Goal: Task Accomplishment & Management: Manage account settings

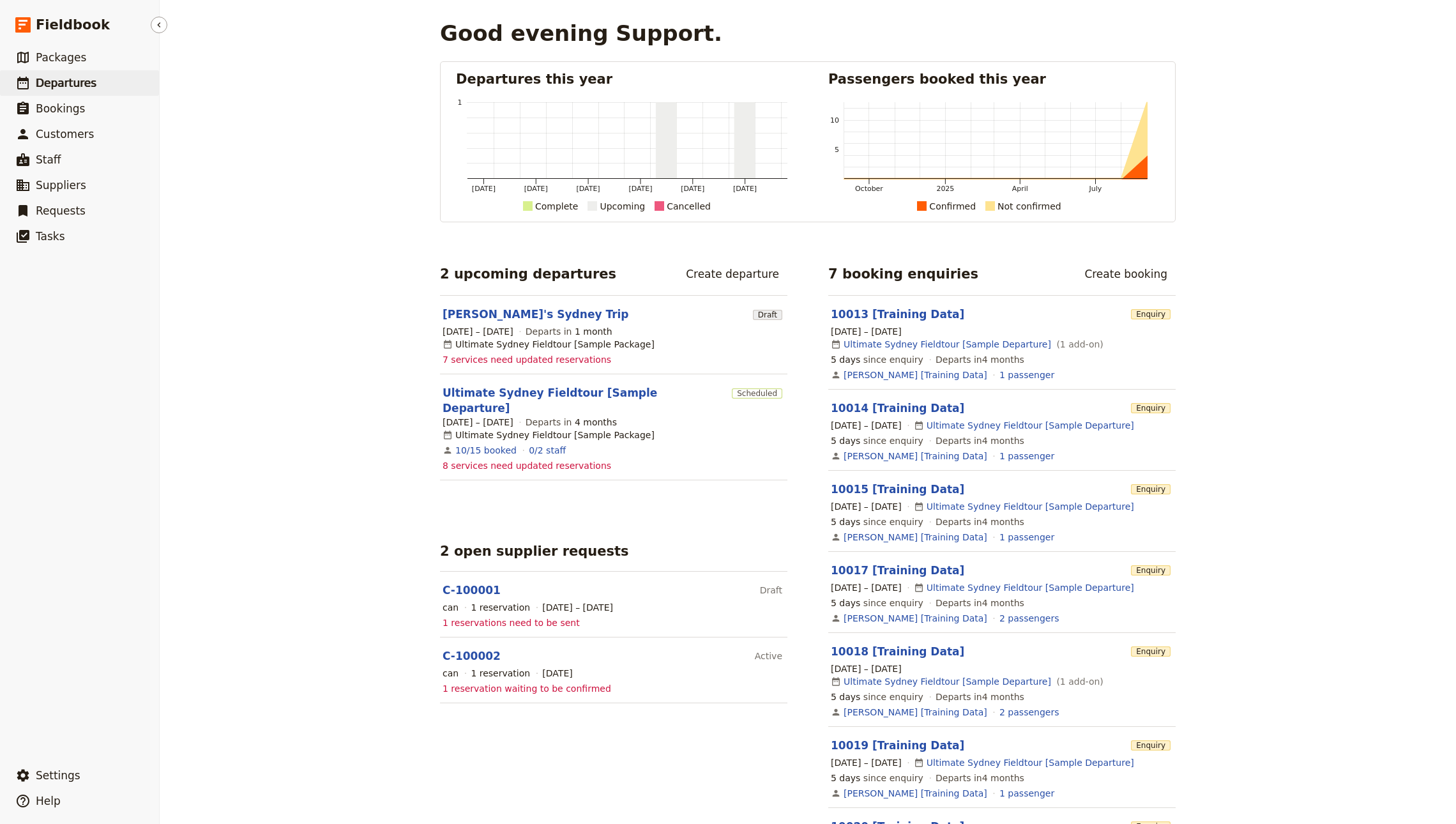
click at [79, 71] on link "​ Departures" at bounding box center [80, 83] width 159 height 26
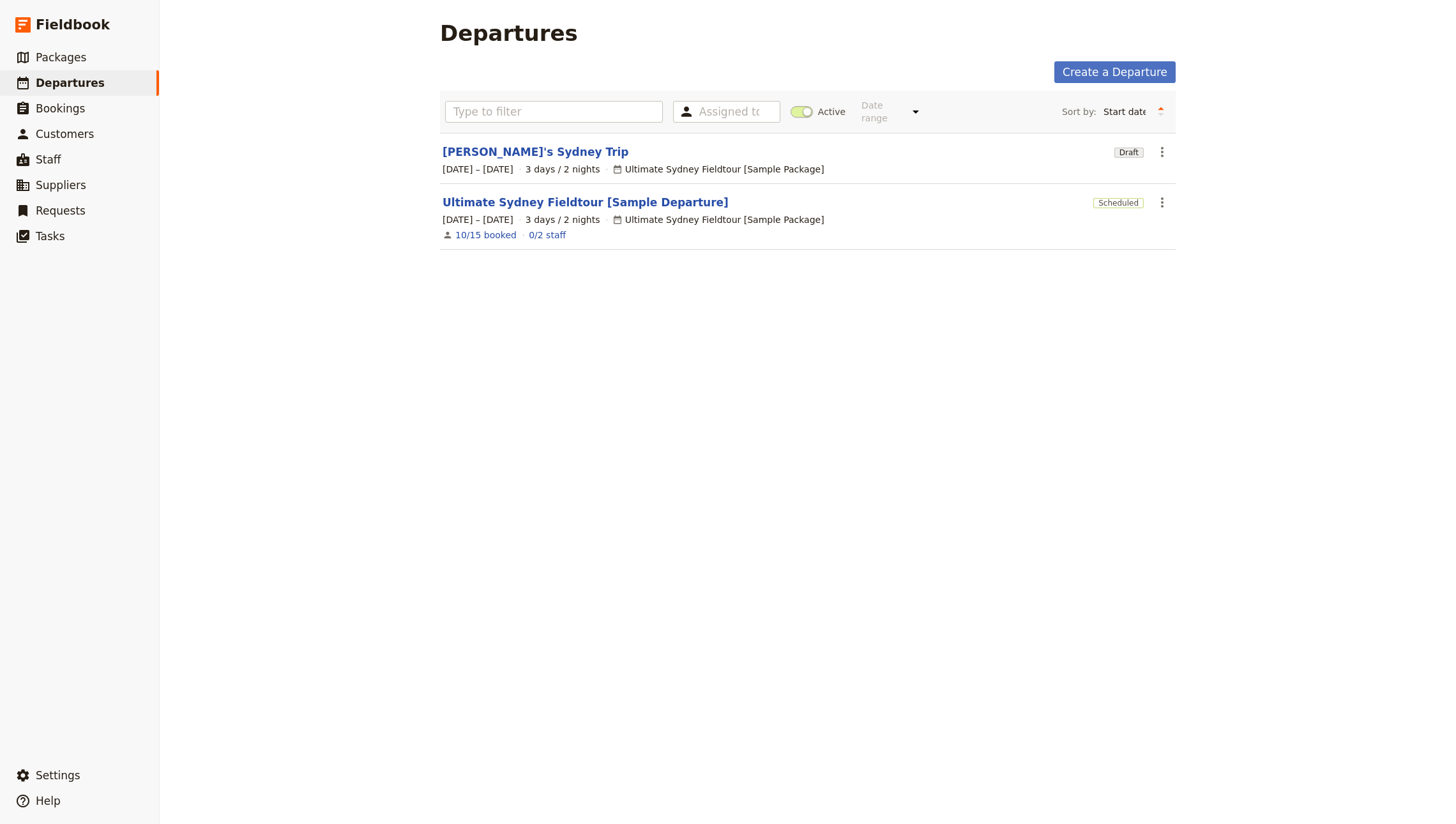
click at [1169, 139] on main "Departures Create a Departure Assigned to Active Date range This week Next week…" at bounding box center [807, 143] width 766 height 285
click at [1163, 141] on button "​" at bounding box center [1161, 151] width 21 height 21
click at [1189, 263] on span "Discard draft" at bounding box center [1181, 264] width 57 height 13
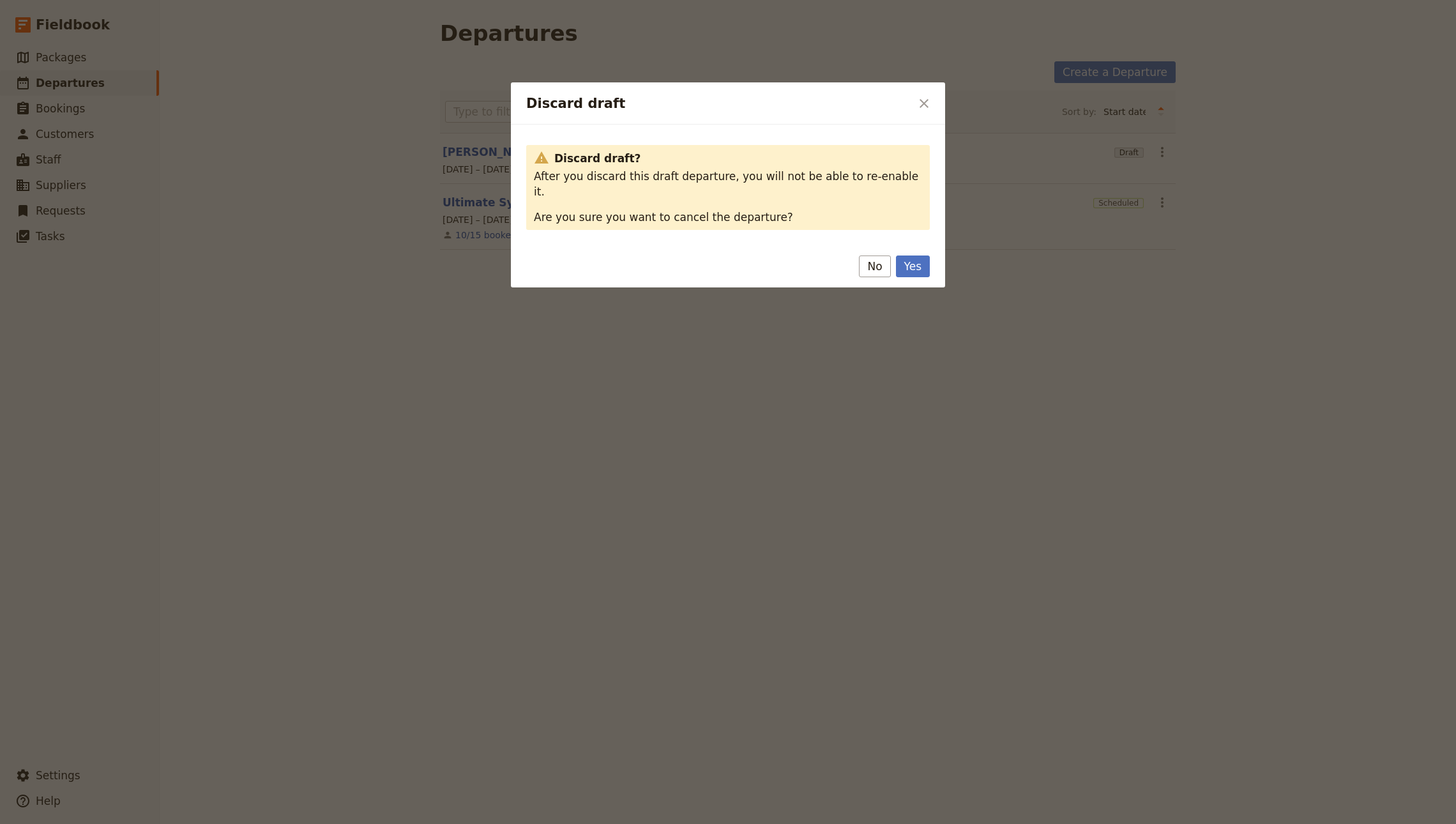
click at [924, 259] on button "Yes" at bounding box center [912, 266] width 34 height 21
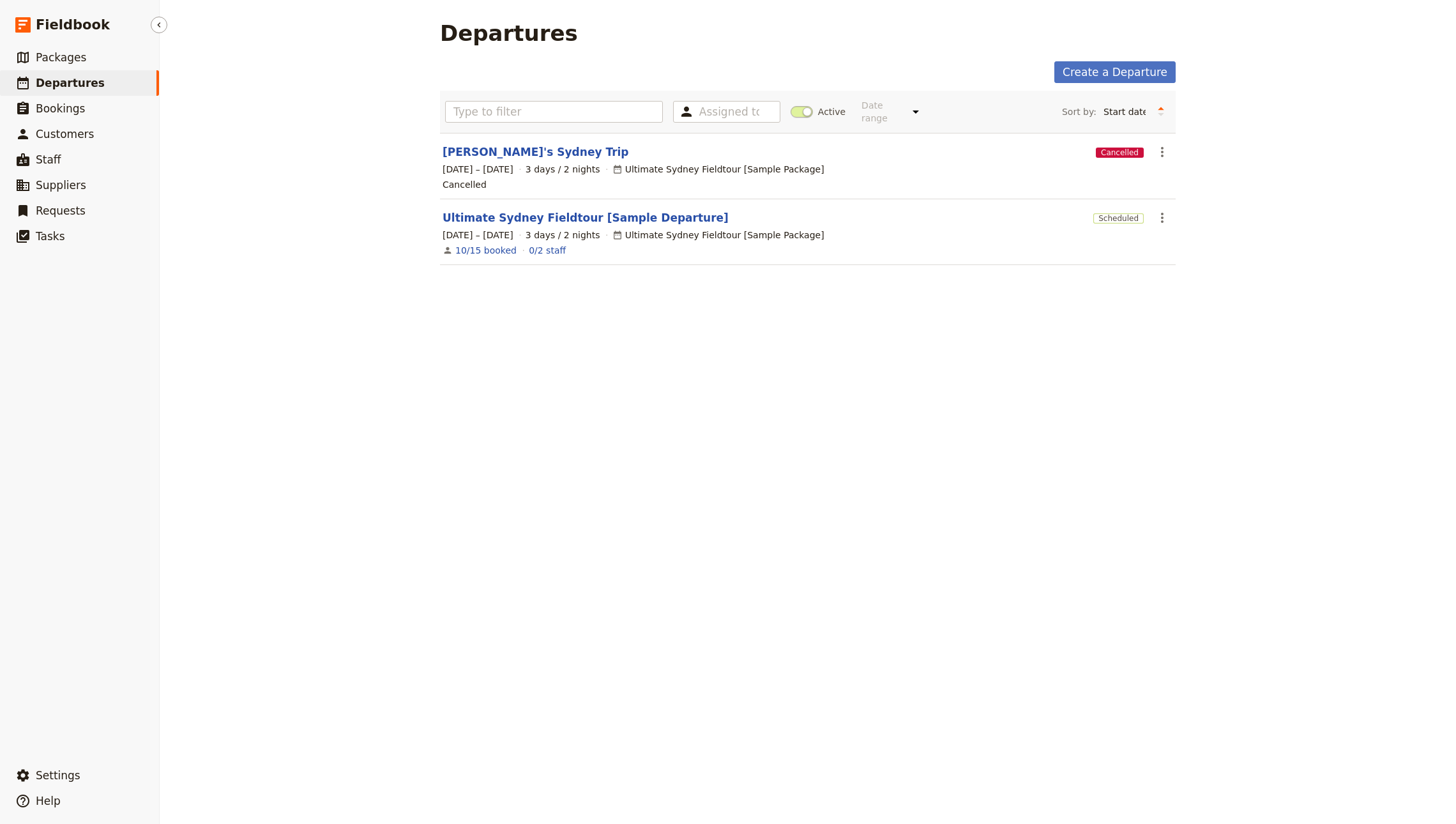
click at [38, 84] on span "Departures" at bounding box center [70, 83] width 69 height 13
click at [56, 80] on span "Departures" at bounding box center [70, 83] width 69 height 13
click at [522, 50] on main "Departures Create a Departure Assigned to Active Date range This week Next week…" at bounding box center [807, 150] width 766 height 300
click at [332, 30] on div "Departures Create a Departure Assigned to Active Date range This week Next week…" at bounding box center [807, 412] width 1296 height 824
click at [54, 58] on span "Packages" at bounding box center [61, 57] width 50 height 13
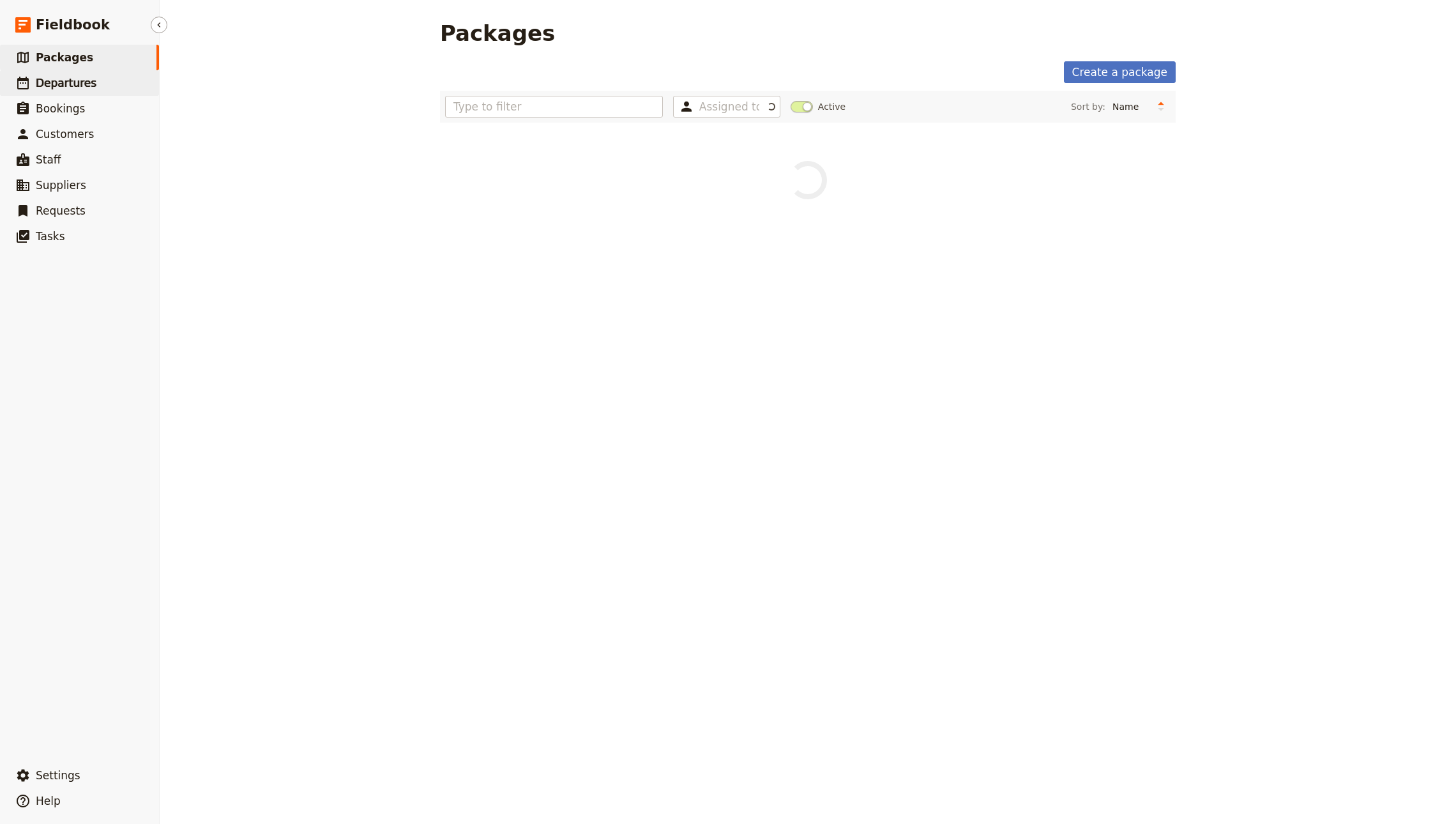
click at [103, 90] on link "​ Departures" at bounding box center [80, 83] width 159 height 26
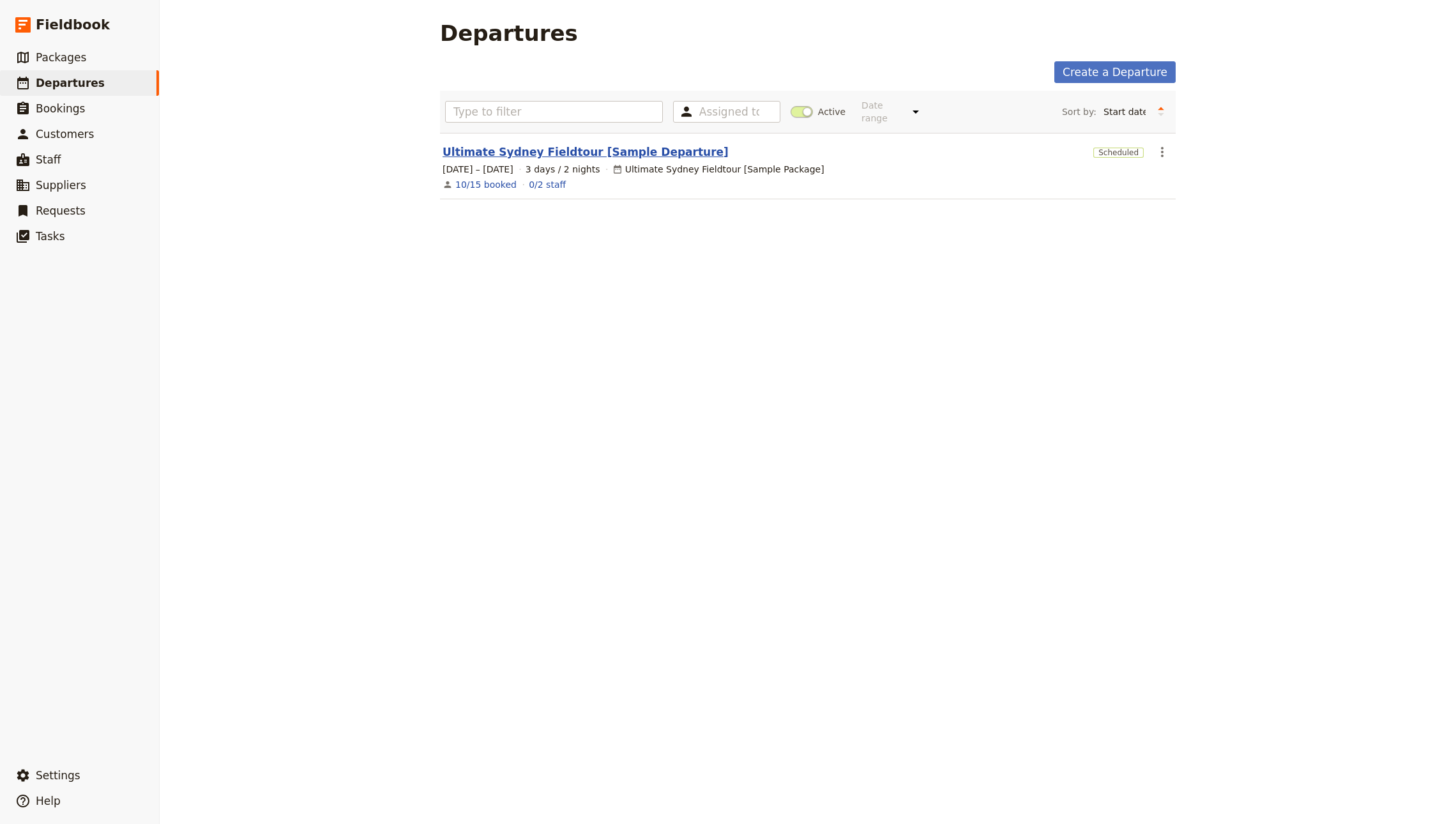
click at [512, 145] on link "Ultimate Sydney Fieldtour [Sample Departure]" at bounding box center [585, 152] width 286 height 16
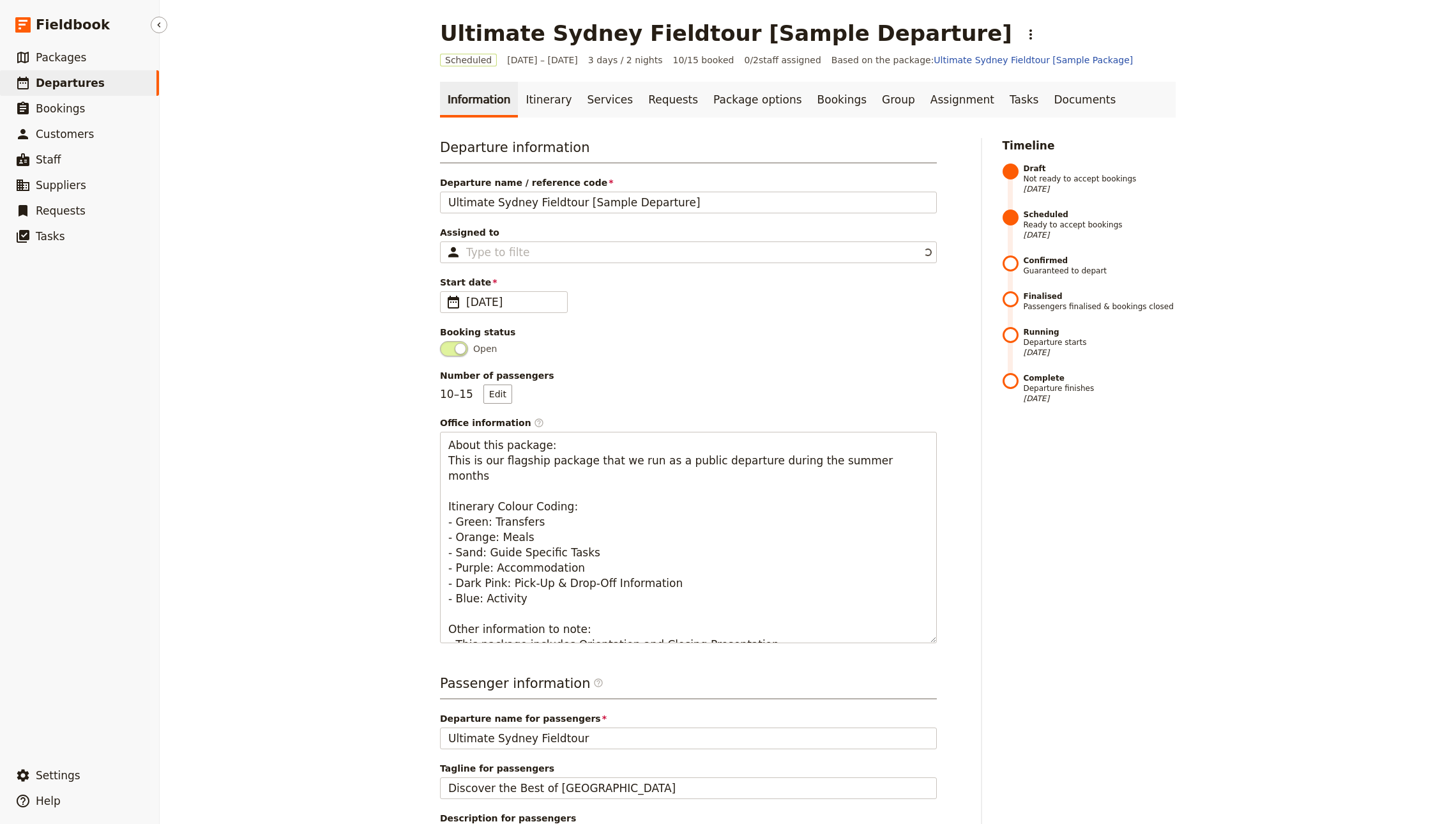
click at [69, 83] on span "Departures" at bounding box center [70, 83] width 69 height 13
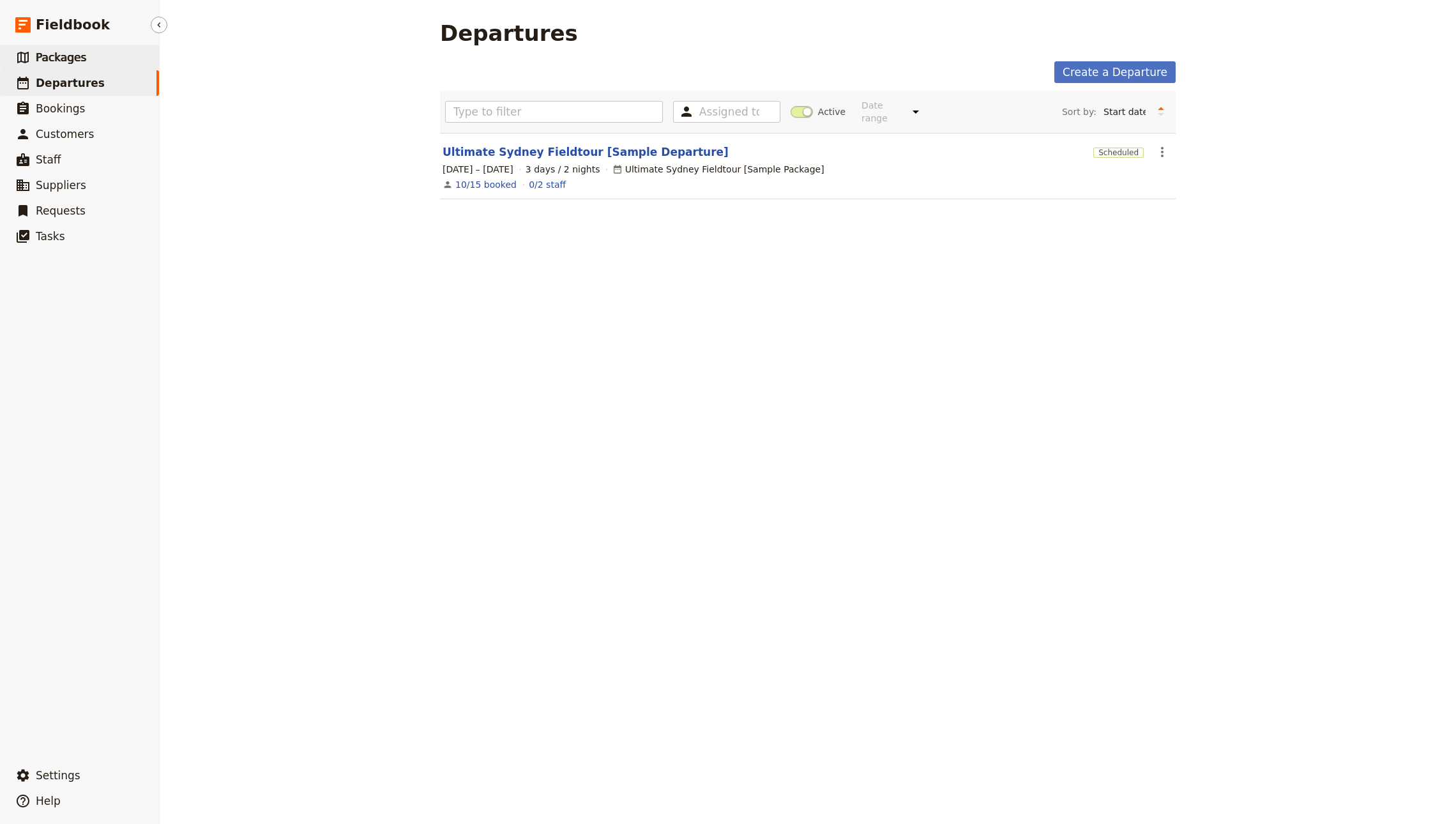
click at [69, 60] on span "Packages" at bounding box center [61, 57] width 50 height 13
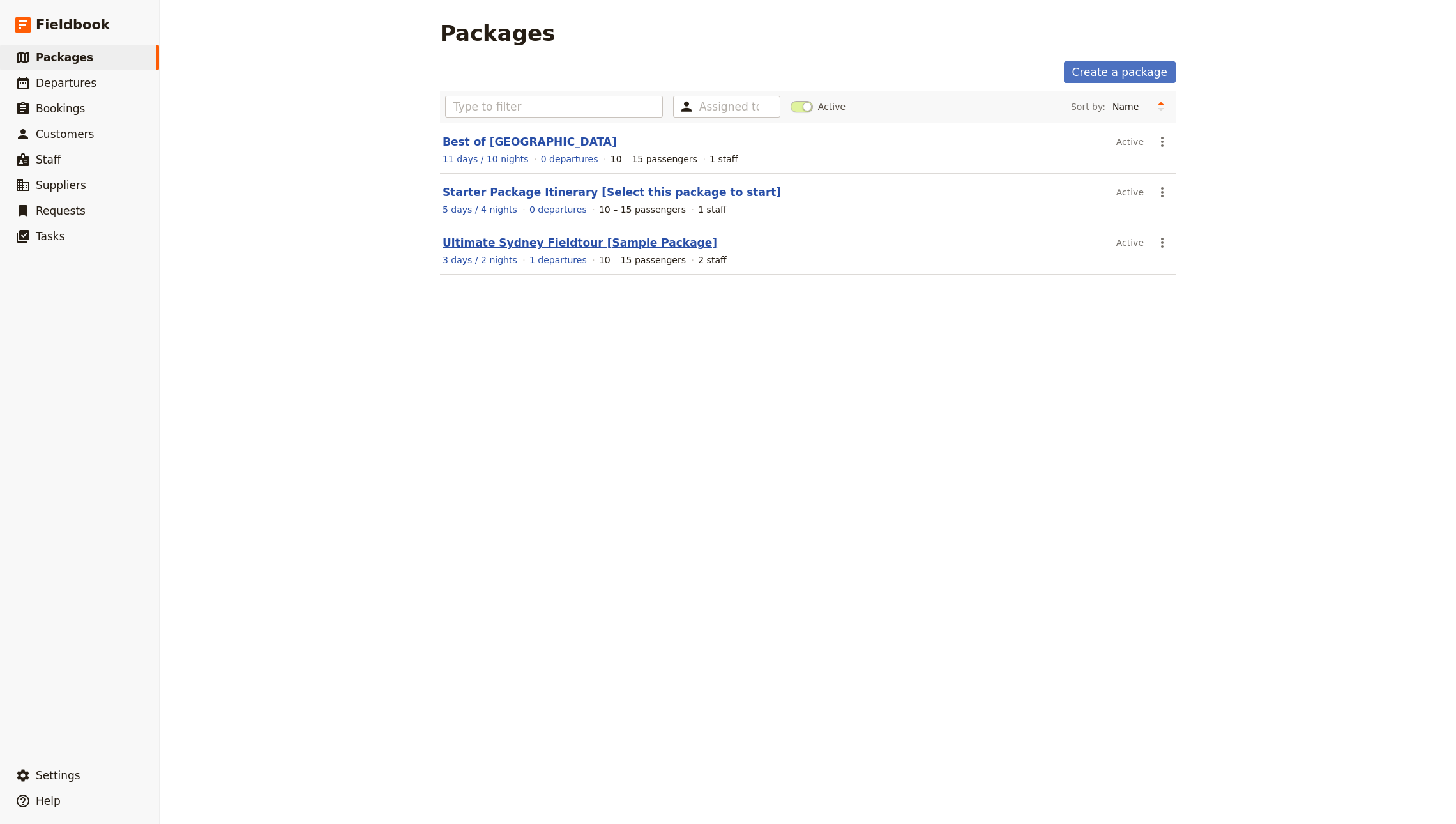
click at [648, 239] on link "Ultimate Sydney Fieldtour [Sample Package]" at bounding box center [579, 243] width 274 height 13
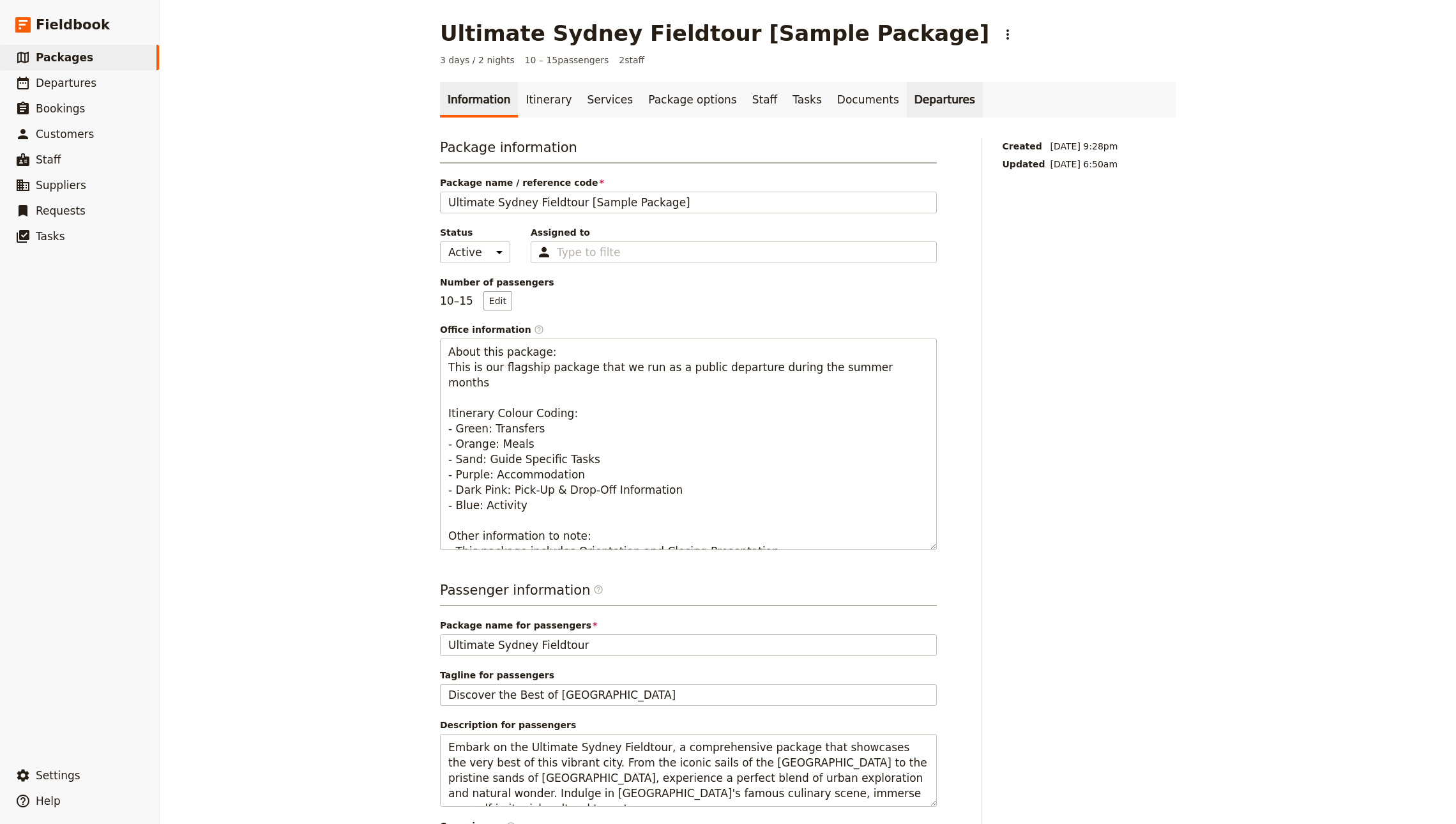
click at [906, 90] on link "Departures" at bounding box center [944, 99] width 76 height 36
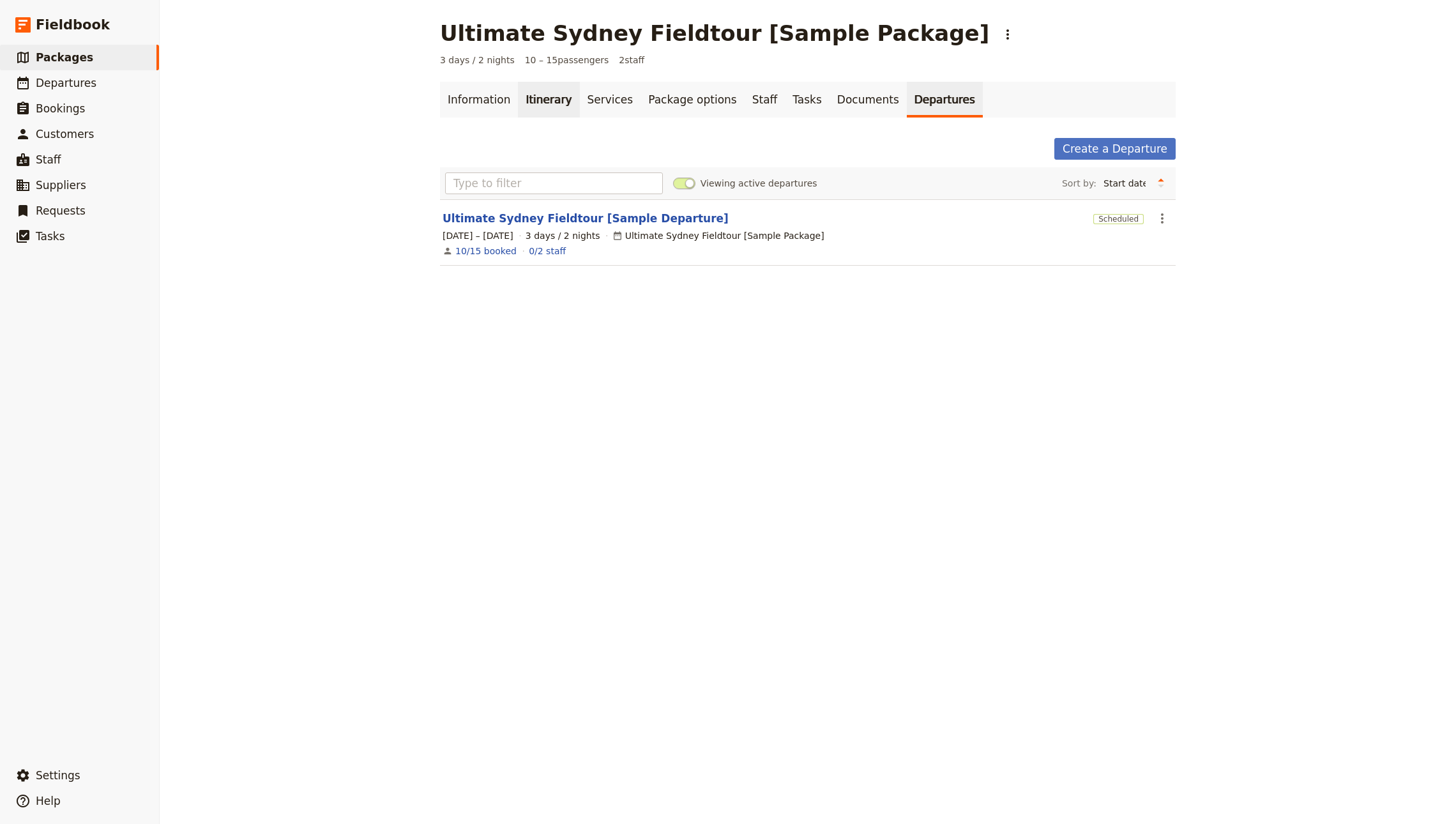
click at [518, 102] on link "Itinerary" at bounding box center [549, 99] width 61 height 36
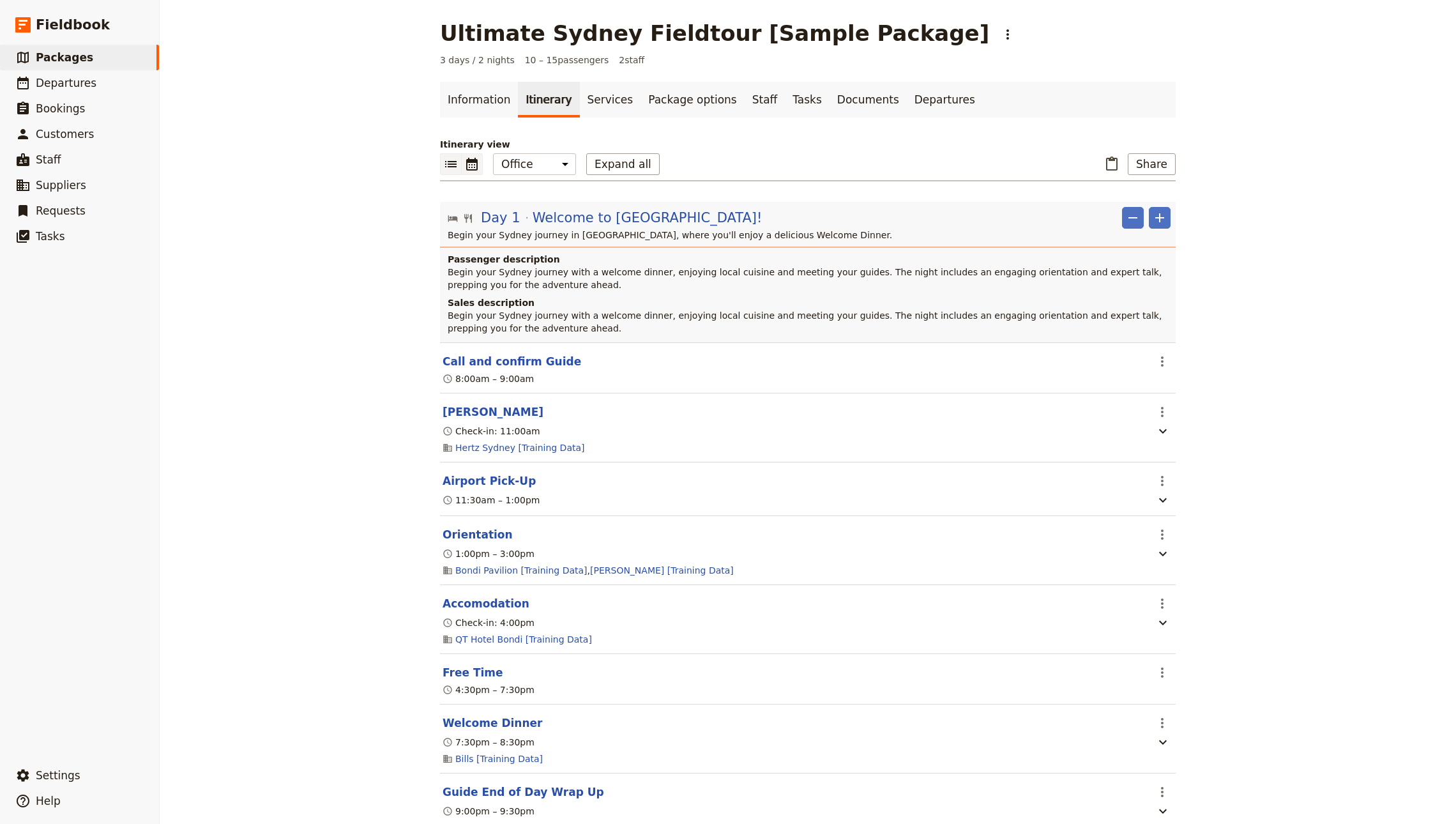
click at [462, 155] on button "​" at bounding box center [472, 163] width 21 height 21
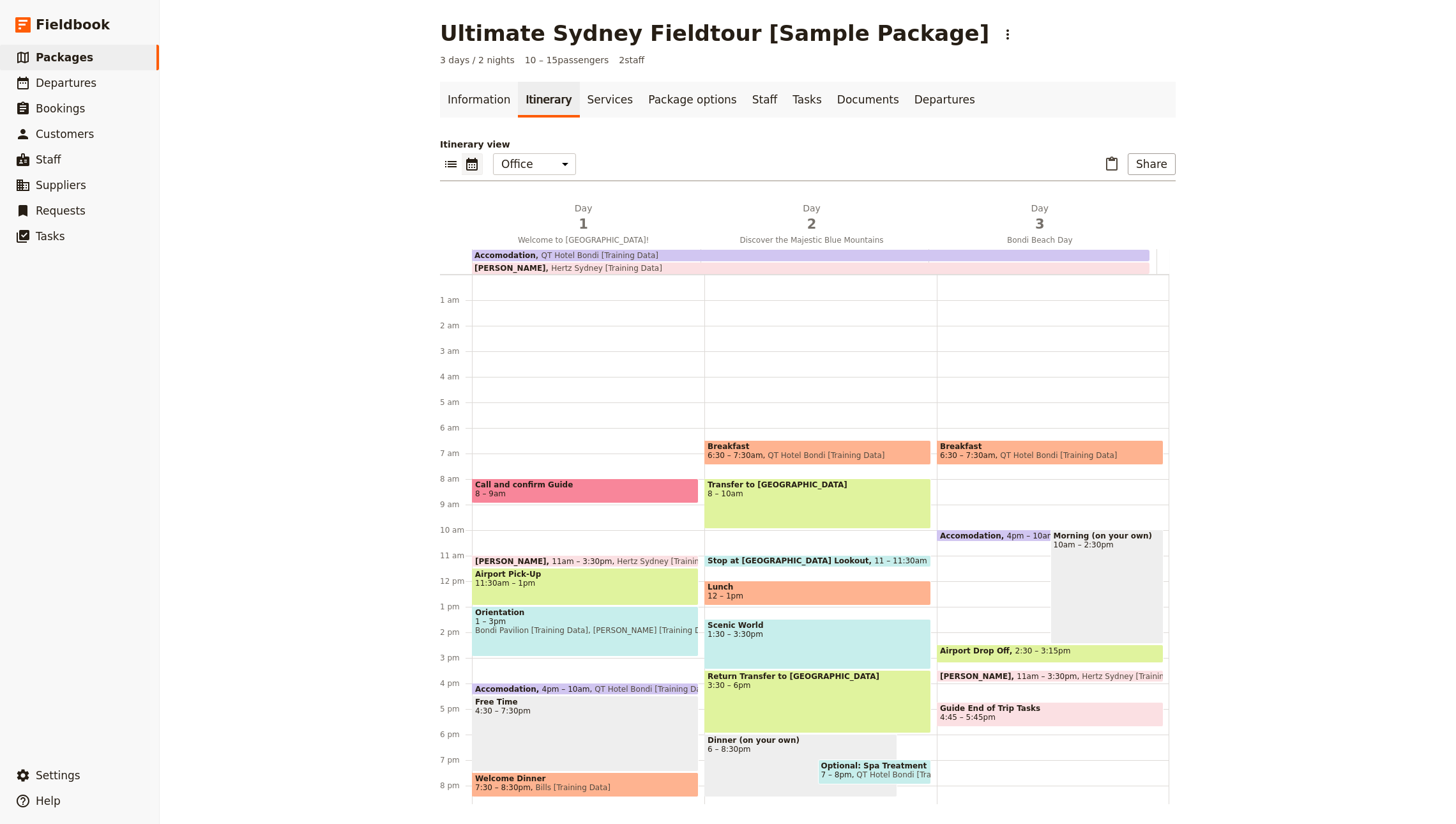
scroll to position [83, 0]
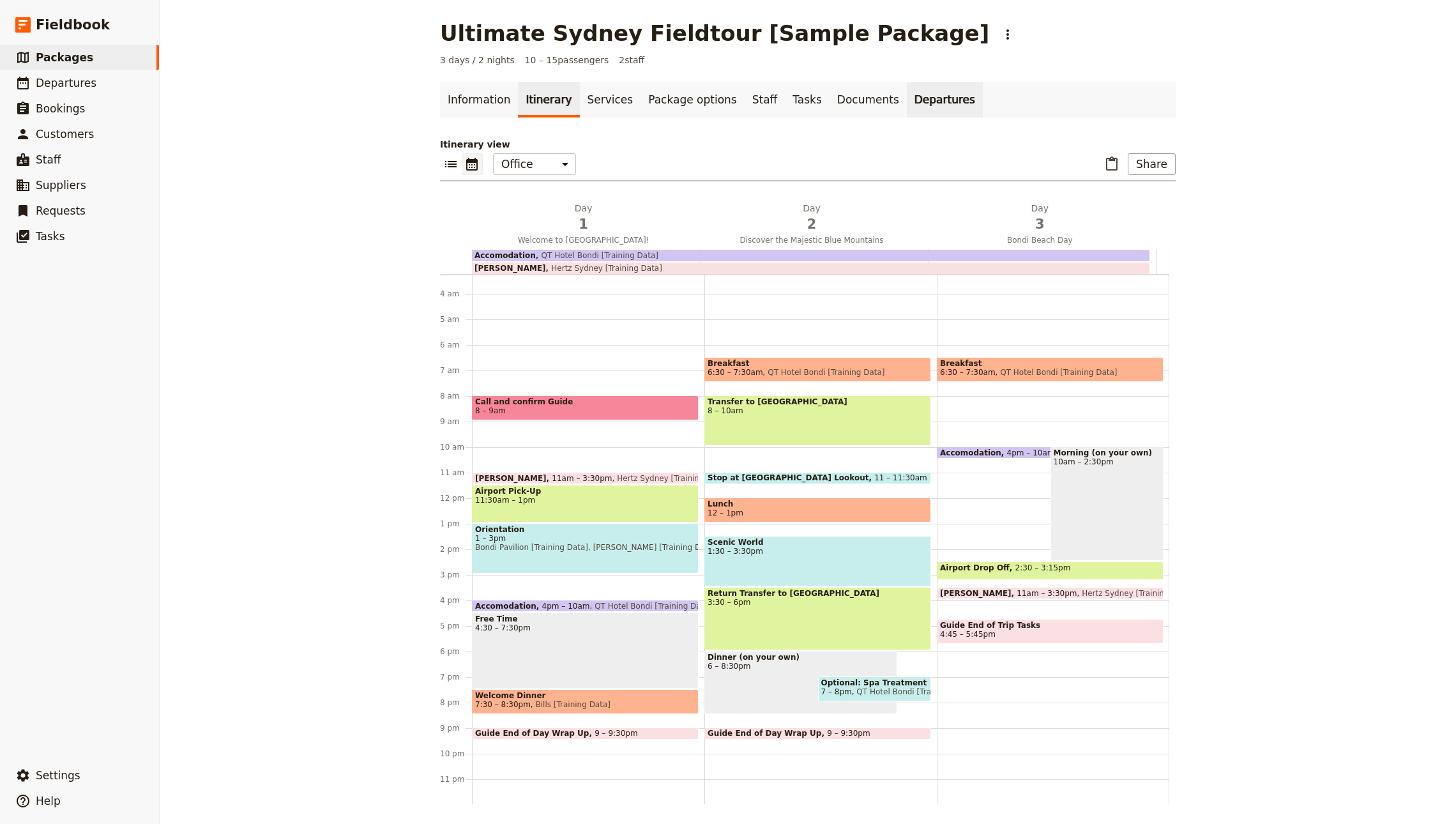
click at [906, 108] on link "Departures" at bounding box center [944, 99] width 76 height 36
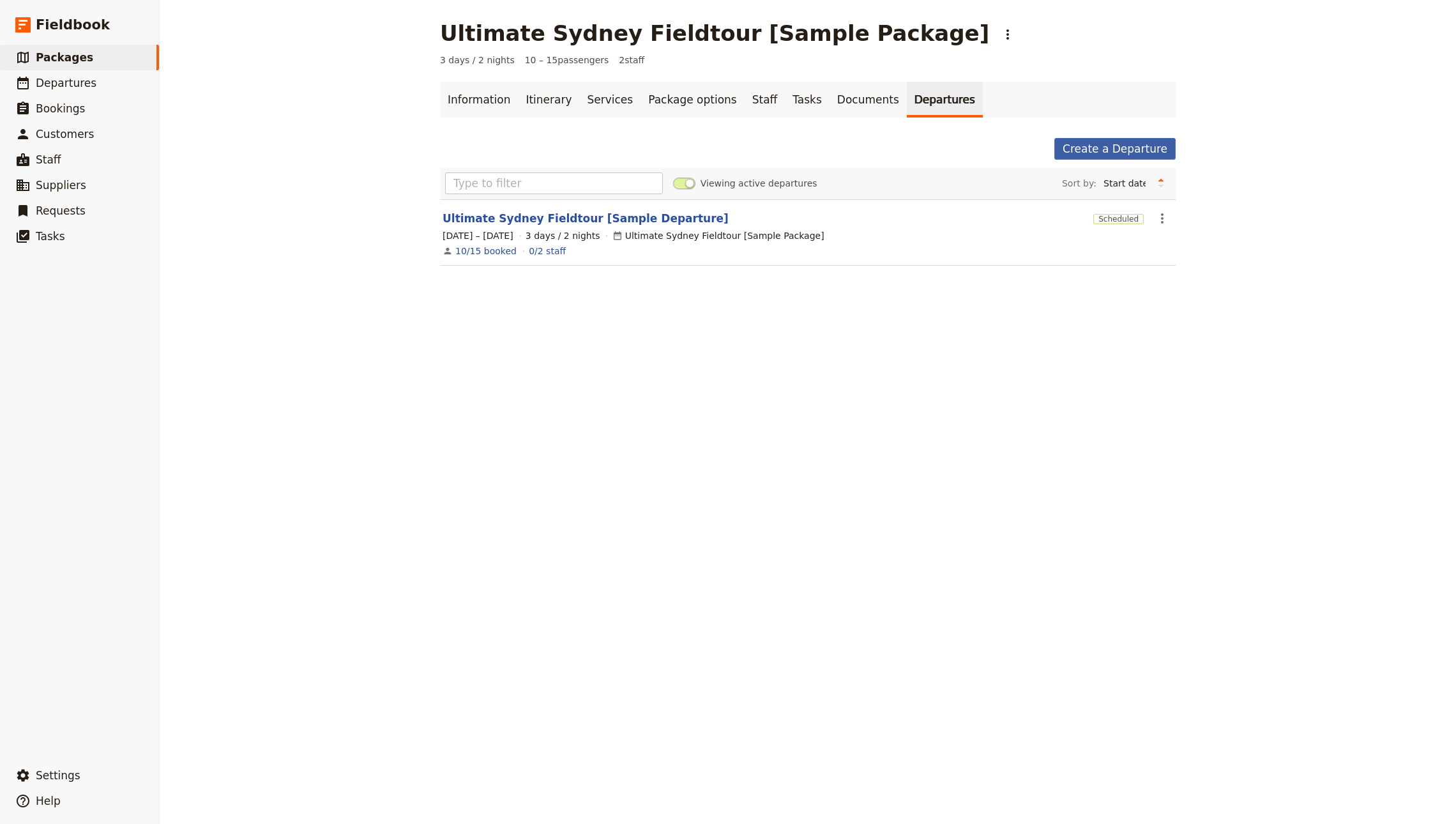
click at [1141, 146] on link "Create a Departure" at bounding box center [1114, 148] width 121 height 21
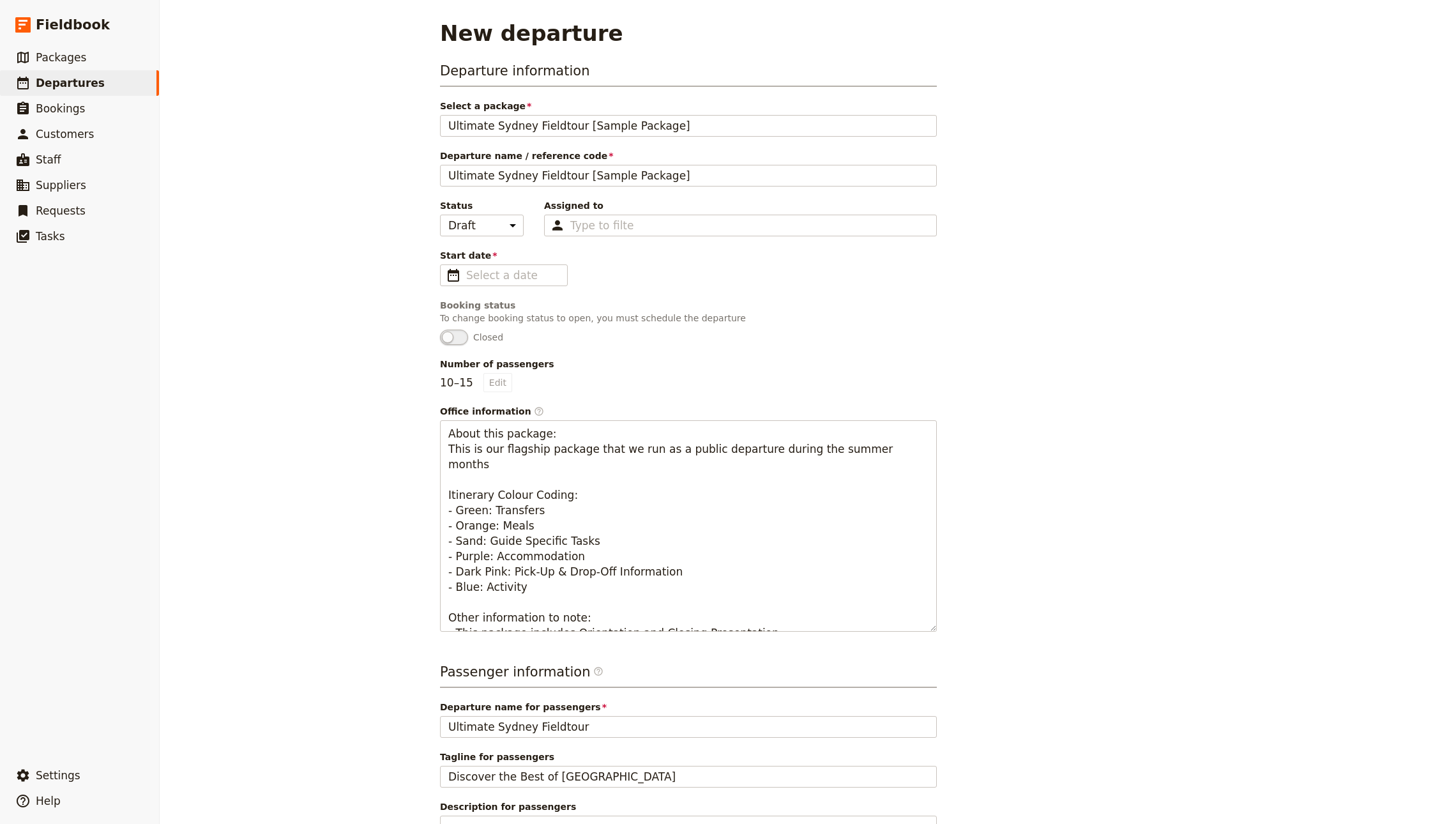
click at [543, 160] on span "Departure name / reference code" at bounding box center [689, 156] width 497 height 13
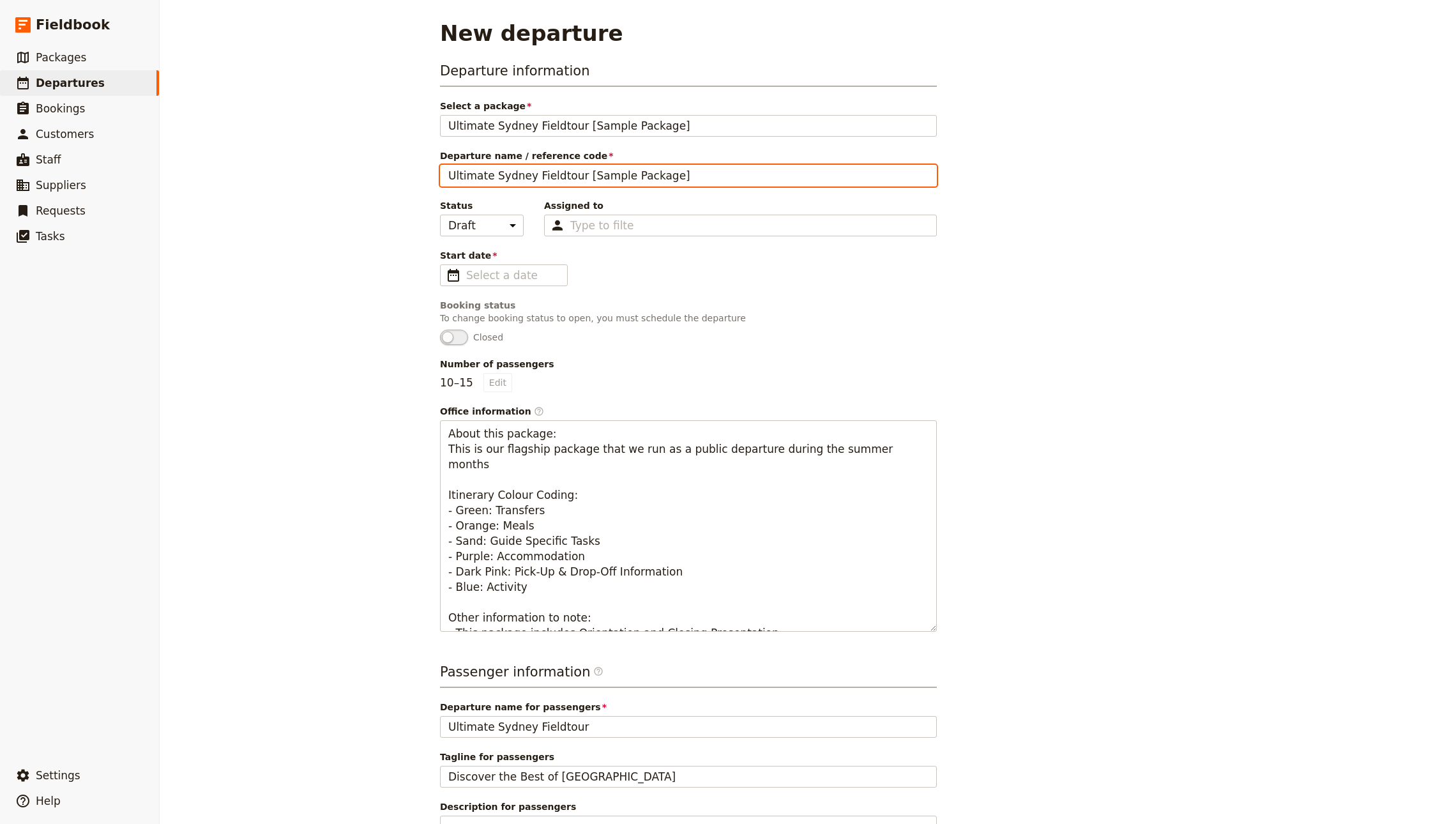
click at [543, 165] on input "Ultimate Sydney Fieldtour [Sample Package]" at bounding box center [689, 175] width 497 height 21
click at [545, 174] on input "Ultimate Sydney Fieldtour [Sample Package]" at bounding box center [689, 175] width 497 height 21
type input "John Smith Tour (Private)"
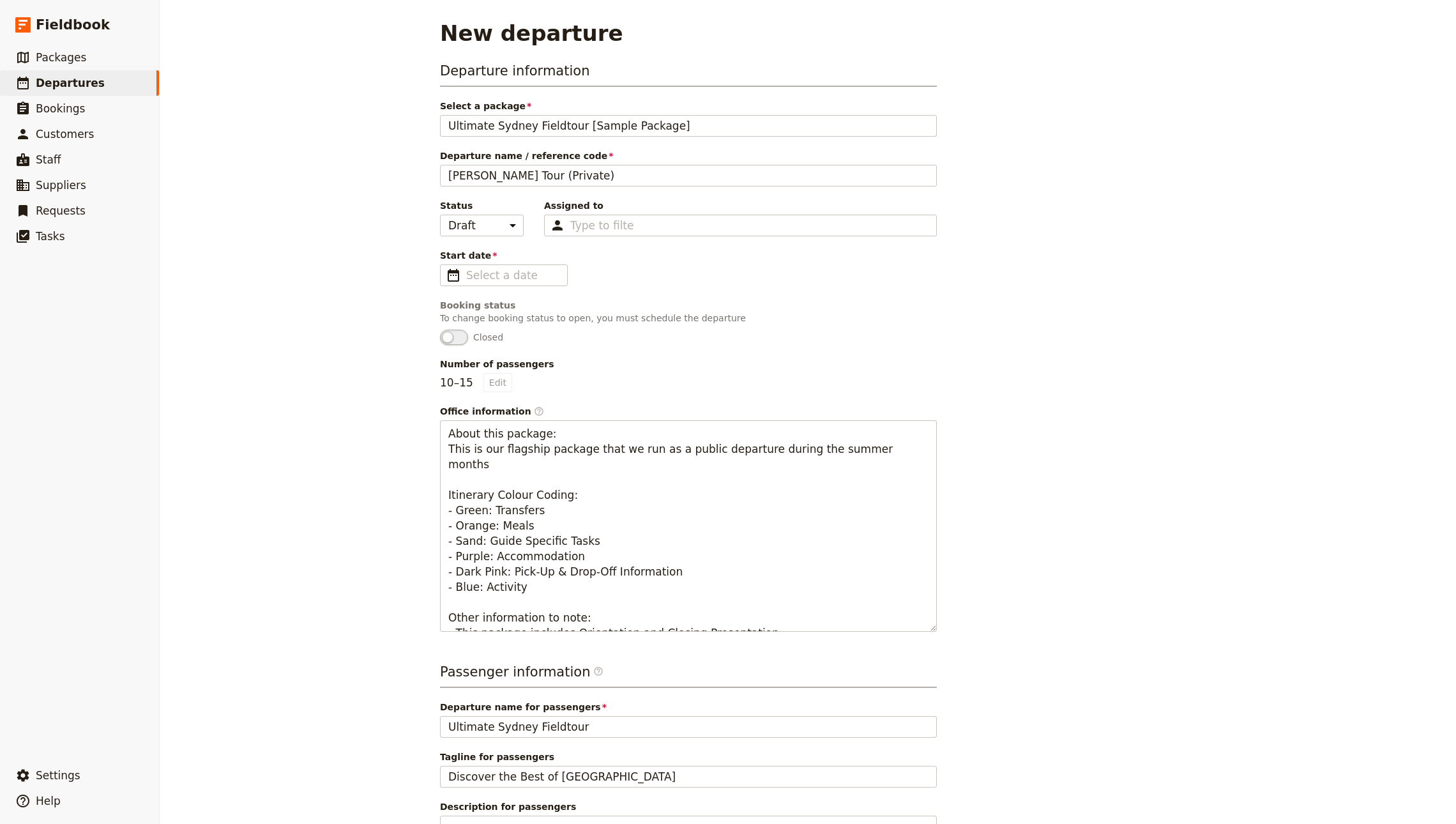
click at [517, 260] on span "Start date" at bounding box center [689, 256] width 497 height 13
click at [517, 268] on input "Start date ​" at bounding box center [513, 275] width 94 height 16
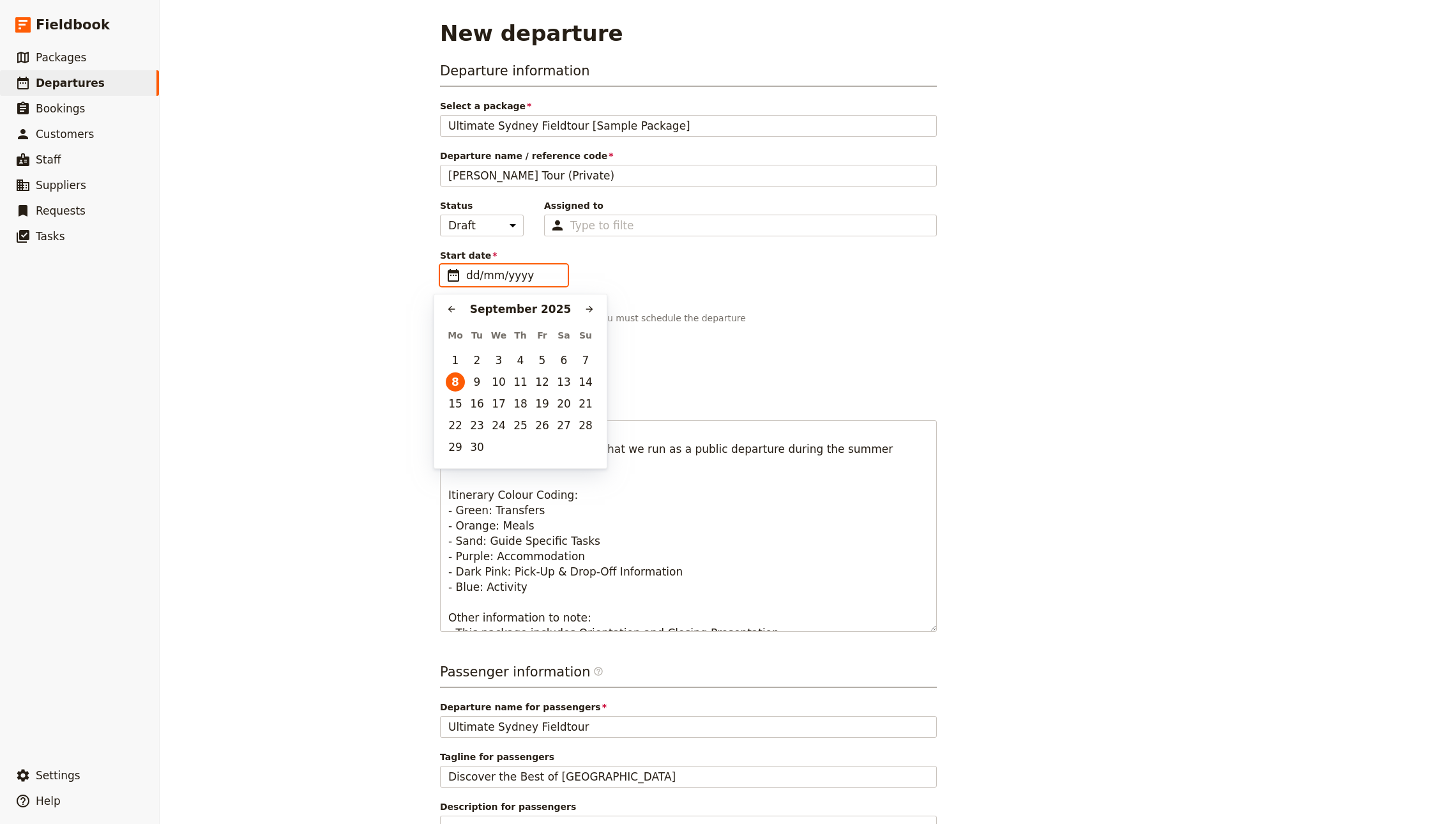
click at [576, 308] on div "September 2025" at bounding box center [520, 309] width 119 height 16
click at [586, 307] on icon "Next month" at bounding box center [589, 309] width 10 height 10
click at [450, 384] on button "6" at bounding box center [455, 382] width 19 height 19
type input "06/10/2025"
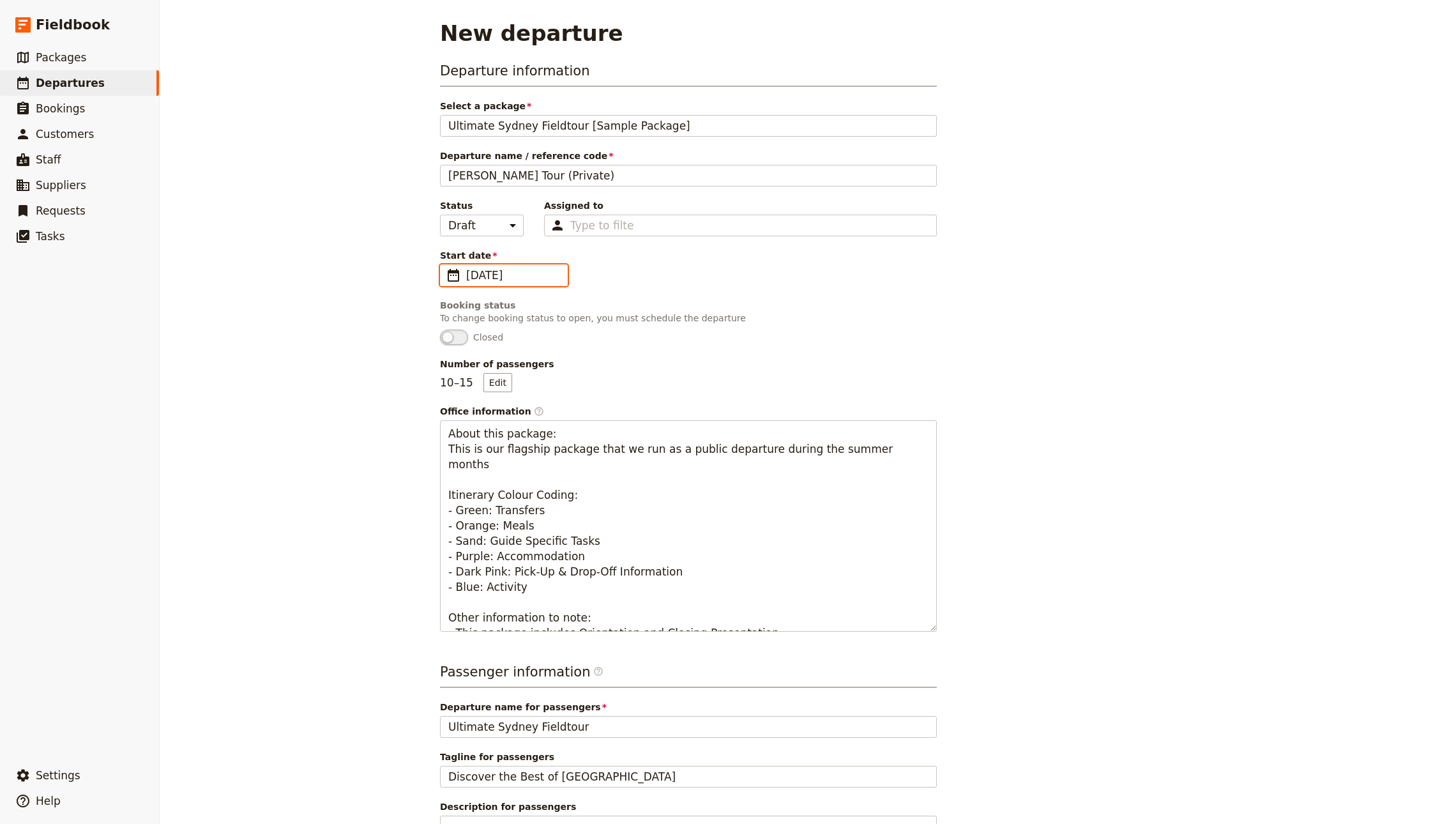
scroll to position [143, 0]
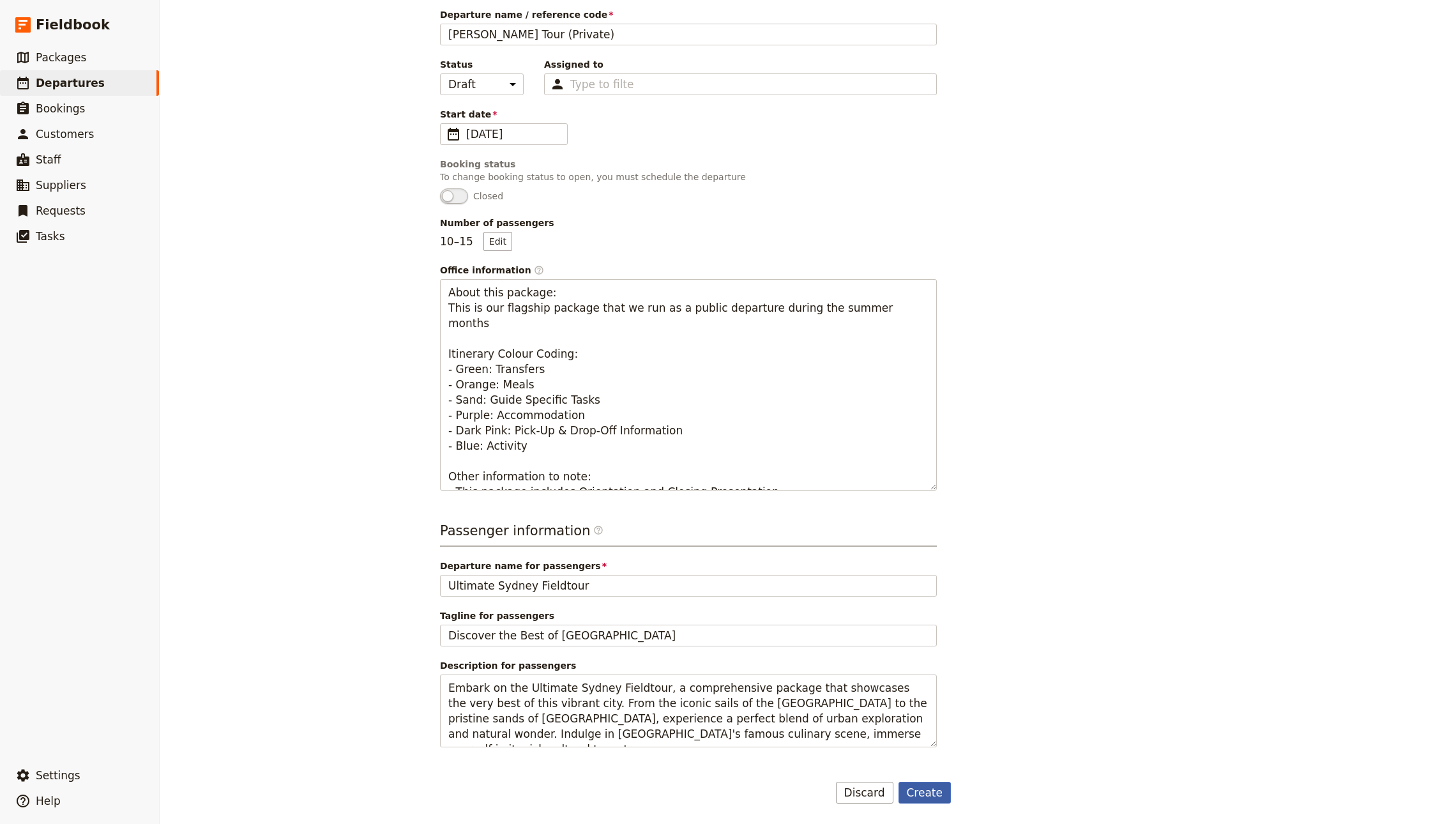
click at [910, 792] on button "Create" at bounding box center [924, 792] width 53 height 21
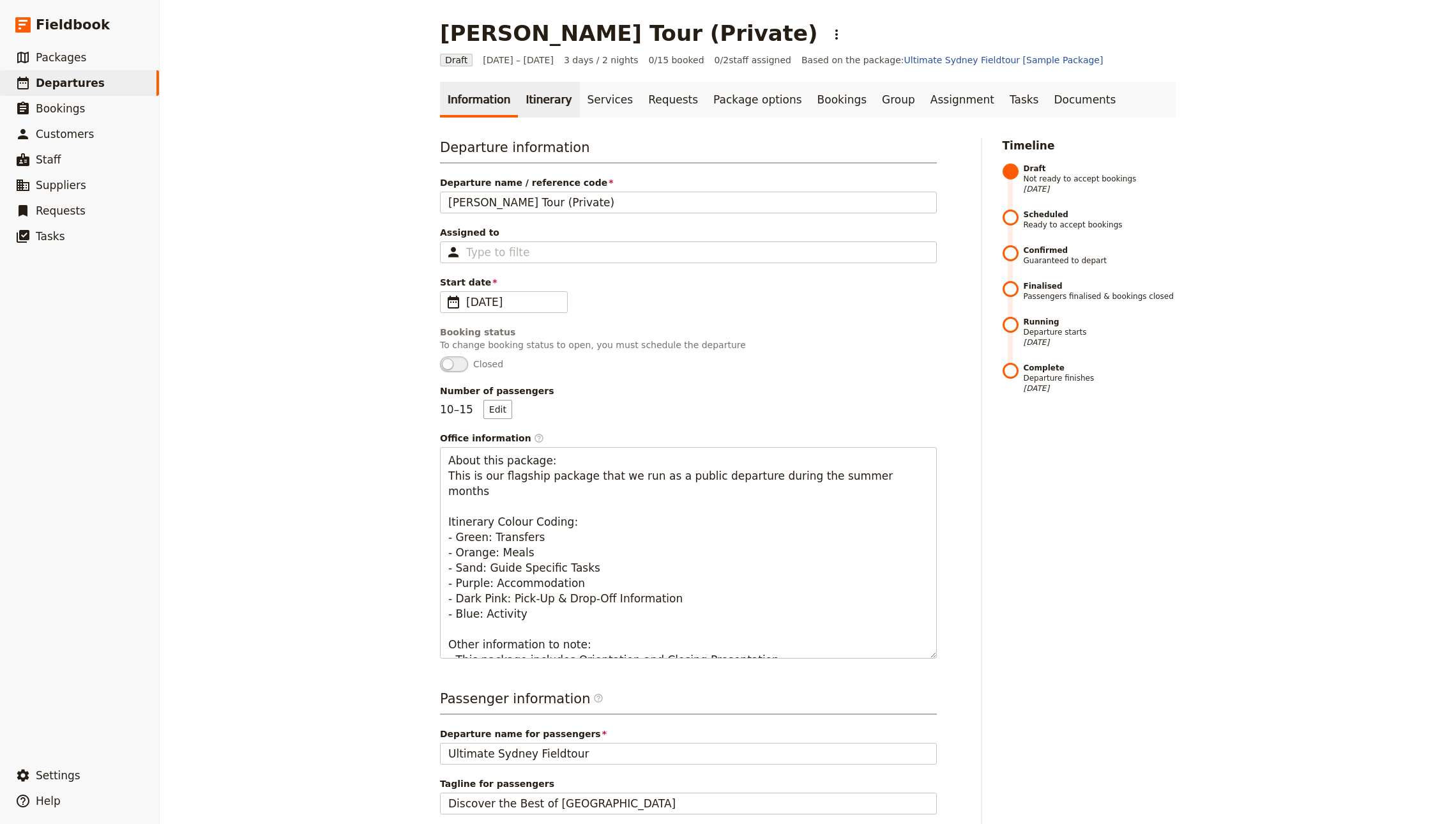
click at [543, 94] on link "Itinerary" at bounding box center [549, 99] width 61 height 36
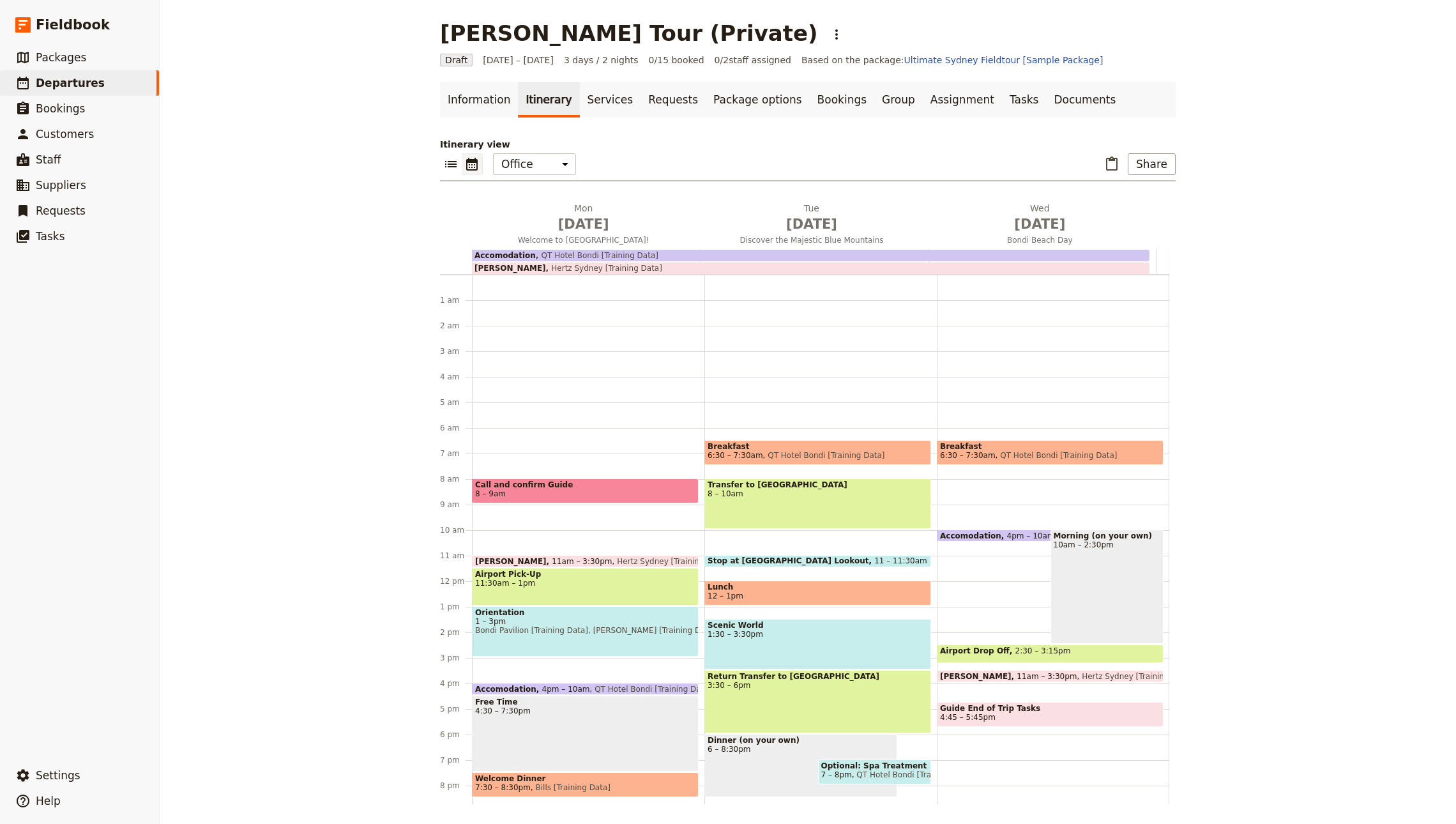
scroll to position [83, 0]
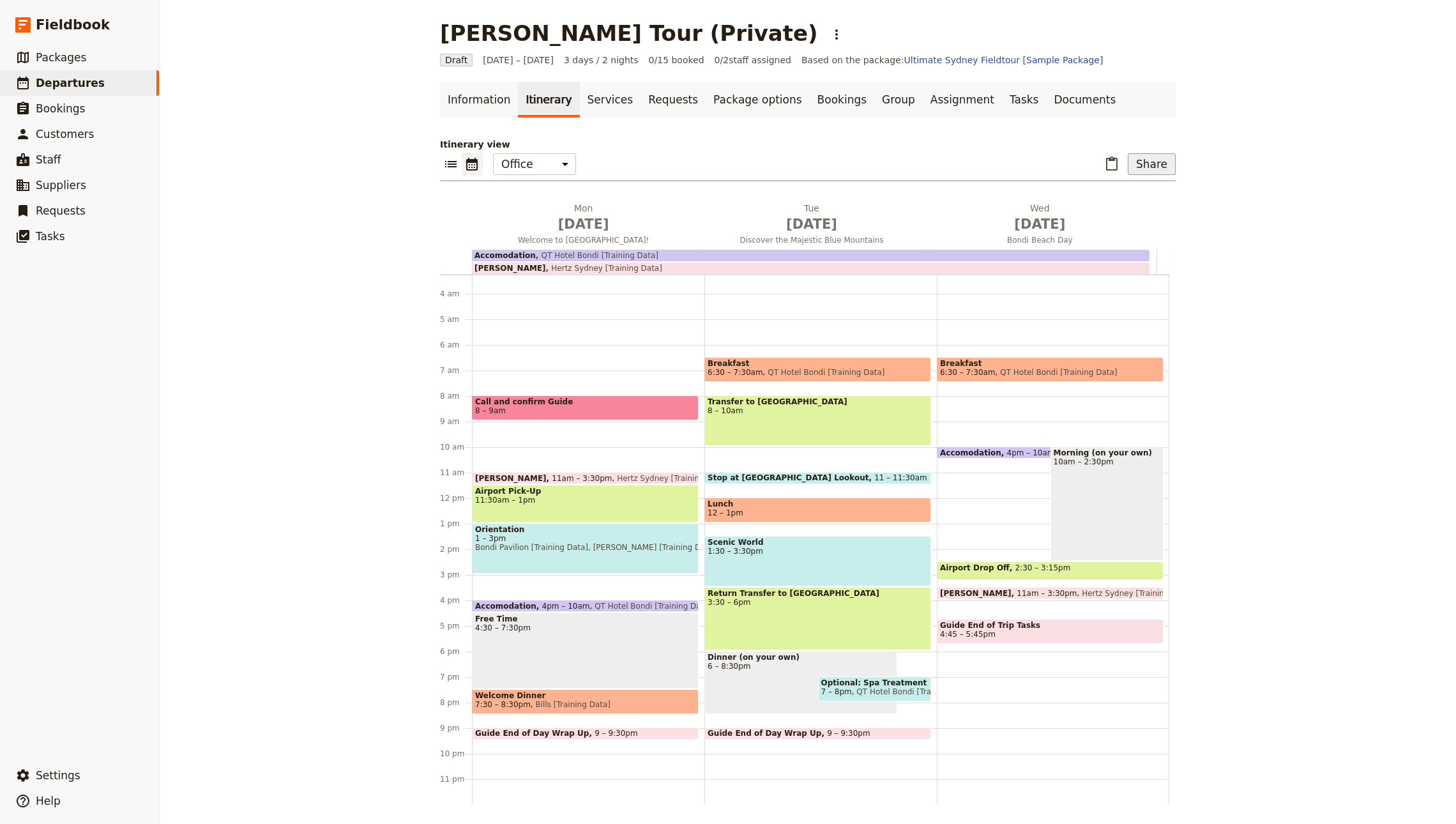
click at [1158, 160] on button "Share" at bounding box center [1152, 163] width 48 height 21
click at [1113, 227] on span "Sales Brochure" at bounding box center [1108, 229] width 67 height 13
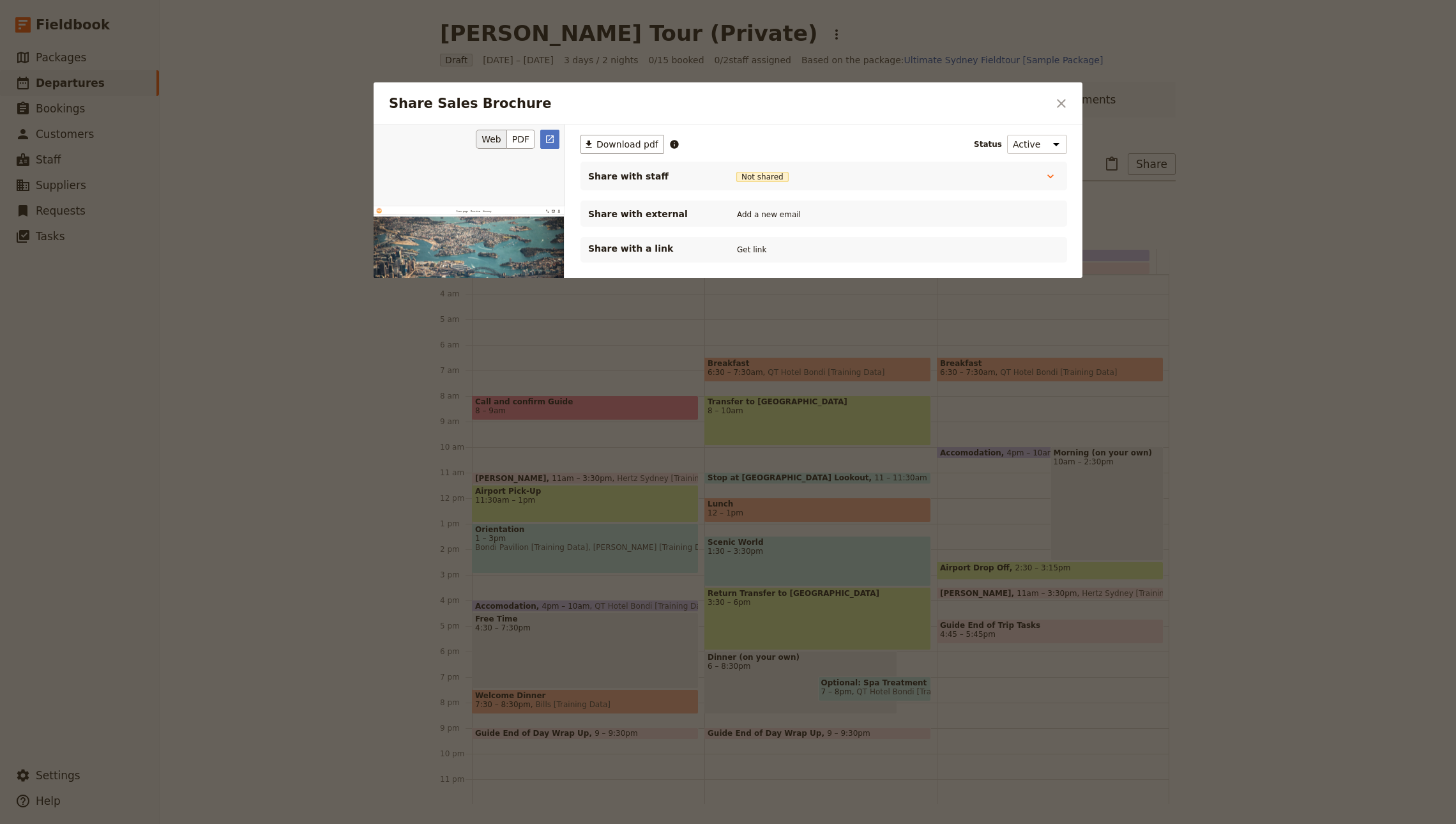
scroll to position [0, 0]
click at [555, 132] on link "​" at bounding box center [550, 139] width 19 height 19
click at [1065, 103] on icon "Close dialog" at bounding box center [1061, 103] width 16 height 16
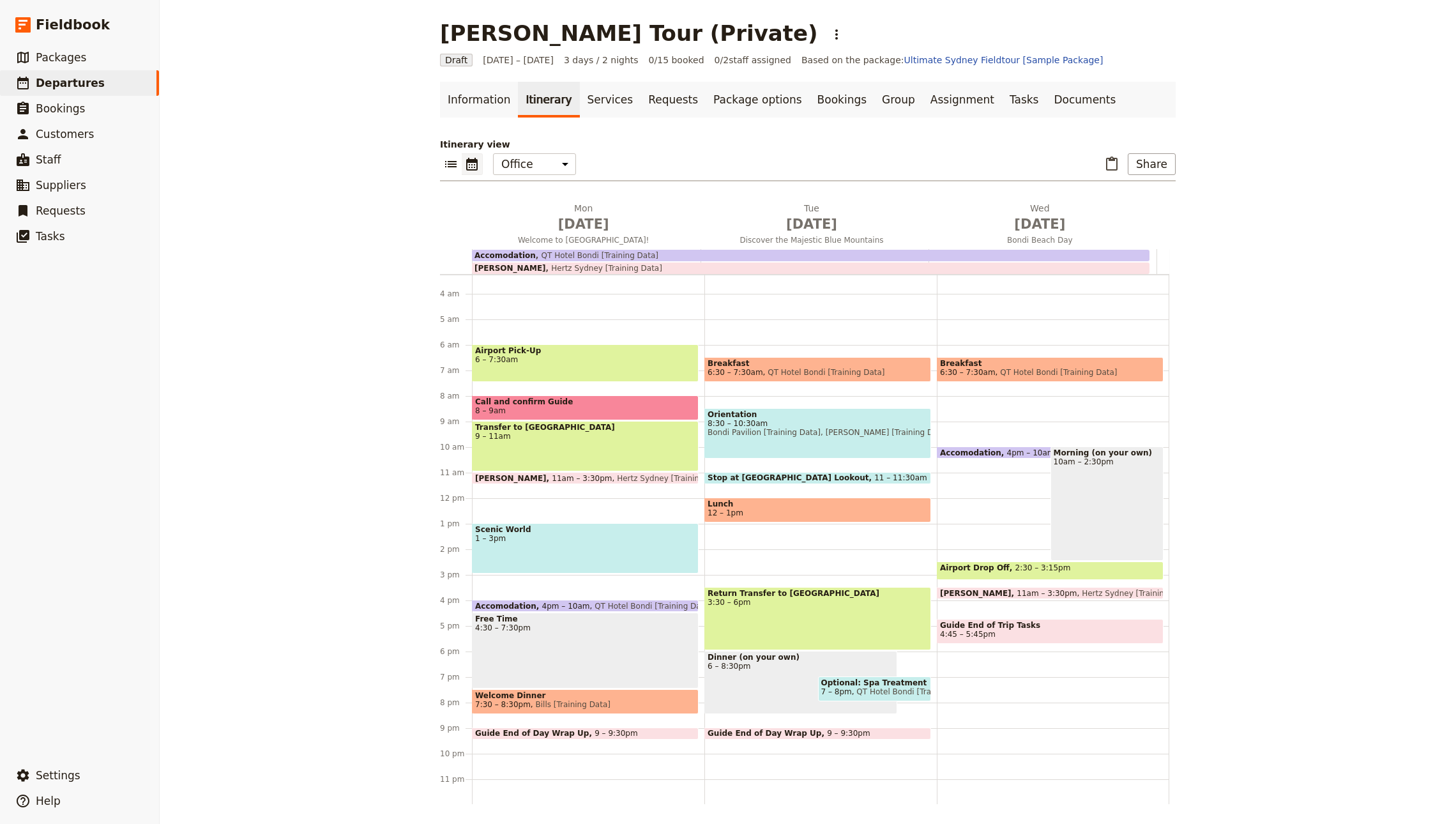
drag, startPoint x: 530, startPoint y: 516, endPoint x: 512, endPoint y: 94, distance: 422.4
click at [814, 420] on span "8:30 – 10:30am" at bounding box center [817, 424] width 221 height 9
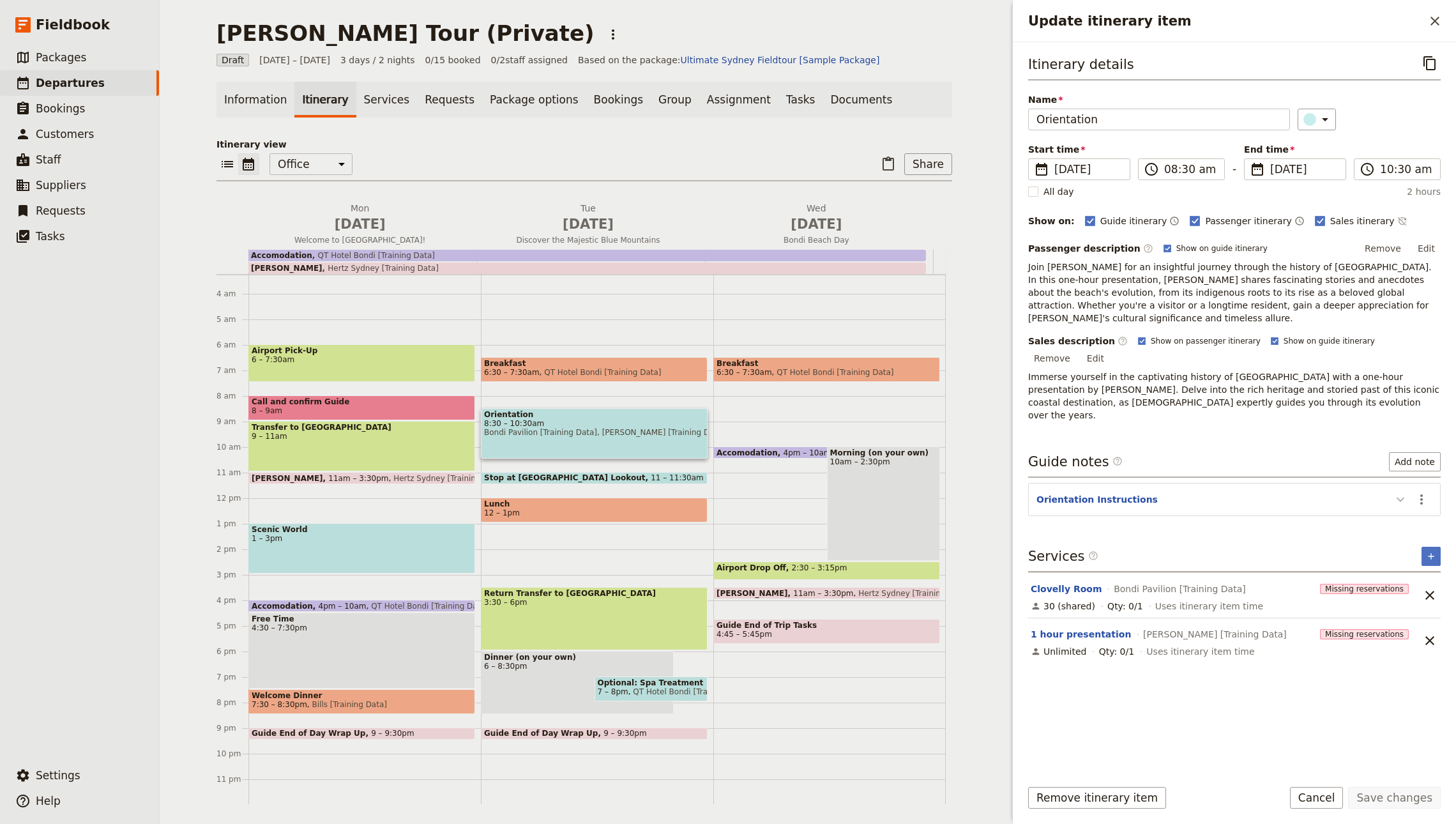
click at [1409, 488] on button "Update itinerary item" at bounding box center [1400, 499] width 20 height 21
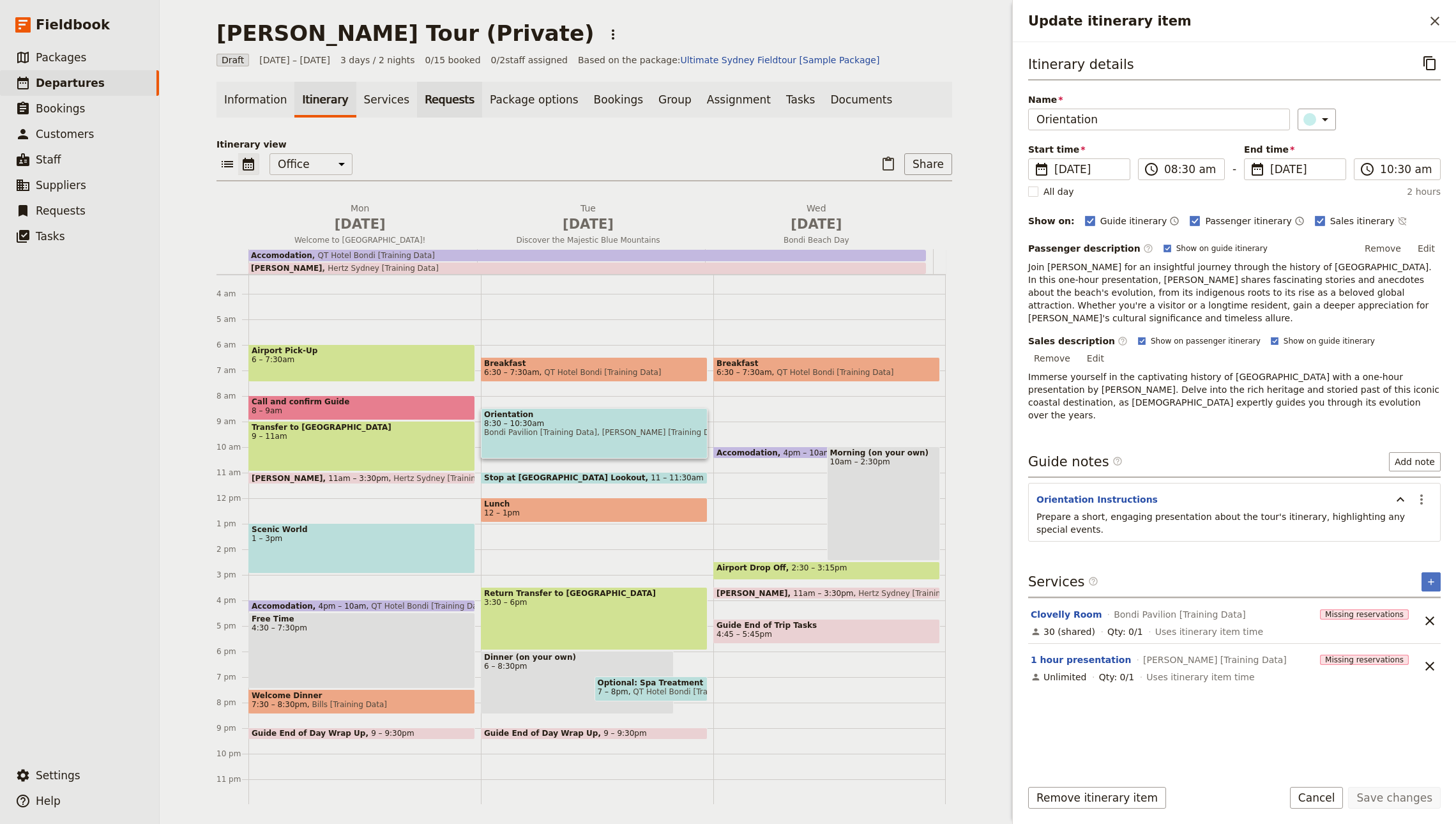
drag, startPoint x: 410, startPoint y: 137, endPoint x: 397, endPoint y: 117, distance: 23.9
click at [410, 138] on p "Itinerary view" at bounding box center [585, 145] width 736 height 13
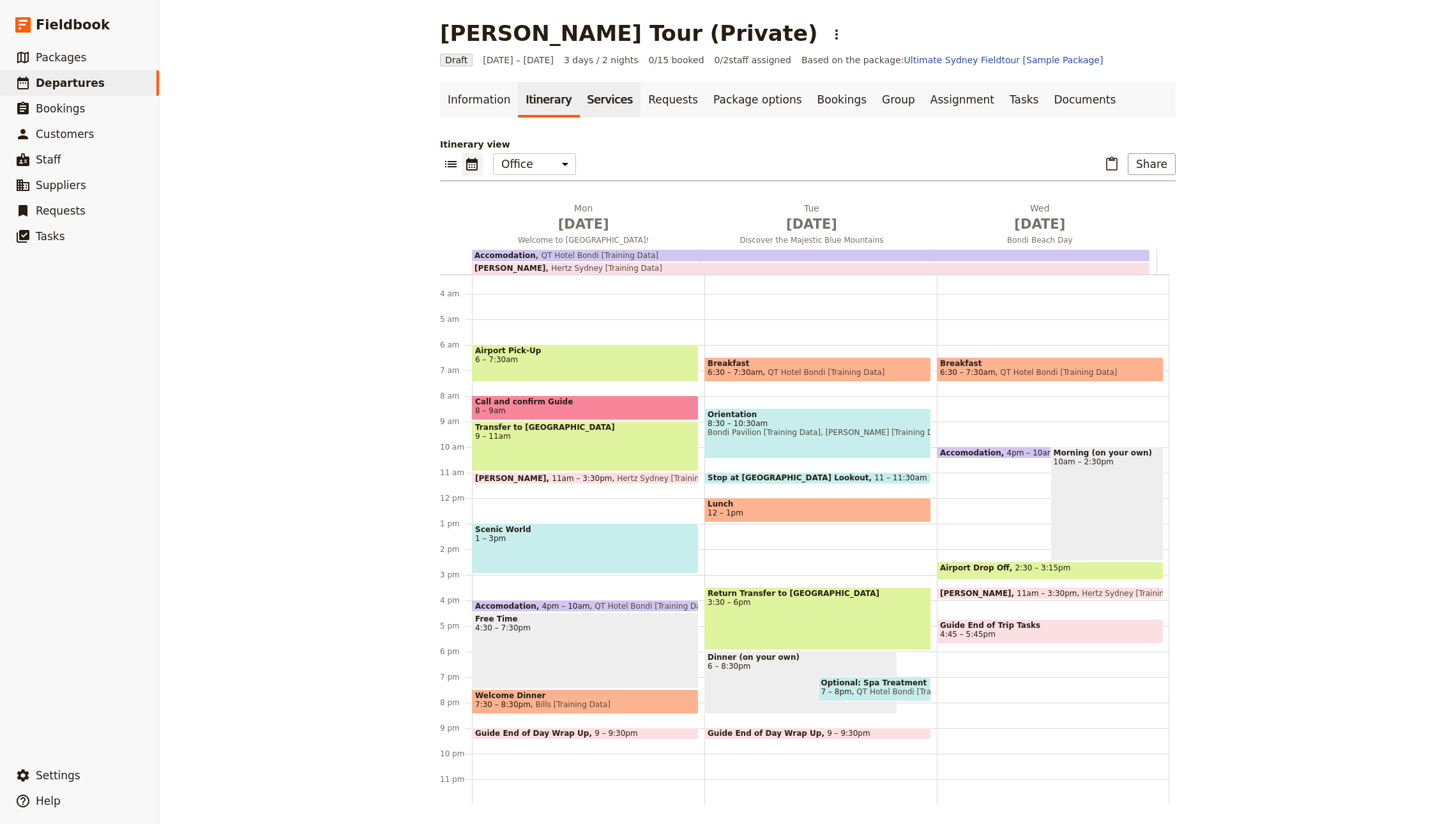
click at [579, 111] on link "Services" at bounding box center [610, 99] width 61 height 36
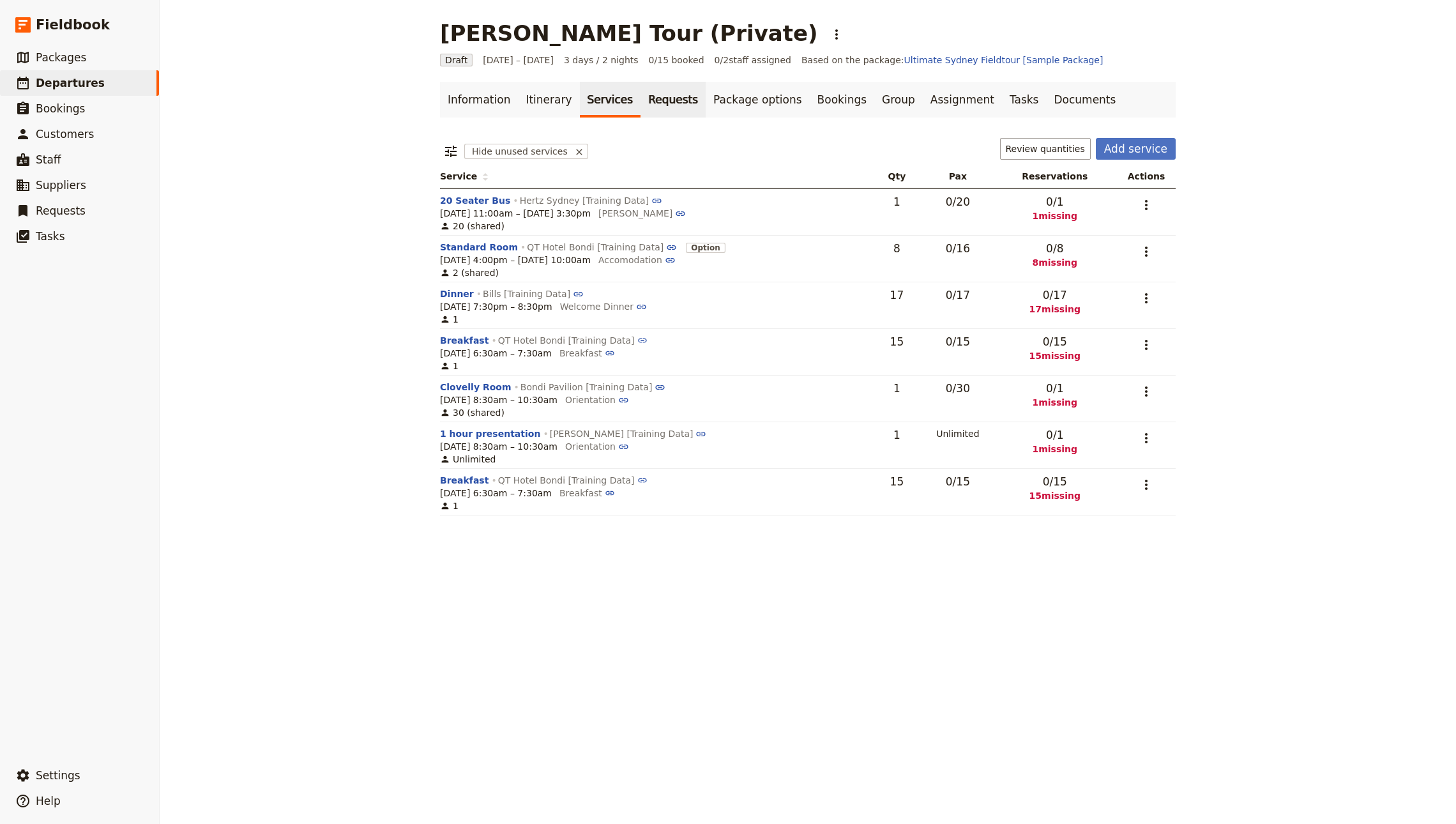
click at [643, 115] on link "Requests" at bounding box center [673, 99] width 65 height 36
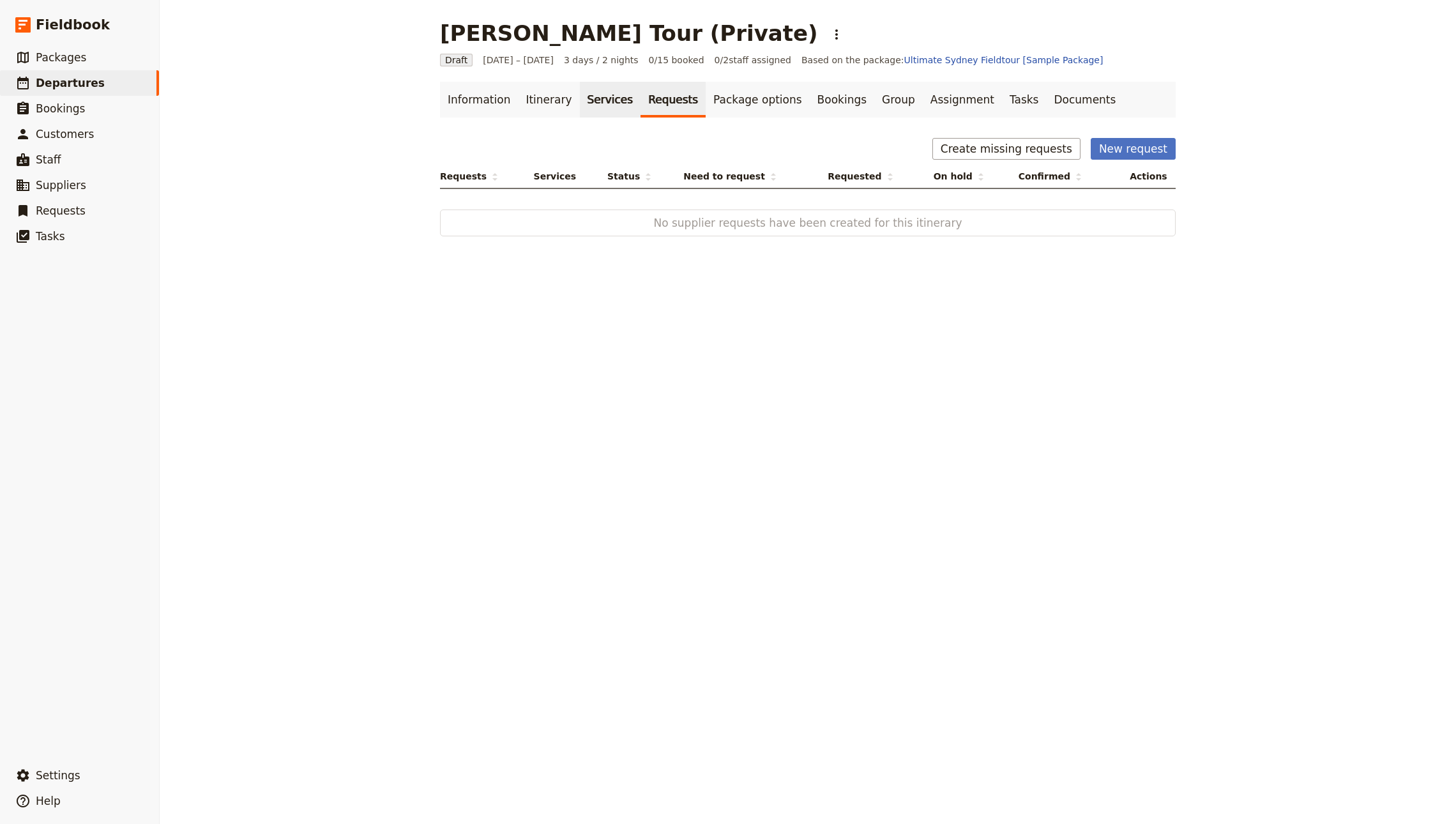
click at [584, 109] on link "Services" at bounding box center [610, 99] width 61 height 36
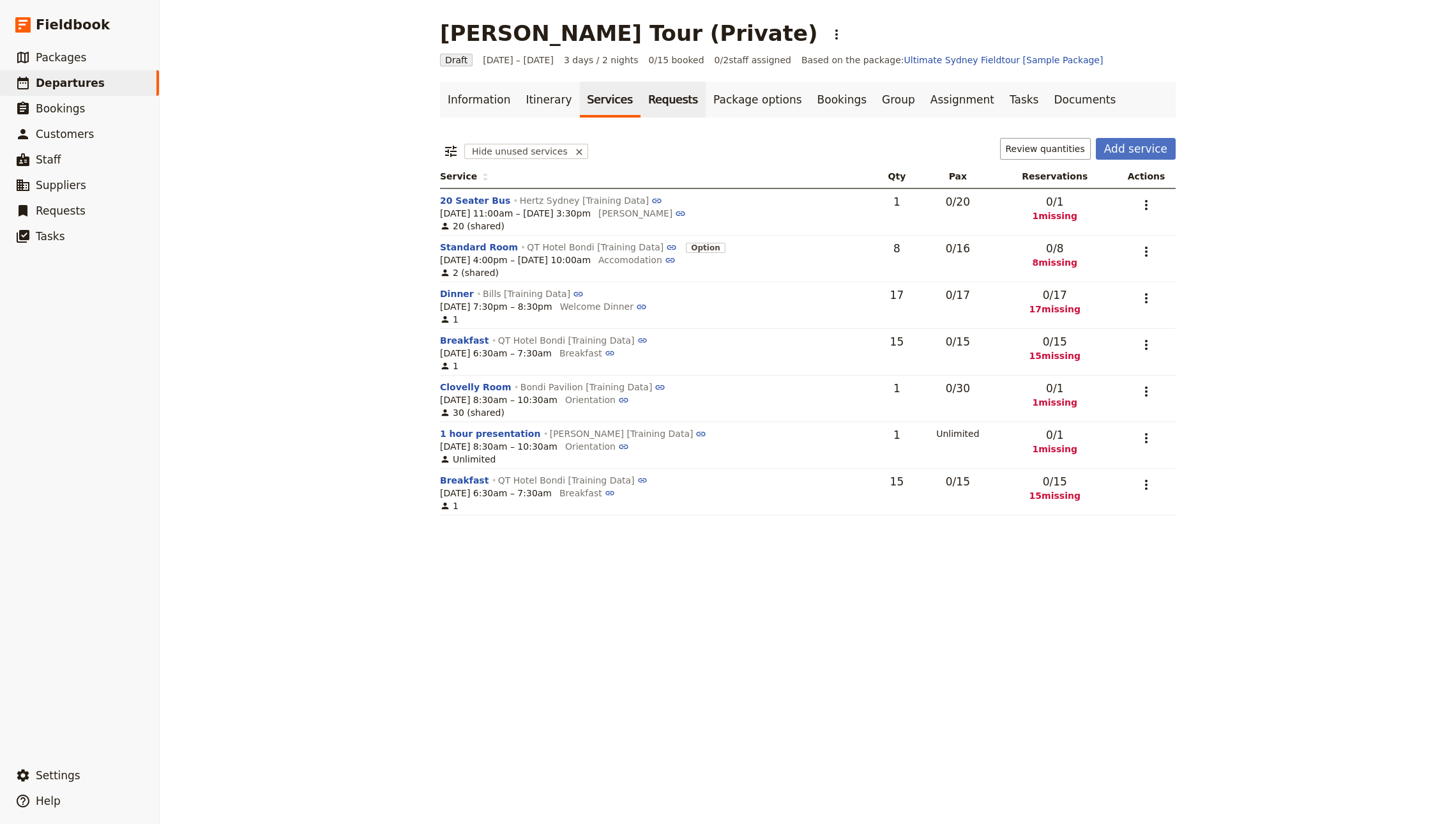
click at [640, 99] on link "Requests" at bounding box center [673, 99] width 65 height 36
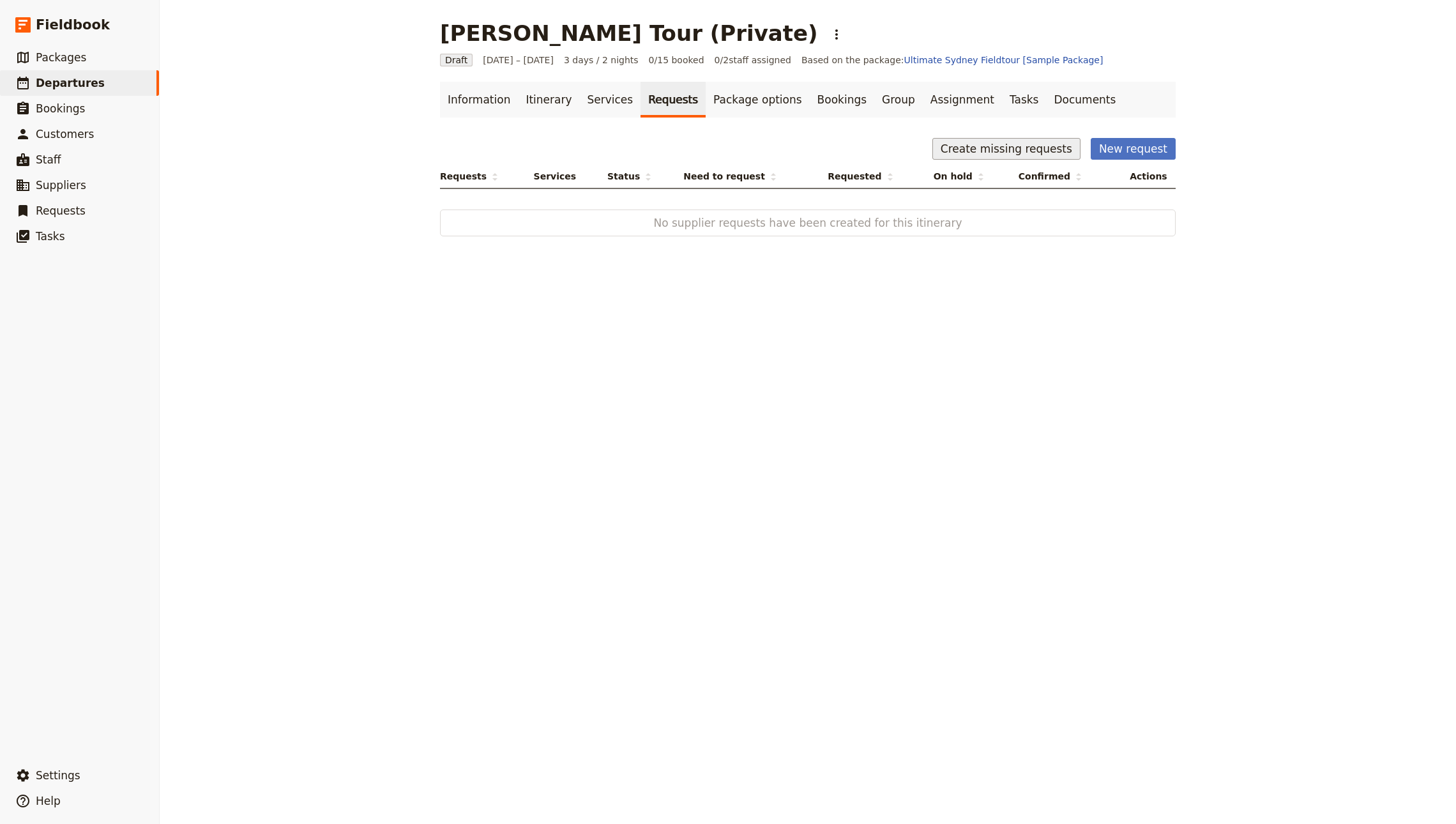
click at [978, 147] on button "Create missing requests" at bounding box center [1007, 148] width 148 height 21
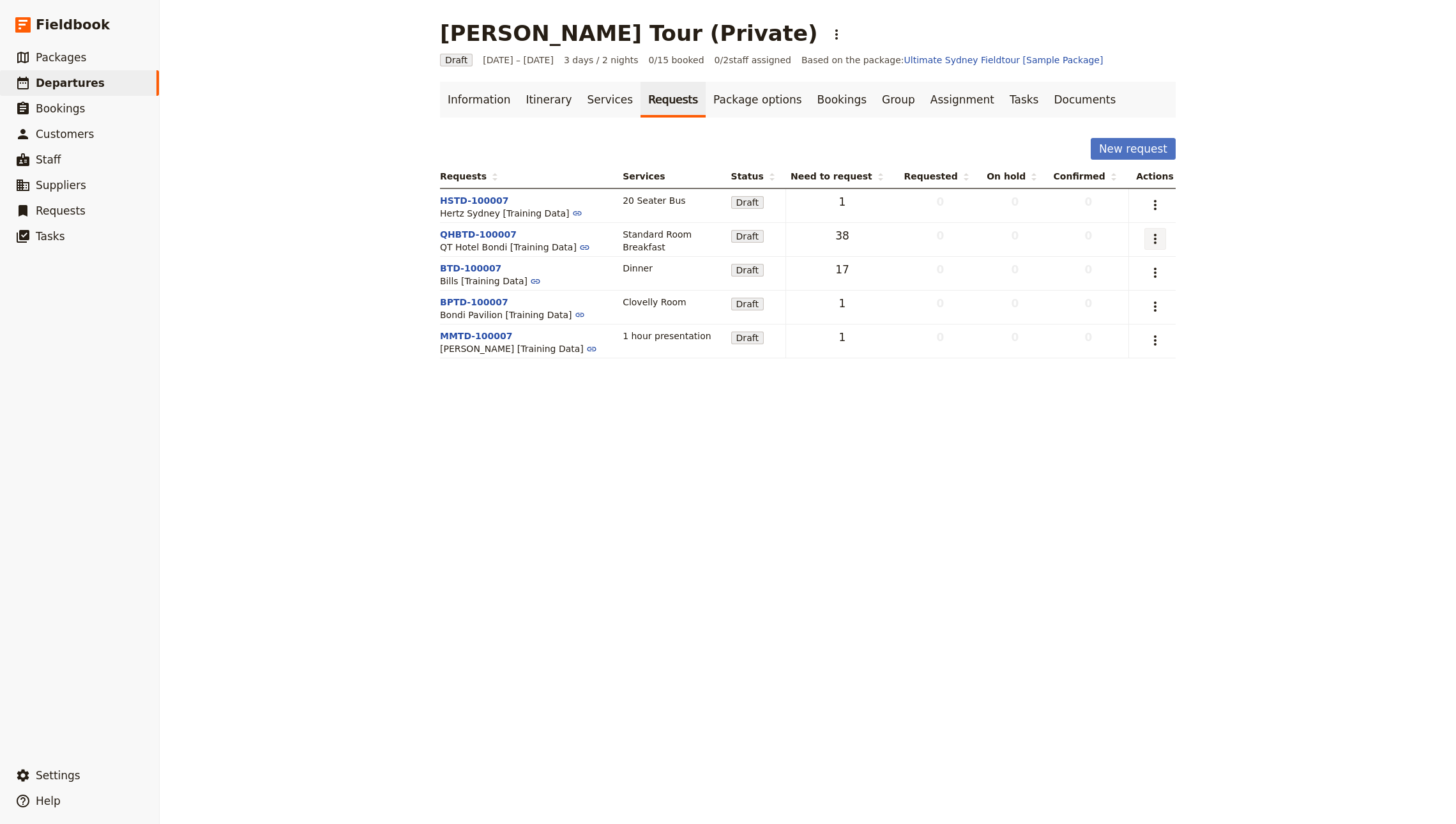
click at [1147, 232] on icon "Actions" at bounding box center [1155, 238] width 16 height 16
click at [1093, 286] on span "Send request" at bounding box center [1064, 285] width 59 height 13
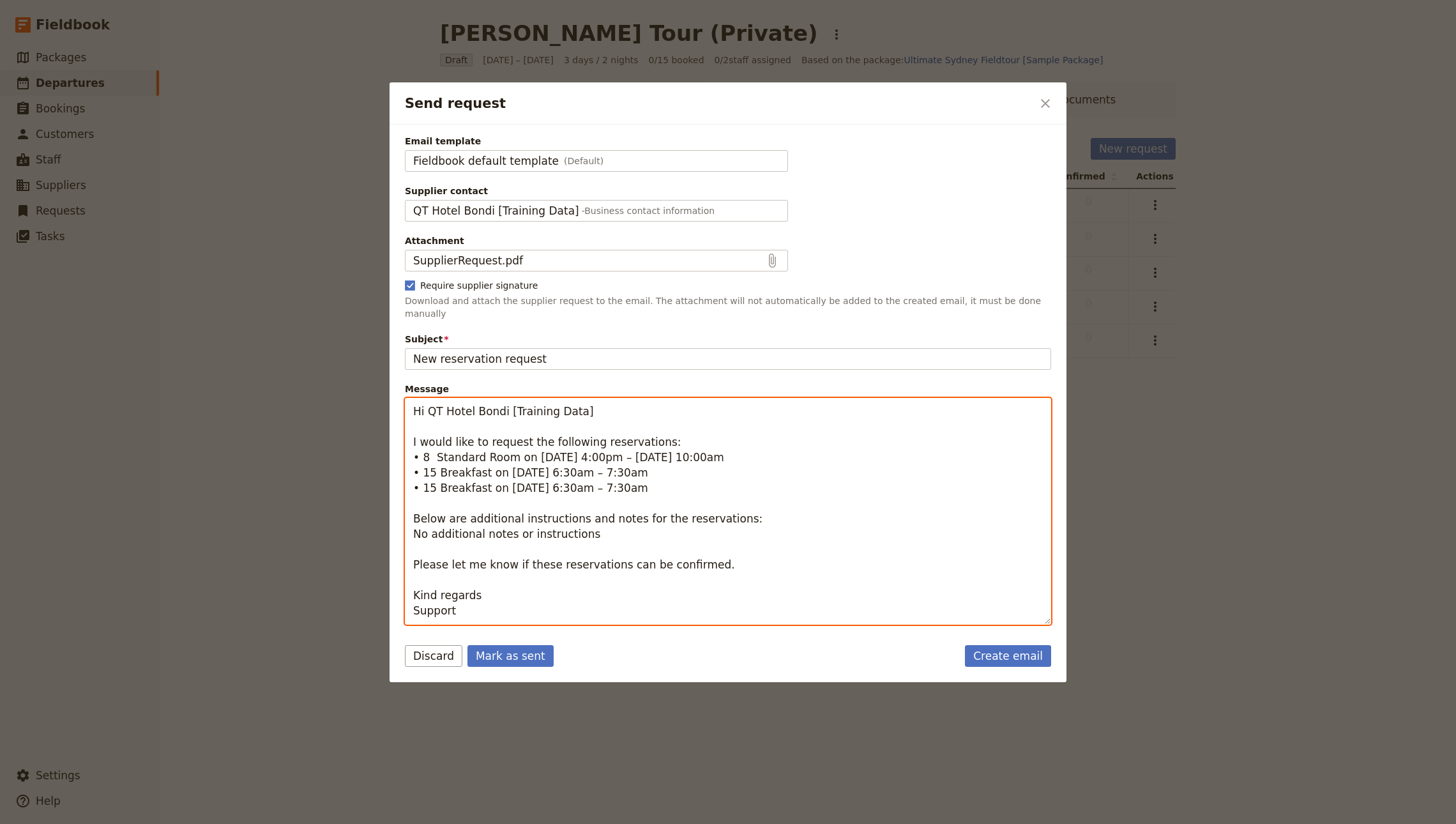
drag, startPoint x: 423, startPoint y: 446, endPoint x: 433, endPoint y: 448, distance: 10.2
click at [433, 448] on textarea "Hi QT Hotel Bondi [Training Data] I would like to request the following reserva…" at bounding box center [728, 511] width 646 height 227
click at [451, 444] on textarea "Hi QT Hotel Bondi [Training Data] I would like to request the following reserva…" at bounding box center [728, 511] width 646 height 227
drag, startPoint x: 429, startPoint y: 449, endPoint x: 557, endPoint y: 442, distance: 128.2
click at [557, 442] on textarea "Hi QT Hotel Bondi [Training Data] I would like to request the following reserva…" at bounding box center [728, 511] width 646 height 227
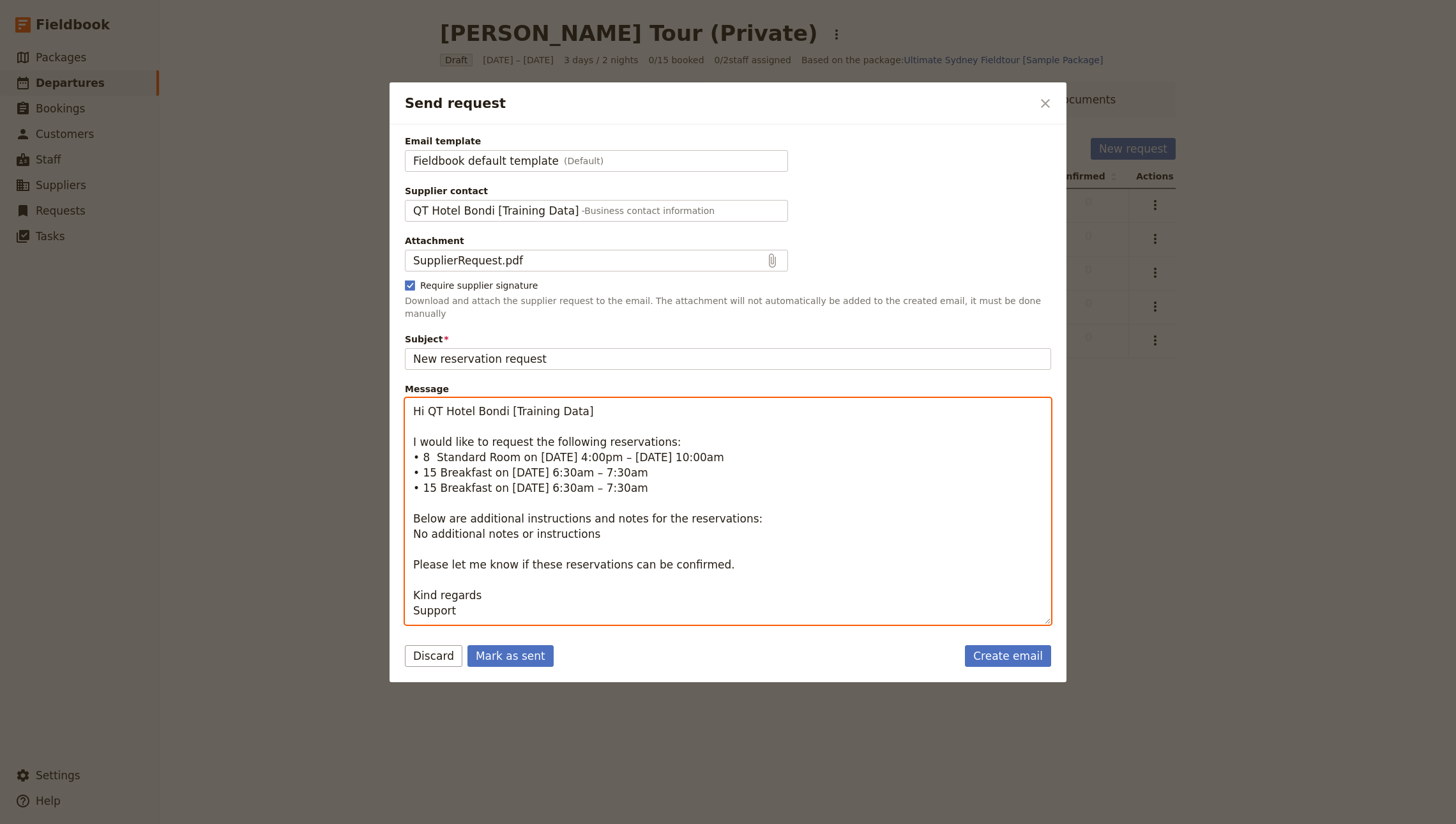
click at [477, 464] on textarea "Hi QT Hotel Bondi [Training Data] I would like to request the following reserva…" at bounding box center [728, 511] width 646 height 227
click at [456, 463] on textarea "Hi QT Hotel Bondi [Training Data] I would like to request the following reserva…" at bounding box center [728, 511] width 646 height 227
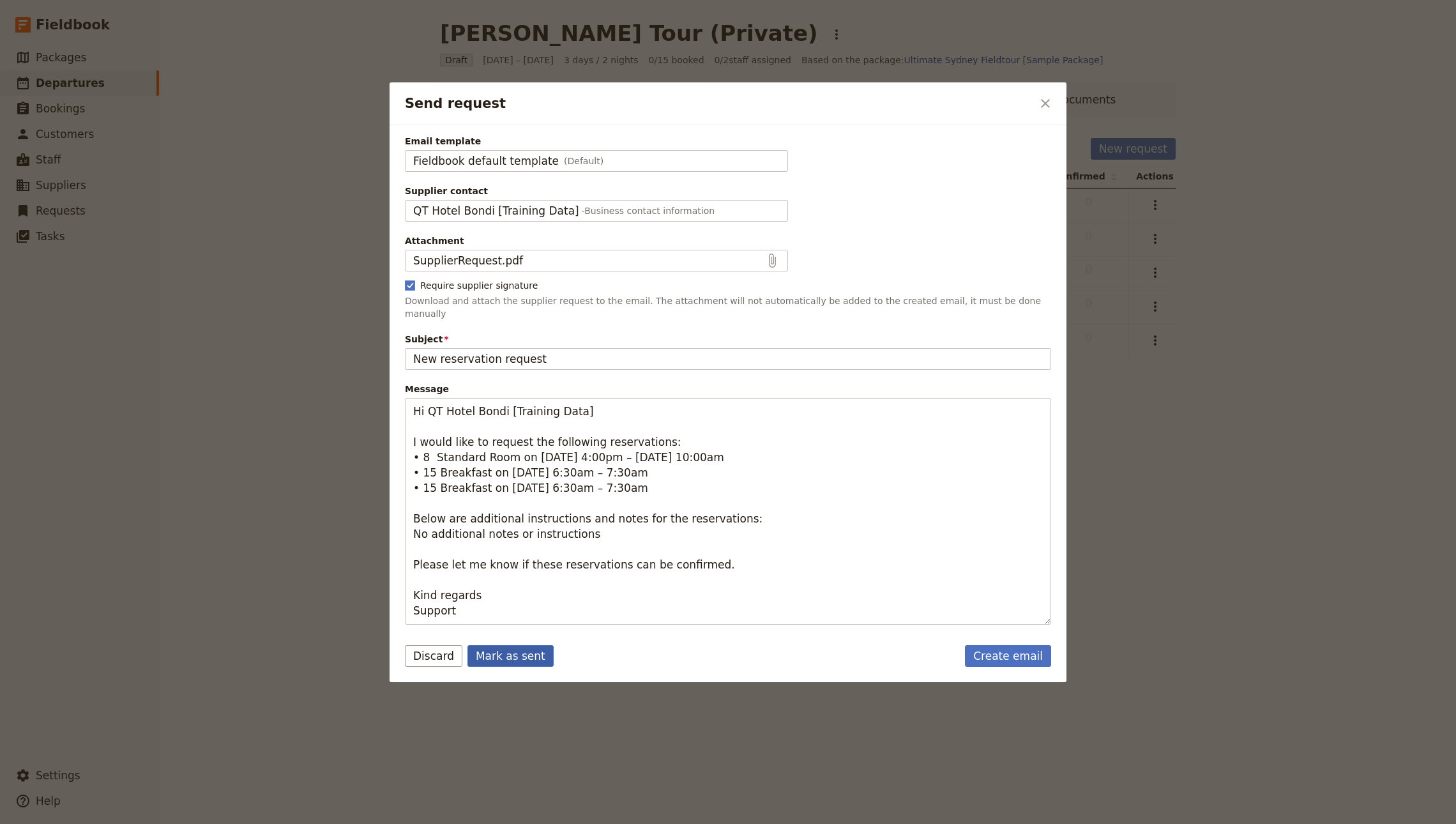
click at [522, 650] on button "Mark as sent" at bounding box center [510, 655] width 86 height 21
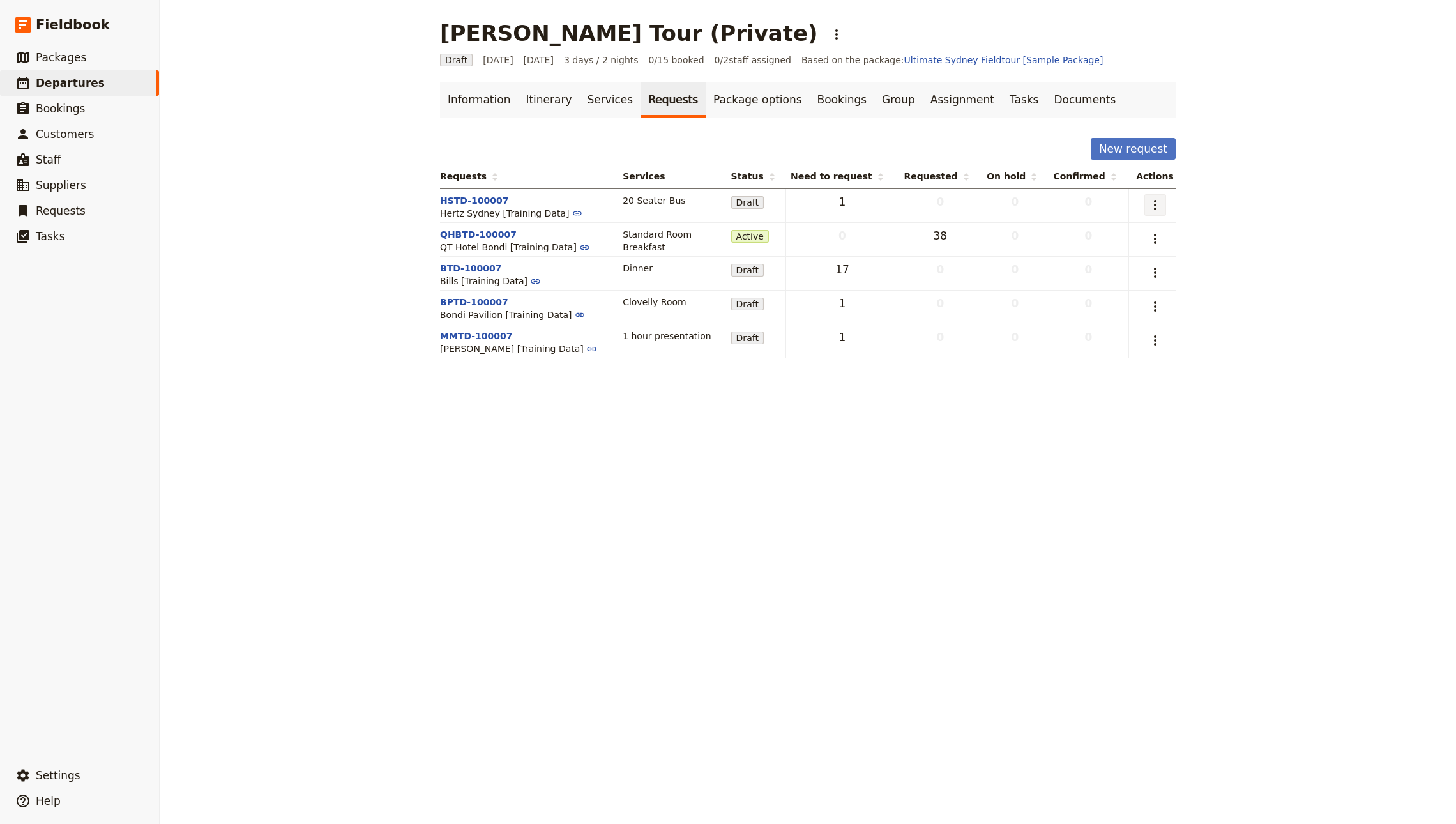
click at [1158, 204] on button "​" at bounding box center [1154, 204] width 21 height 21
click at [1120, 252] on span "Send request" at bounding box center [1093, 252] width 118 height 13
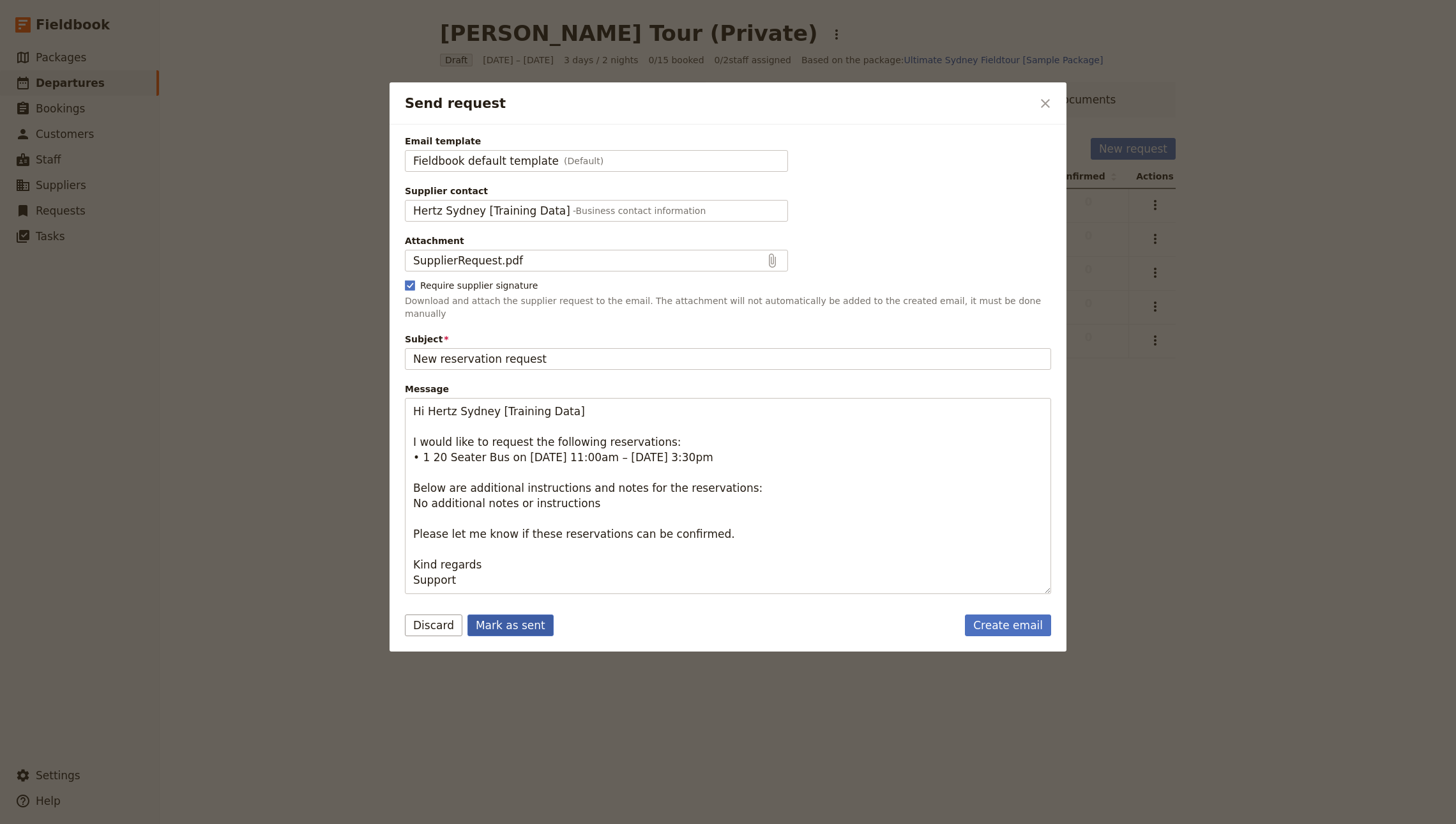
click at [507, 619] on button "Mark as sent" at bounding box center [510, 625] width 86 height 21
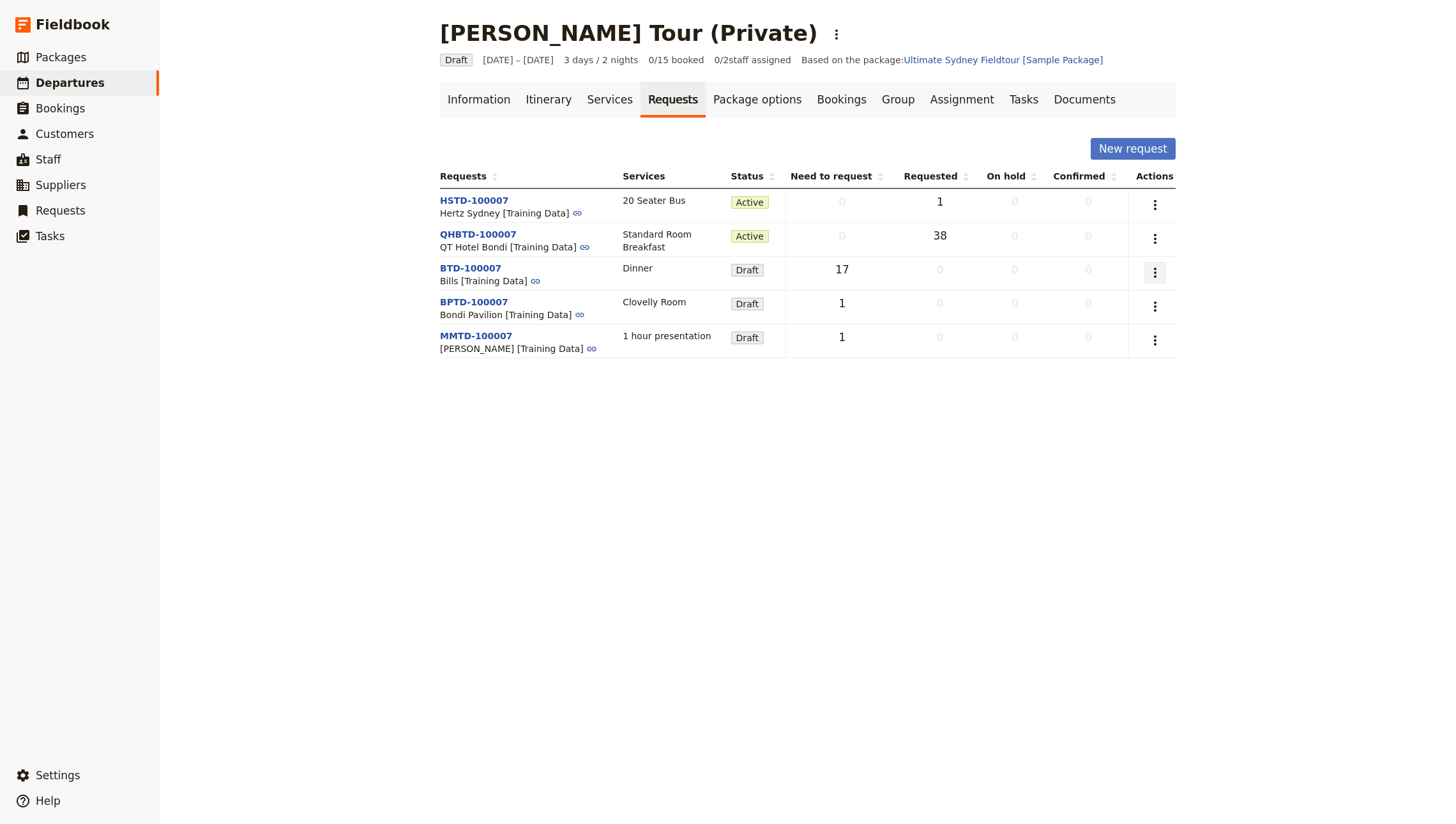
click at [1147, 273] on icon "Actions" at bounding box center [1155, 273] width 16 height 16
click at [1079, 321] on span "Send request" at bounding box center [1064, 320] width 59 height 13
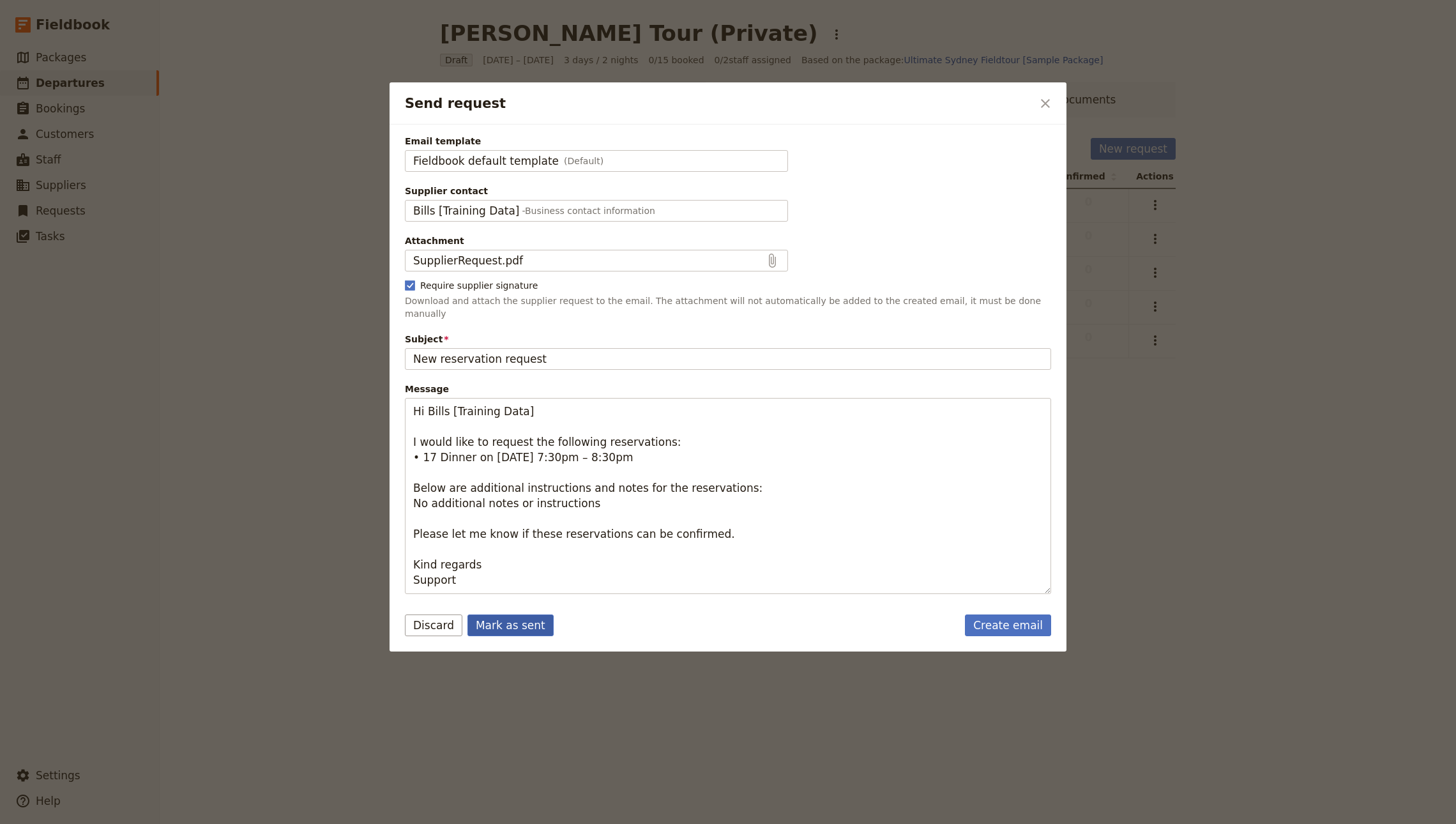
click at [488, 615] on button "Mark as sent" at bounding box center [510, 625] width 86 height 21
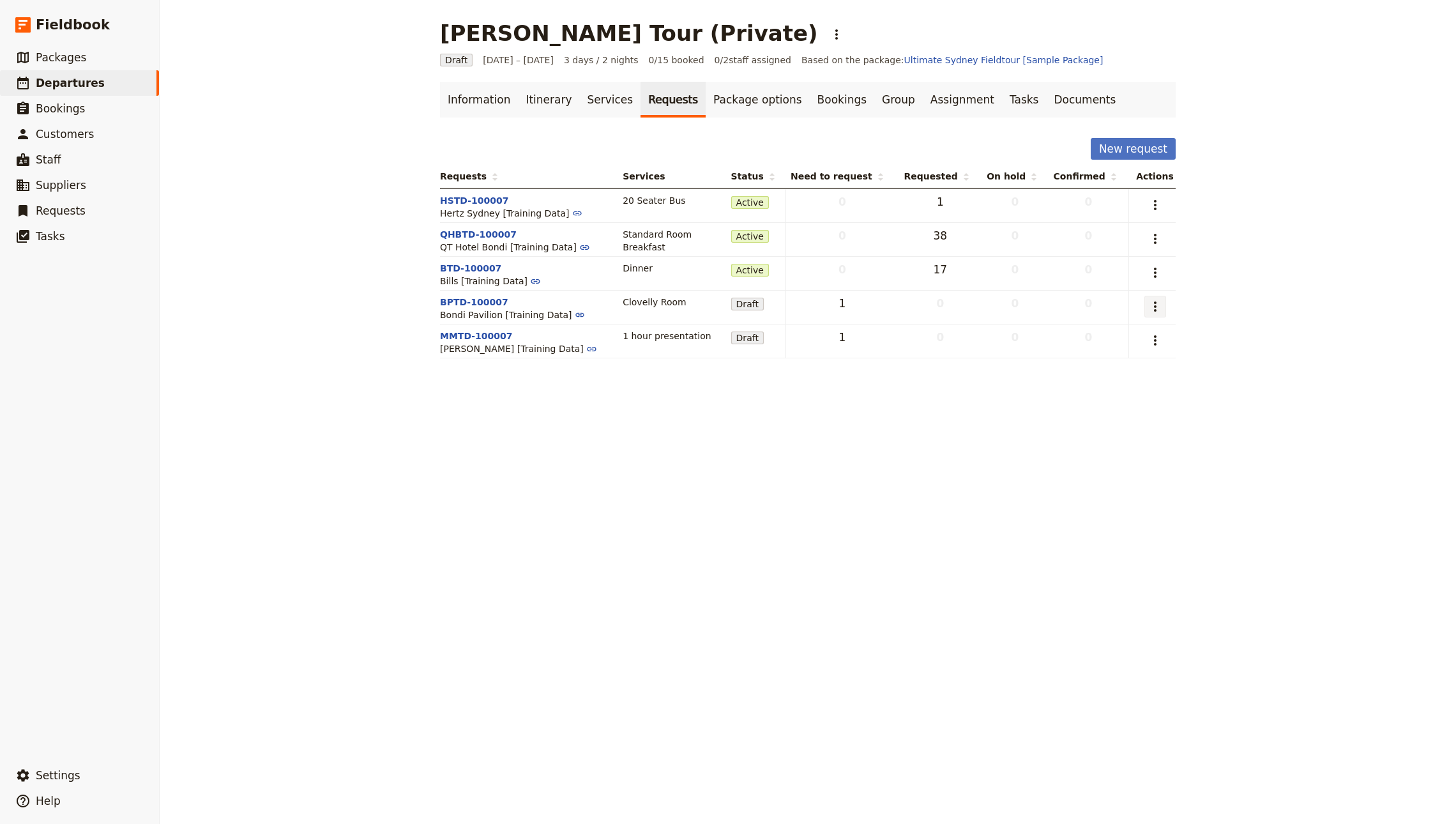
click at [1147, 307] on icon "Actions" at bounding box center [1155, 306] width 16 height 16
click at [1078, 351] on span "Send request" at bounding box center [1064, 354] width 59 height 13
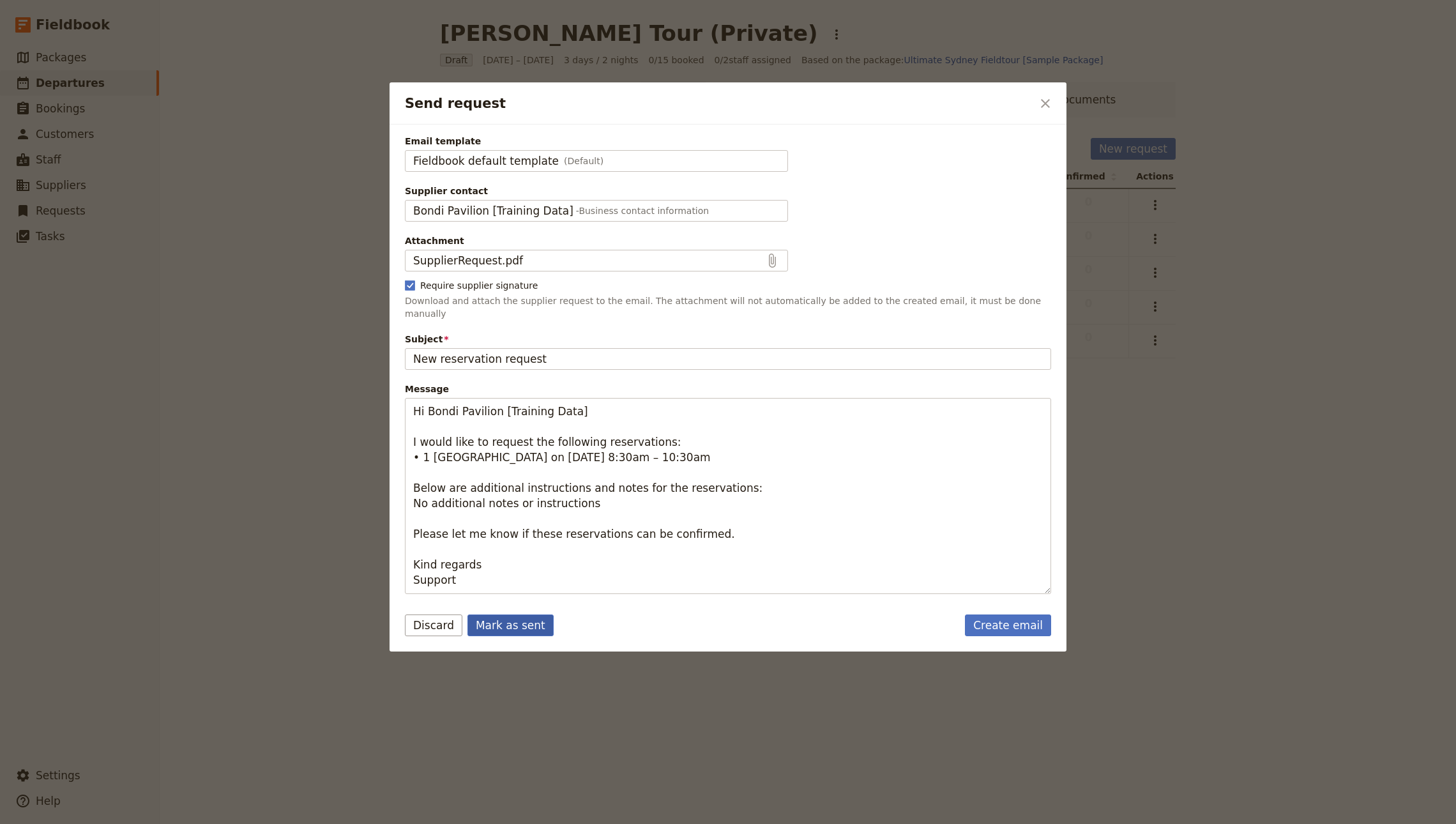
click at [485, 615] on button "Mark as sent" at bounding box center [510, 625] width 86 height 21
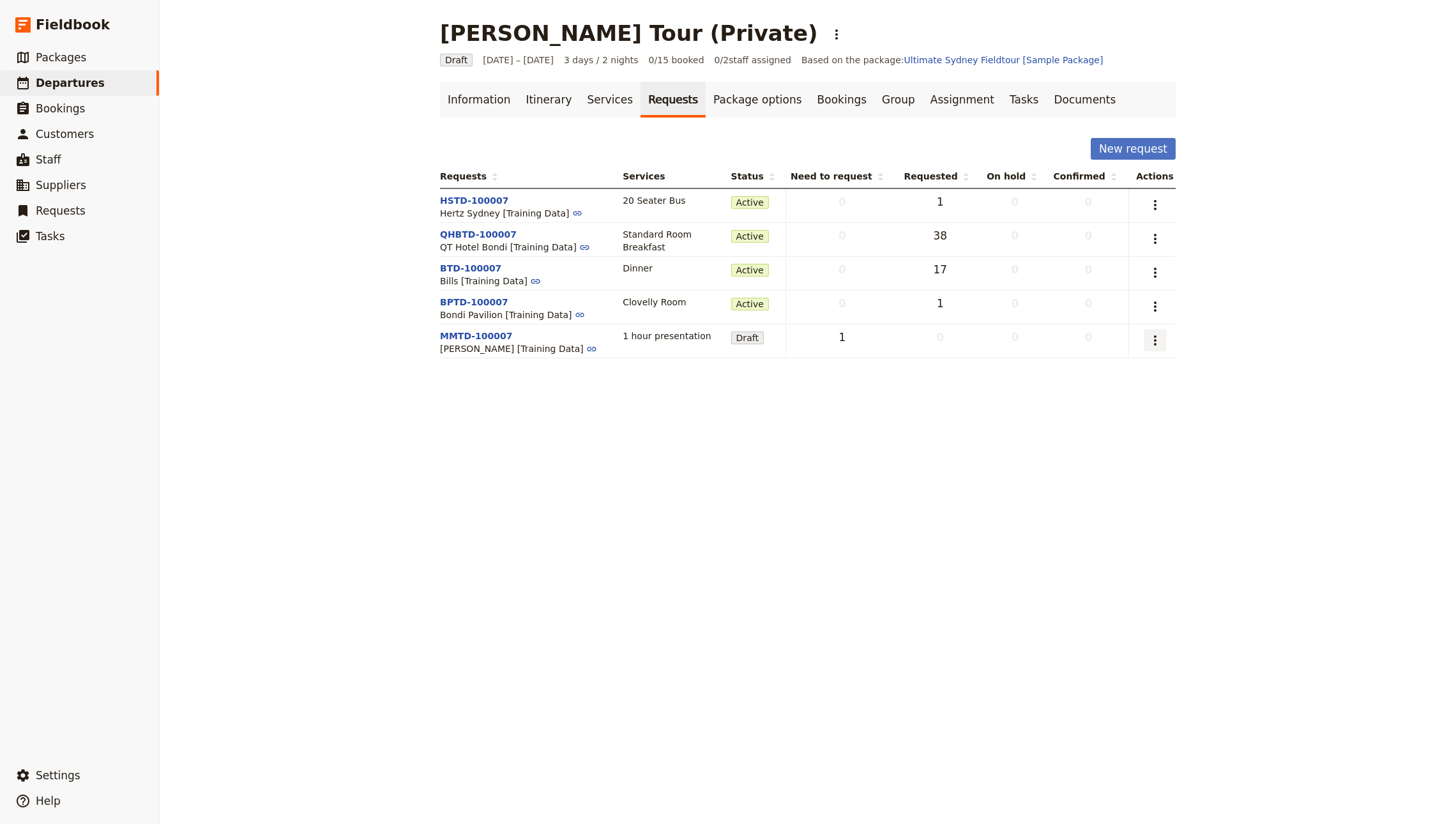
click at [1152, 348] on icon "Actions" at bounding box center [1155, 340] width 16 height 16
click at [1087, 383] on span "Send request" at bounding box center [1064, 387] width 59 height 13
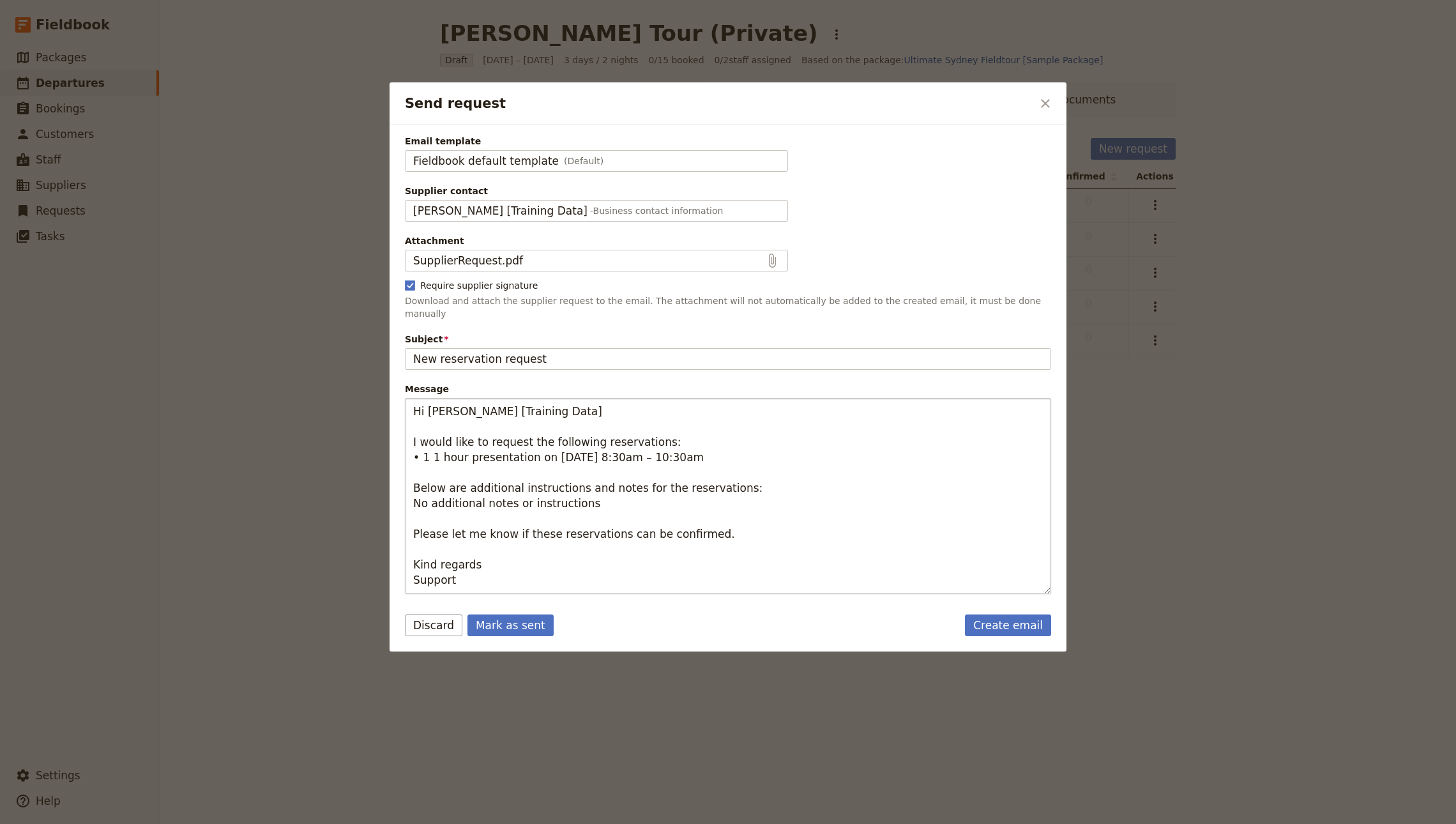
drag, startPoint x: 505, startPoint y: 610, endPoint x: 729, endPoint y: 433, distance: 285.5
click at [505, 615] on button "Mark as sent" at bounding box center [510, 625] width 86 height 21
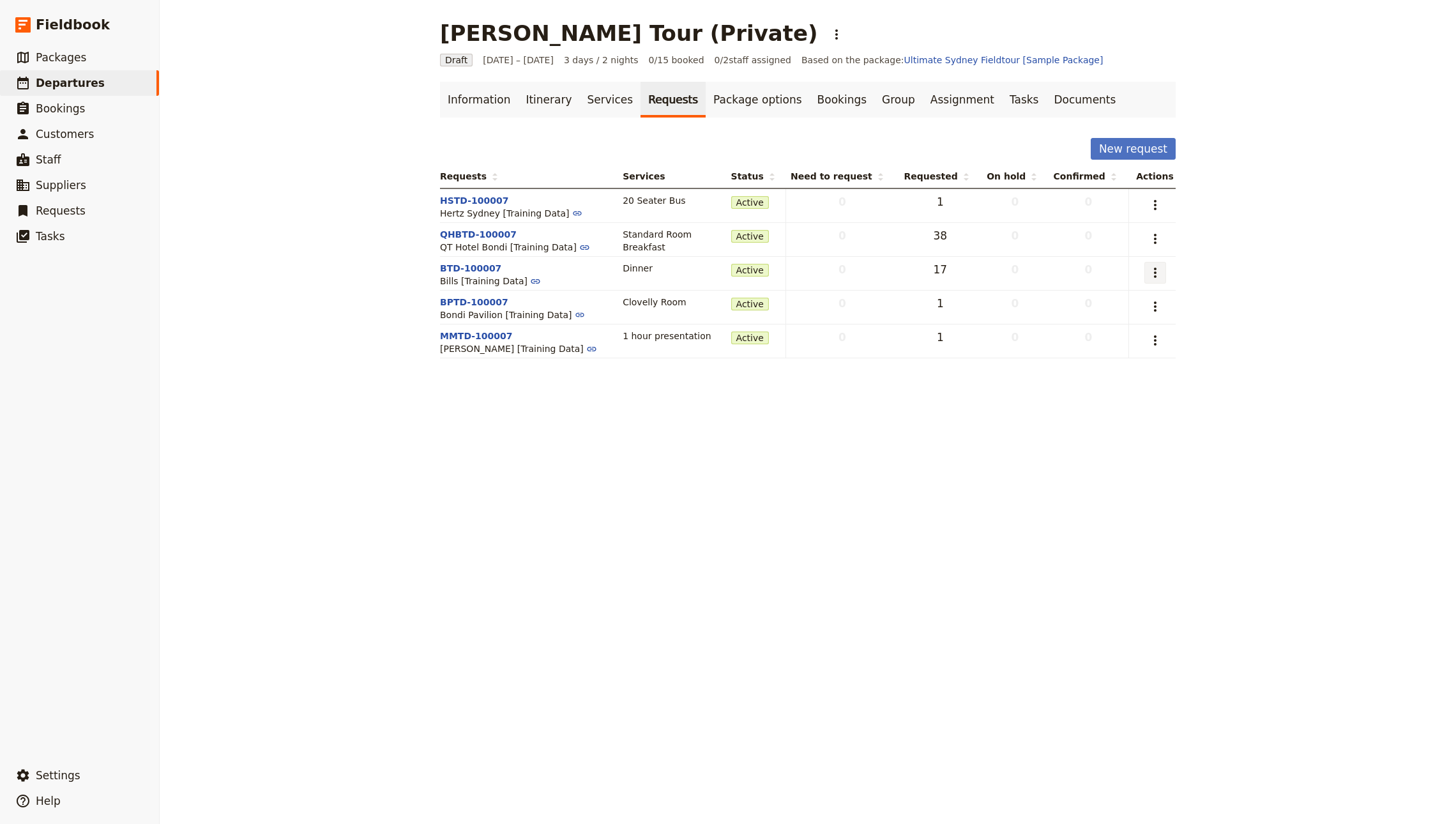
click at [1147, 278] on icon "Actions" at bounding box center [1155, 273] width 16 height 16
click at [1124, 302] on span "Edit request" at bounding box center [1093, 301] width 118 height 13
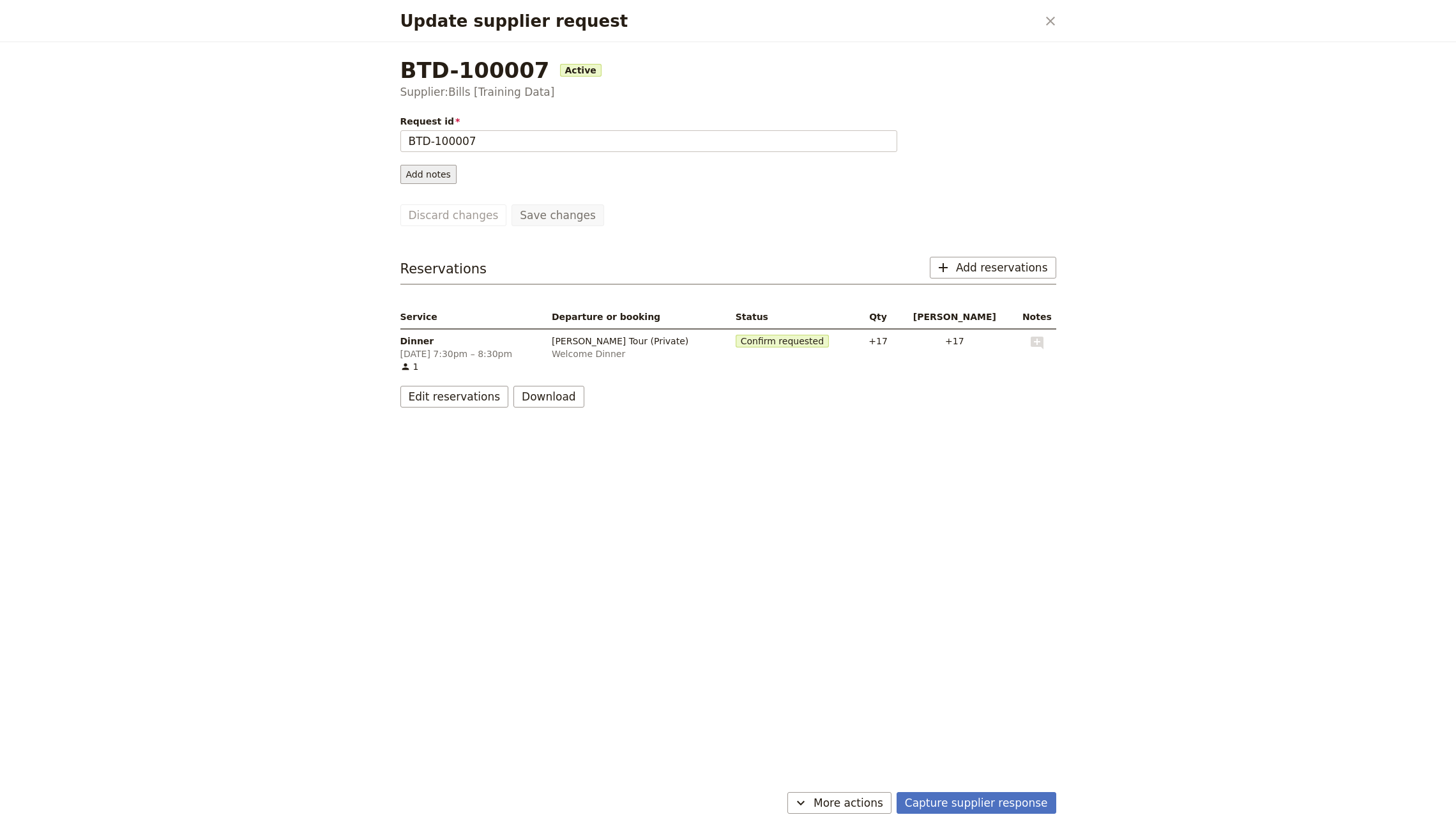
click at [427, 180] on button "Add notes" at bounding box center [428, 174] width 57 height 19
click at [462, 205] on span "Request information" at bounding box center [454, 202] width 91 height 13
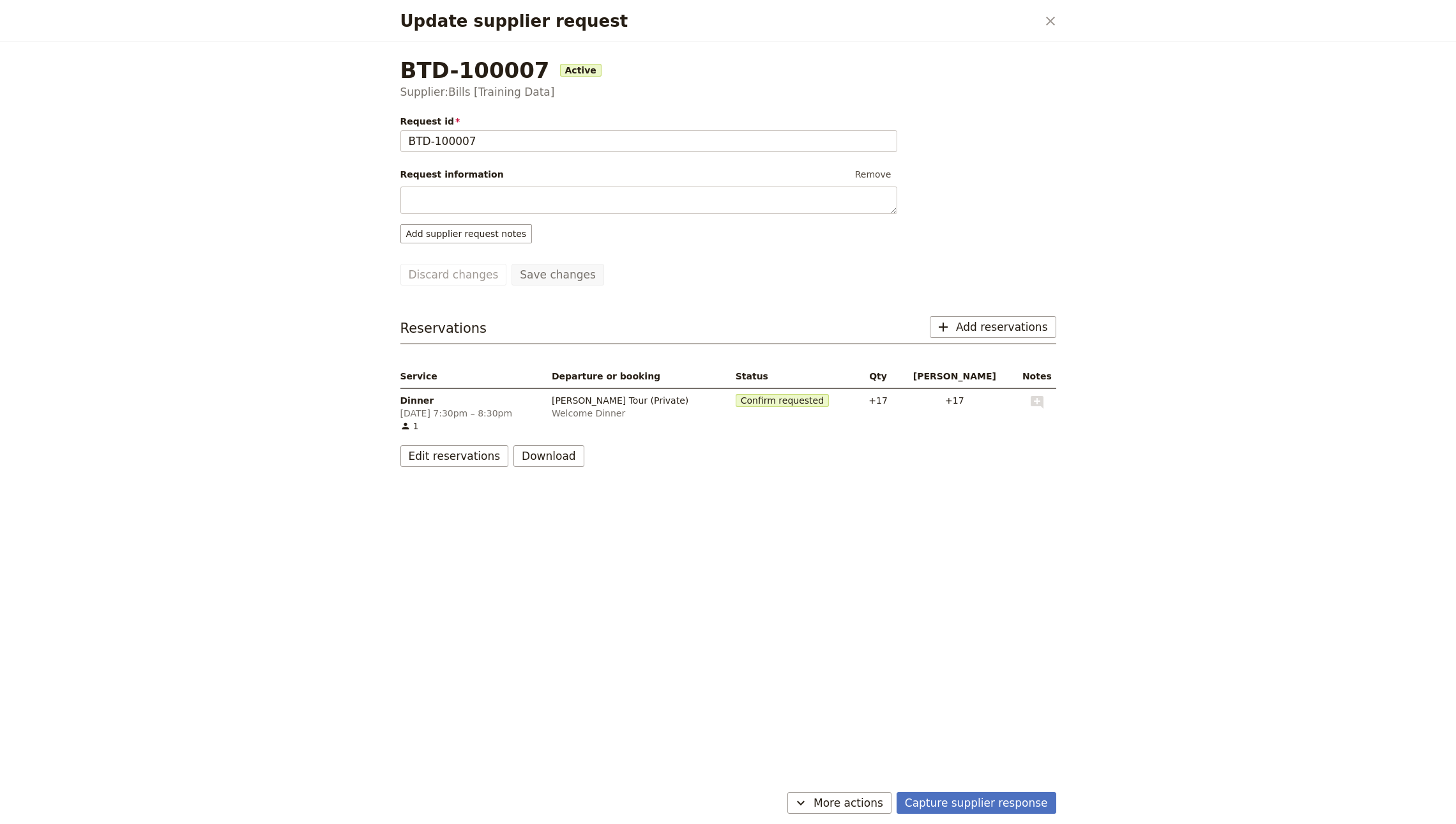
click at [462, 217] on form "Request id BTD-100007 Request information Remove Add supplier request notes Sav…" at bounding box center [655, 200] width 511 height 171
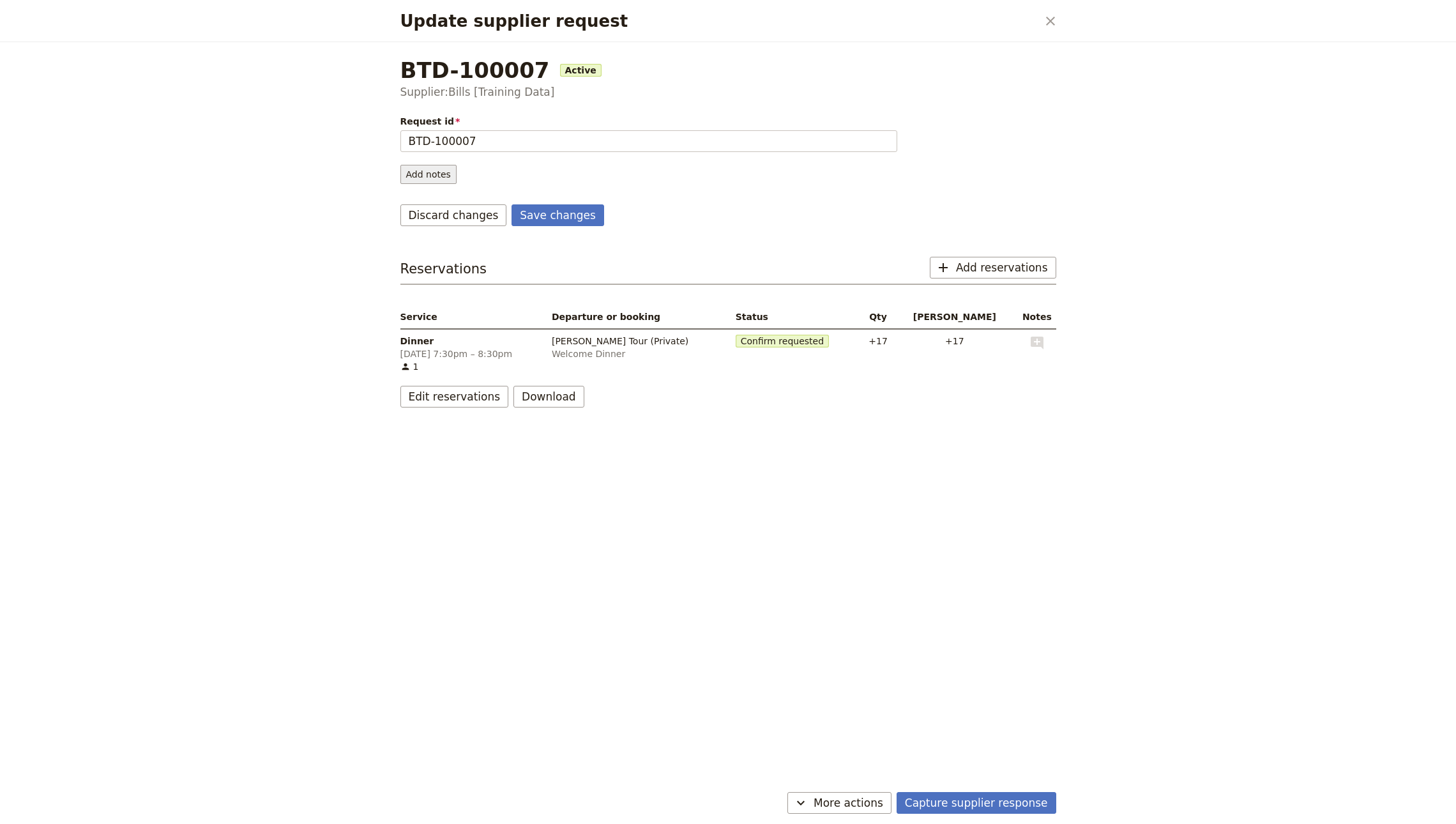
click at [447, 180] on button "Add notes" at bounding box center [428, 174] width 57 height 19
click at [456, 201] on span "Request information" at bounding box center [454, 202] width 91 height 13
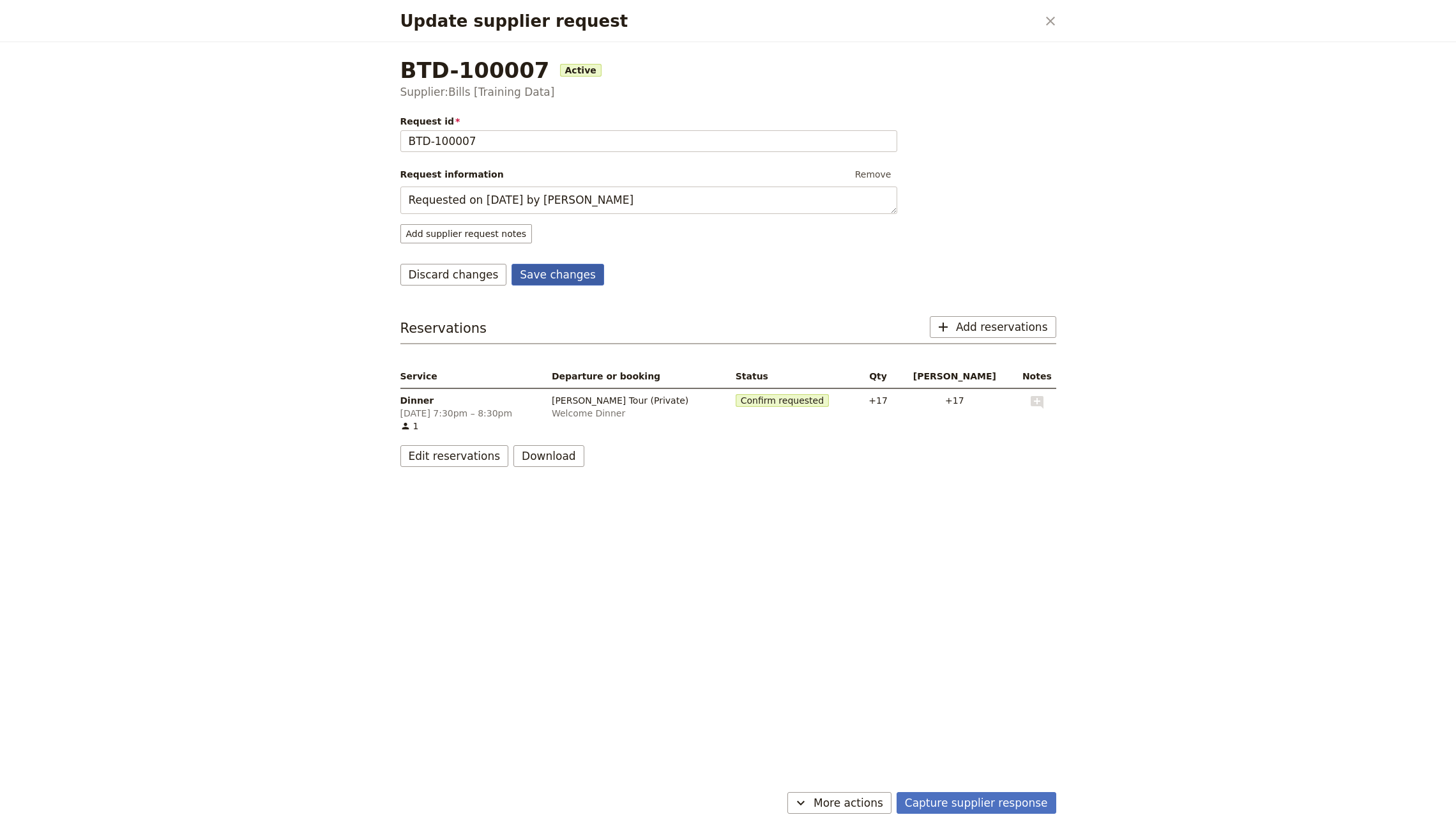
type textarea "Requested on 8 Sep by Jeff"
click at [557, 271] on button "Save changes" at bounding box center [558, 273] width 93 height 21
click at [1047, 18] on icon "Close dialog" at bounding box center [1050, 21] width 9 height 9
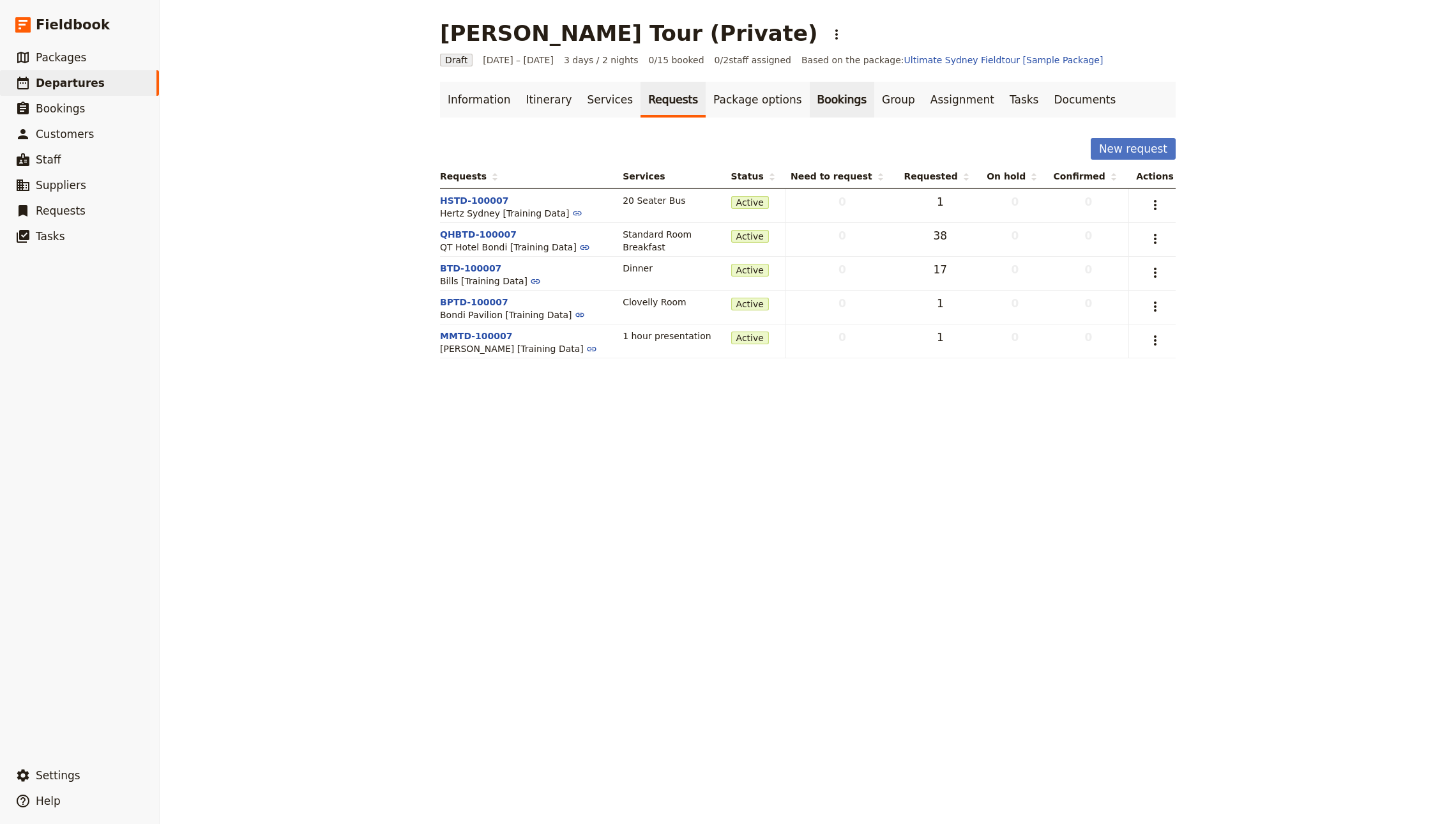
click at [809, 101] on link "Bookings" at bounding box center [842, 99] width 65 height 36
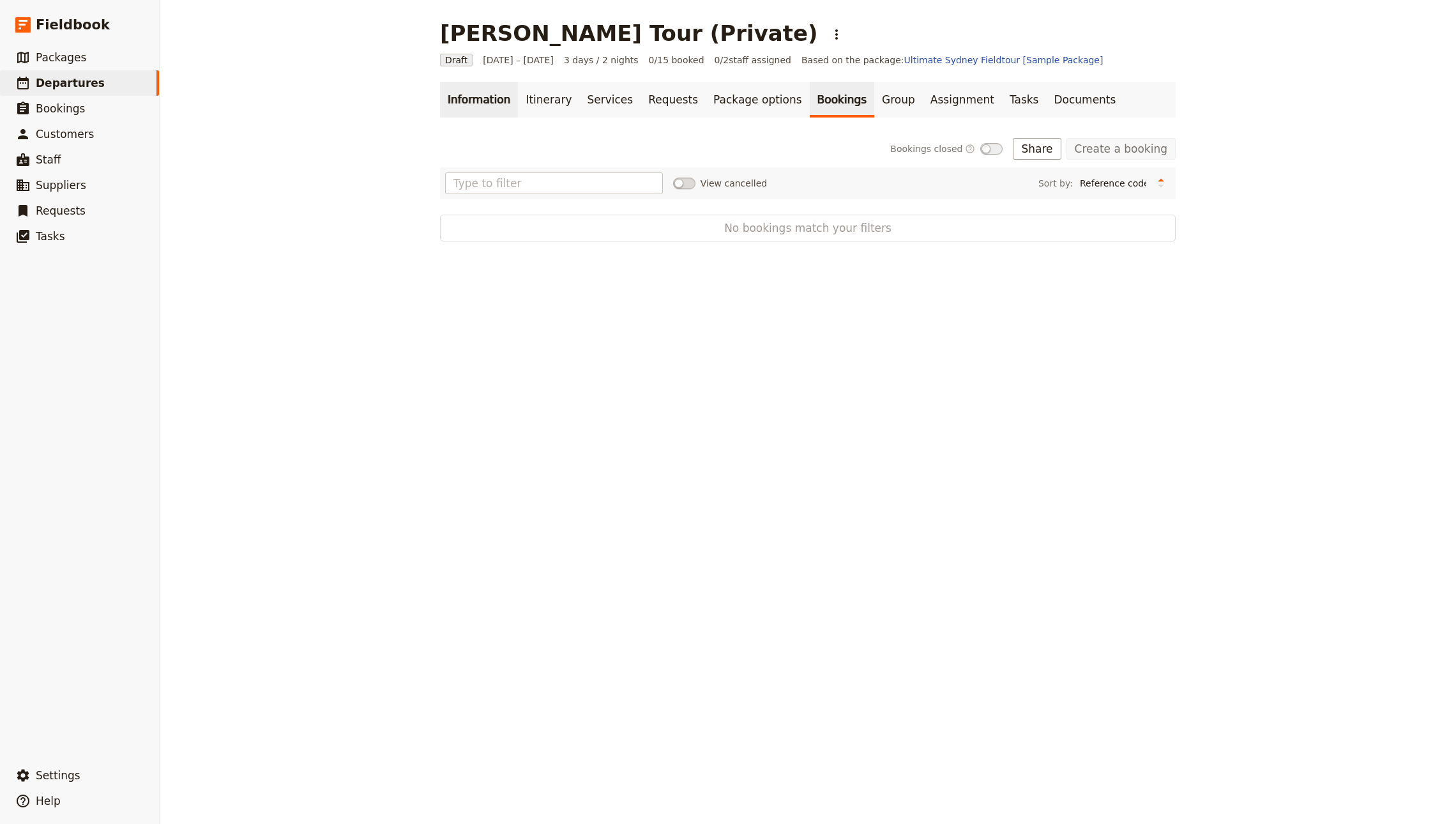
click at [475, 99] on link "Information" at bounding box center [479, 99] width 78 height 36
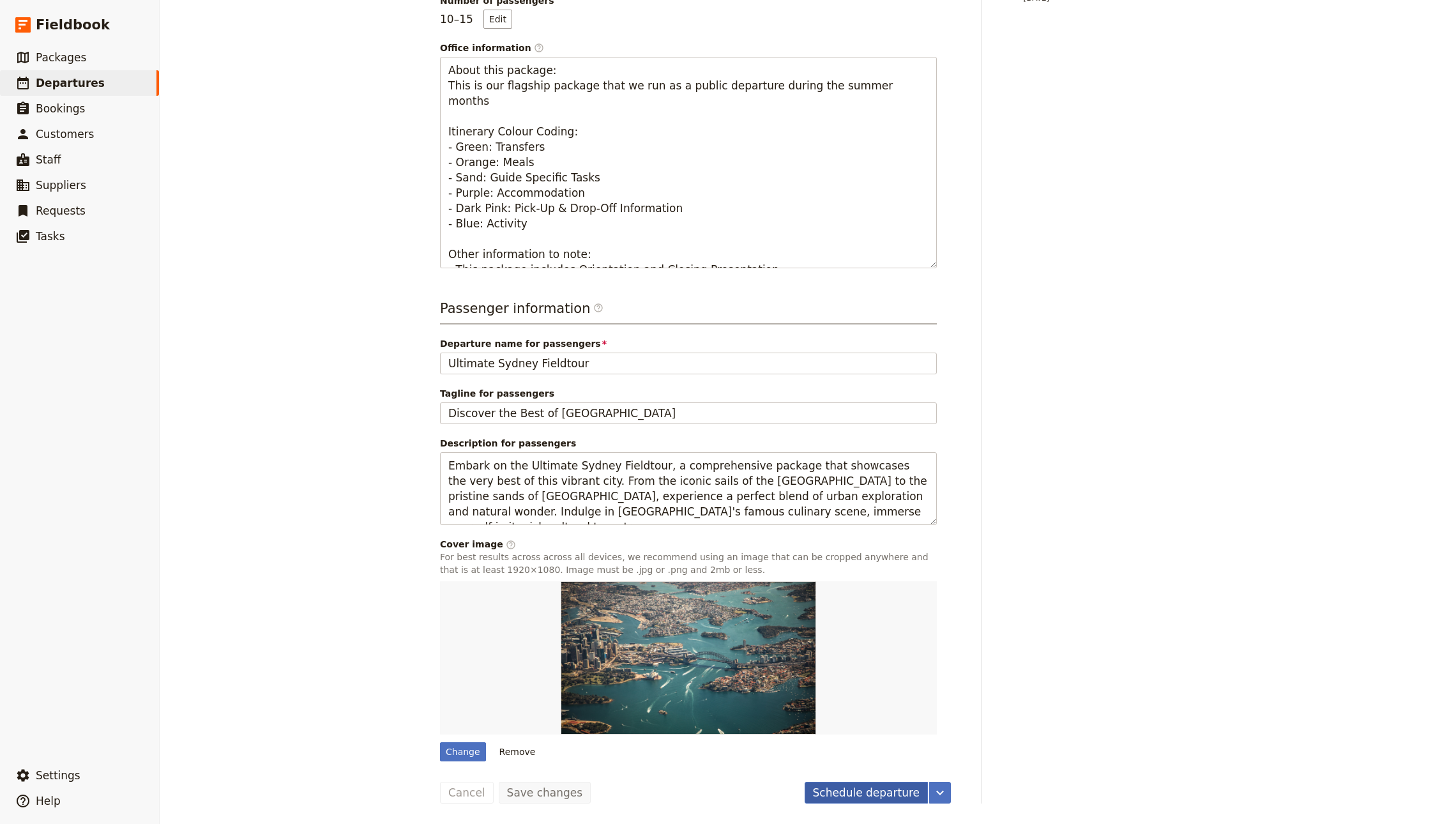
click at [847, 789] on button "Schedule departure" at bounding box center [867, 792] width 124 height 21
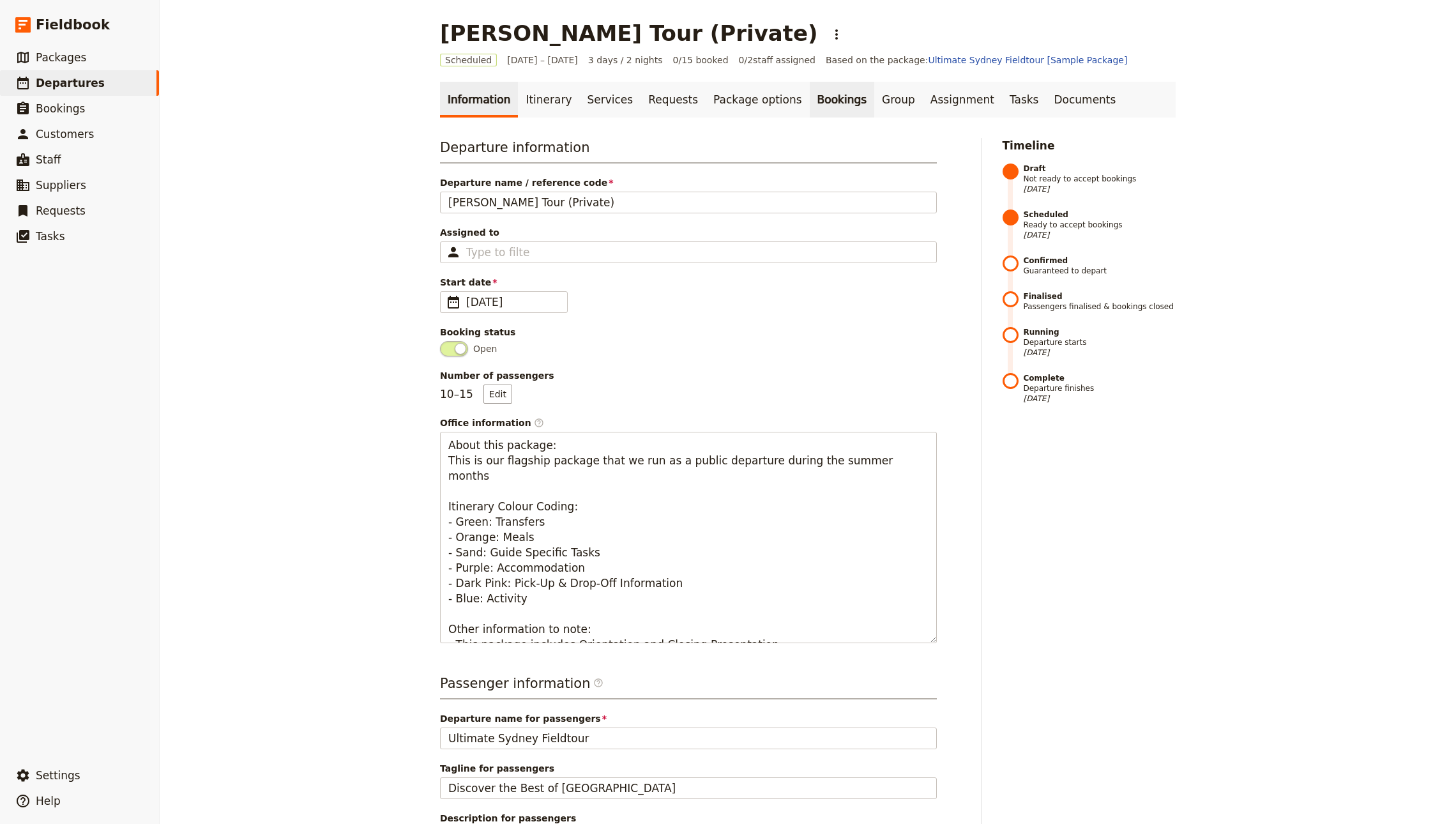
click at [815, 98] on link "Bookings" at bounding box center [842, 99] width 65 height 36
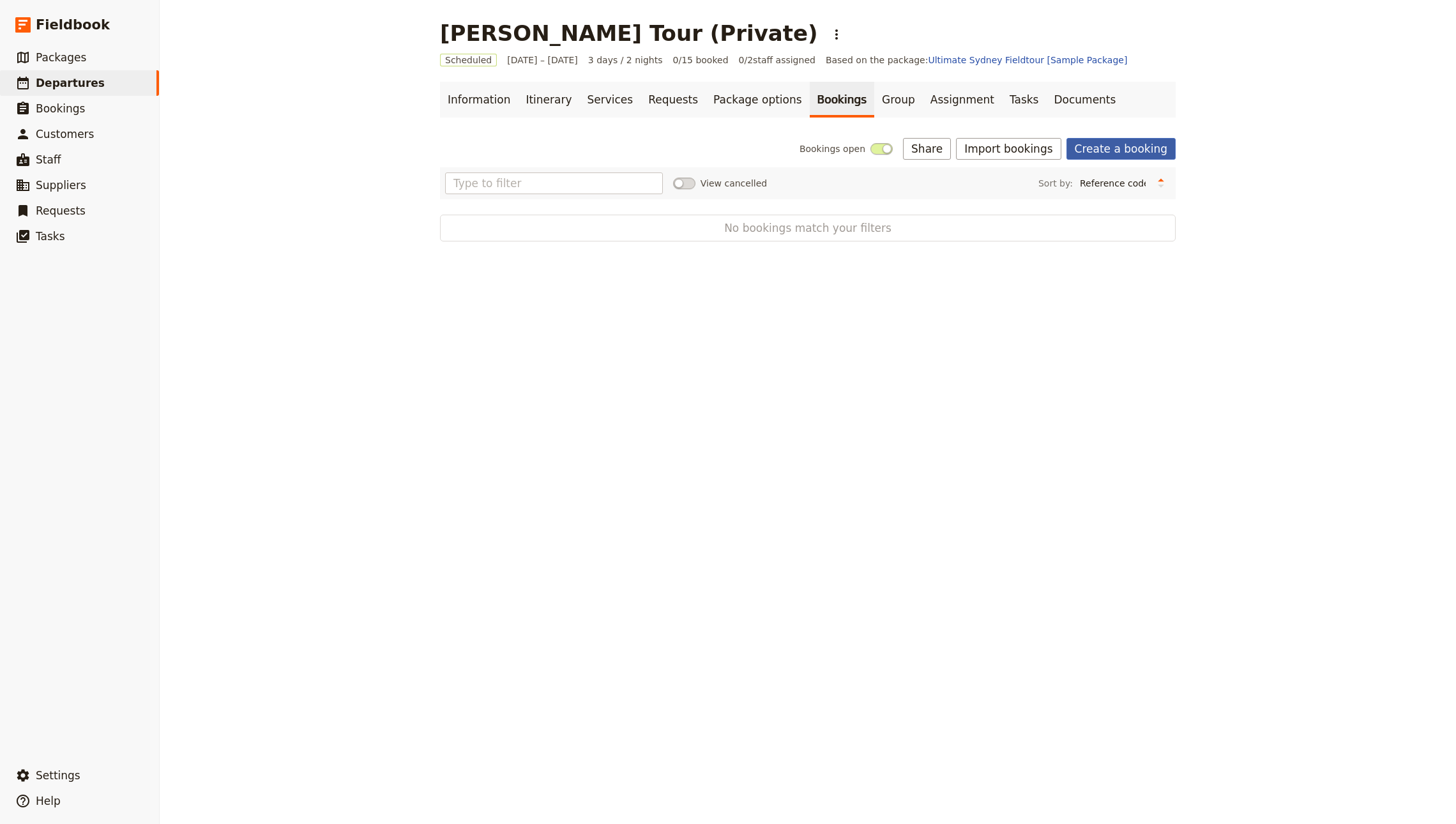
click at [1118, 143] on link "Create a booking" at bounding box center [1120, 148] width 109 height 21
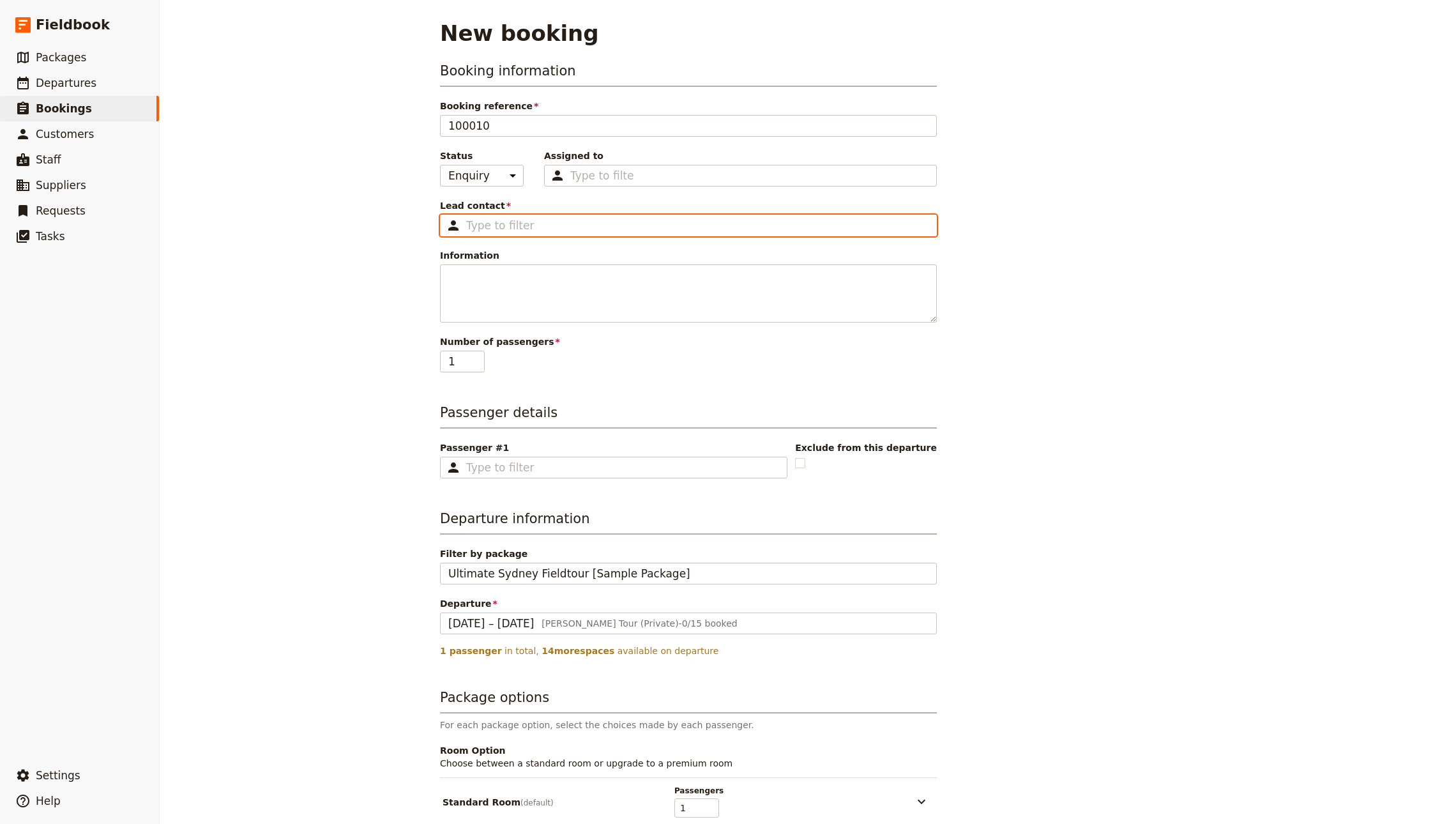
click at [542, 227] on input "Lead contact ​" at bounding box center [697, 225] width 462 height 16
type input "John Smith"
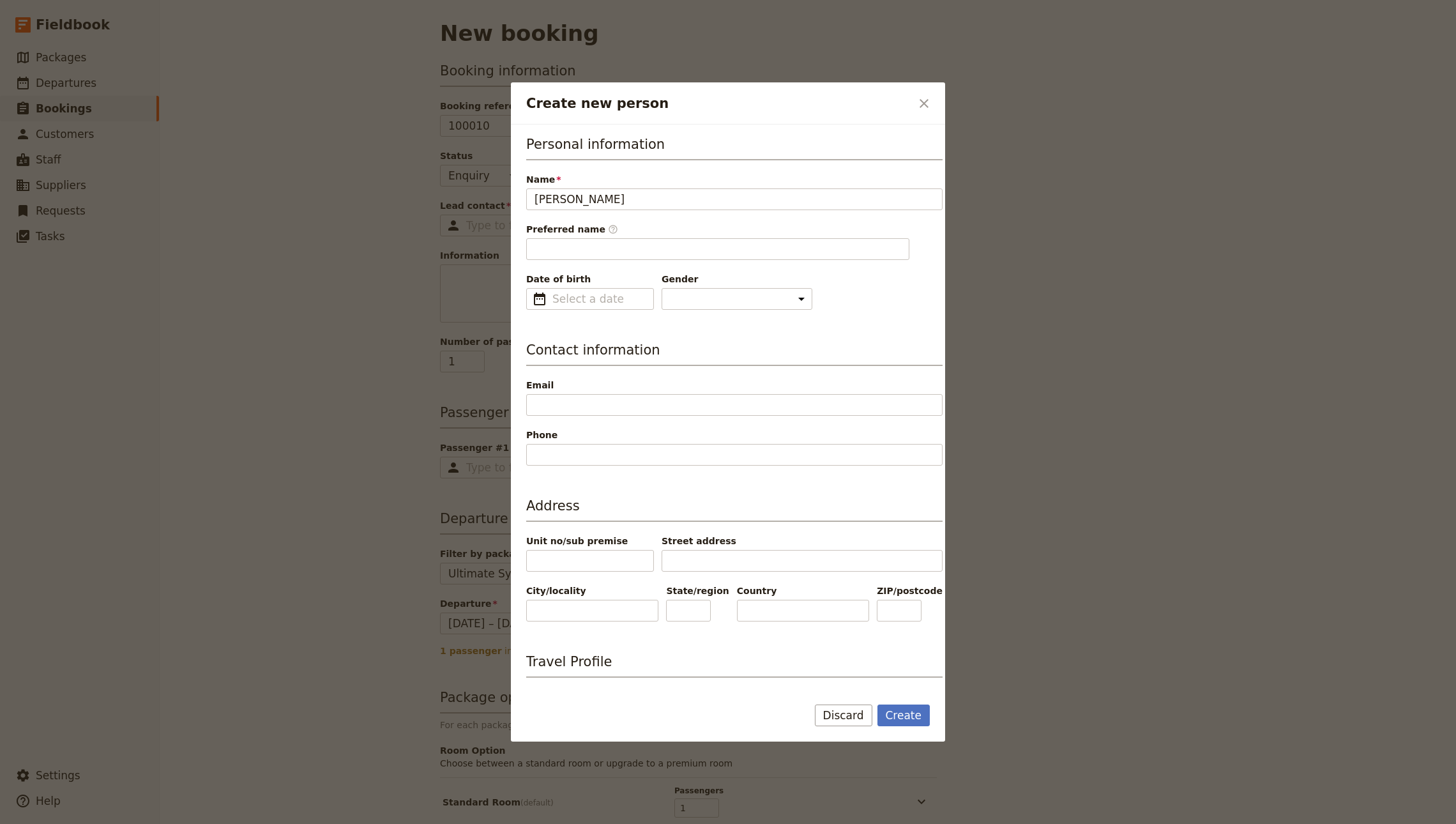
type input "John"
click at [620, 278] on span "Date of birth" at bounding box center [590, 279] width 128 height 13
click at [620, 291] on input "Date of birth ​" at bounding box center [599, 298] width 94 height 16
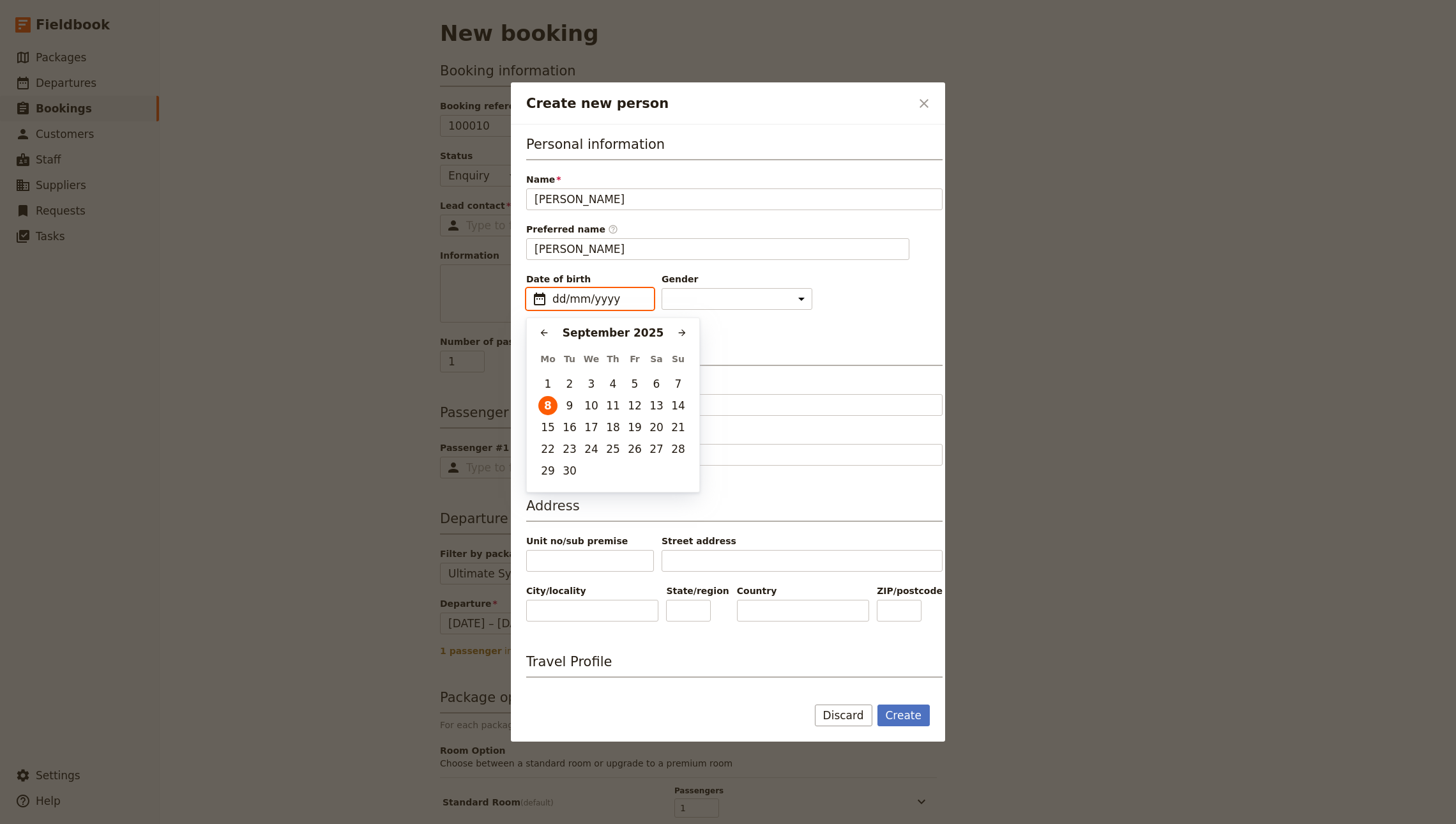
click at [572, 383] on button "2" at bounding box center [569, 384] width 19 height 19
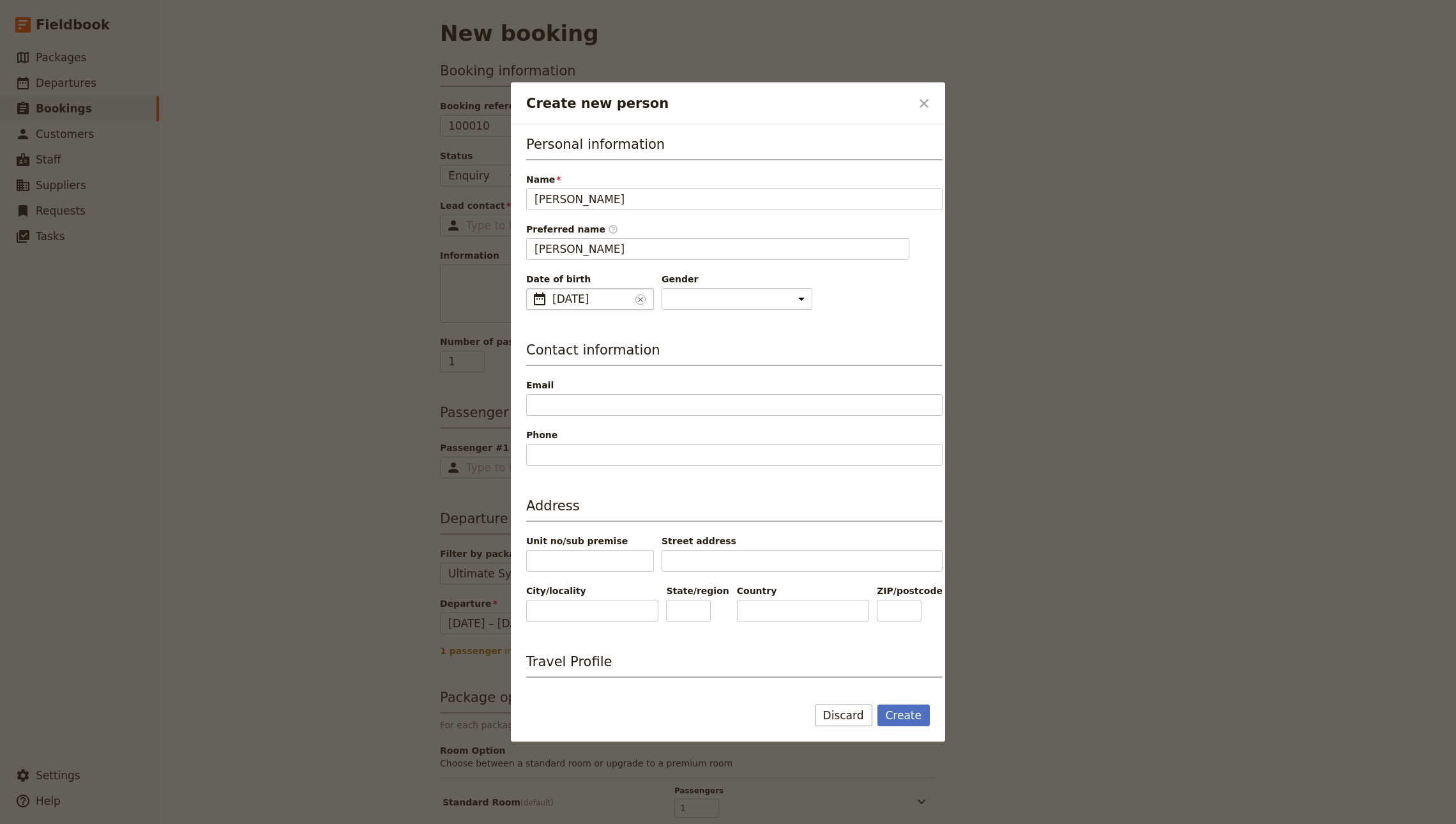
click at [596, 297] on span "2 Sep 2025" at bounding box center [591, 298] width 78 height 16
click at [597, 298] on input "02/09/2025" at bounding box center [591, 298] width 78 height 16
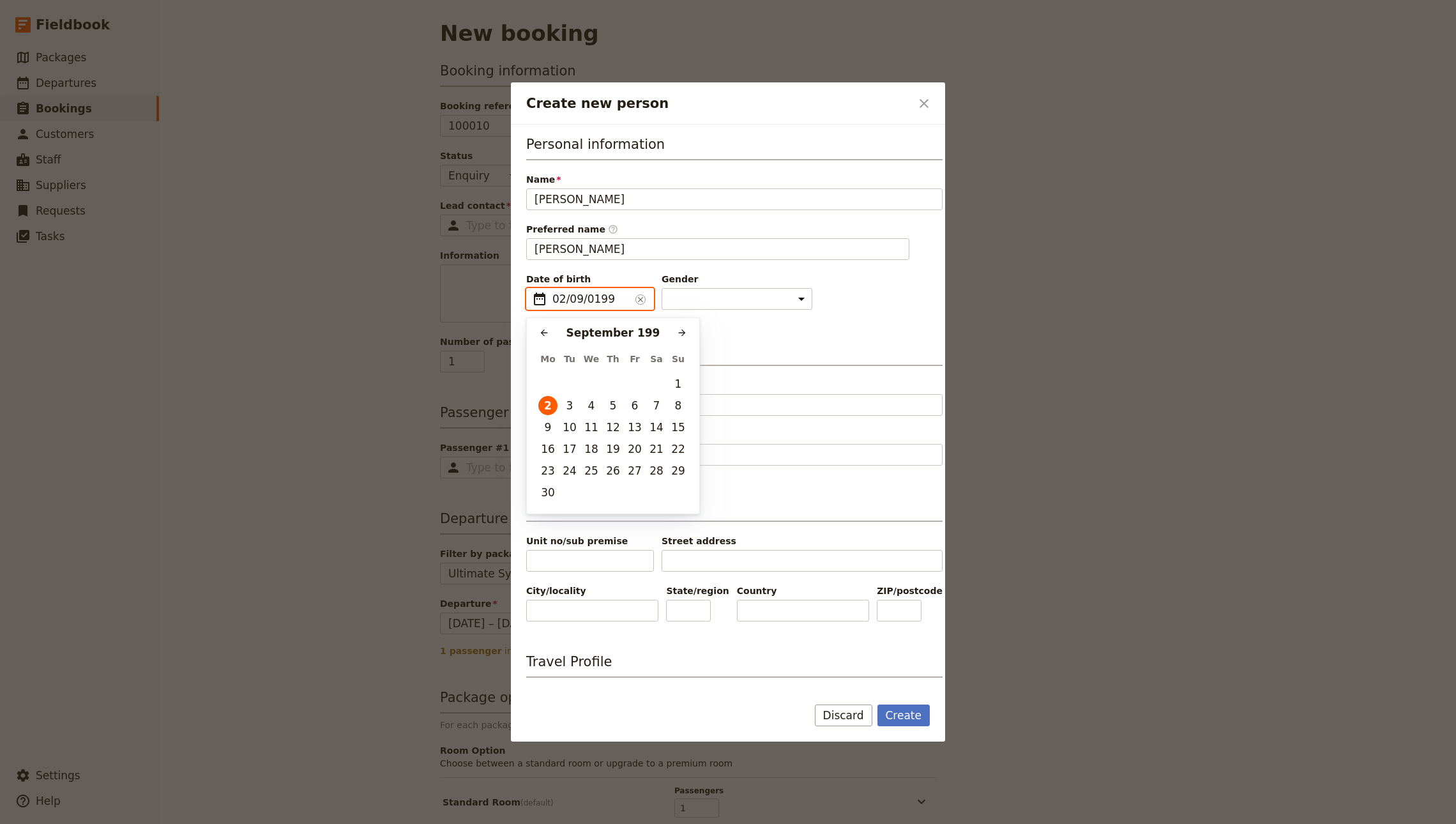
type input "02/09/1991"
click at [770, 317] on div "Personal information Name John Smith Preferred name ​ John Date of birth ​ 02/0…" at bounding box center [734, 523] width 416 height 778
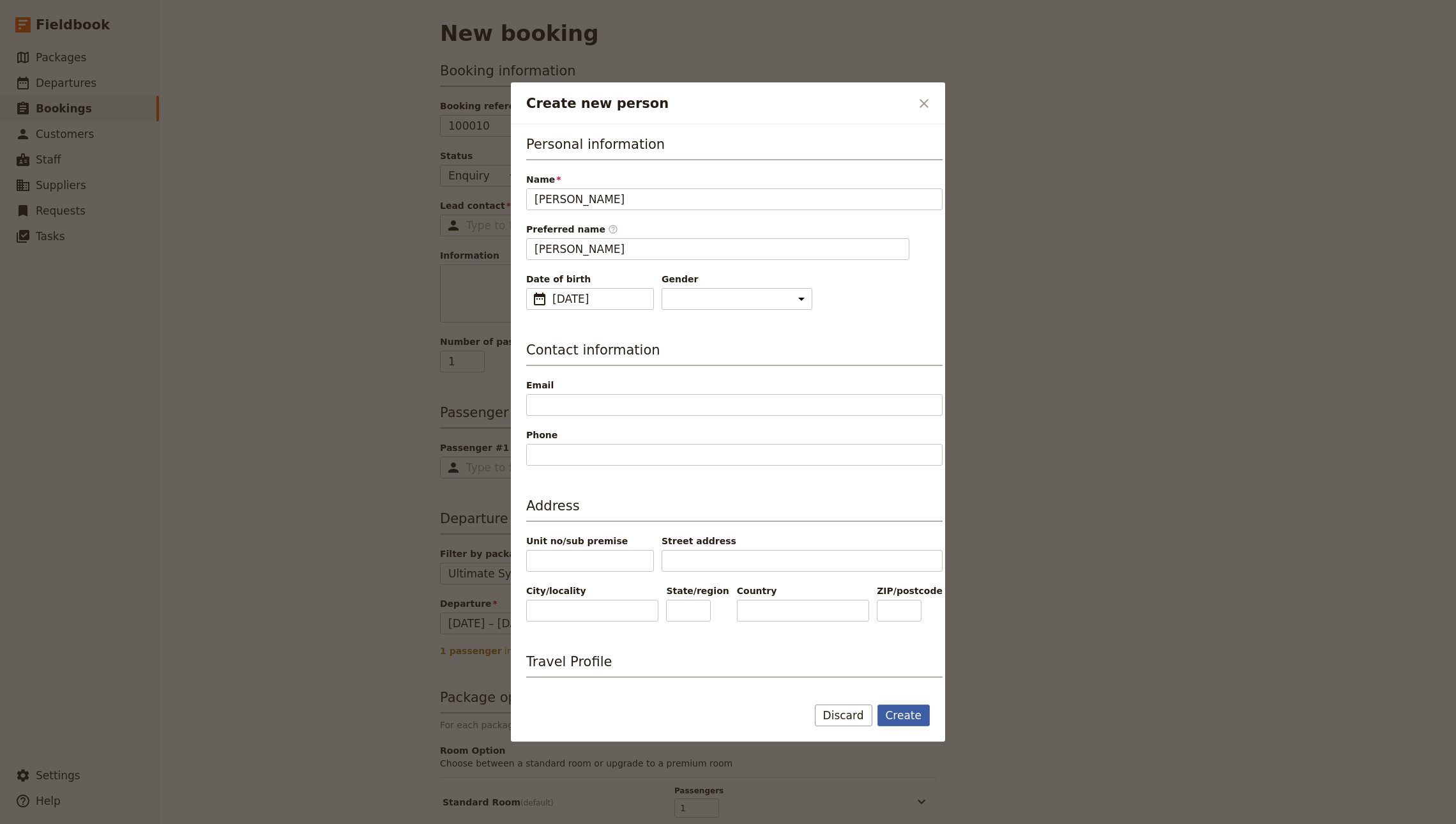
click at [918, 716] on button "Create" at bounding box center [903, 715] width 53 height 21
type input "John Smith"
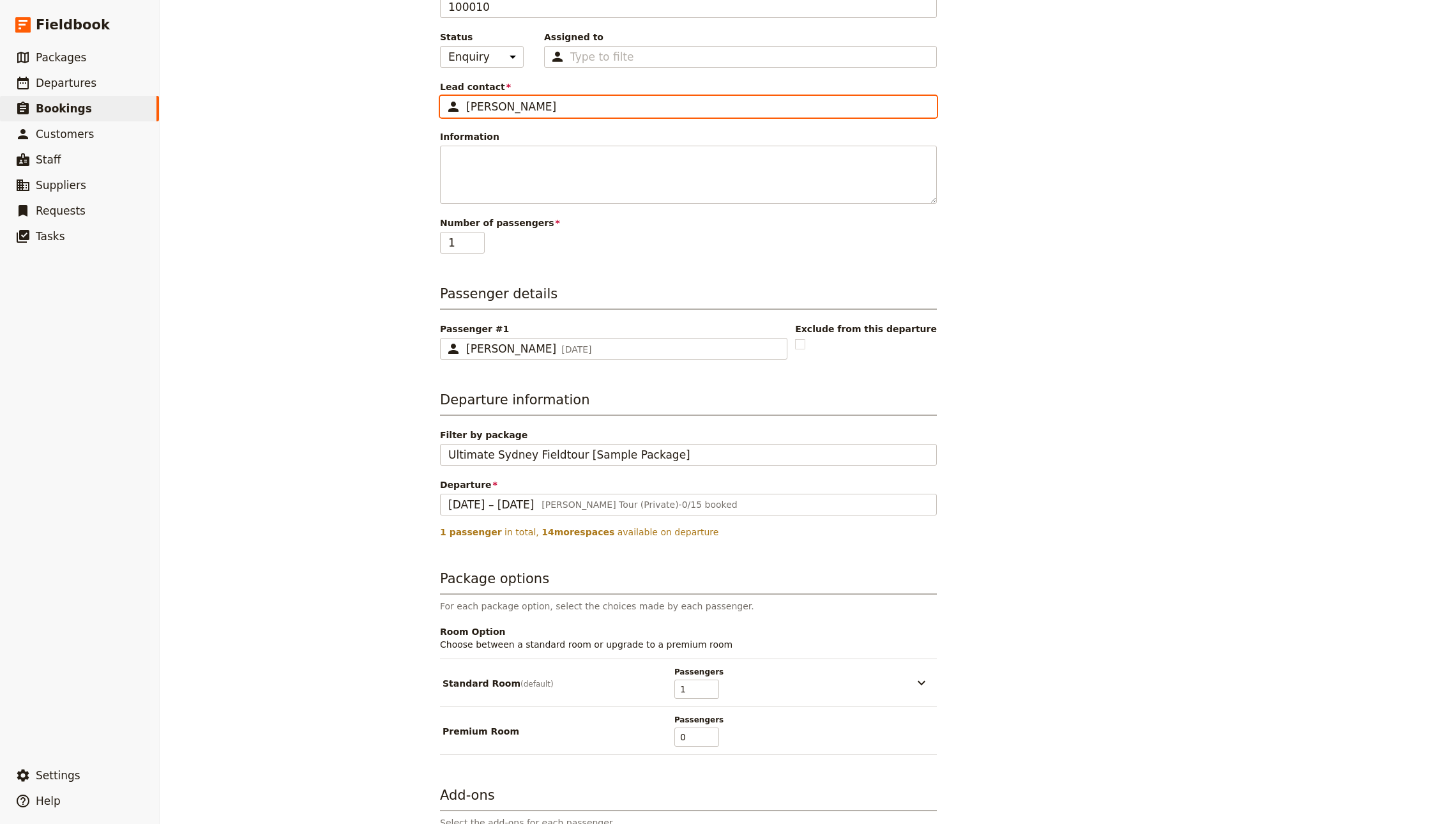
scroll to position [123, 0]
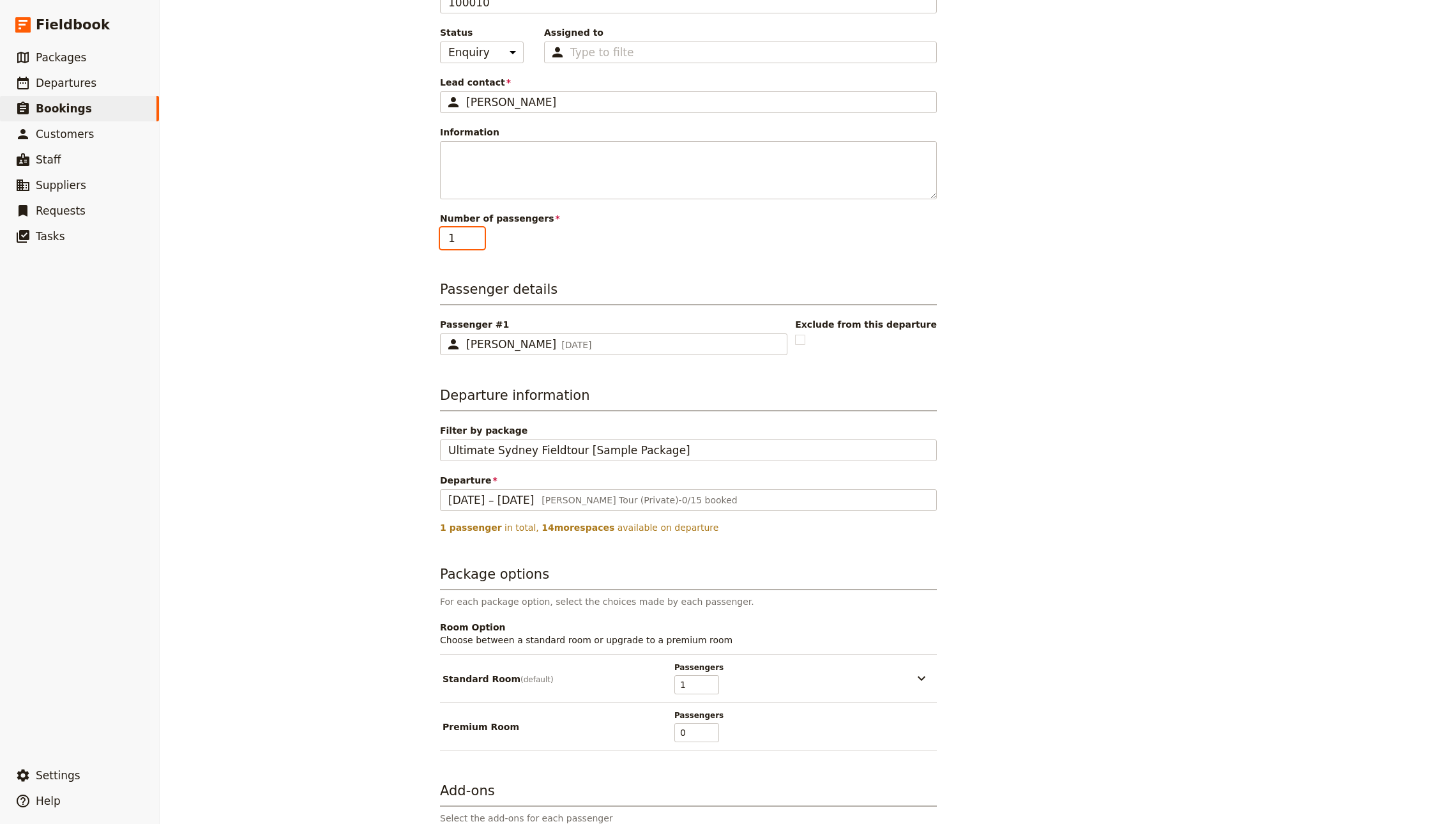
type input "2"
click at [467, 233] on input "2" at bounding box center [462, 237] width 44 height 21
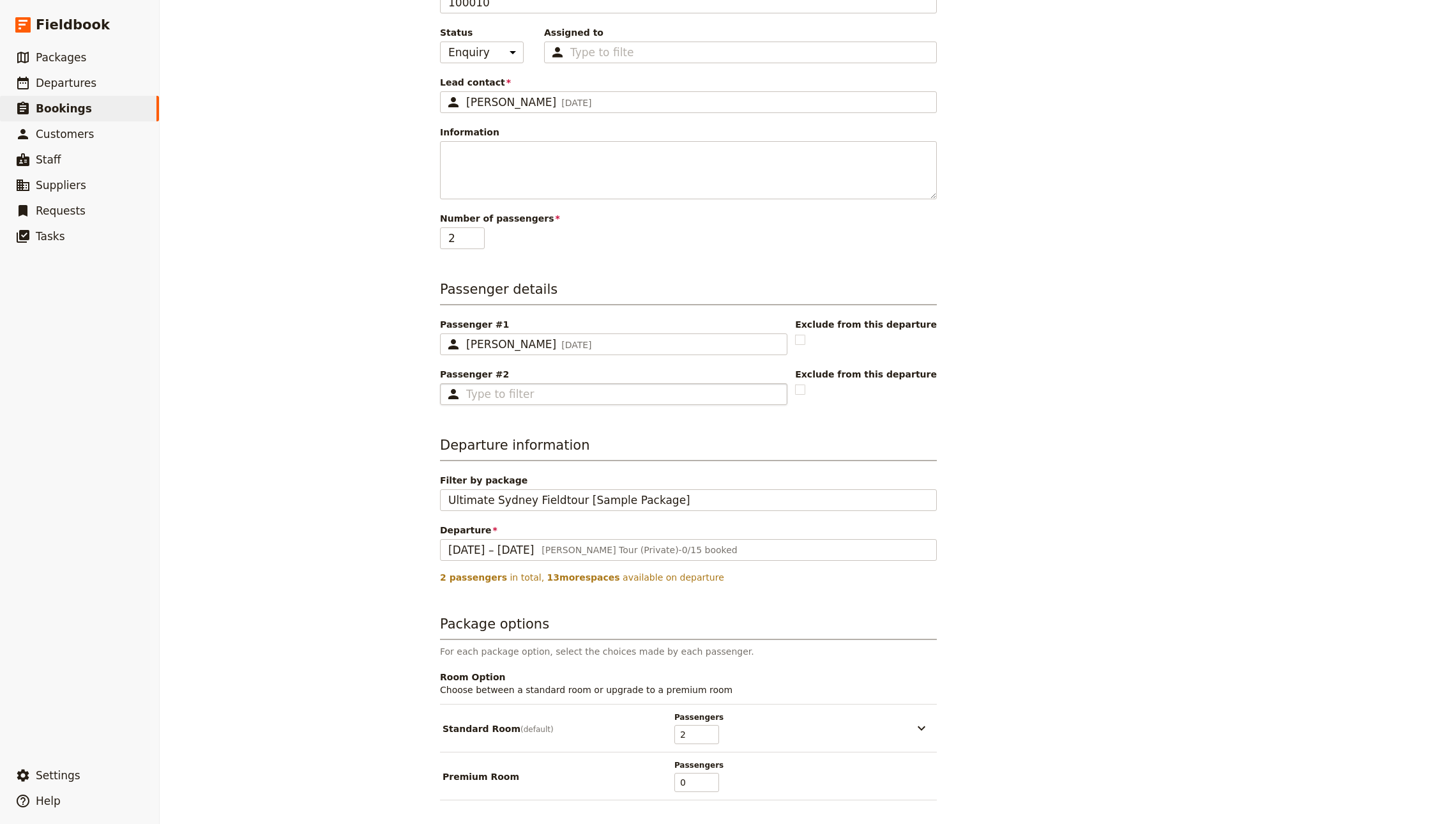
click at [511, 408] on div "Booking information Booking reference 100010 Status Enquiry On hold Confirmed A…" at bounding box center [689, 456] width 497 height 1037
click at [513, 399] on input "Passenger #2 ​" at bounding box center [623, 394] width 313 height 16
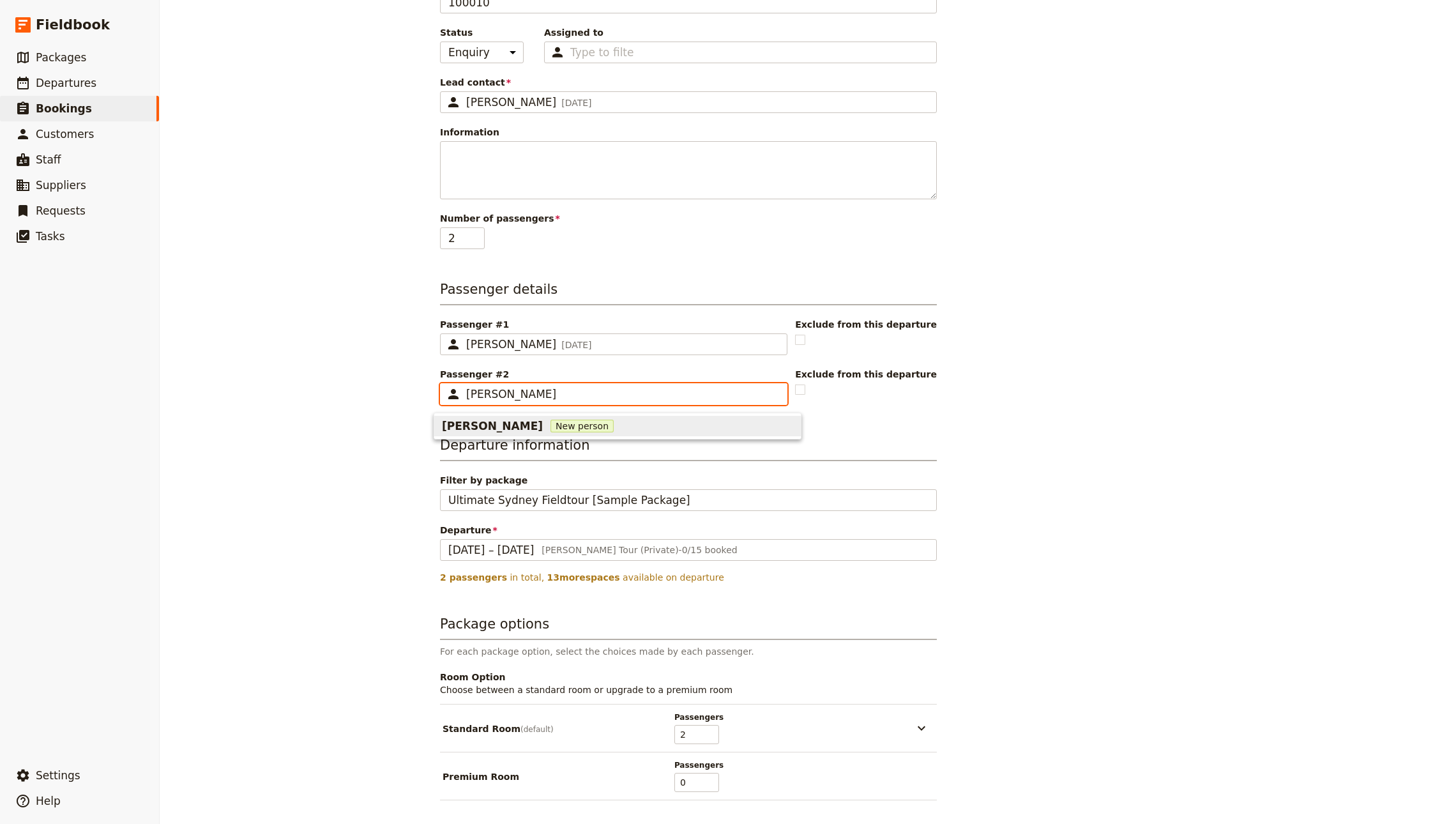
type input "Karen Smith"
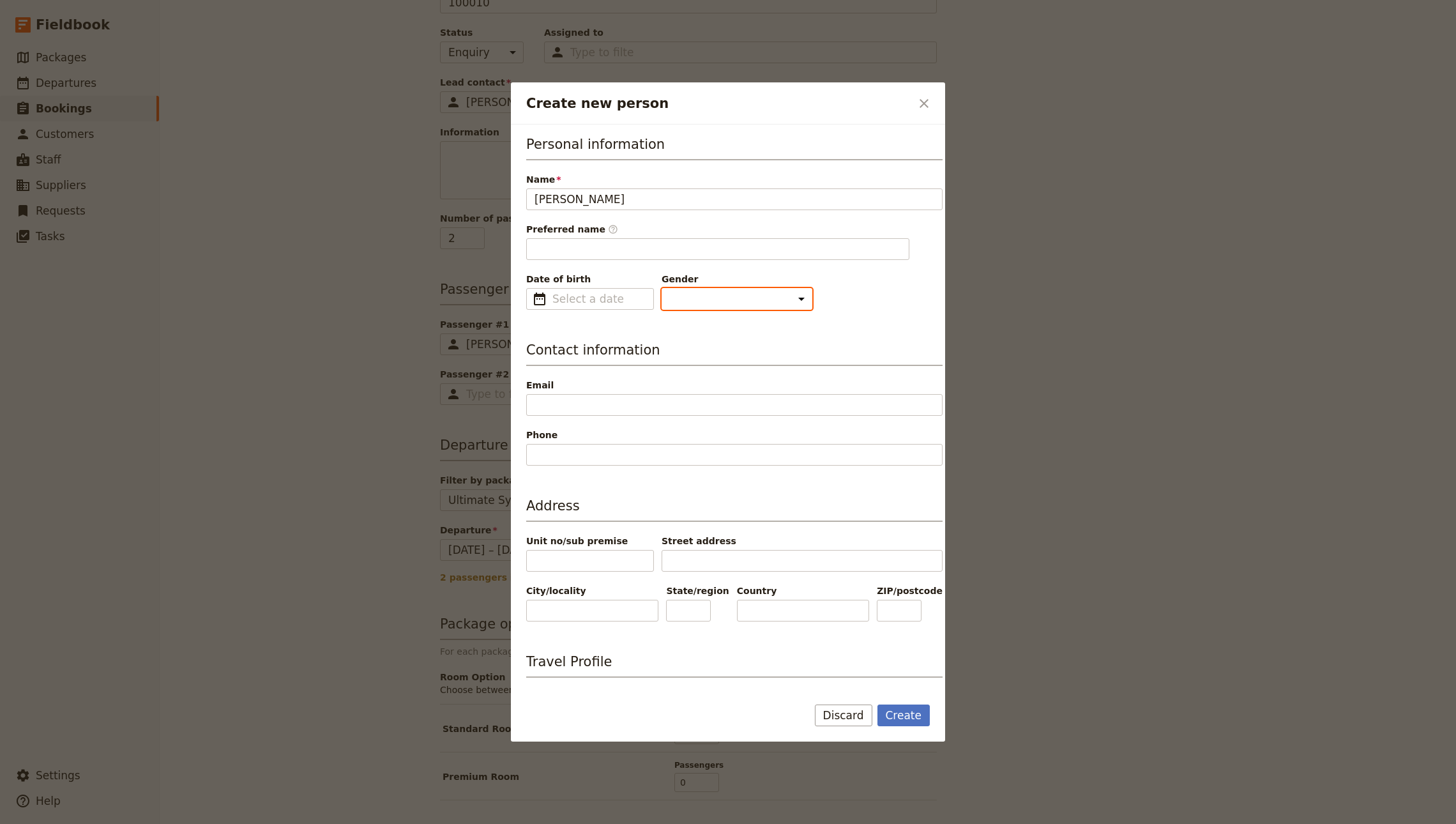
type input "Karen"
click at [714, 300] on select "Male Female Other" at bounding box center [737, 298] width 151 height 21
select select "FEMALE"
click at [662, 288] on select "Male Female Other" at bounding box center [737, 298] width 151 height 21
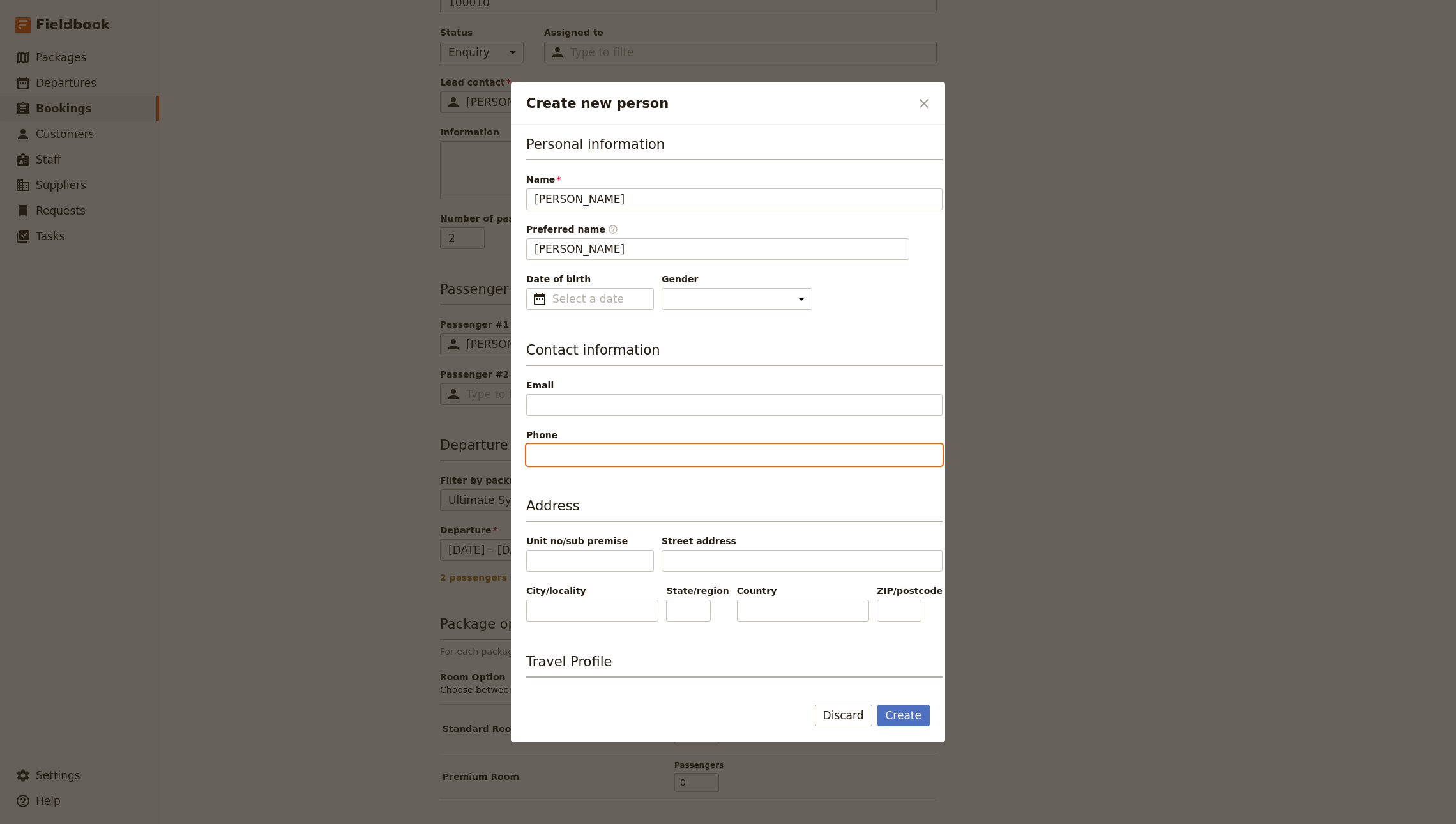
click at [563, 455] on input "Phone" at bounding box center [734, 454] width 416 height 21
type input "123123123"
click at [905, 720] on button "Create" at bounding box center [903, 715] width 53 height 21
type input "Karen Smith"
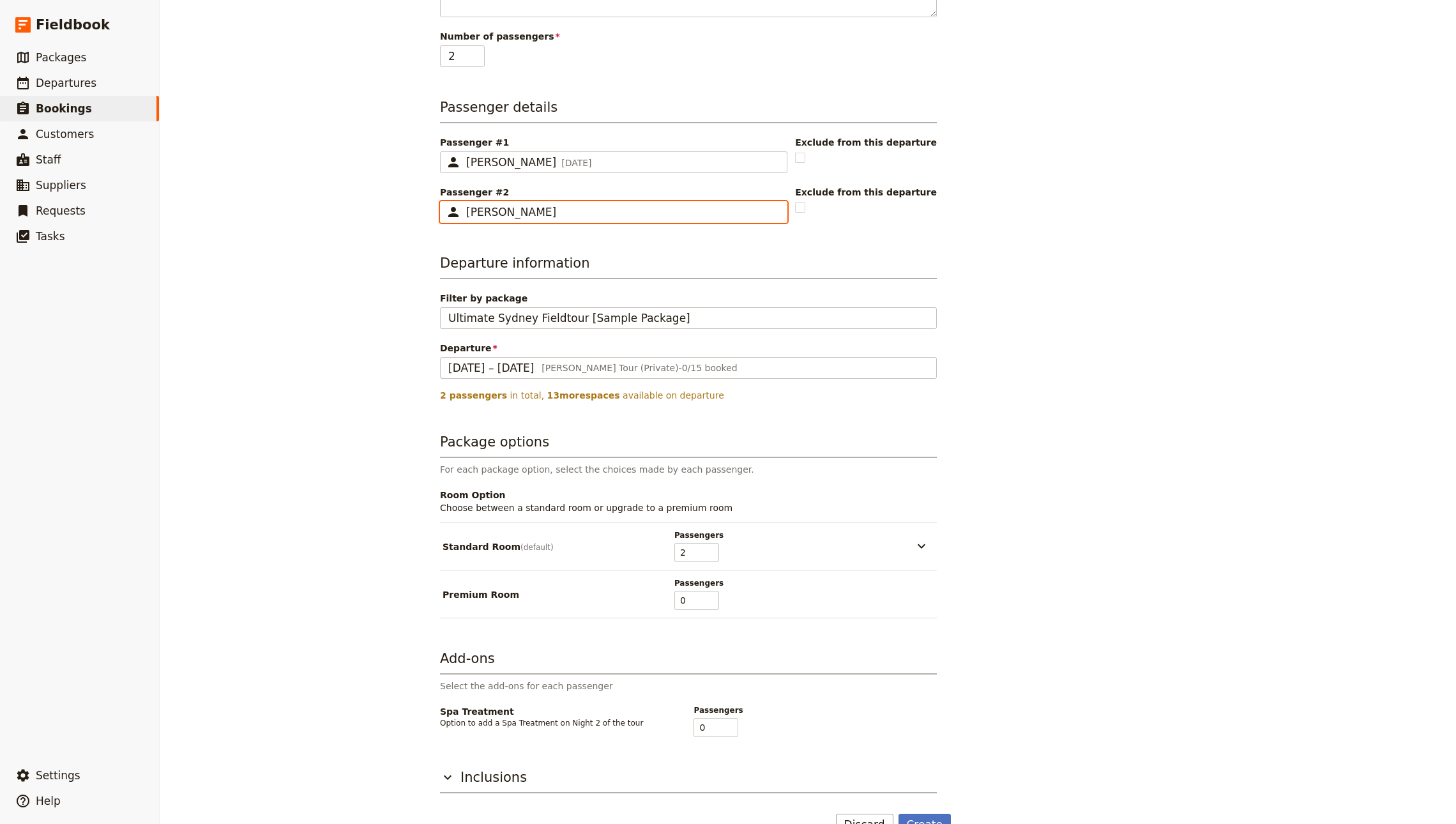
scroll to position [339, 0]
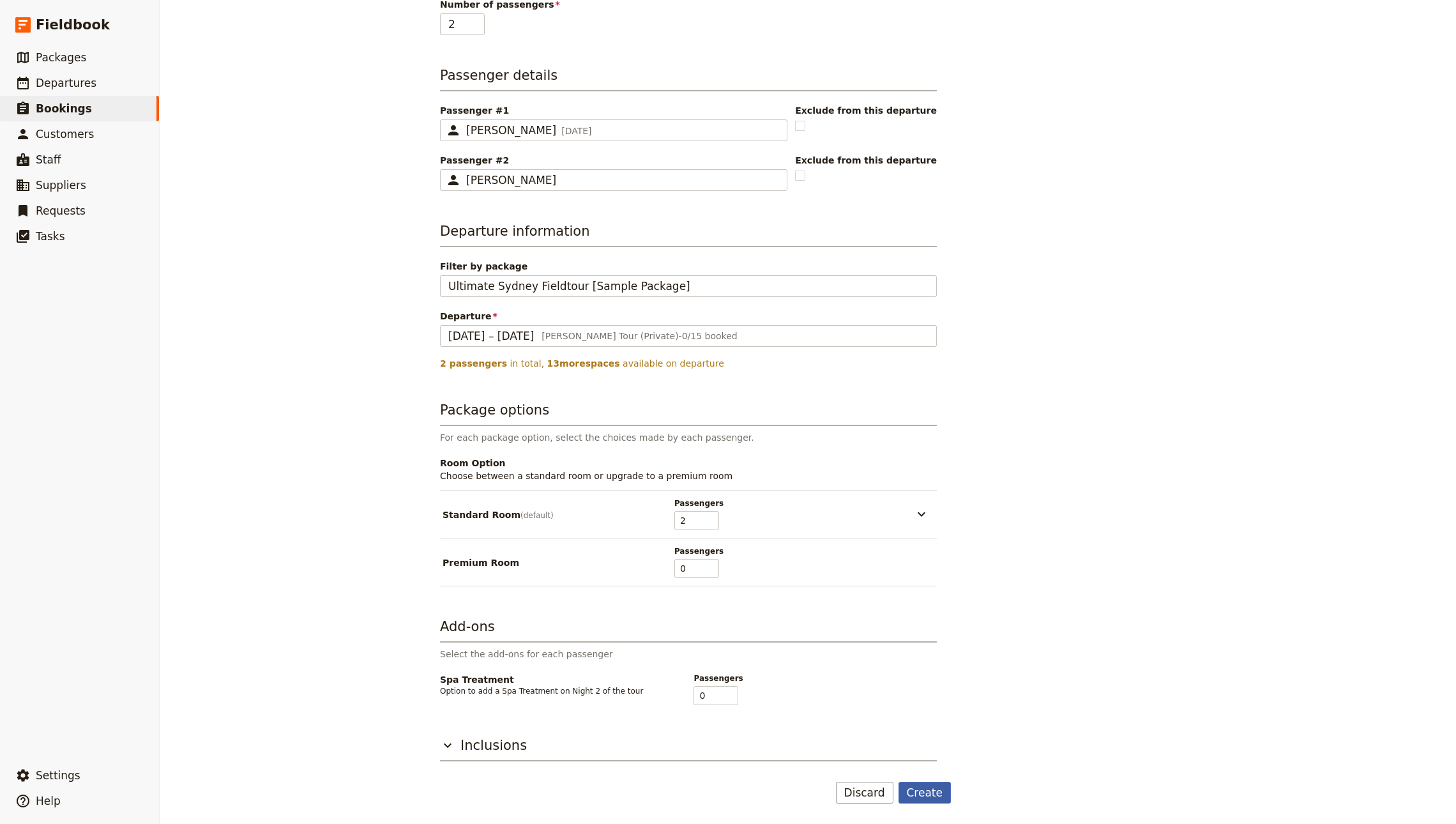
click at [914, 795] on button "Create" at bounding box center [924, 792] width 53 height 21
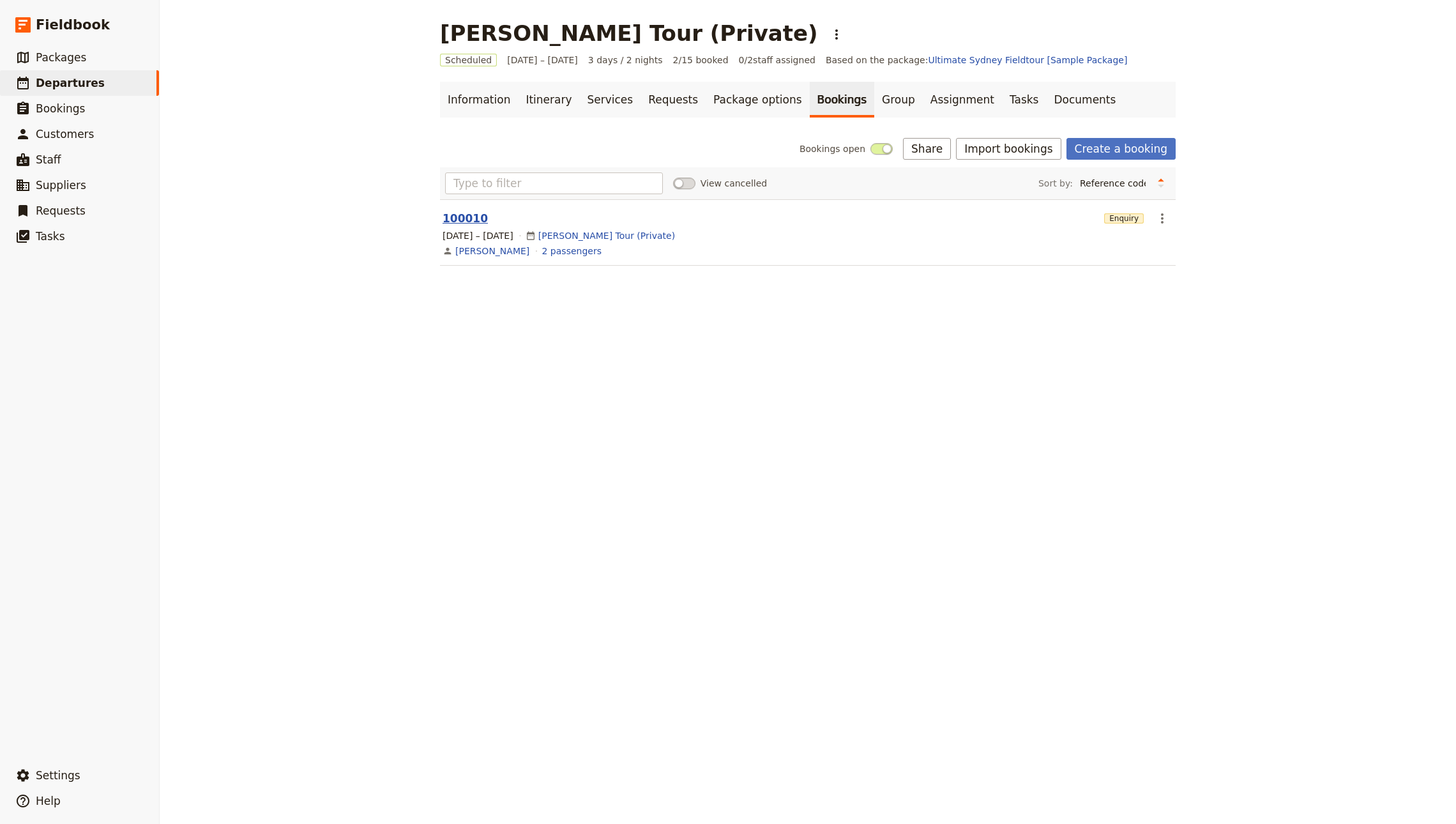
click at [449, 219] on button "100010" at bounding box center [464, 218] width 45 height 16
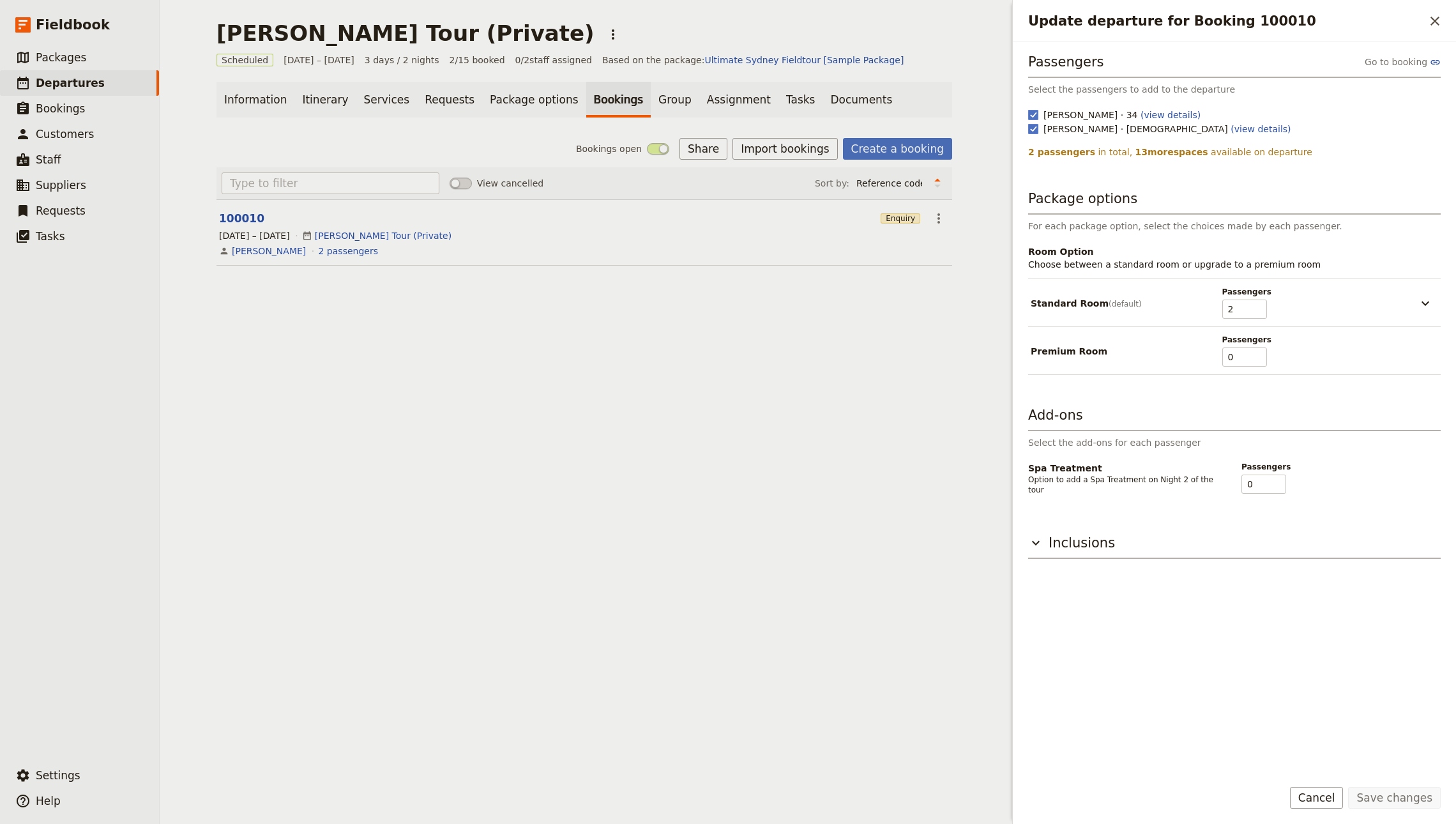
drag, startPoint x: 814, startPoint y: 361, endPoint x: 815, endPoint y: 295, distance: 66.0
click at [814, 361] on div "John Smith Tour (Private) ​ Scheduled 6 – 8 Oct 2025 3 days / 2 nights 2/15 boo…" at bounding box center [584, 412] width 849 height 824
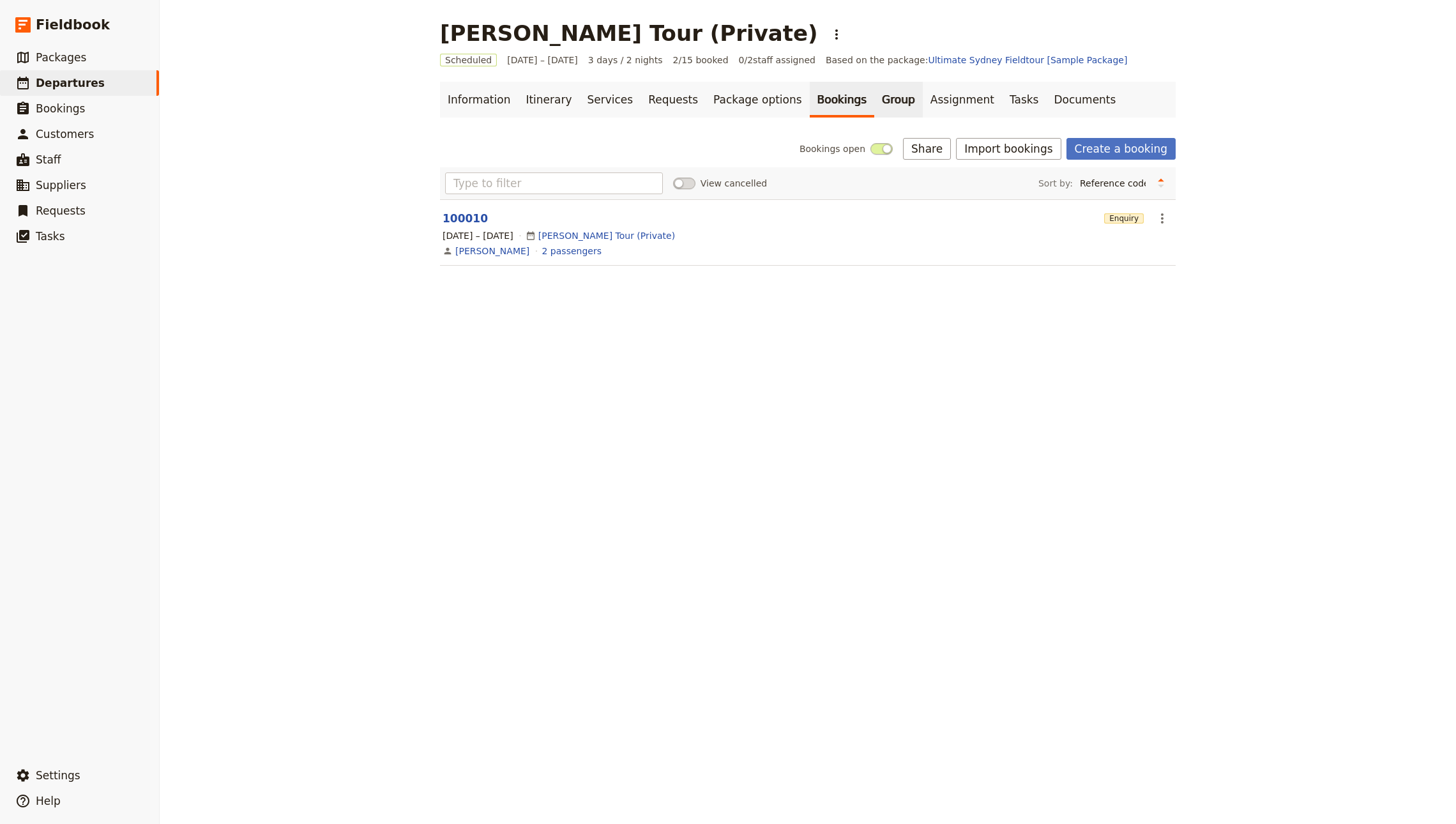
click at [874, 95] on link "Group" at bounding box center [898, 99] width 48 height 36
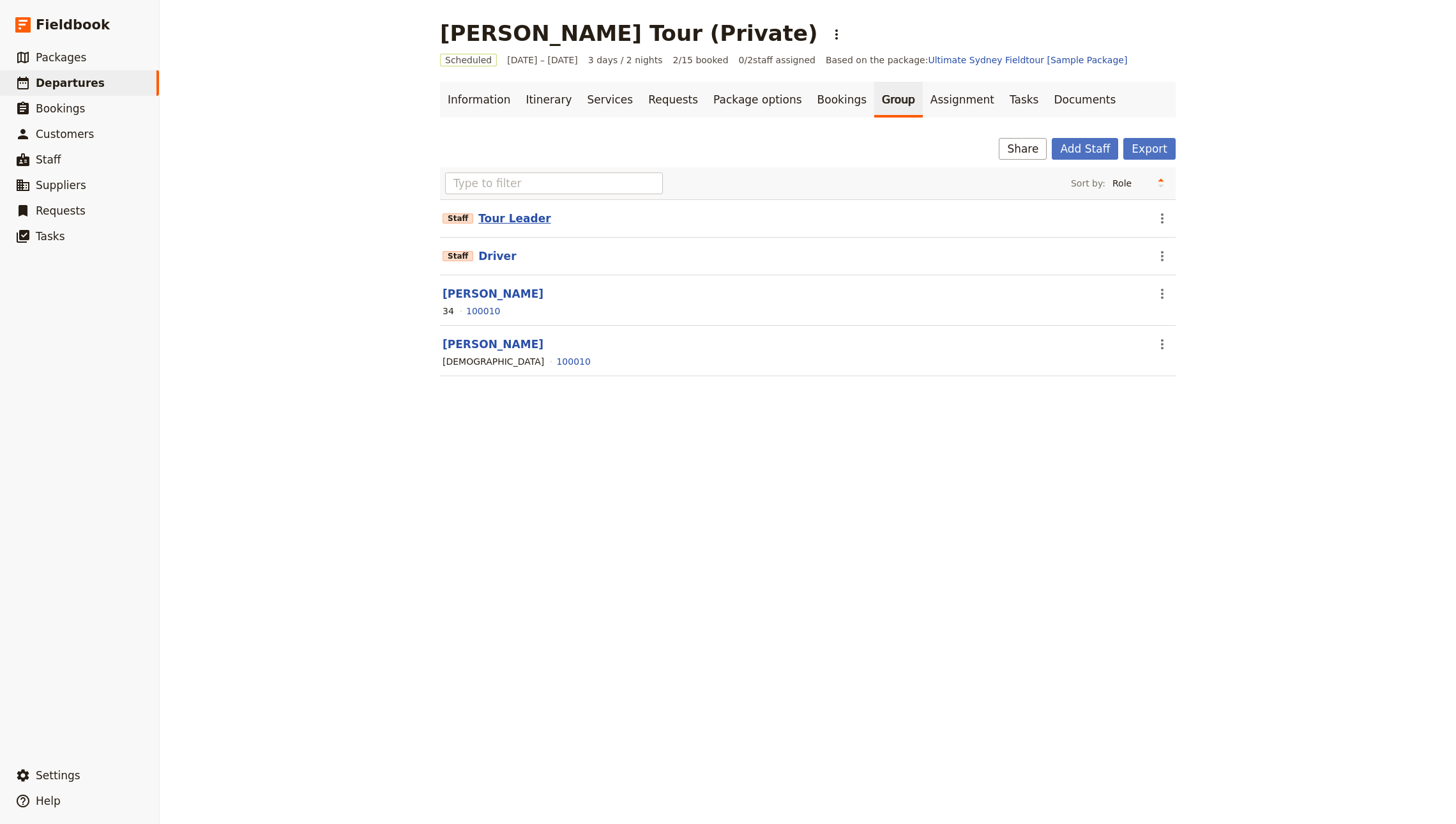
click at [516, 219] on button "Tour Leader" at bounding box center [514, 218] width 72 height 16
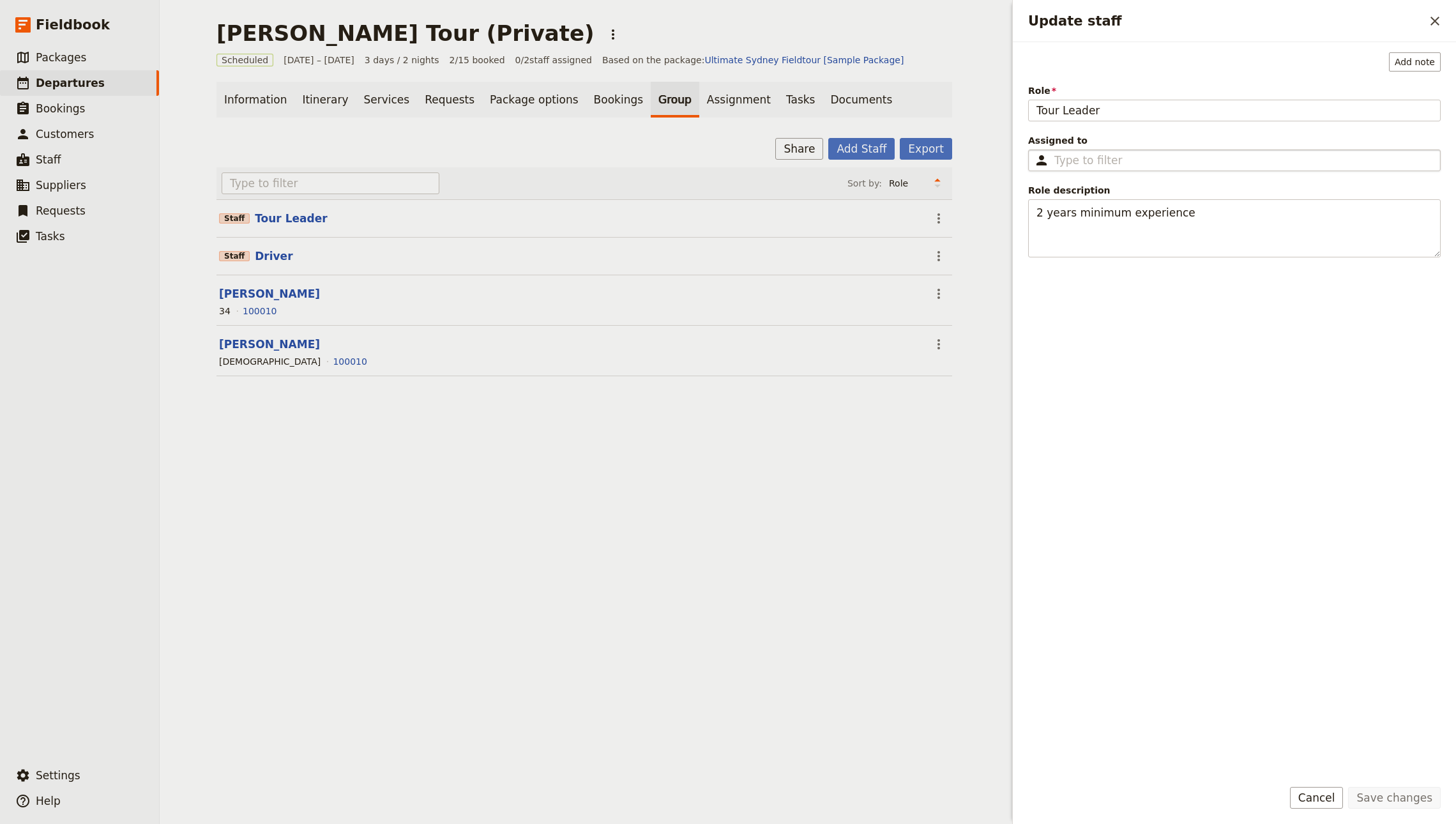
click at [1072, 170] on fieldset "​" at bounding box center [1234, 159] width 412 height 21
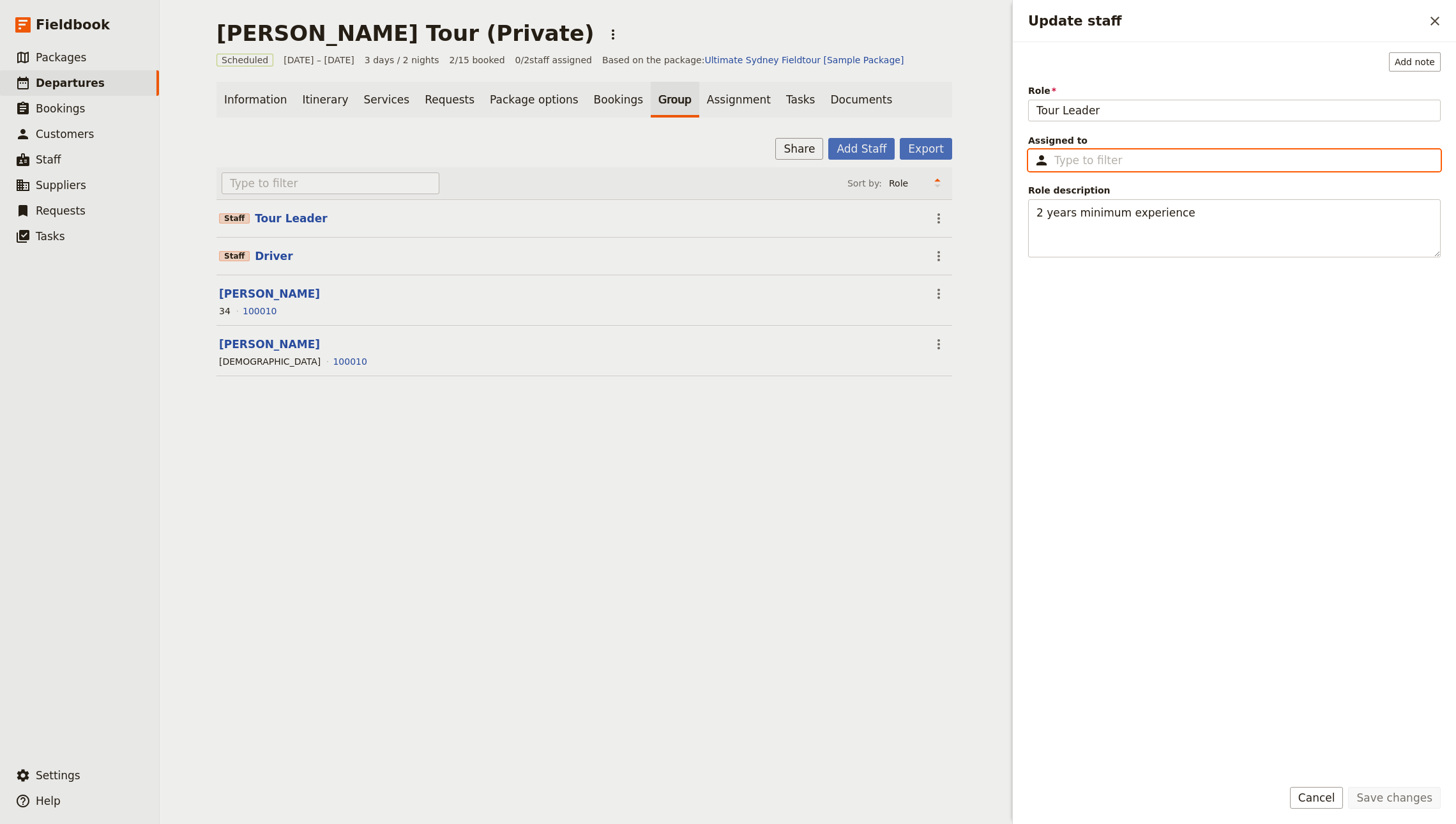
click at [1072, 168] on input "Assigned to ​" at bounding box center [1243, 160] width 378 height 16
click at [1110, 203] on span "emre@sojournturkey.com" at bounding box center [1114, 209] width 157 height 13
type input "emre"
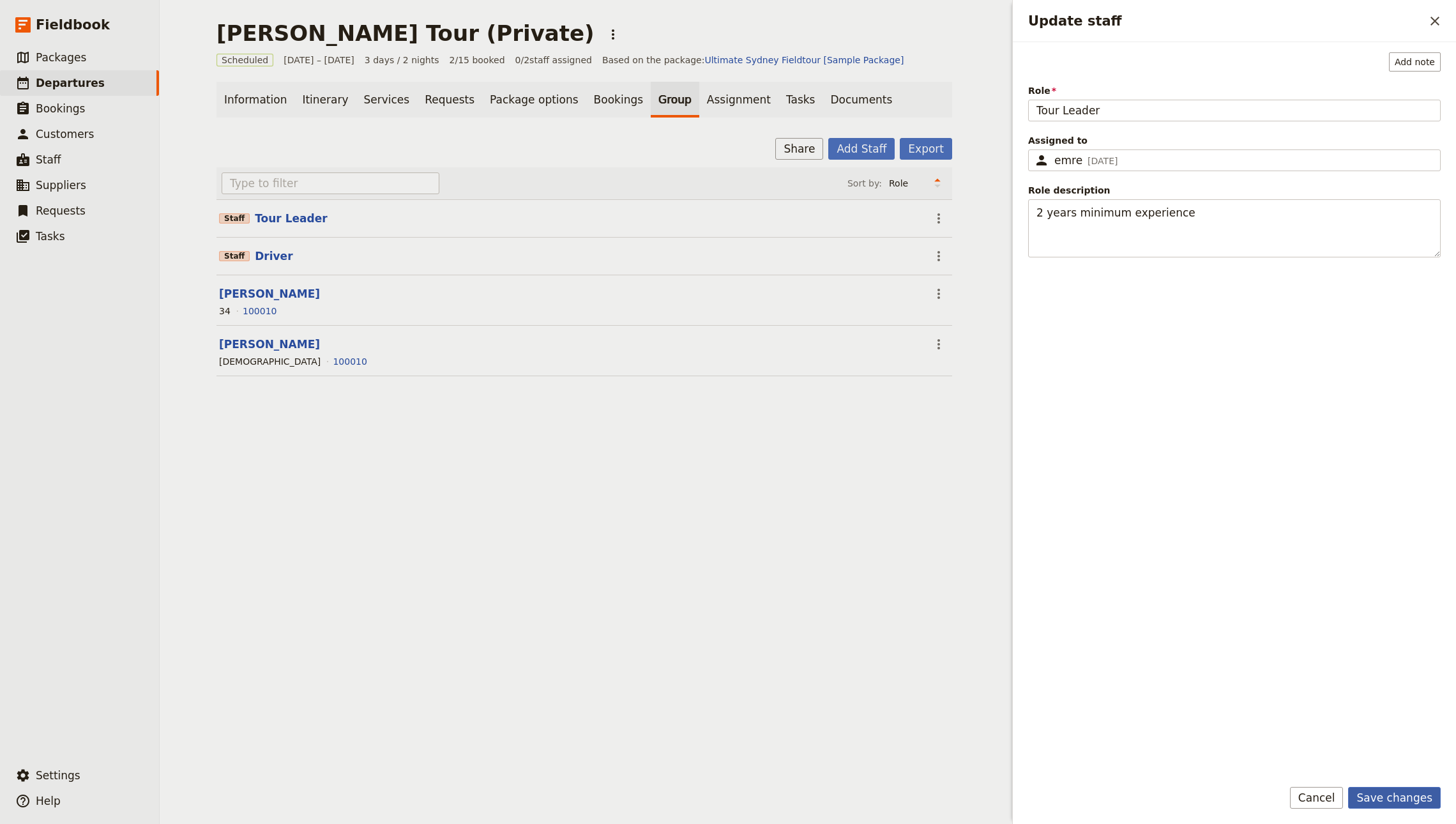
click at [1383, 793] on button "Save changes" at bounding box center [1394, 797] width 93 height 21
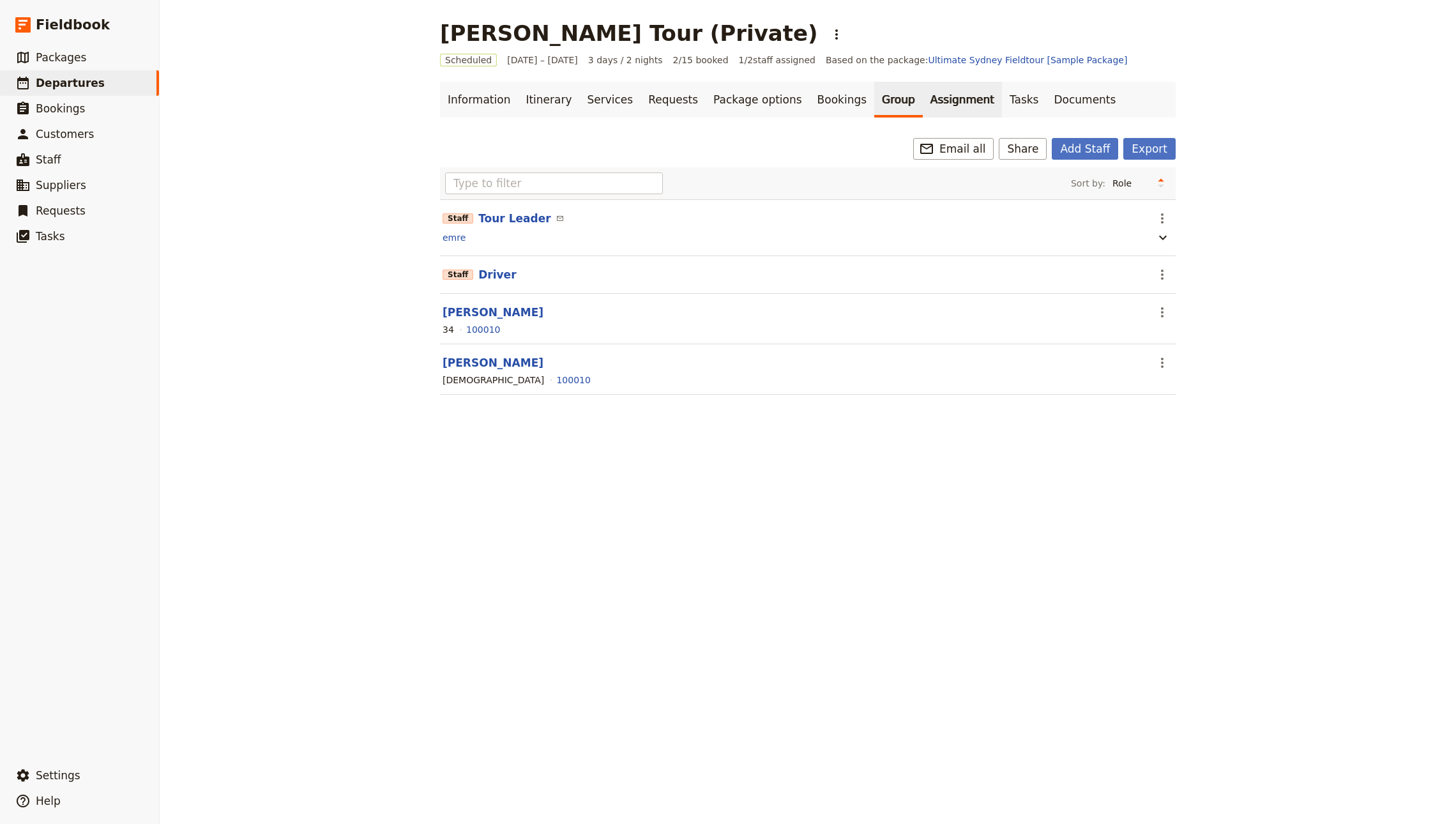
click at [922, 99] on link "Assignment" at bounding box center [961, 99] width 79 height 36
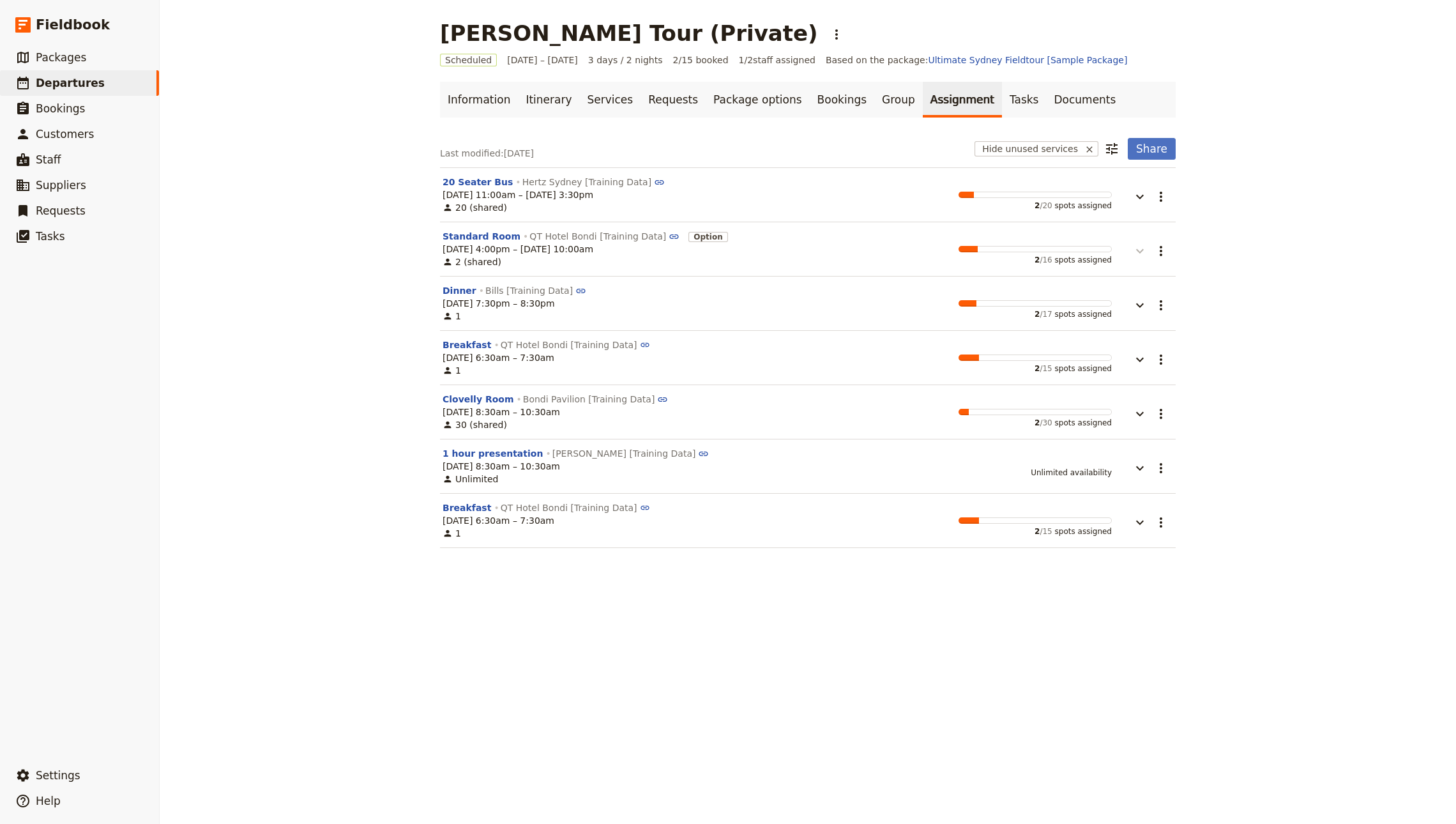
drag, startPoint x: 1127, startPoint y: 256, endPoint x: 1130, endPoint y: 275, distance: 19.2
click at [1132, 256] on icon "button" at bounding box center [1139, 250] width 16 height 16
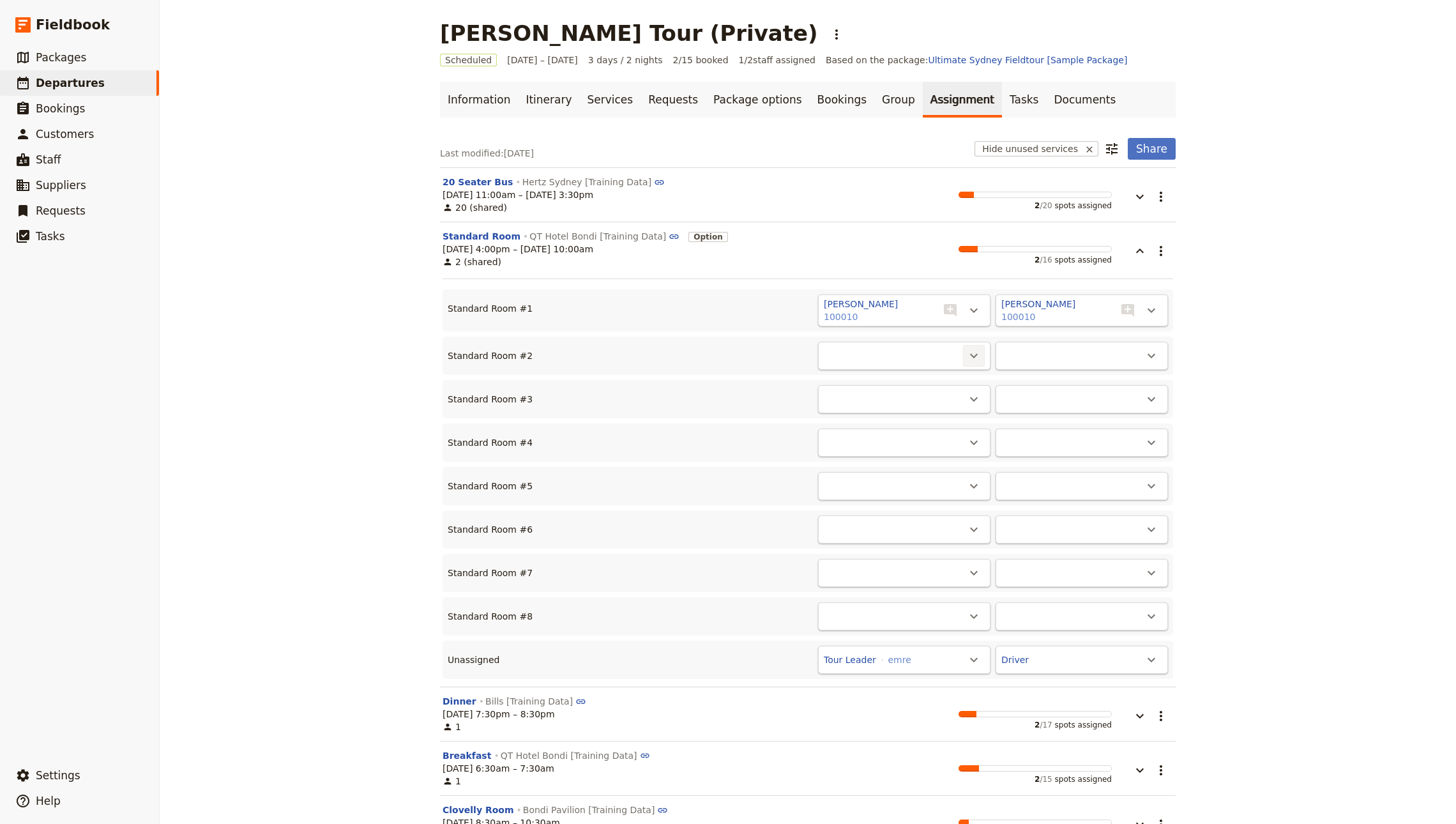
click at [971, 358] on icon "Actions" at bounding box center [973, 355] width 16 height 16
click at [883, 416] on span "Karen Smith - Standard Room #1" at bounding box center [885, 419] width 168 height 13
click at [1266, 319] on div "John Smith Tour (Private) ​ Scheduled 6 – 8 Oct 2025 3 days / 2 nights 2/15 boo…" at bounding box center [807, 412] width 1296 height 824
click at [1150, 256] on button "​" at bounding box center [1160, 250] width 21 height 21
click at [1146, 274] on span "Share" at bounding box center [1145, 281] width 26 height 13
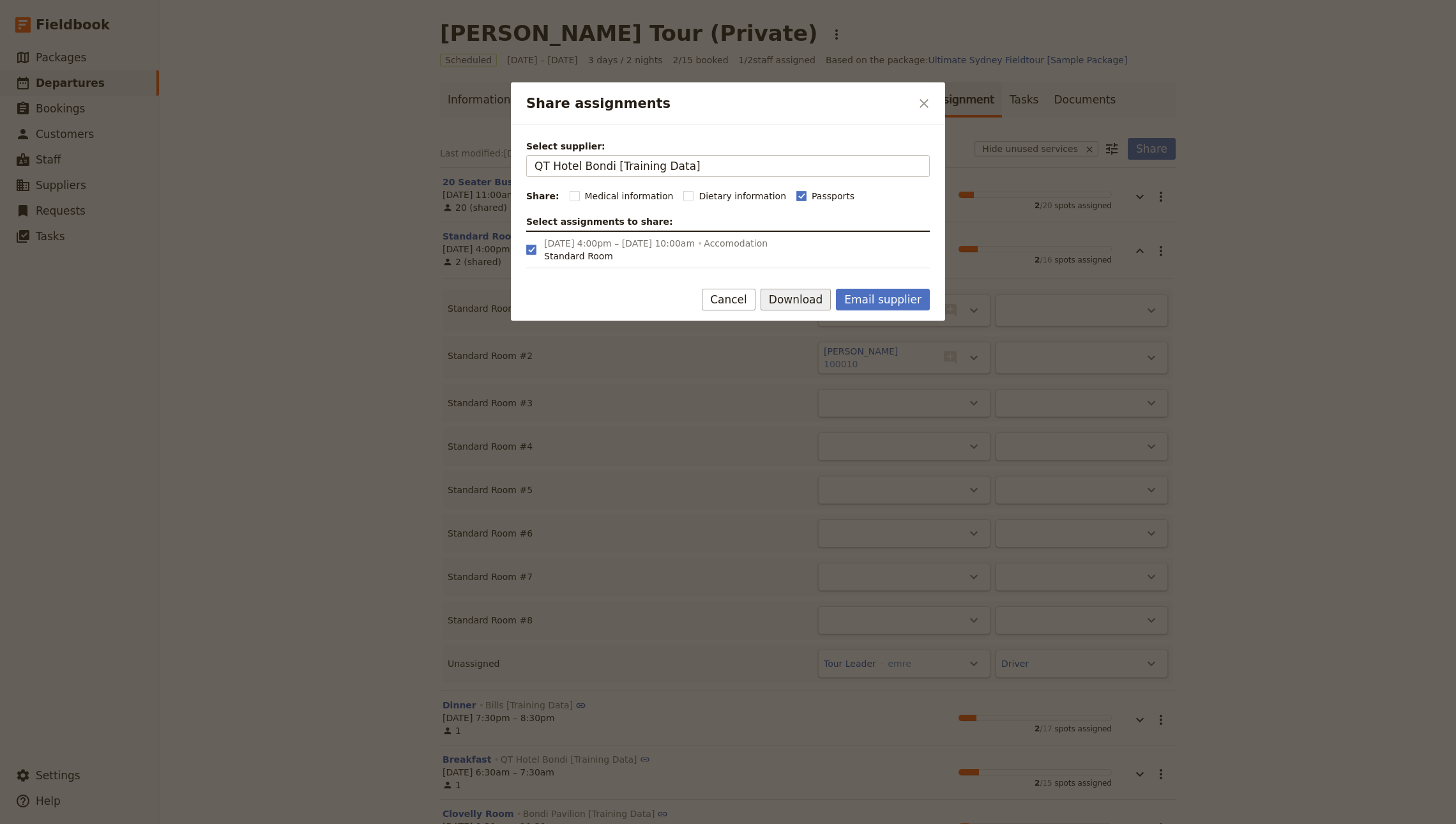
click at [809, 302] on button "Download" at bounding box center [795, 298] width 70 height 21
click at [829, 349] on span "Download pdf" at bounding box center [810, 347] width 62 height 13
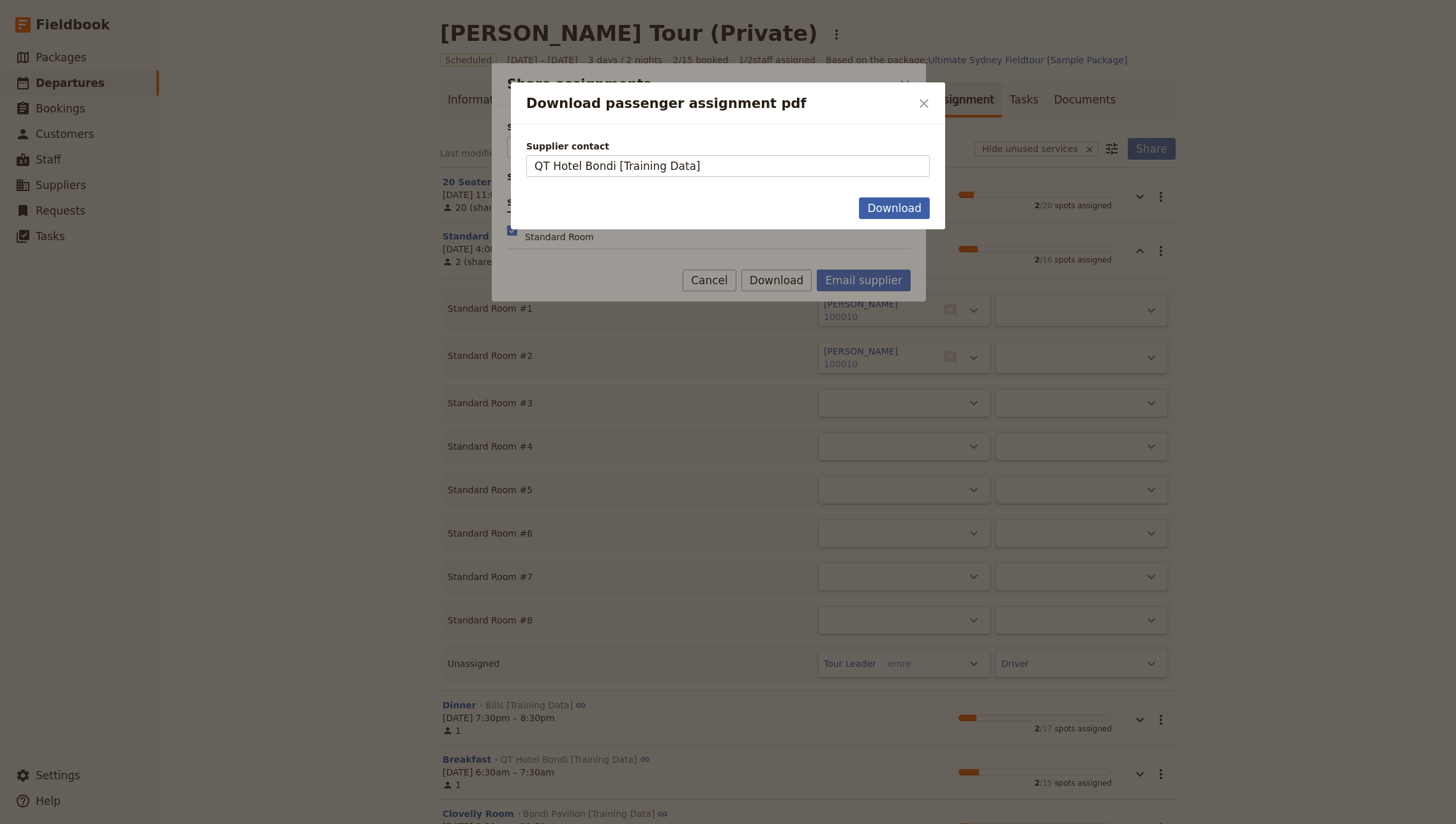
click at [896, 205] on button "Download" at bounding box center [894, 208] width 70 height 21
click at [853, 664] on div at bounding box center [728, 412] width 1456 height 824
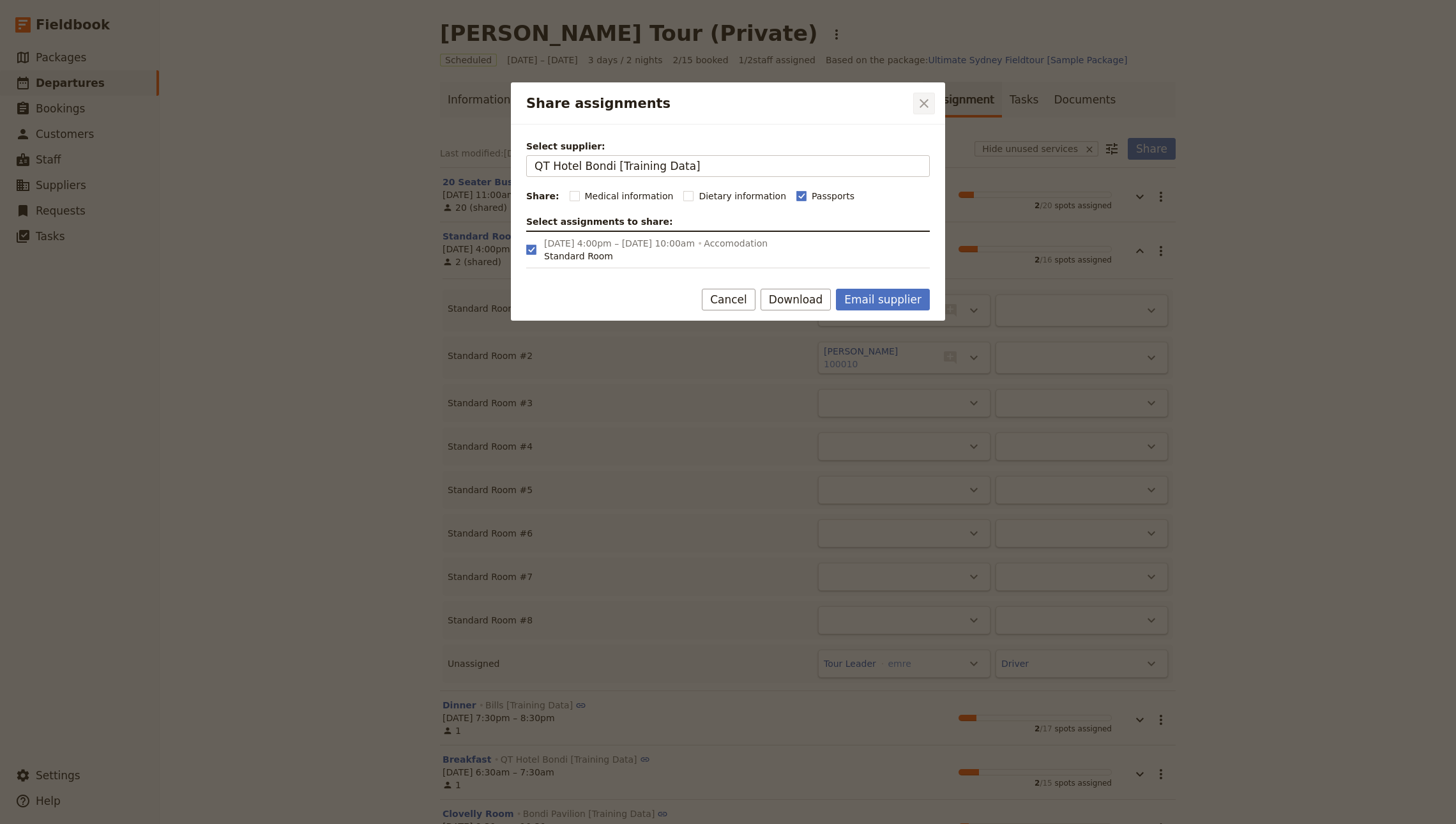
click at [925, 95] on icon "Close dialog" at bounding box center [924, 103] width 16 height 16
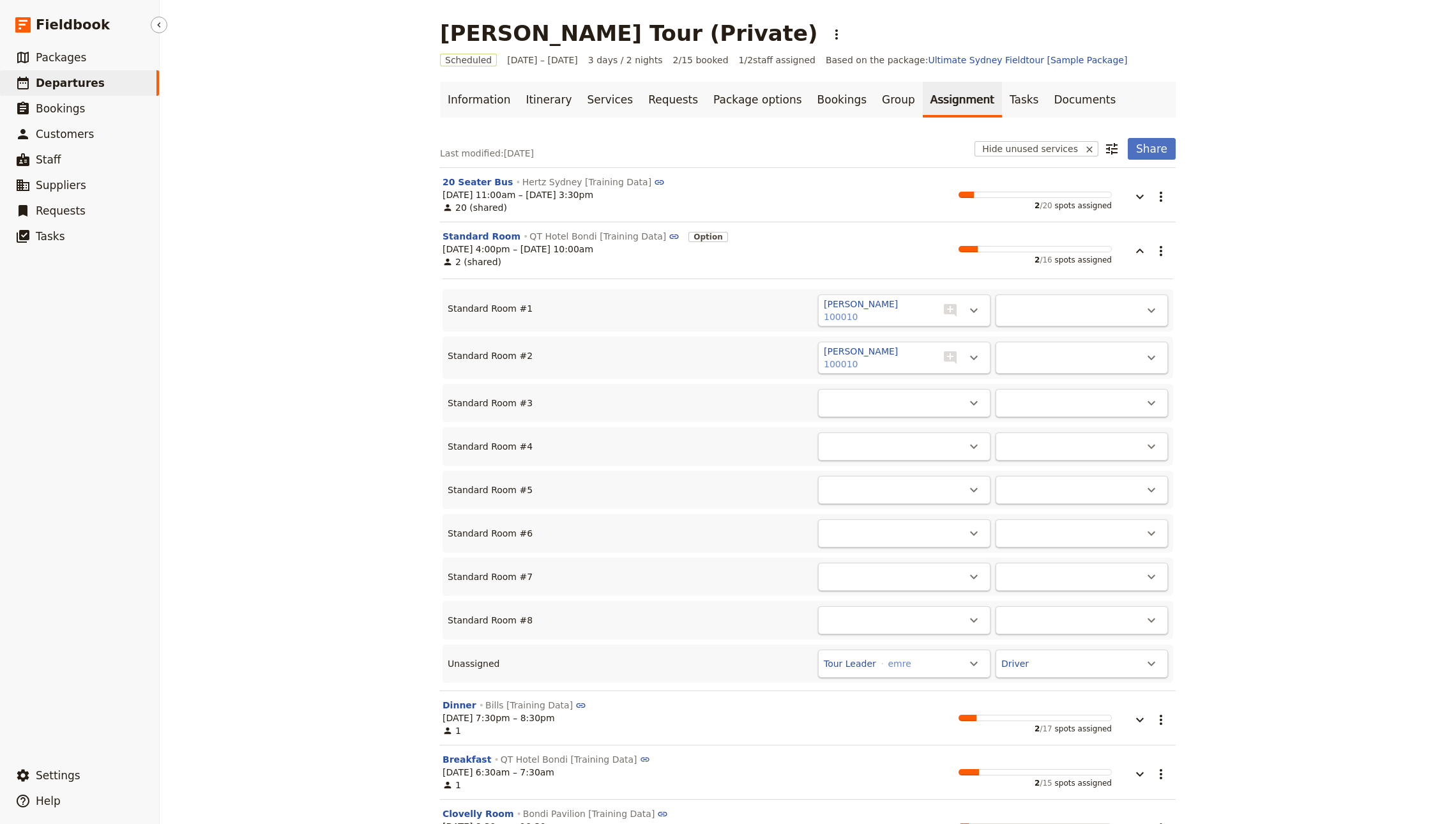
click at [101, 77] on link "​ Departures" at bounding box center [80, 83] width 159 height 26
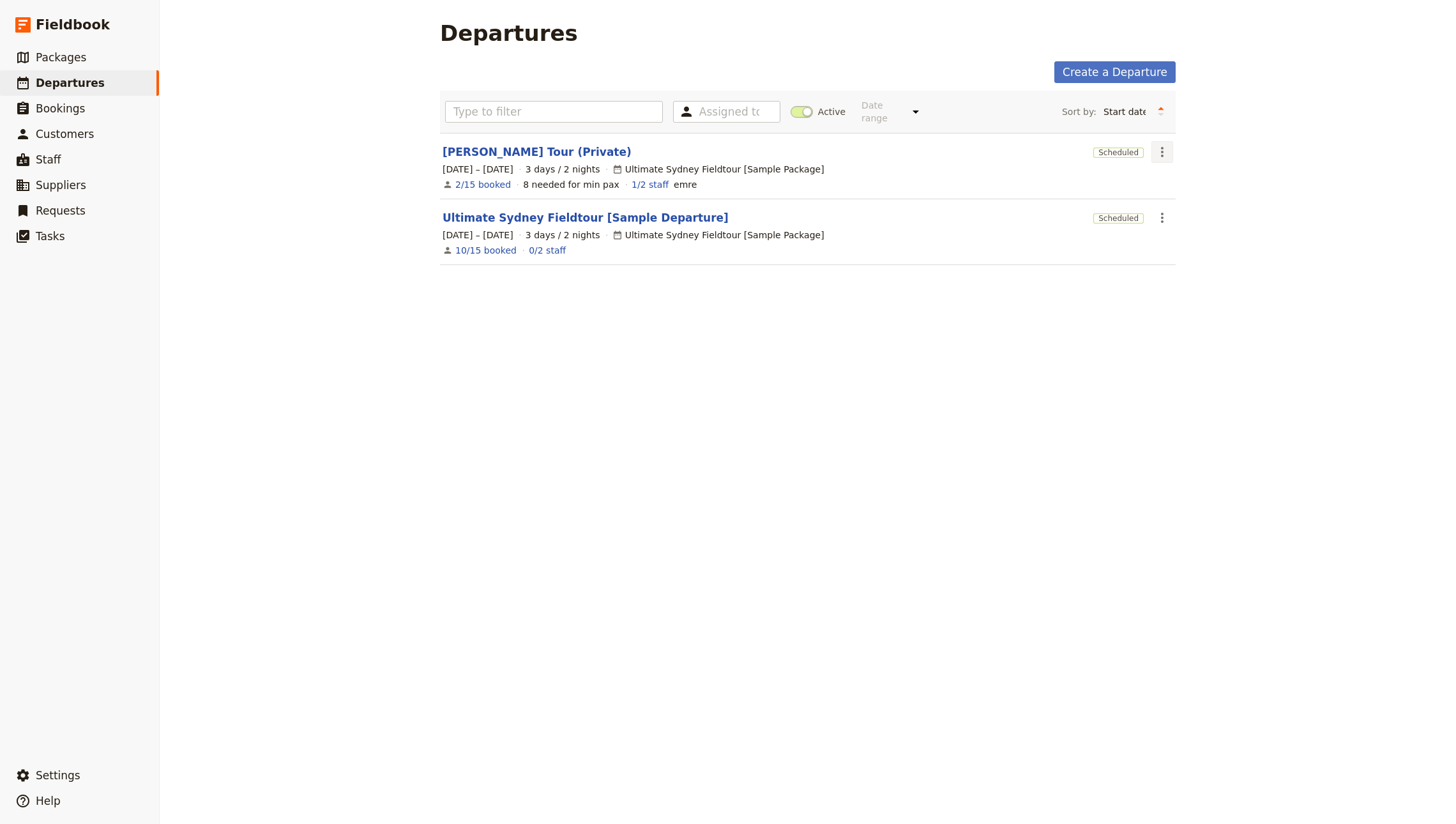
click at [1157, 141] on button "​" at bounding box center [1161, 151] width 21 height 21
click at [1170, 262] on span "Cancel departure" at bounding box center [1190, 264] width 77 height 13
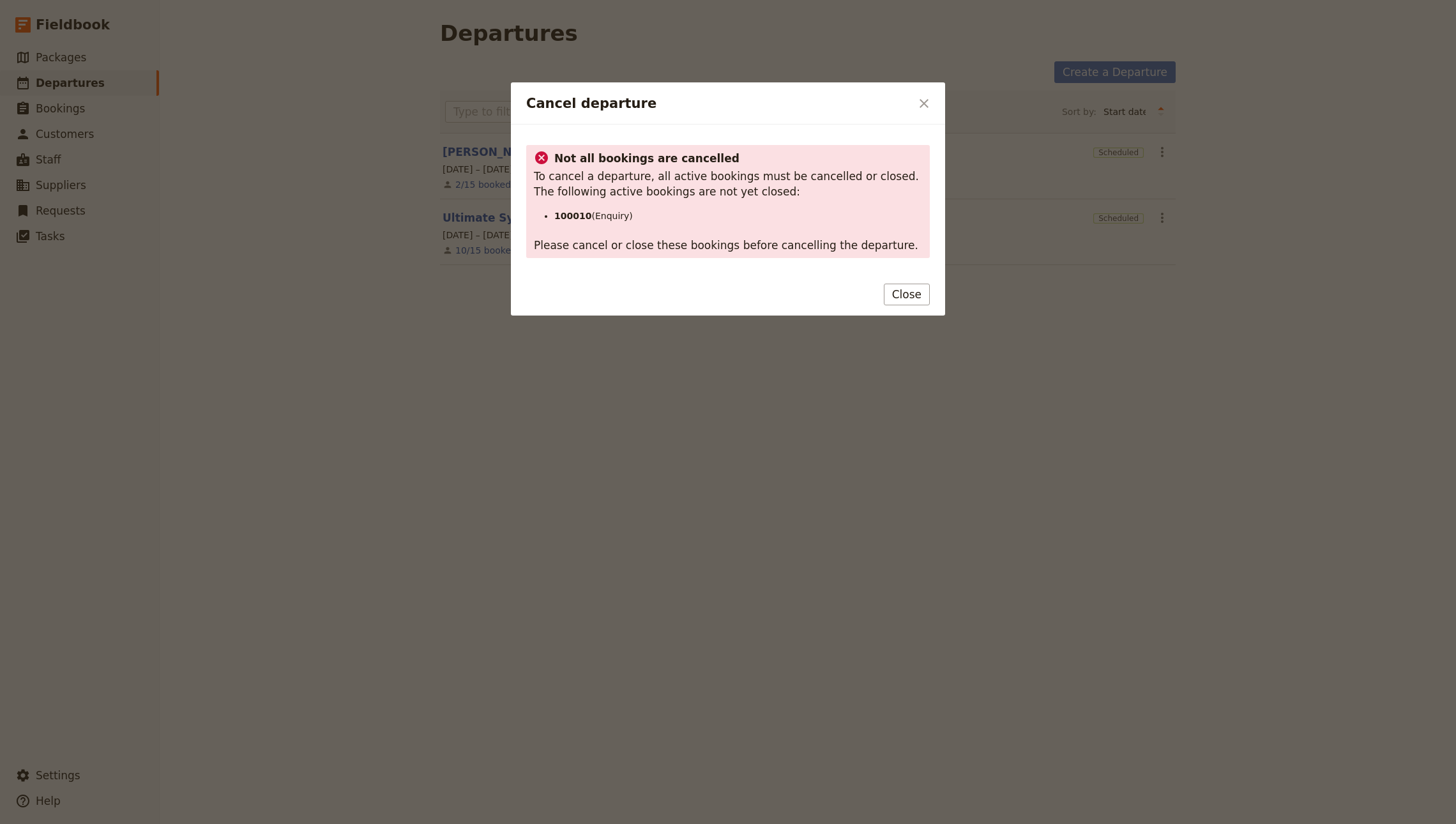
click at [900, 293] on button "Close" at bounding box center [906, 294] width 46 height 21
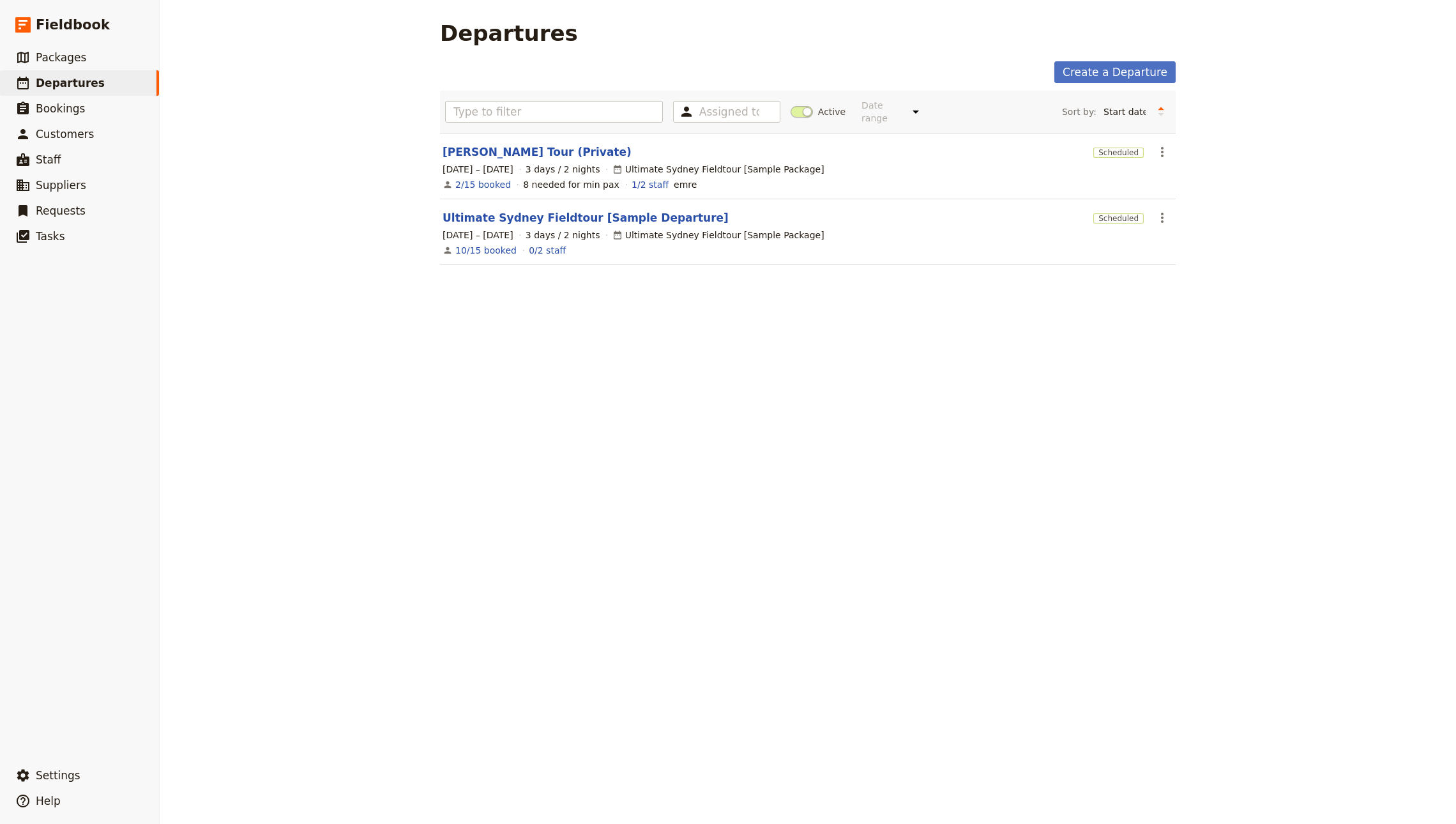
click at [487, 161] on div "6 – 8 Oct 2025 3 days / 2 nights Ultimate Sydney Fieldtour [Sample Package]" at bounding box center [807, 169] width 733 height 16
click at [487, 146] on link "John Smith Tour (Private)" at bounding box center [537, 152] width 189 height 16
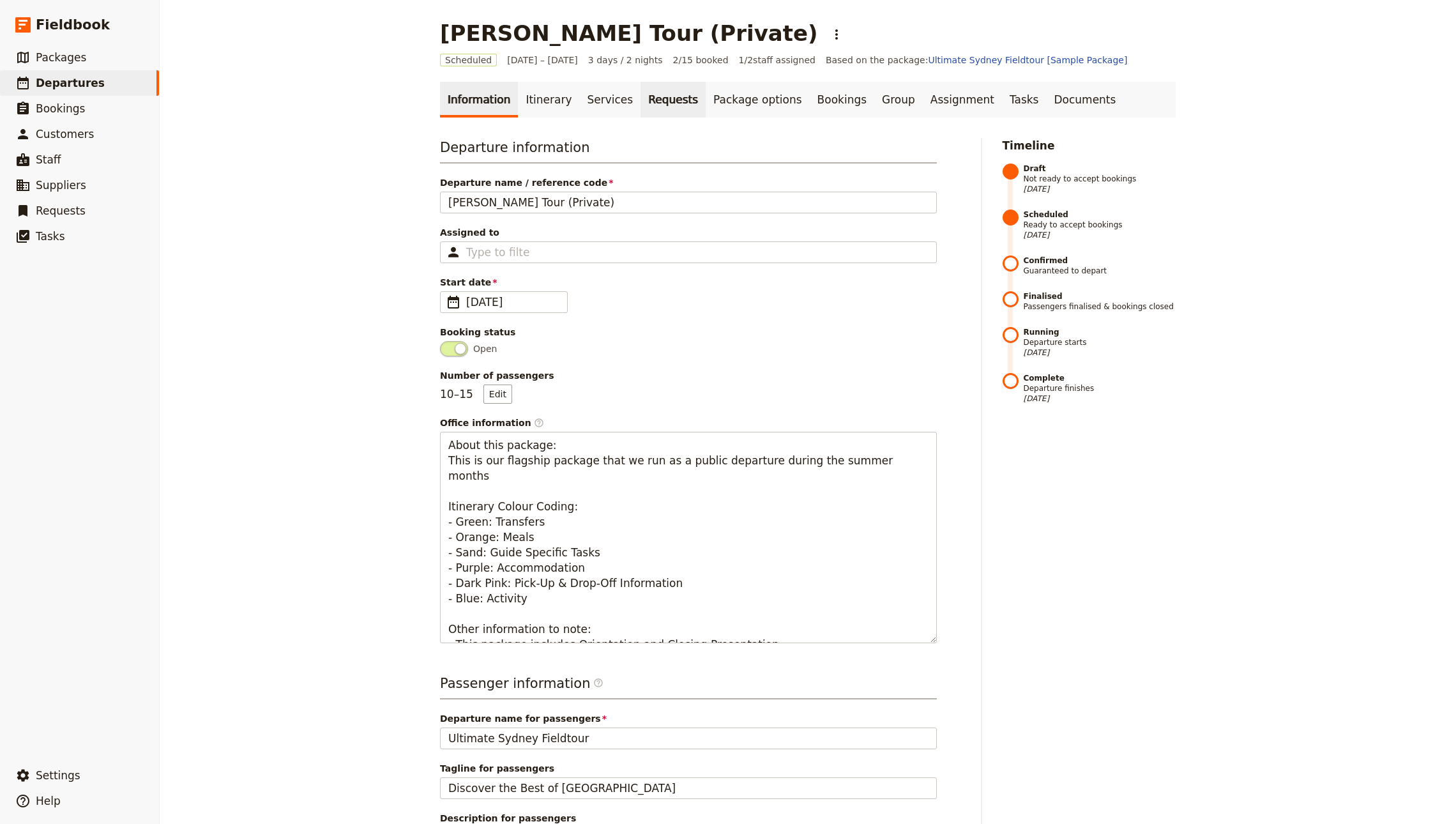
click at [641, 108] on link "Requests" at bounding box center [673, 99] width 65 height 36
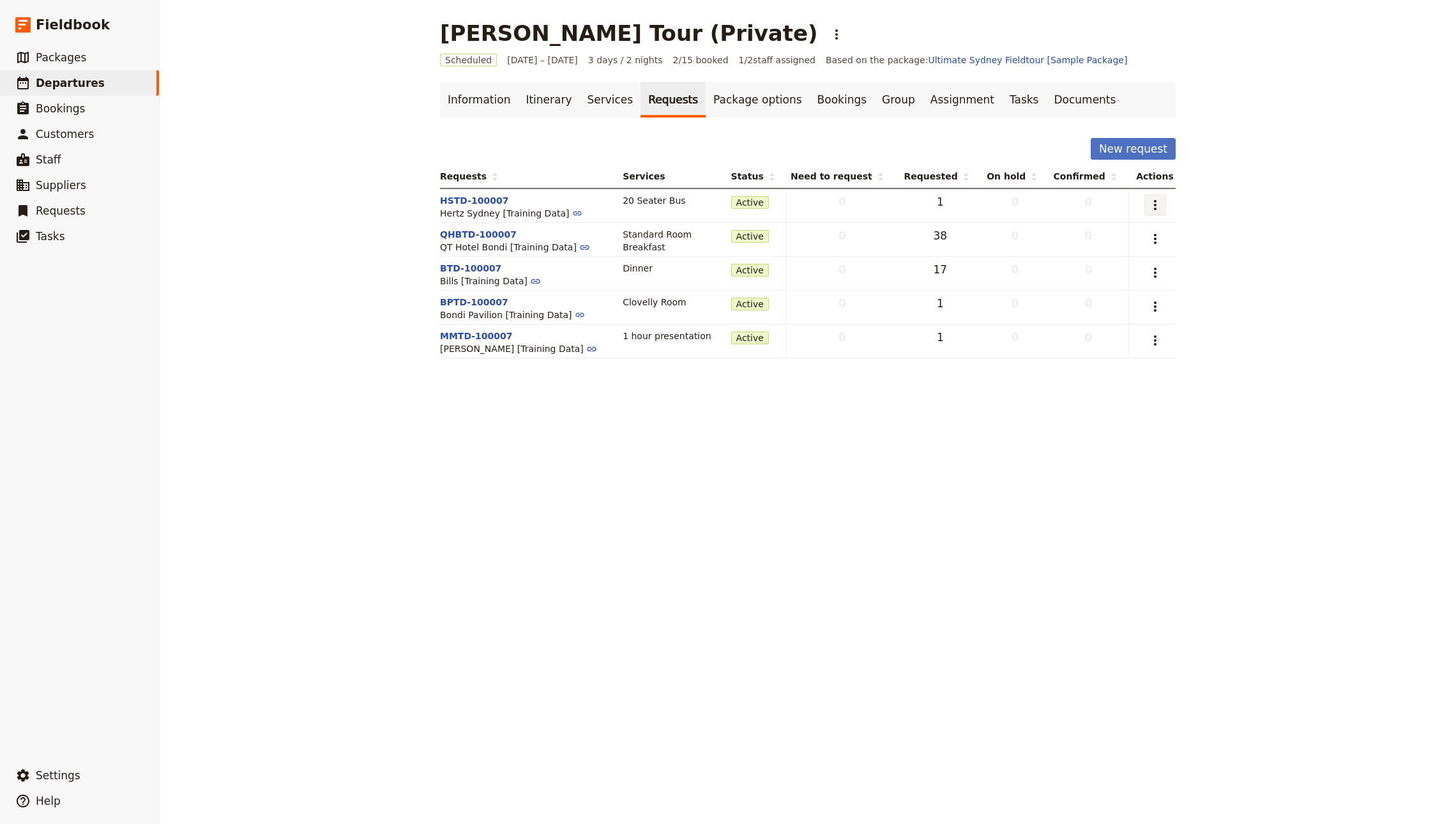
click at [1144, 202] on button "​" at bounding box center [1154, 204] width 21 height 21
click at [1109, 253] on span "Capture supplier response" at bounding box center [1093, 252] width 118 height 13
click at [1217, 200] on div "John Smith Tour (Private) ​ Scheduled 6 – 8 Oct 2025 3 days / 2 nights 2/15 boo…" at bounding box center [807, 412] width 1296 height 824
click at [77, 87] on span "Departures" at bounding box center [70, 83] width 69 height 13
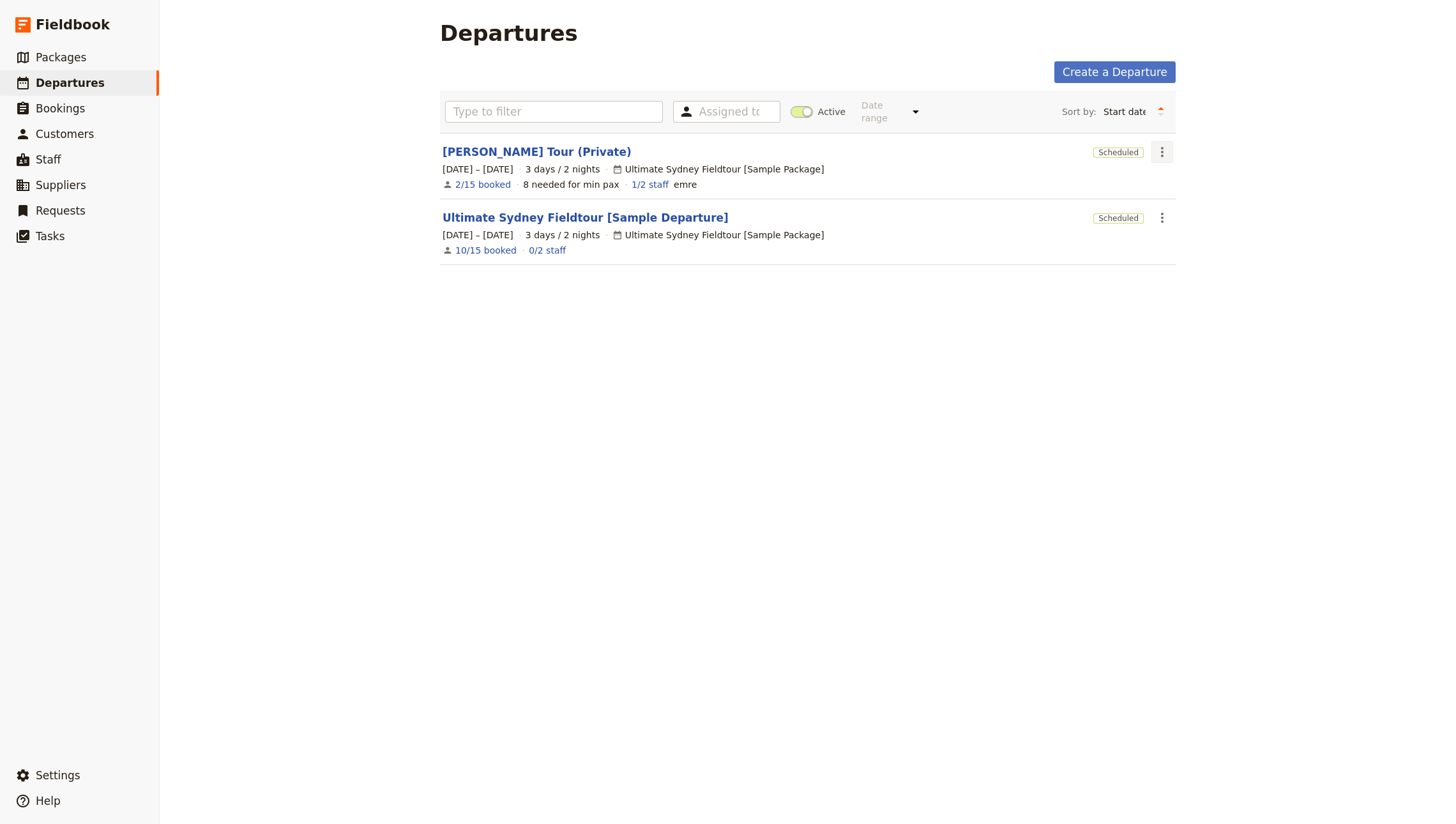
click at [1158, 145] on icon "Actions" at bounding box center [1161, 152] width 16 height 16
click at [1195, 263] on span "Cancel departure" at bounding box center [1190, 264] width 77 height 13
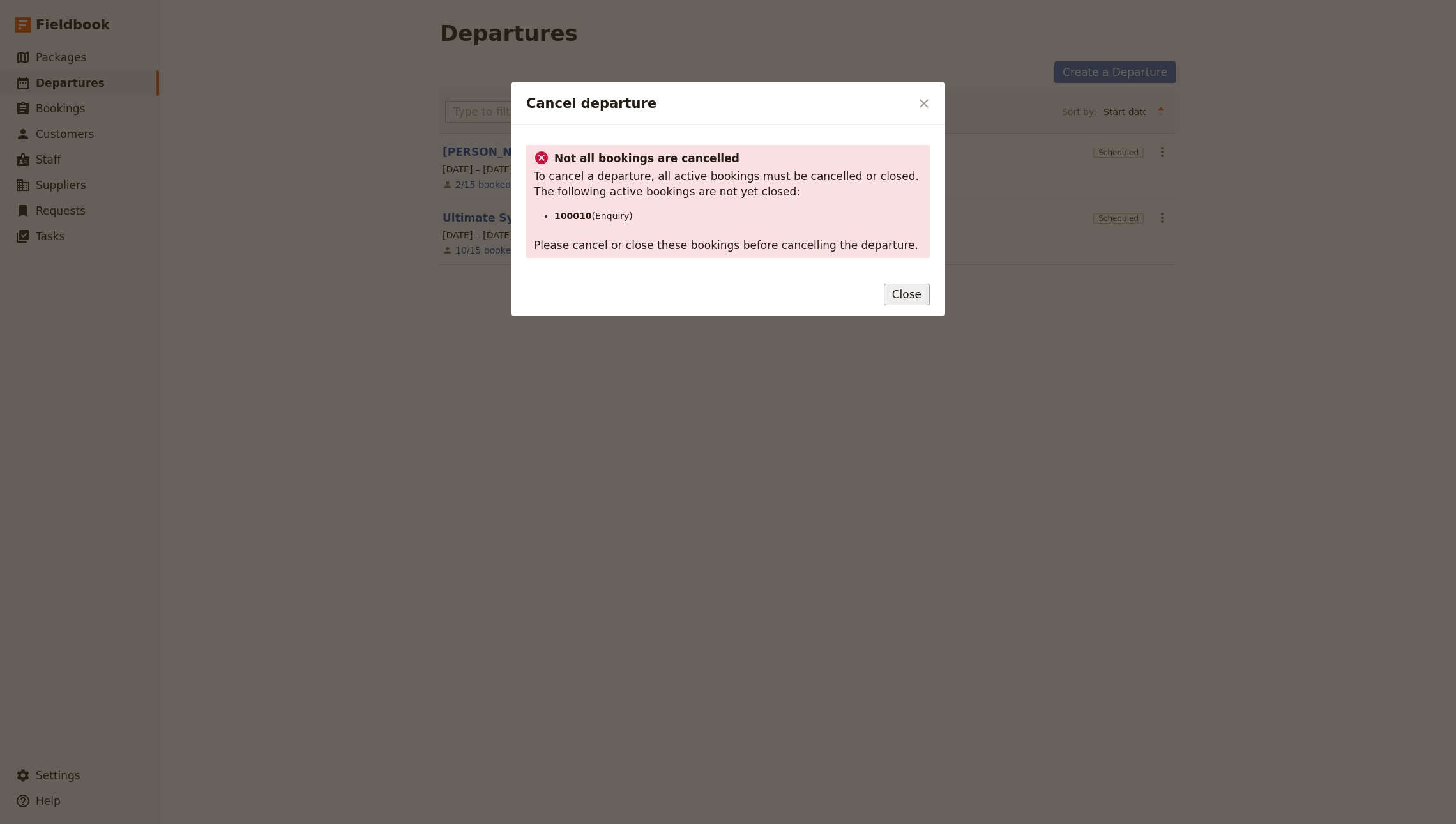
click at [893, 285] on button "Close" at bounding box center [906, 294] width 46 height 21
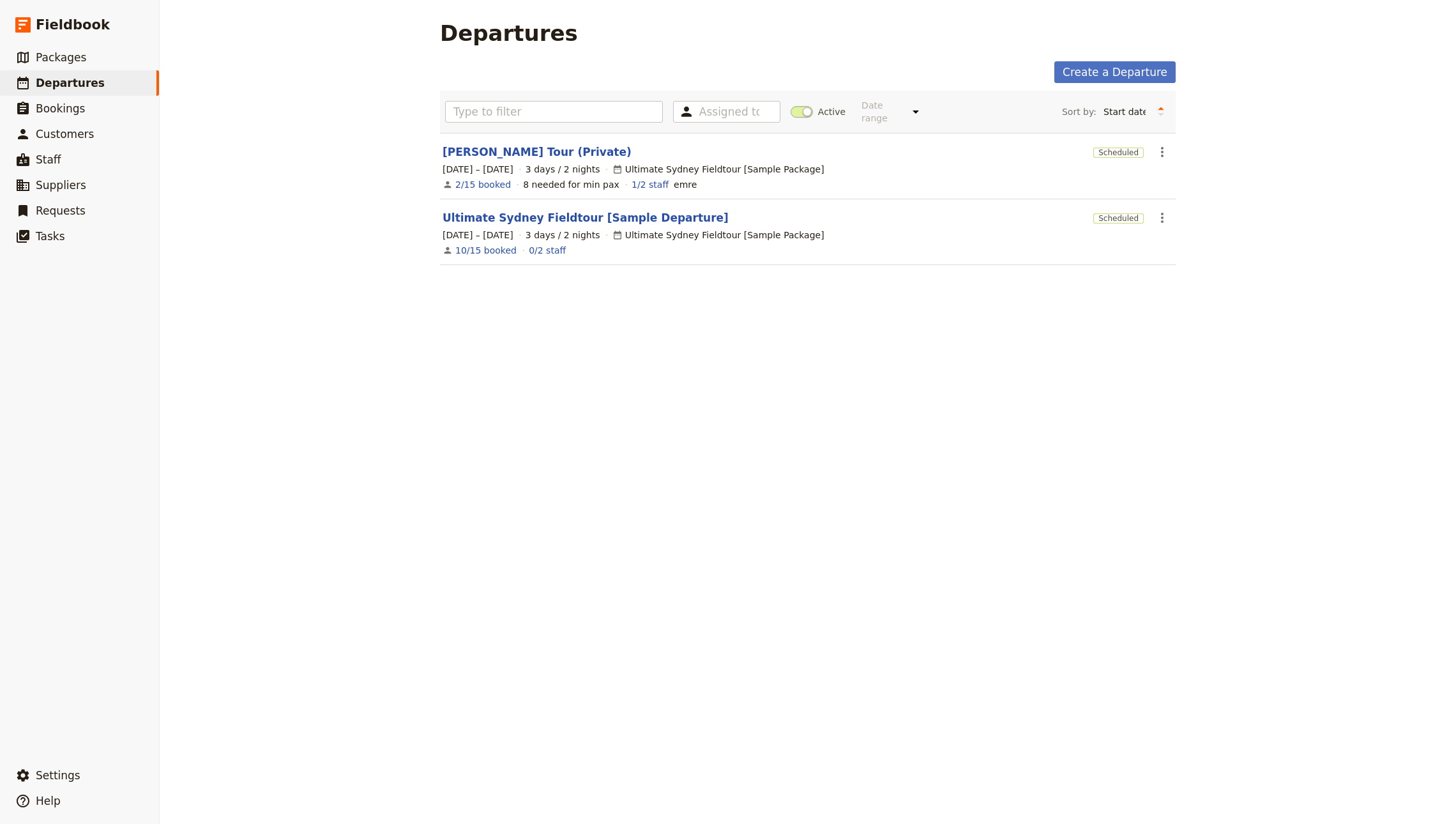
click at [508, 133] on section "John Smith Tour (Private) Scheduled ​ 6 – 8 Oct 2025 3 days / 2 nights Ultimate…" at bounding box center [808, 166] width 736 height 67
click at [510, 145] on link "John Smith Tour (Private)" at bounding box center [537, 152] width 189 height 16
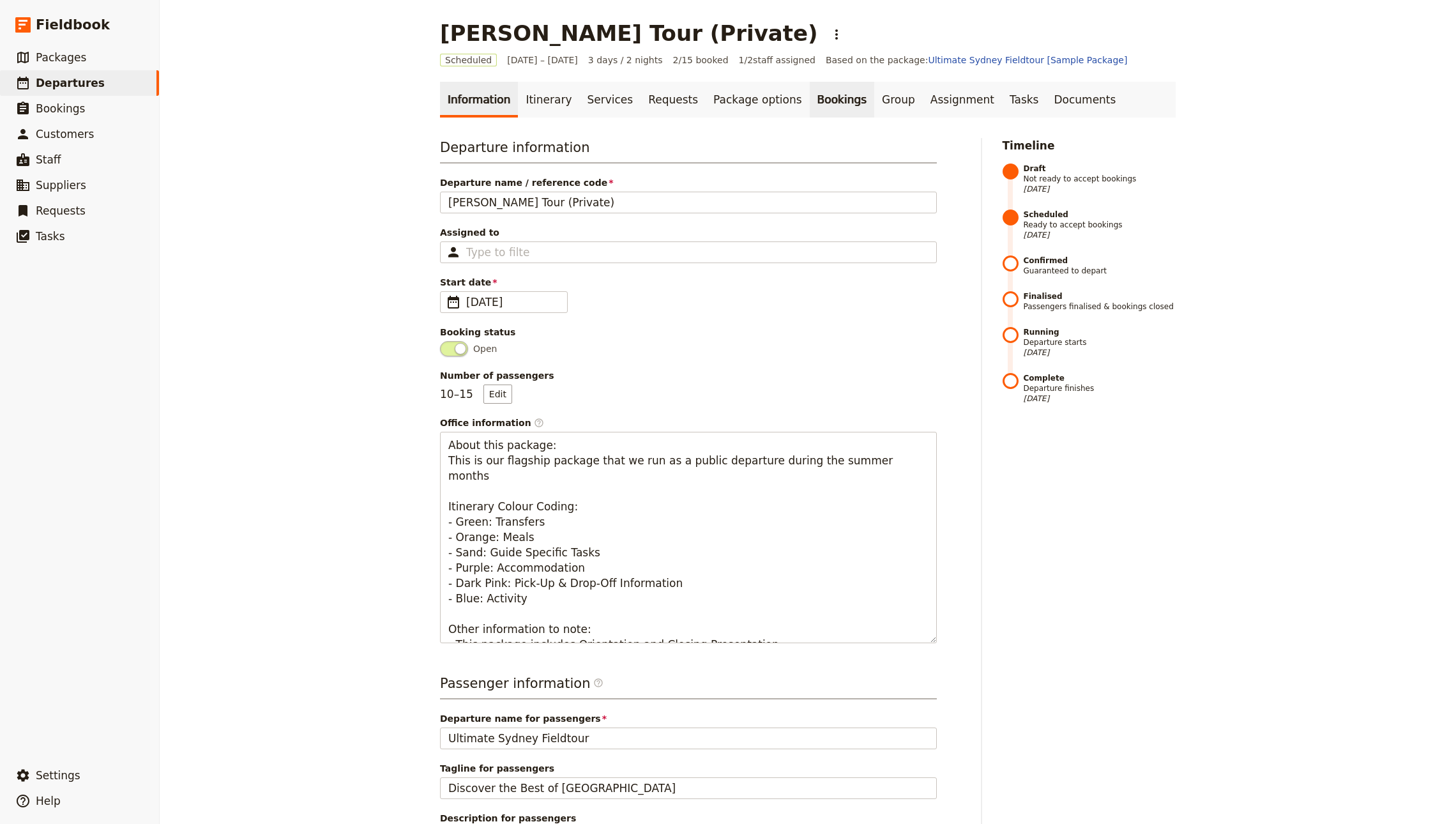
click at [809, 104] on link "Bookings" at bounding box center [842, 99] width 65 height 36
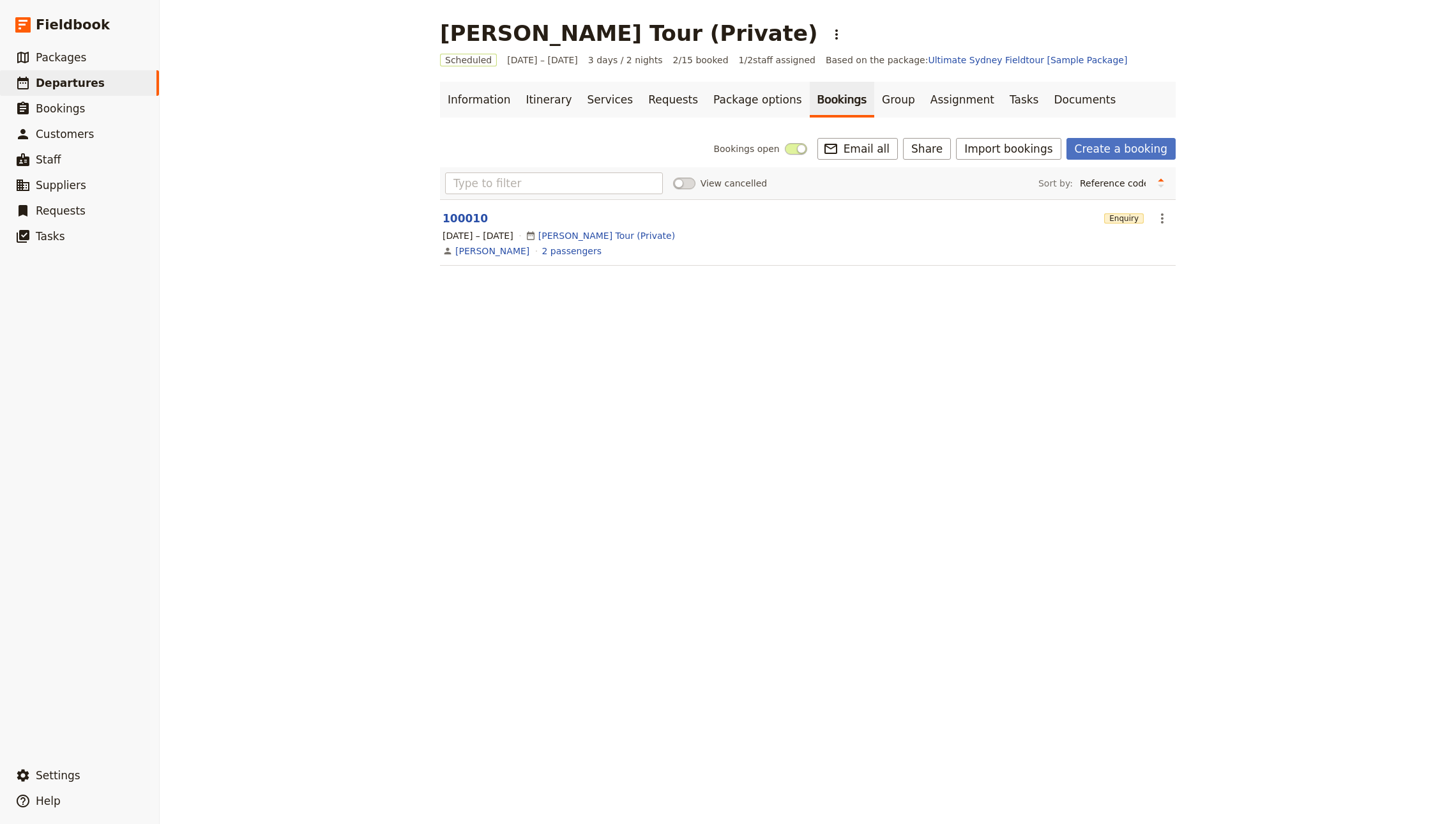
click at [1119, 212] on div "Enquiry" at bounding box center [1123, 218] width 40 height 21
click at [1151, 215] on button "​" at bounding box center [1161, 218] width 21 height 21
click at [1206, 336] on span "Close enquiry" at bounding box center [1183, 340] width 61 height 13
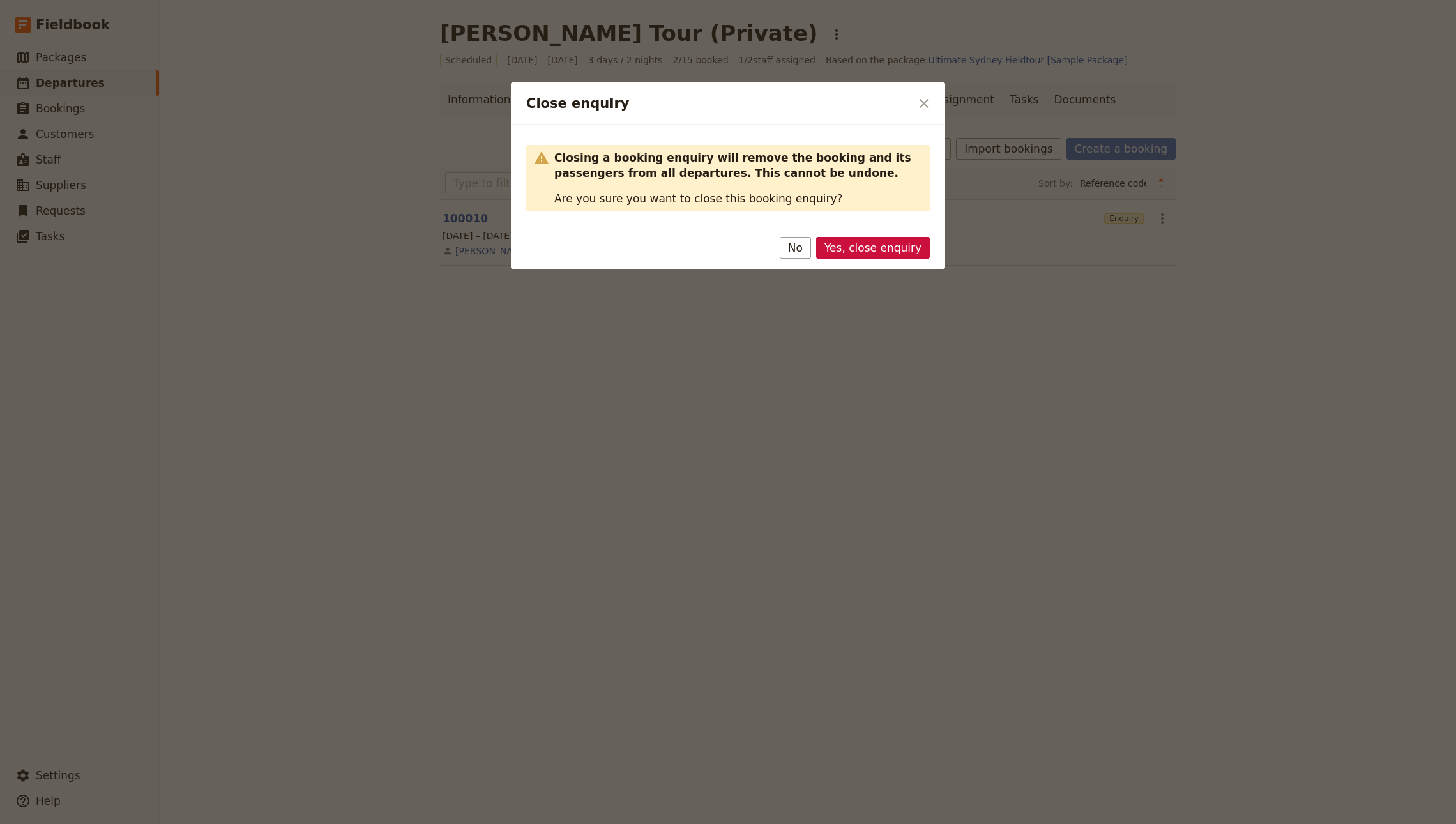
click at [854, 249] on button "Yes, close enquiry" at bounding box center [872, 247] width 114 height 21
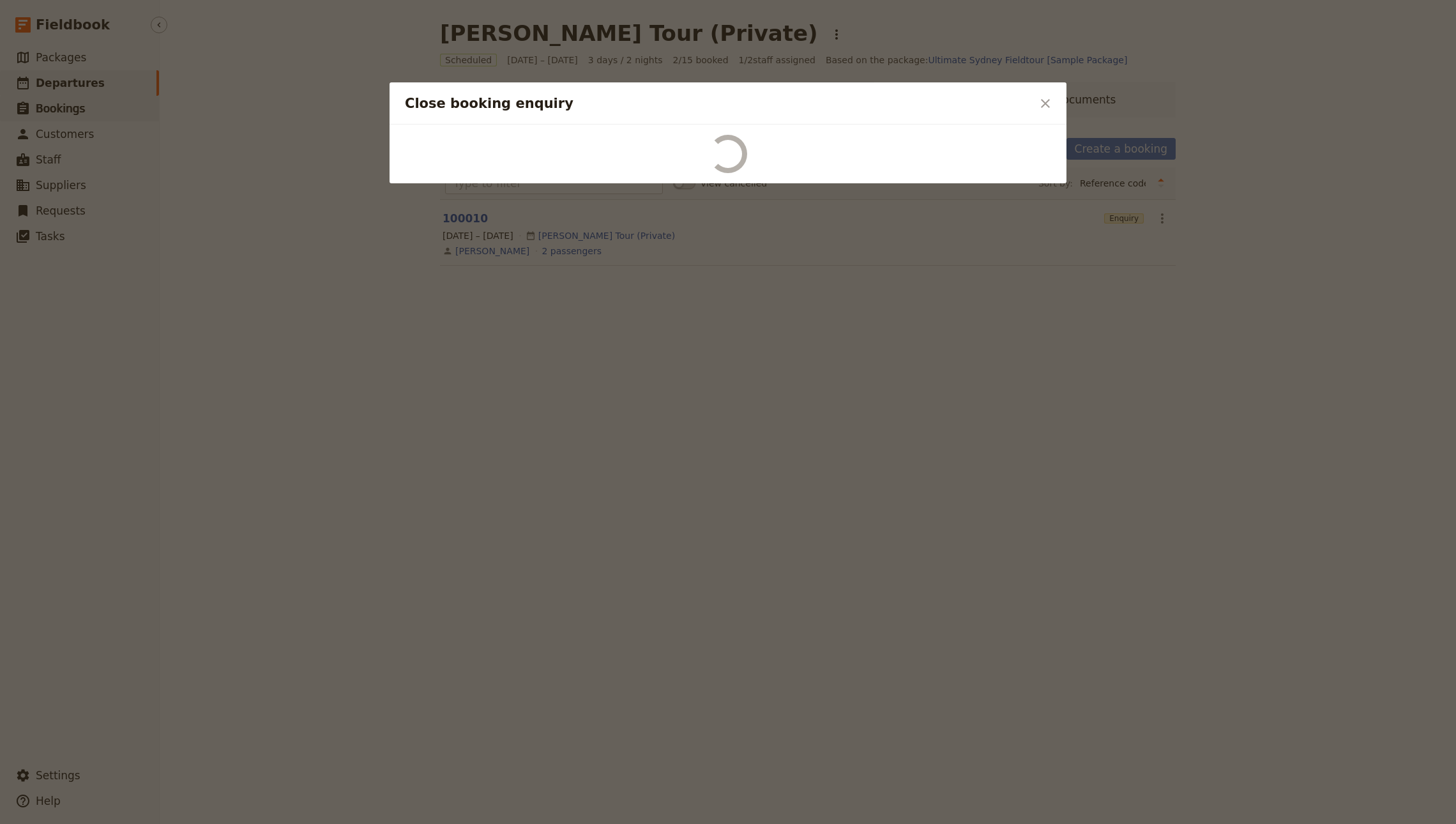
click at [108, 91] on div at bounding box center [728, 412] width 1456 height 824
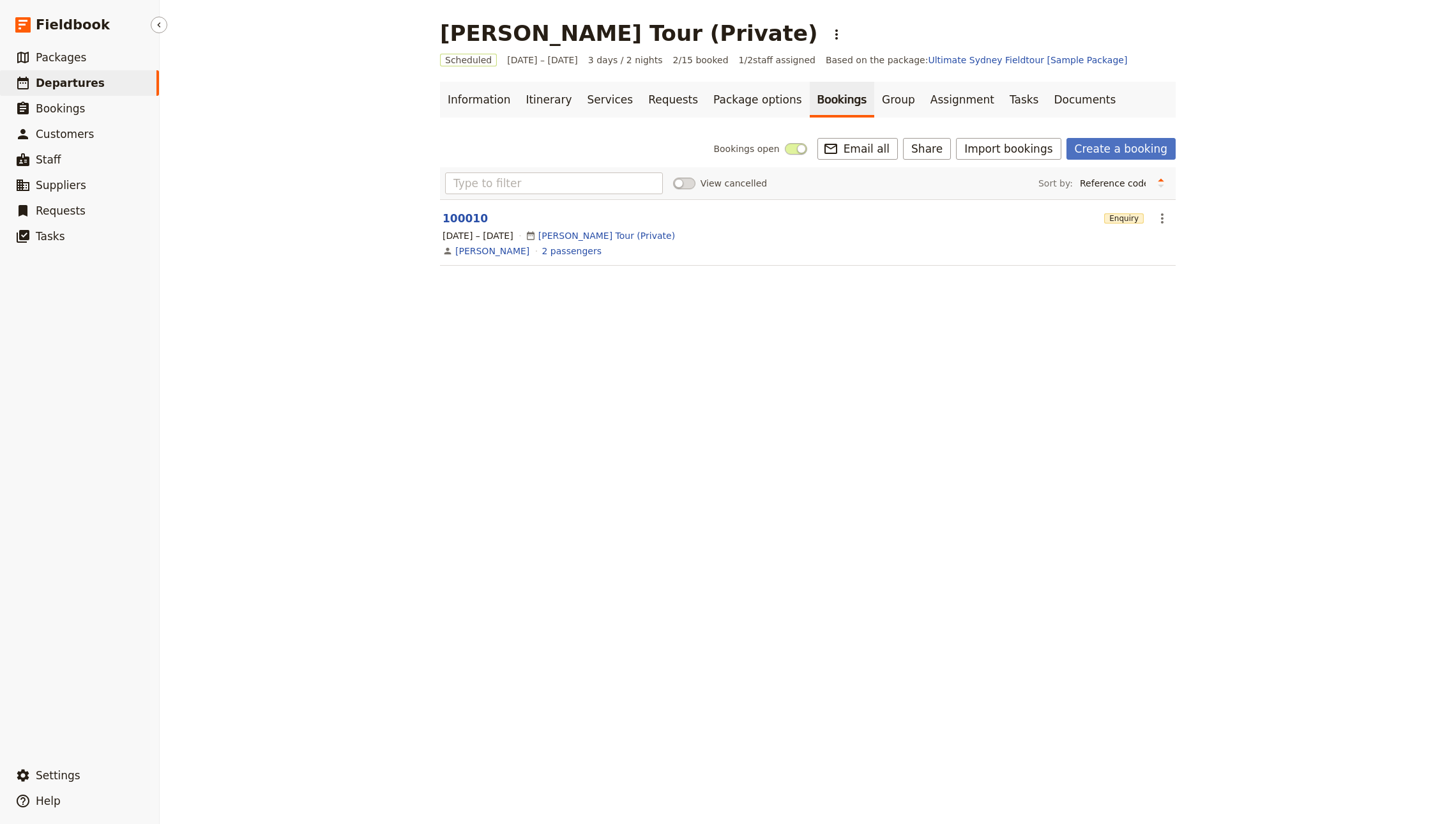
click at [73, 81] on span "Departures" at bounding box center [70, 83] width 69 height 13
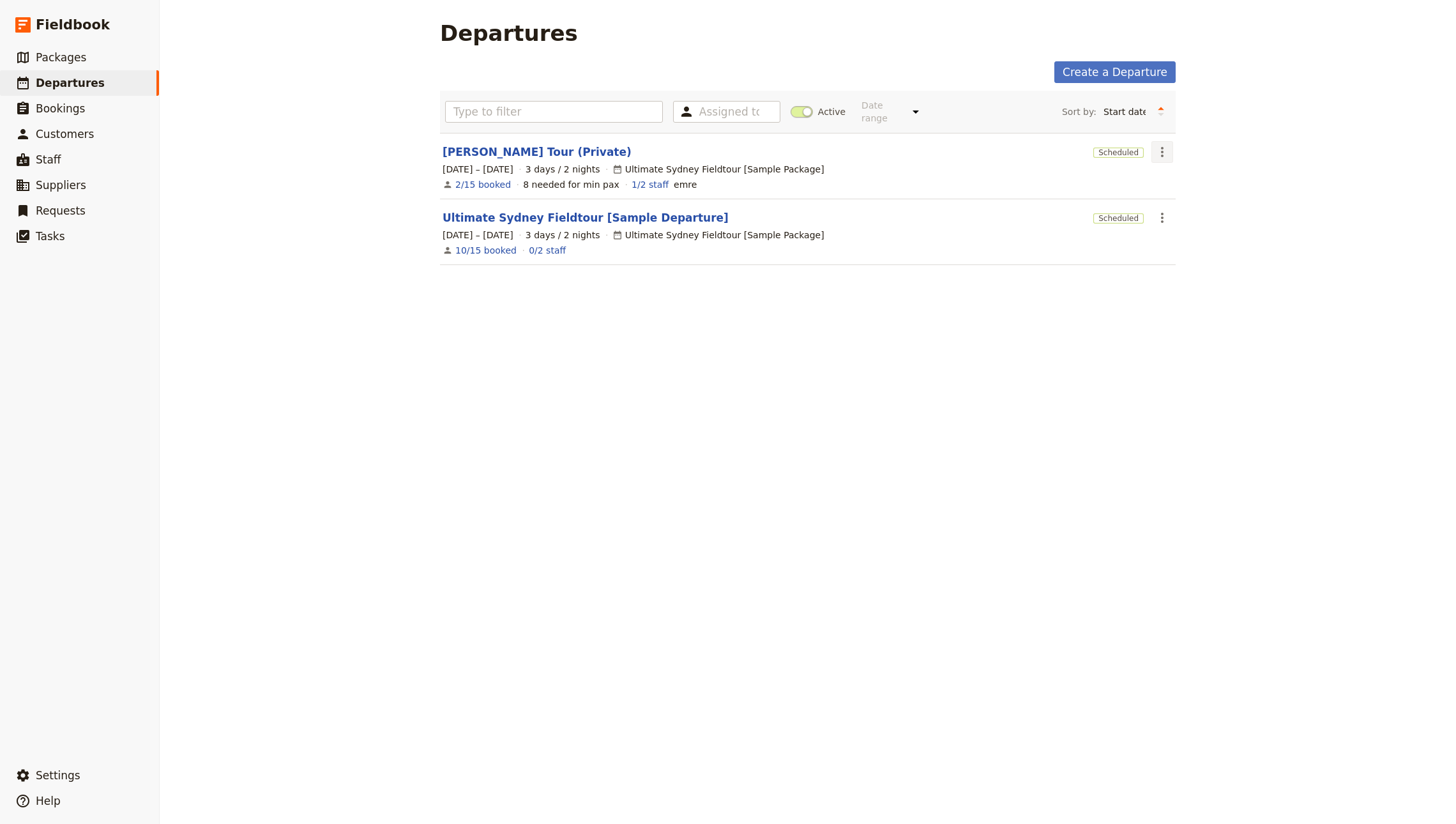
click at [1154, 145] on icon "Actions" at bounding box center [1161, 152] width 16 height 16
click at [1171, 258] on span "Cancel departure" at bounding box center [1190, 264] width 77 height 13
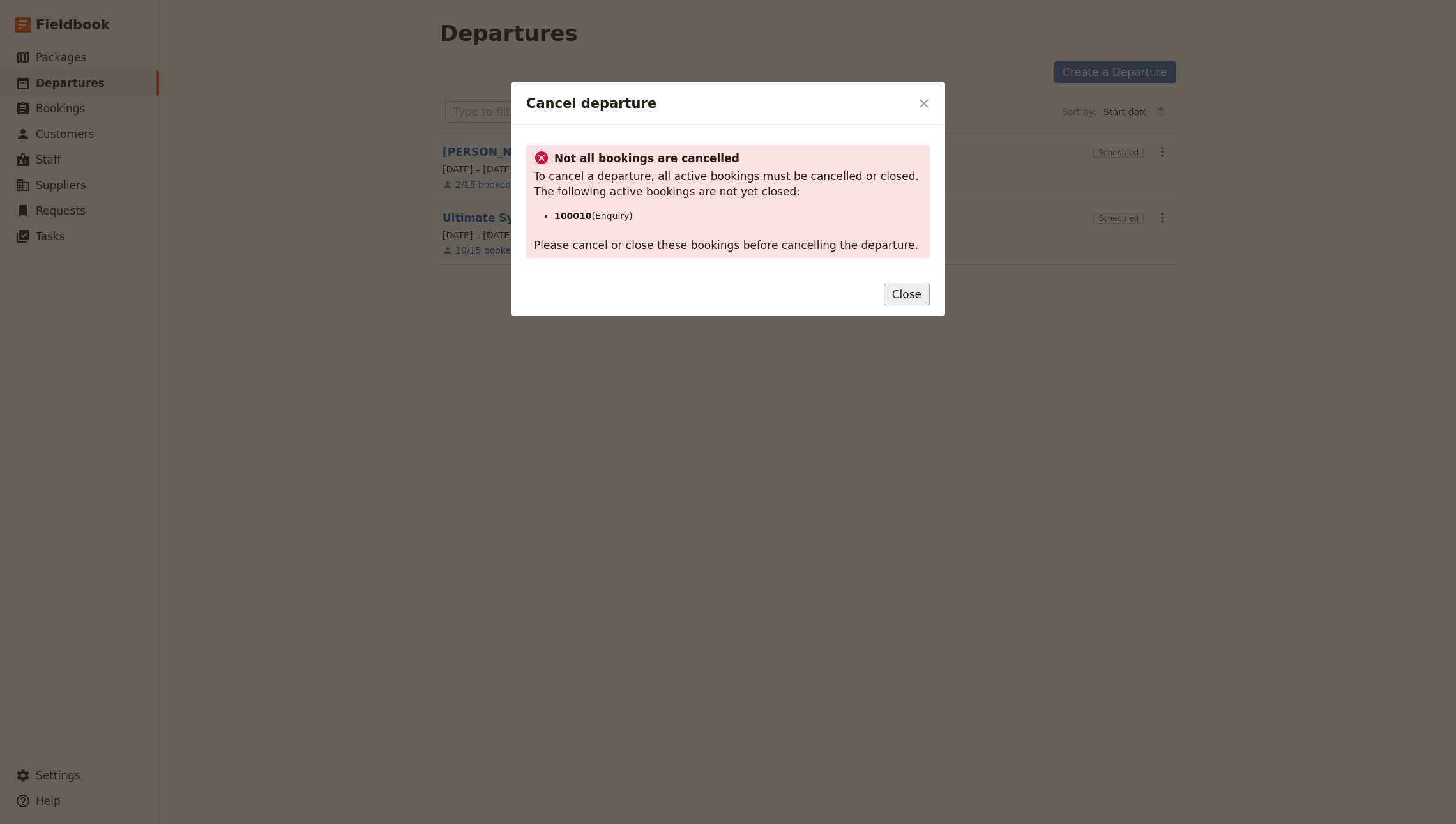
click at [898, 290] on button "Close" at bounding box center [906, 294] width 46 height 21
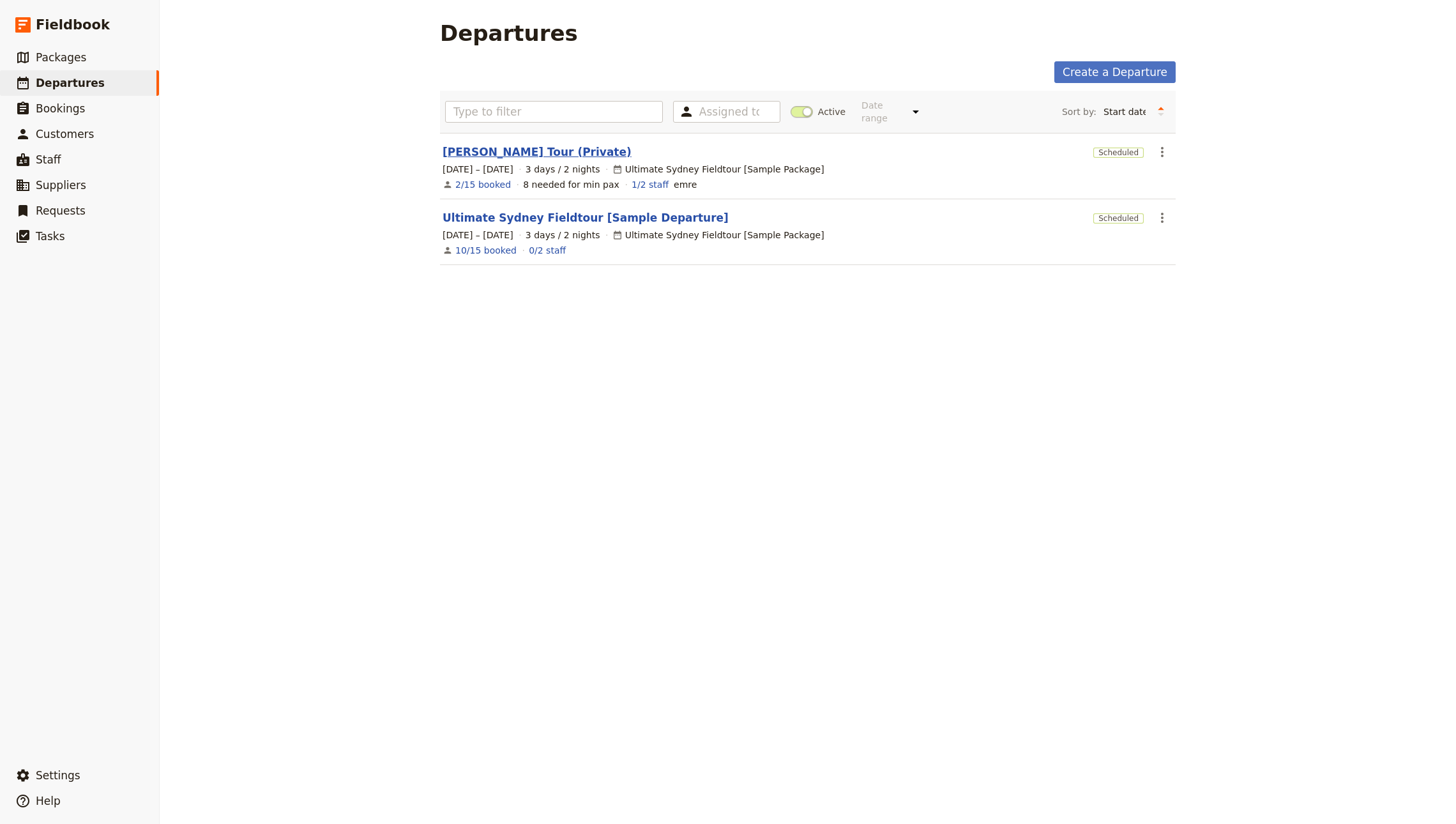
click at [487, 145] on link "John Smith Tour (Private)" at bounding box center [537, 152] width 189 height 16
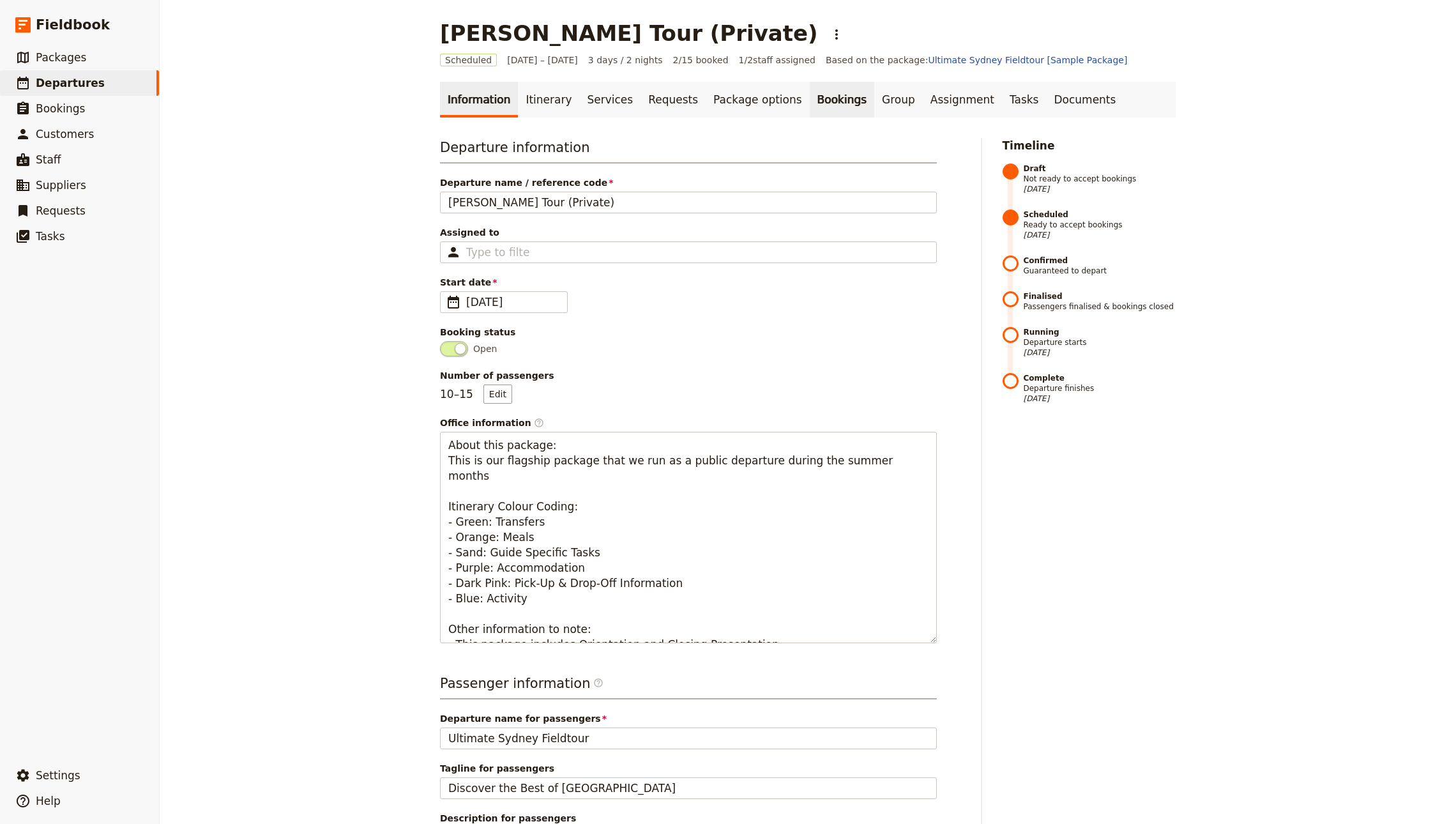
click at [809, 84] on link "Bookings" at bounding box center [842, 99] width 65 height 36
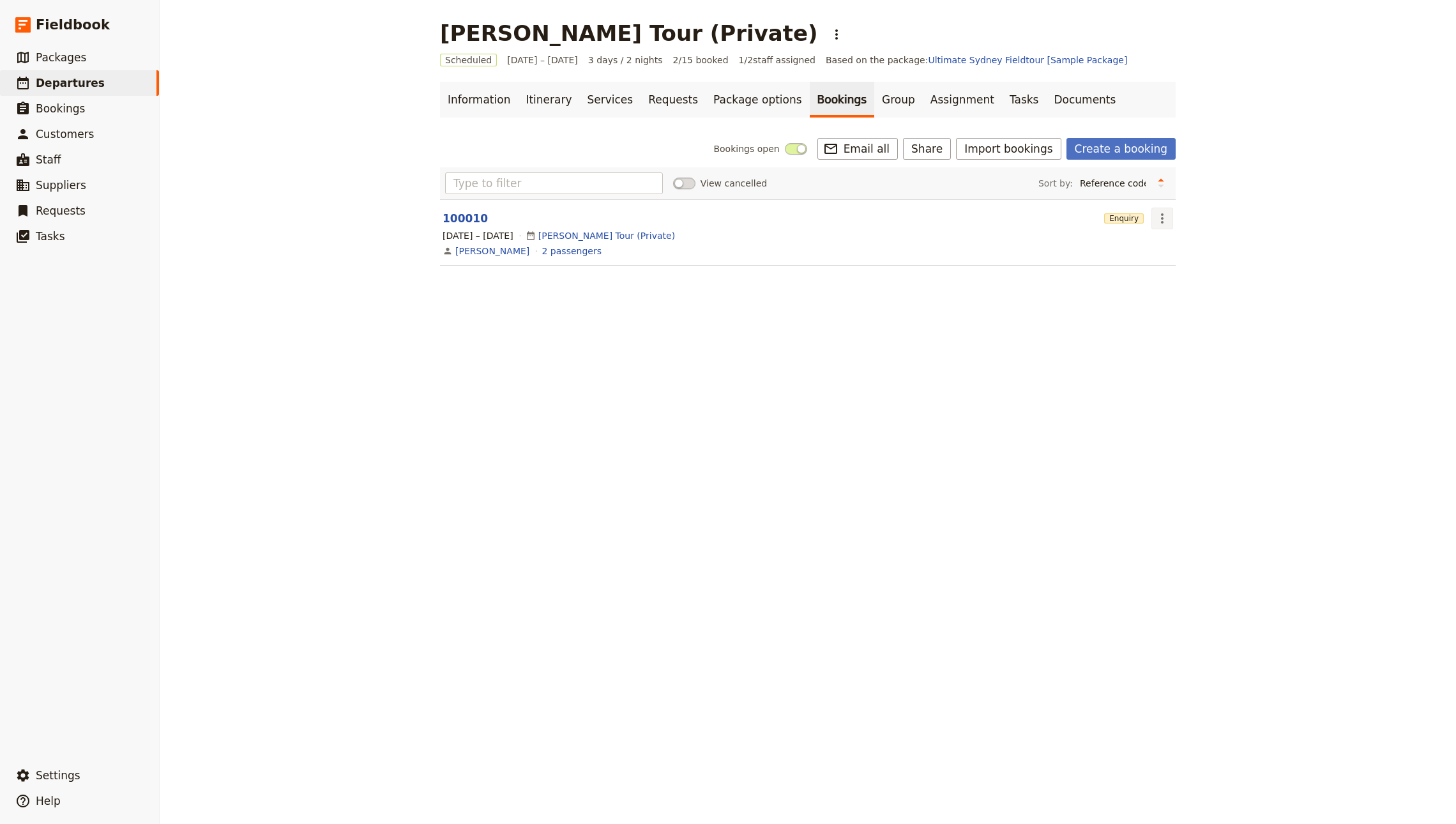
click at [1162, 215] on icon "Actions" at bounding box center [1161, 218] width 16 height 16
click at [1173, 283] on span "Delete booking..." at bounding box center [1190, 284] width 77 height 13
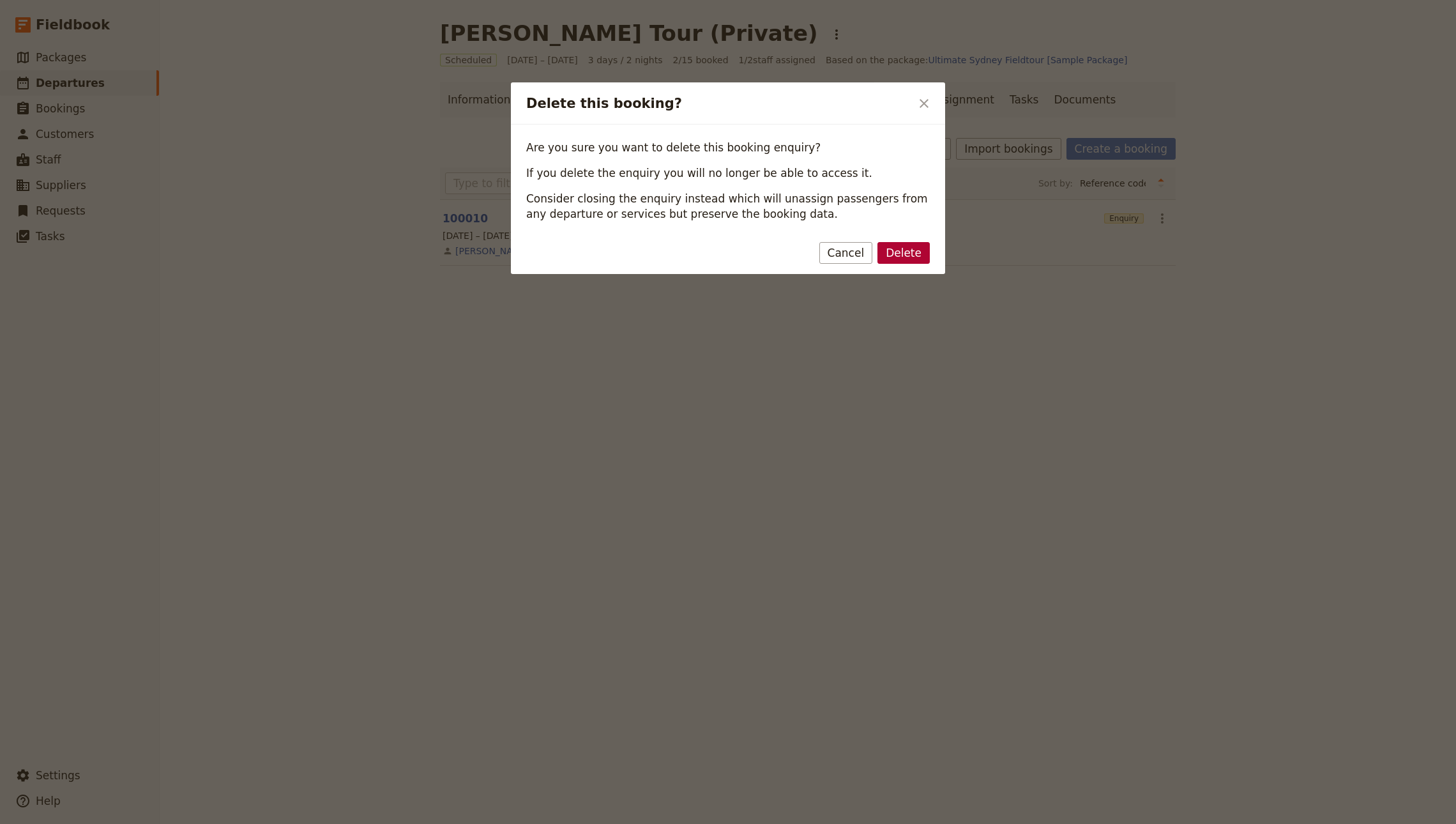
click at [897, 258] on button "Delete" at bounding box center [903, 252] width 52 height 21
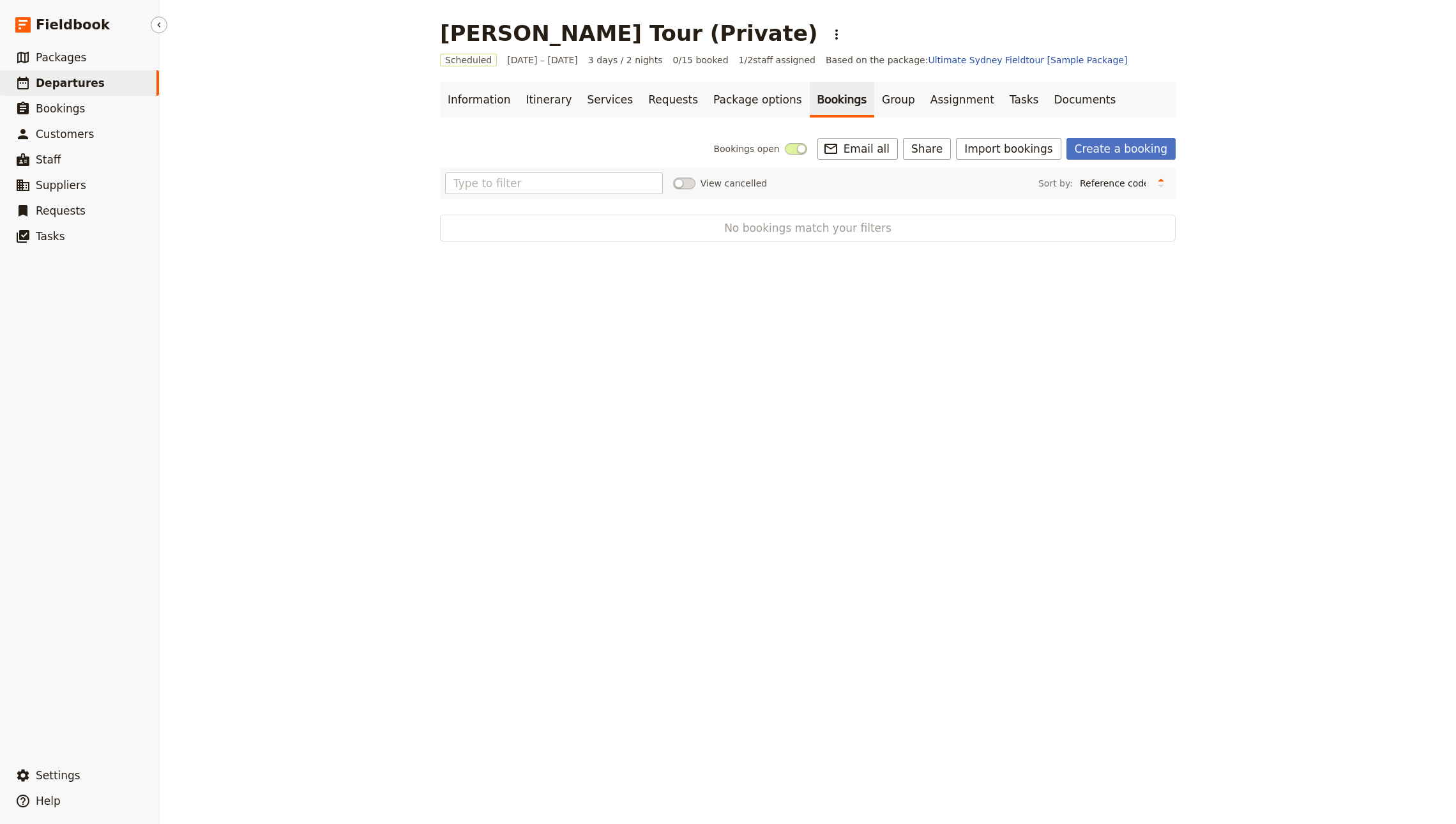
click at [68, 85] on span "Departures" at bounding box center [70, 83] width 69 height 13
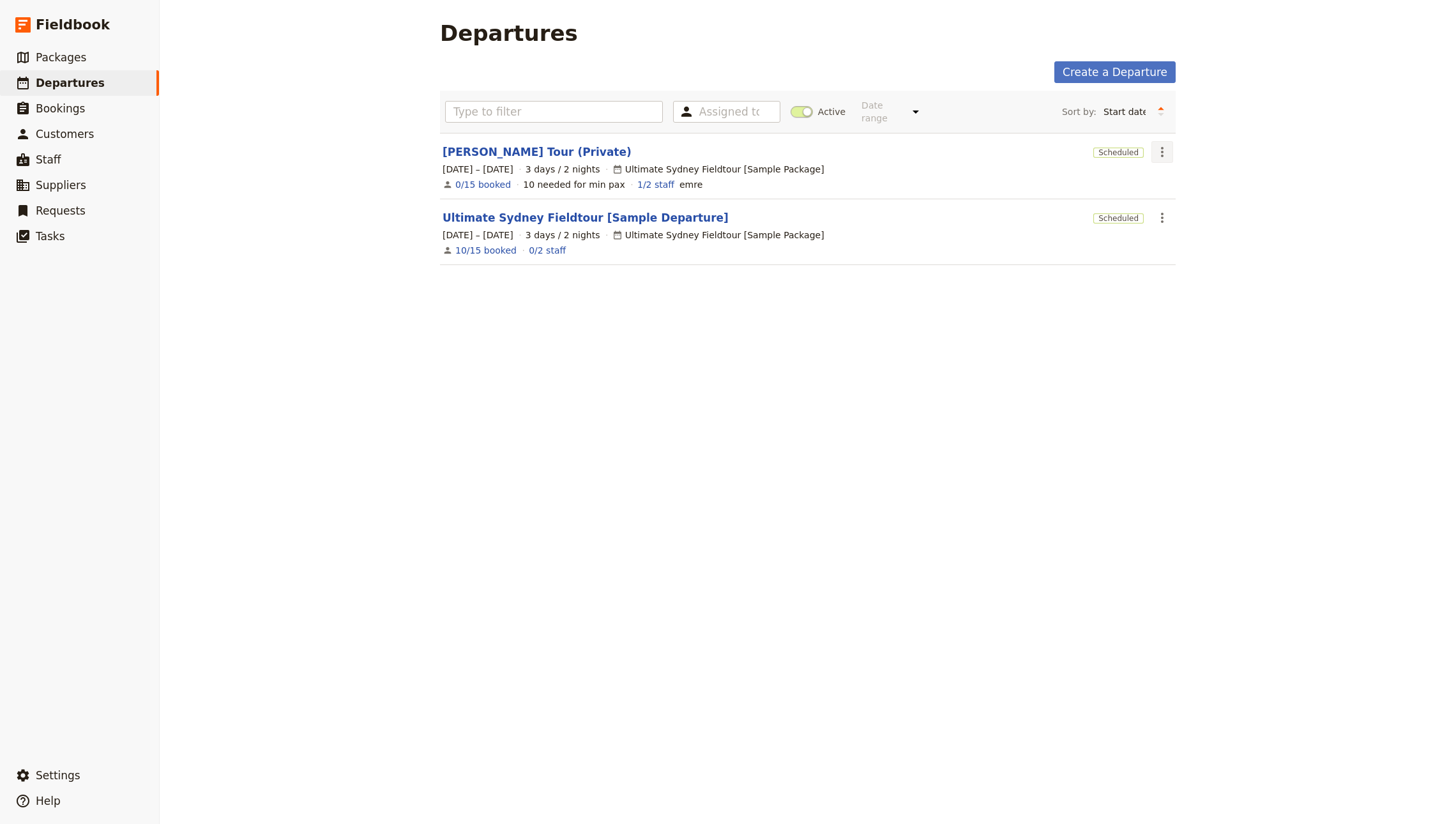
click at [1160, 145] on icon "Actions" at bounding box center [1161, 152] width 16 height 16
click at [1202, 263] on span "Cancel departure" at bounding box center [1190, 264] width 77 height 13
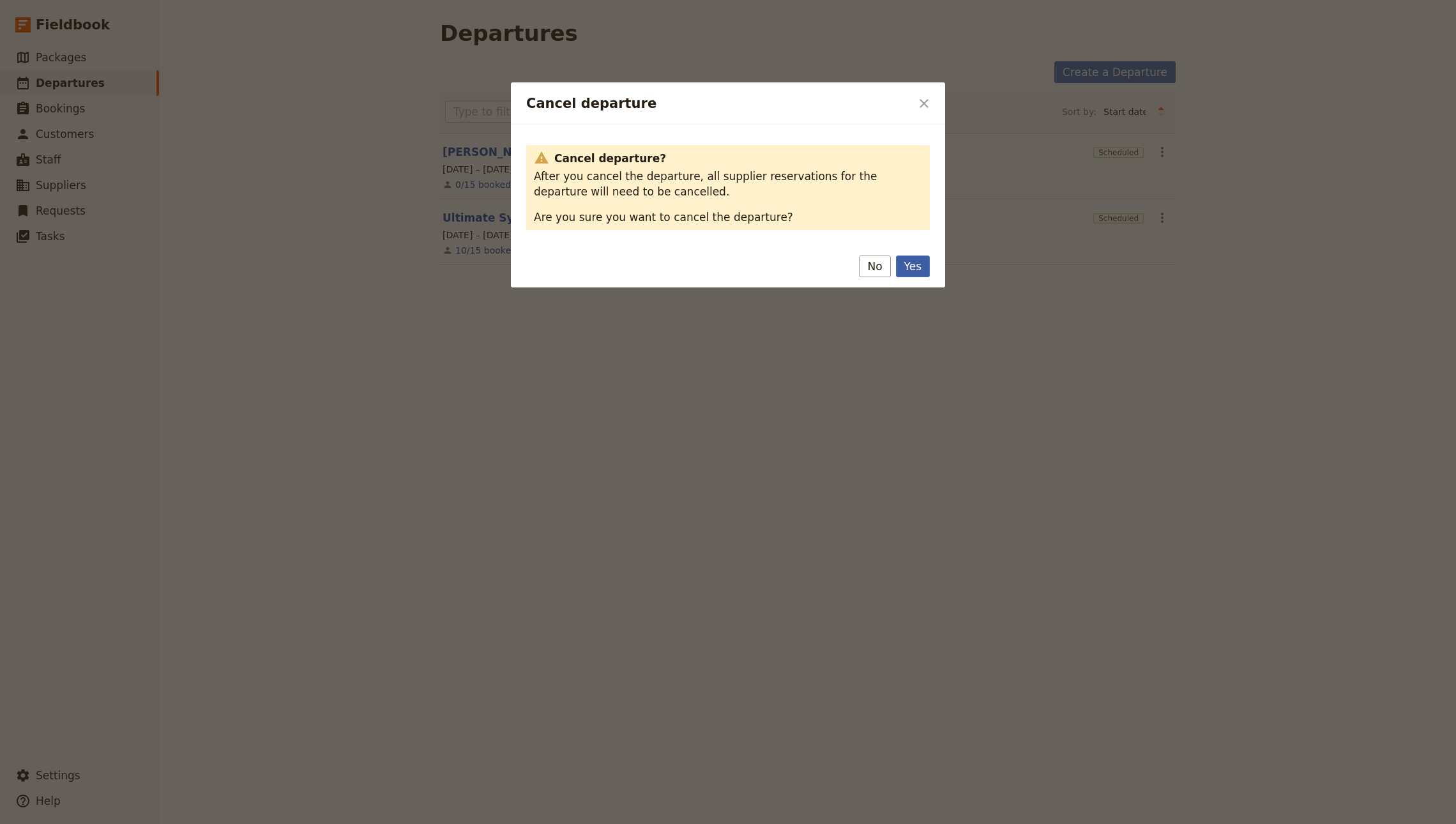
click at [917, 265] on button "Yes" at bounding box center [912, 266] width 34 height 21
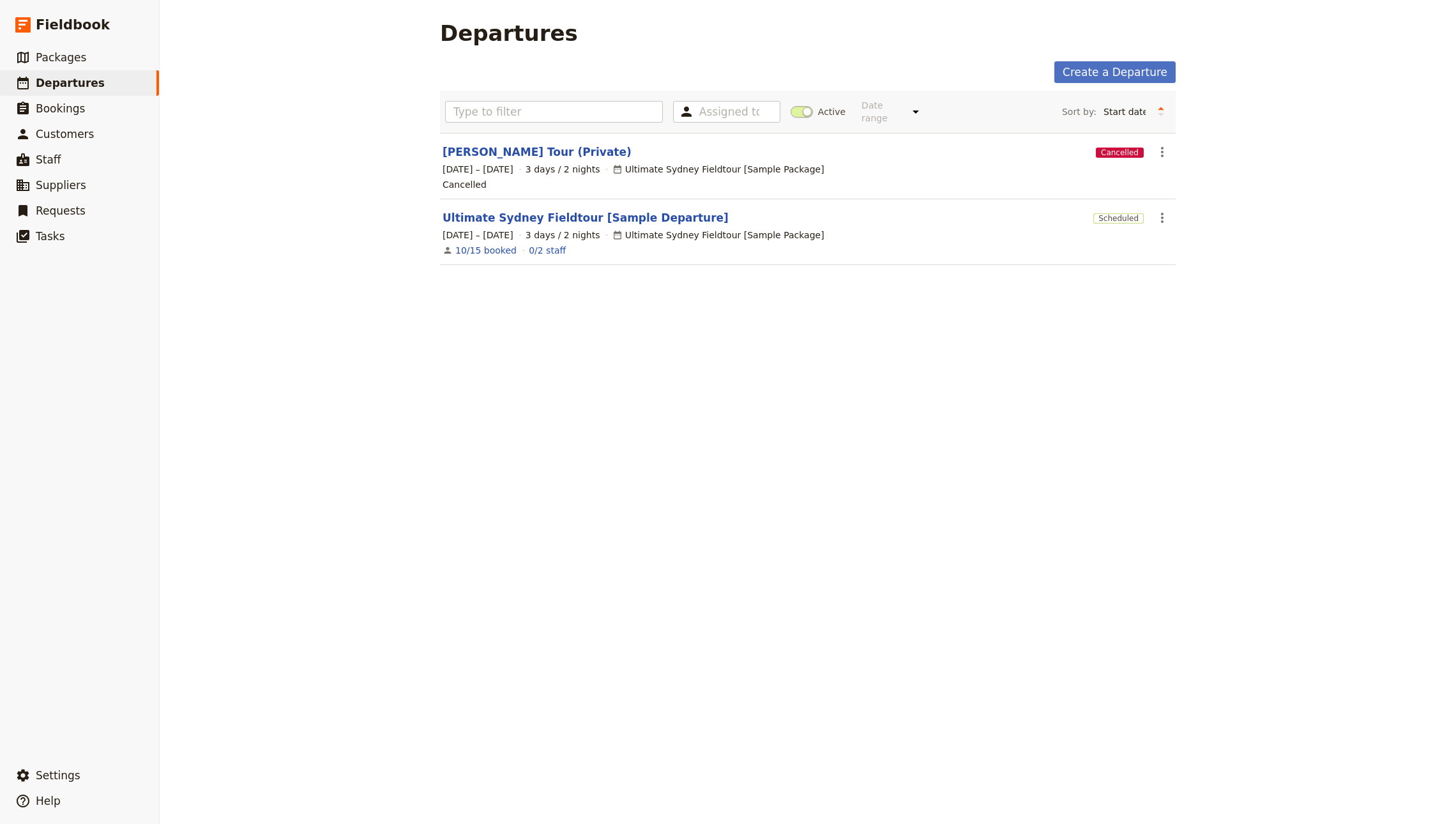
click at [994, 298] on div "Departures Create a Departure Assigned to Active Date range This week Next week…" at bounding box center [807, 412] width 1296 height 824
click at [86, 88] on span "Departures" at bounding box center [70, 83] width 69 height 13
click at [80, 52] on span "Packages" at bounding box center [61, 57] width 50 height 13
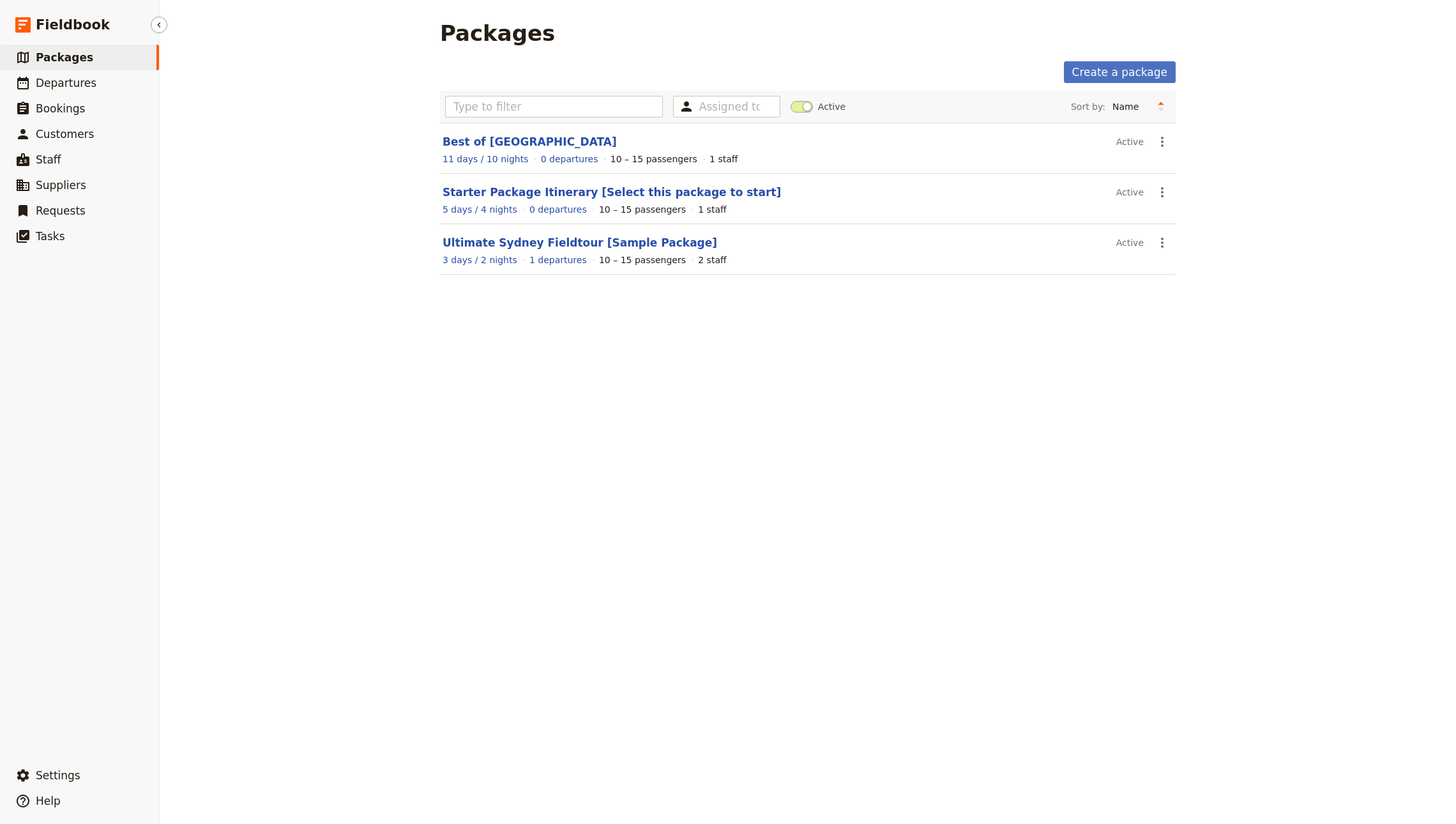
click at [79, 69] on link "​ Packages" at bounding box center [80, 57] width 159 height 26
click at [80, 75] on span "Departures" at bounding box center [66, 82] width 60 height 16
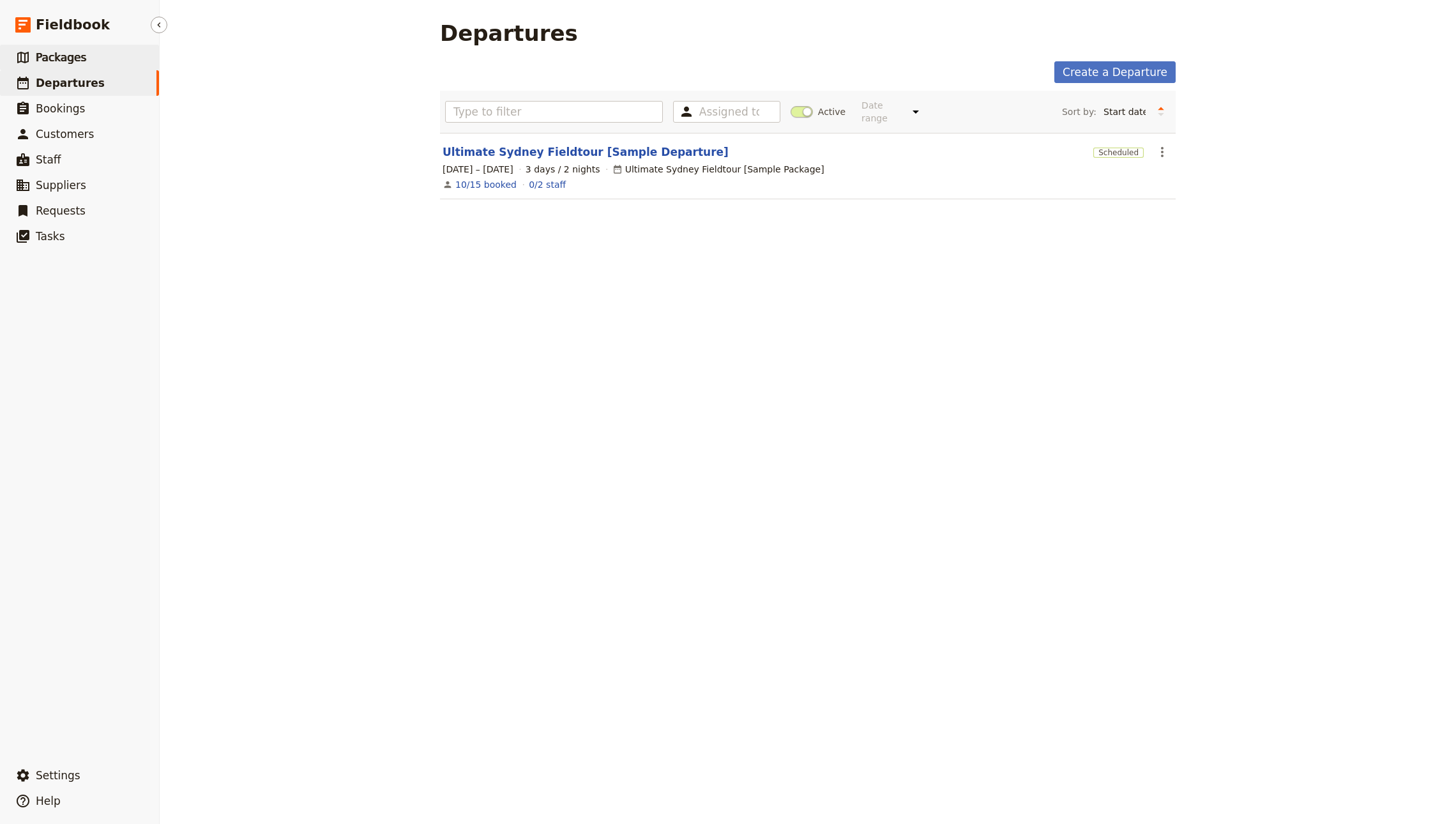
click at [94, 58] on link "​ Packages" at bounding box center [80, 57] width 159 height 26
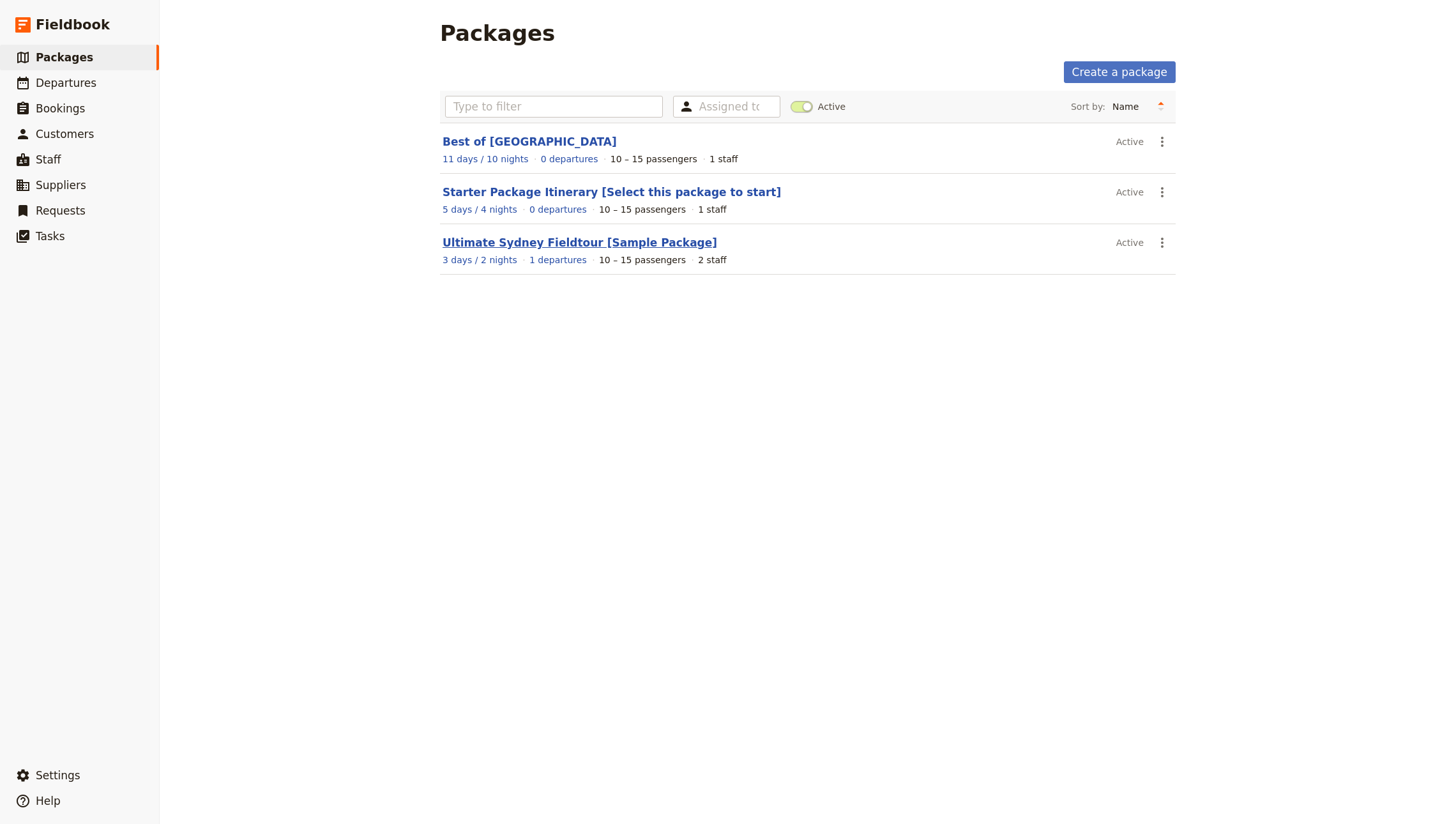
click at [472, 248] on link "Ultimate Sydney Fieldtour [Sample Package]" at bounding box center [579, 243] width 274 height 13
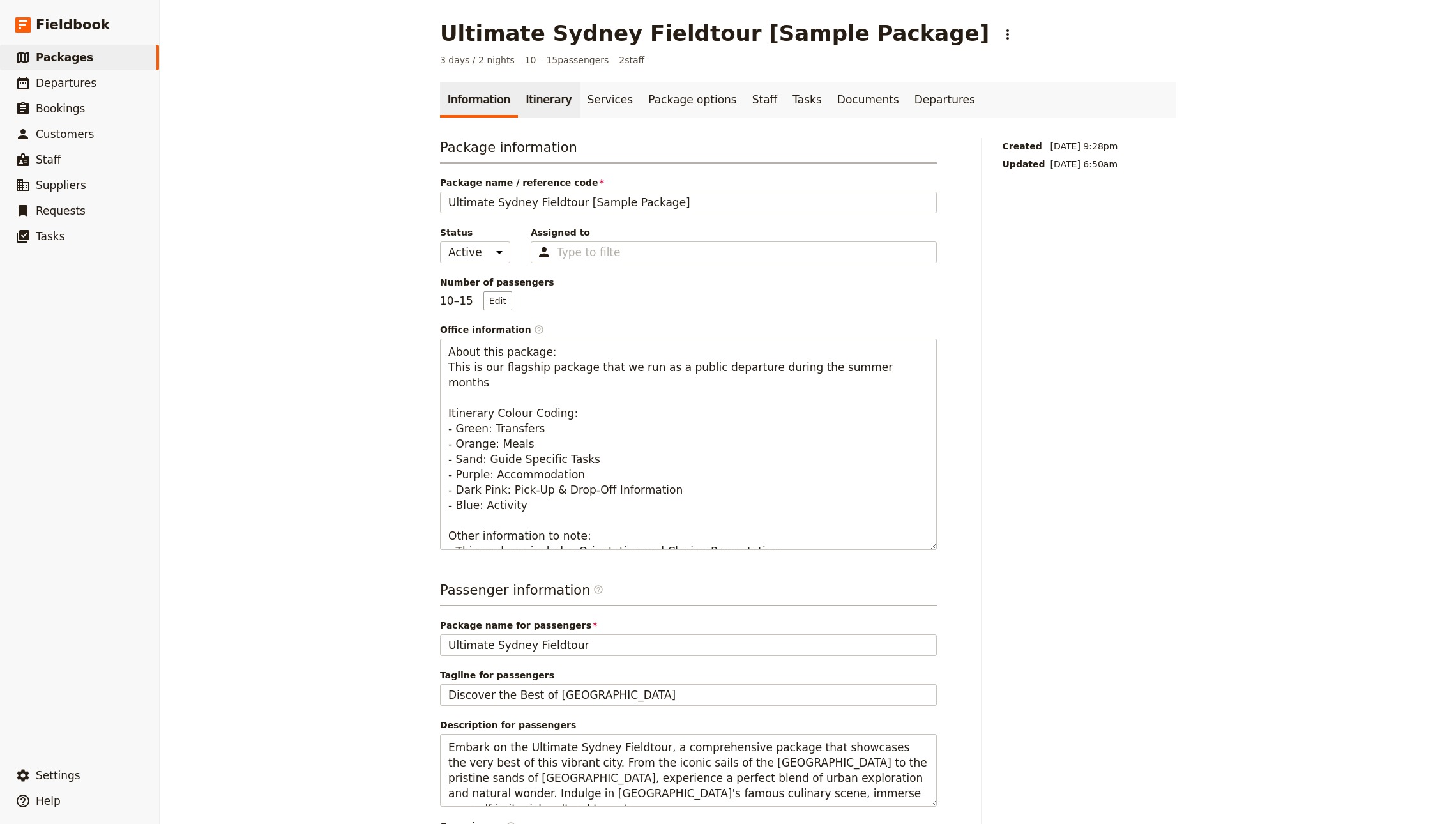
click at [518, 99] on link "Itinerary" at bounding box center [549, 99] width 61 height 36
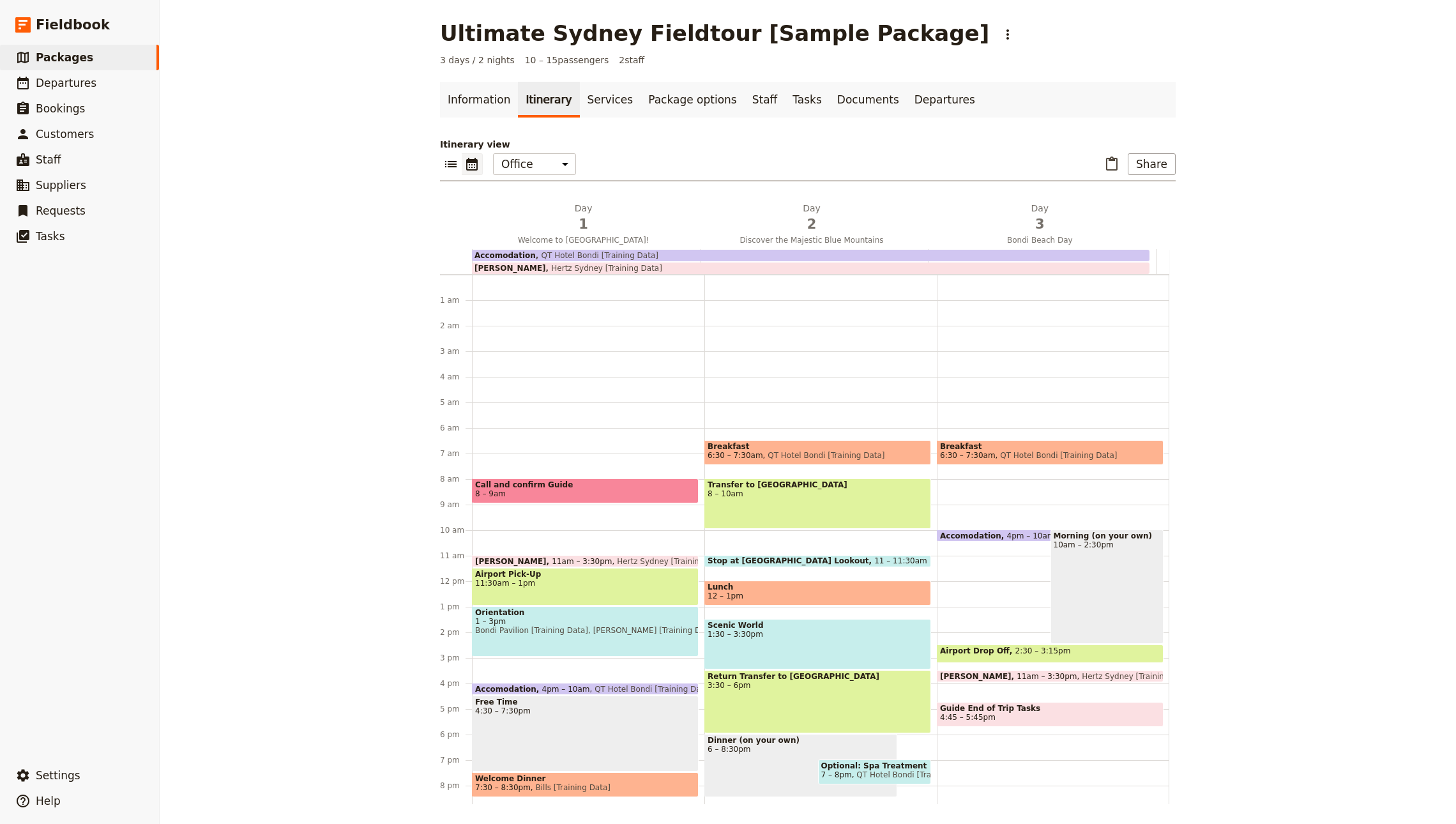
scroll to position [83, 0]
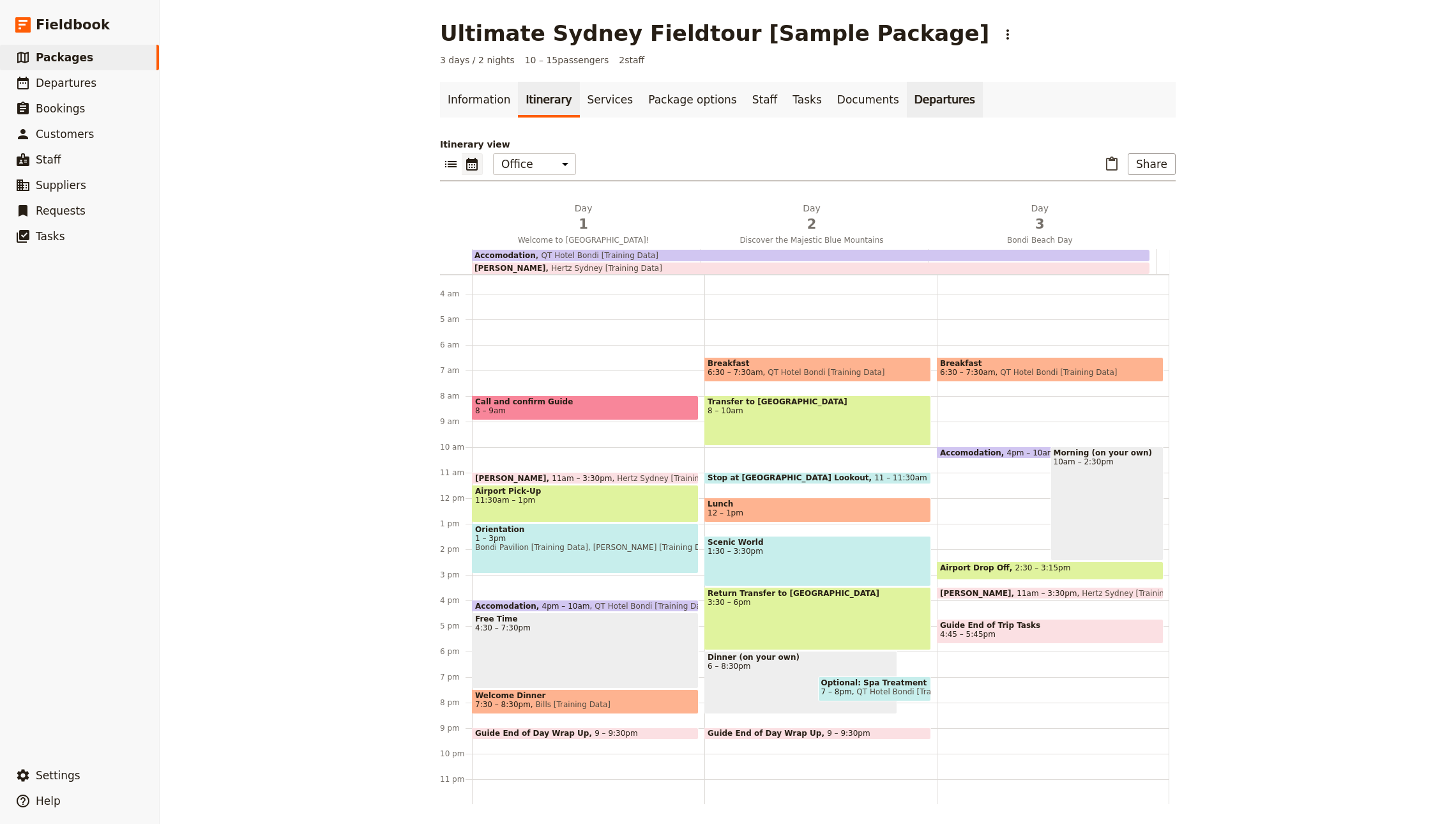
click at [906, 87] on link "Departures" at bounding box center [944, 99] width 76 height 36
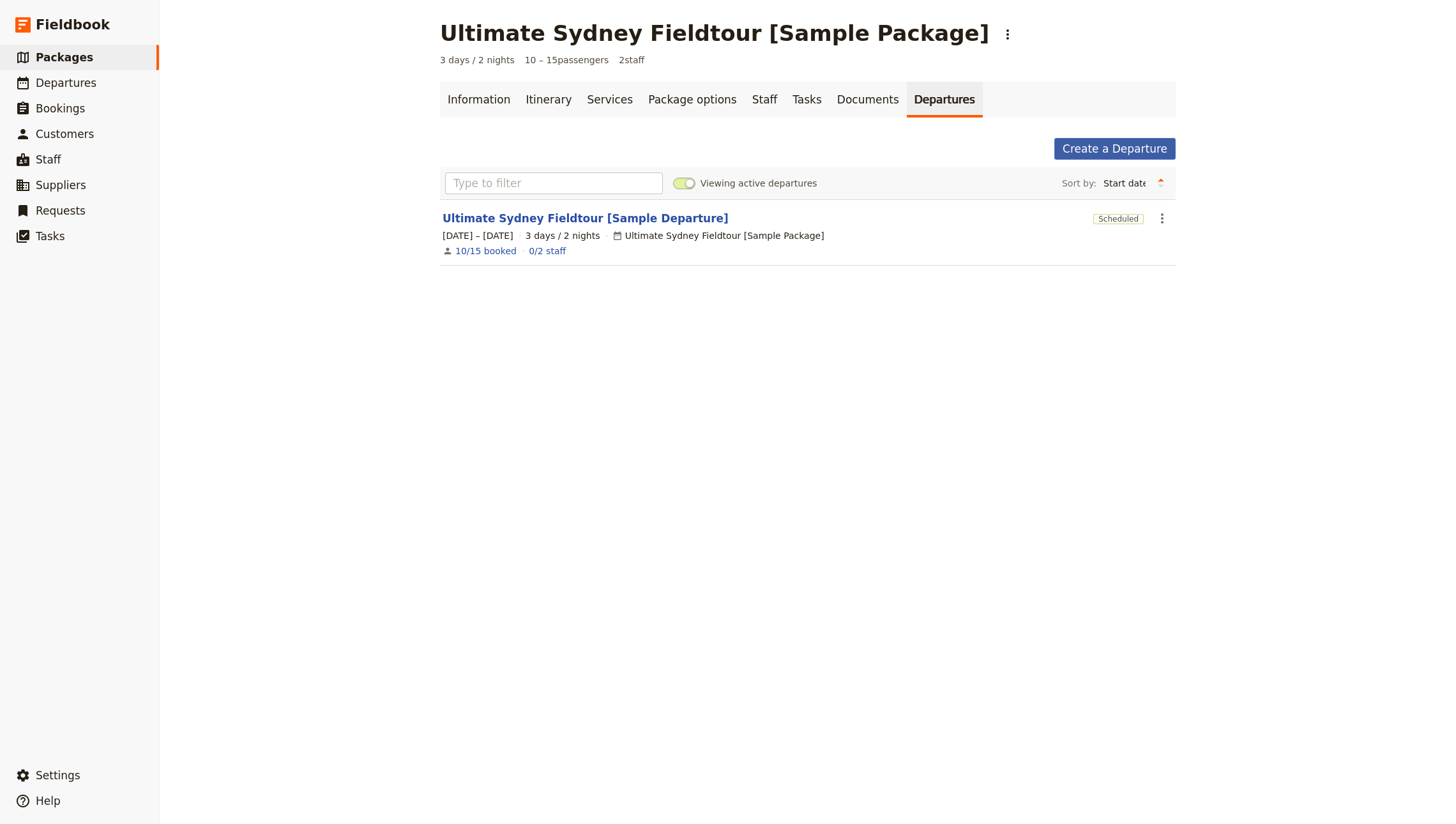
click at [1110, 142] on link "Create a Departure" at bounding box center [1114, 148] width 121 height 21
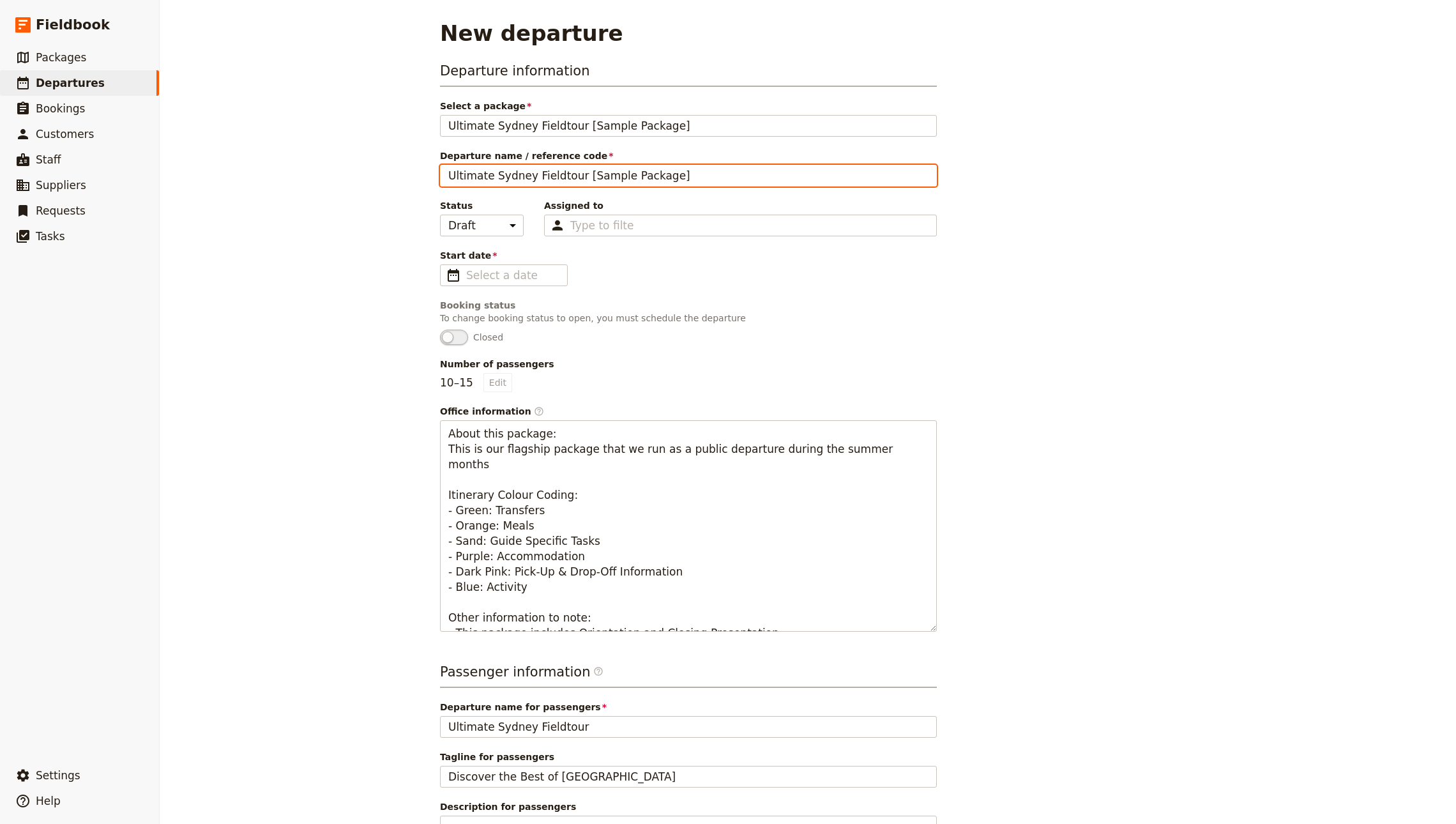
click at [530, 183] on input "Ultimate Sydney Fieldtour [Sample Package]" at bounding box center [689, 175] width 497 height 21
click at [570, 171] on input "Ultimate Sydney Fieldtour [Sample Package]" at bounding box center [689, 175] width 497 height 21
type input "John's Sydney Tour [Private]"
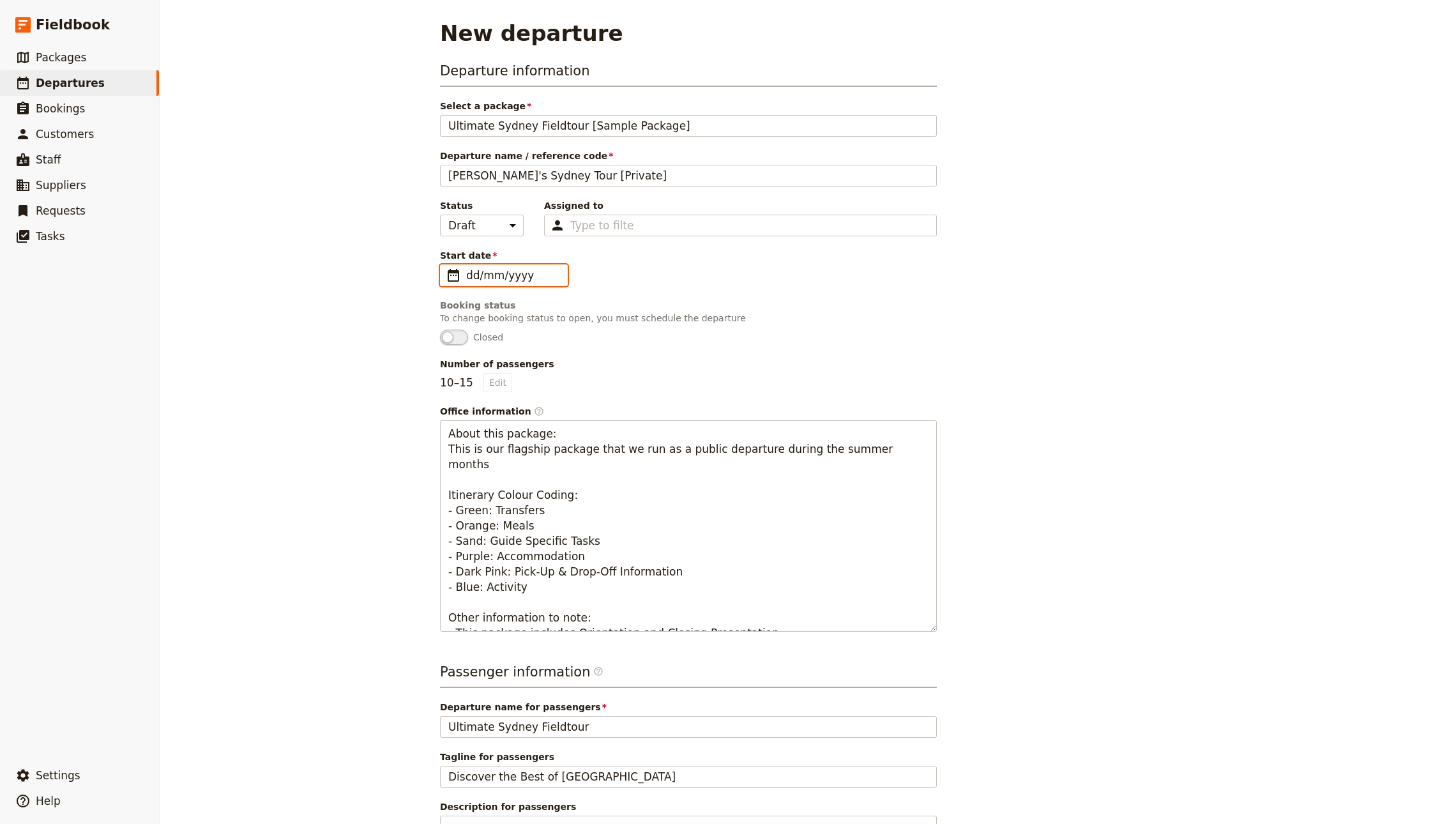
click at [519, 278] on input "dd/mm/yyyy" at bounding box center [513, 275] width 94 height 16
click at [589, 308] on icon "Next month" at bounding box center [589, 309] width 10 height 10
click at [456, 385] on button "6" at bounding box center [455, 382] width 19 height 19
type input "06/10/2025"
click at [947, 308] on div "Departure information Select a package Ultimate Sydney Fieldtour [Sample Packag…" at bounding box center [808, 502] width 736 height 883
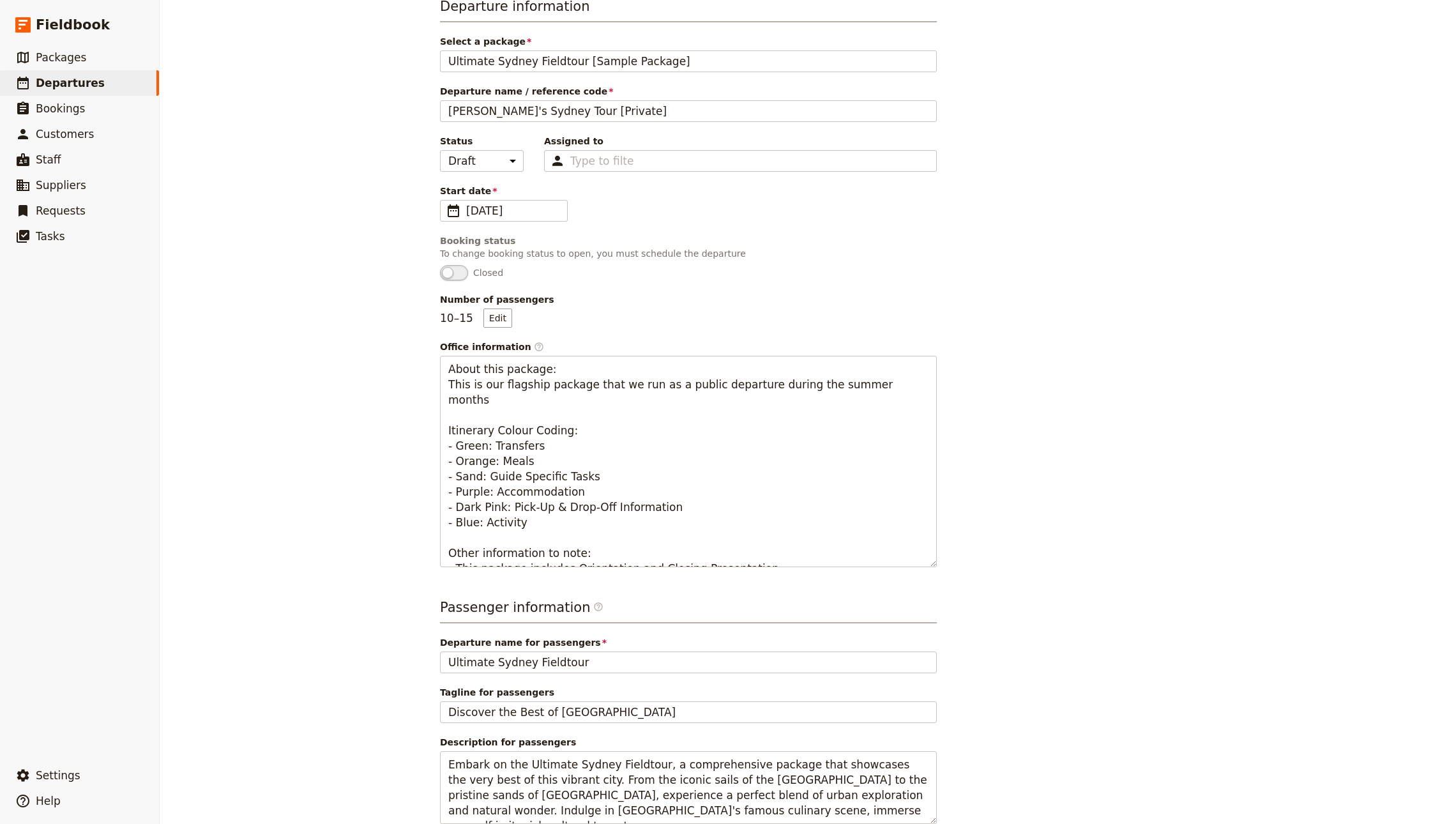
scroll to position [143, 0]
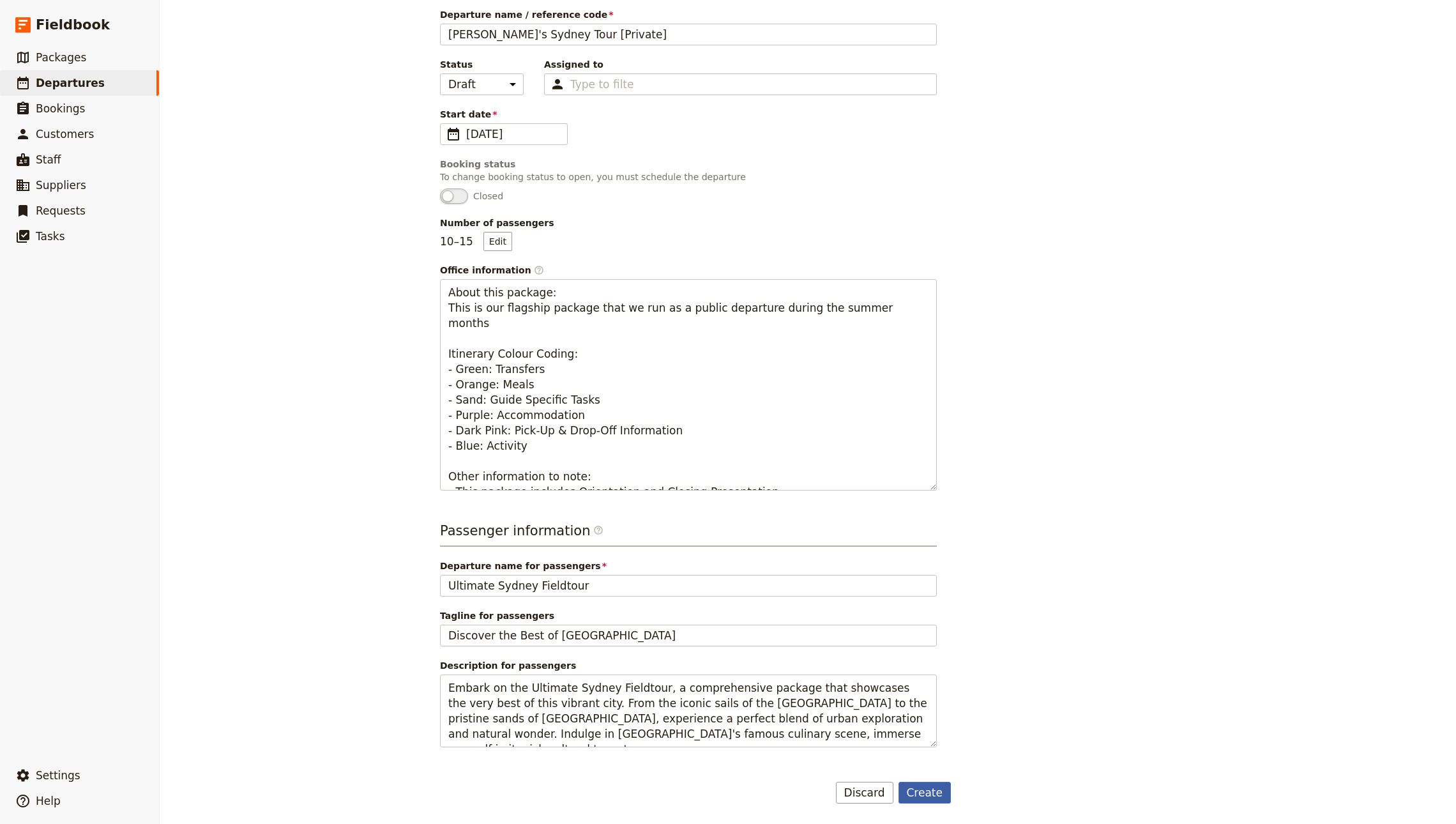
click at [939, 789] on button "Create" at bounding box center [924, 792] width 53 height 21
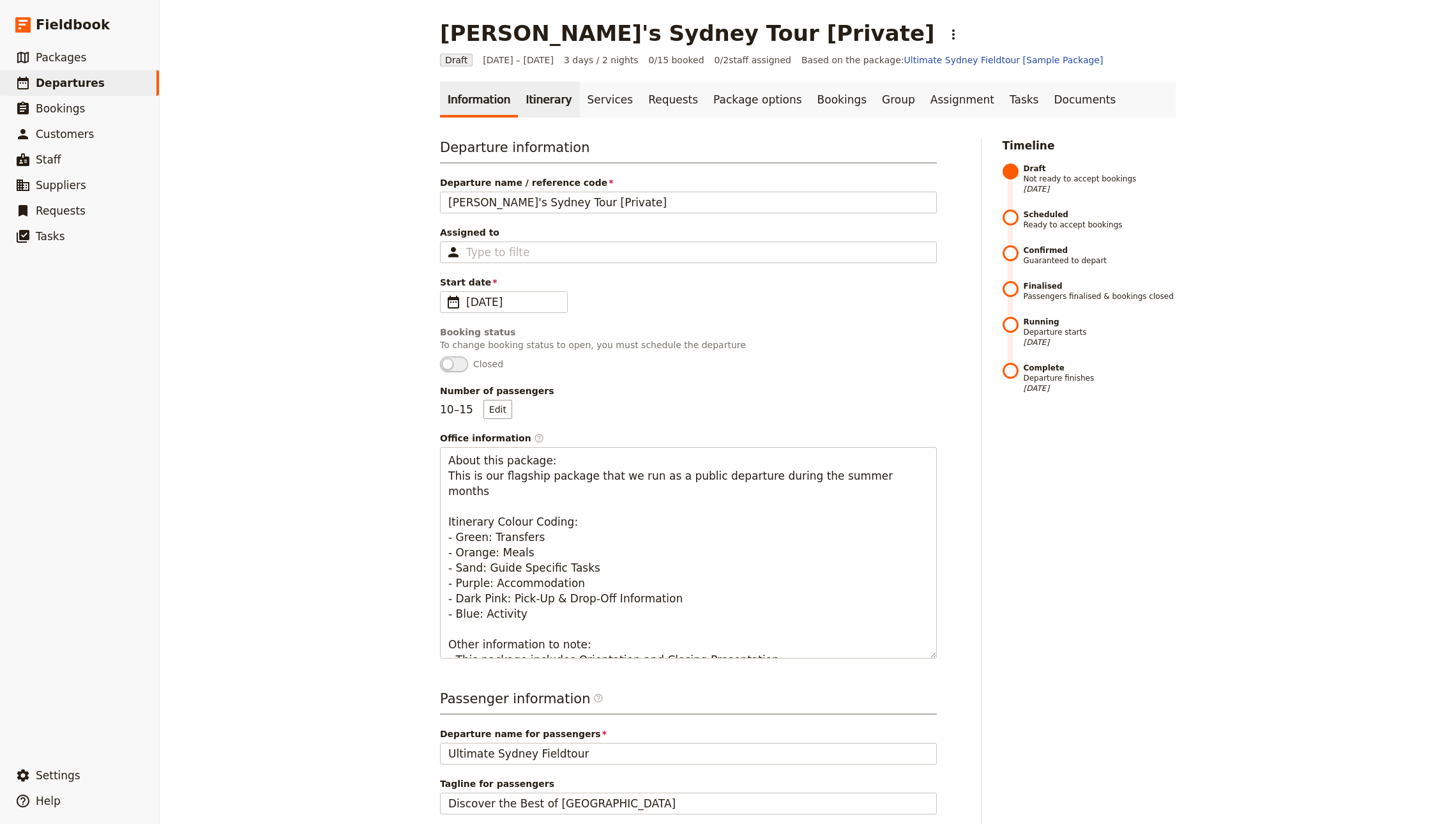
click at [537, 97] on link "Itinerary" at bounding box center [549, 99] width 61 height 36
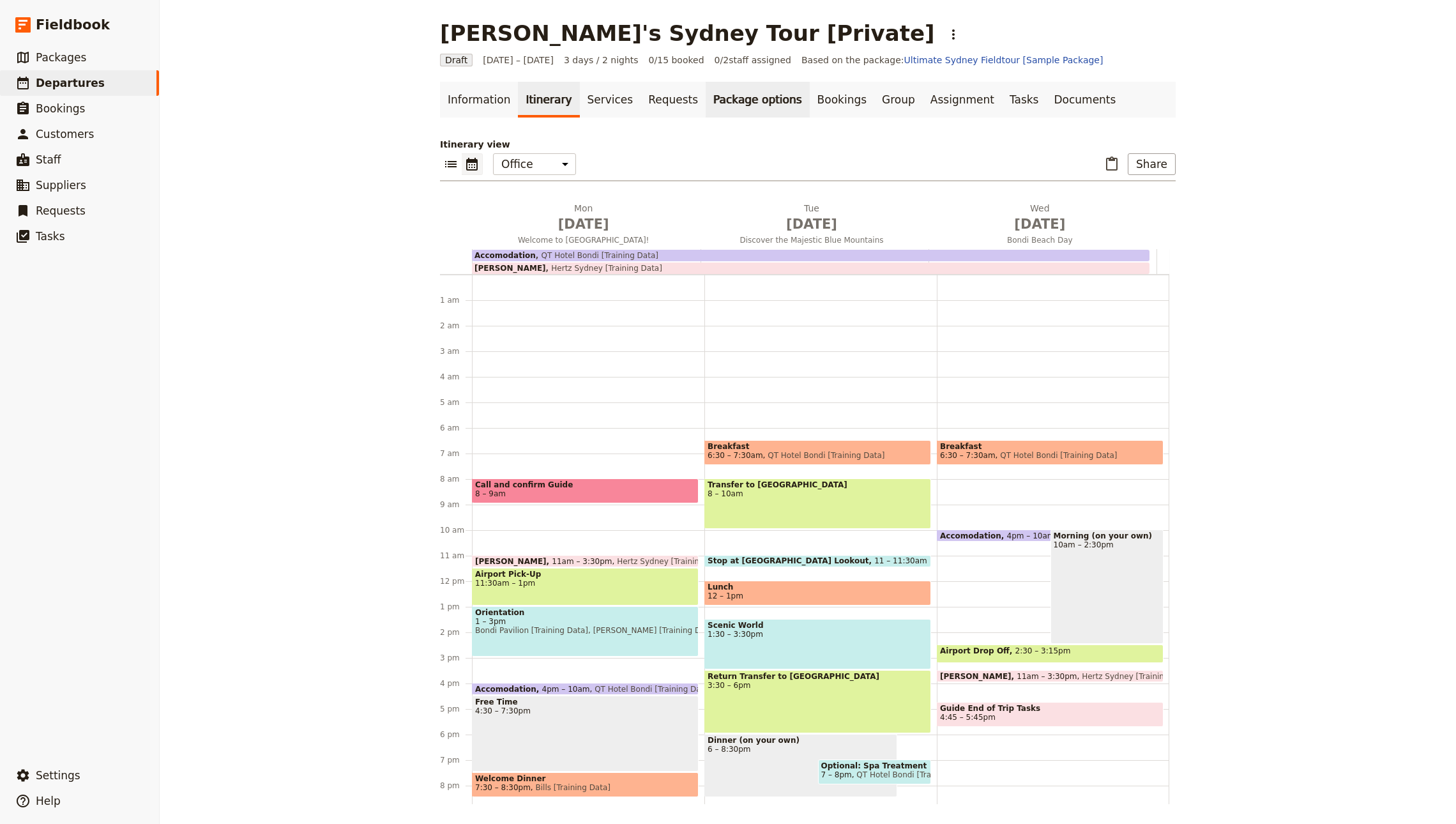
scroll to position [83, 0]
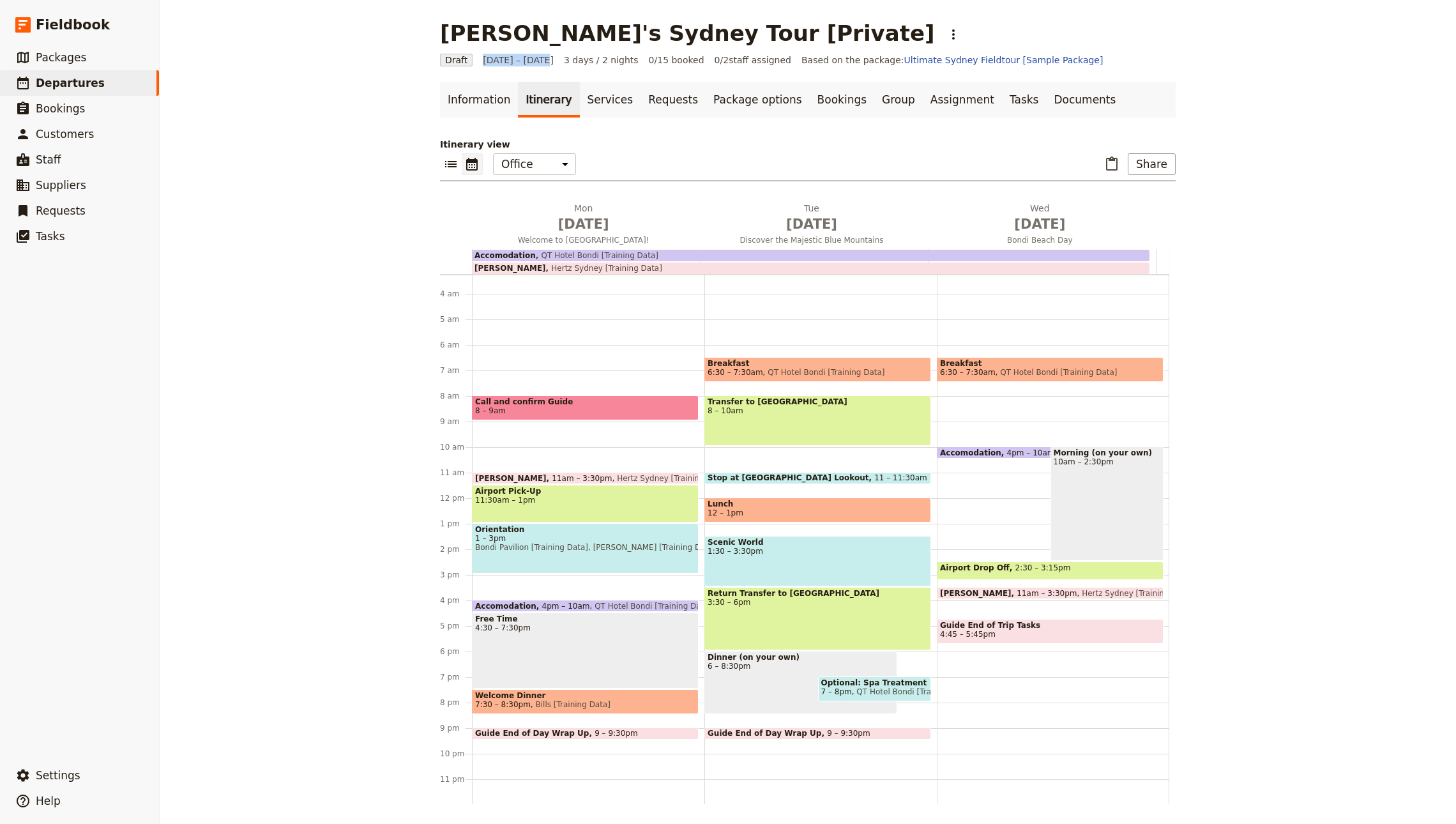
drag, startPoint x: 475, startPoint y: 60, endPoint x: 538, endPoint y: 58, distance: 63.0
click at [538, 58] on div "Draft 6 – 8 Oct 2025 3 days / 2 nights 0/15 booked 0 / 2 staff assigned Based o…" at bounding box center [808, 60] width 736 height 13
click at [765, 139] on p "Itinerary view" at bounding box center [808, 145] width 736 height 13
click at [639, 256] on div "Accomodation QT Hotel Bondi [Training Data]" at bounding box center [810, 255] width 677 height 11
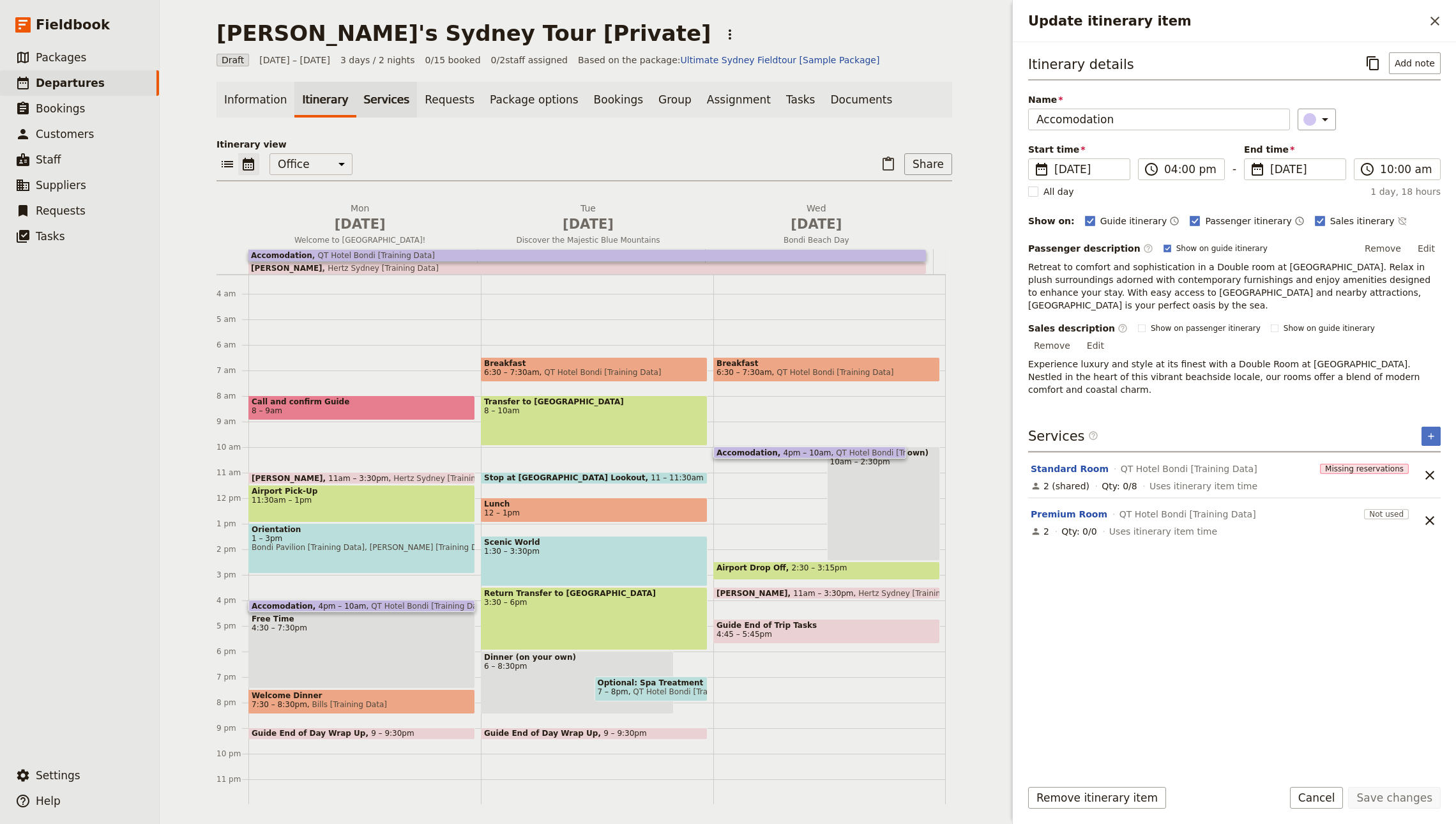
drag, startPoint x: 449, startPoint y: 128, endPoint x: 386, endPoint y: 113, distance: 64.8
click at [449, 126] on div "Information Itinerary Services Requests Package options Bookings Group Assignme…" at bounding box center [585, 442] width 736 height 722
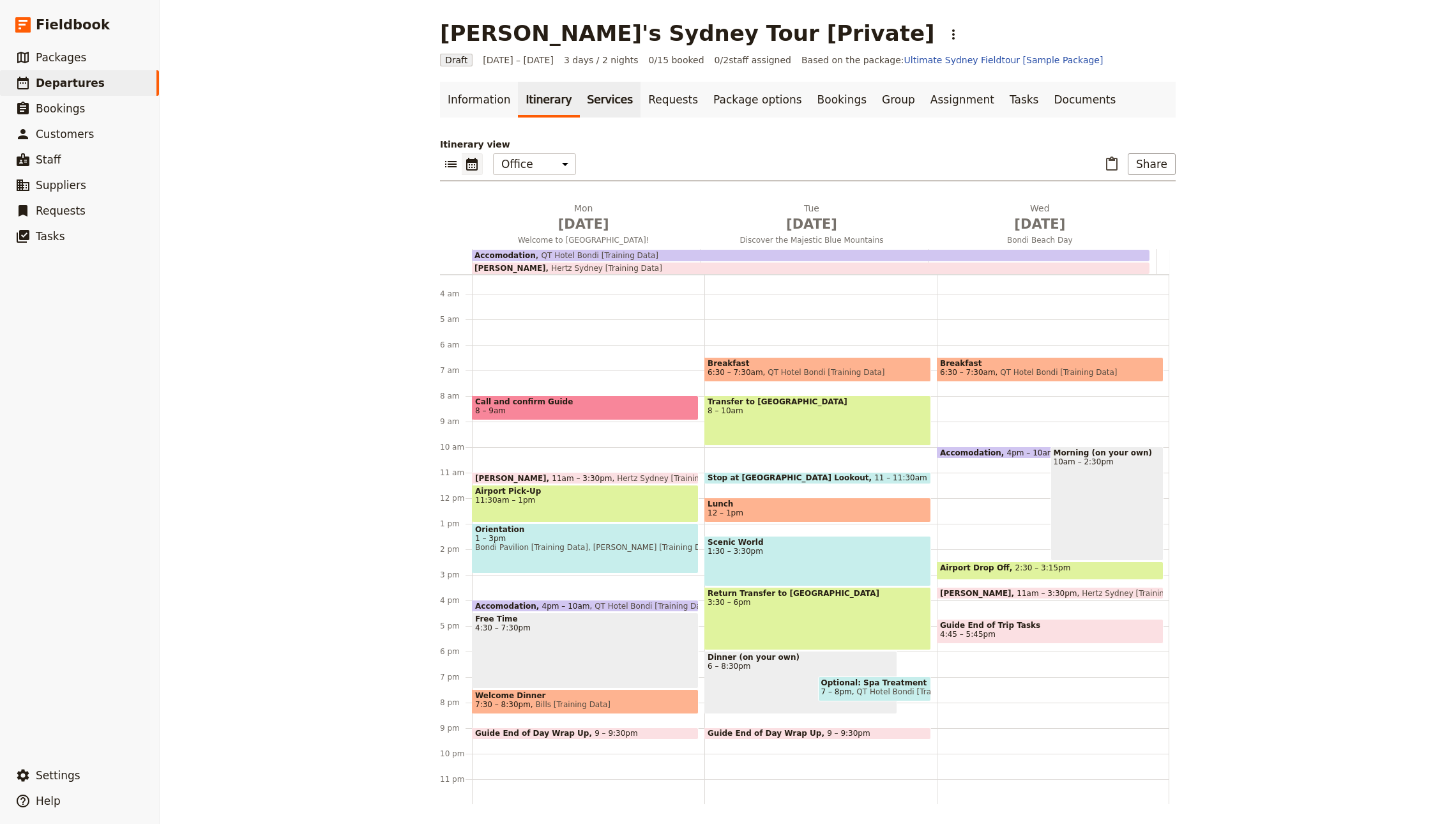
click at [602, 102] on link "Services" at bounding box center [610, 99] width 61 height 36
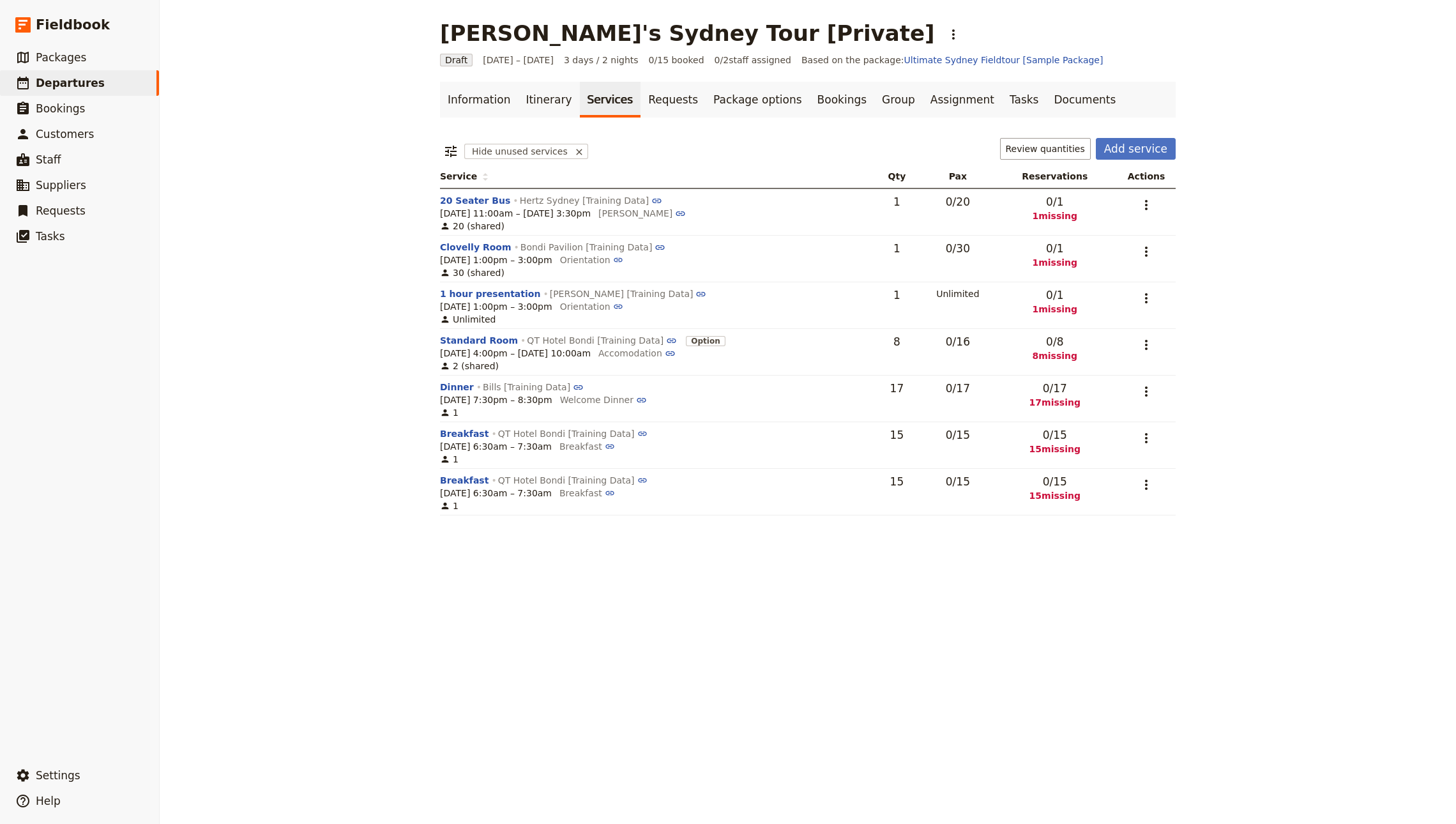
drag, startPoint x: 433, startPoint y: 355, endPoint x: 550, endPoint y: 353, distance: 117.0
click at [551, 352] on span "6 Oct, 4:00pm – 8 Oct 2025, 10:00am" at bounding box center [515, 353] width 151 height 13
click at [521, 91] on link "Itinerary" at bounding box center [549, 99] width 61 height 36
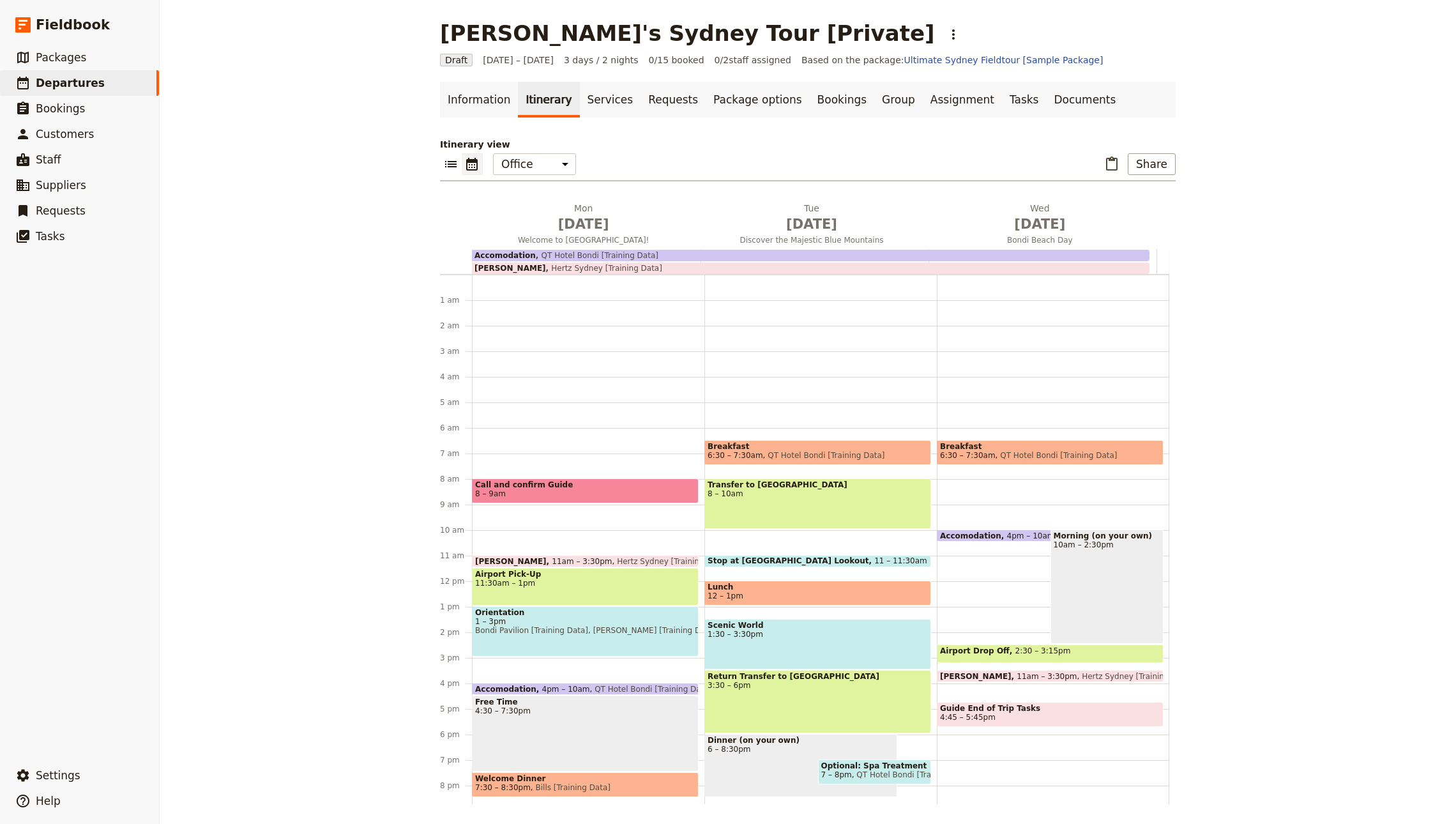
scroll to position [83, 0]
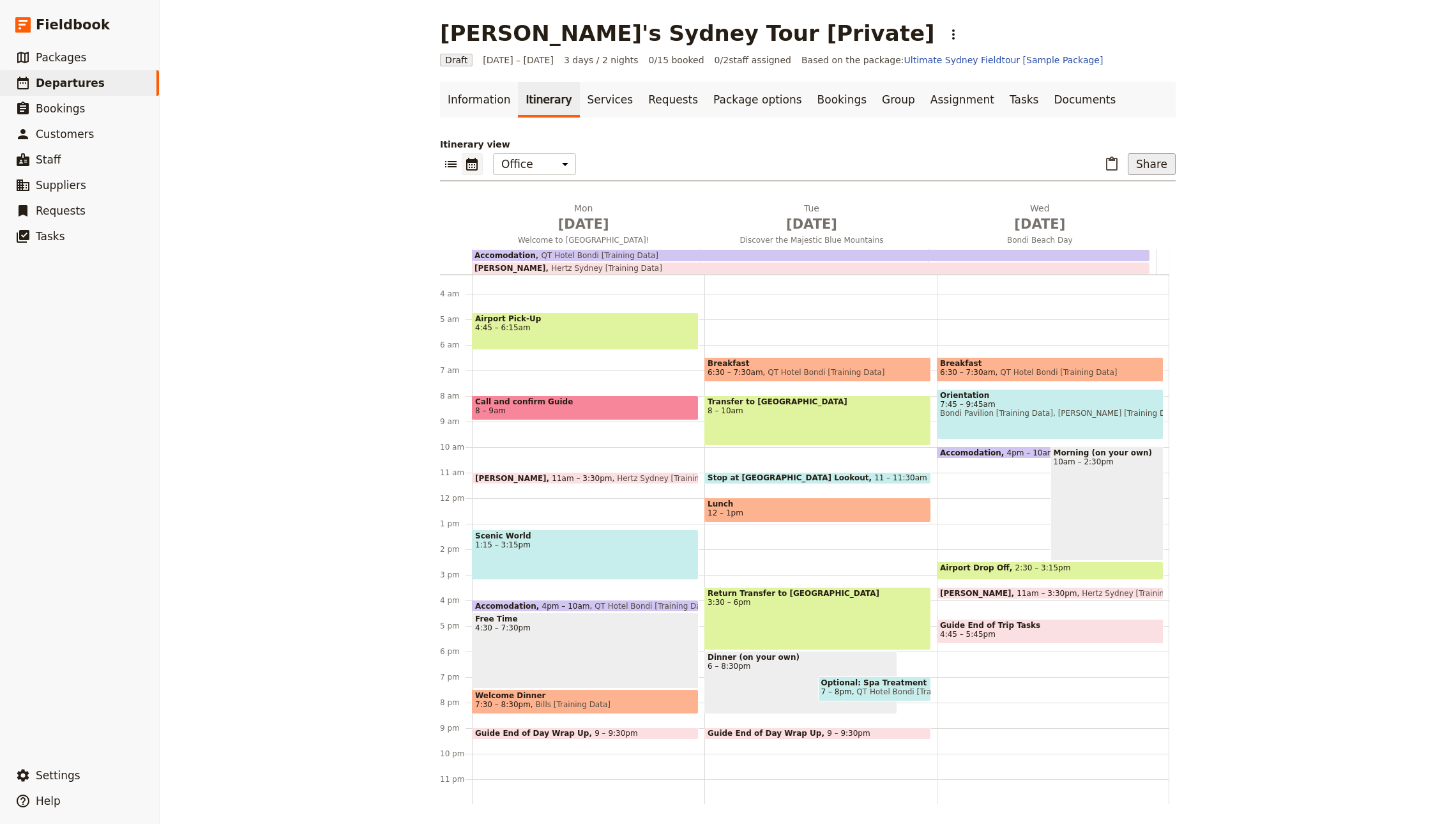
click at [1148, 160] on button "Share" at bounding box center [1152, 163] width 48 height 21
click at [1093, 225] on span "Sales Brochure" at bounding box center [1108, 229] width 67 height 13
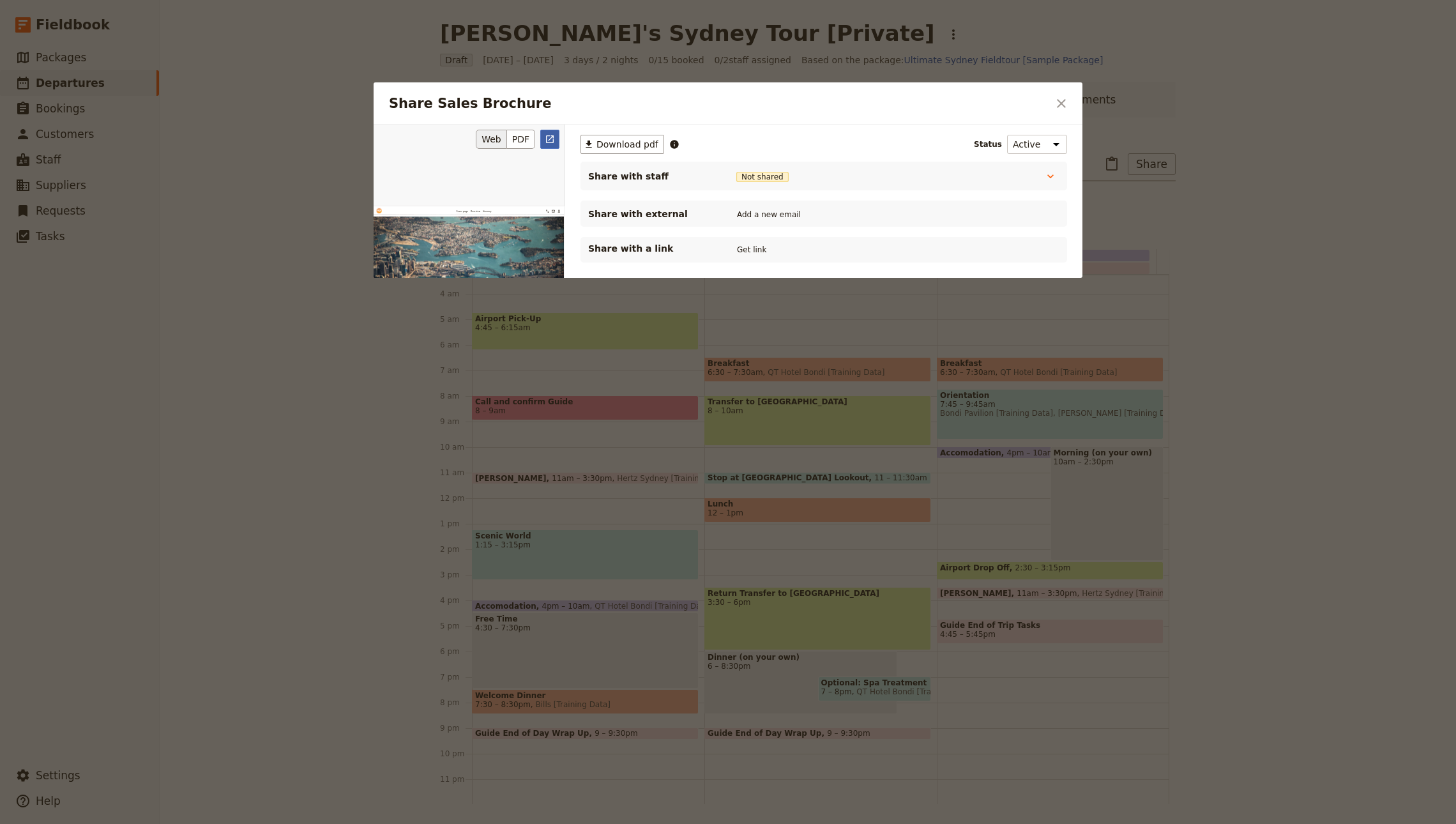
scroll to position [0, 0]
click at [551, 141] on icon "Open full preview" at bounding box center [550, 139] width 10 height 10
click at [1066, 102] on icon "Close dialog" at bounding box center [1061, 103] width 16 height 16
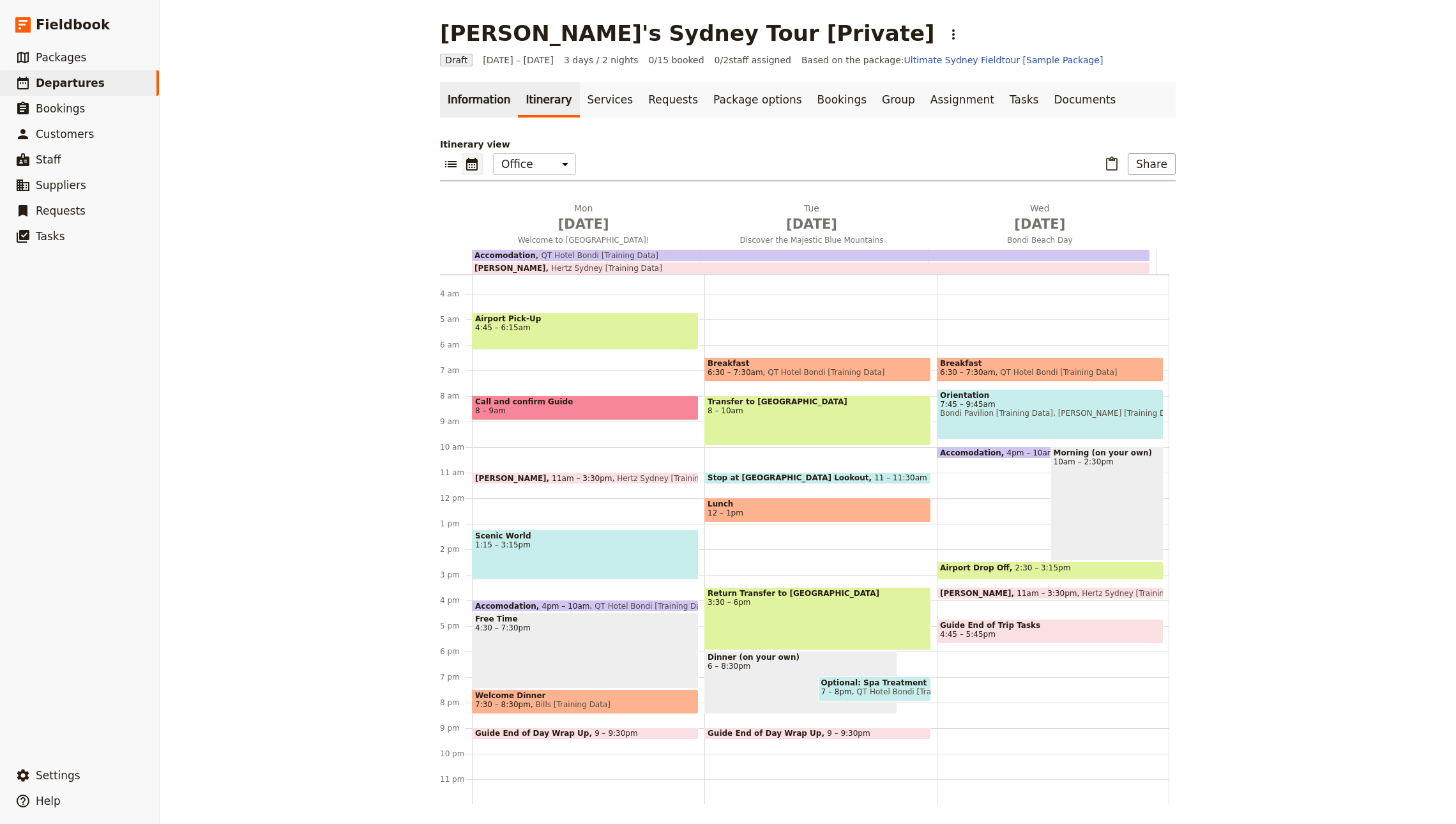
click at [459, 95] on link "Information" at bounding box center [479, 99] width 78 height 36
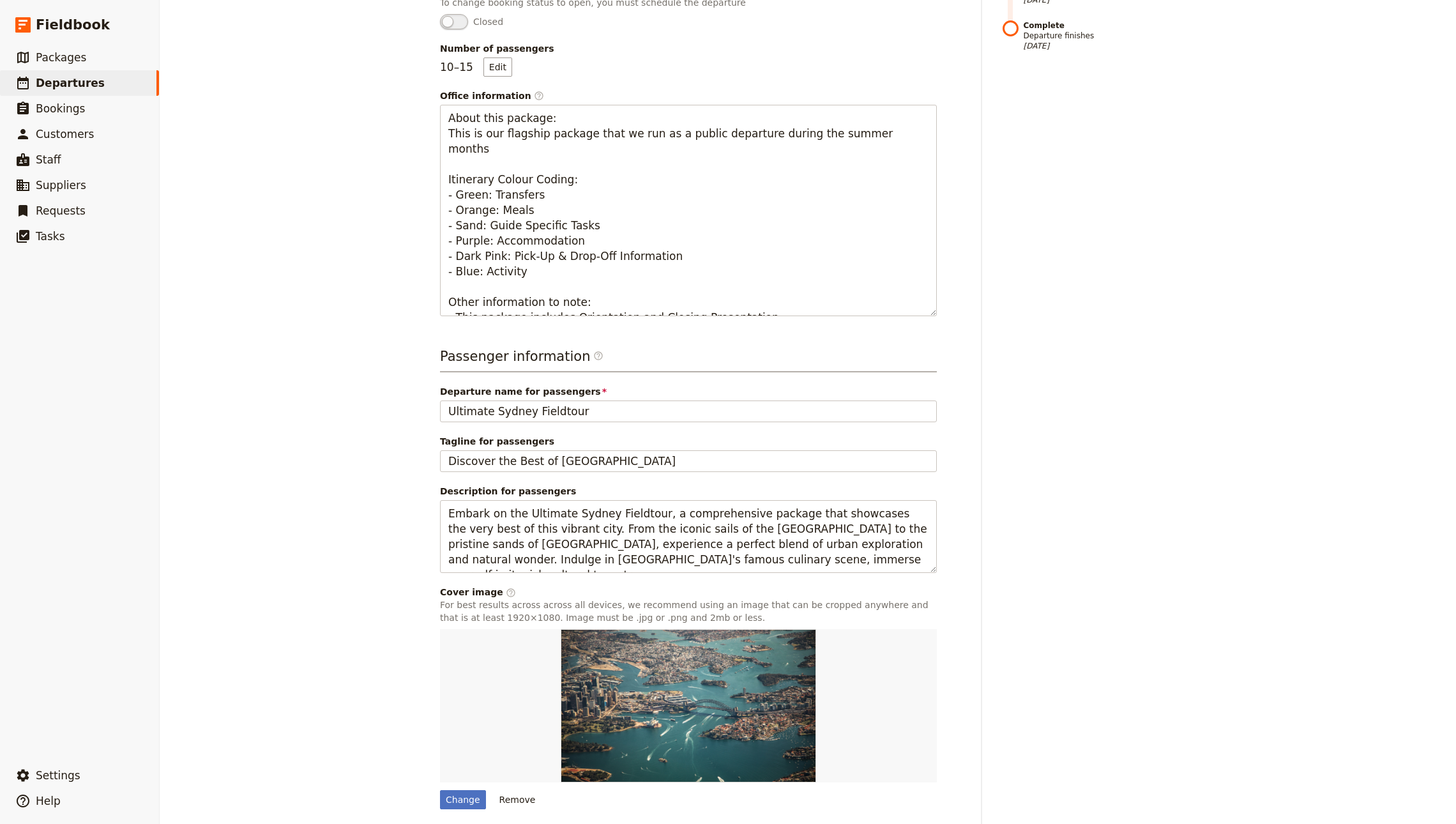
scroll to position [392, 0]
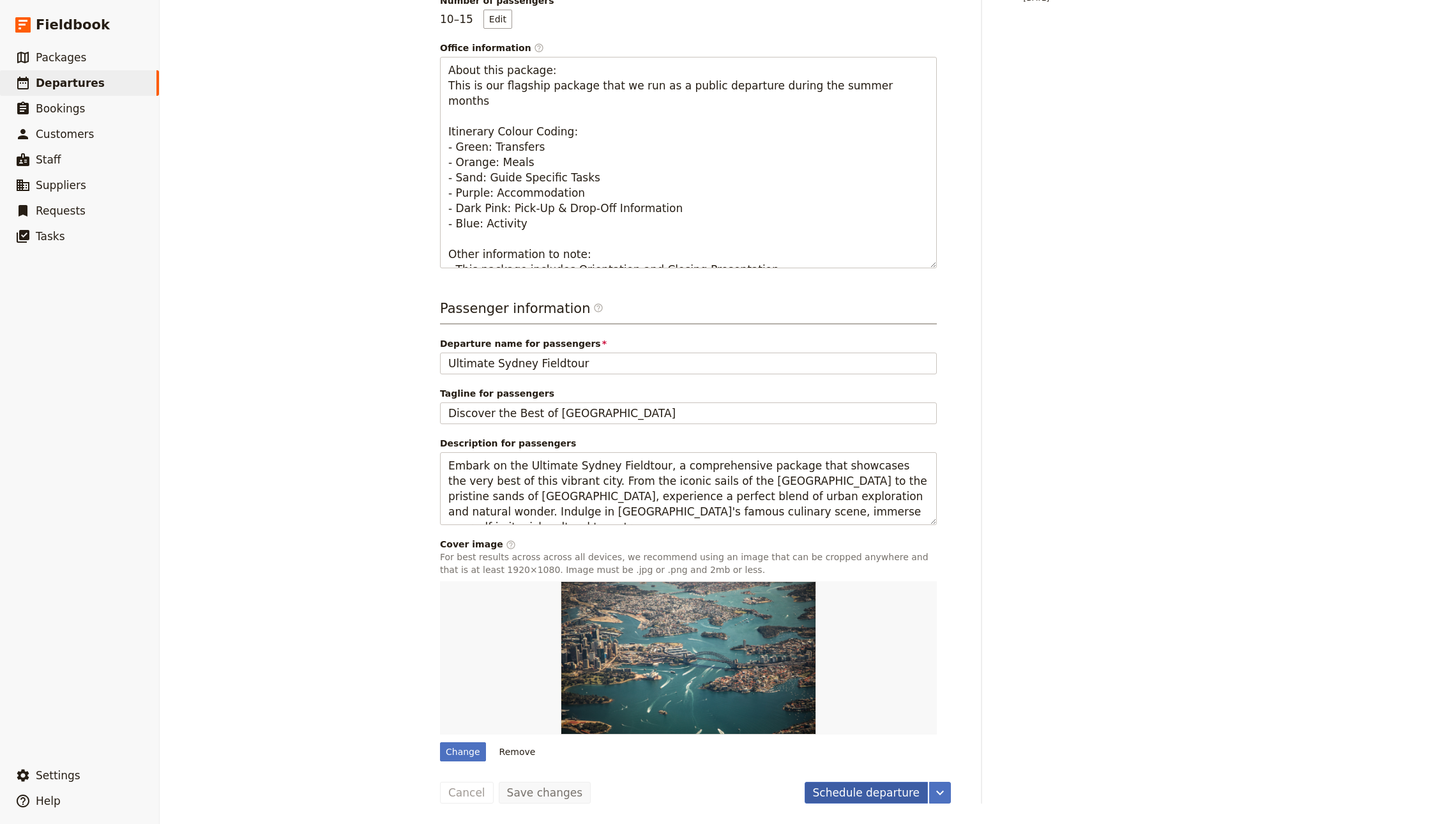
click at [880, 792] on button "Schedule departure" at bounding box center [867, 792] width 124 height 21
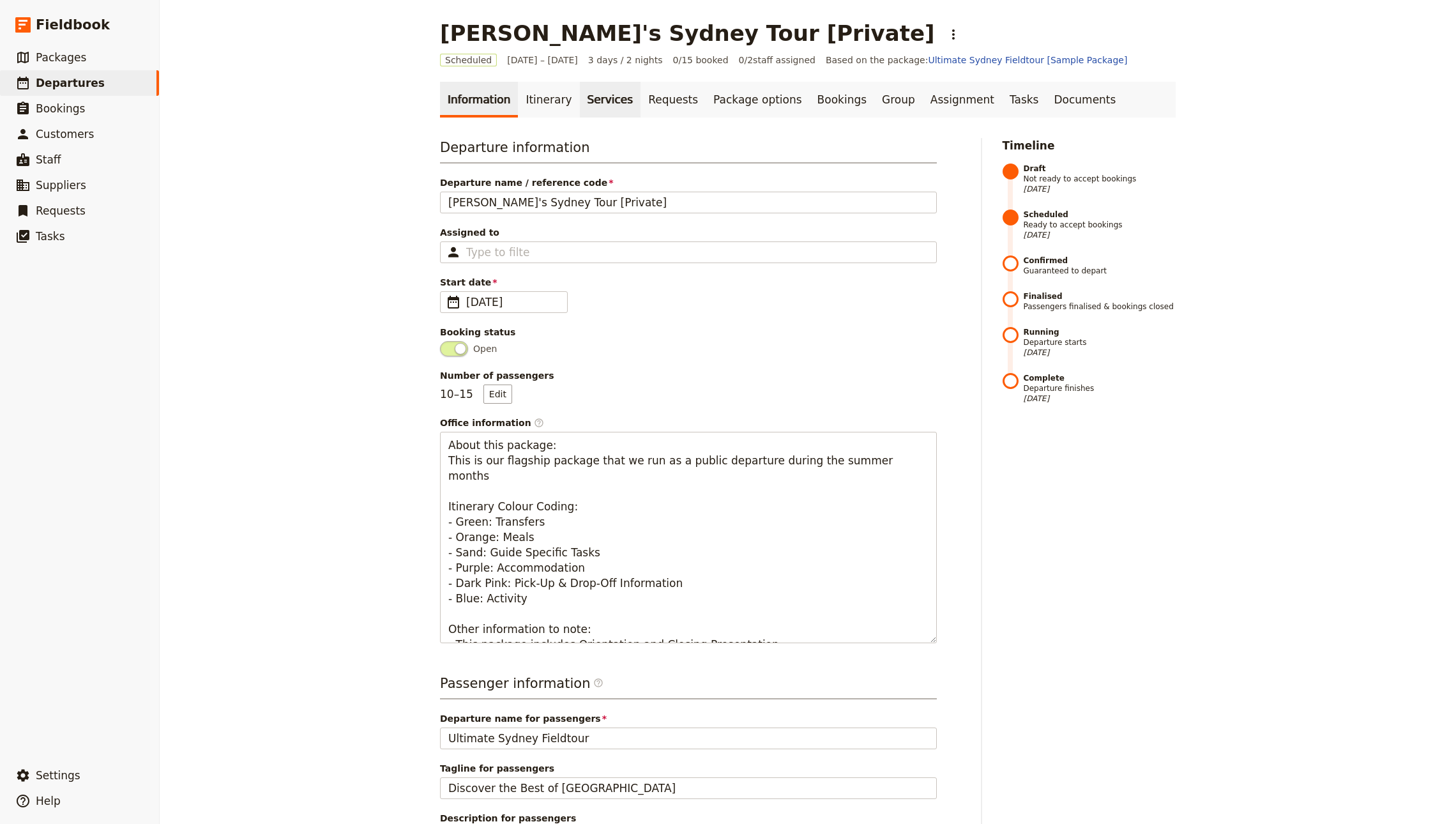
click at [601, 106] on link "Services" at bounding box center [610, 99] width 61 height 36
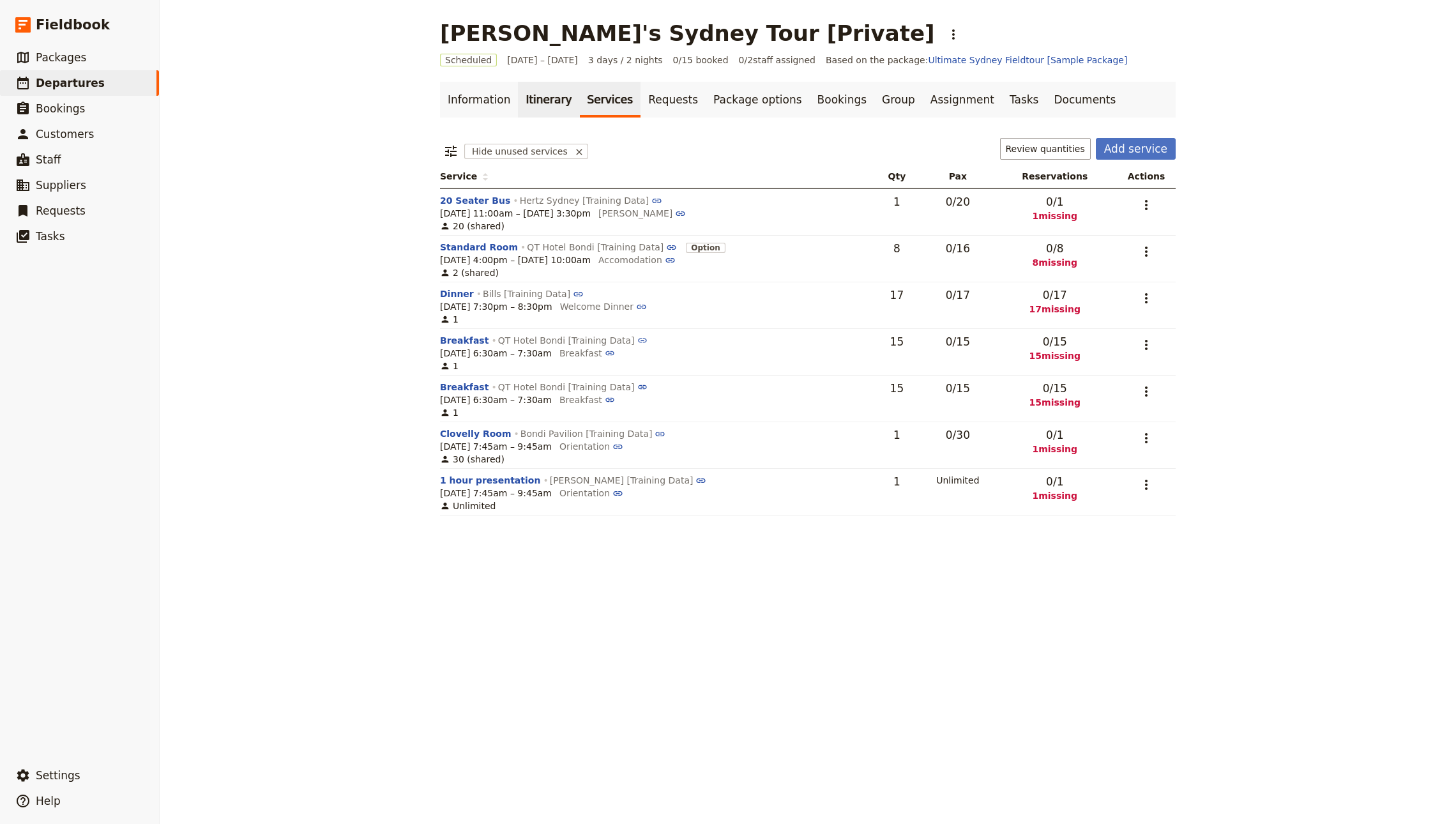
click at [548, 112] on link "Itinerary" at bounding box center [549, 99] width 61 height 36
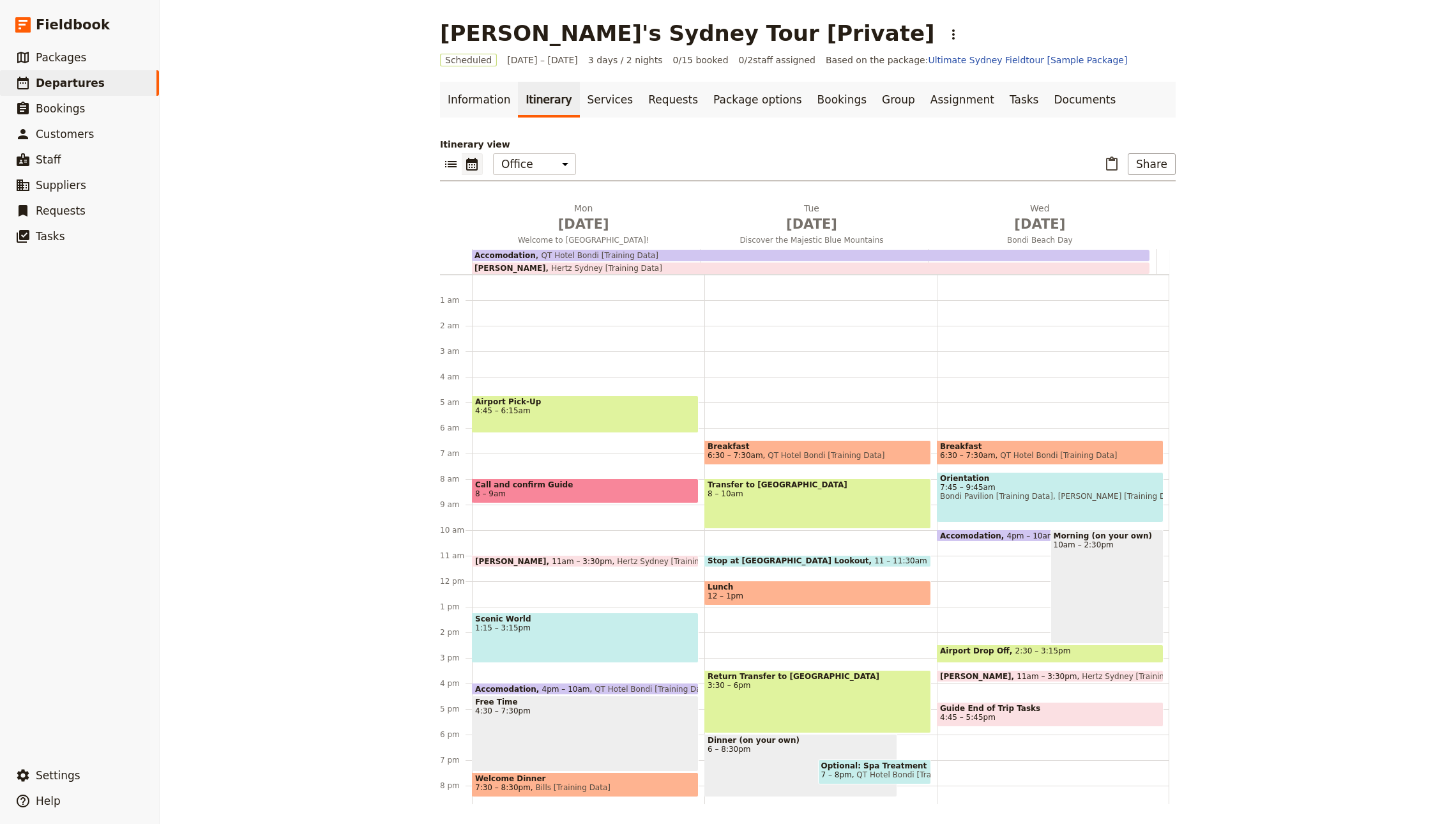
scroll to position [83, 0]
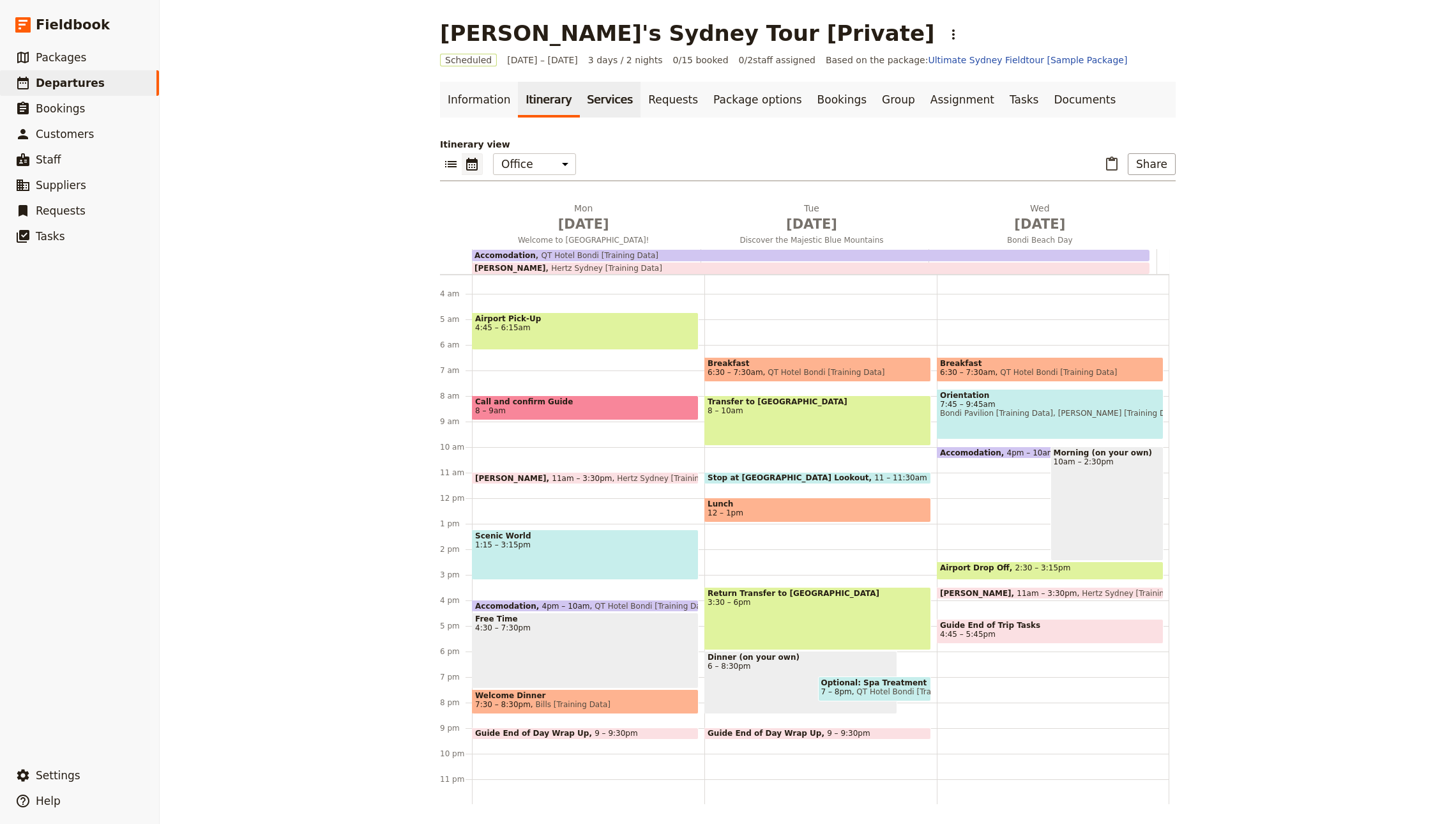
click at [596, 96] on link "Services" at bounding box center [610, 99] width 61 height 36
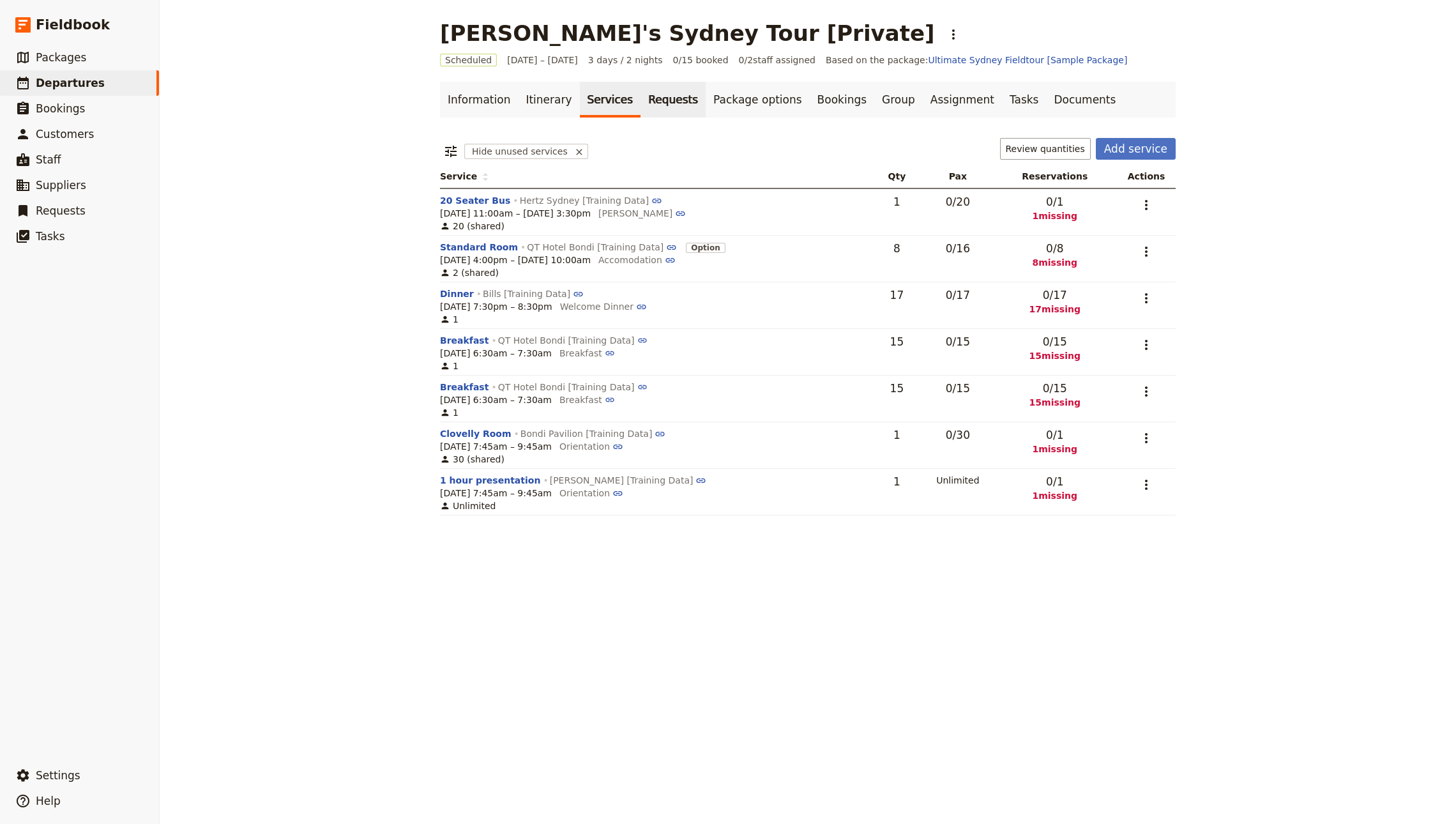
click at [650, 107] on link "Requests" at bounding box center [673, 99] width 65 height 36
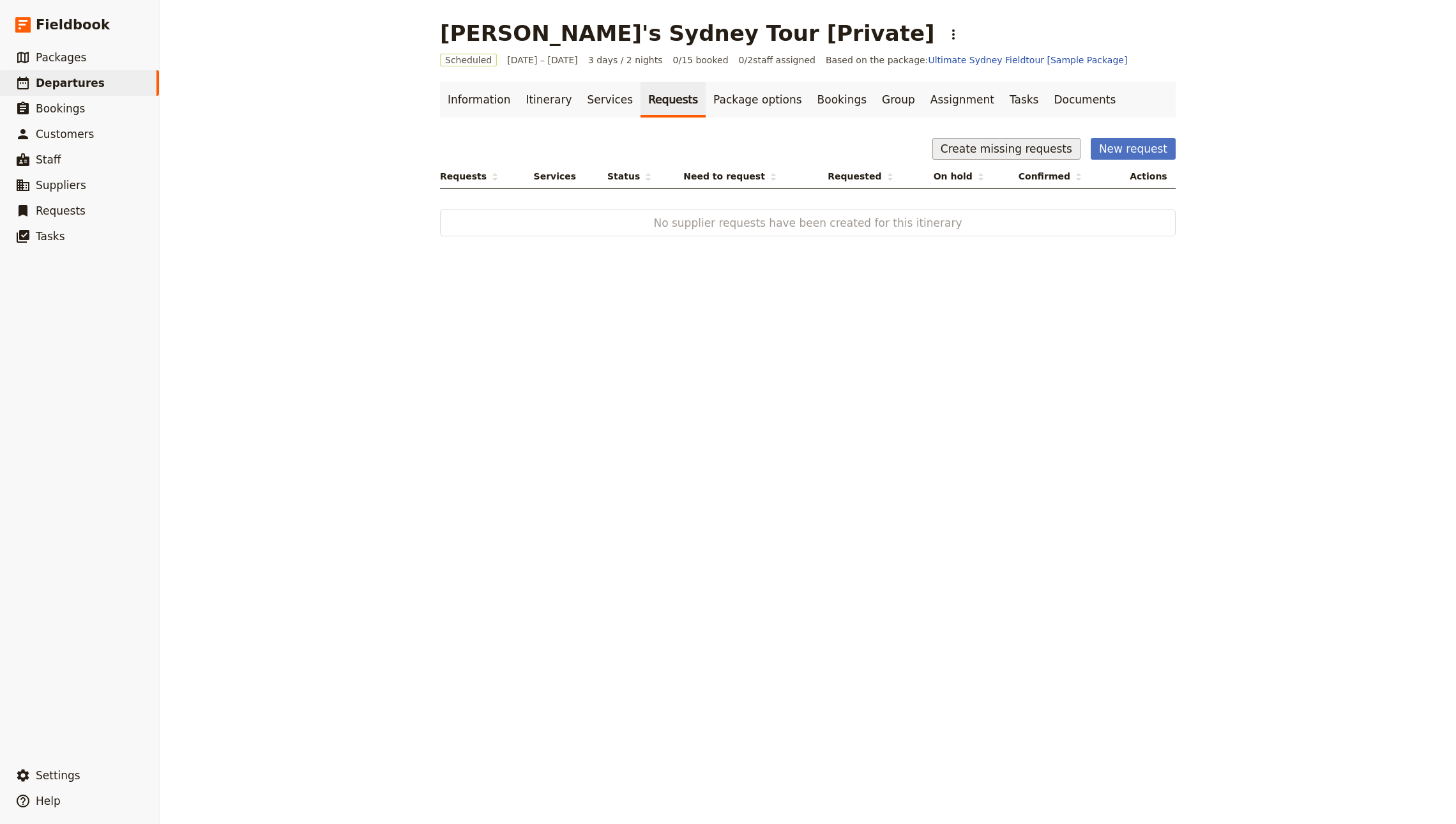
click at [990, 146] on button "Create missing requests" at bounding box center [1007, 148] width 148 height 21
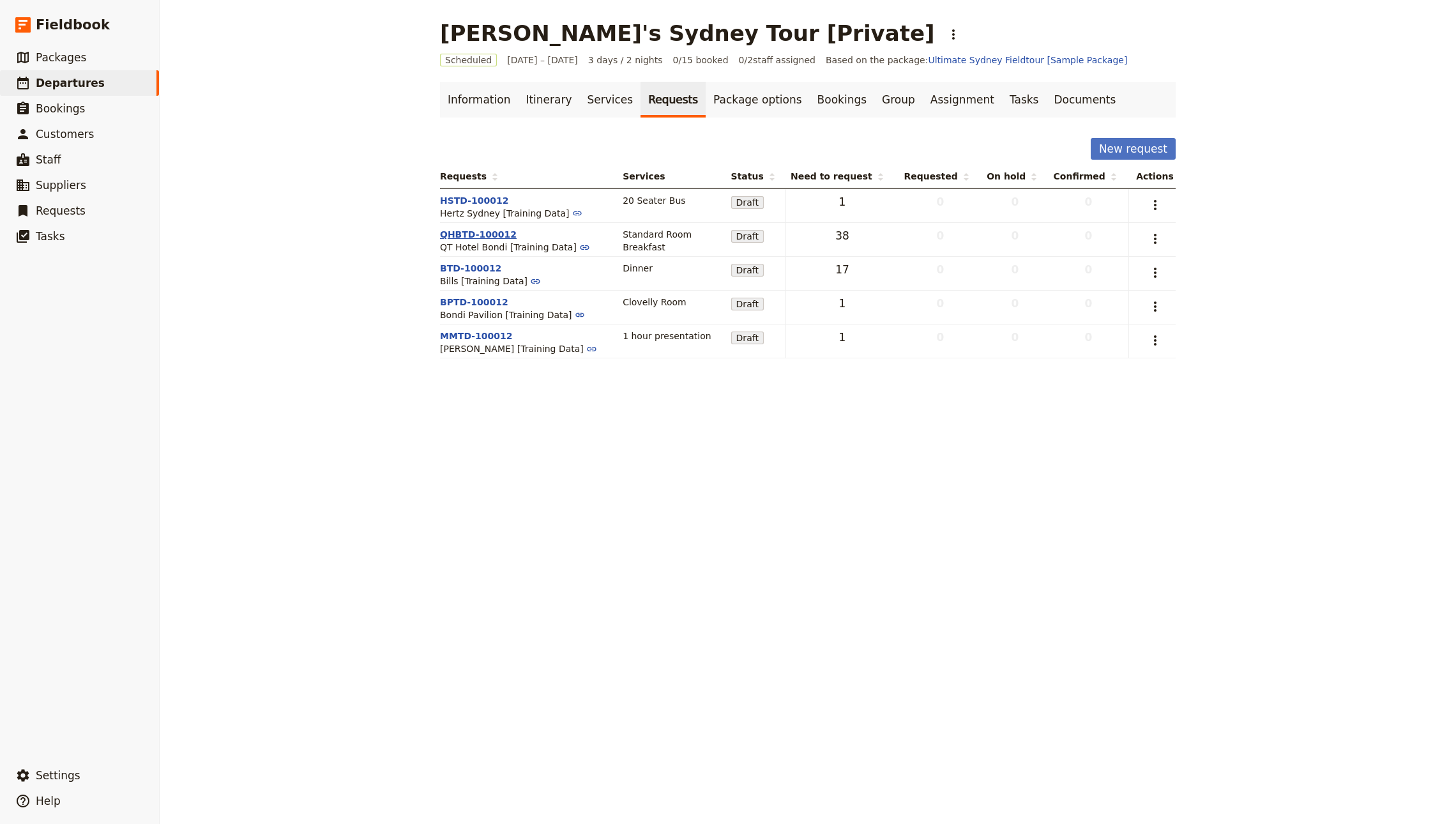
click at [469, 234] on button "QHBTD-100012" at bounding box center [478, 235] width 77 height 13
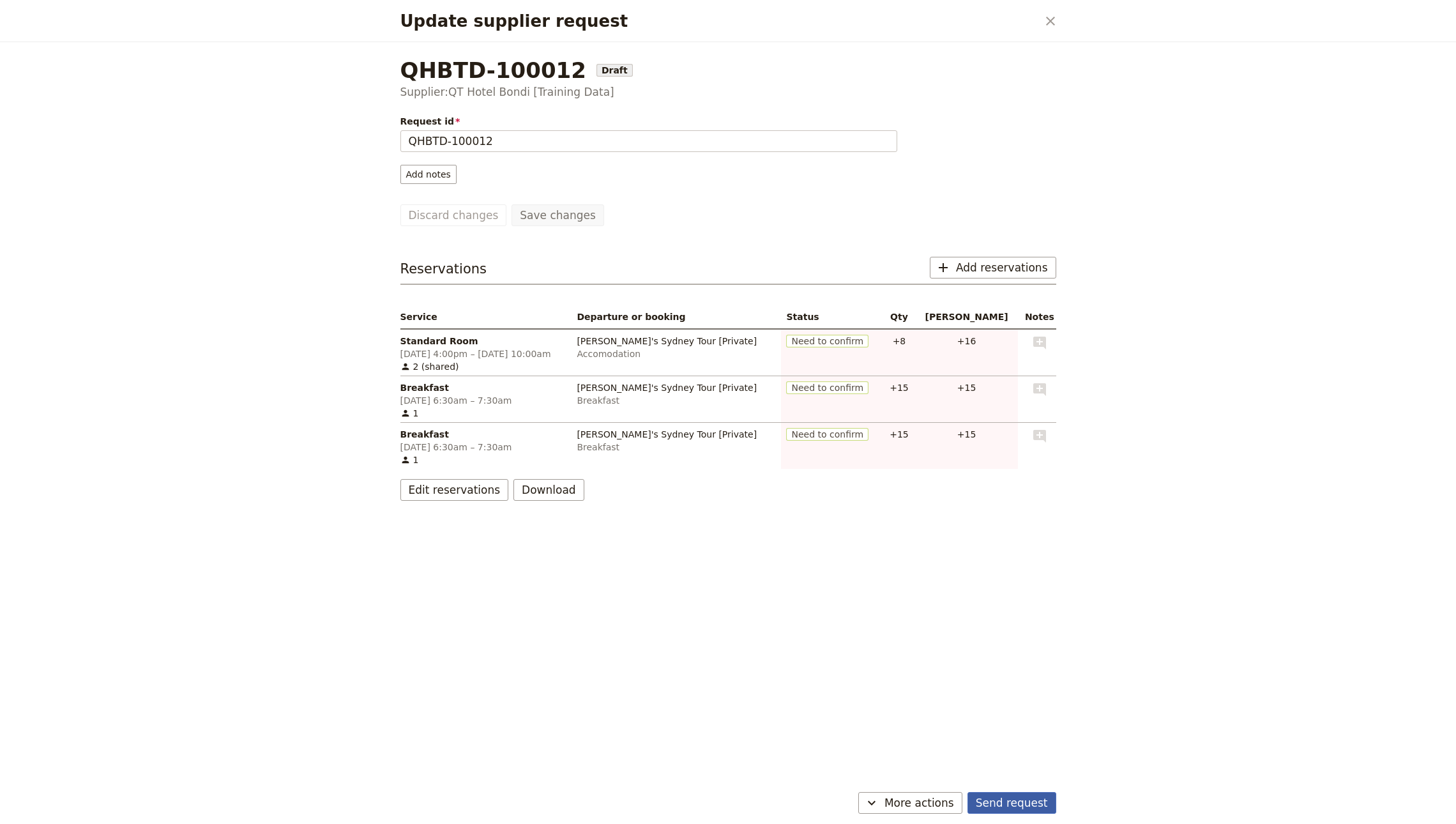
click at [1019, 795] on button "Send request" at bounding box center [1012, 802] width 89 height 21
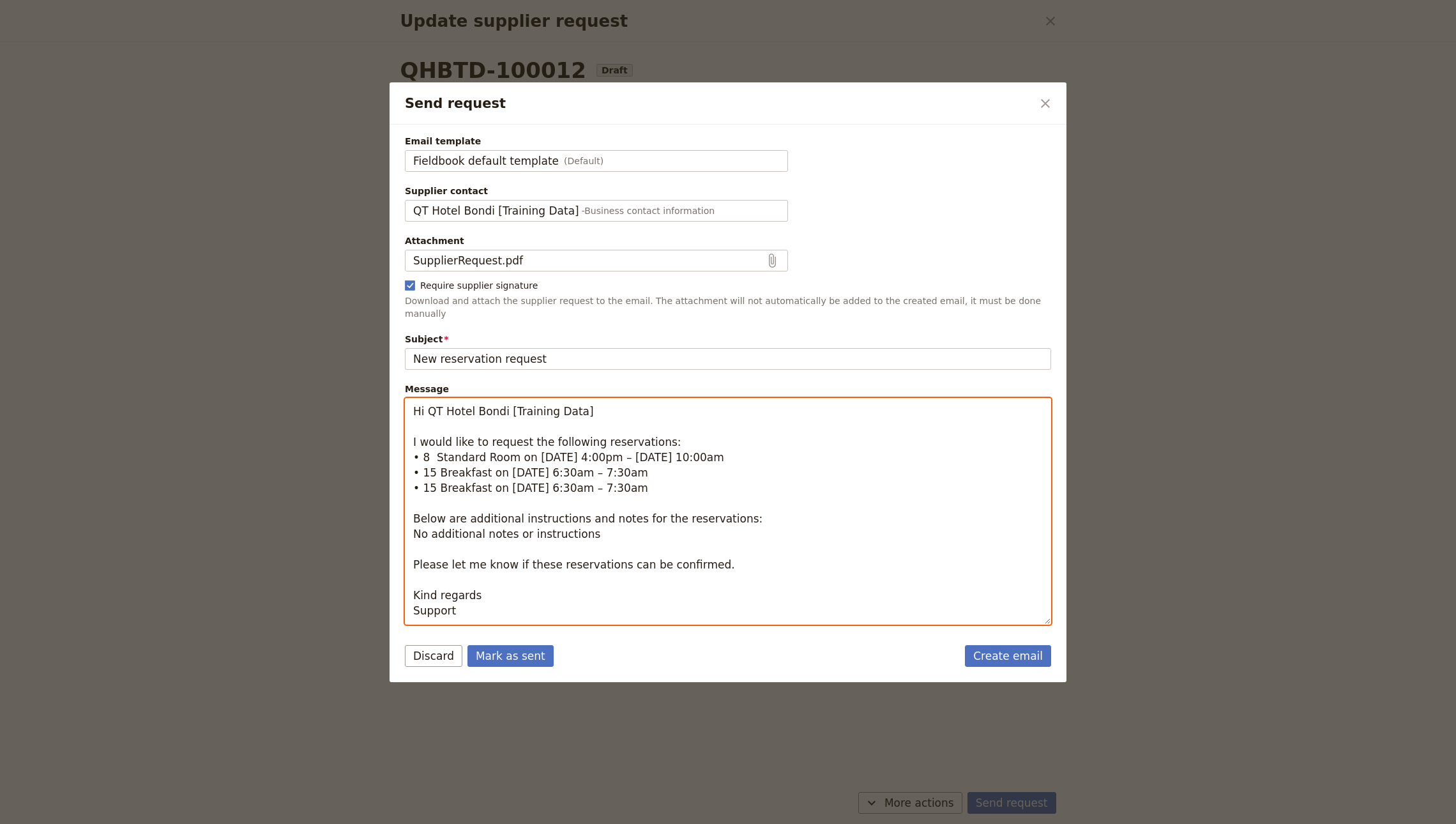
drag, startPoint x: 668, startPoint y: 486, endPoint x: 354, endPoint y: 440, distance: 317.4
click at [354, 823] on div "Send request ​ Email template Fieldbook default template (Default) Fieldbook de…" at bounding box center [728, 824] width 1456 height 0
click at [429, 446] on textarea "Hi QT Hotel Bondi [Training Data] I would like to request the following reserva…" at bounding box center [728, 511] width 646 height 227
click at [450, 467] on textarea "Hi QT Hotel Bondi [Training Data] I would like to request the following reserva…" at bounding box center [728, 511] width 646 height 227
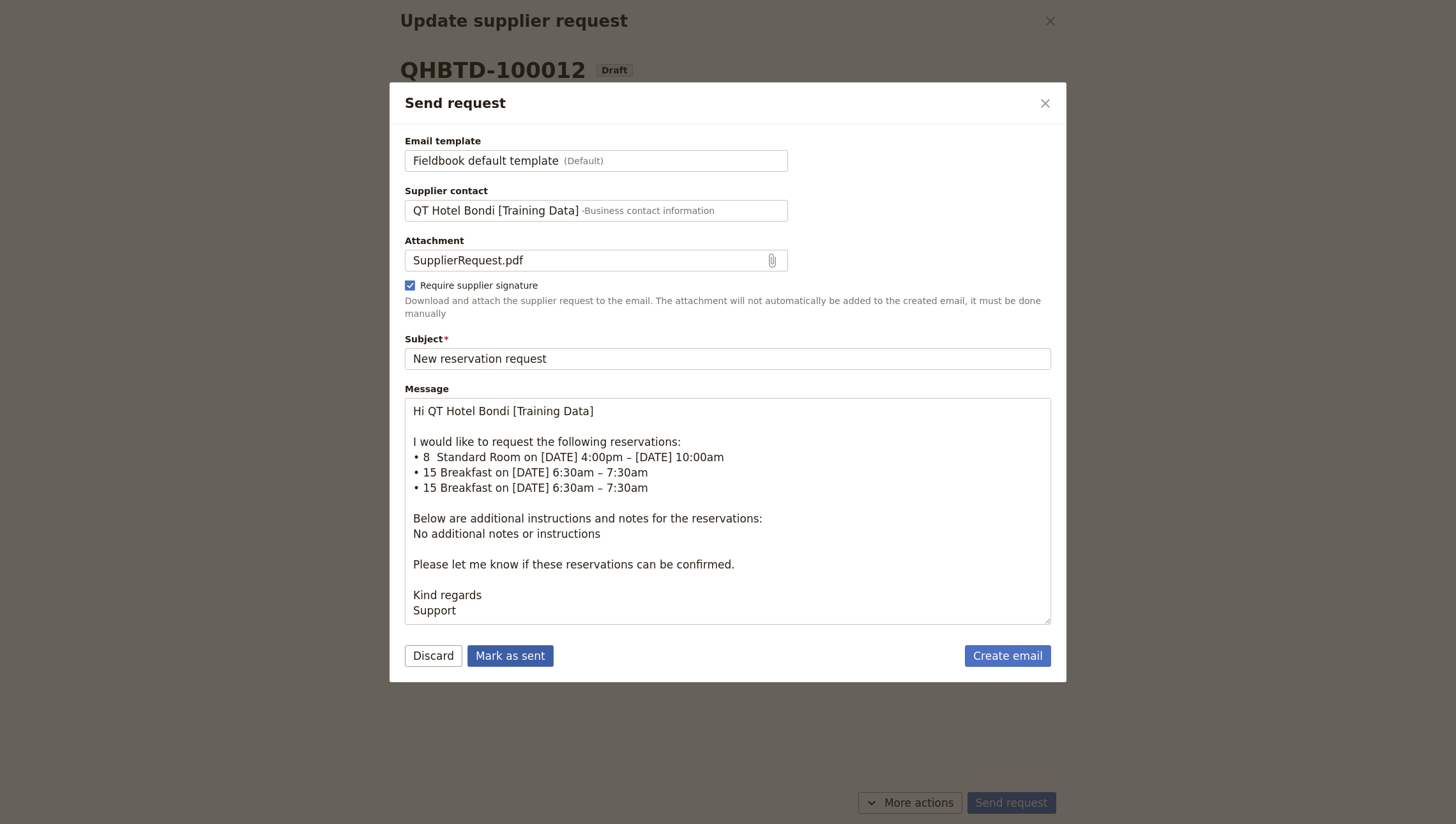
click at [528, 645] on button "Mark as sent" at bounding box center [510, 655] width 86 height 21
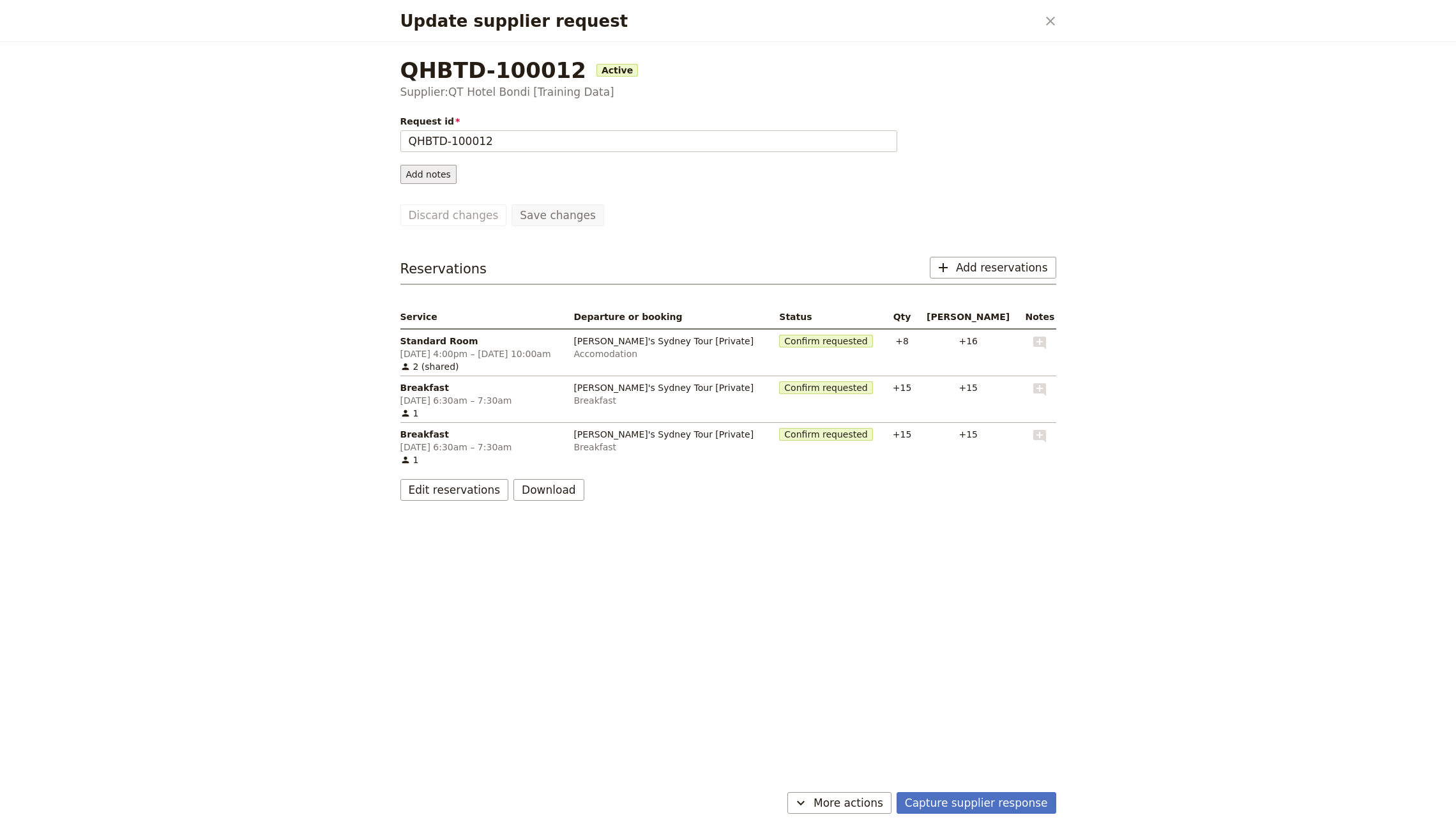
click at [432, 172] on button "Add notes" at bounding box center [428, 174] width 57 height 19
click at [479, 205] on span "Request information" at bounding box center [454, 202] width 91 height 13
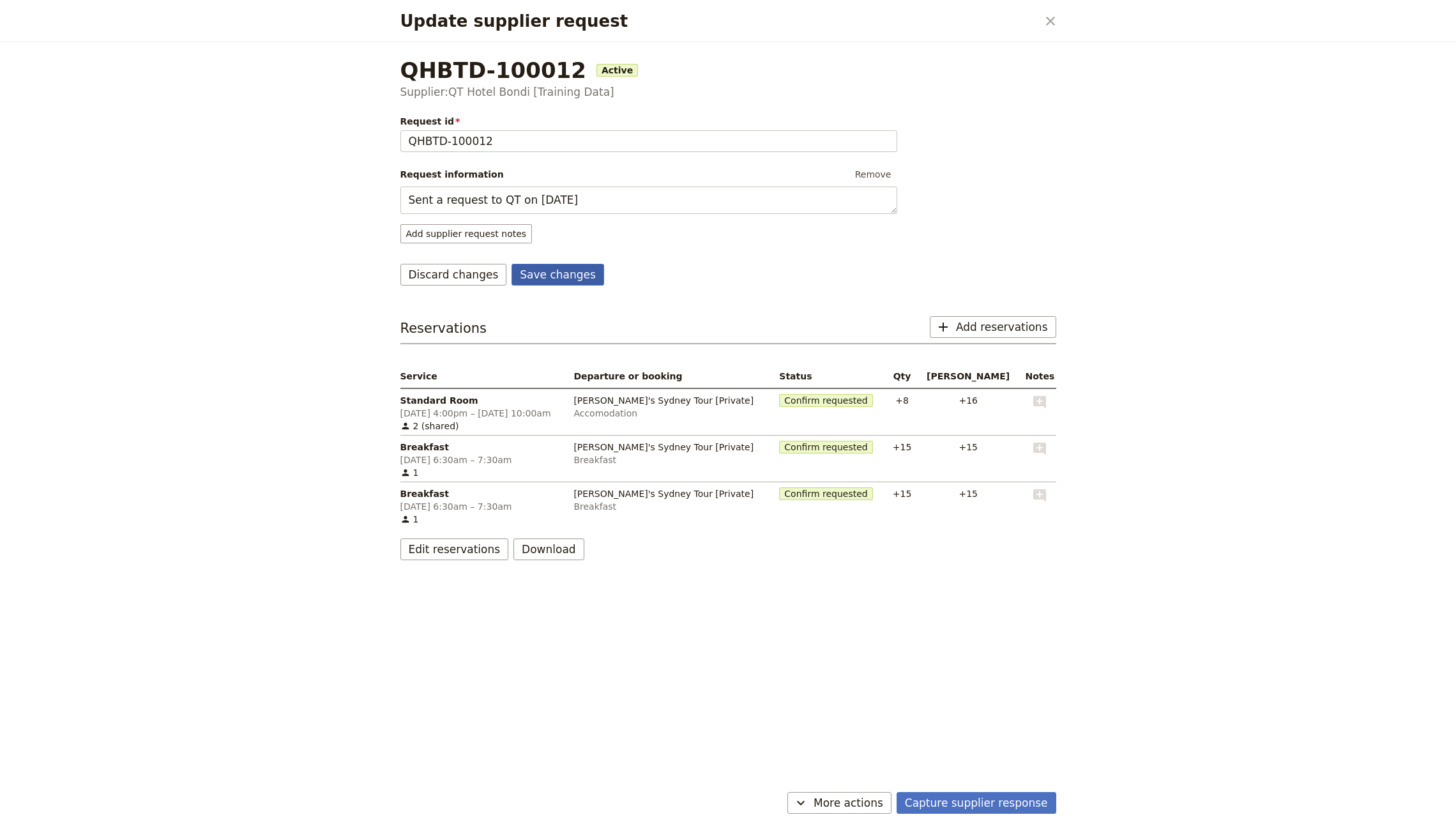
type textarea "Sent a request to QT on 8 September"
click at [547, 273] on button "Save changes" at bounding box center [558, 273] width 93 height 21
click at [1056, 23] on icon "Close dialog" at bounding box center [1050, 20] width 16 height 16
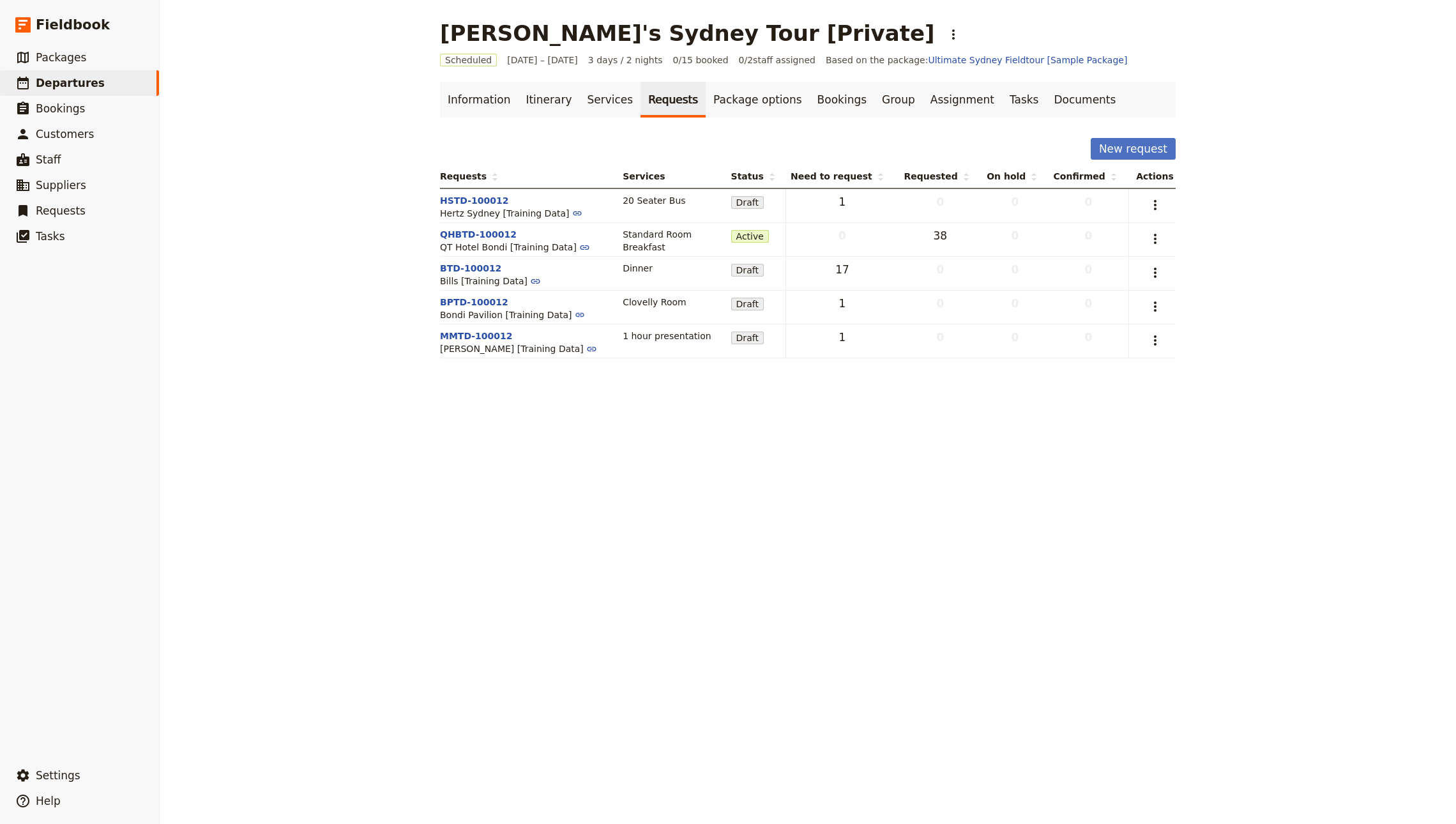
click at [1146, 191] on td "​" at bounding box center [1152, 205] width 46 height 34
click at [1150, 198] on icon "Actions" at bounding box center [1155, 205] width 16 height 16
click at [1091, 255] on span "Send request" at bounding box center [1064, 252] width 59 height 13
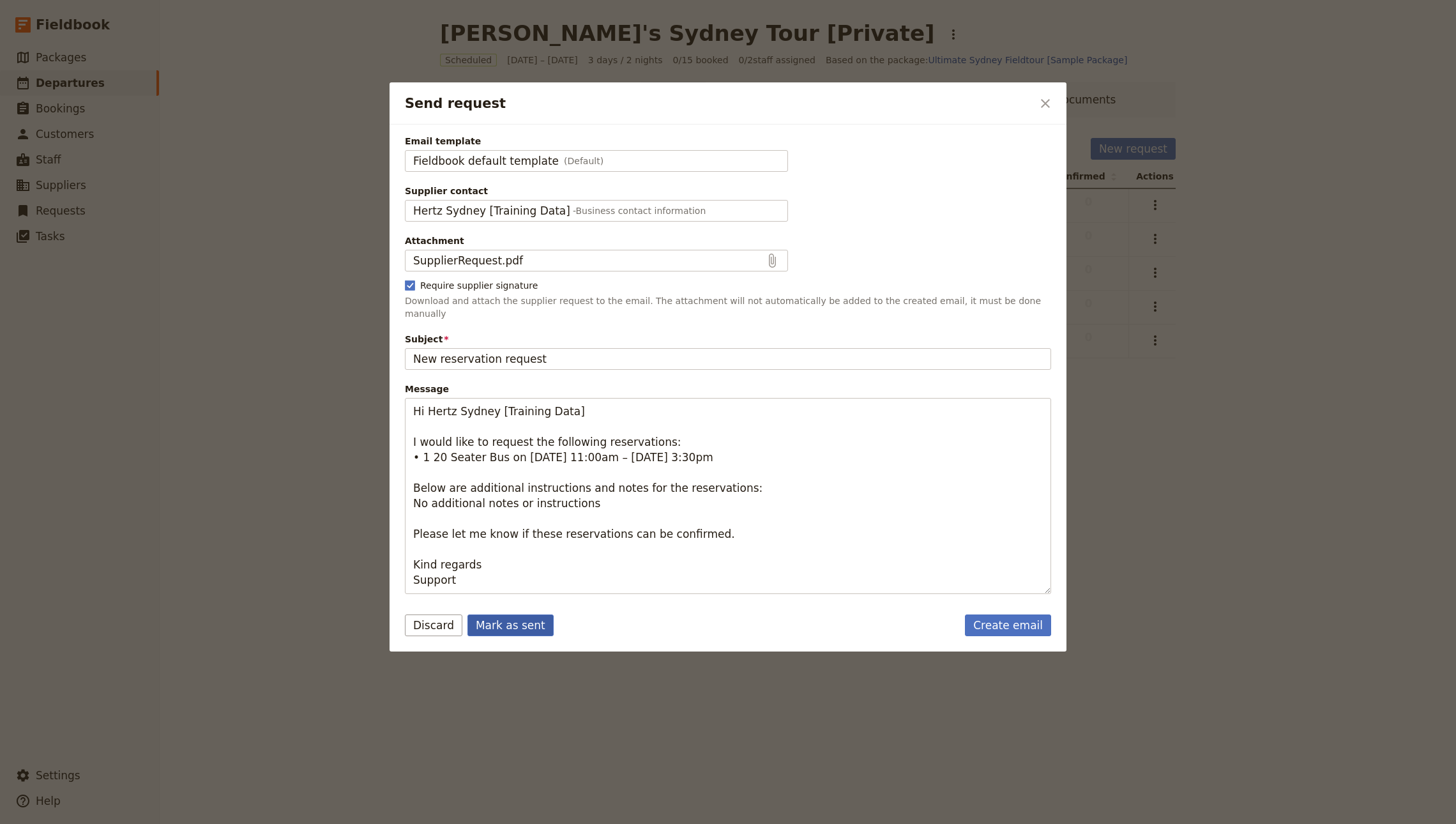
click at [530, 615] on button "Mark as sent" at bounding box center [510, 625] width 86 height 21
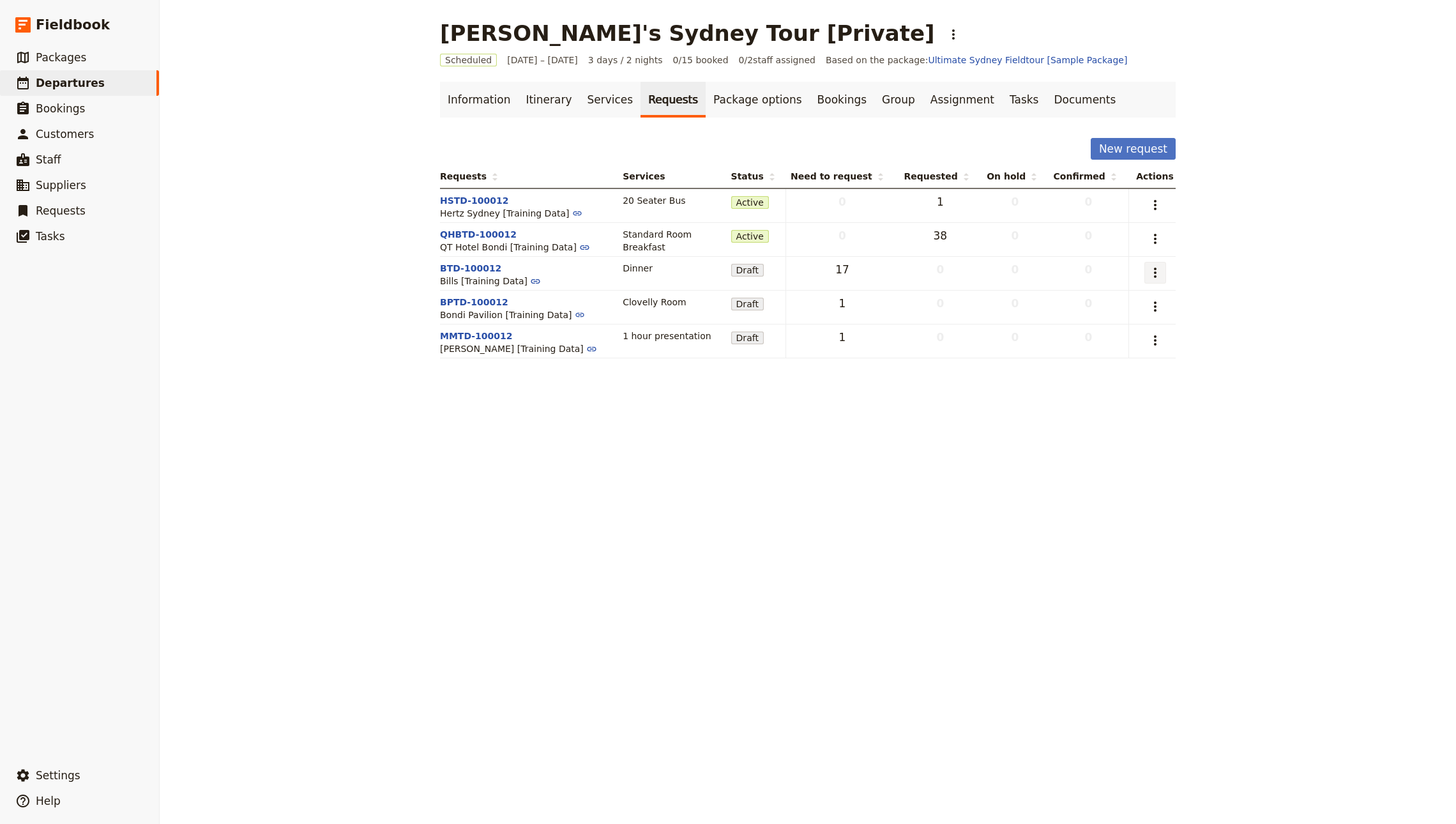
click at [1147, 280] on icon "Actions" at bounding box center [1155, 273] width 16 height 16
click at [1076, 319] on span "Send request" at bounding box center [1064, 320] width 59 height 13
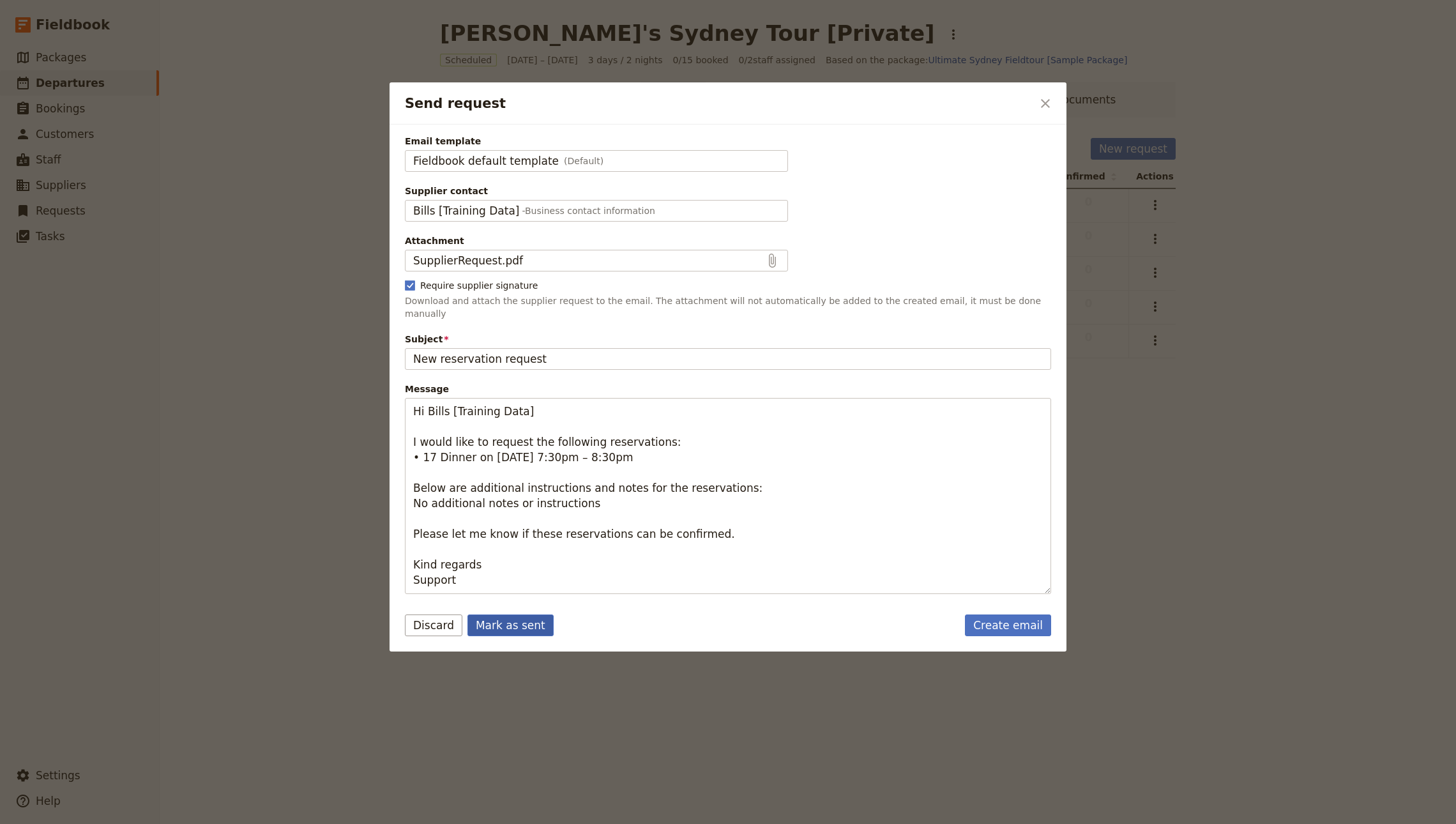
click at [507, 615] on button "Mark as sent" at bounding box center [510, 625] width 86 height 21
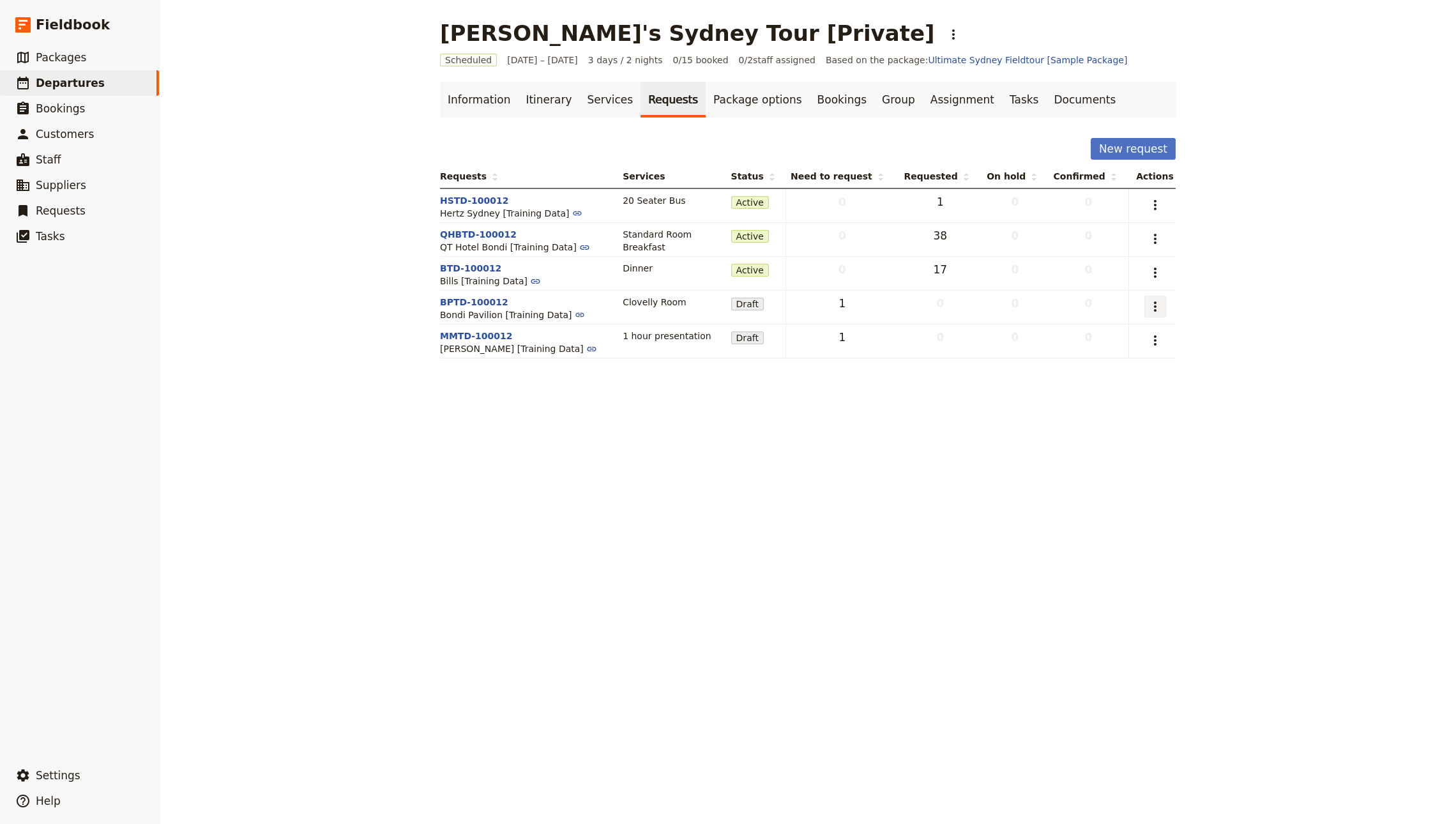
click at [1149, 309] on icon "Actions" at bounding box center [1155, 306] width 16 height 16
click at [1081, 348] on span "Send request" at bounding box center [1064, 354] width 59 height 13
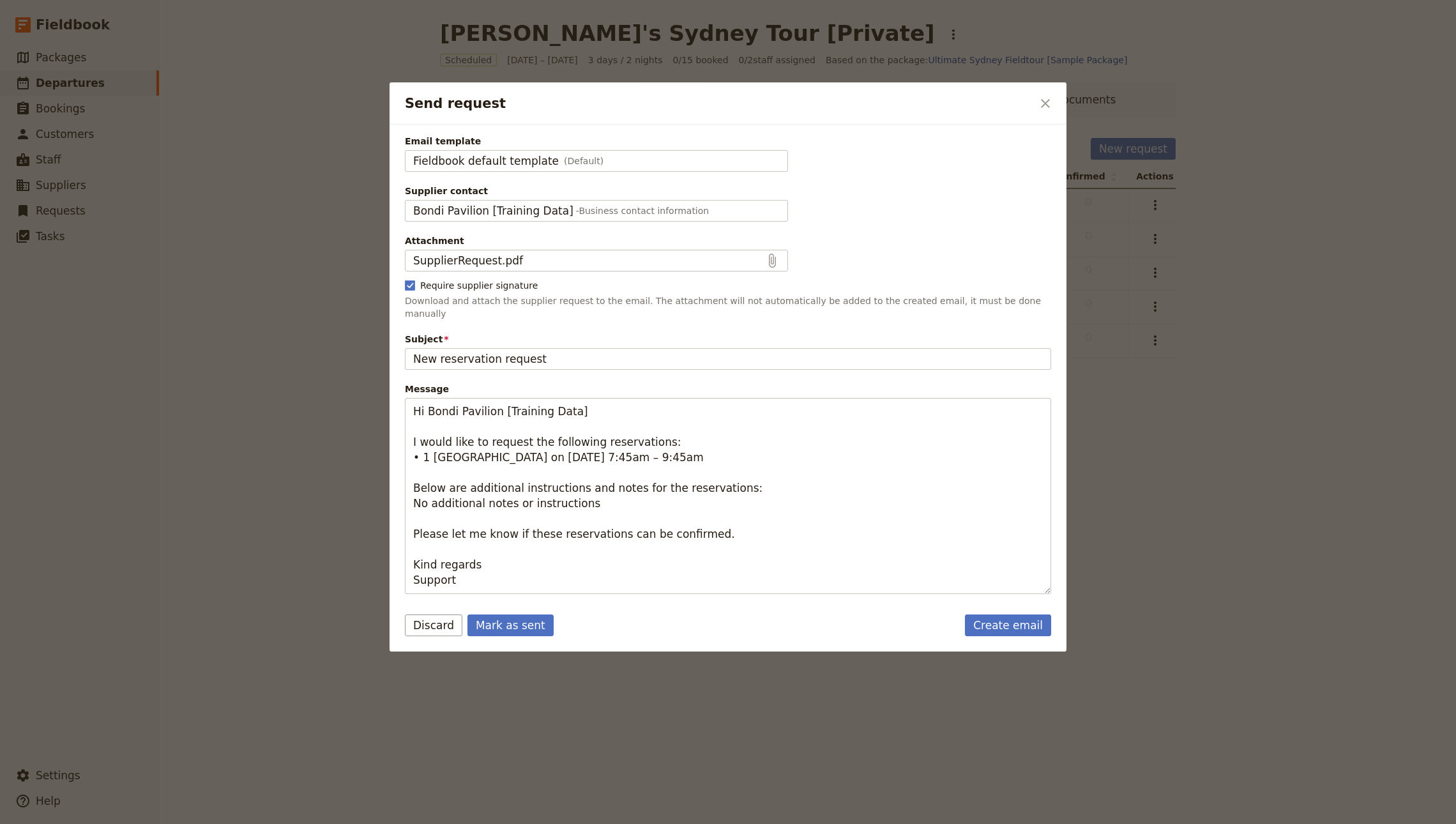
click at [496, 650] on div at bounding box center [728, 412] width 1456 height 824
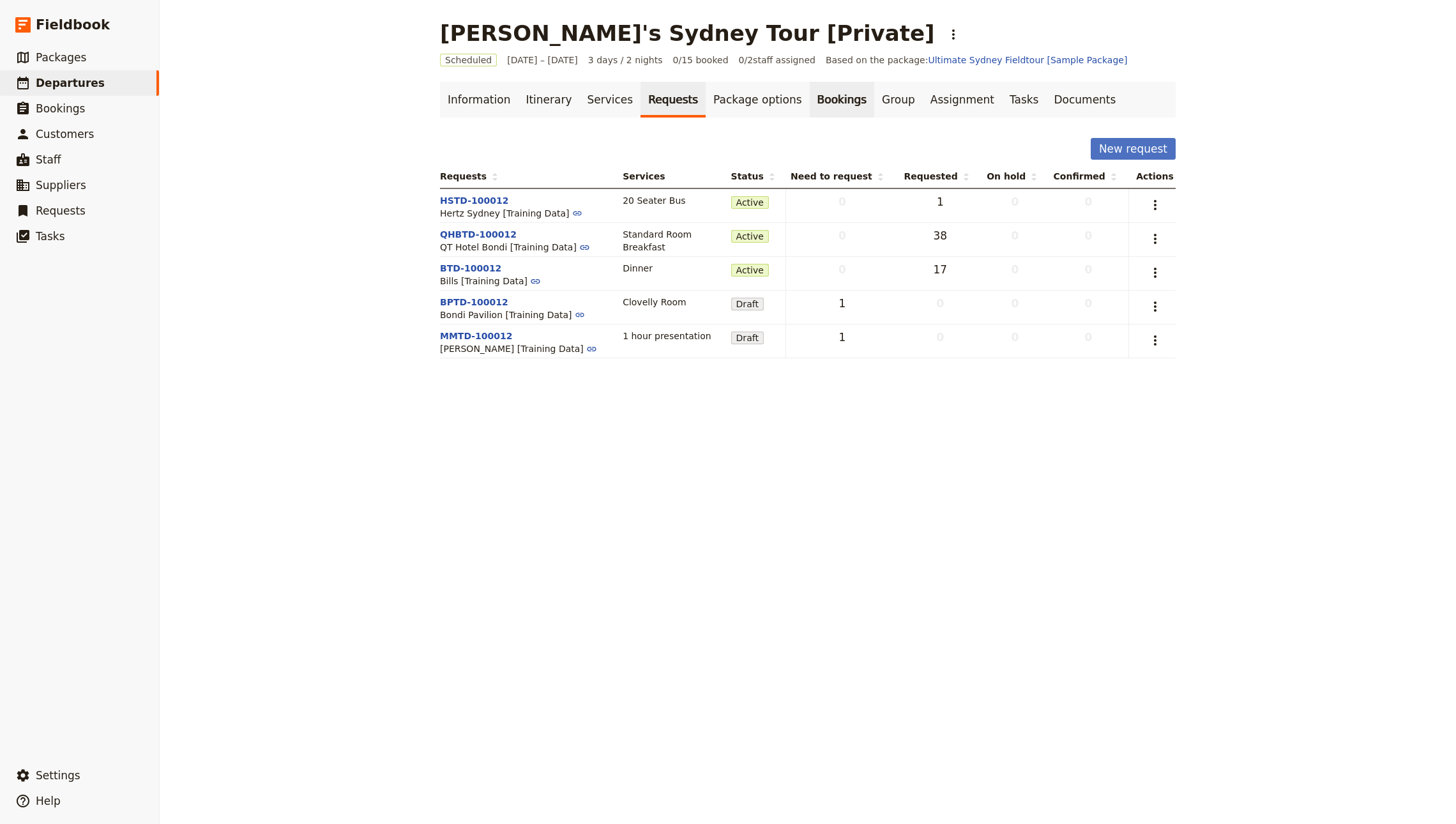
click at [819, 99] on link "Bookings" at bounding box center [842, 99] width 65 height 36
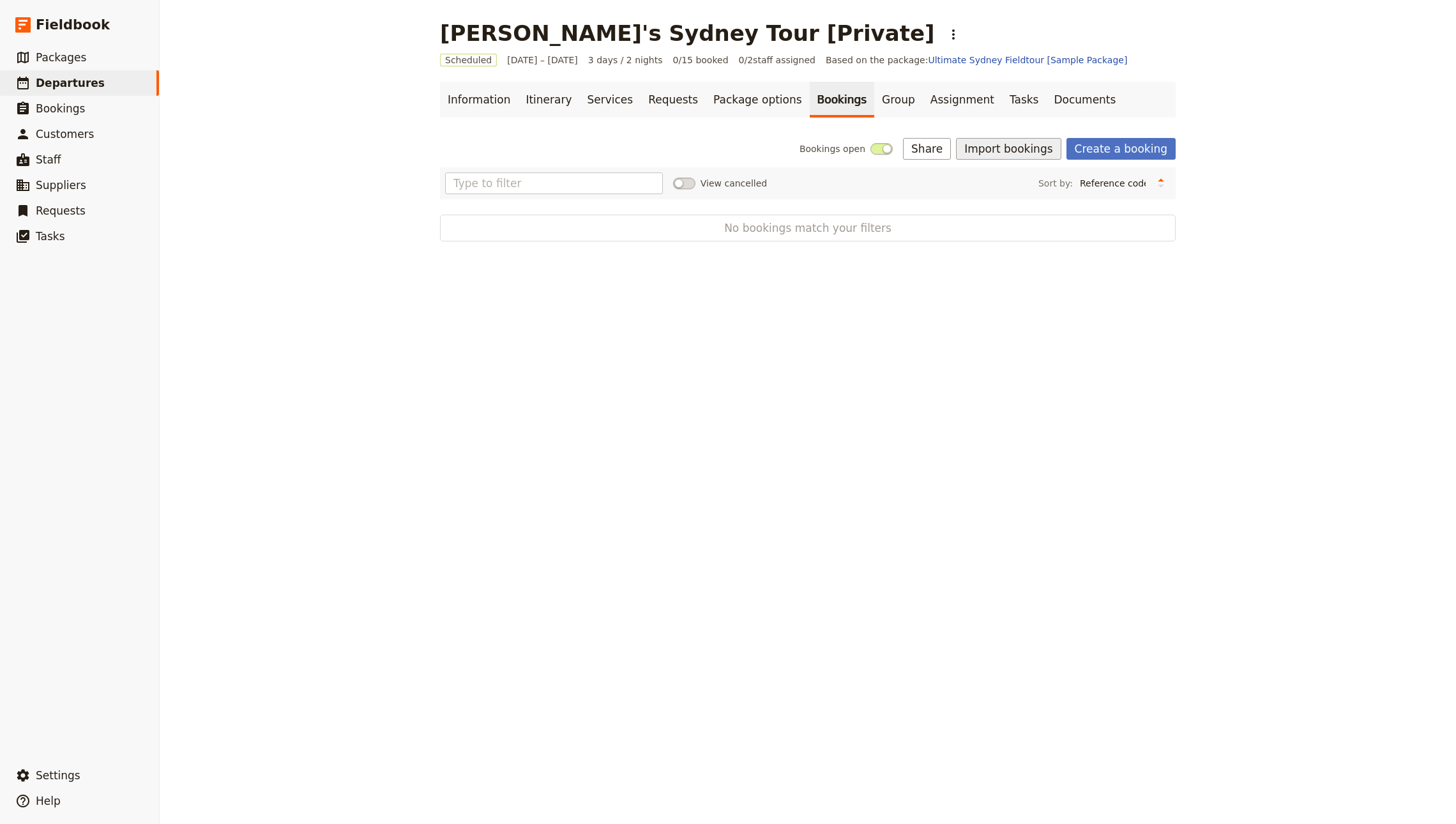
click at [1016, 143] on button "Import bookings" at bounding box center [1007, 148] width 105 height 21
click at [1048, 180] on span "Import Bookings" at bounding box center [1051, 178] width 158 height 13
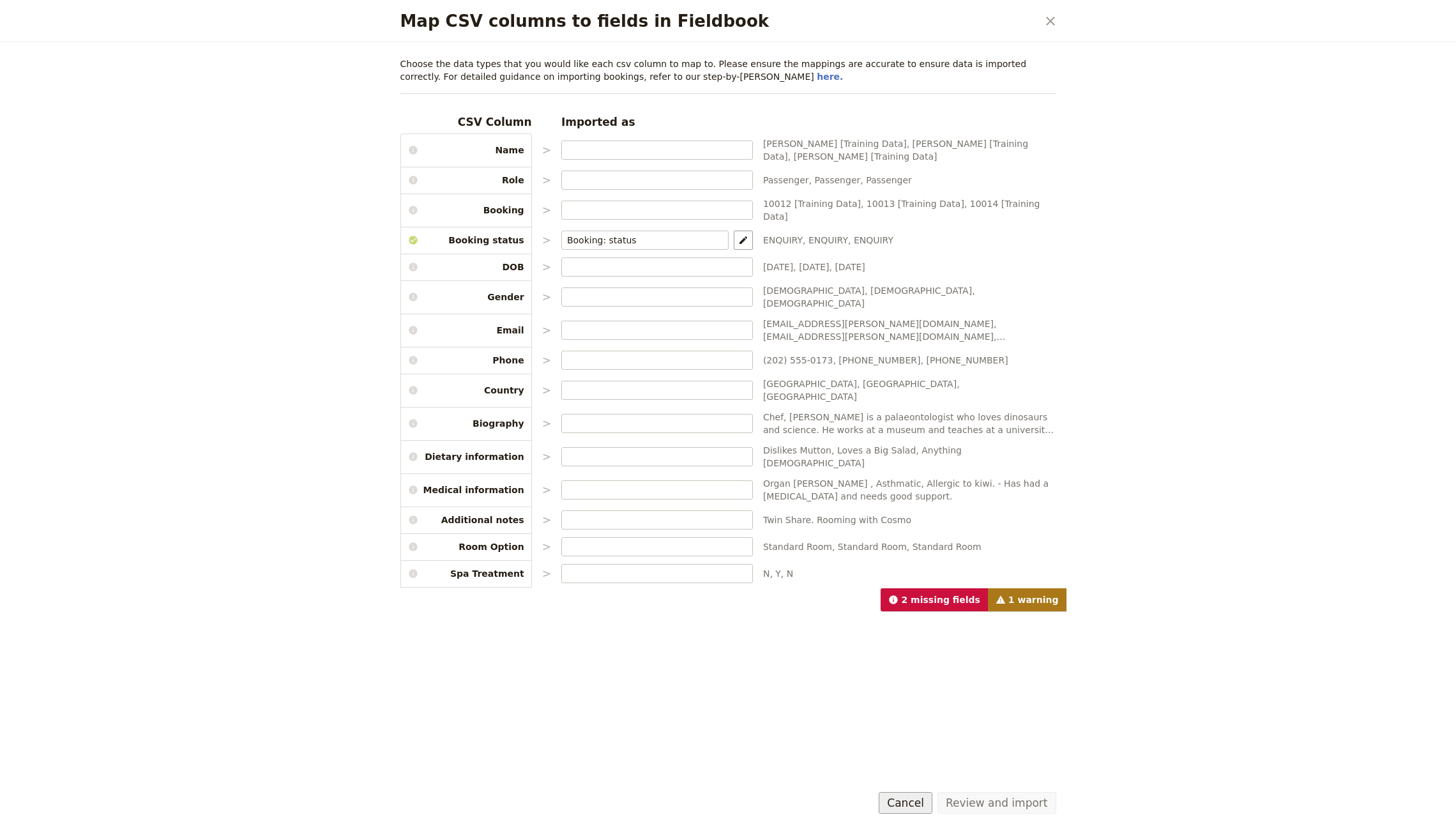
click at [918, 803] on button "Cancel" at bounding box center [905, 802] width 54 height 21
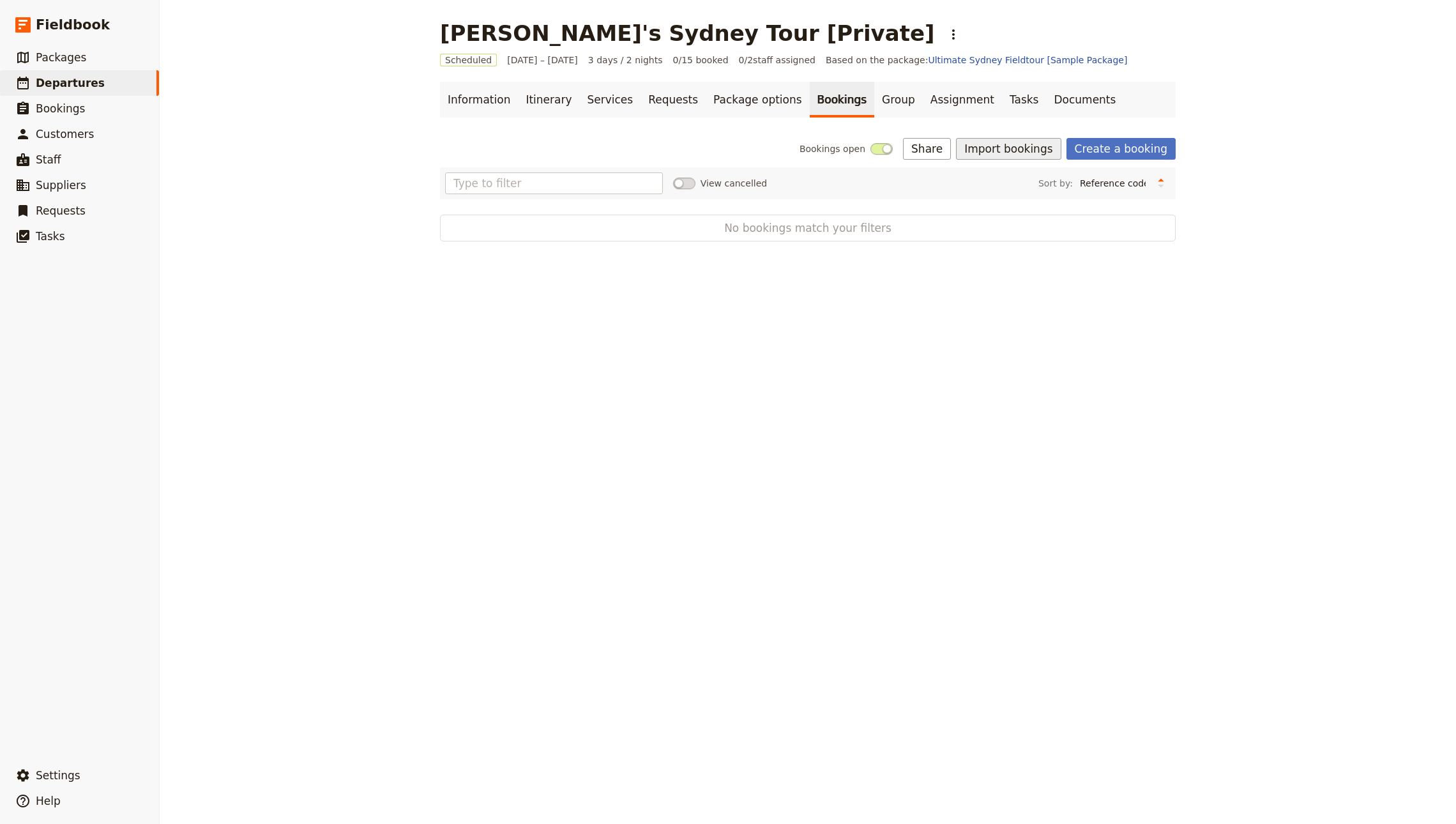
click at [994, 146] on button "Import bookings" at bounding box center [1007, 148] width 105 height 21
click at [1000, 178] on span "Import Bookings" at bounding box center [1008, 178] width 73 height 13
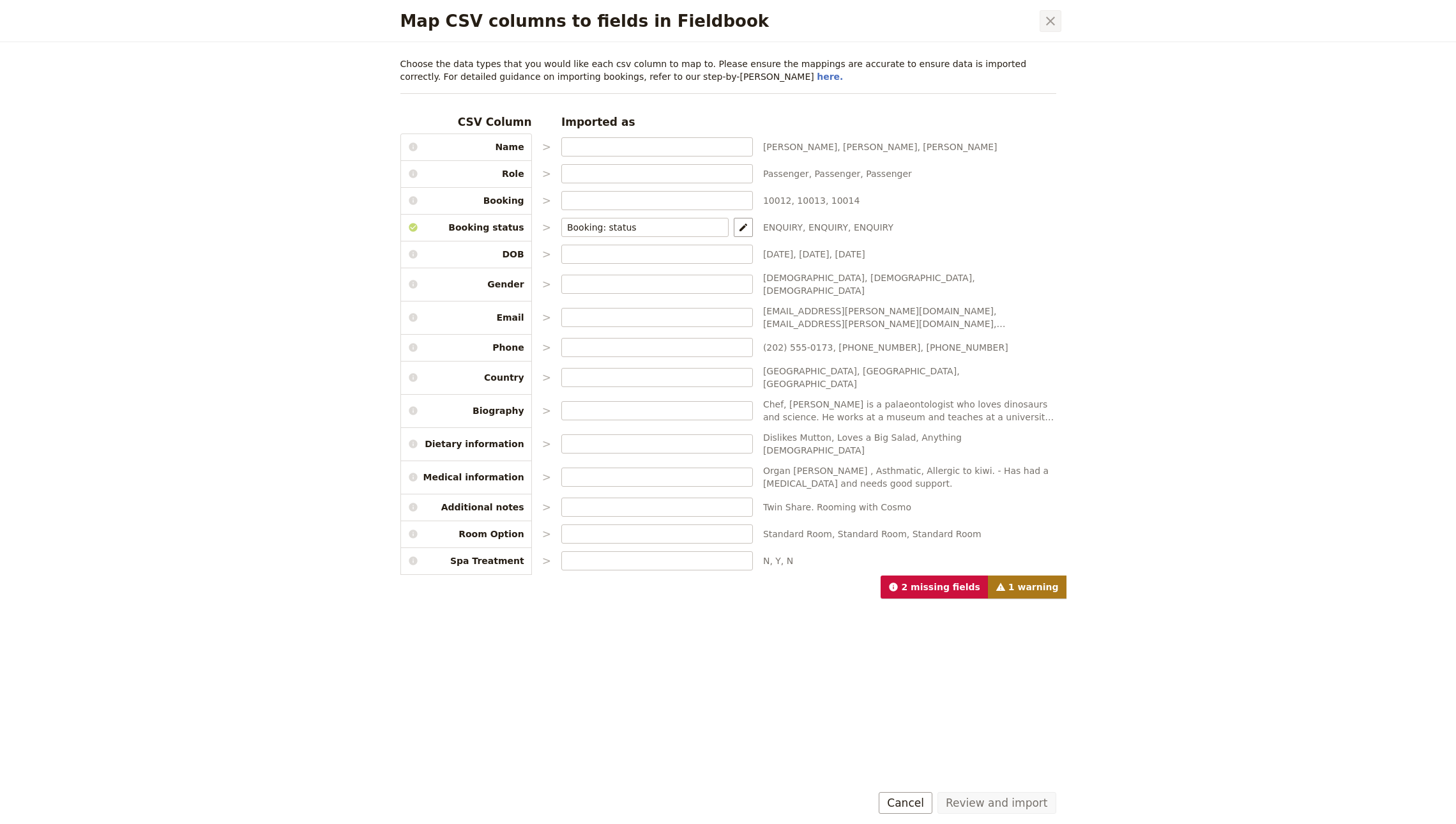
click at [1057, 19] on button "​" at bounding box center [1049, 20] width 21 height 21
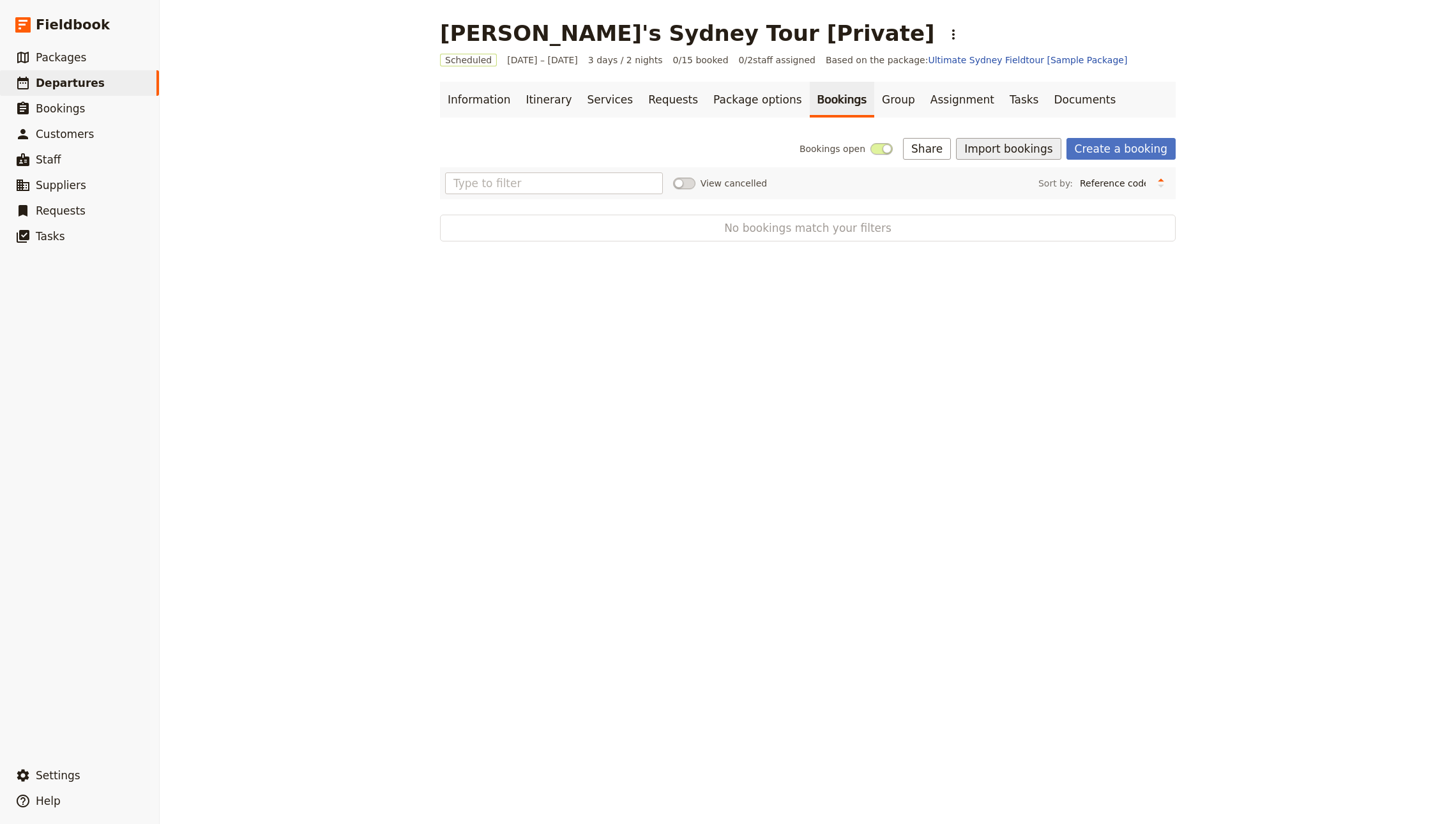
click at [998, 148] on button "Import bookings" at bounding box center [1007, 148] width 105 height 21
click at [723, 141] on div "Bookings open Share Import bookings Create a booking" at bounding box center [808, 148] width 736 height 21
click at [1039, 158] on button "Import bookings" at bounding box center [1007, 148] width 105 height 21
click at [1008, 178] on span "Import Bookings" at bounding box center [1008, 178] width 73 height 13
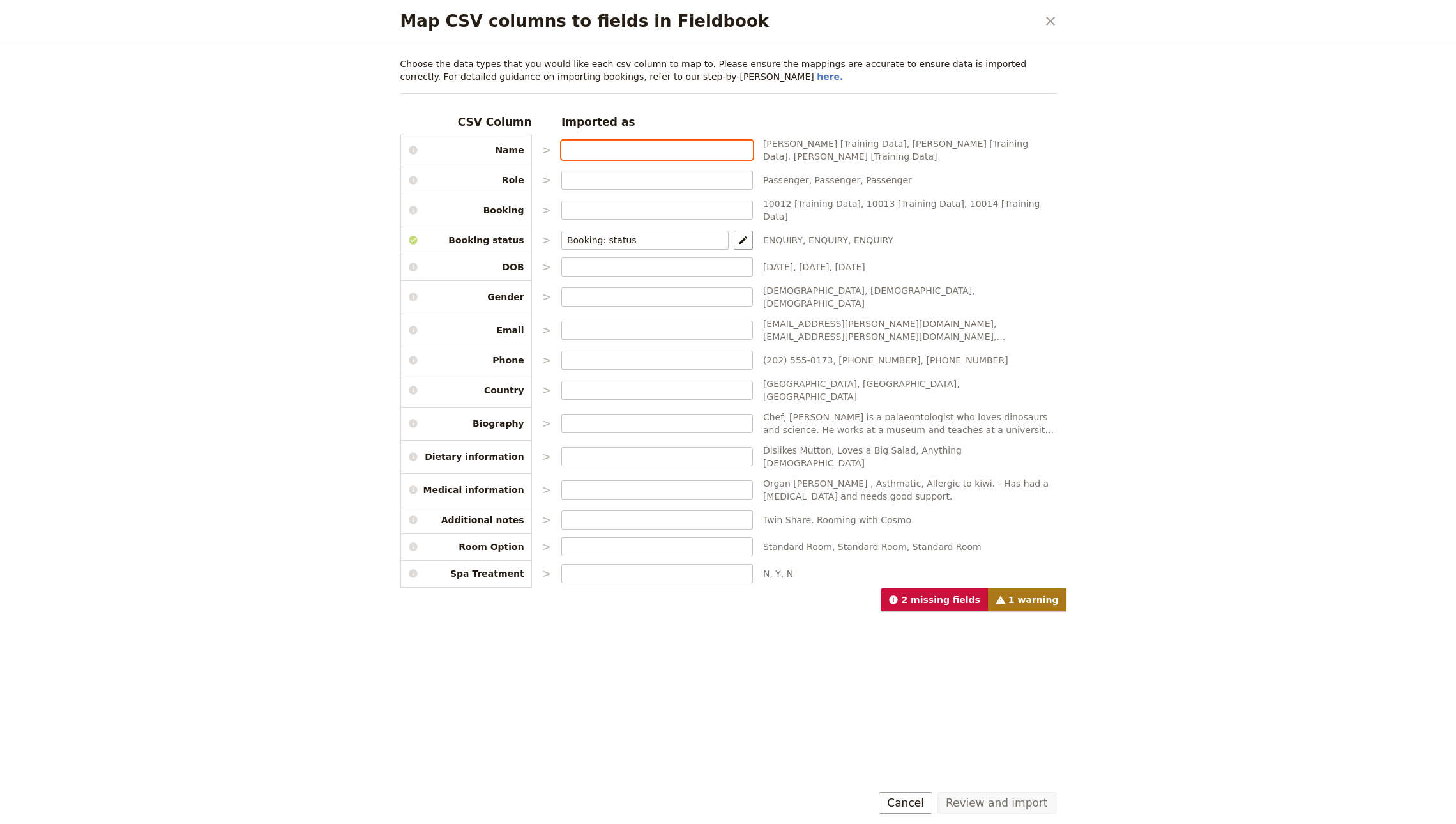
click at [619, 155] on input "Map CSV columns to fields in Fieldbook" at bounding box center [657, 150] width 180 height 13
type input "nam"
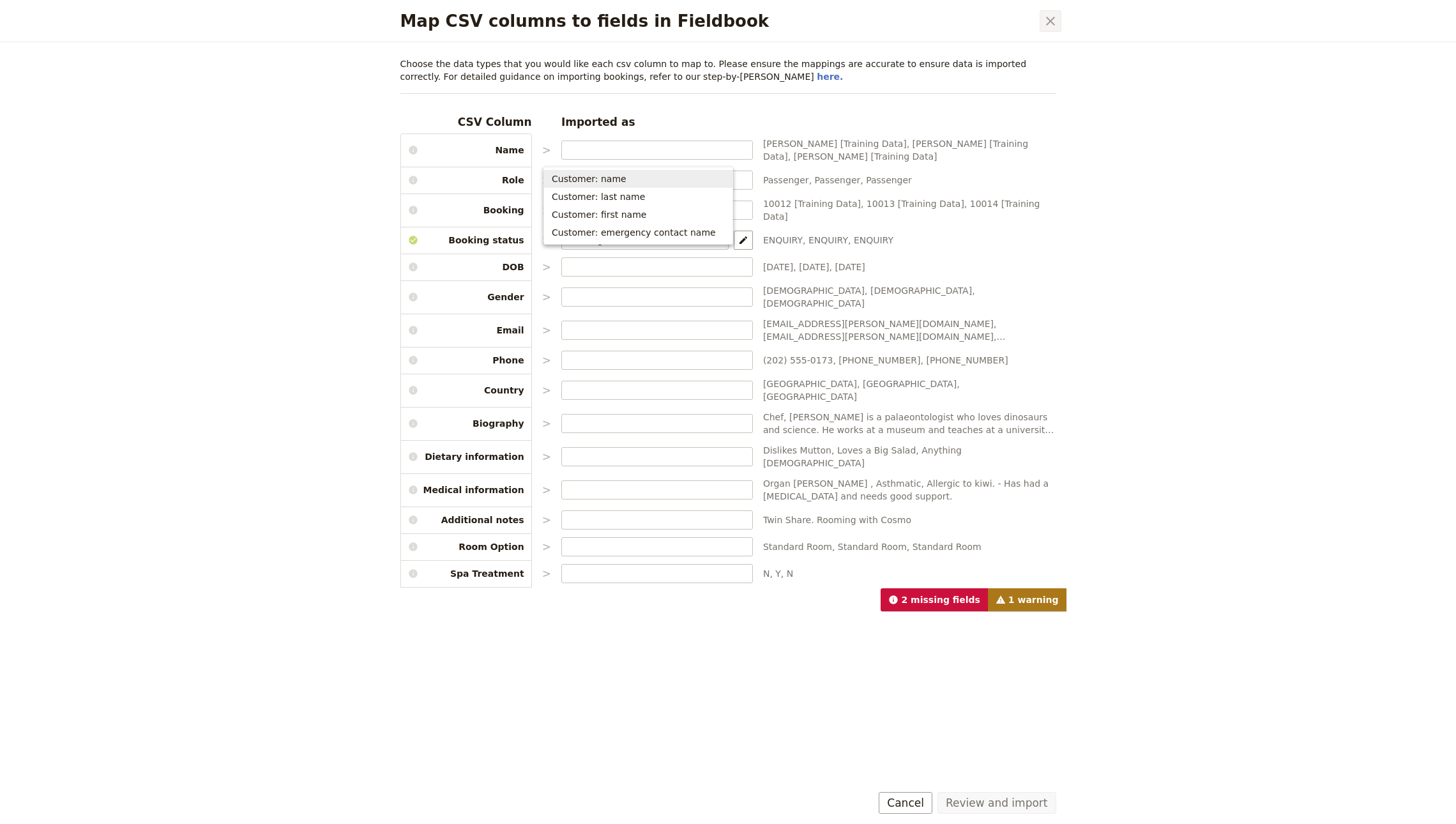
click at [1059, 13] on button "​" at bounding box center [1049, 20] width 21 height 21
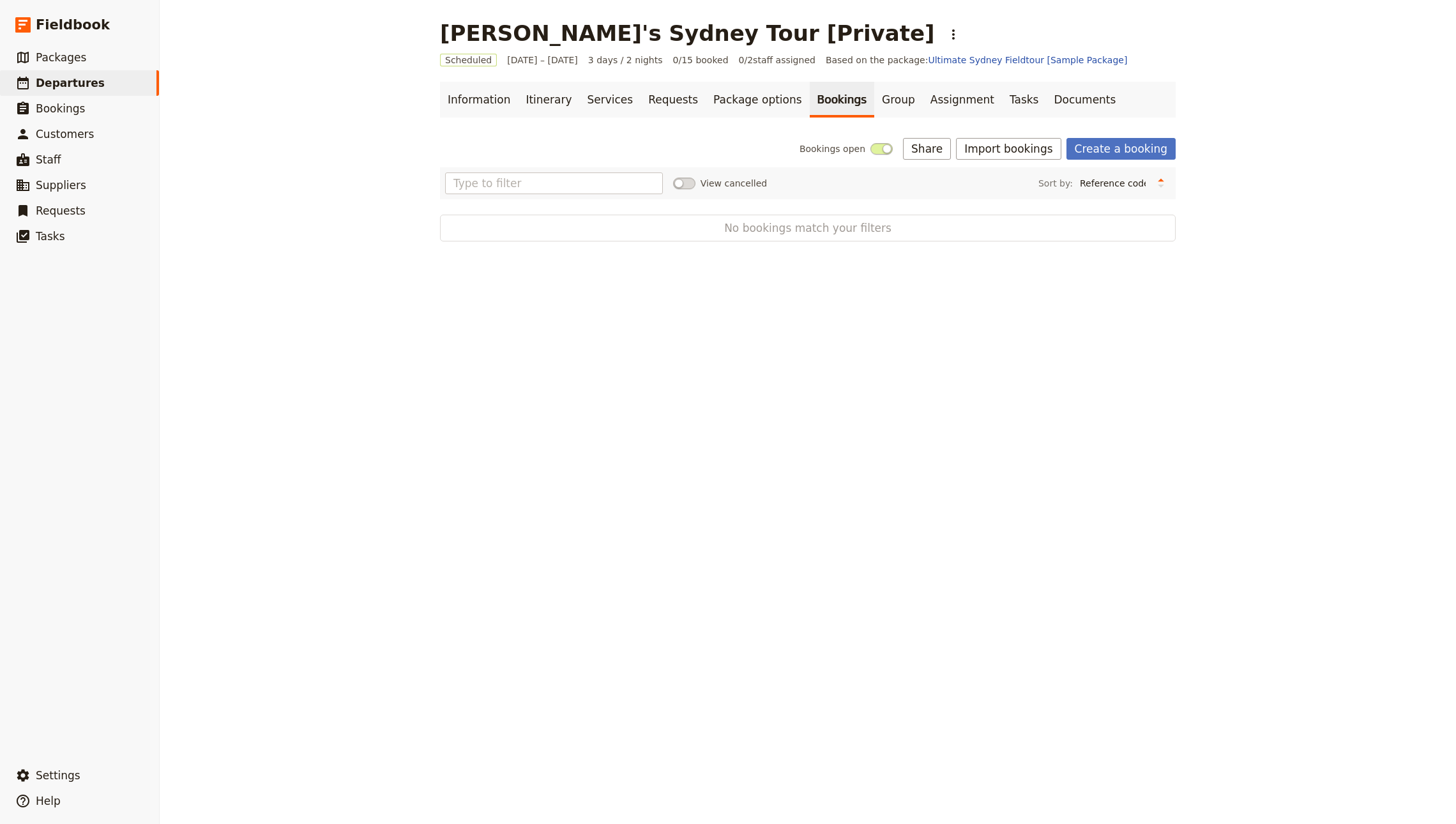
click at [960, 280] on div "John's Sydney Tour [Private] ​ Scheduled 6 – 8 Oct 2025 3 days / 2 nights 0/15 …" at bounding box center [807, 412] width 1296 height 824
click at [1026, 153] on button "Import bookings" at bounding box center [1007, 148] width 105 height 21
click at [1027, 171] on span "Import Bookings" at bounding box center [1008, 178] width 73 height 13
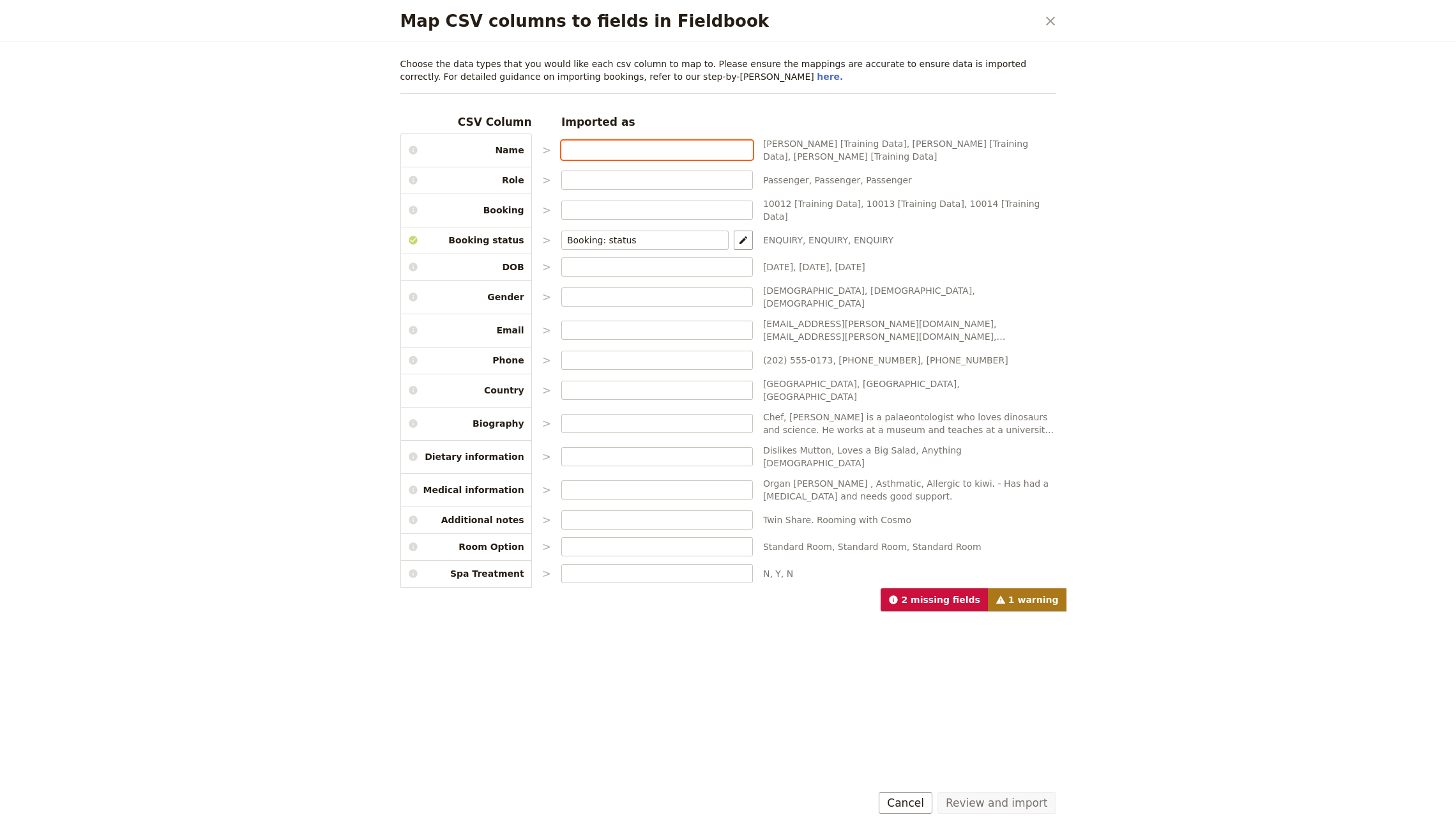
click at [643, 149] on input "Map CSV columns to fields in Fieldbook" at bounding box center [657, 150] width 180 height 13
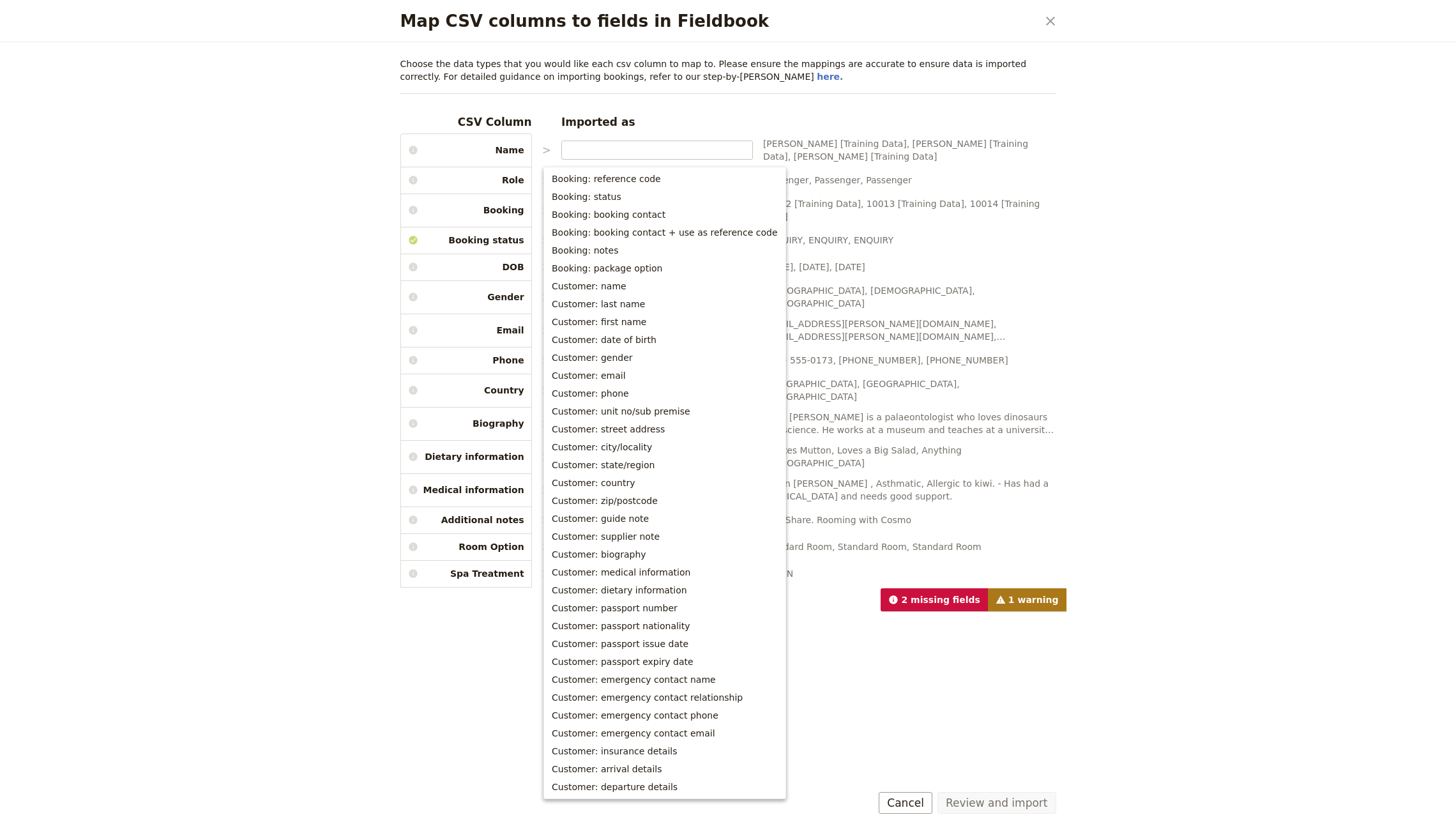
click at [847, 158] on span "Jerry Seinfeld [Training Data], George Costanza [Training Data], Elaine Benes […" at bounding box center [909, 150] width 293 height 26
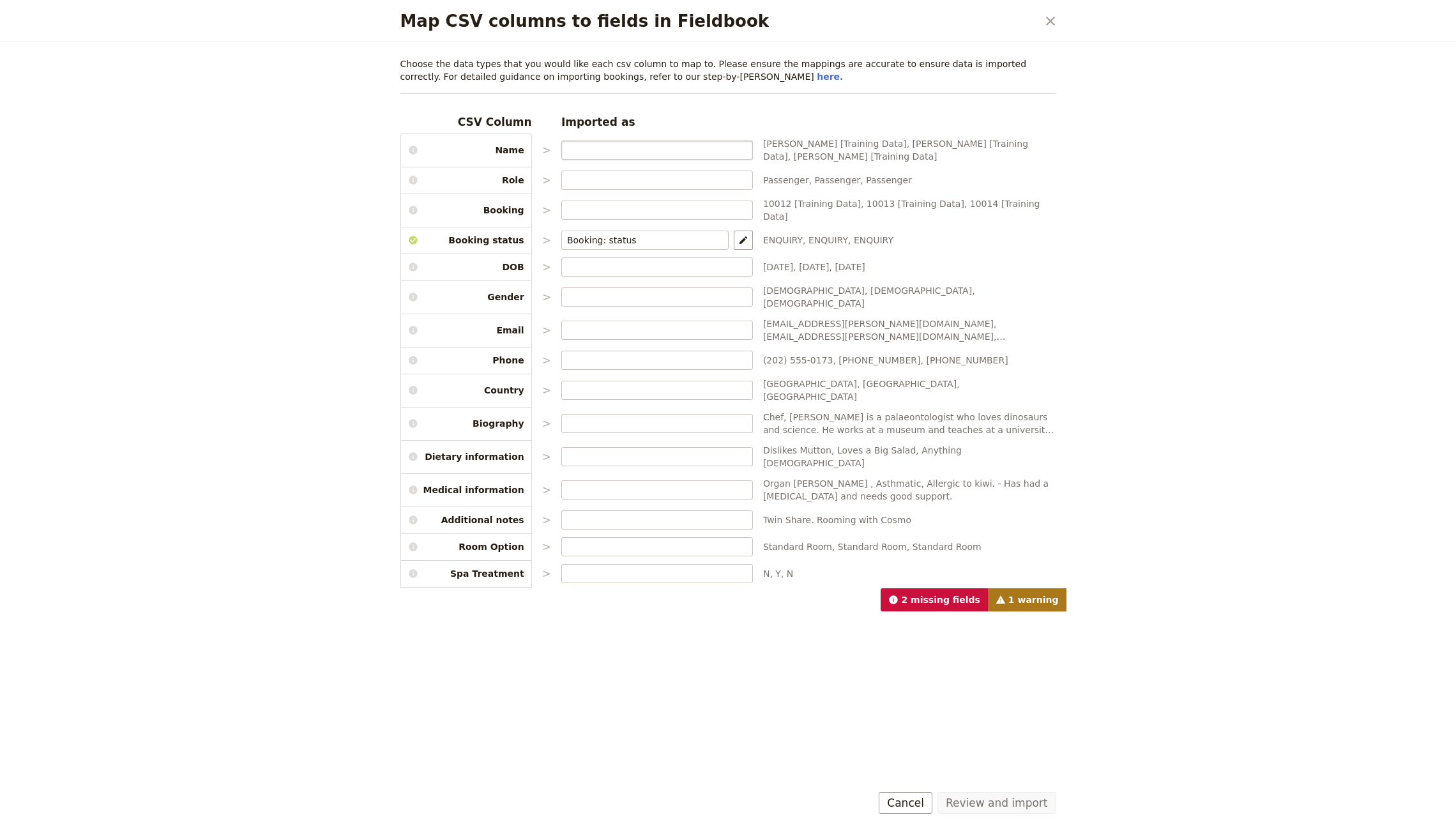
click at [648, 143] on label "Map CSV columns to fields in Fieldbook" at bounding box center [657, 150] width 192 height 19
click at [648, 144] on input "Map CSV columns to fields in Fieldbook" at bounding box center [657, 150] width 180 height 13
type input "Customer: name"
click at [636, 184] on input "Map CSV columns to fields in Fieldbook" at bounding box center [657, 180] width 180 height 13
click at [1139, 214] on div "Map CSV columns to fields in Fieldbook ​ Choose the data types that you would l…" at bounding box center [728, 412] width 1456 height 824
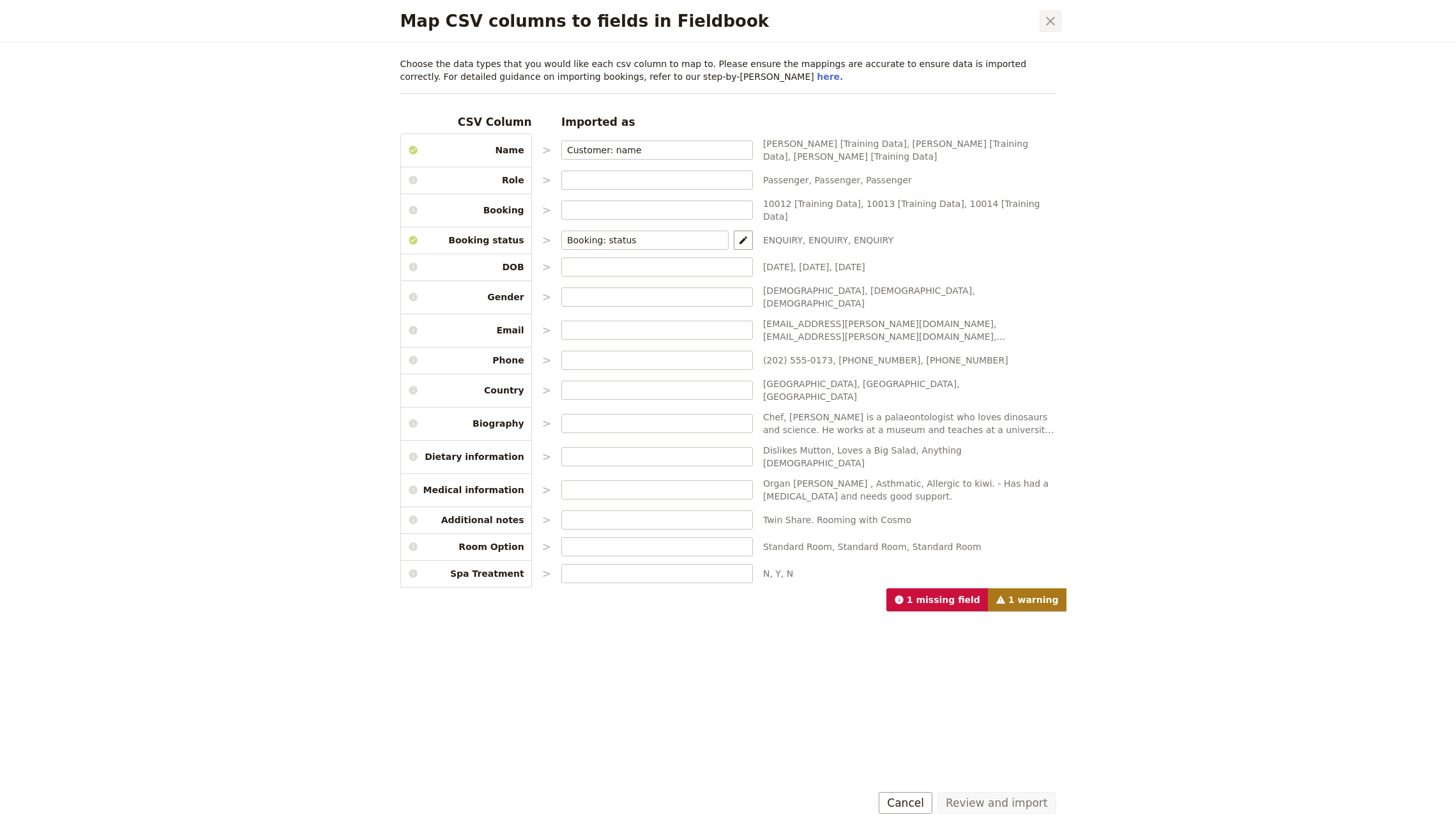
click at [1045, 17] on icon "Close dialog" at bounding box center [1050, 20] width 16 height 16
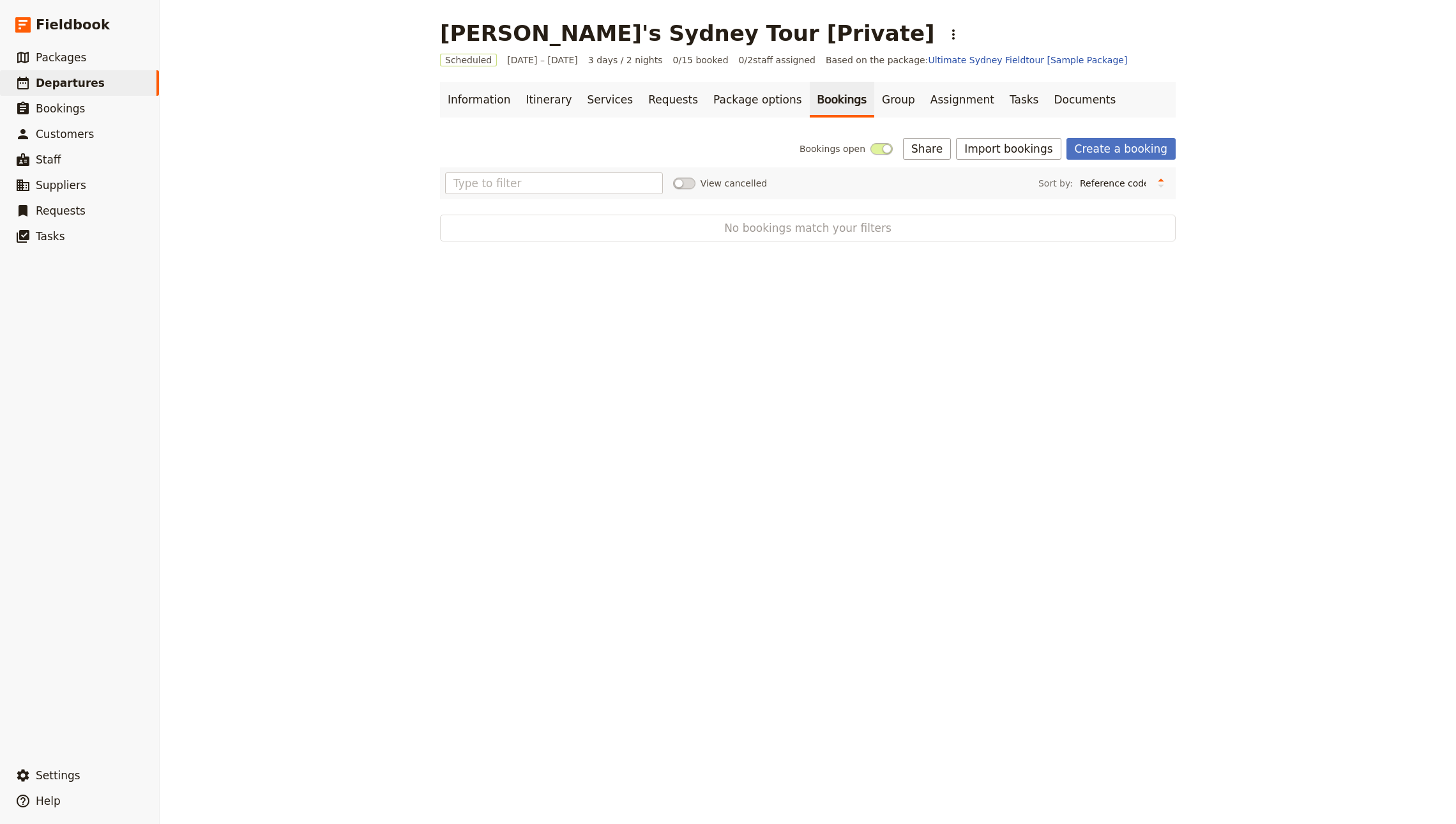
click at [777, 387] on div "John's Sydney Tour [Private] ​ Scheduled 6 – 8 Oct 2025 3 days / 2 nights 0/15 …" at bounding box center [807, 412] width 1296 height 824
click at [1145, 146] on link "Create a booking" at bounding box center [1120, 148] width 109 height 21
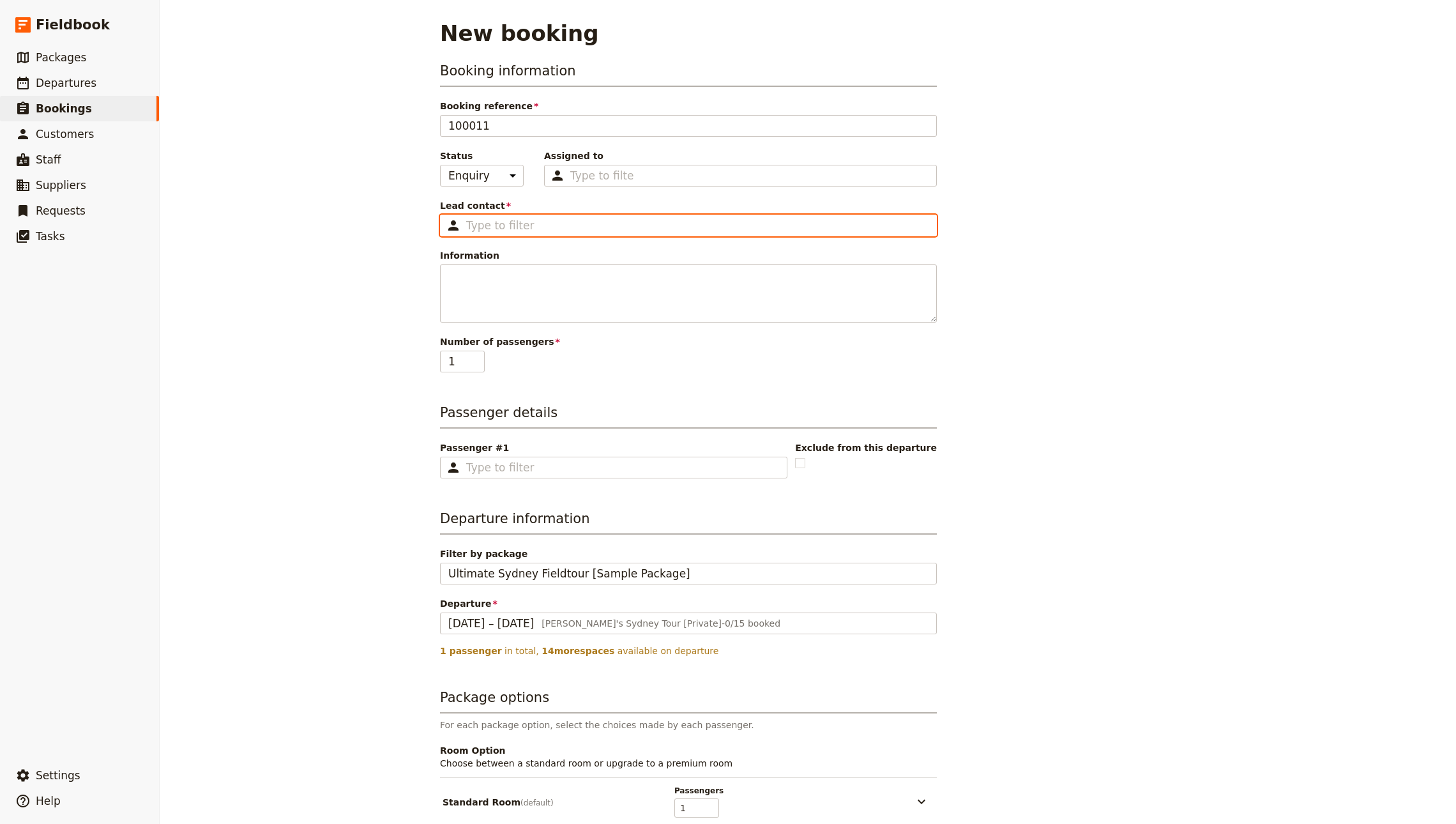
click at [505, 225] on input "Lead contact ​" at bounding box center [697, 225] width 462 height 16
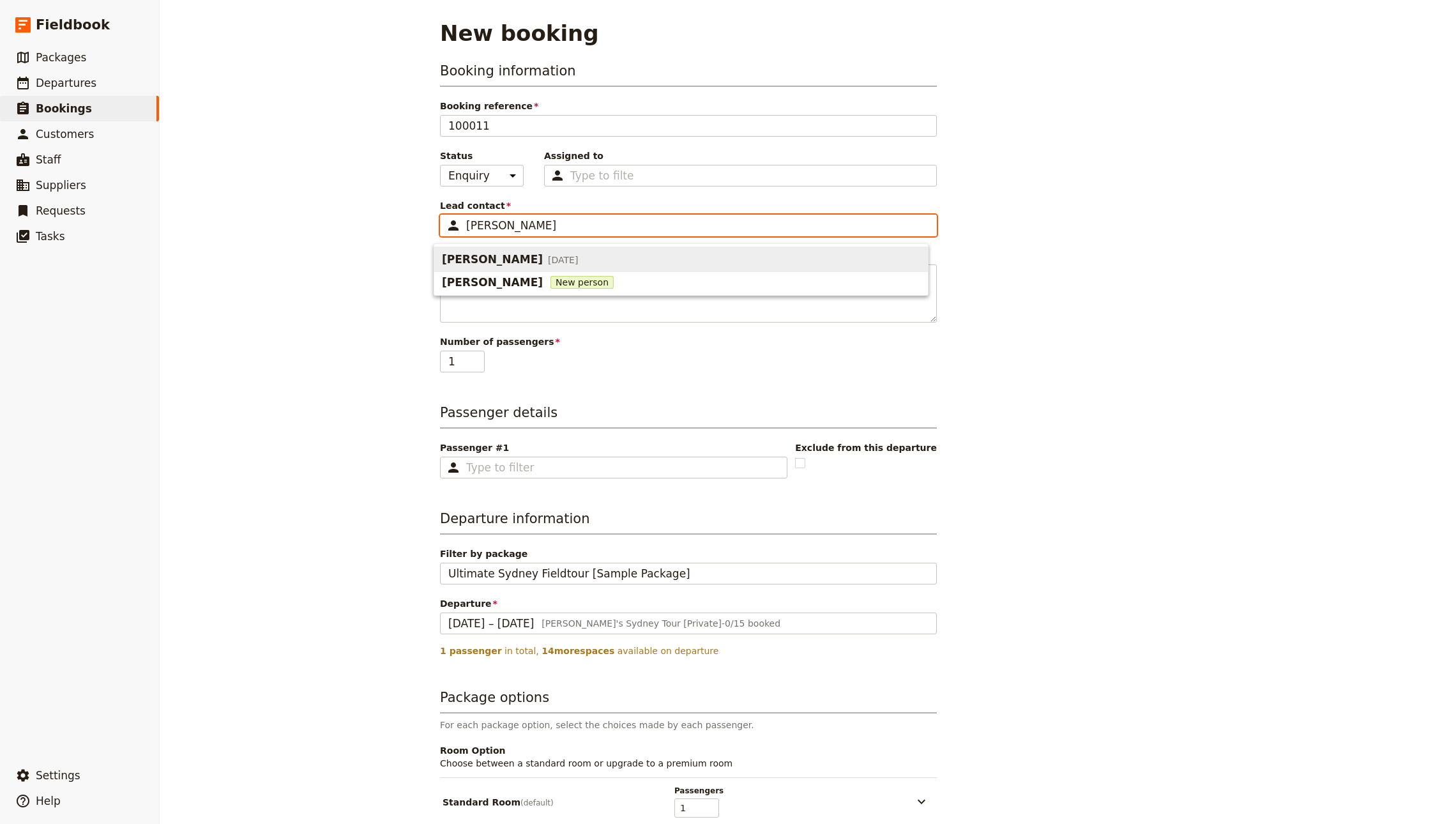
click at [566, 252] on span "John Smith 2 Sep 1991" at bounding box center [681, 260] width 478 height 20
type input "John Smith"
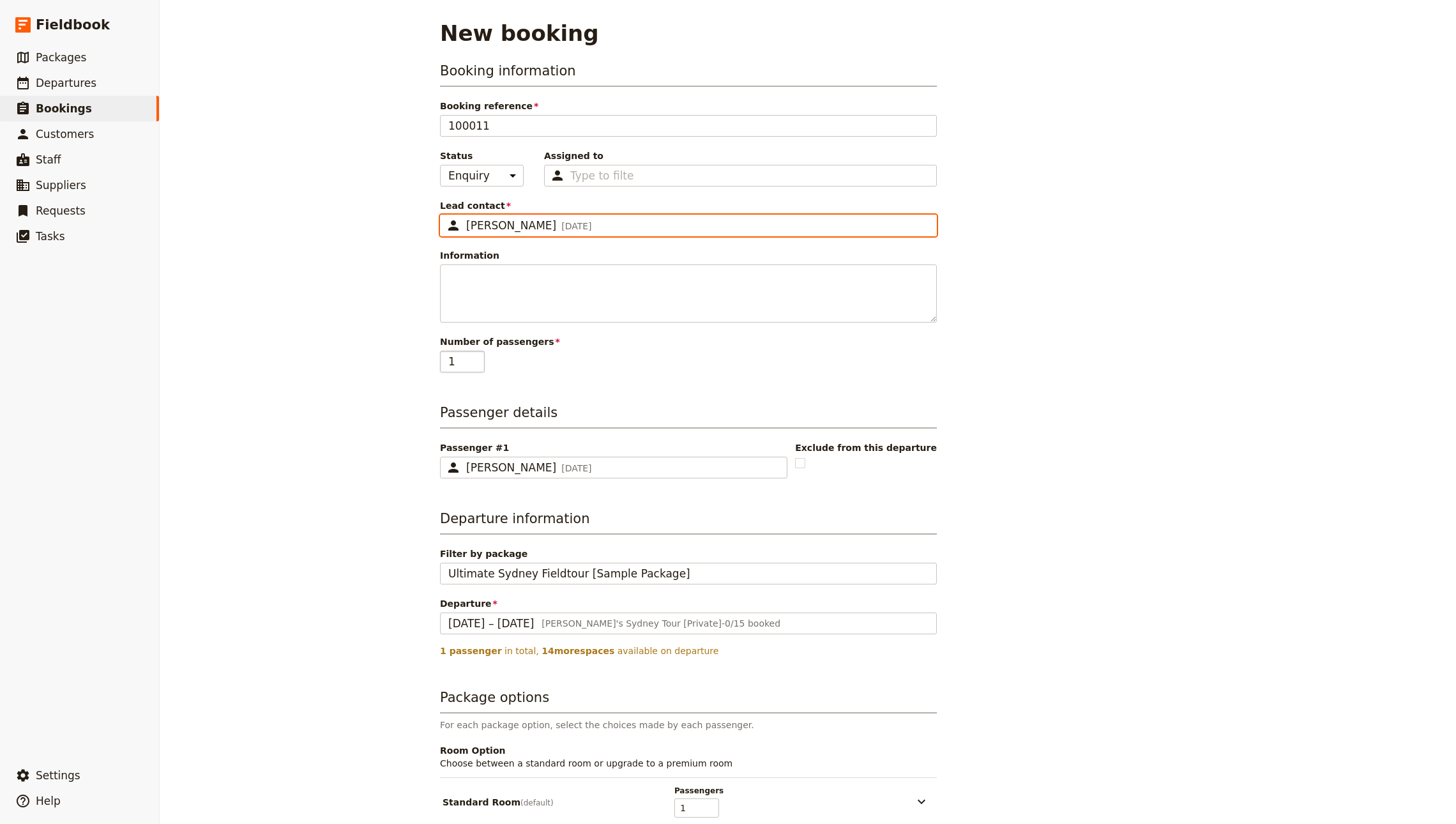
type input "John Smith"
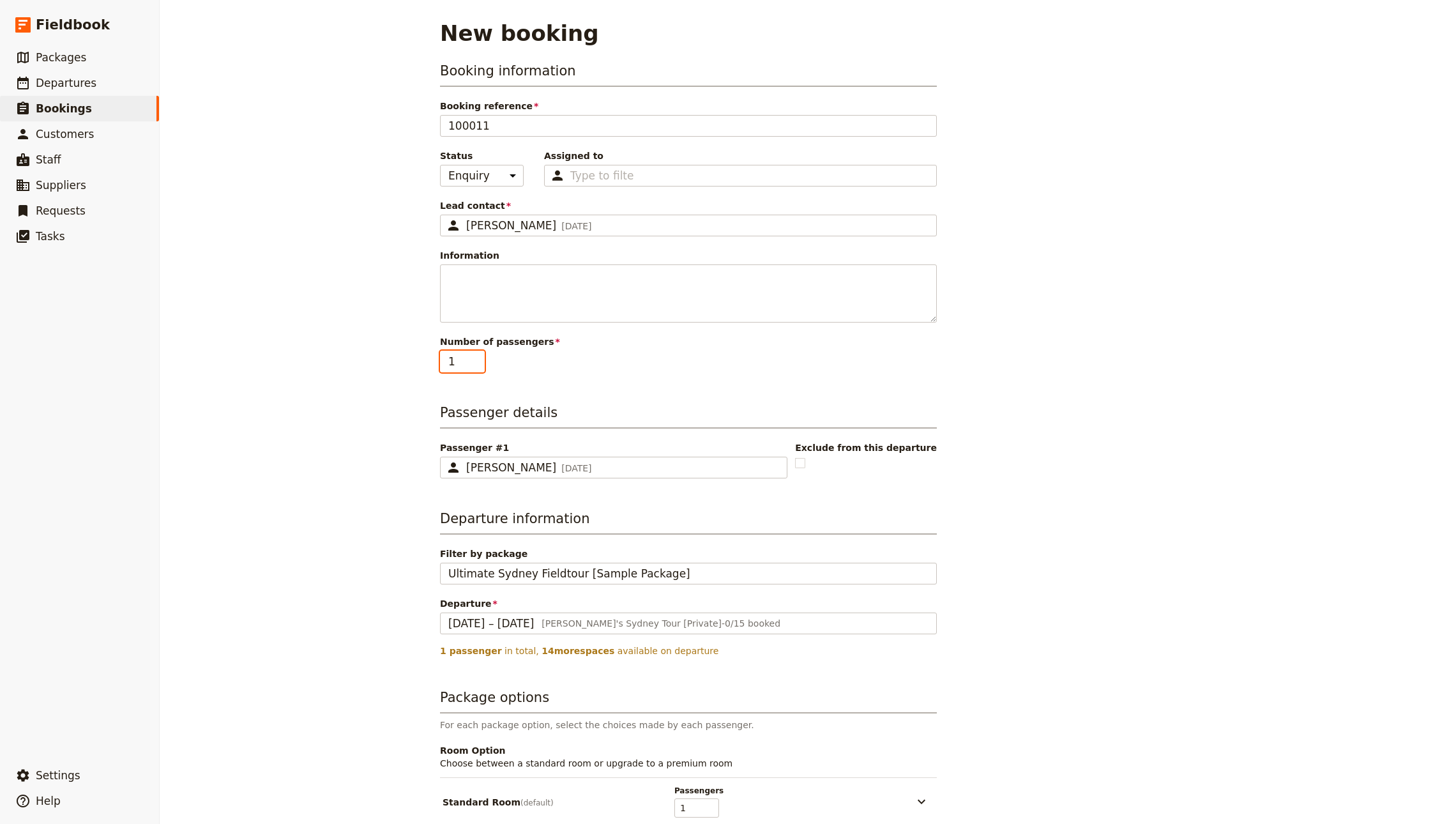
type input "2"
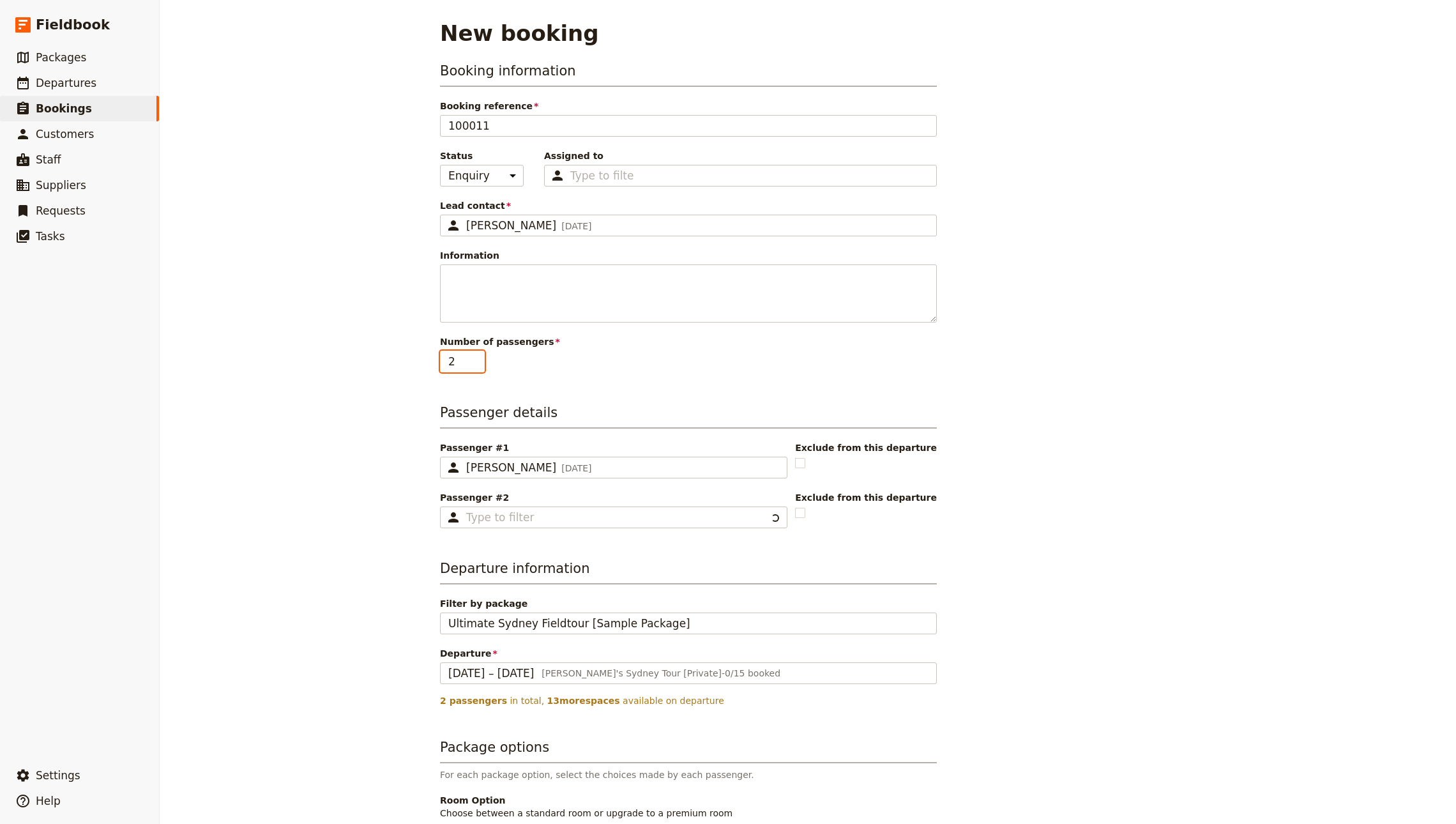
type input "2"
click at [473, 358] on input "2" at bounding box center [462, 361] width 44 height 21
click at [524, 518] on input "Passenger #2 ​" at bounding box center [623, 517] width 313 height 16
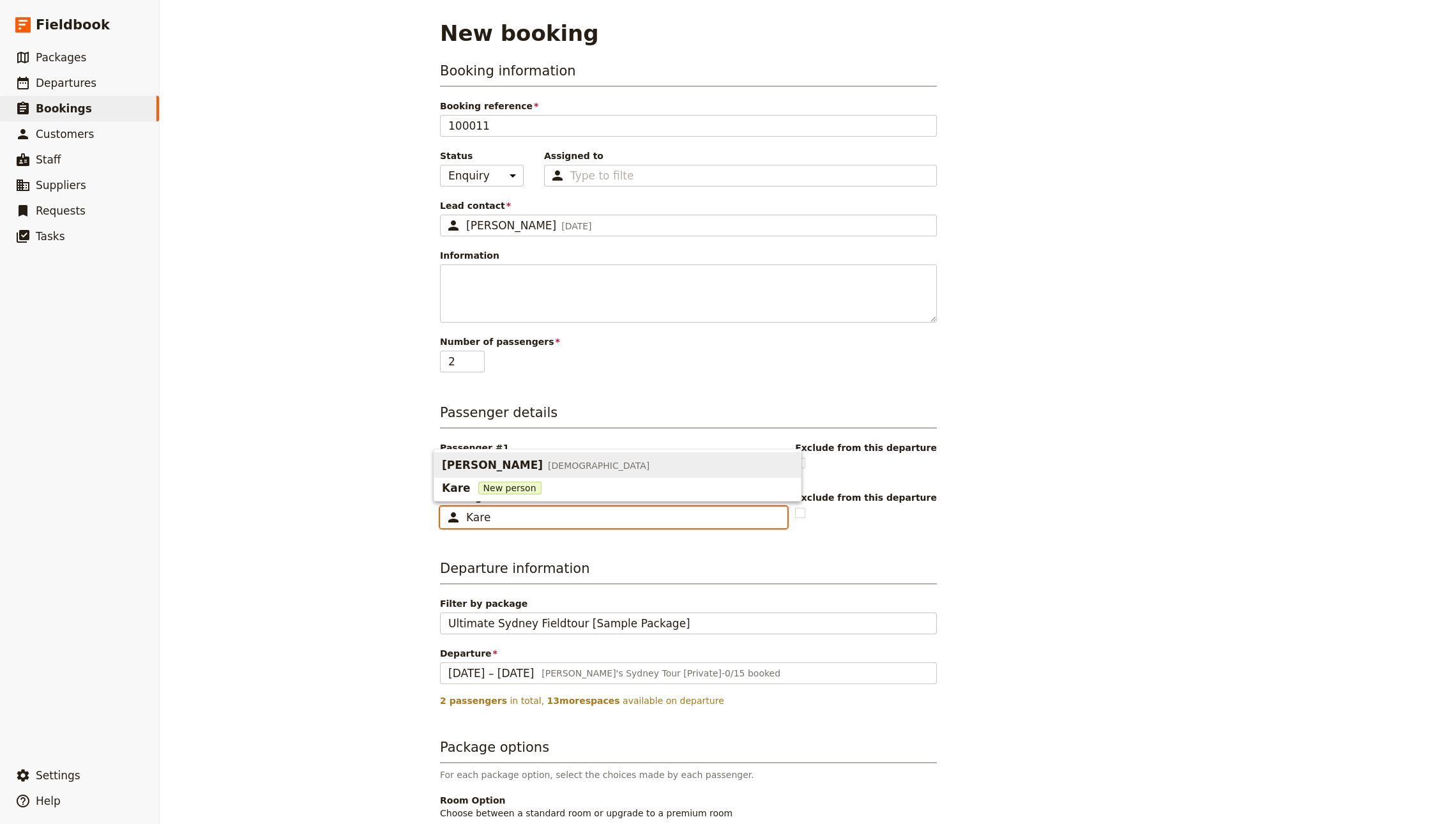
click at [543, 467] on span "Karen Smith Female" at bounding box center [617, 464] width 351 height 20
type input "Karen Smith"
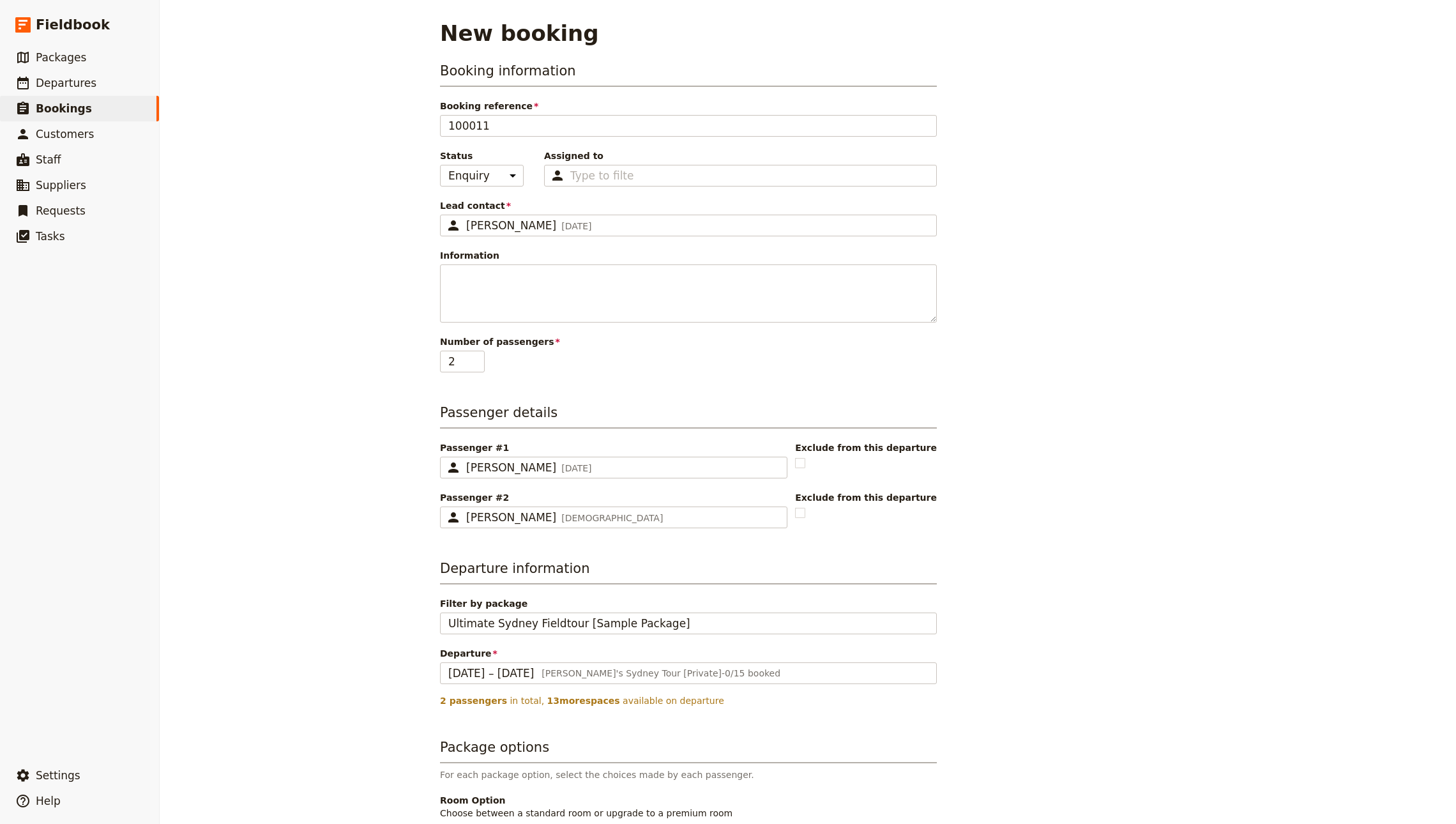
click at [1313, 428] on div "New booking Booking information Booking reference 100011 Status Enquiry On hold…" at bounding box center [807, 412] width 1296 height 824
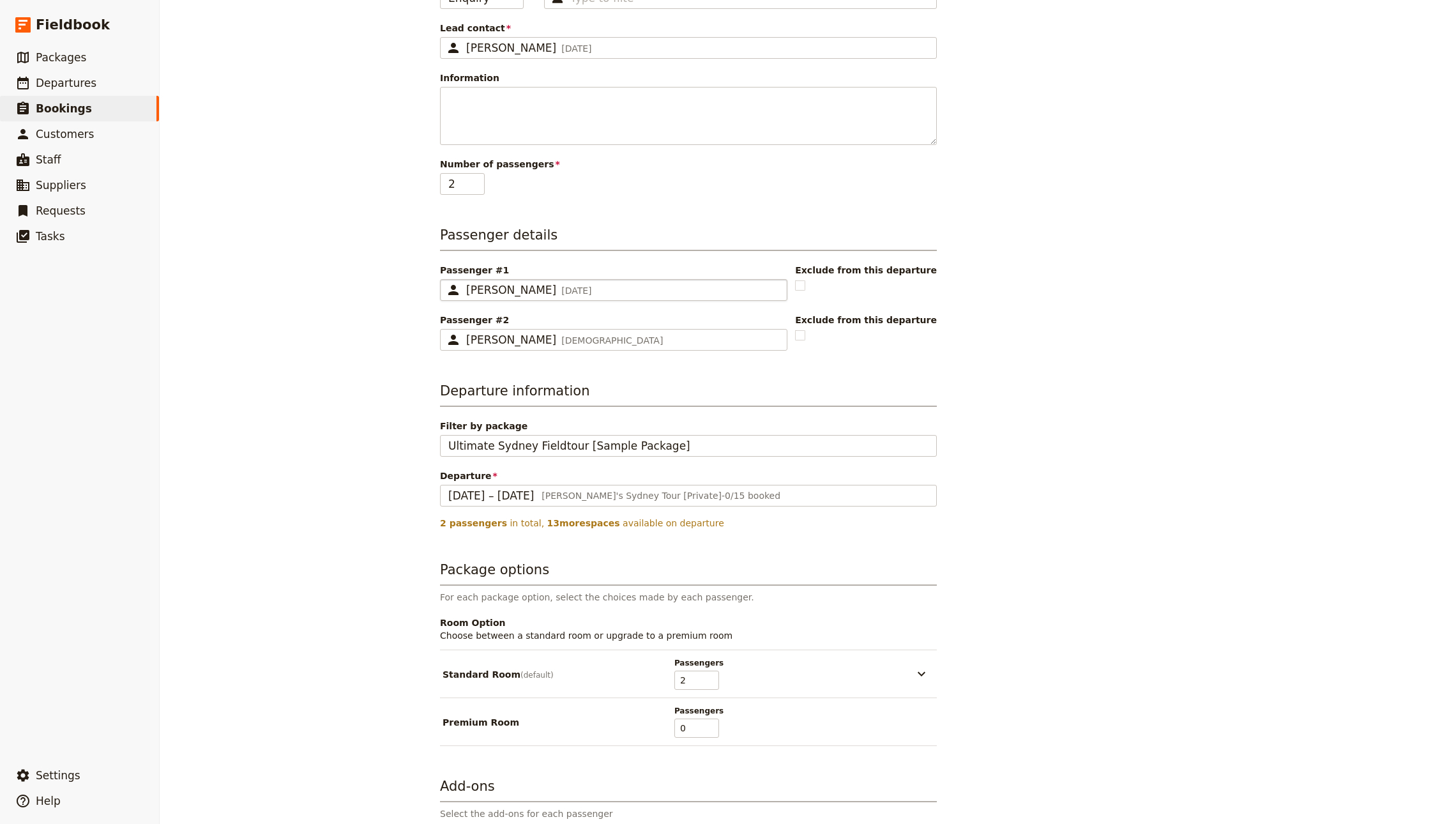
scroll to position [339, 0]
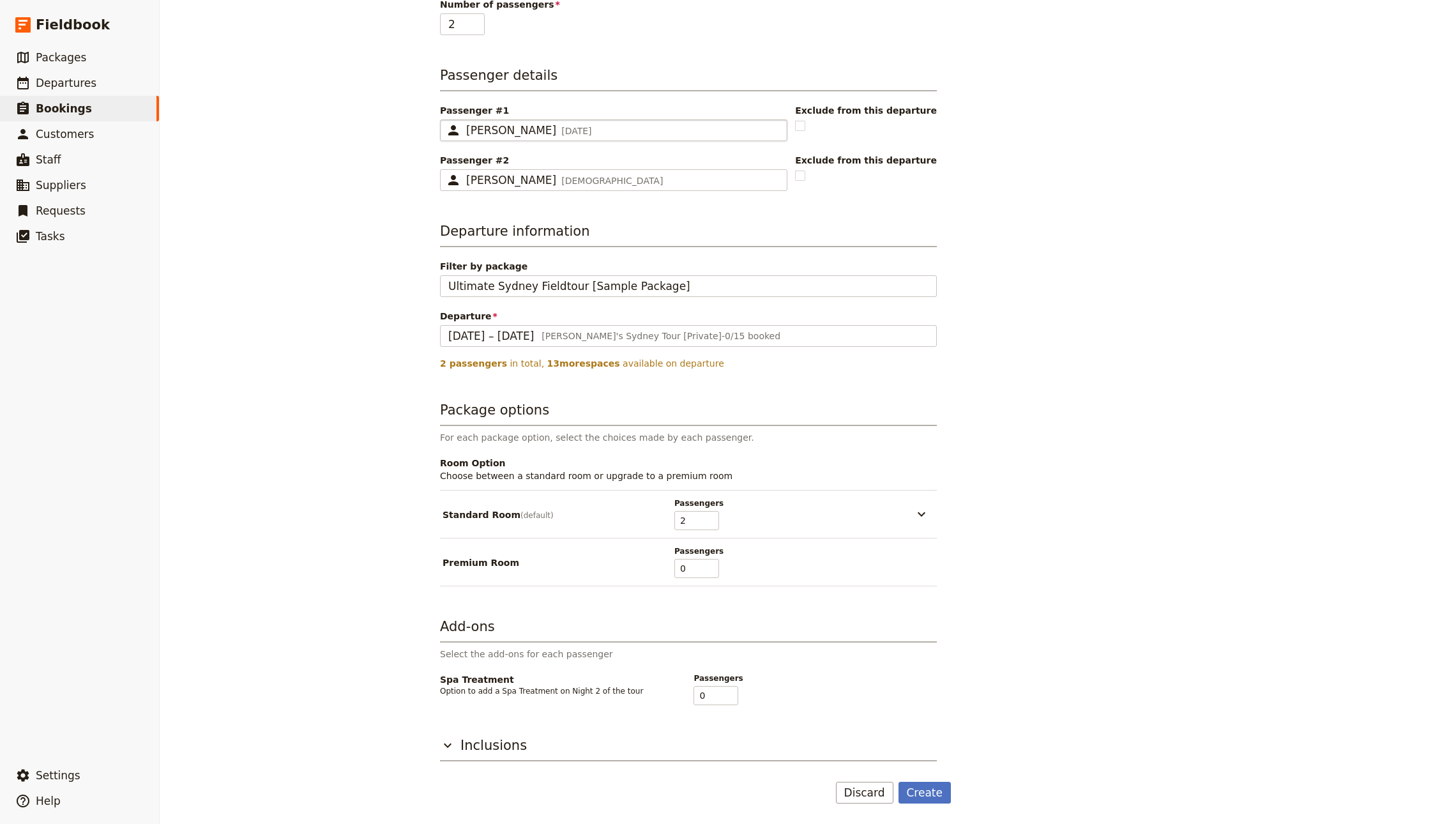
click at [489, 120] on fieldset "​ John Smith 2 Sep 1991 John Smith" at bounding box center [614, 130] width 348 height 21
click at [446, 120] on input "John Smith" at bounding box center [445, 120] width 1 height 1
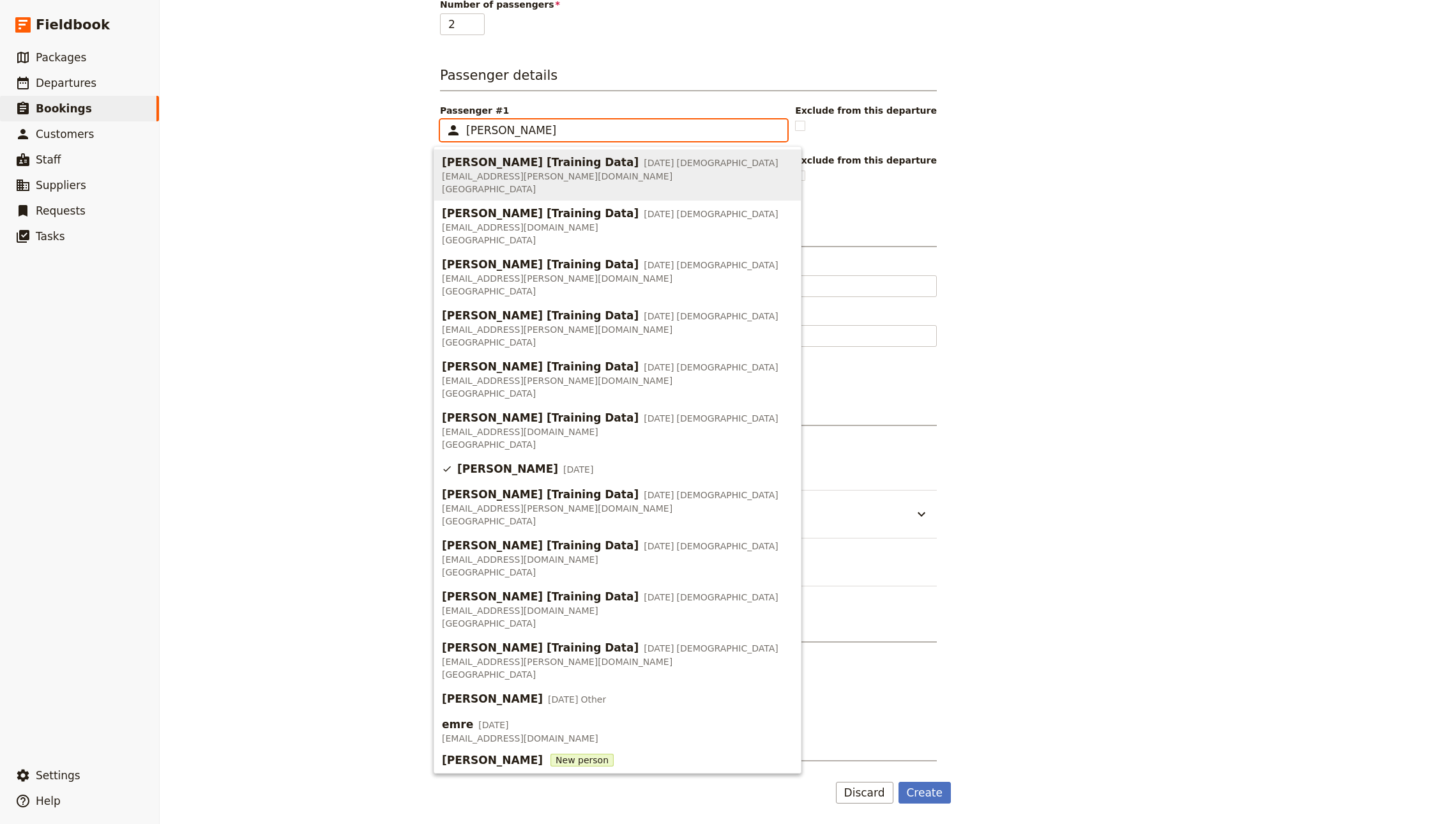
click at [486, 123] on input "John Smith" at bounding box center [623, 130] width 313 height 16
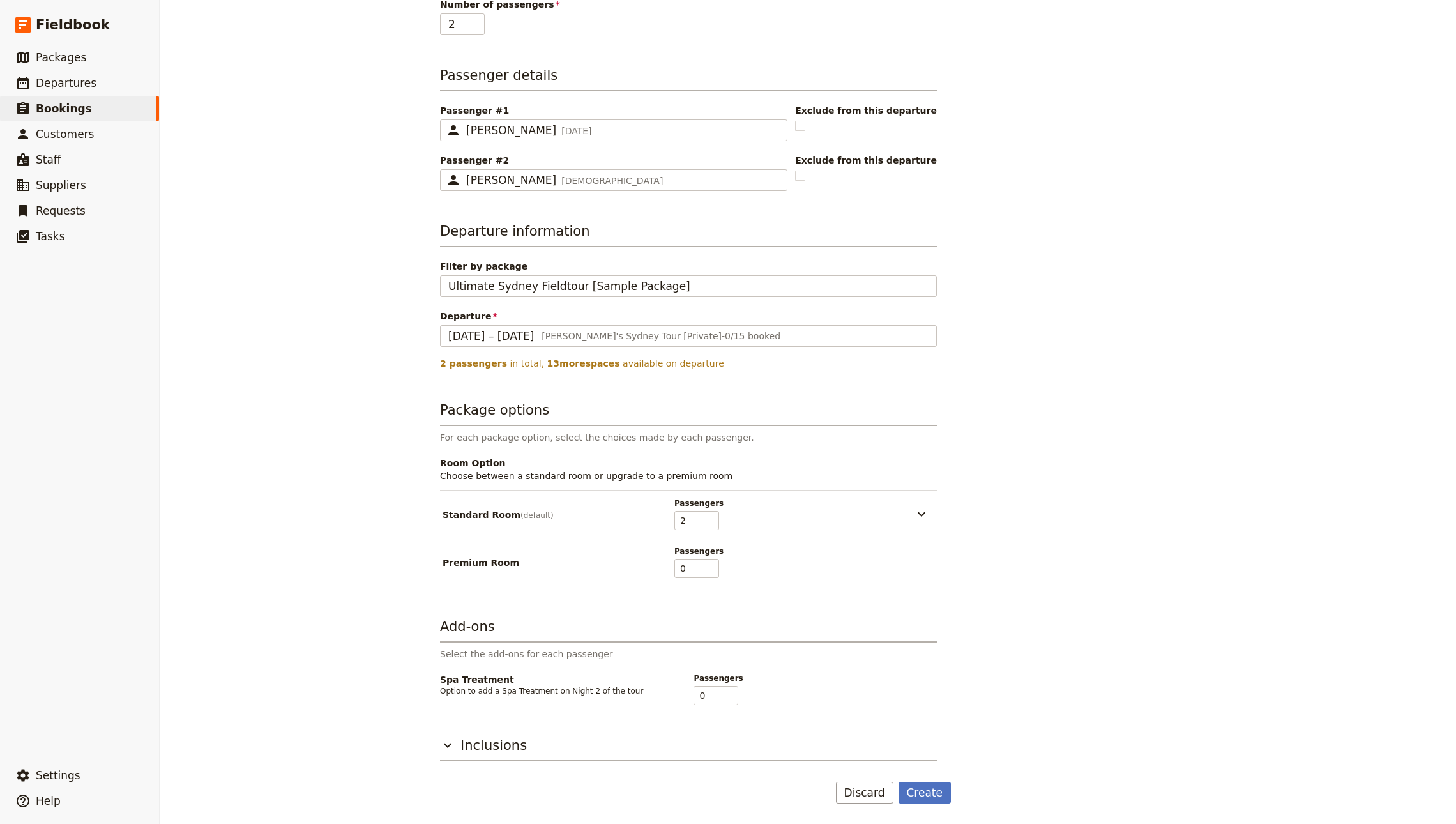
click at [1318, 136] on div "New booking Booking information Booking reference 100011 Status Enquiry On hold…" at bounding box center [807, 412] width 1296 height 824
click at [920, 790] on button "Create" at bounding box center [924, 792] width 53 height 21
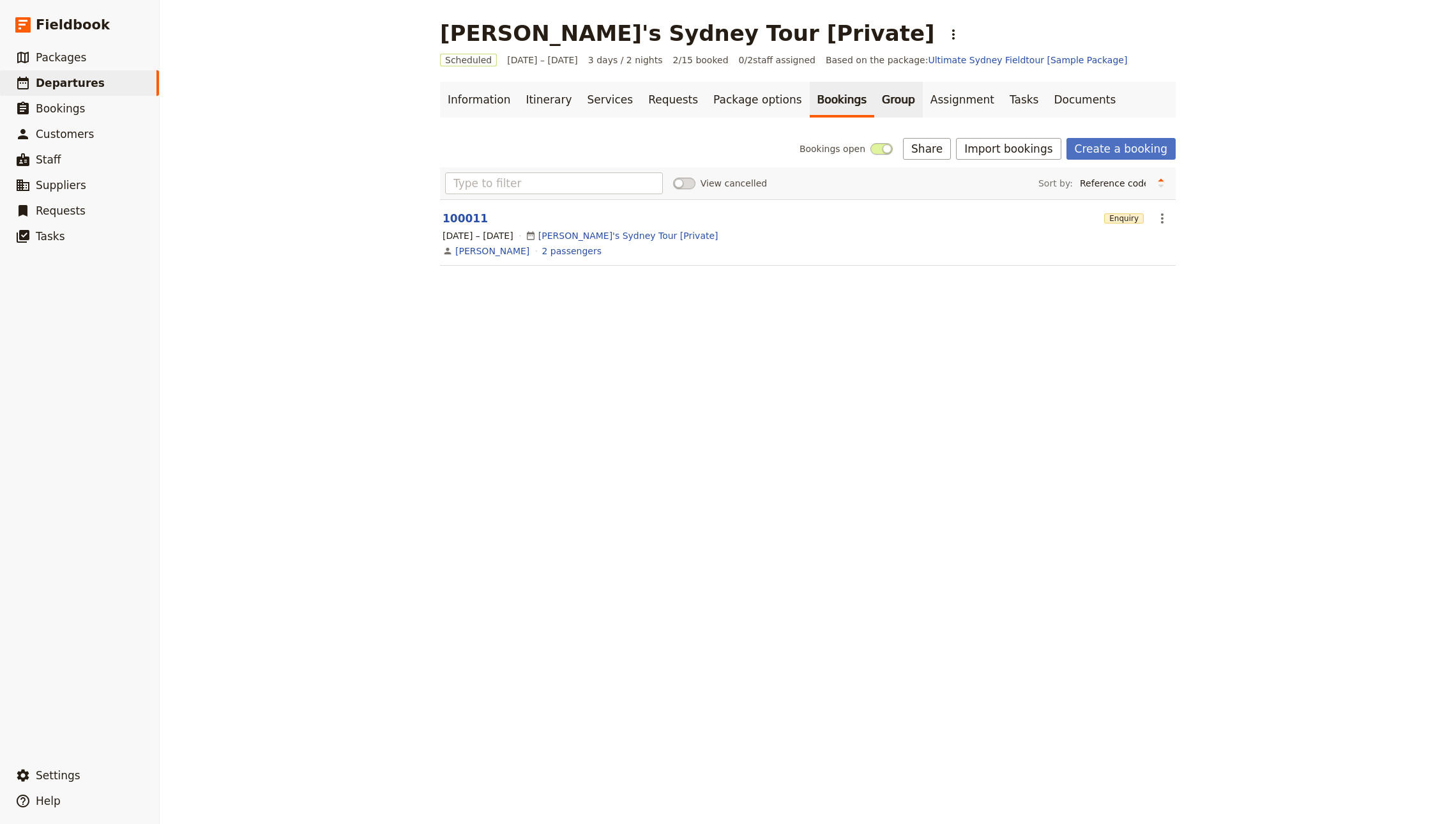
click at [874, 102] on link "Group" at bounding box center [898, 99] width 48 height 36
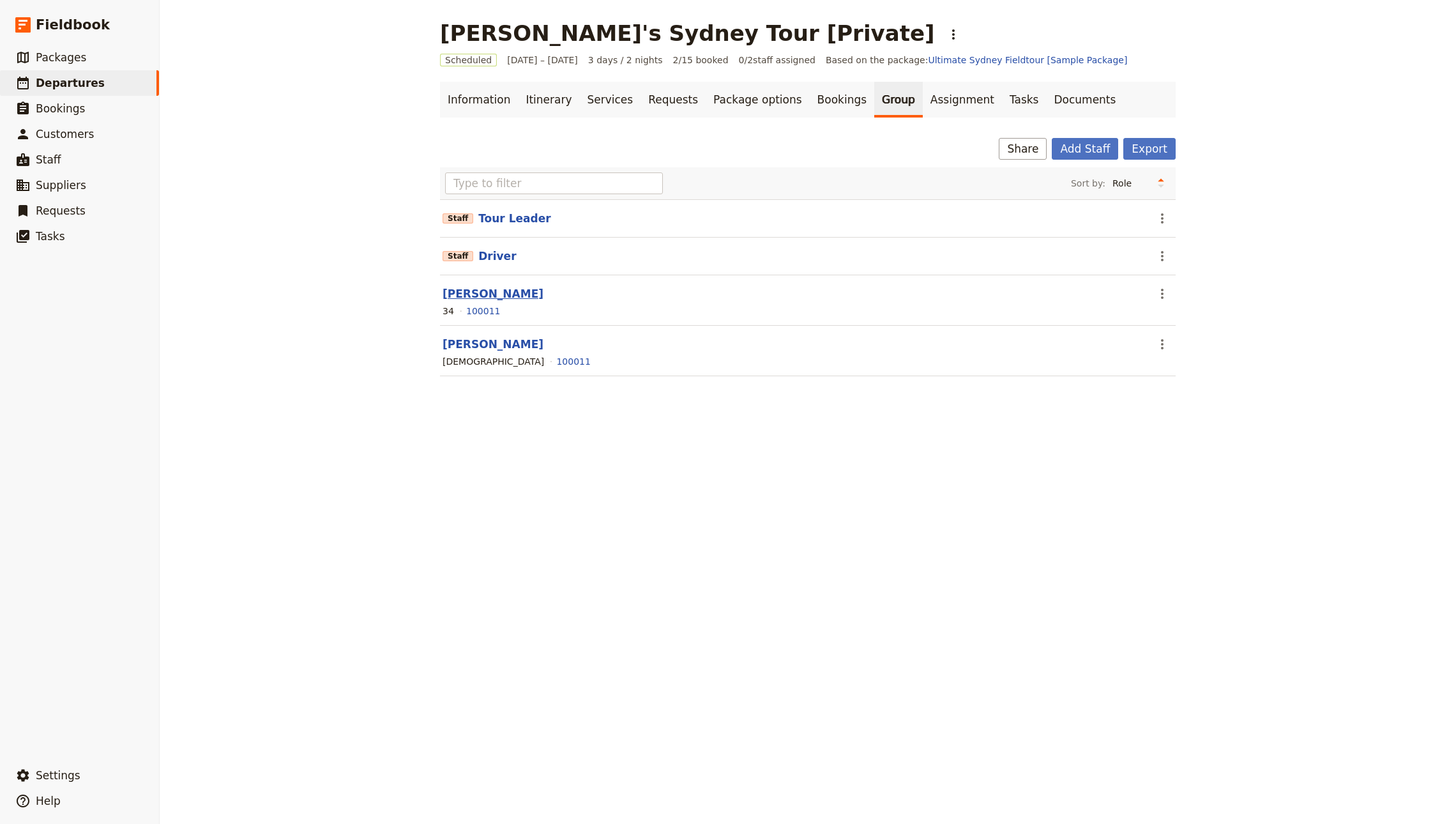
click at [442, 297] on button "John Smith" at bounding box center [492, 294] width 101 height 16
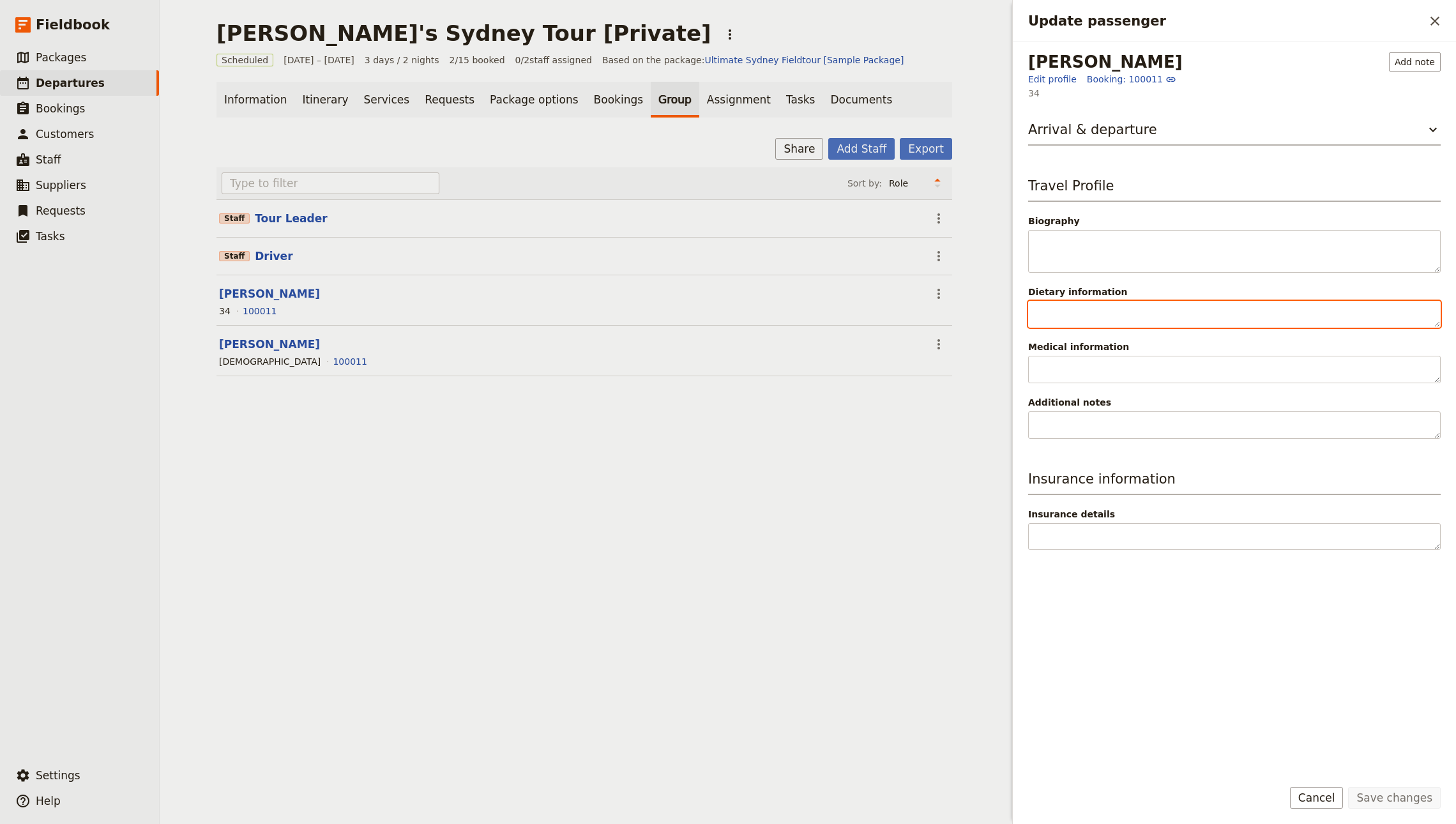
click at [1094, 324] on textarea "Dietary information" at bounding box center [1234, 314] width 412 height 28
type textarea "Vegetarian"
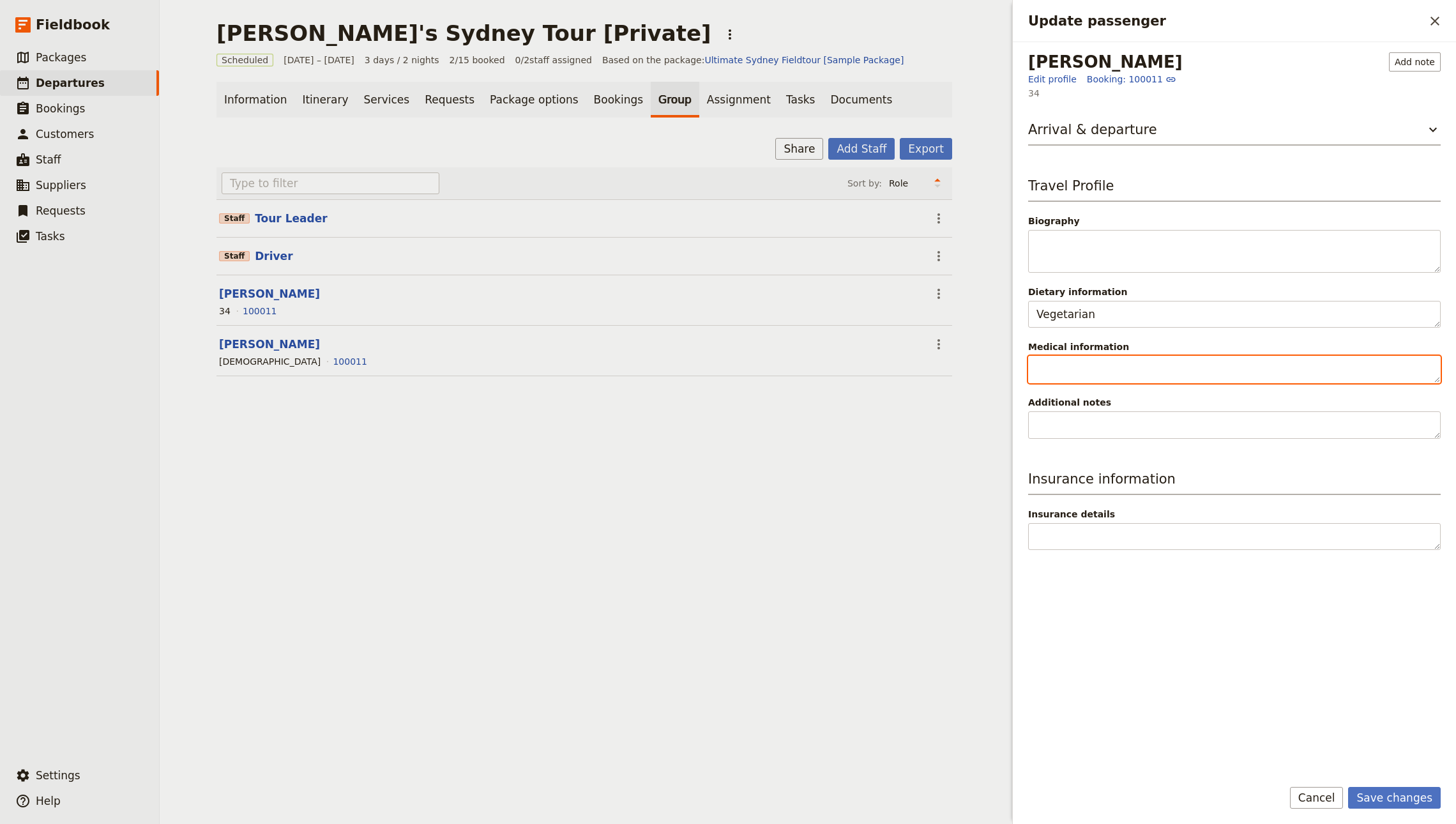
click at [1095, 366] on textarea "Medical information" at bounding box center [1234, 370] width 412 height 28
type textarea "Diabetic"
click at [1139, 129] on button "Arrival & departure" at bounding box center [1234, 133] width 412 height 26
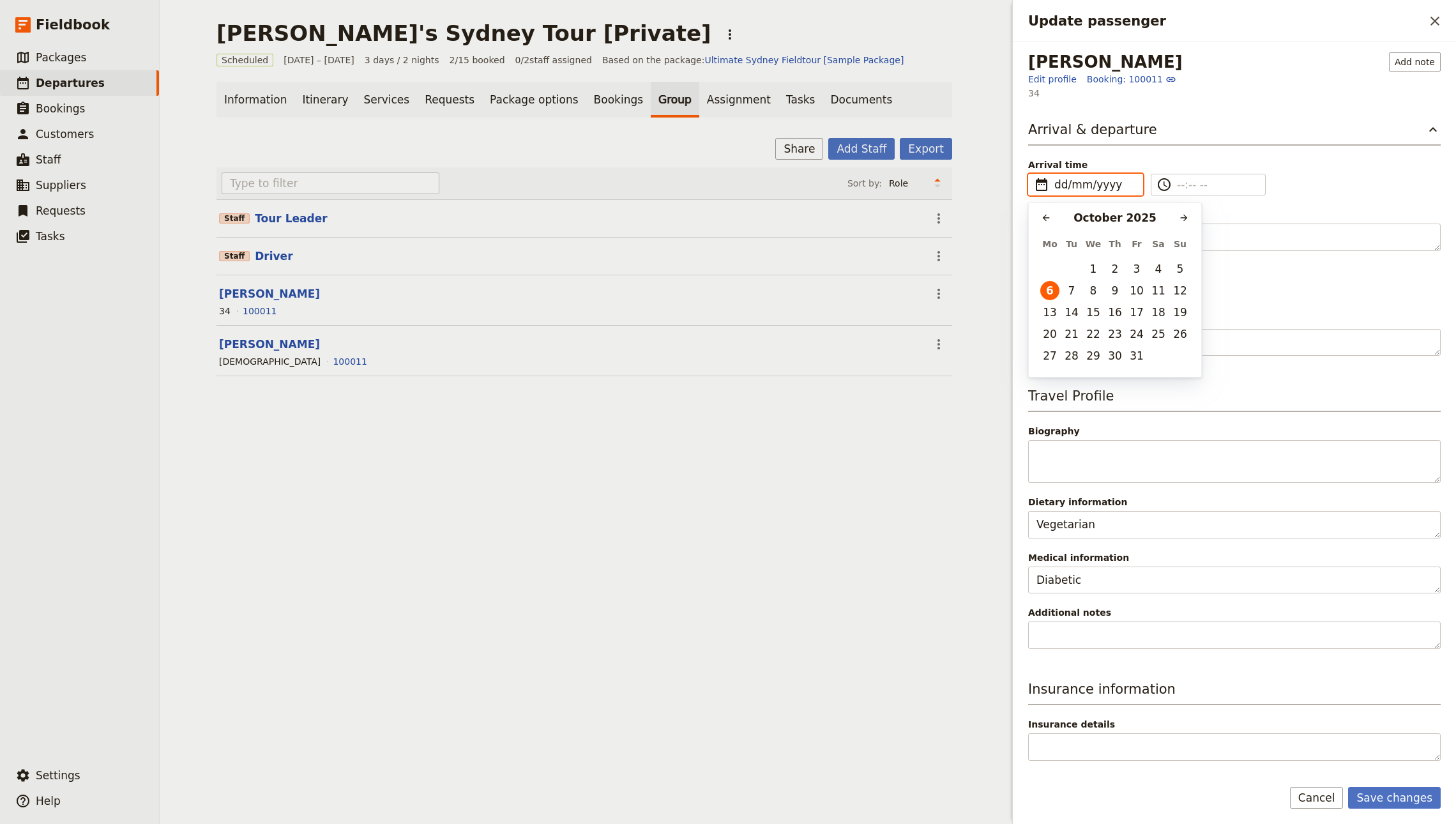
click at [1078, 190] on input "dd/mm/yyyy" at bounding box center [1094, 184] width 81 height 16
click at [1090, 294] on button "8" at bounding box center [1093, 290] width 19 height 19
type input "08/10/2025"
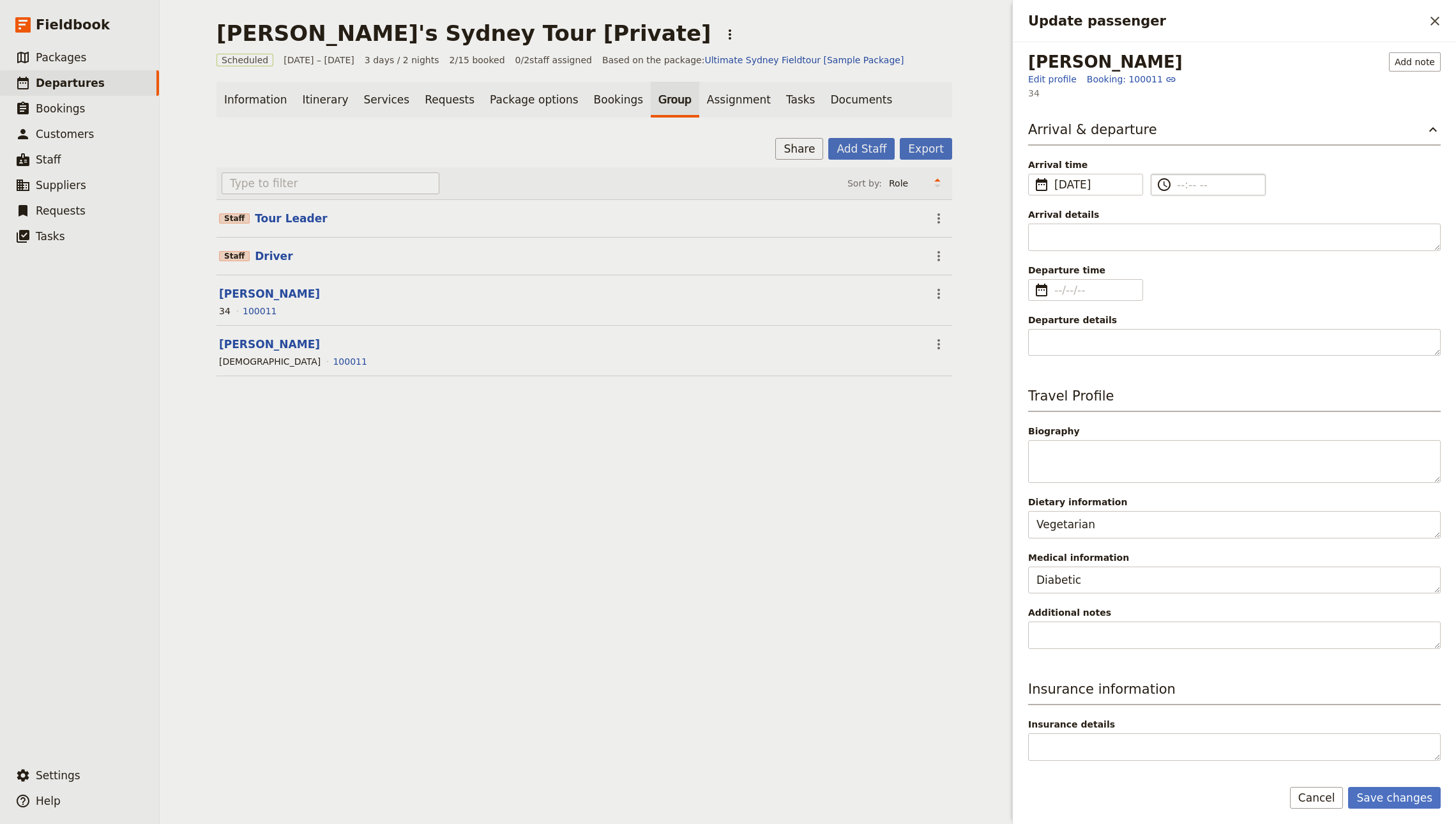
click at [1199, 189] on input "​" at bounding box center [1217, 184] width 81 height 16
type input "--:-- --"
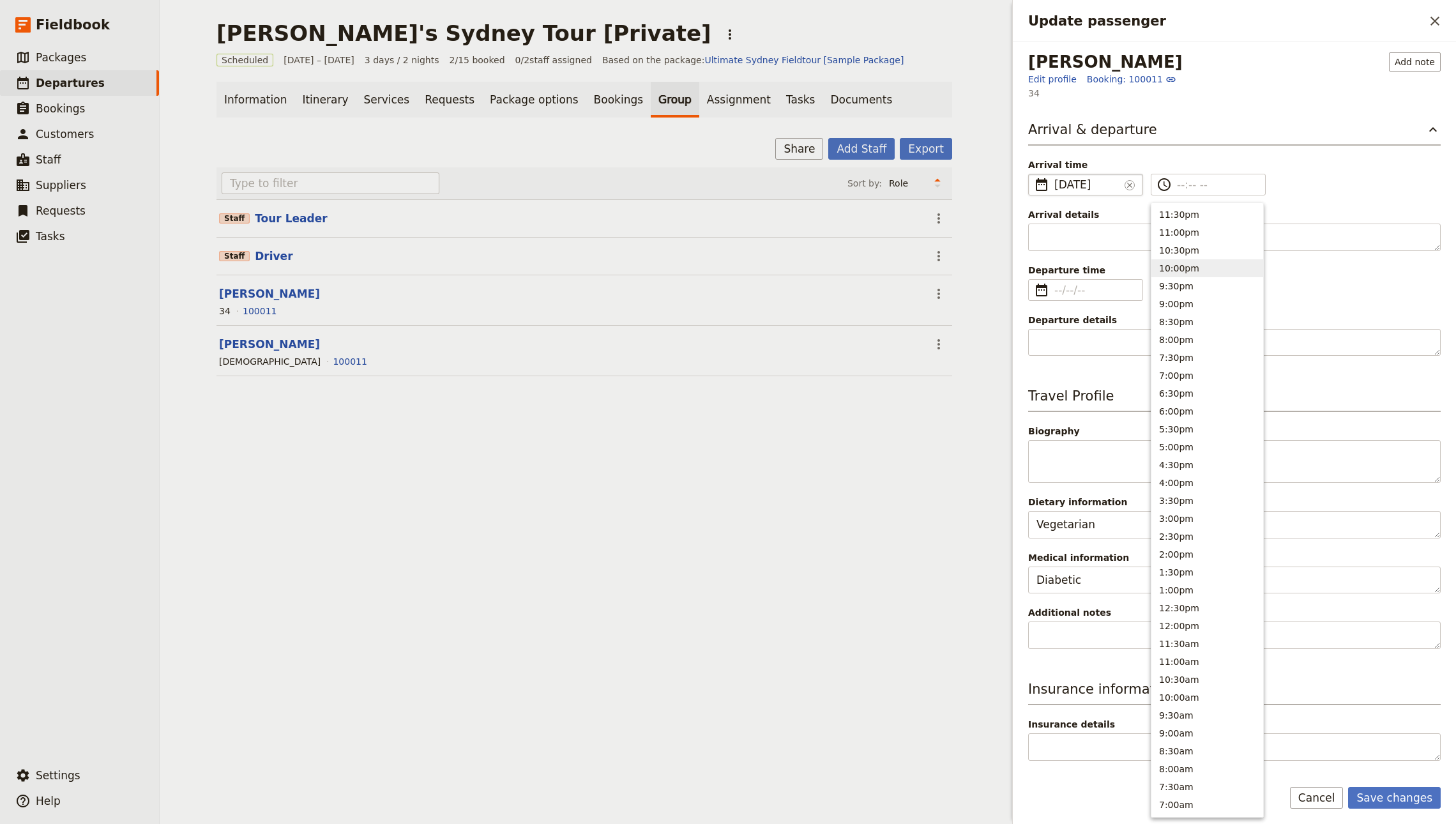
click at [1069, 184] on span "8 Oct 2025" at bounding box center [1086, 184] width 65 height 16
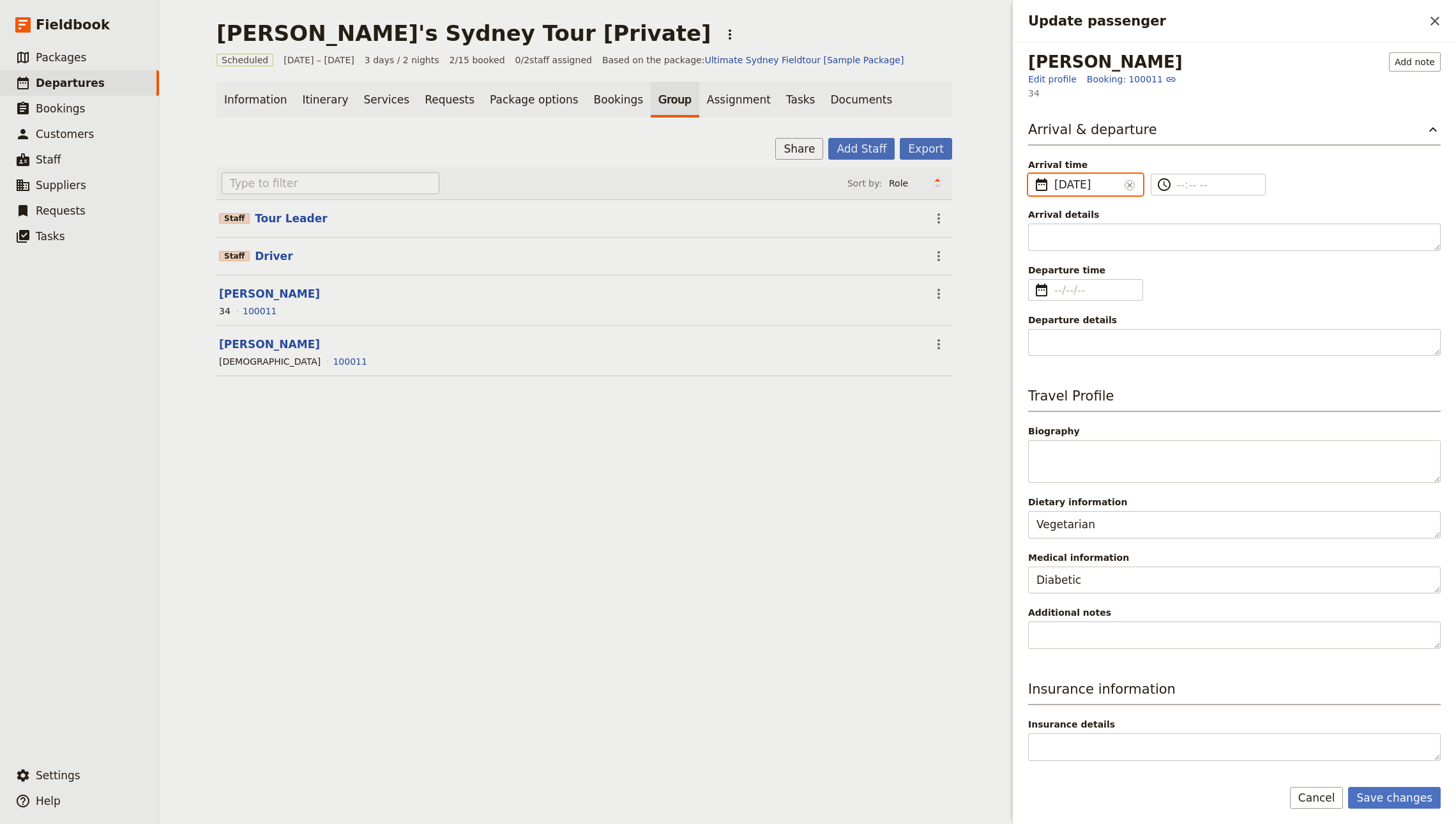
click at [1063, 179] on input "08/10/2025" at bounding box center [1086, 184] width 65 height 16
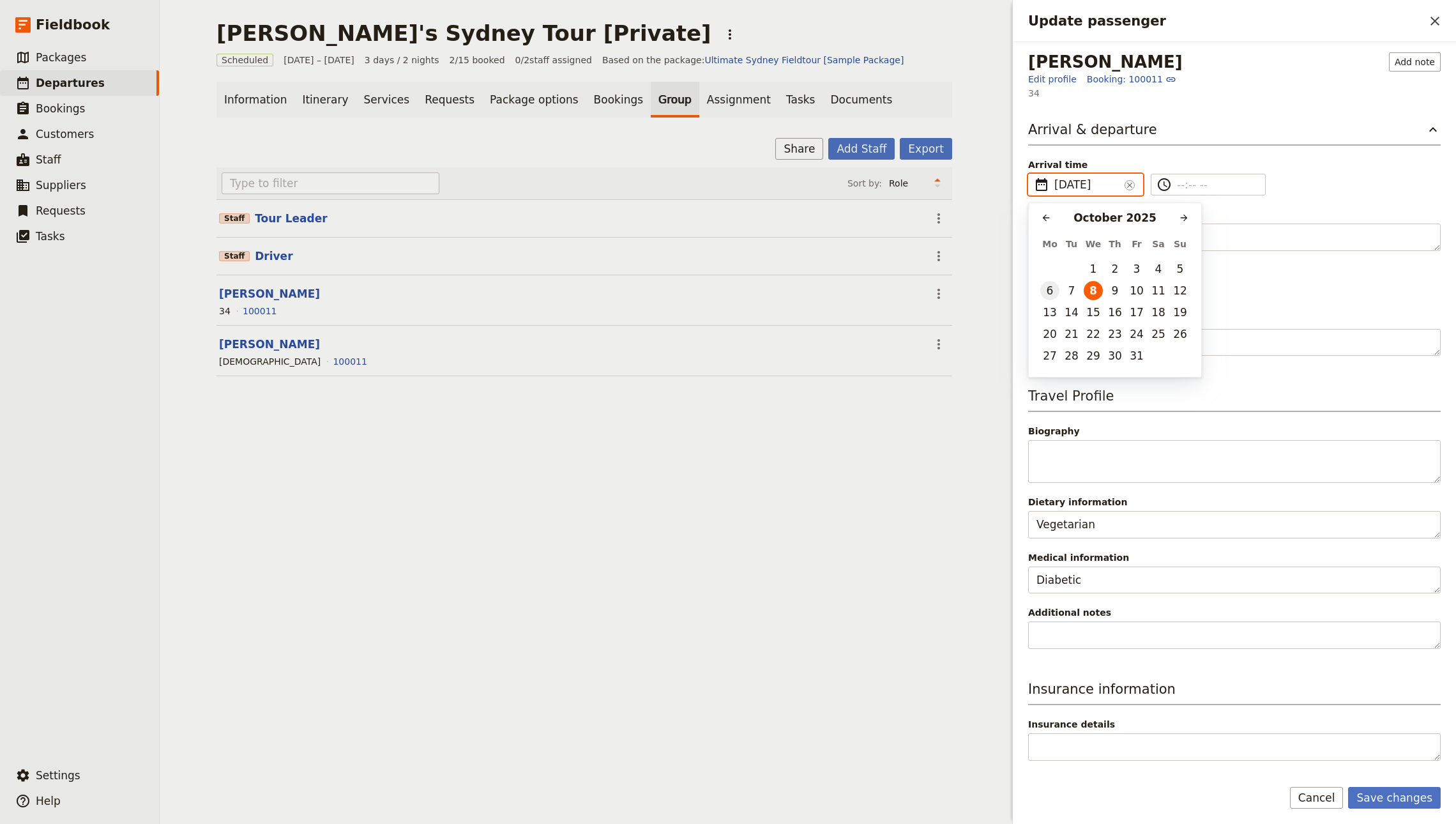
click at [1047, 292] on button "6" at bounding box center [1049, 290] width 19 height 19
type input "06/10/2025"
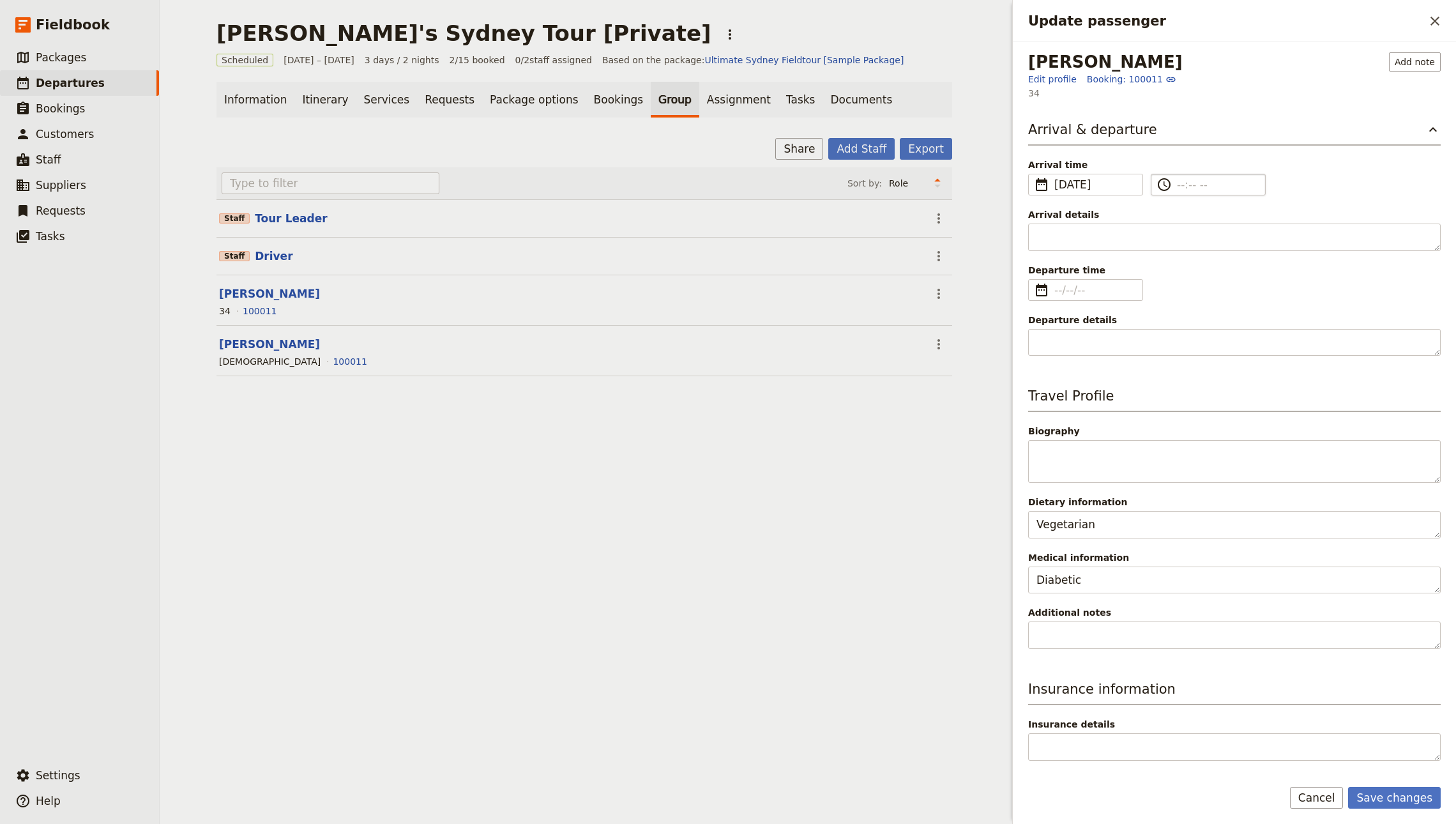
click at [1190, 189] on input "​" at bounding box center [1217, 184] width 81 height 16
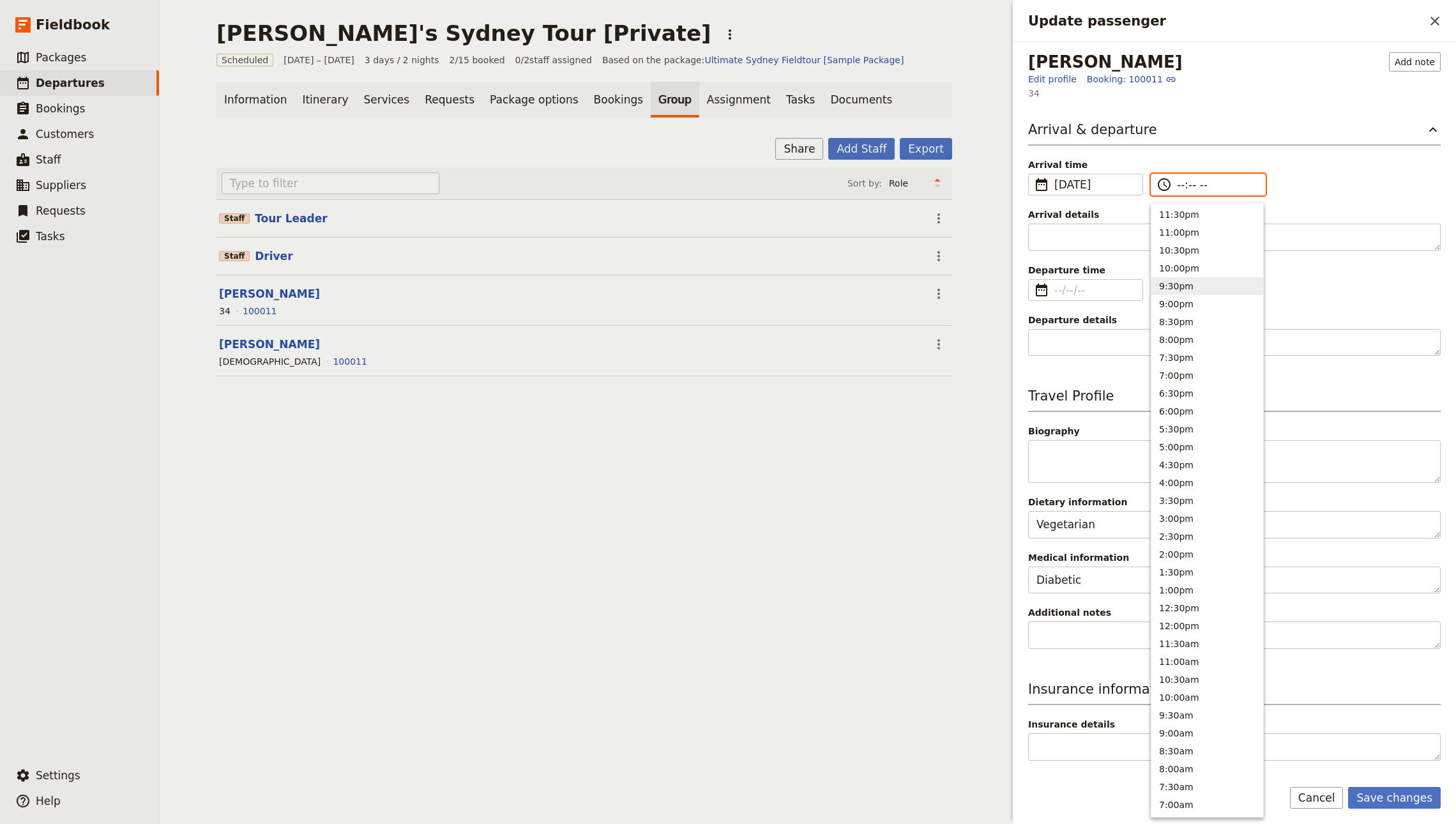
click at [1196, 283] on button "9:30pm" at bounding box center [1207, 285] width 112 height 18
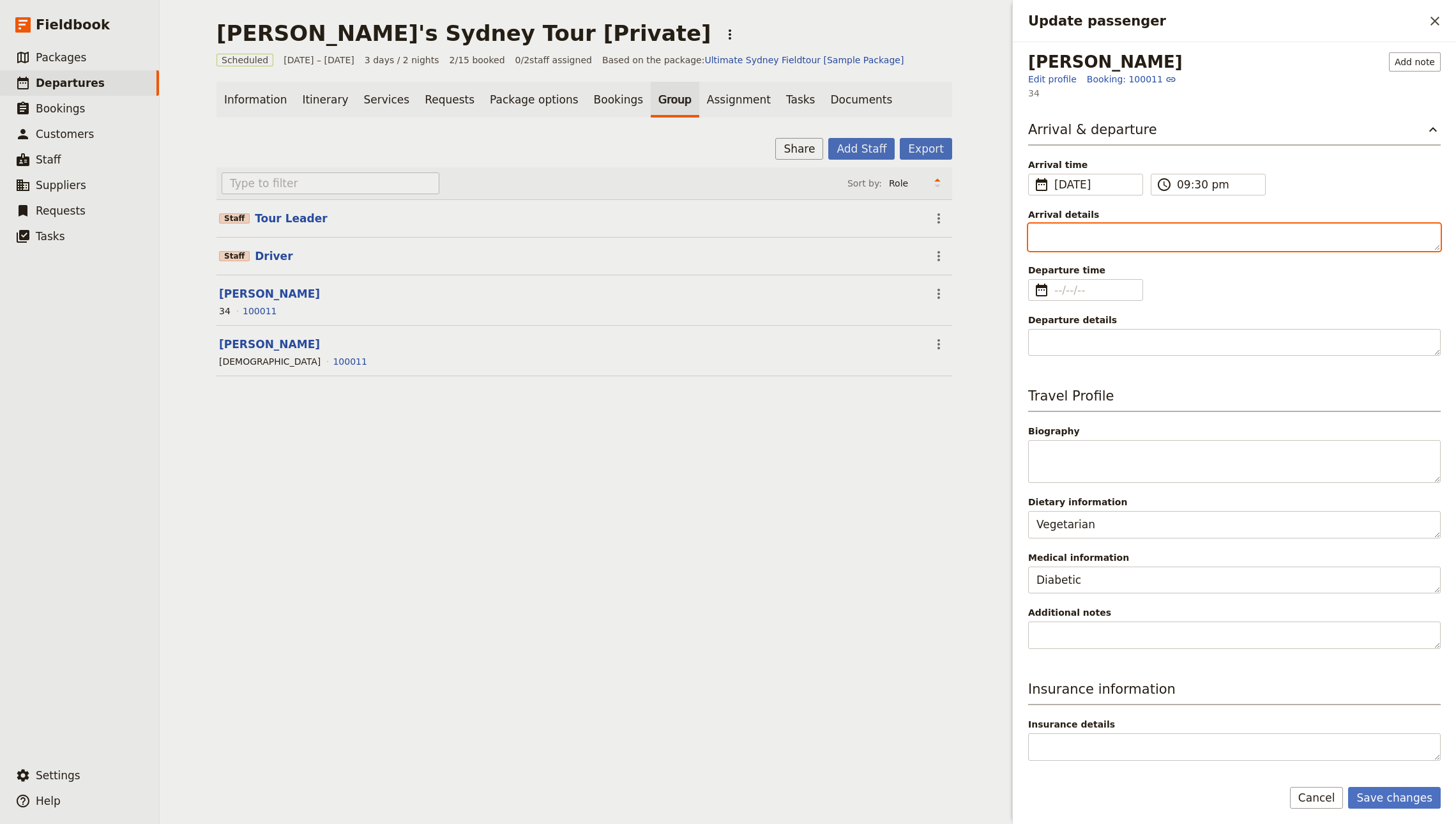
click at [1066, 230] on textarea "Arrival details" at bounding box center [1234, 237] width 412 height 28
click at [1187, 178] on input "09:30 pm" at bounding box center [1209, 184] width 65 height 16
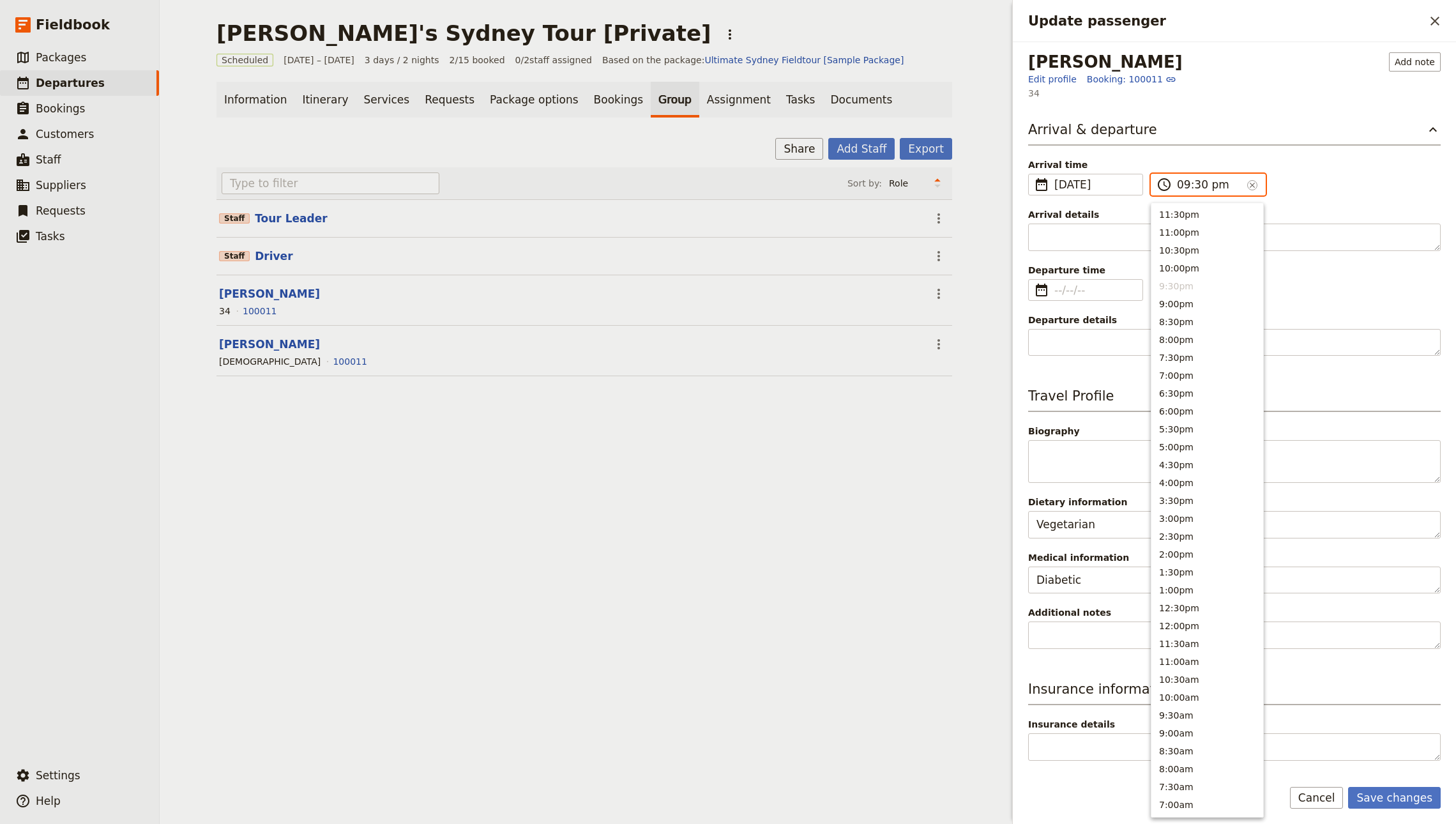
click at [1218, 183] on input "09:30 pm" at bounding box center [1209, 184] width 65 height 16
type input "09:30 am"
click at [1046, 247] on textarea "Arrival details" at bounding box center [1234, 237] width 412 height 28
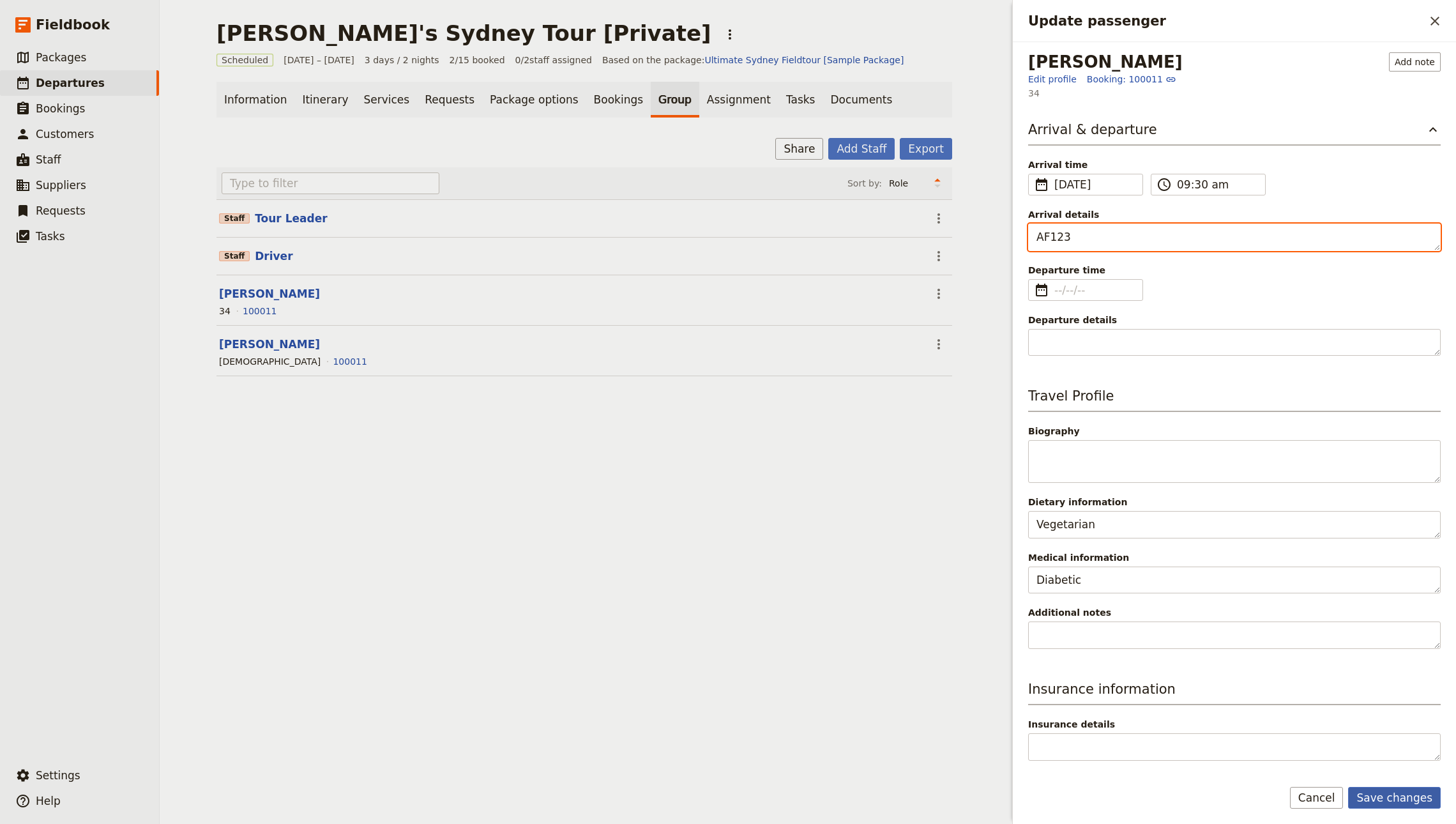
type textarea "AF123"
click at [1392, 805] on button "Save changes" at bounding box center [1394, 797] width 93 height 21
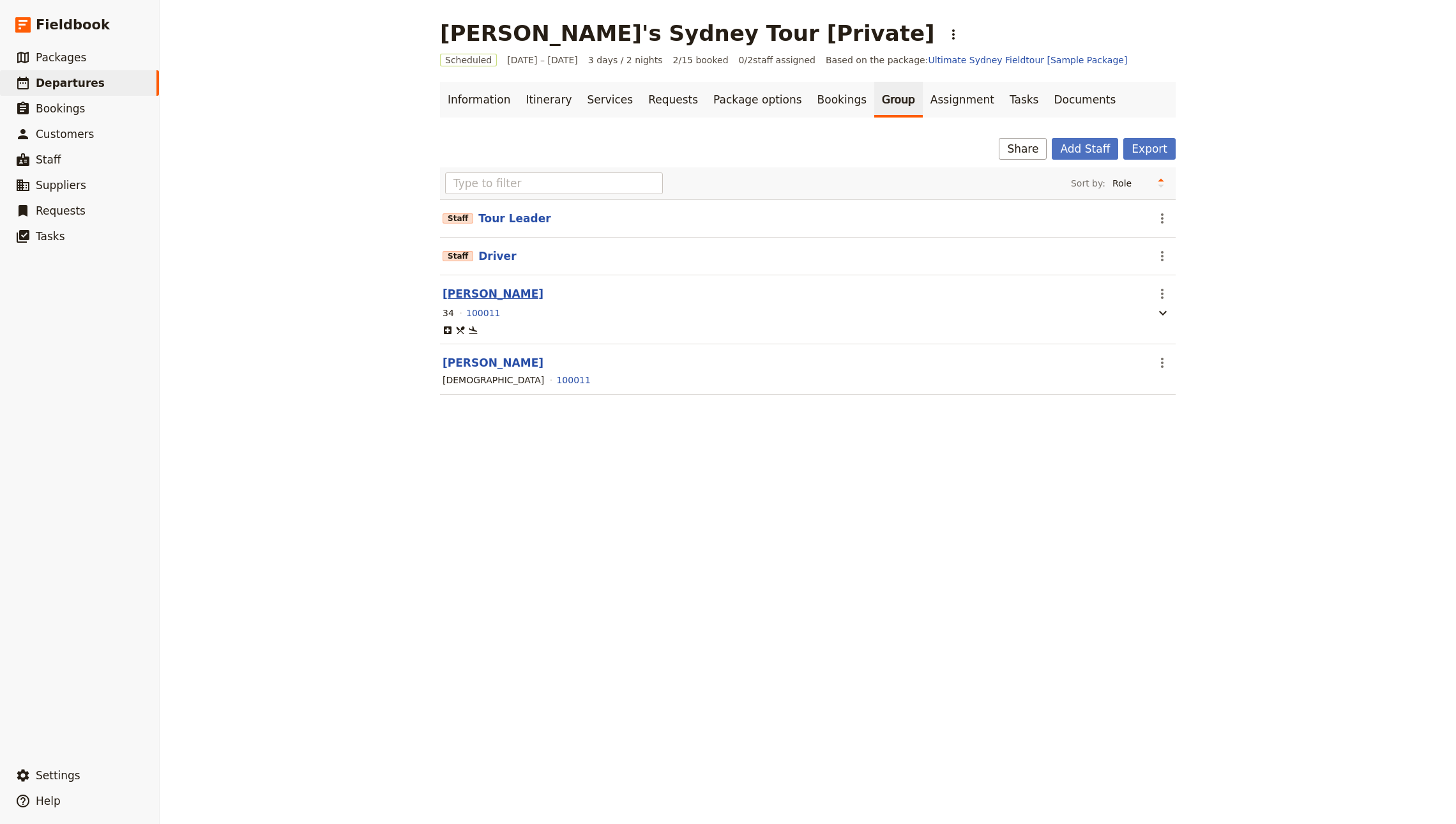
click at [466, 296] on button "John Smith" at bounding box center [492, 294] width 101 height 16
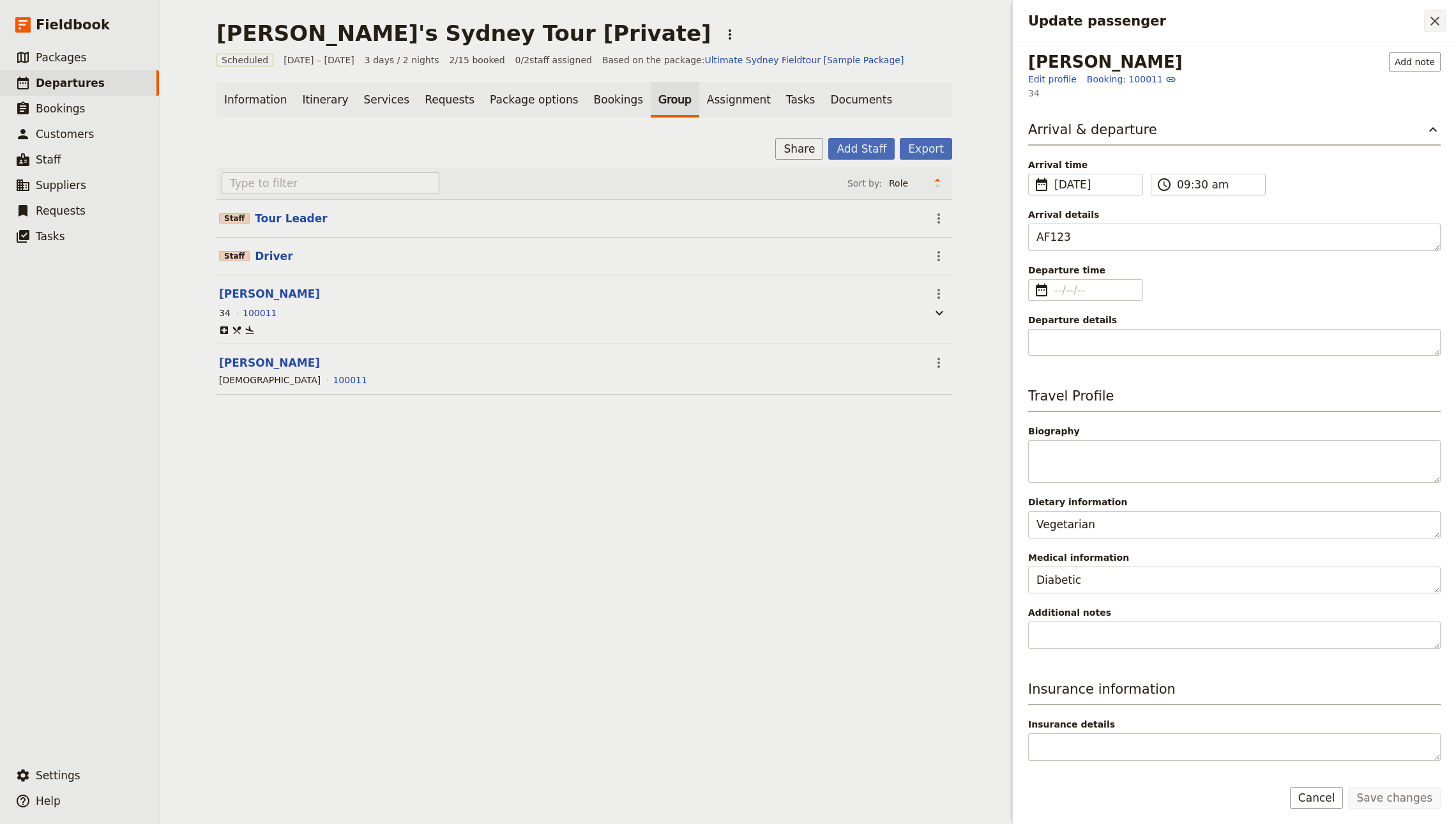
click at [1434, 16] on icon "Close drawer" at bounding box center [1435, 20] width 16 height 16
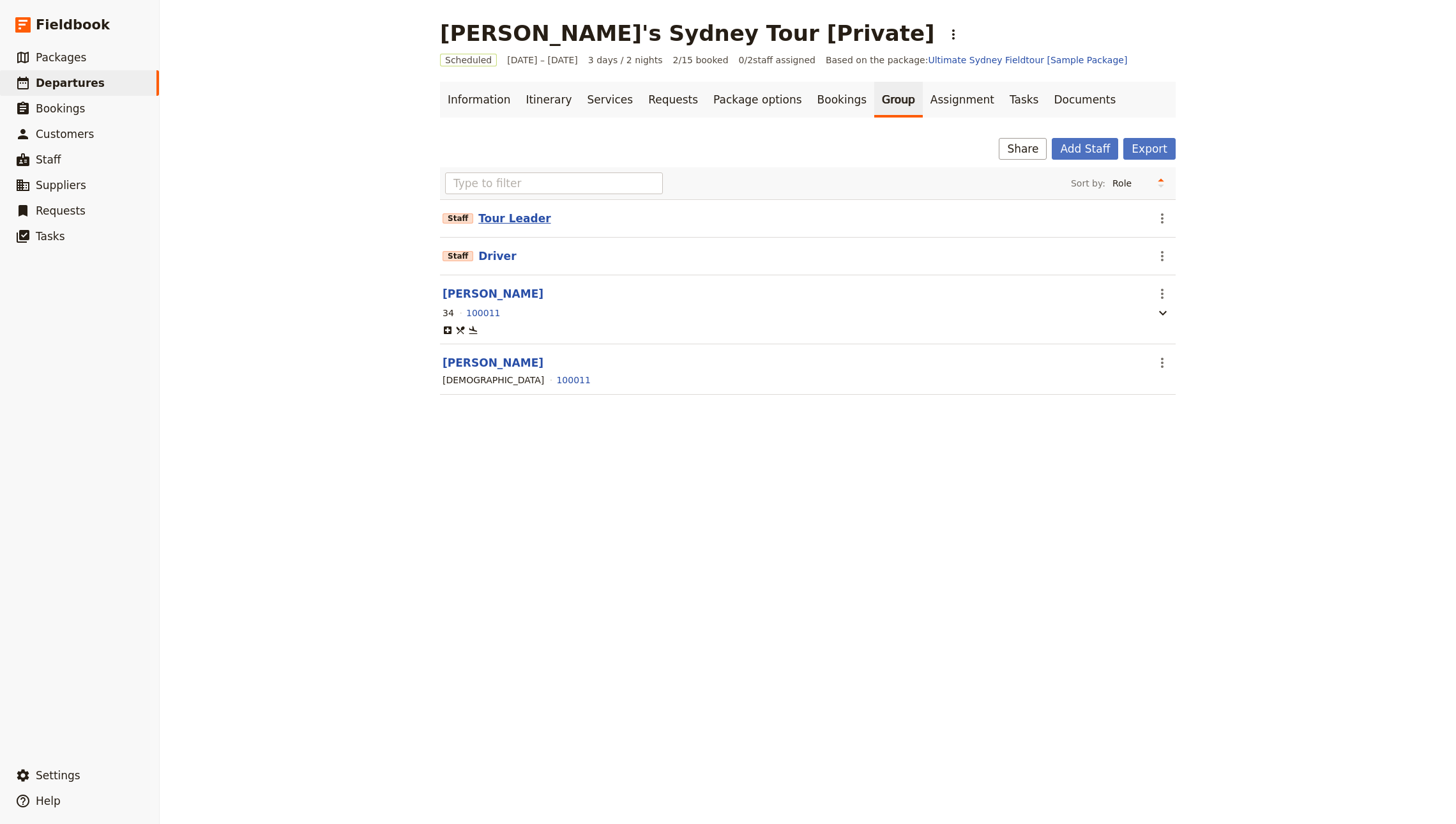
click at [507, 222] on button "Tour Leader" at bounding box center [514, 218] width 72 height 16
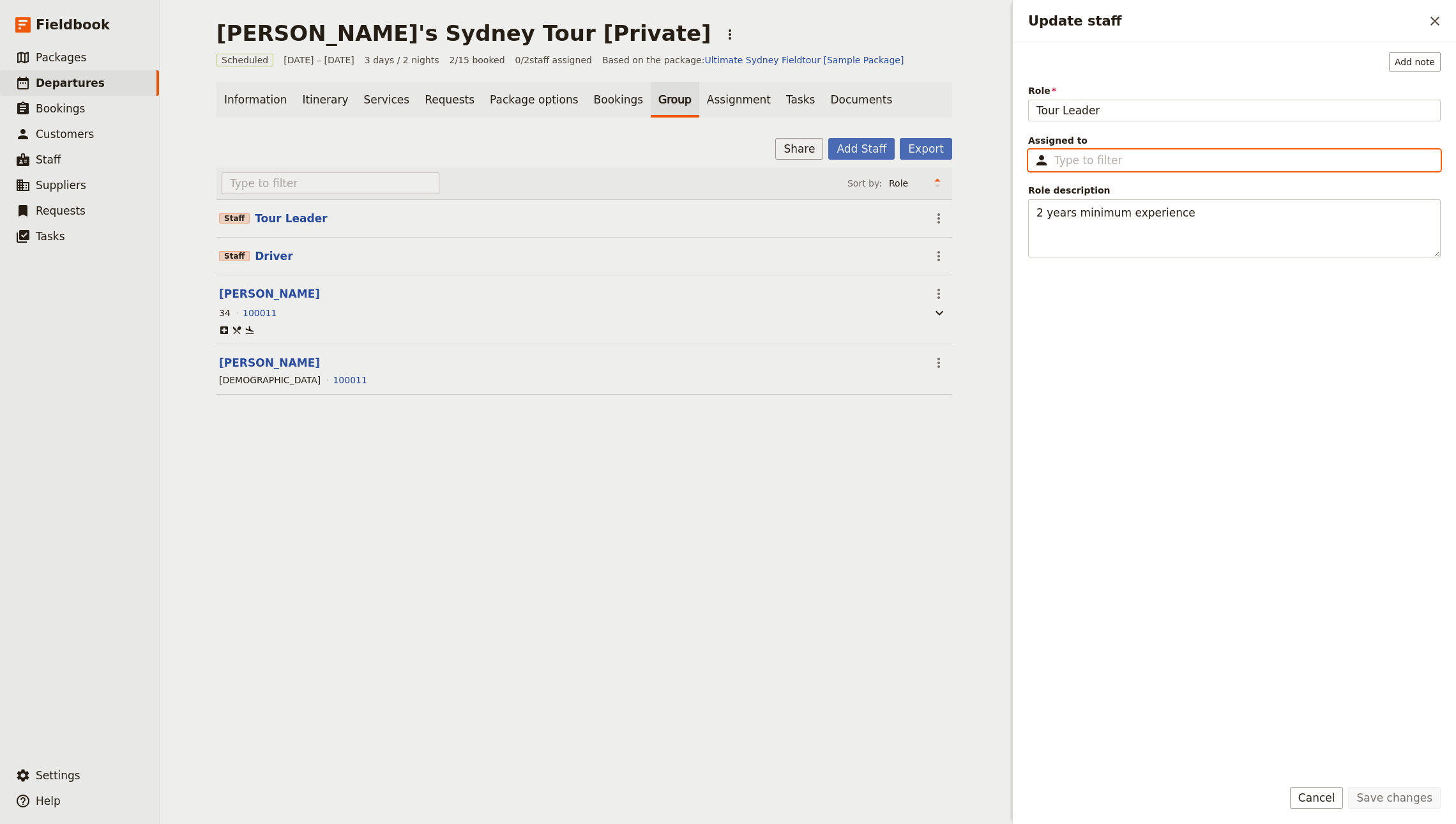
click at [1179, 166] on input "Assigned to ​" at bounding box center [1243, 160] width 378 height 16
click at [1110, 211] on span "emre@sojournturkey.com" at bounding box center [1114, 209] width 157 height 13
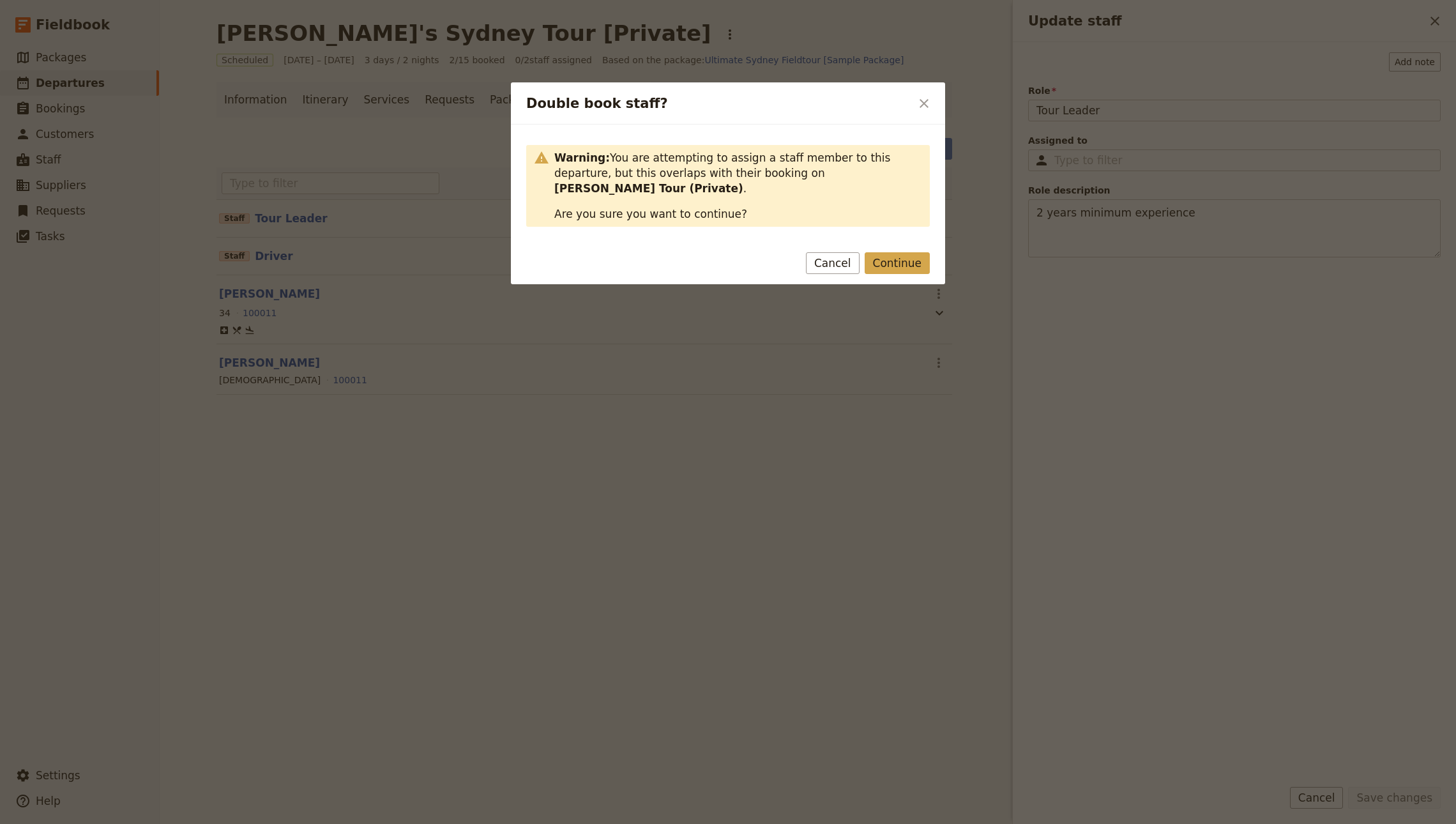
click at [898, 252] on button "Continue" at bounding box center [897, 262] width 65 height 21
type input "emre"
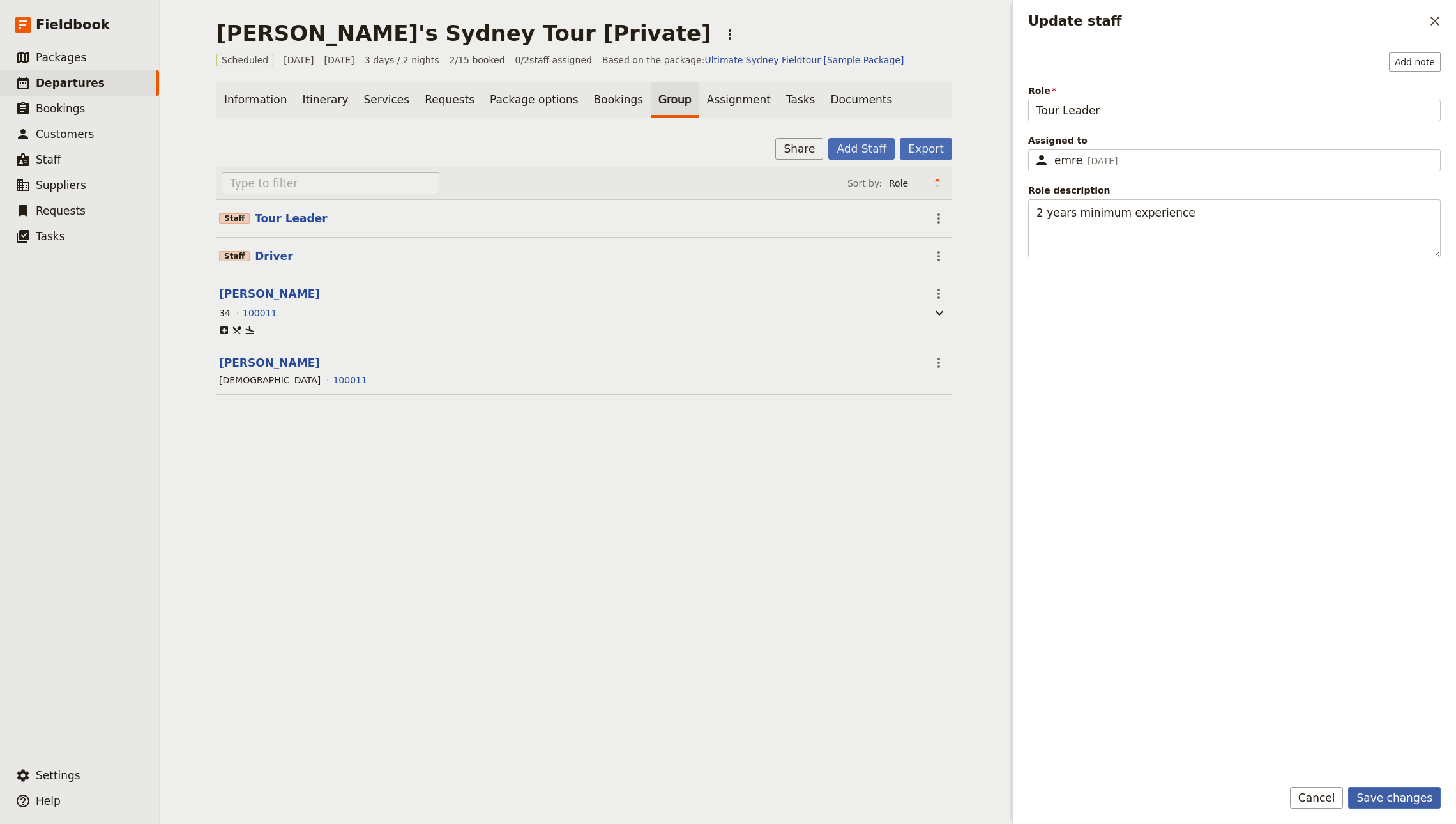
click at [1370, 793] on button "Save changes" at bounding box center [1394, 797] width 93 height 21
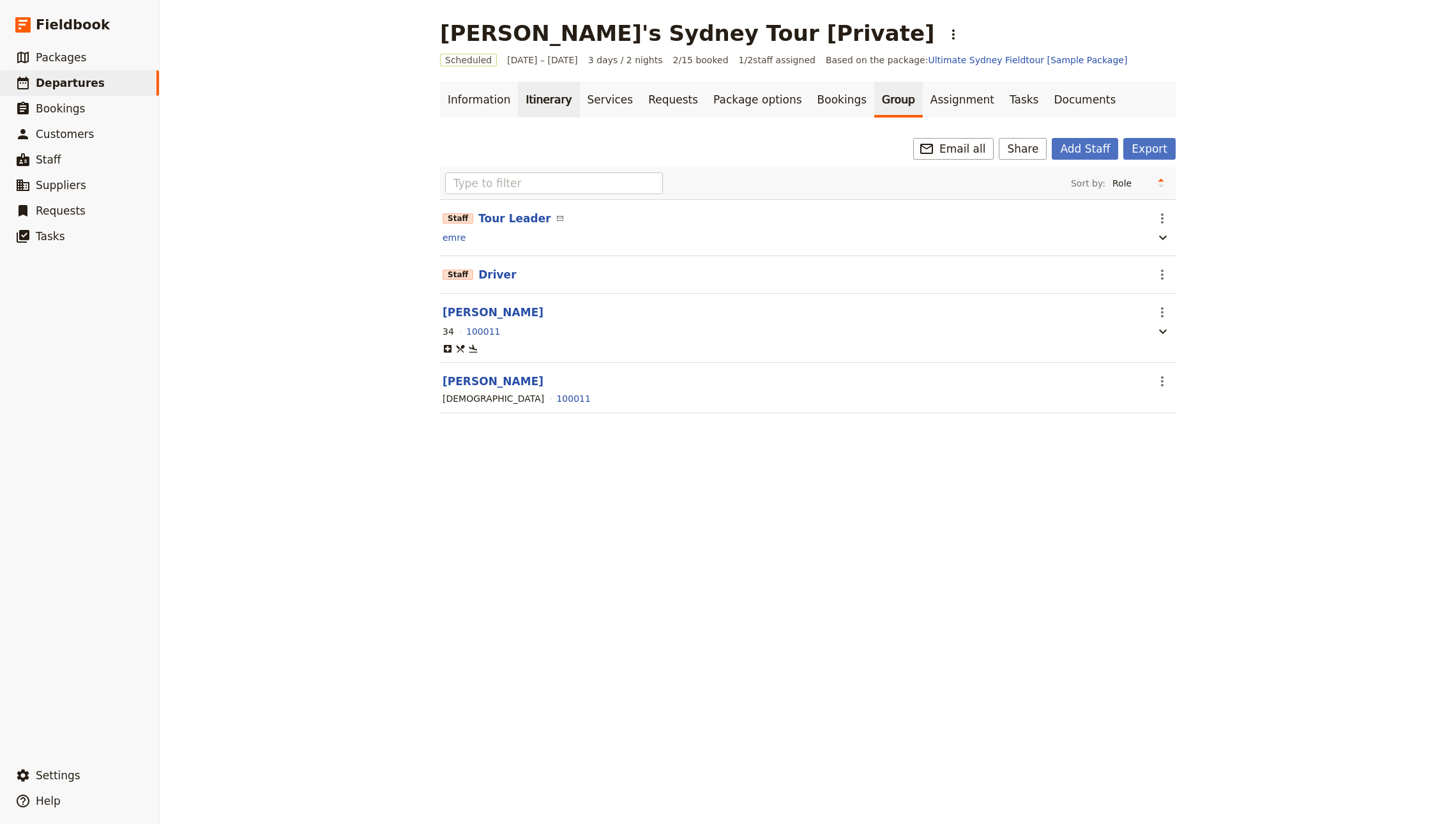
click at [531, 102] on link "Itinerary" at bounding box center [549, 99] width 61 height 36
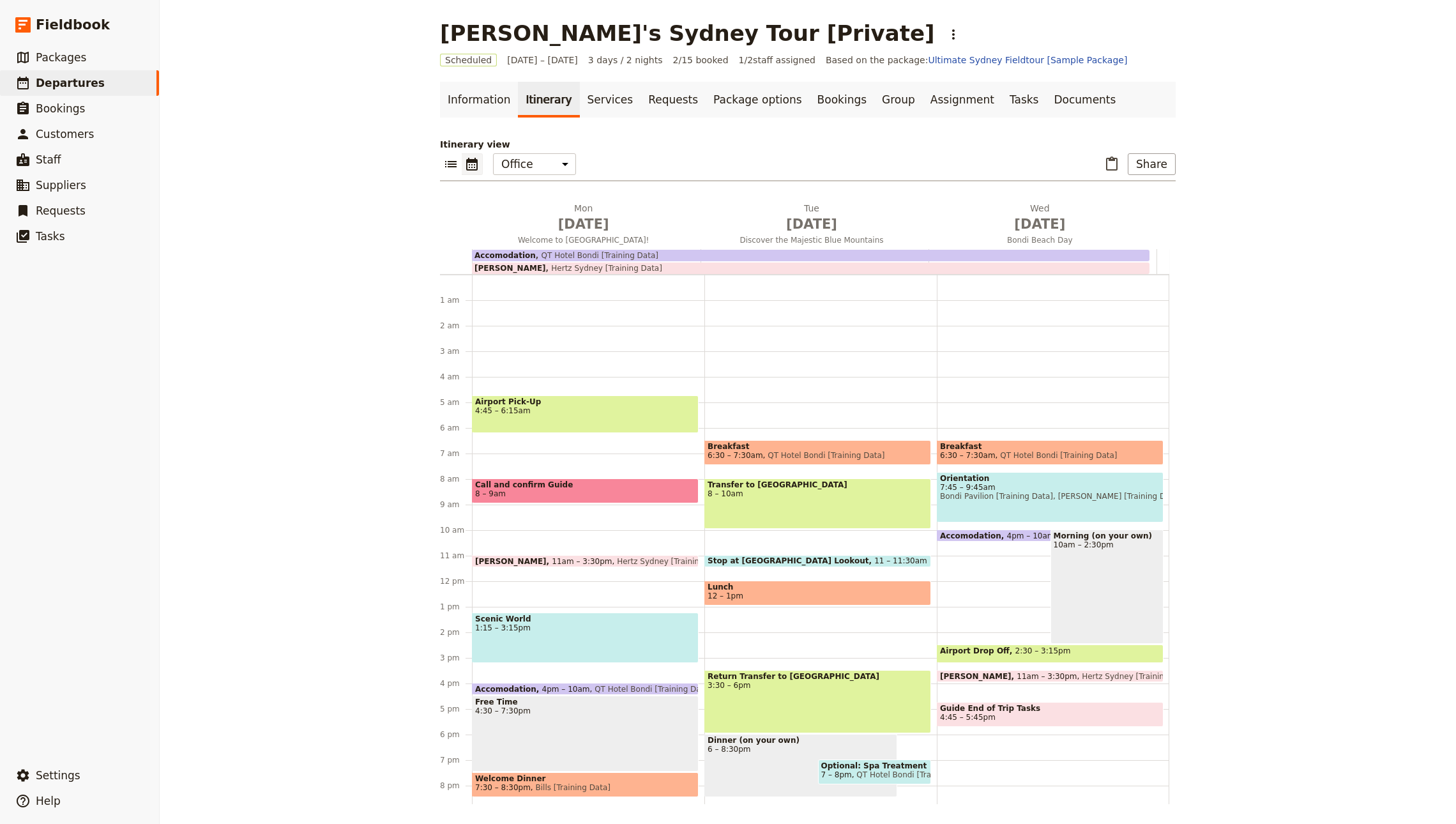
scroll to position [83, 0]
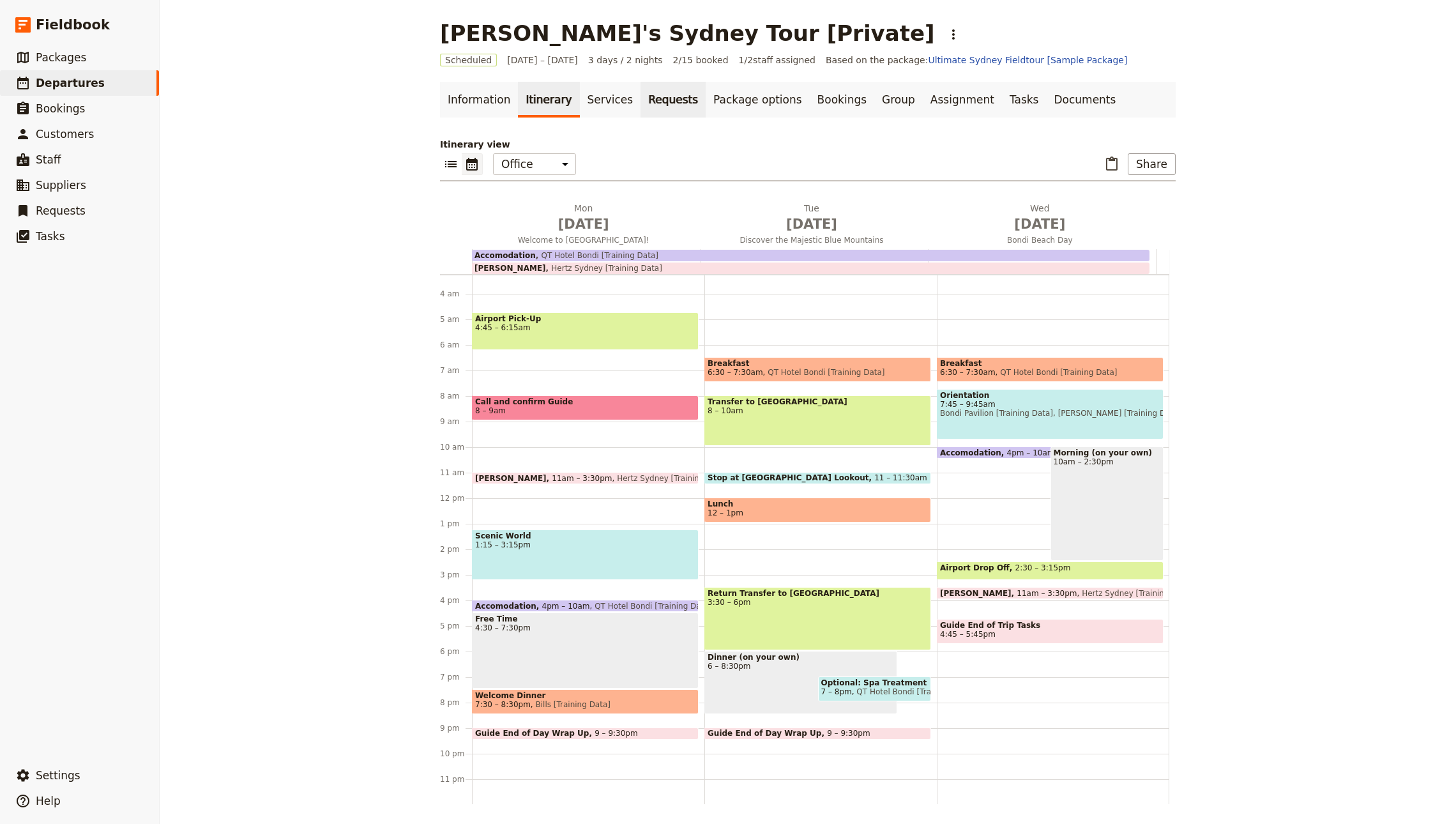
click at [665, 101] on link "Requests" at bounding box center [673, 99] width 65 height 36
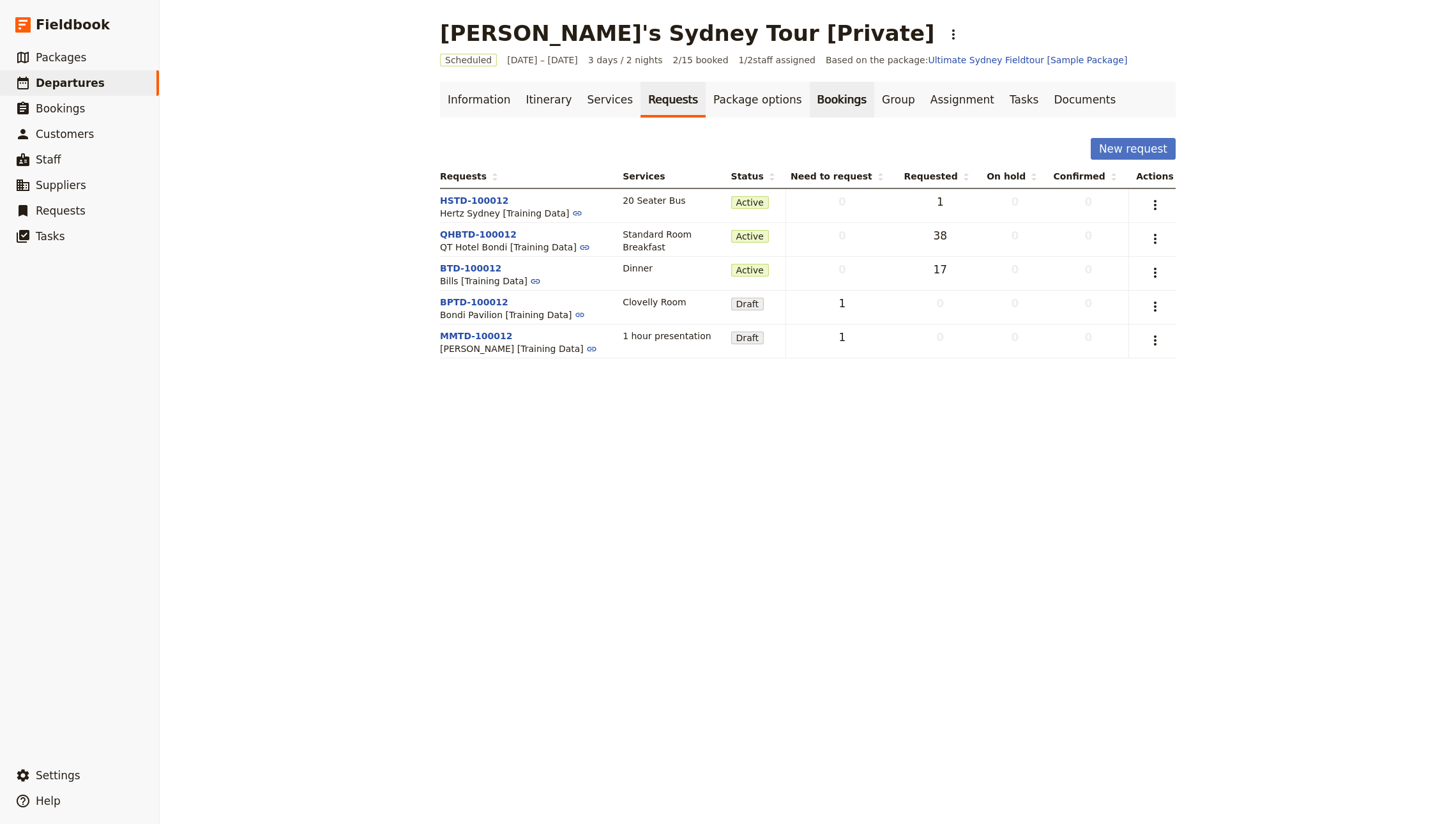
click at [809, 92] on link "Bookings" at bounding box center [842, 99] width 65 height 36
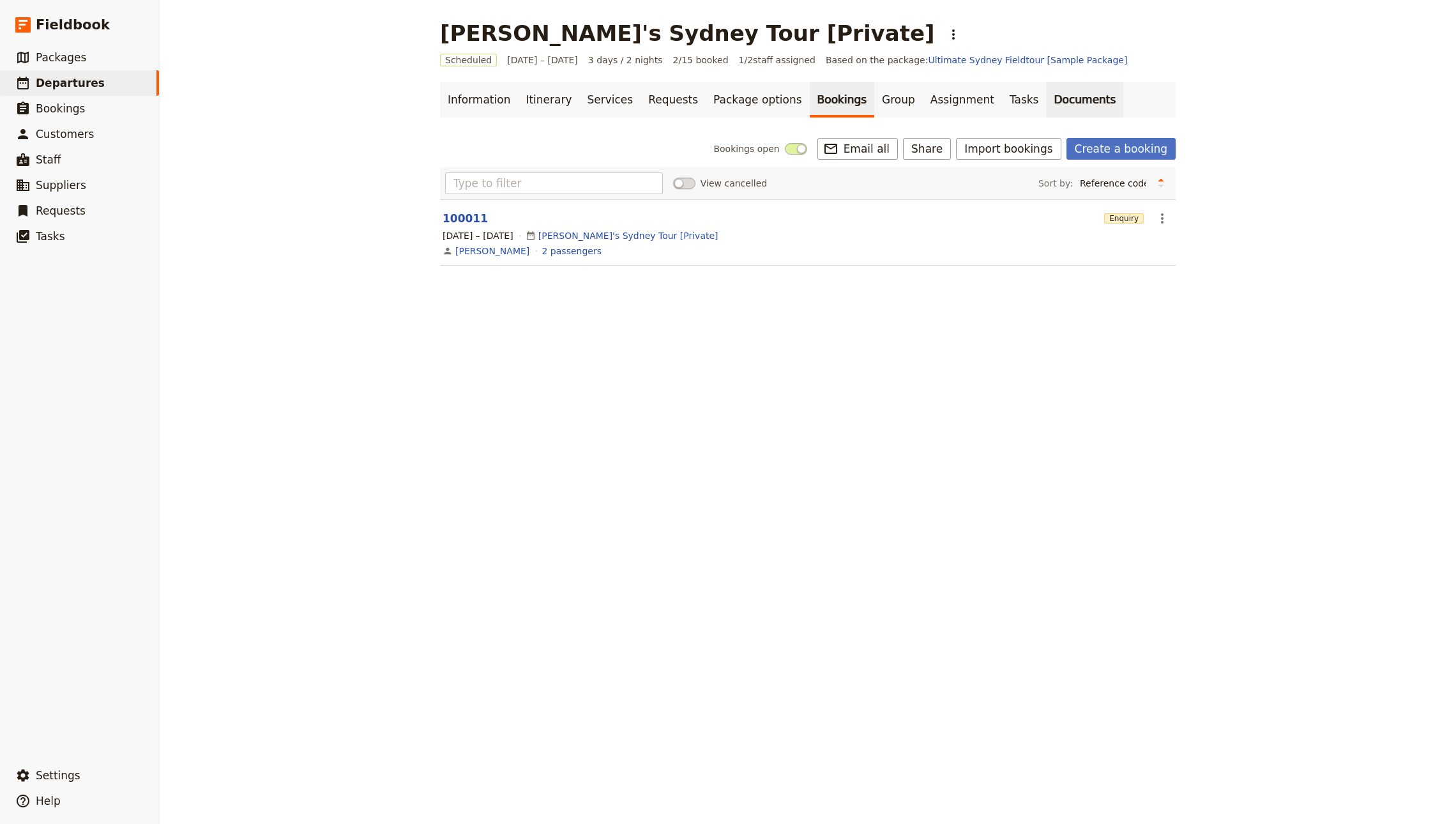
click at [1051, 85] on link "Documents" at bounding box center [1083, 99] width 77 height 36
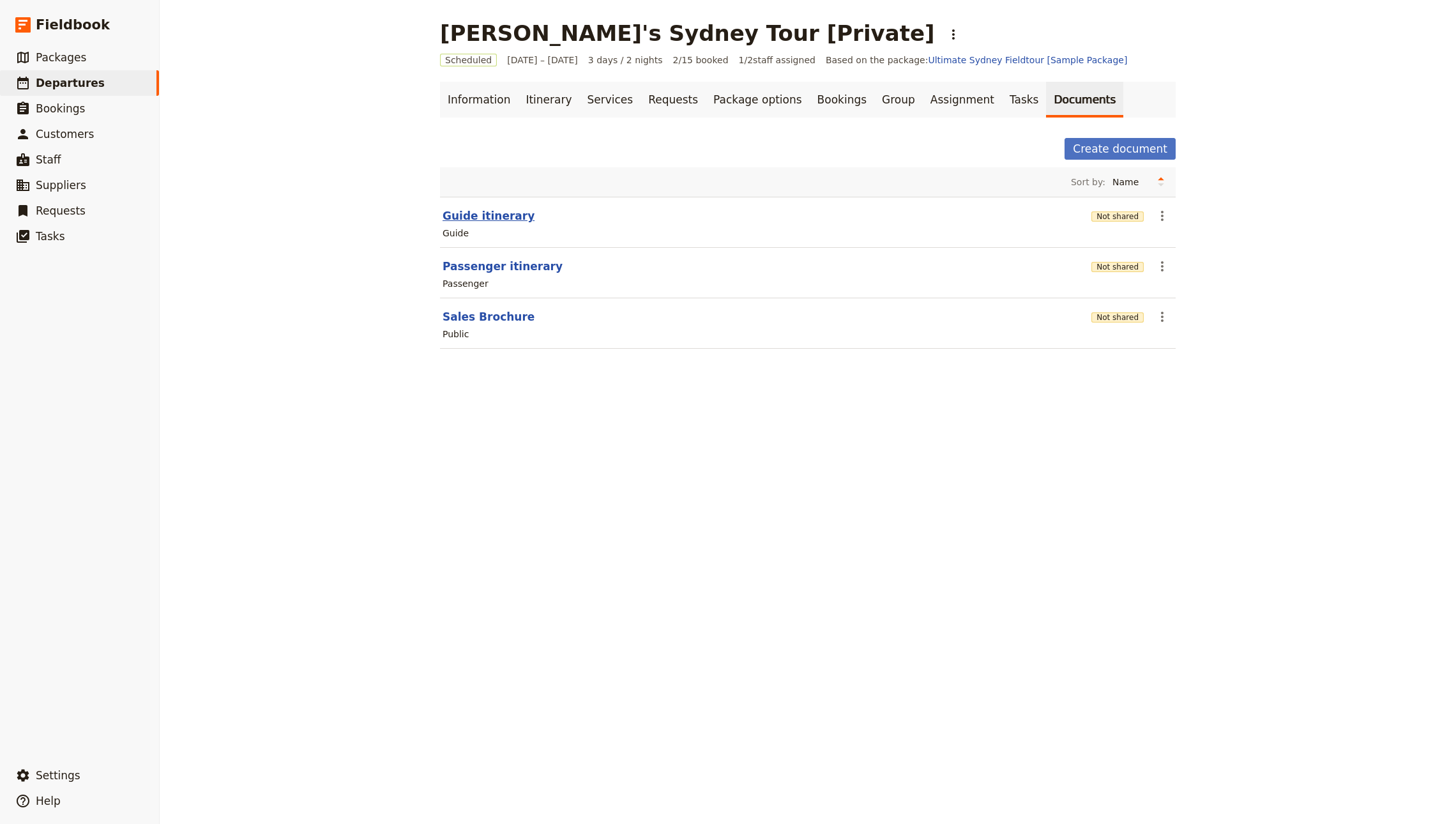
click at [476, 218] on button "Guide itinerary" at bounding box center [487, 216] width 92 height 16
select select "STAFF"
select select "RUN_SHEET"
select select "DEFAULT"
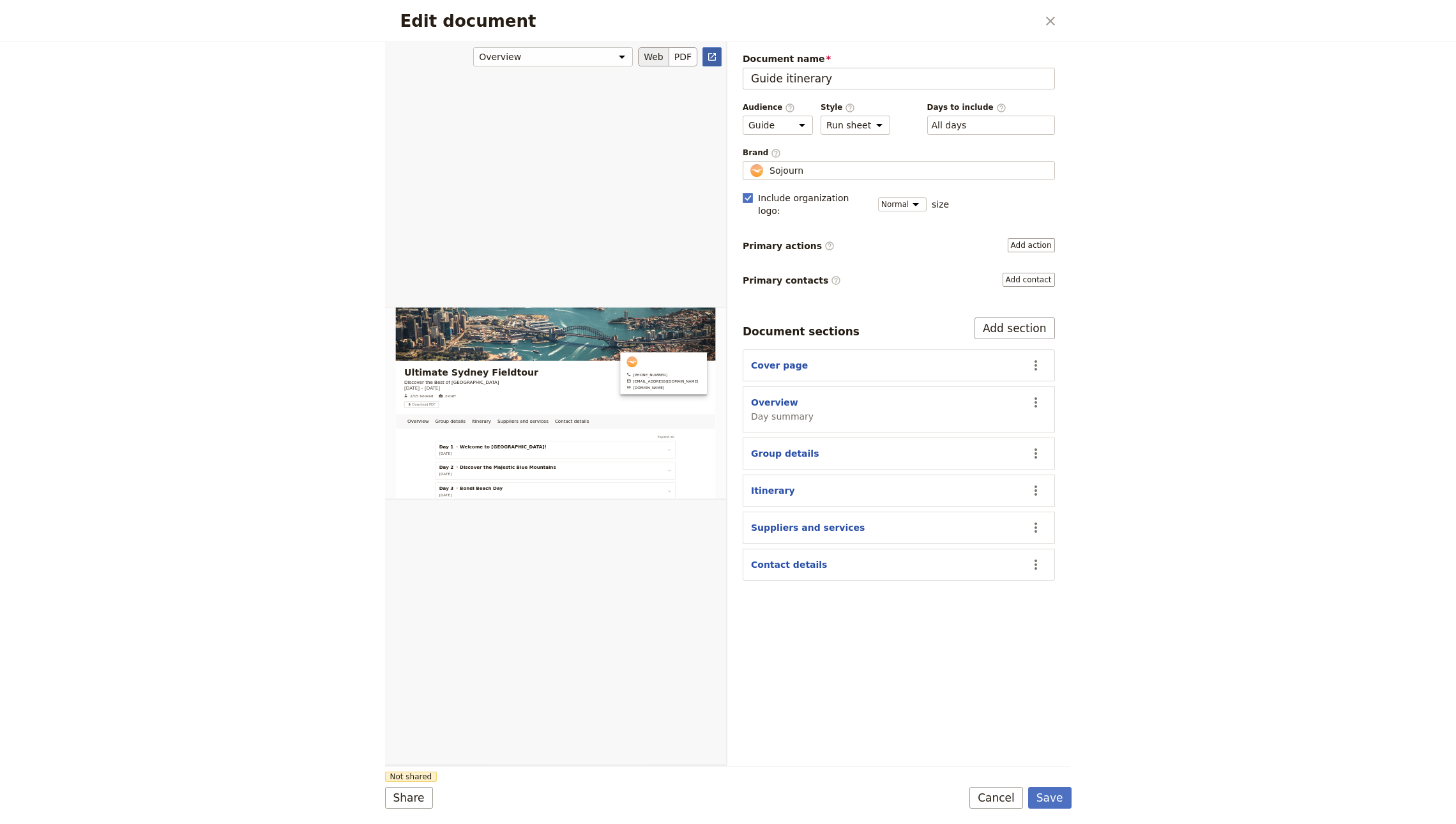
click at [711, 57] on icon "Open full preview" at bounding box center [712, 57] width 7 height 7
click at [1043, 27] on icon "Close dialog" at bounding box center [1050, 20] width 16 height 16
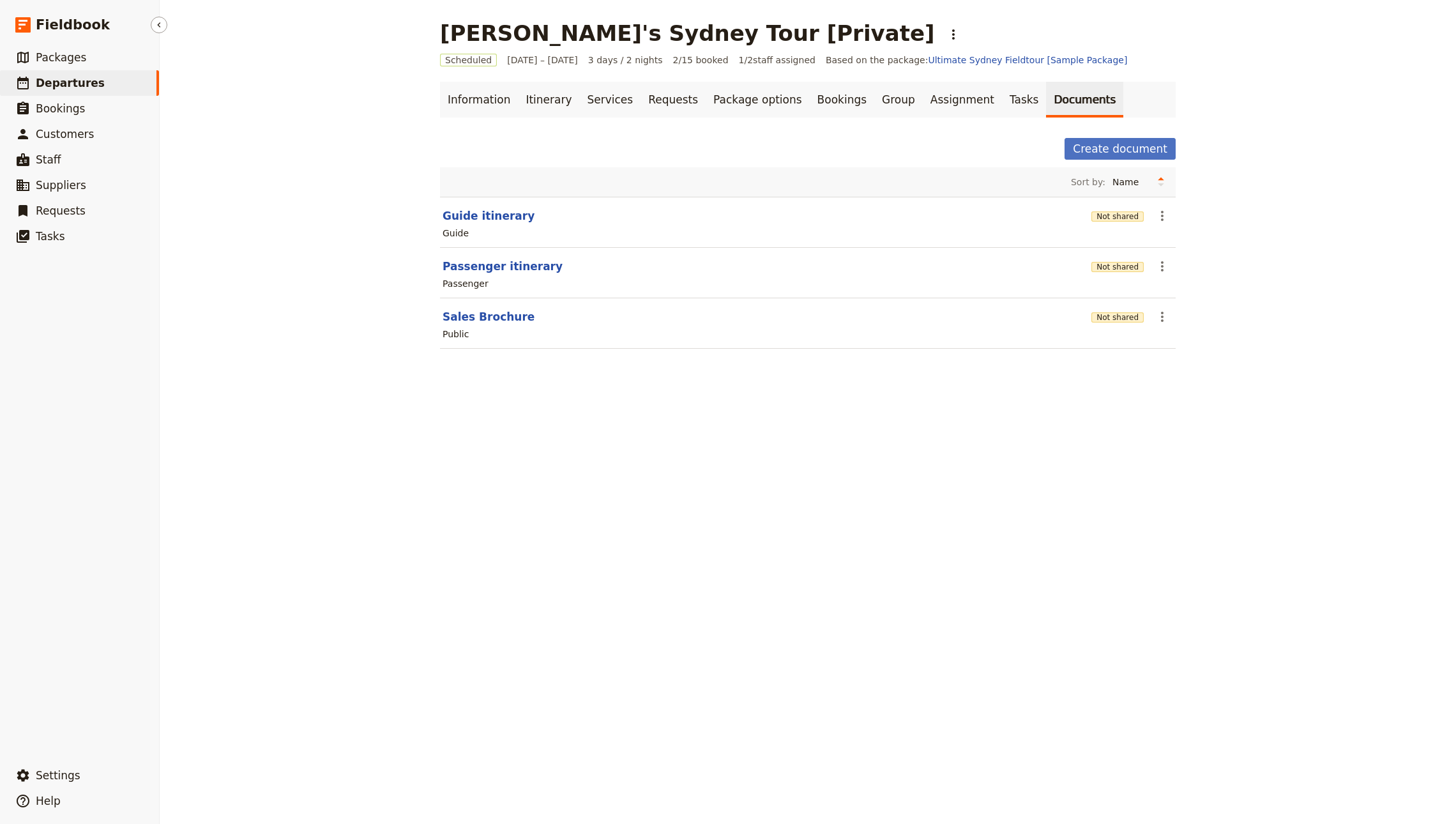
click at [82, 82] on span "Departures" at bounding box center [70, 83] width 69 height 13
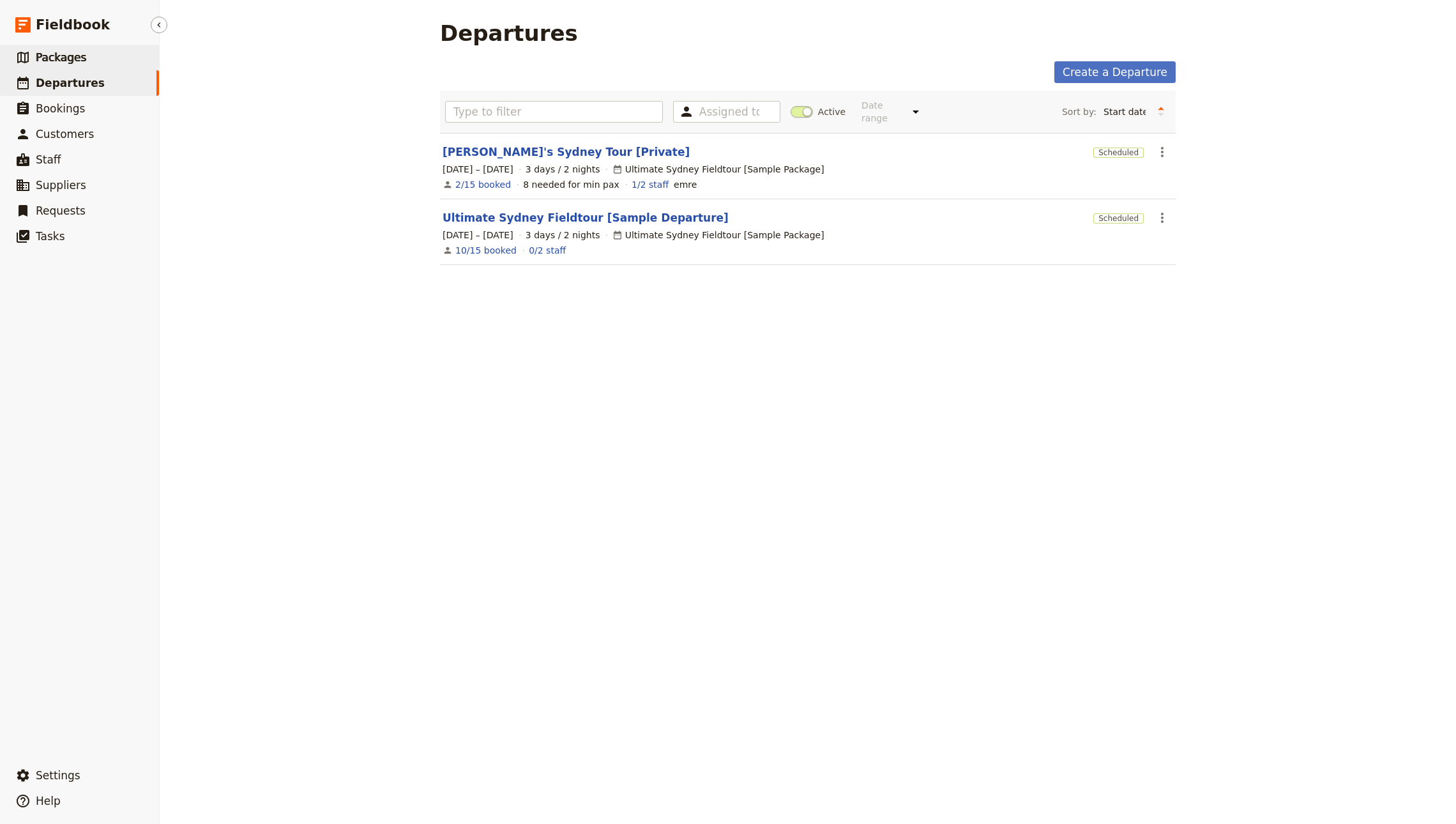
click at [82, 61] on span "Packages" at bounding box center [61, 57] width 50 height 13
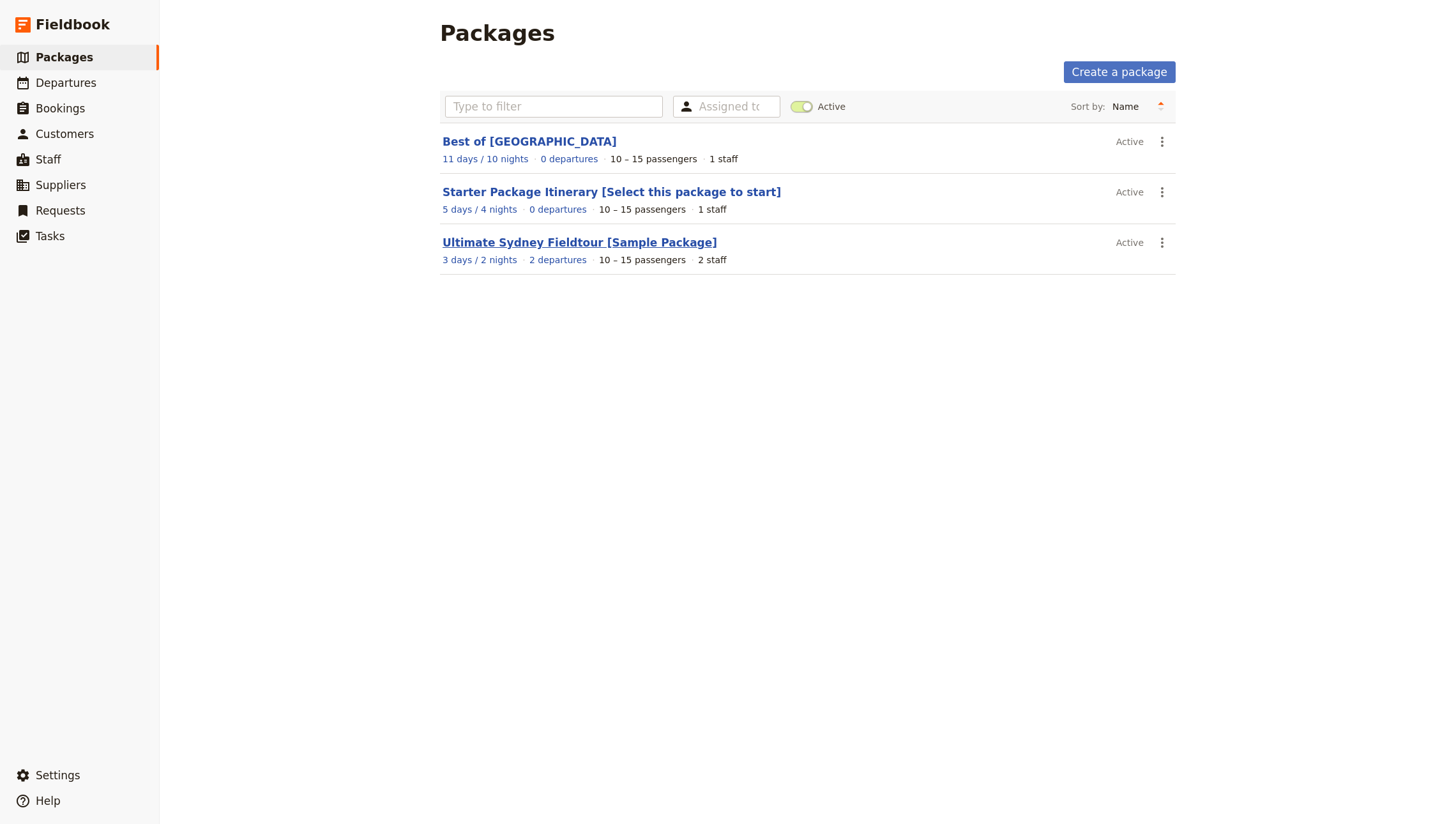
click at [522, 246] on link "Ultimate Sydney Fieldtour [Sample Package]" at bounding box center [579, 243] width 274 height 13
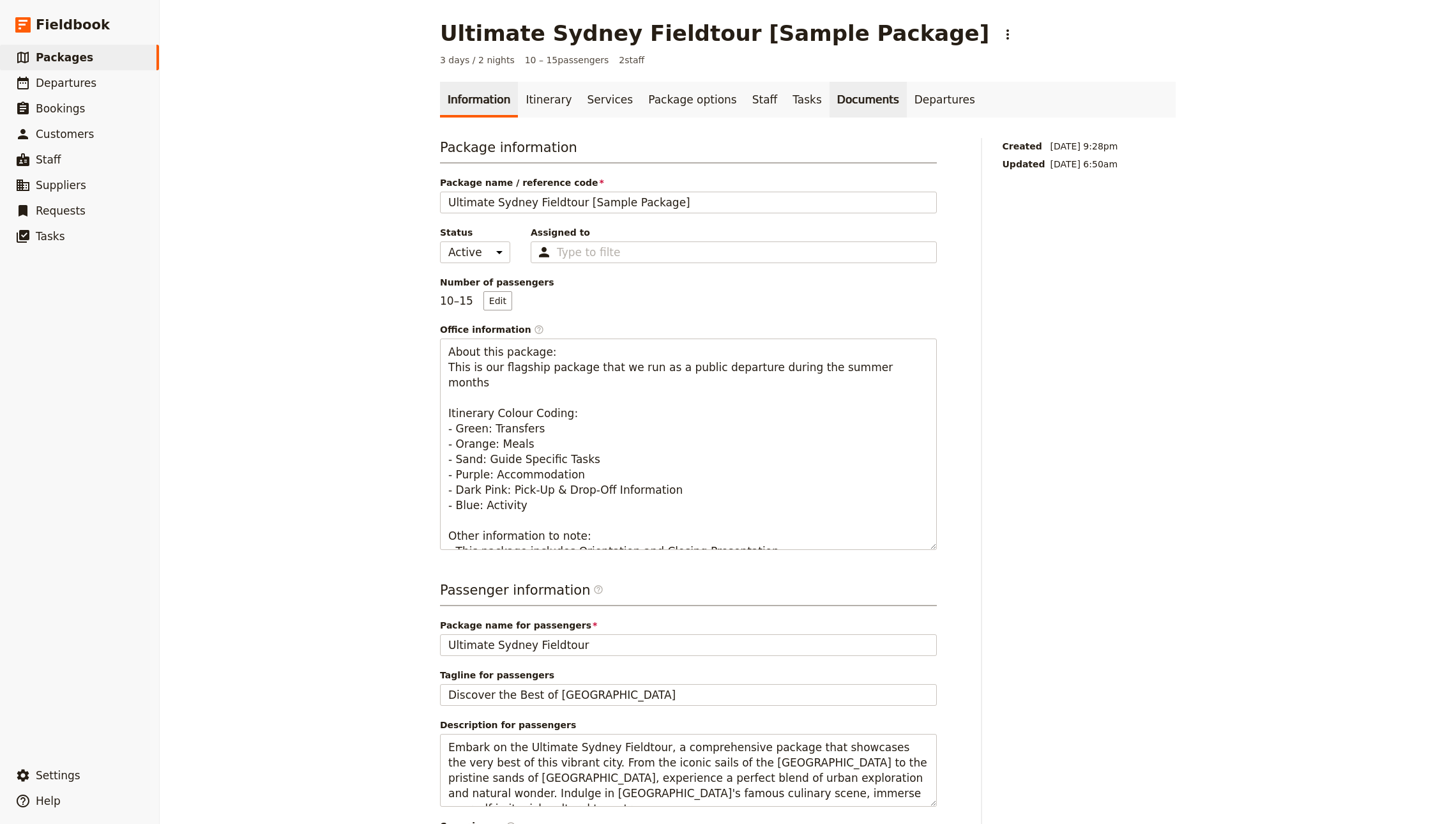
click at [860, 101] on link "Documents" at bounding box center [867, 99] width 77 height 36
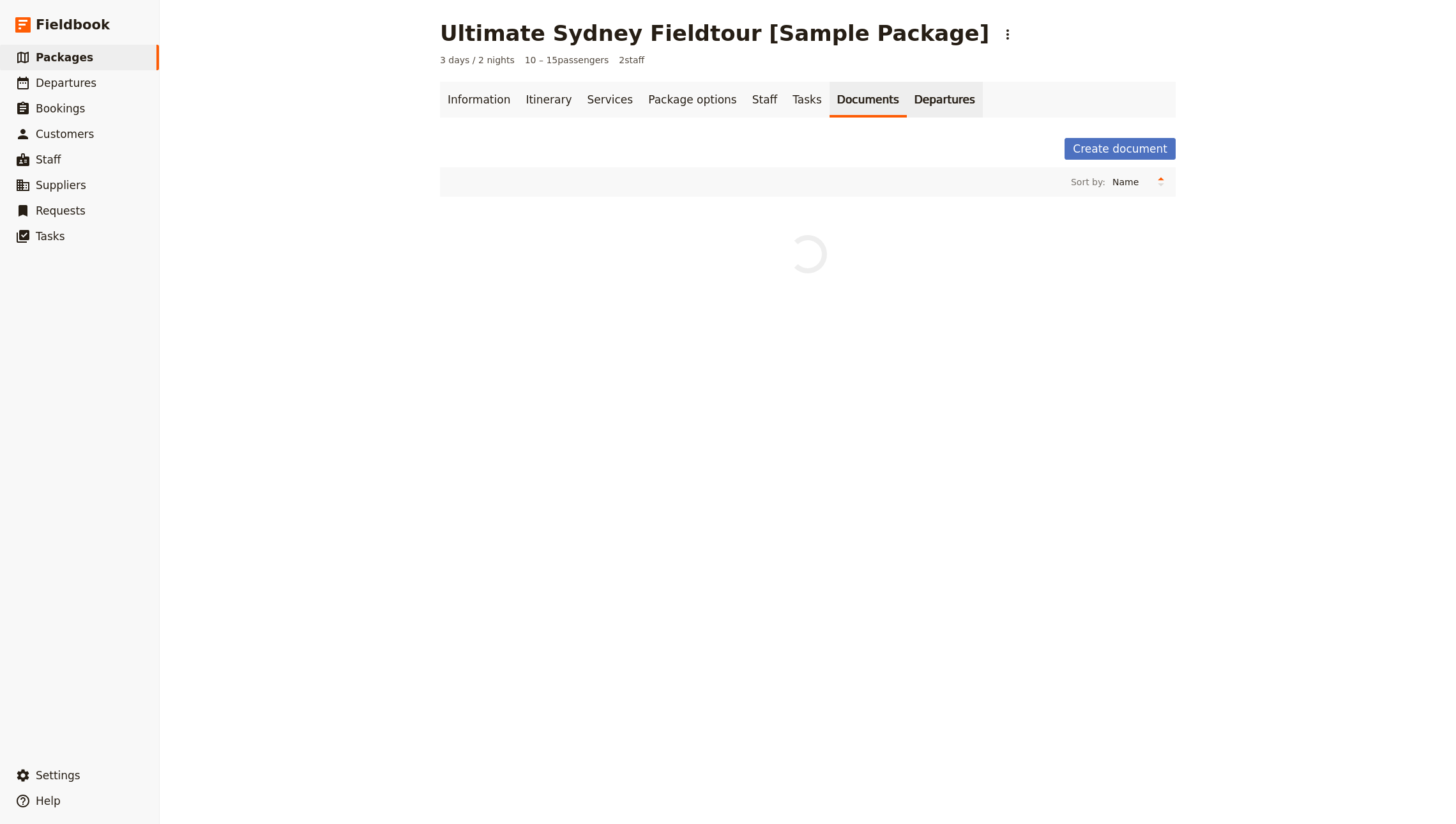
click at [906, 94] on link "Departures" at bounding box center [944, 99] width 76 height 36
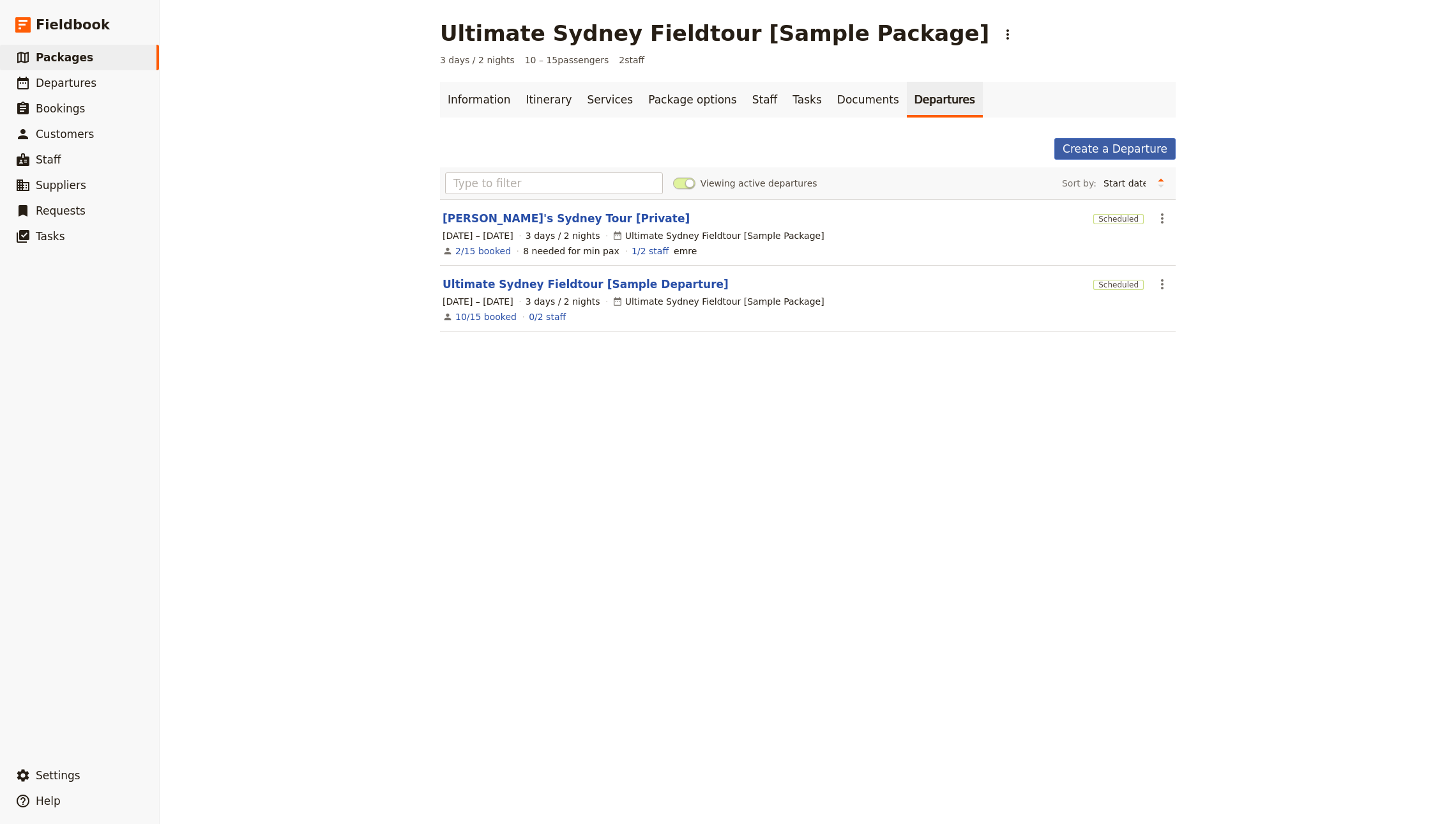
click at [1104, 149] on link "Create a Departure" at bounding box center [1114, 148] width 121 height 21
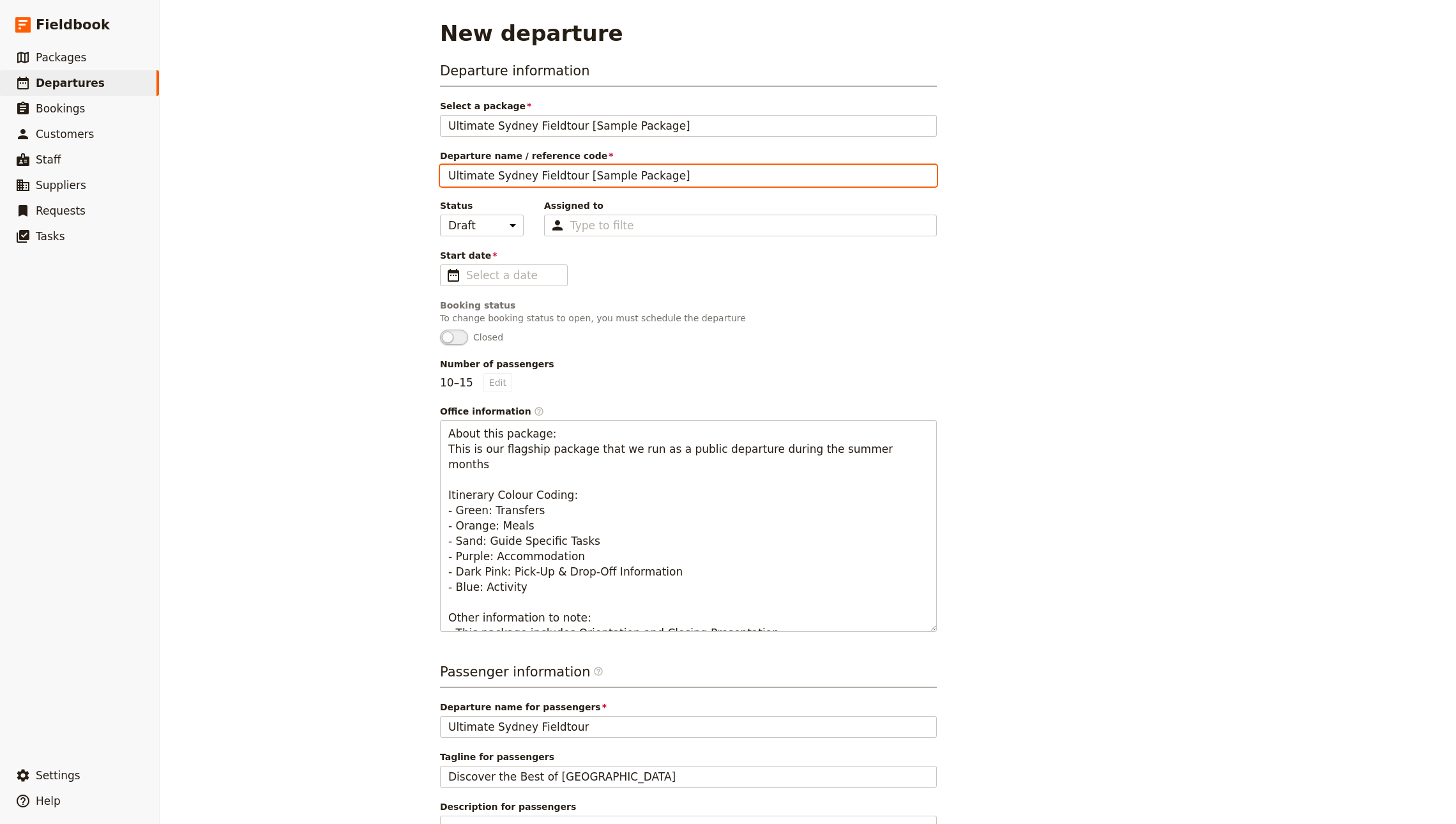
click at [551, 178] on input "Ultimate Sydney Fieldtour [Sample Package]" at bounding box center [689, 175] width 497 height 21
type input "Sydney Group Tour - January 2026"
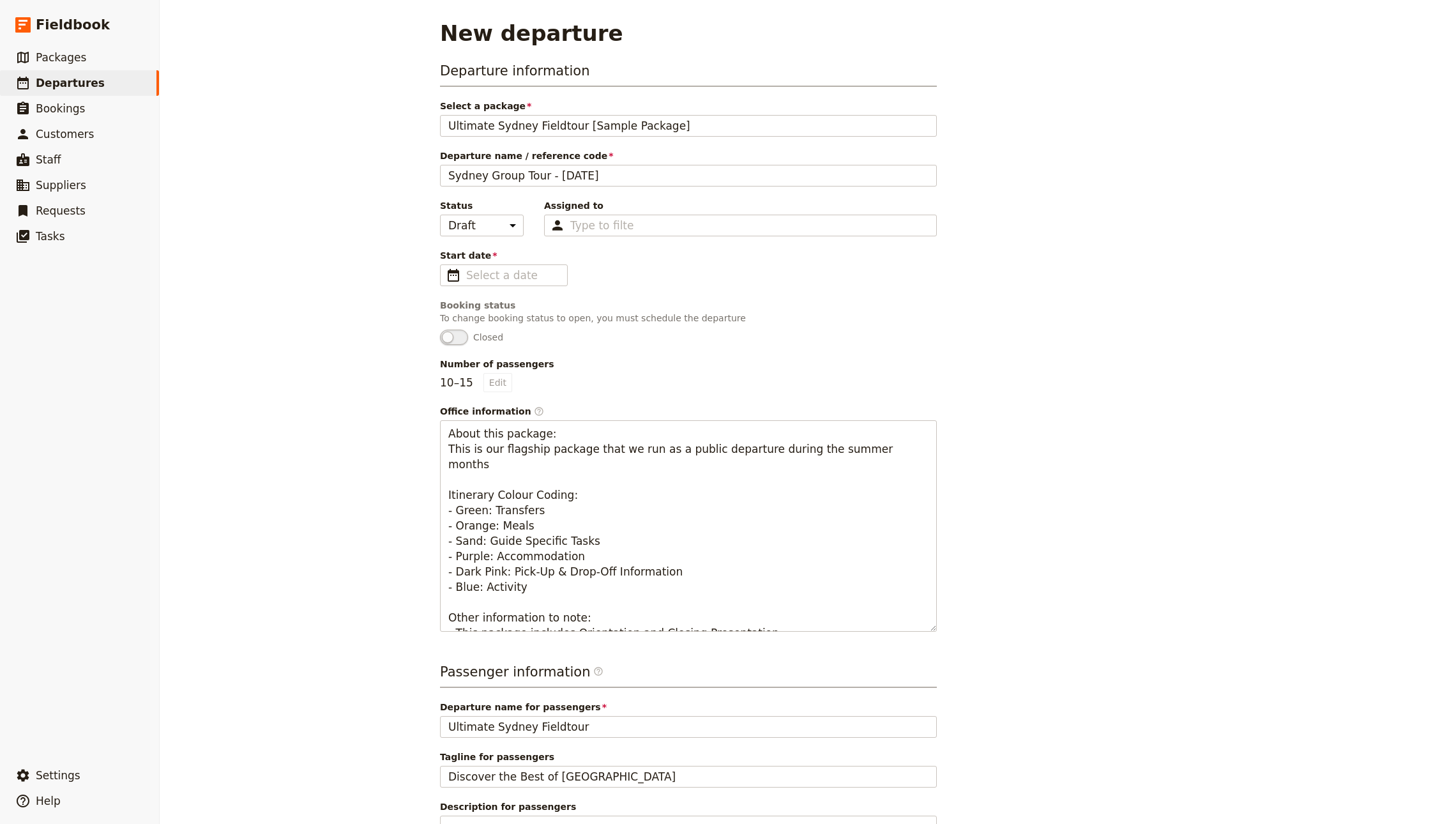
click at [555, 372] on div "Number of passengers 10 – 15 Edit" at bounding box center [689, 374] width 497 height 34
click at [466, 274] on input "dd/mm/yyyy" at bounding box center [513, 275] width 94 height 16
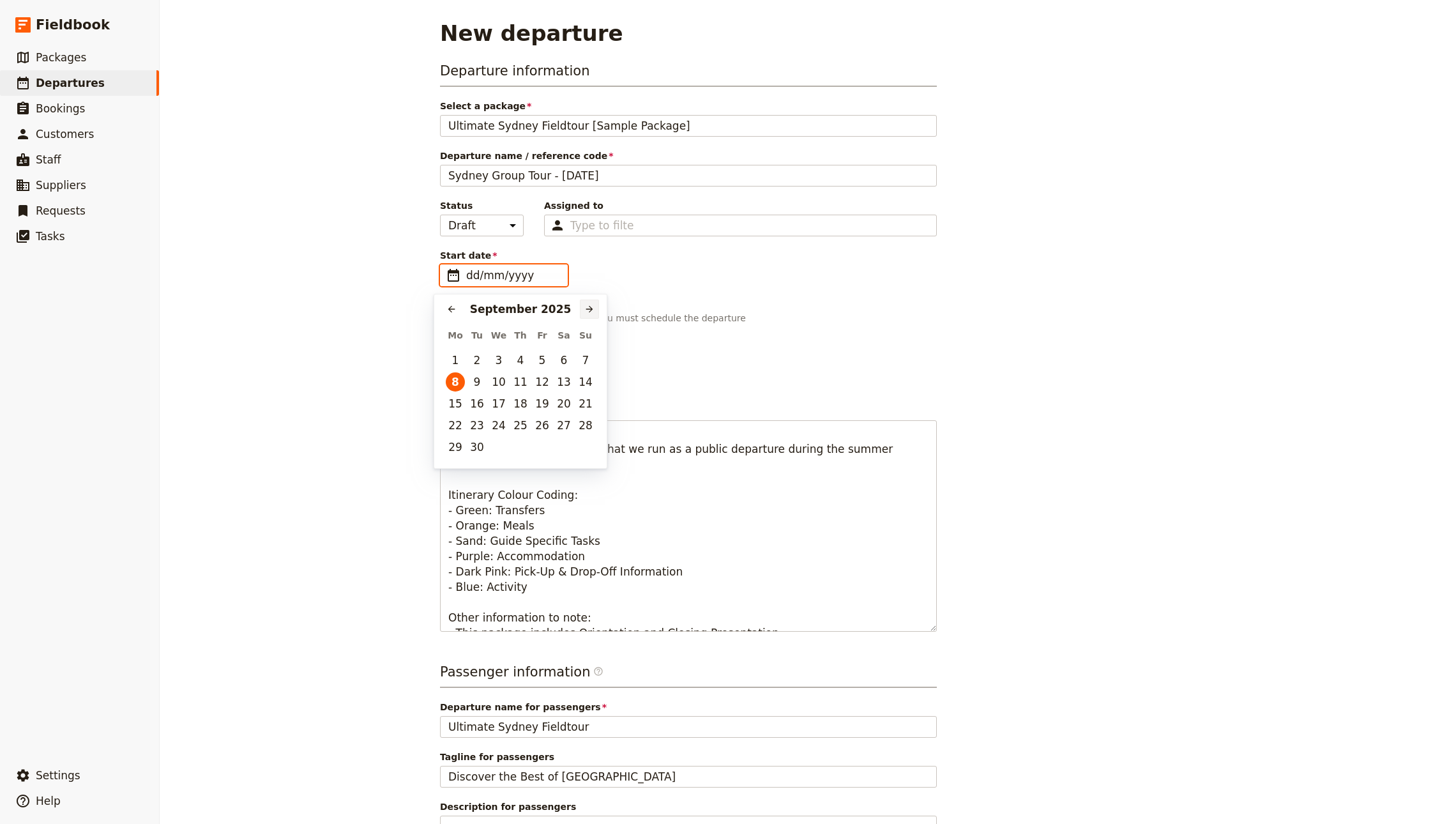
click at [594, 309] on button "​" at bounding box center [589, 309] width 19 height 19
click at [594, 307] on button "​" at bounding box center [589, 309] width 19 height 19
click at [589, 302] on button "​" at bounding box center [589, 309] width 19 height 19
click at [455, 396] on button "12" at bounding box center [455, 403] width 19 height 19
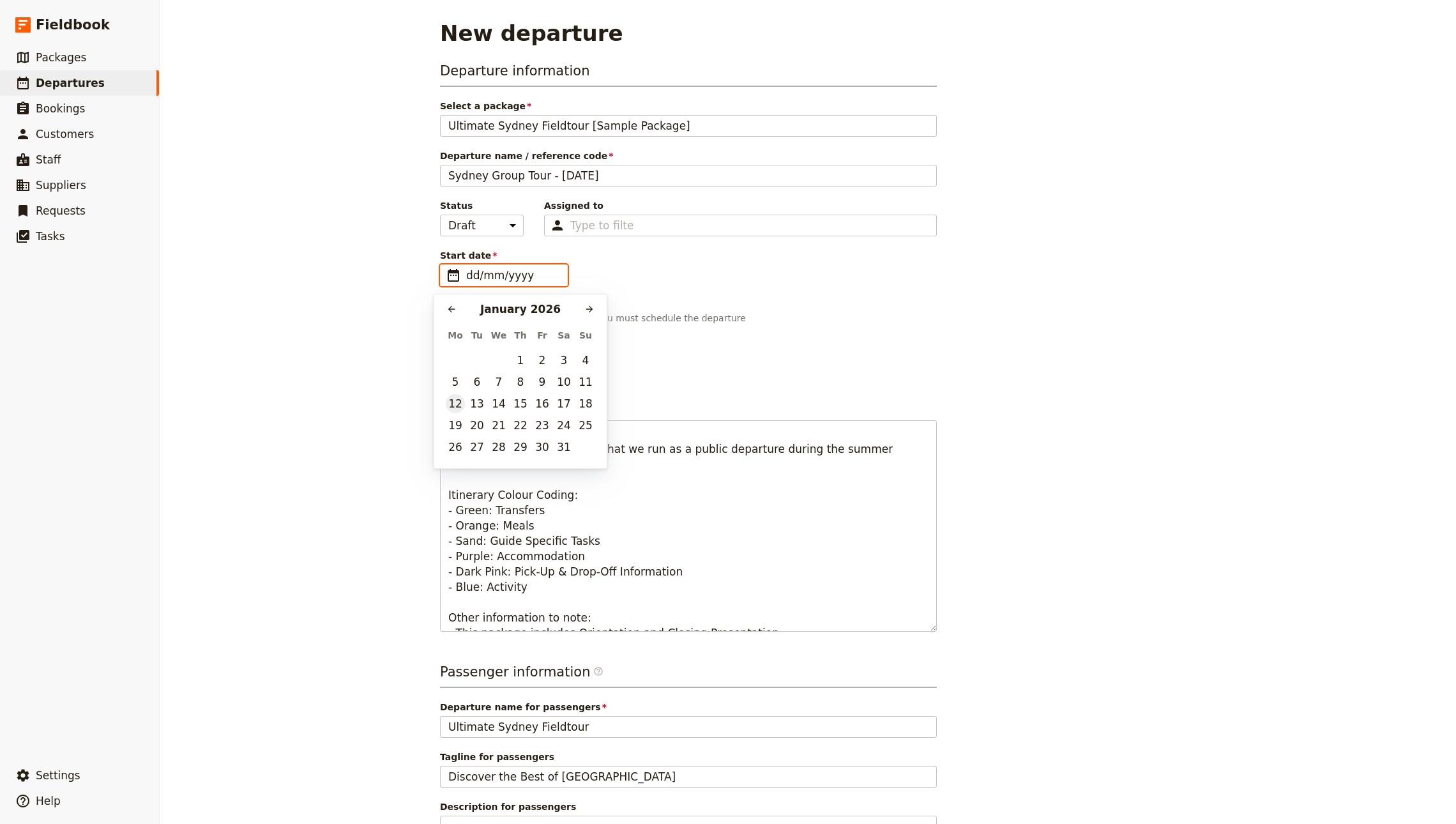
type input "12/01/2026"
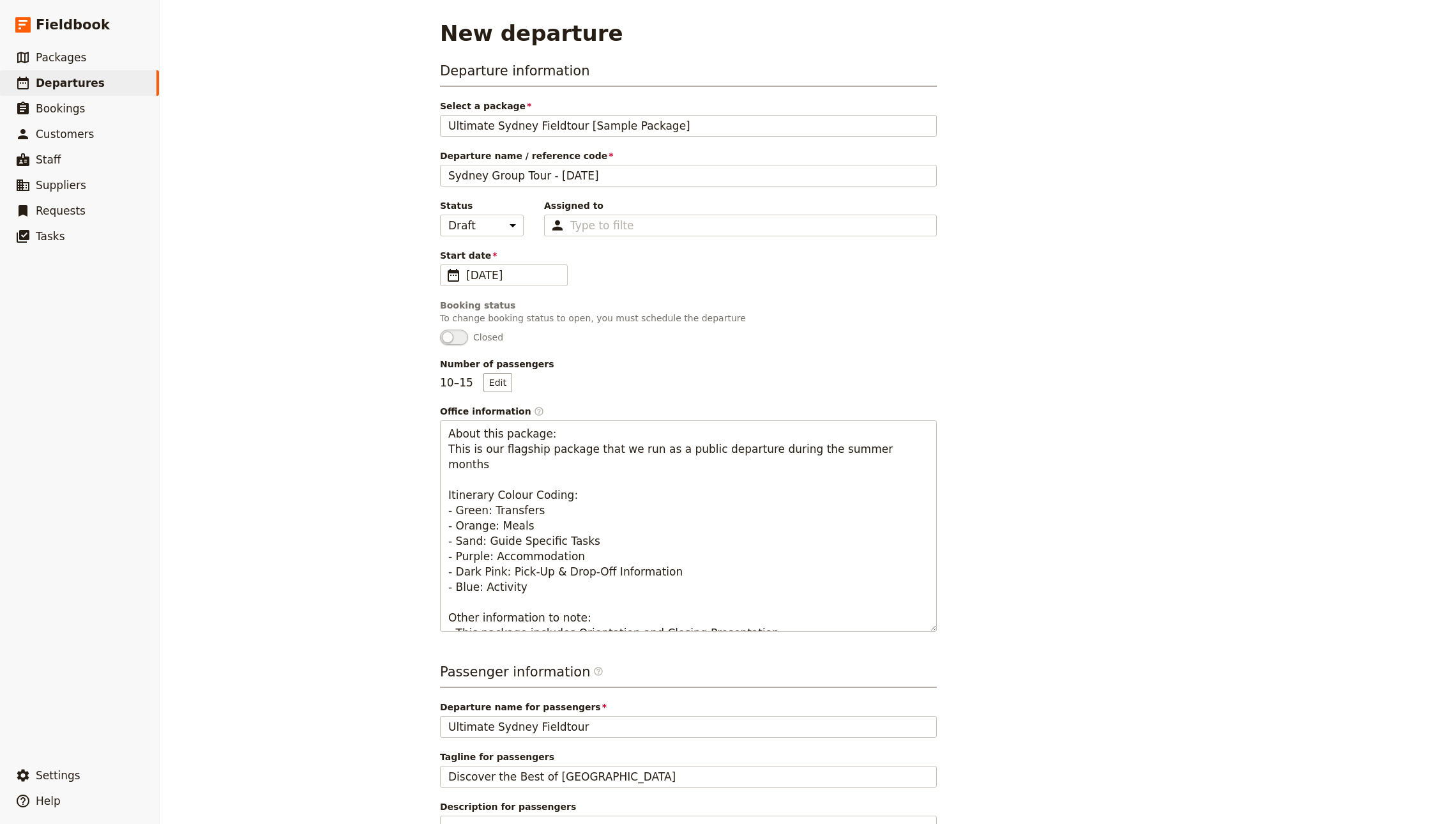
click at [878, 305] on div "Booking status" at bounding box center [689, 305] width 497 height 13
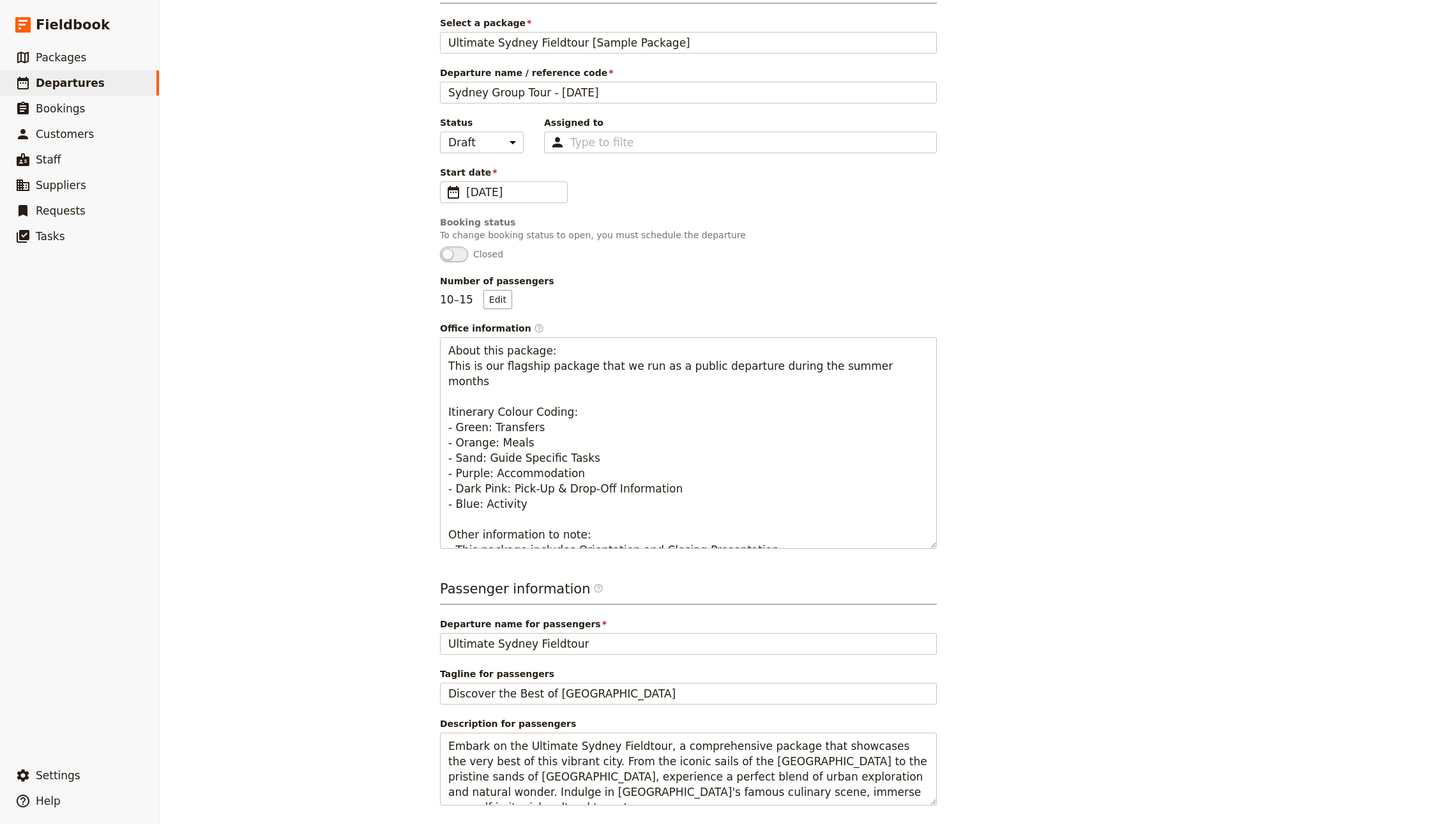
scroll to position [143, 0]
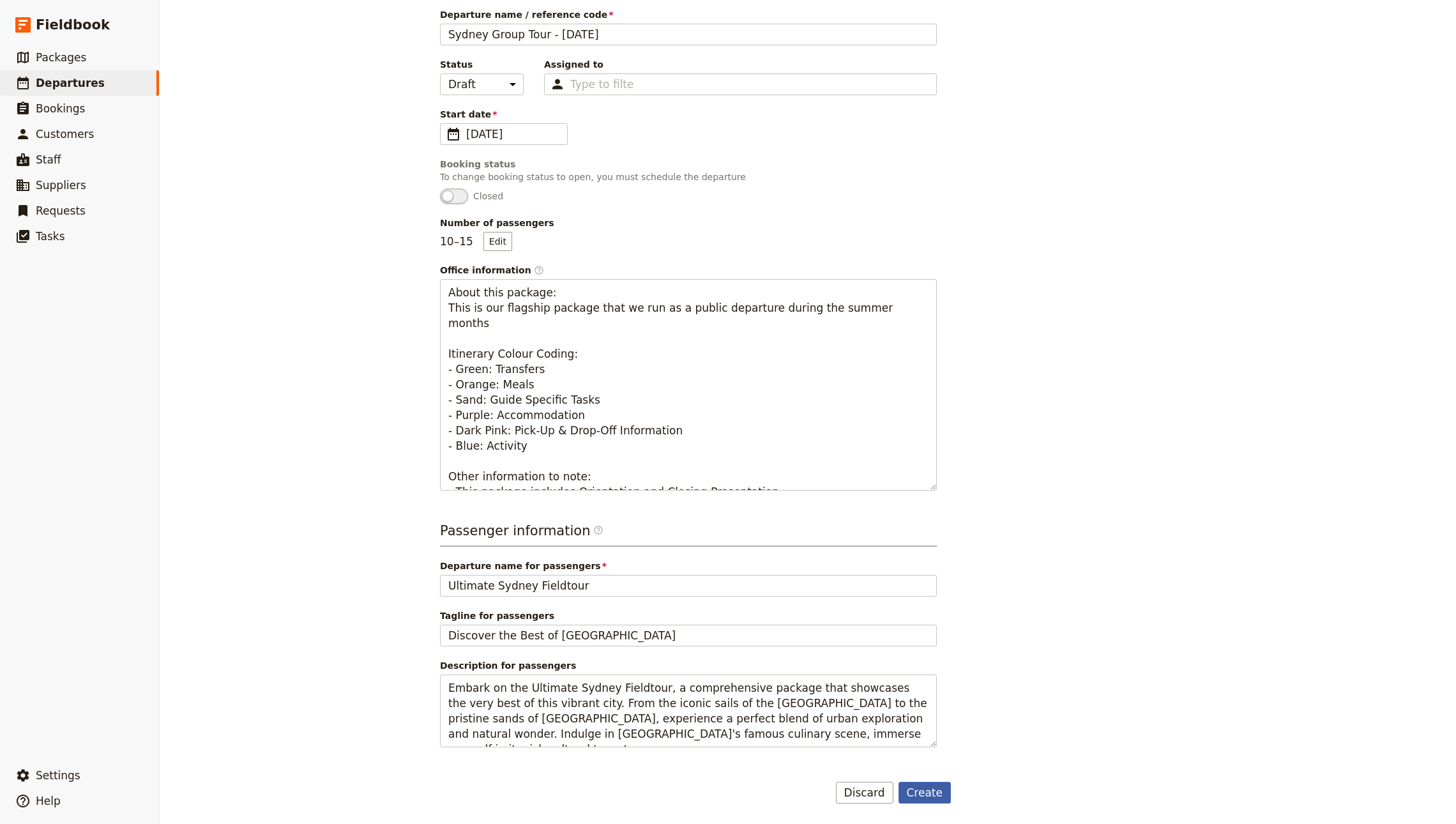
click at [909, 795] on button "Create" at bounding box center [924, 792] width 53 height 21
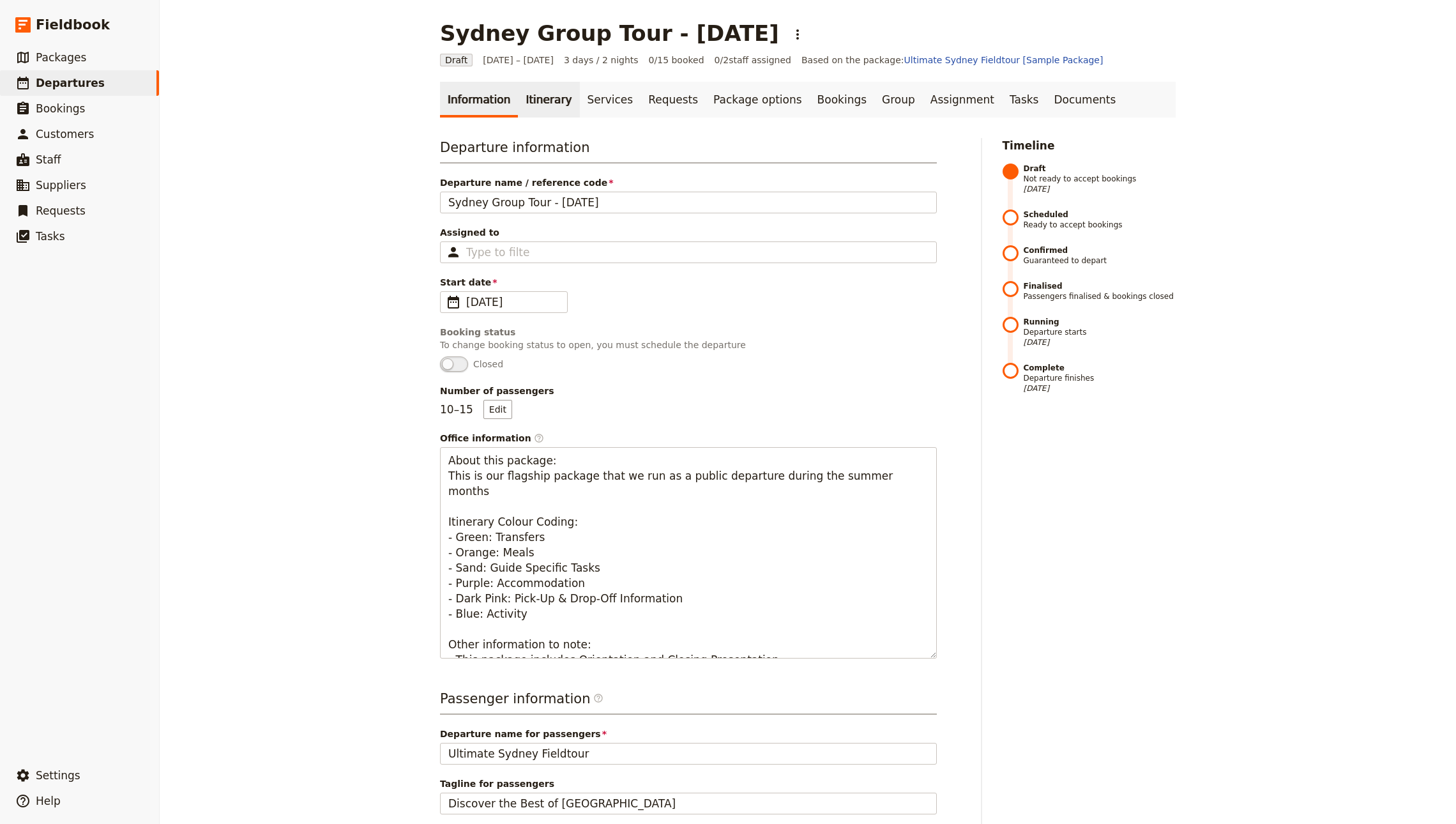
click at [543, 95] on link "Itinerary" at bounding box center [549, 99] width 61 height 36
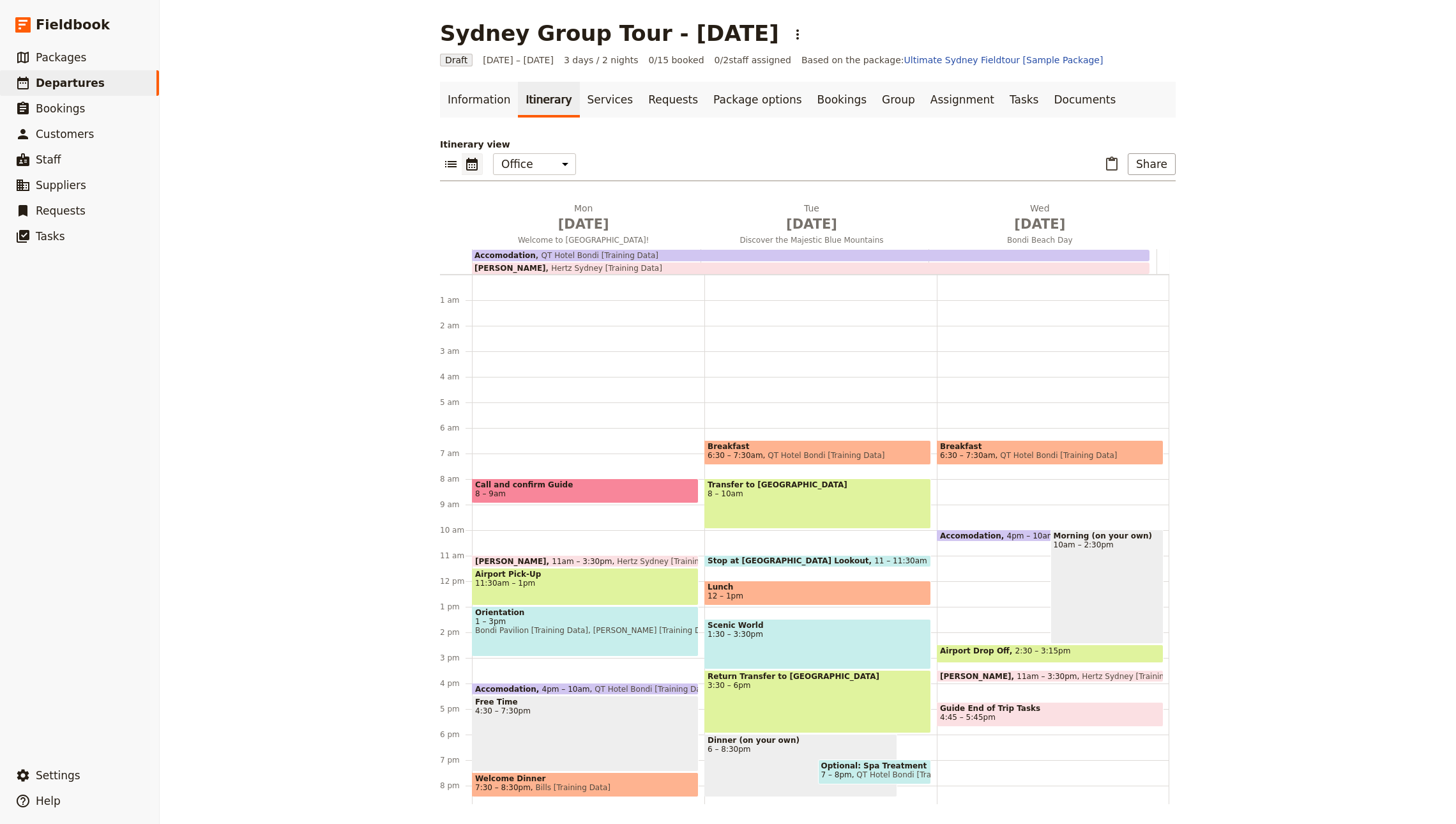
scroll to position [83, 0]
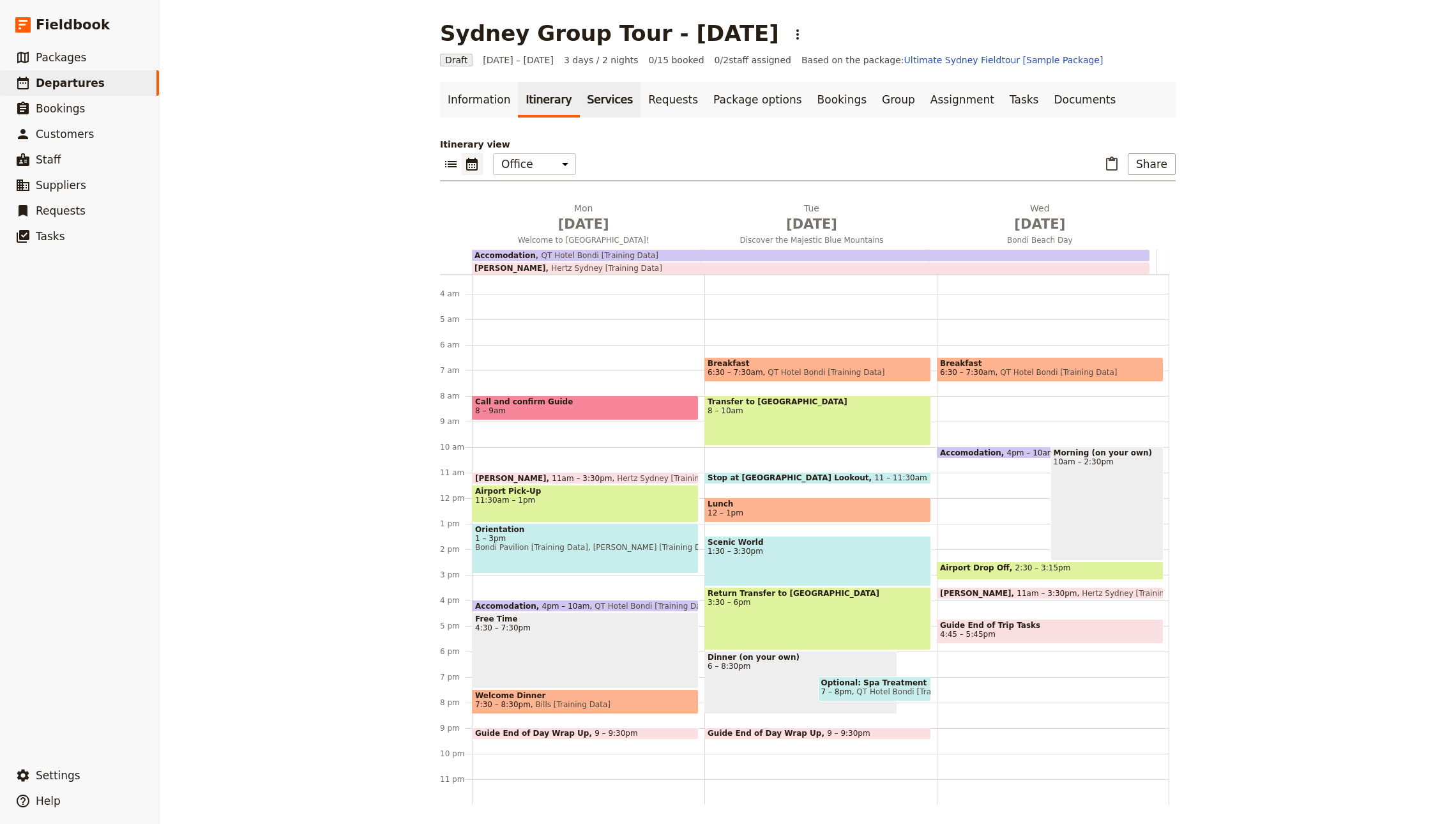
click at [579, 97] on link "Services" at bounding box center [610, 99] width 61 height 36
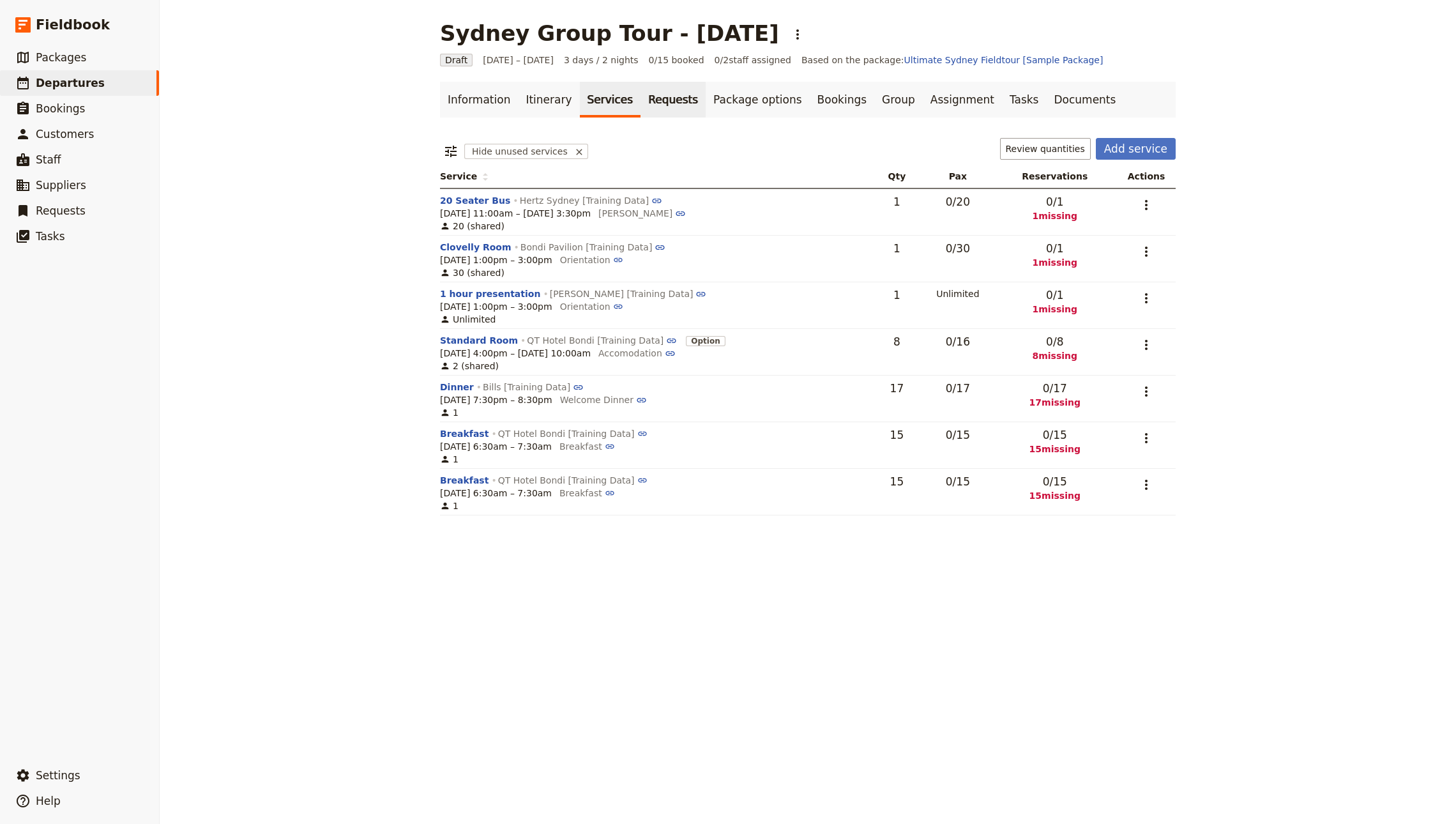
click at [640, 99] on link "Requests" at bounding box center [673, 99] width 65 height 36
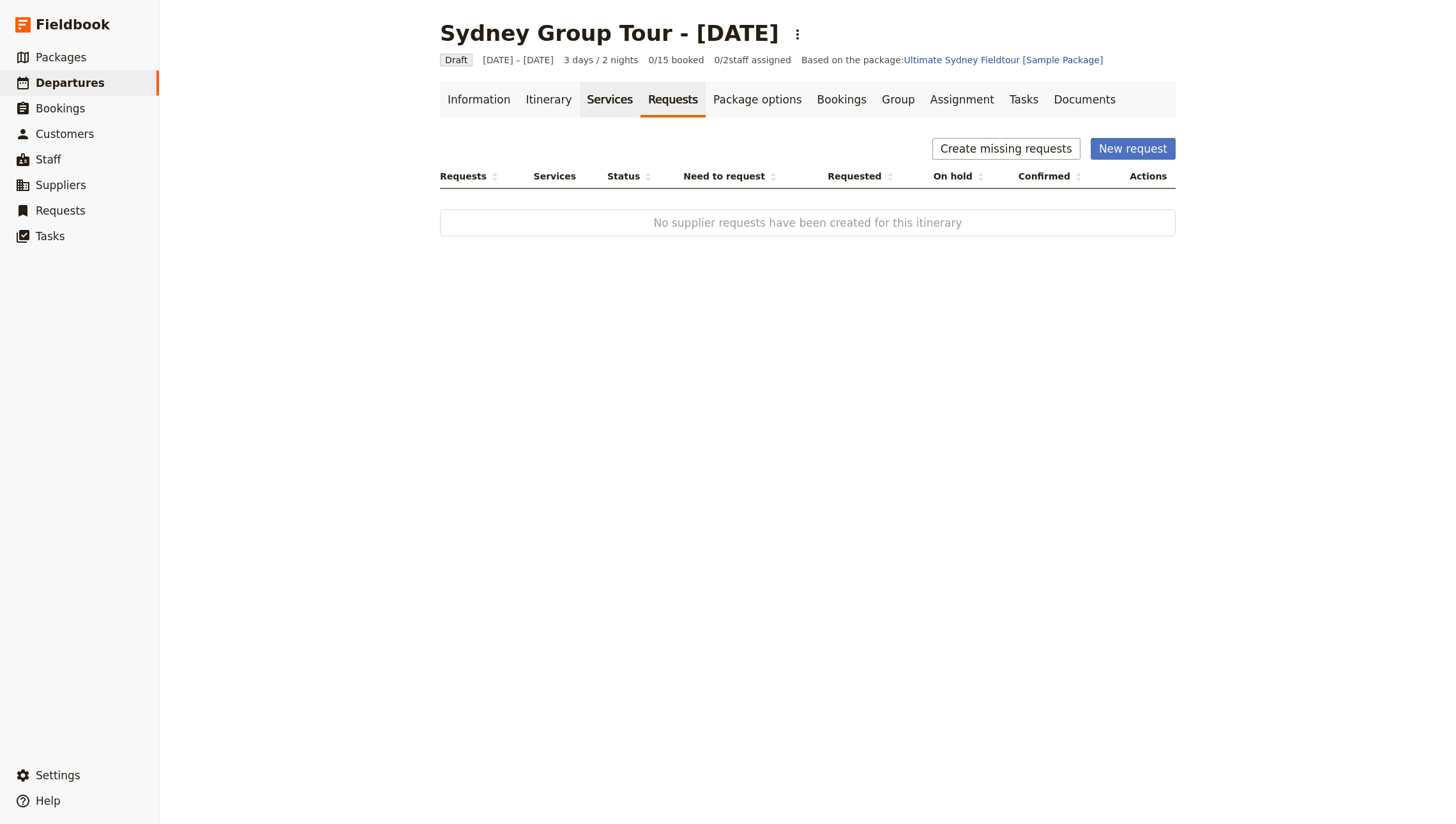
click at [593, 107] on link "Services" at bounding box center [610, 99] width 61 height 36
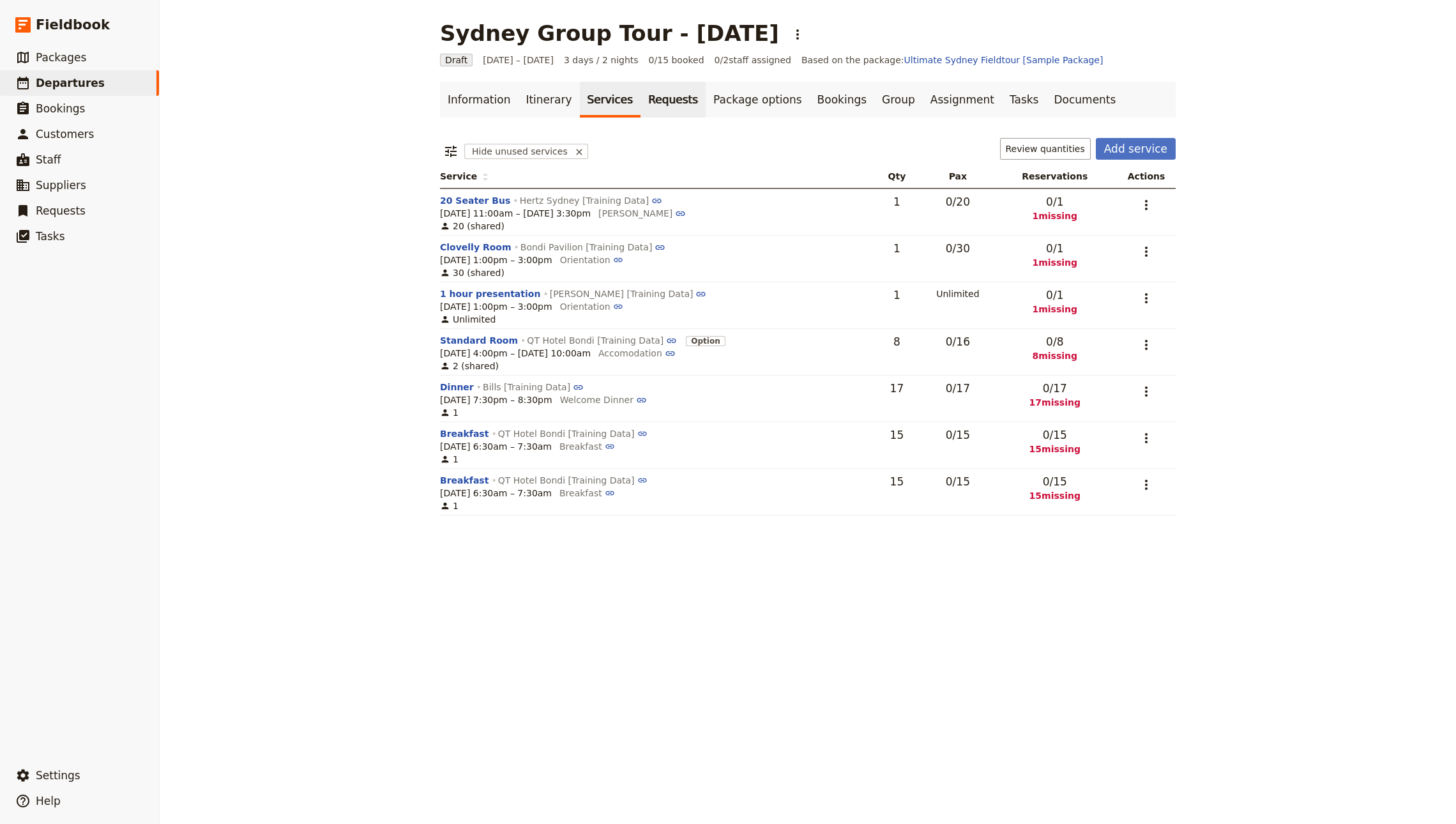
click at [640, 96] on link "Requests" at bounding box center [673, 99] width 65 height 36
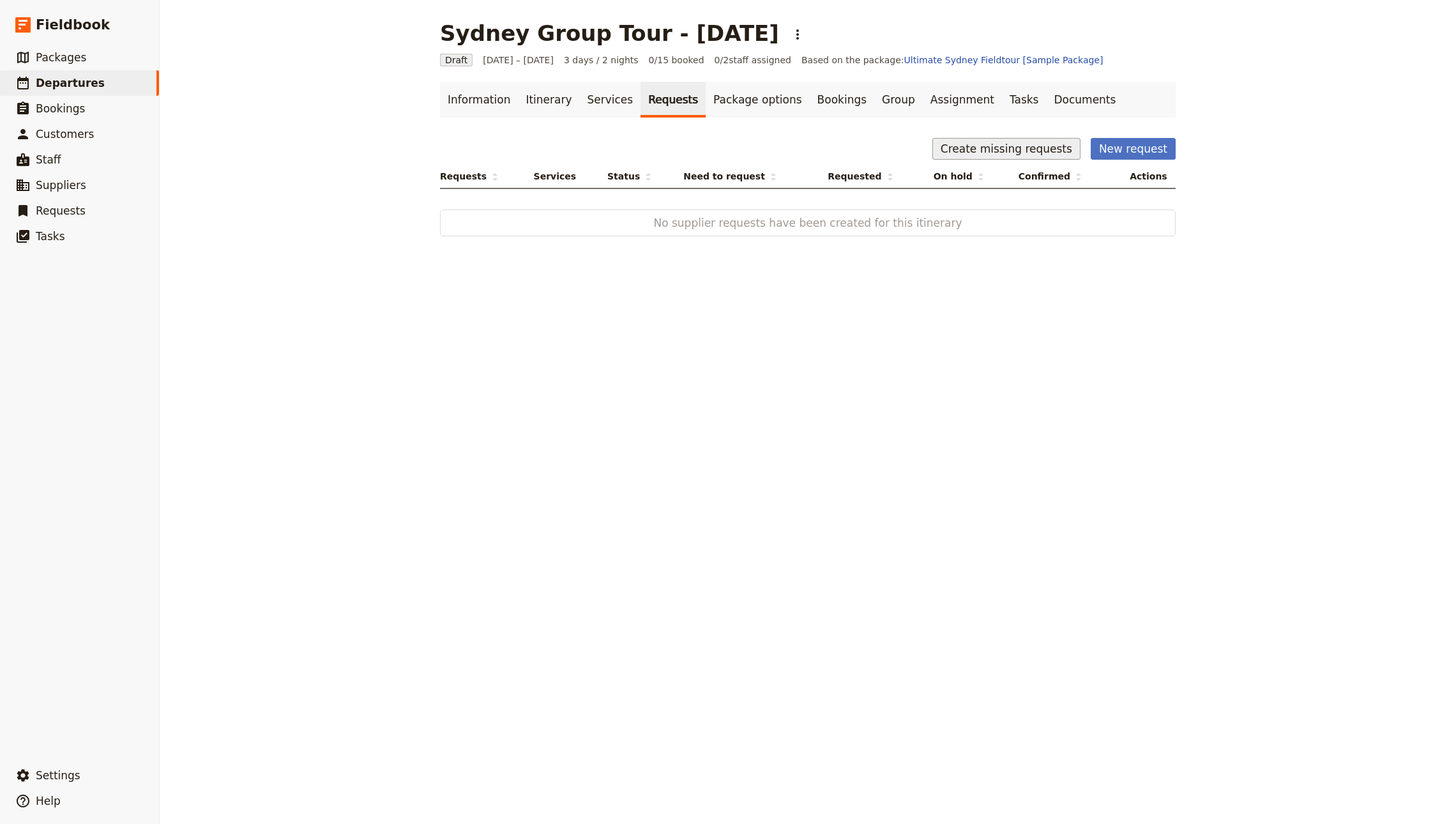
click at [996, 153] on button "Create missing requests" at bounding box center [1007, 148] width 148 height 21
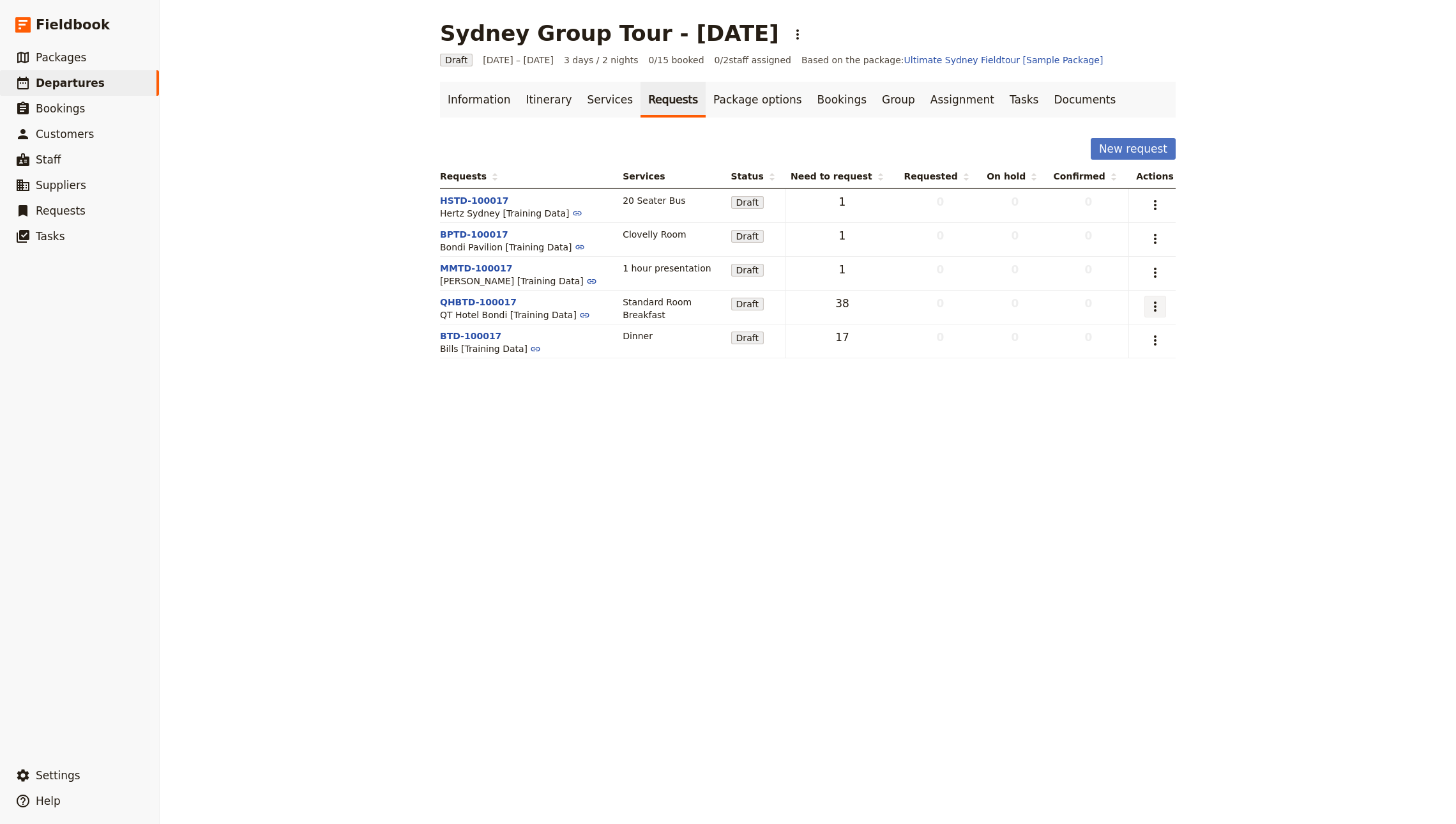
drag, startPoint x: 1146, startPoint y: 298, endPoint x: 1158, endPoint y: 303, distance: 13.0
click at [1146, 297] on button "​" at bounding box center [1154, 306] width 21 height 21
click at [1098, 371] on span "Capture supplier response" at bounding box center [1093, 372] width 118 height 13
click at [1157, 310] on icon "Actions" at bounding box center [1155, 306] width 16 height 16
click at [1094, 352] on span "Send request" at bounding box center [1064, 354] width 59 height 13
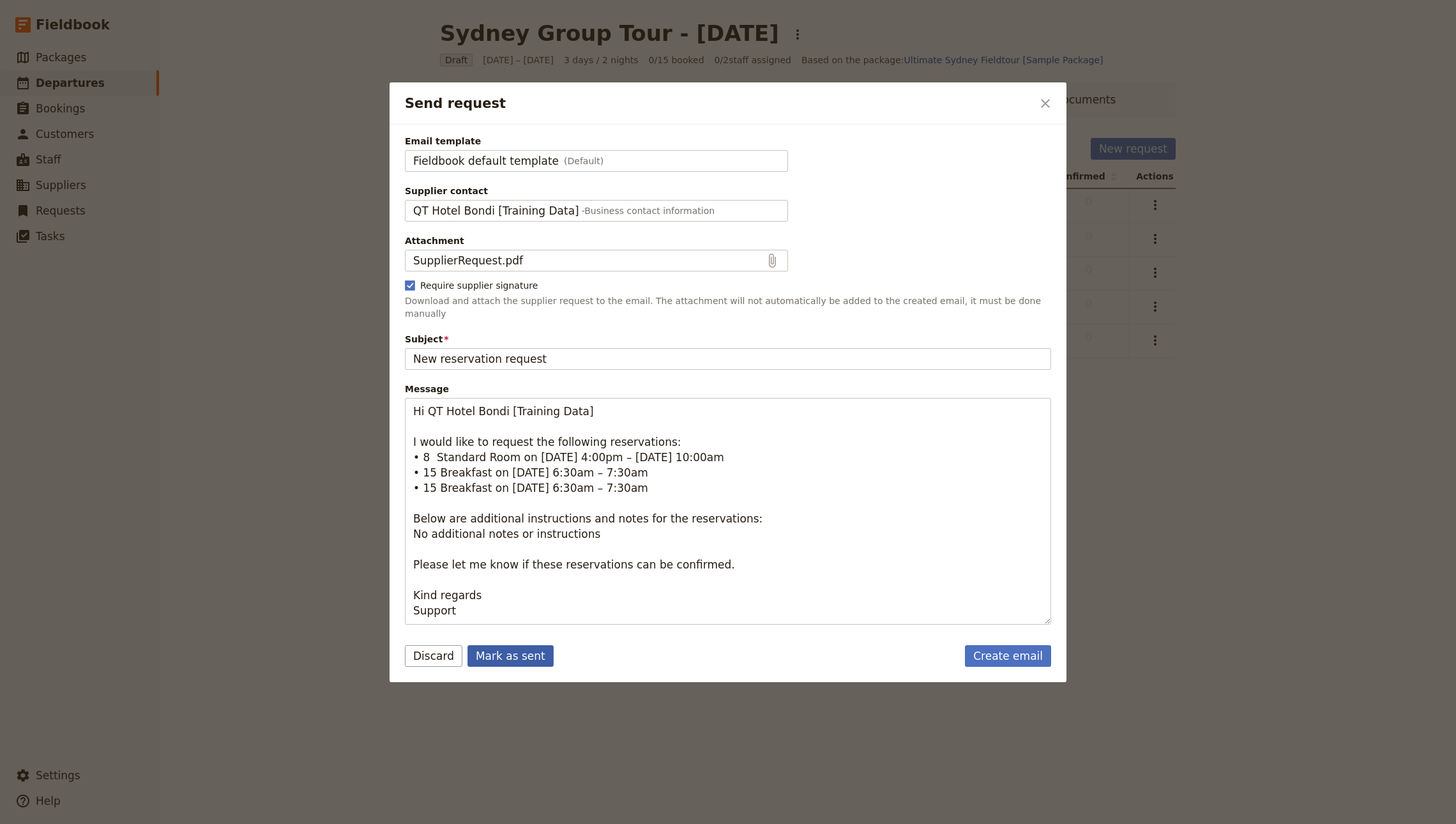
click at [500, 645] on button "Mark as sent" at bounding box center [510, 655] width 86 height 21
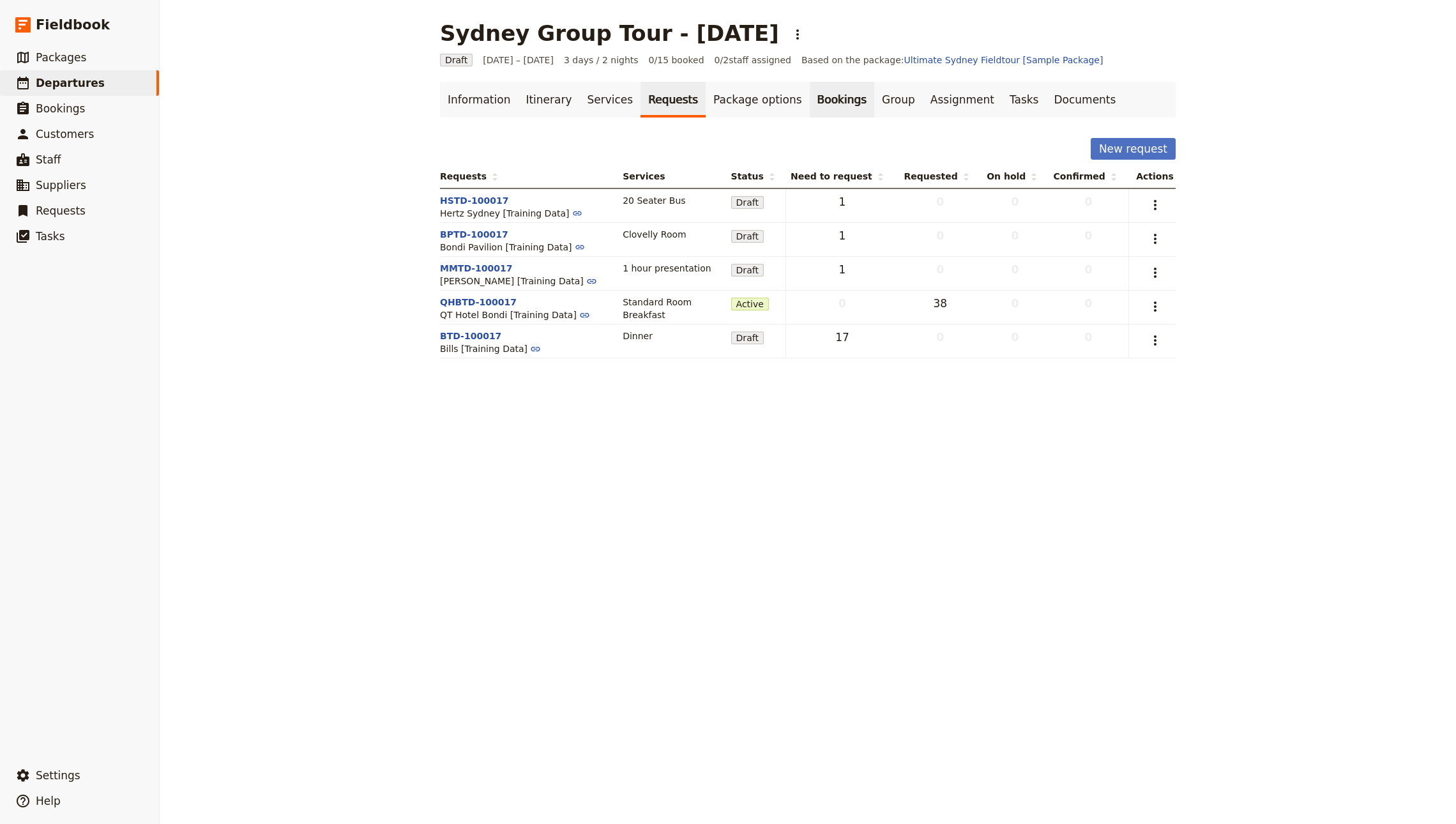
click at [809, 108] on link "Bookings" at bounding box center [842, 99] width 65 height 36
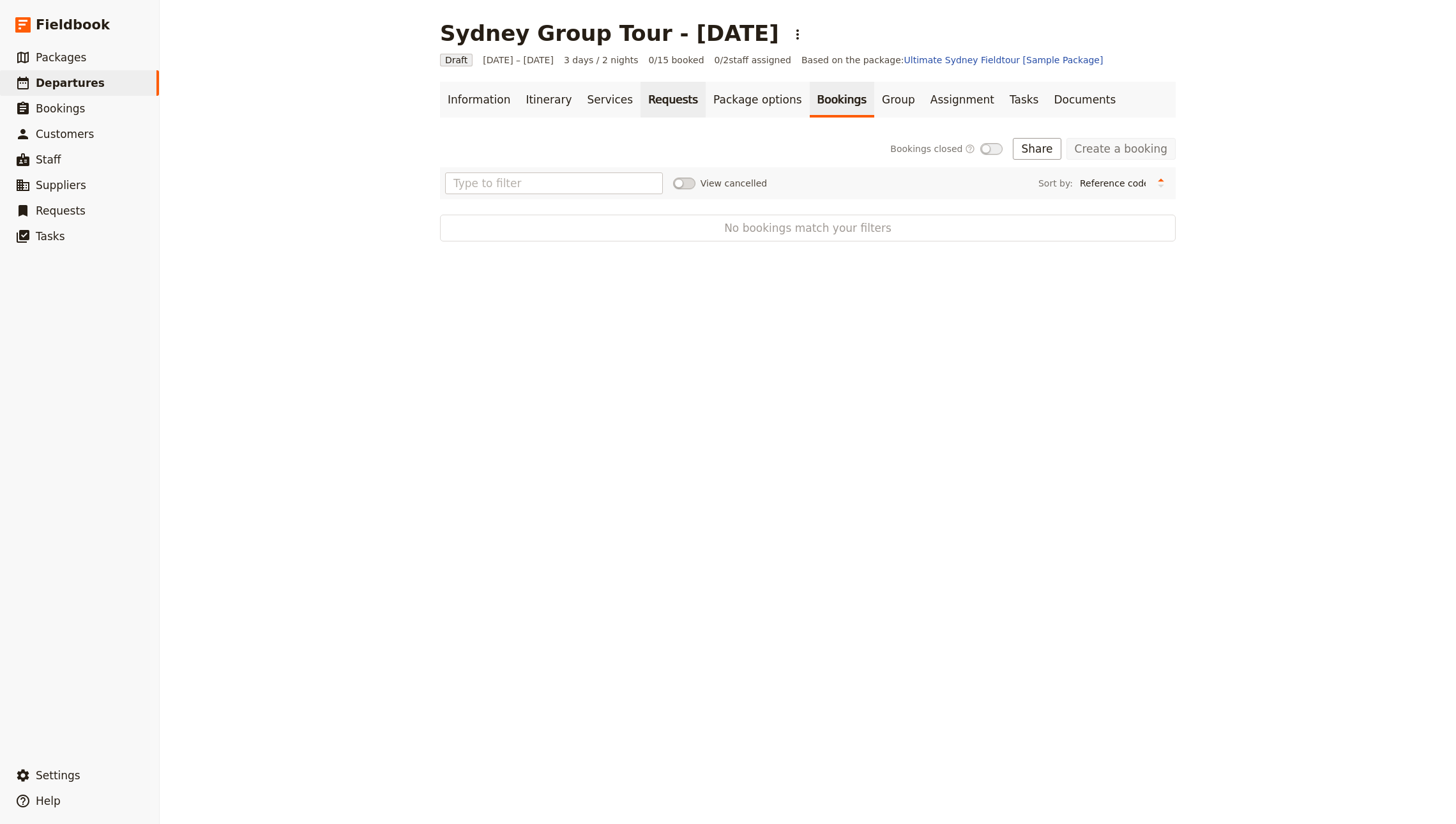
click at [643, 95] on link "Requests" at bounding box center [673, 99] width 65 height 36
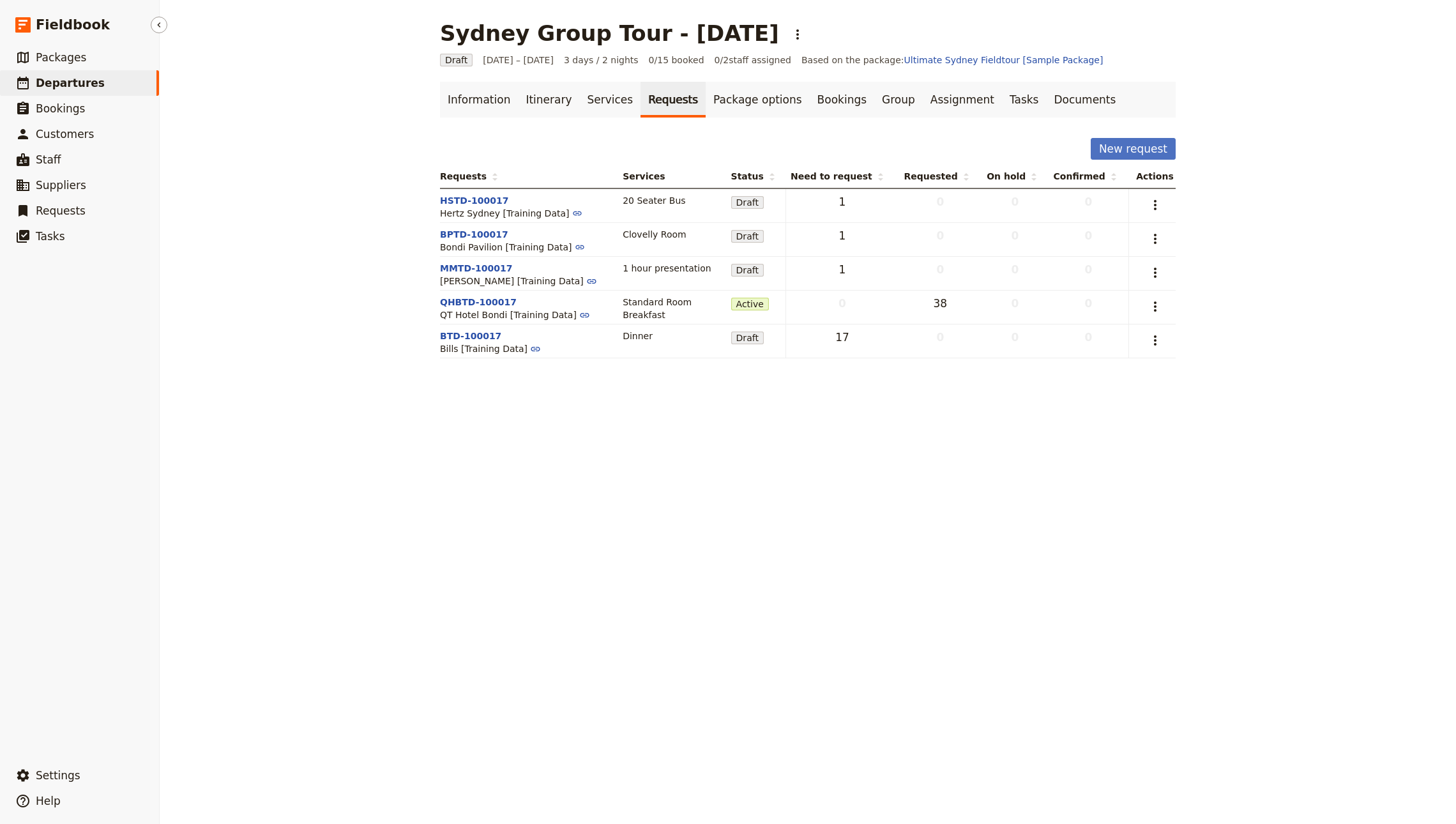
click at [74, 75] on span "Departures" at bounding box center [70, 82] width 69 height 16
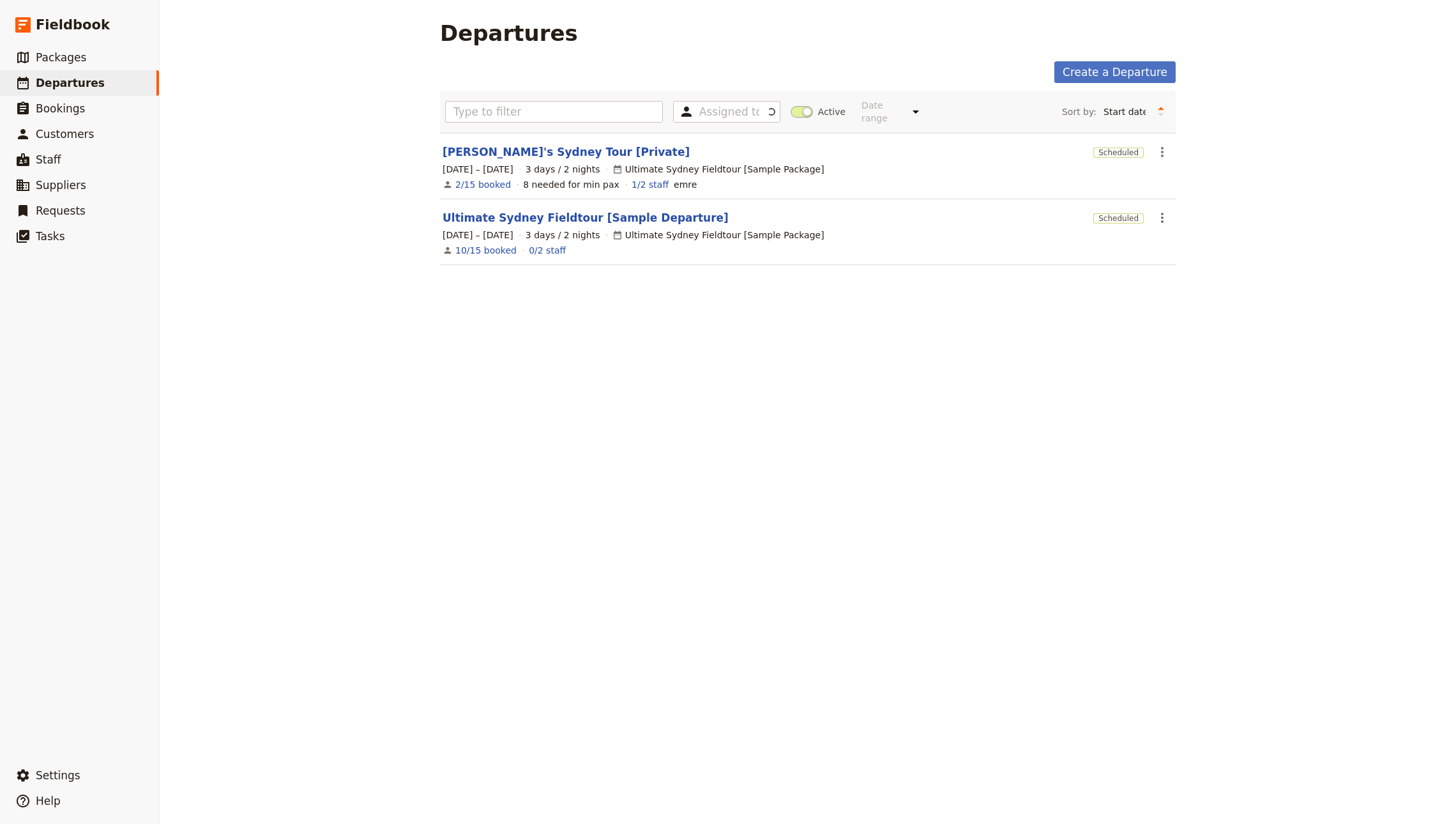
drag, startPoint x: 715, startPoint y: 387, endPoint x: 926, endPoint y: 794, distance: 458.4
click at [850, 670] on div "Departures Create a Departure Assigned to Active Date range This week Next week…" at bounding box center [807, 412] width 1296 height 824
click at [475, 145] on link "John's Sydney Tour [Private]" at bounding box center [565, 152] width 247 height 16
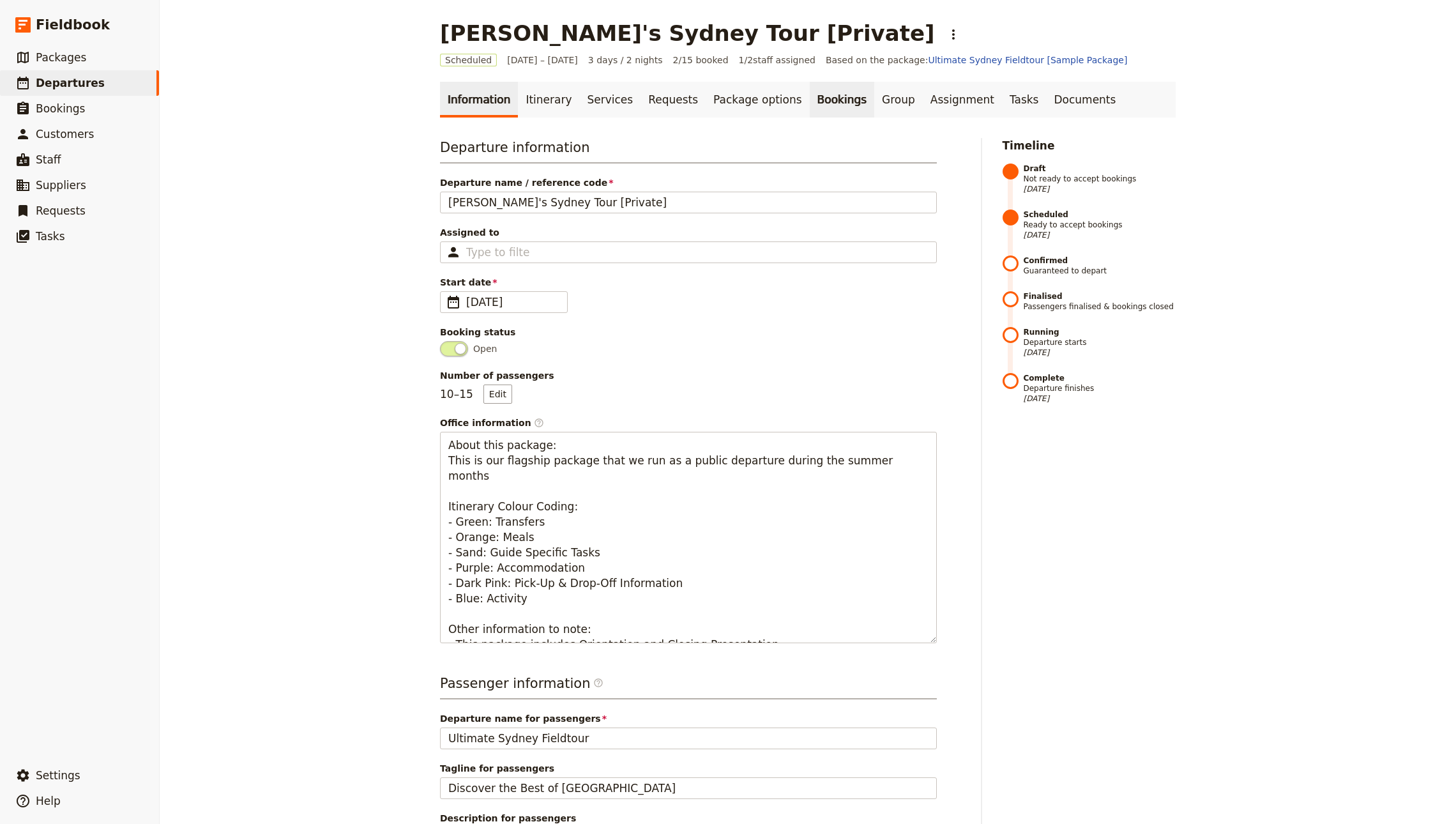
click at [783, 81] on main "John's Sydney Tour [Private] ​ Scheduled 6 – 8 Oct 2025 3 days / 2 nights 2/15 …" at bounding box center [807, 599] width 766 height 1198
click at [809, 97] on link "Bookings" at bounding box center [842, 99] width 65 height 36
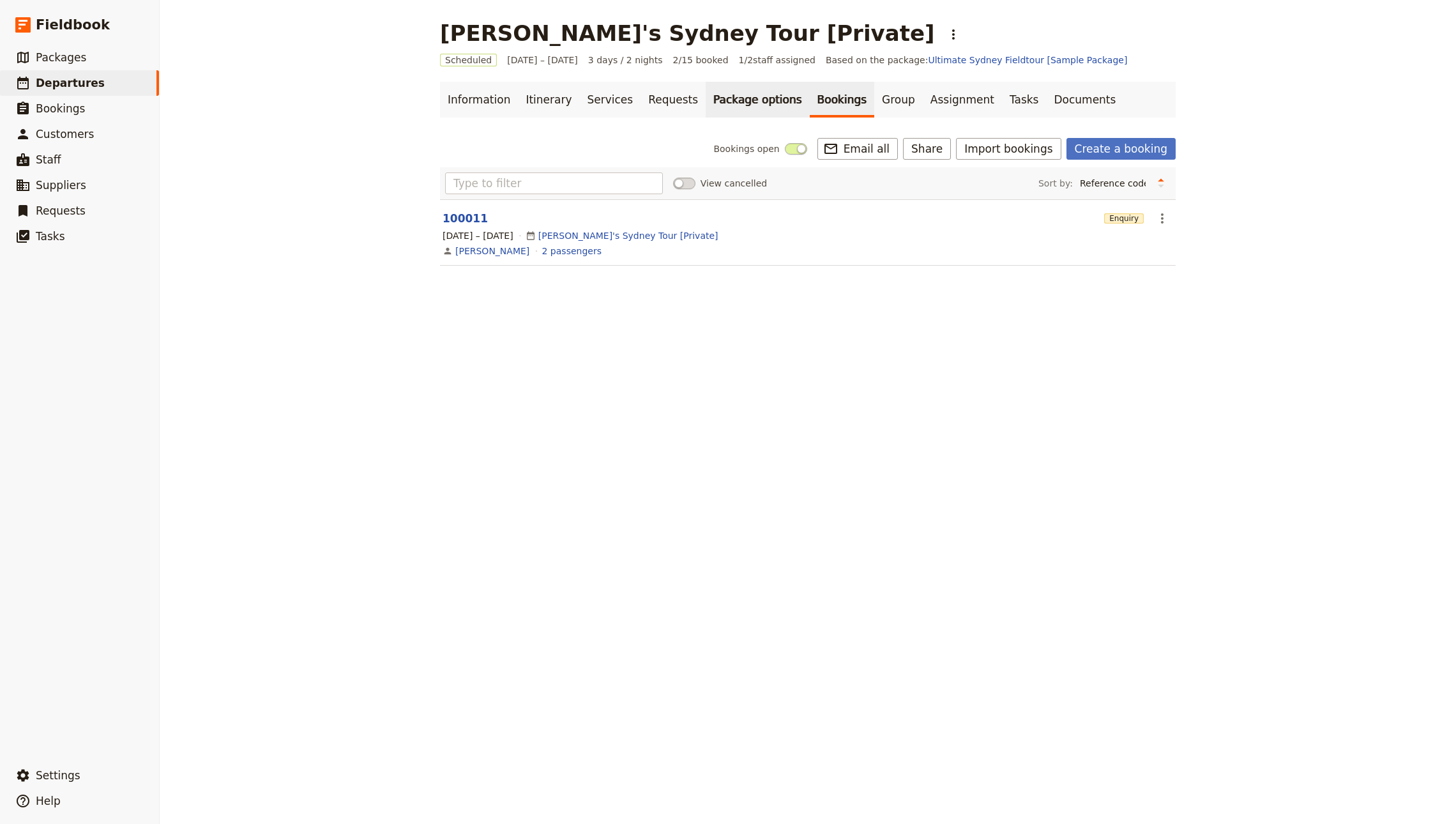
click at [753, 117] on div "Information Itinerary Services Requests Package options Bookings Group Assignme…" at bounding box center [808, 181] width 736 height 199
click at [753, 111] on link "Package options" at bounding box center [757, 99] width 104 height 36
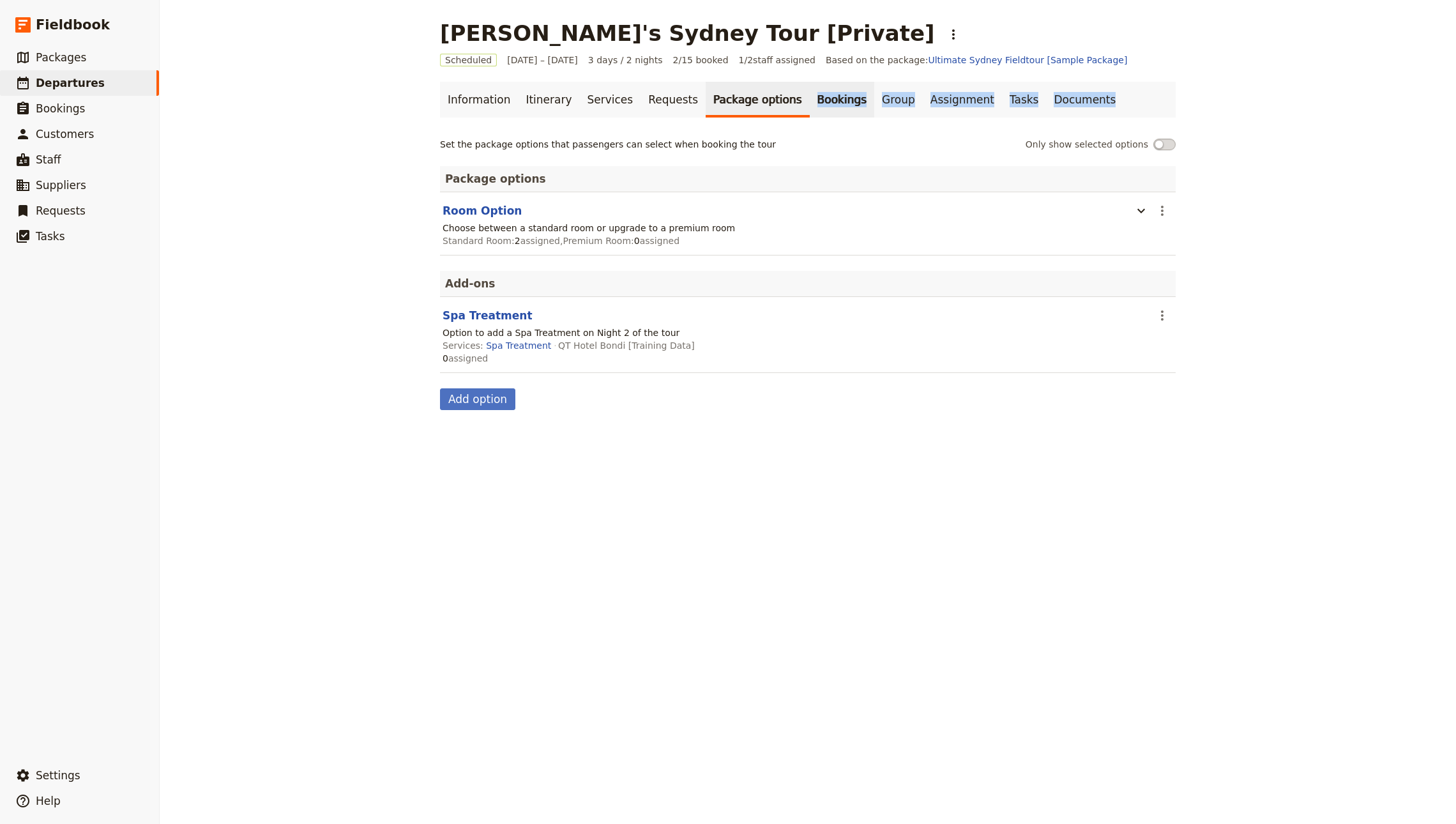
click at [830, 97] on link "Bookings" at bounding box center [842, 99] width 65 height 36
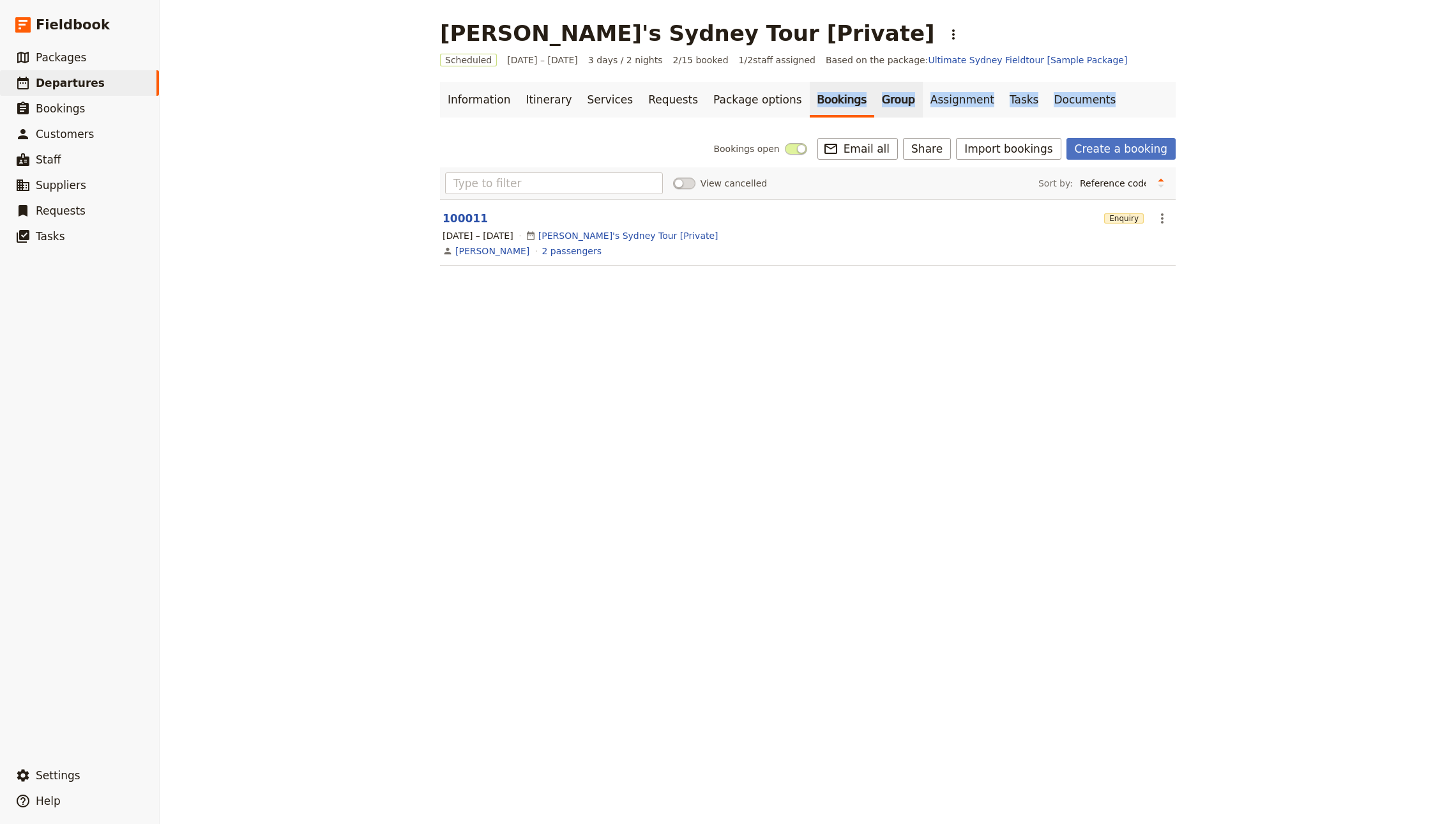
click at [874, 102] on link "Group" at bounding box center [898, 99] width 48 height 36
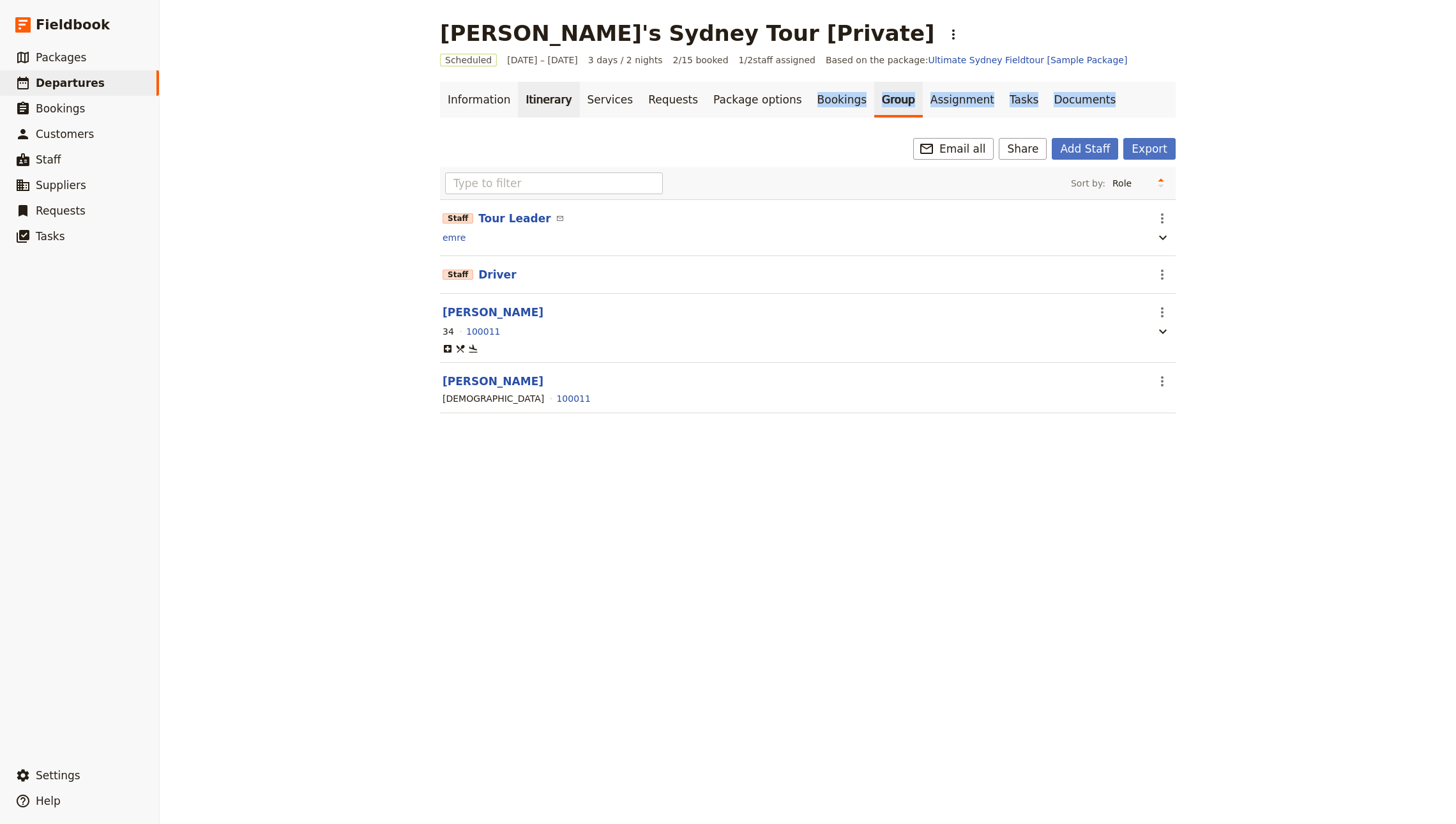
click at [535, 101] on link "Itinerary" at bounding box center [549, 99] width 61 height 36
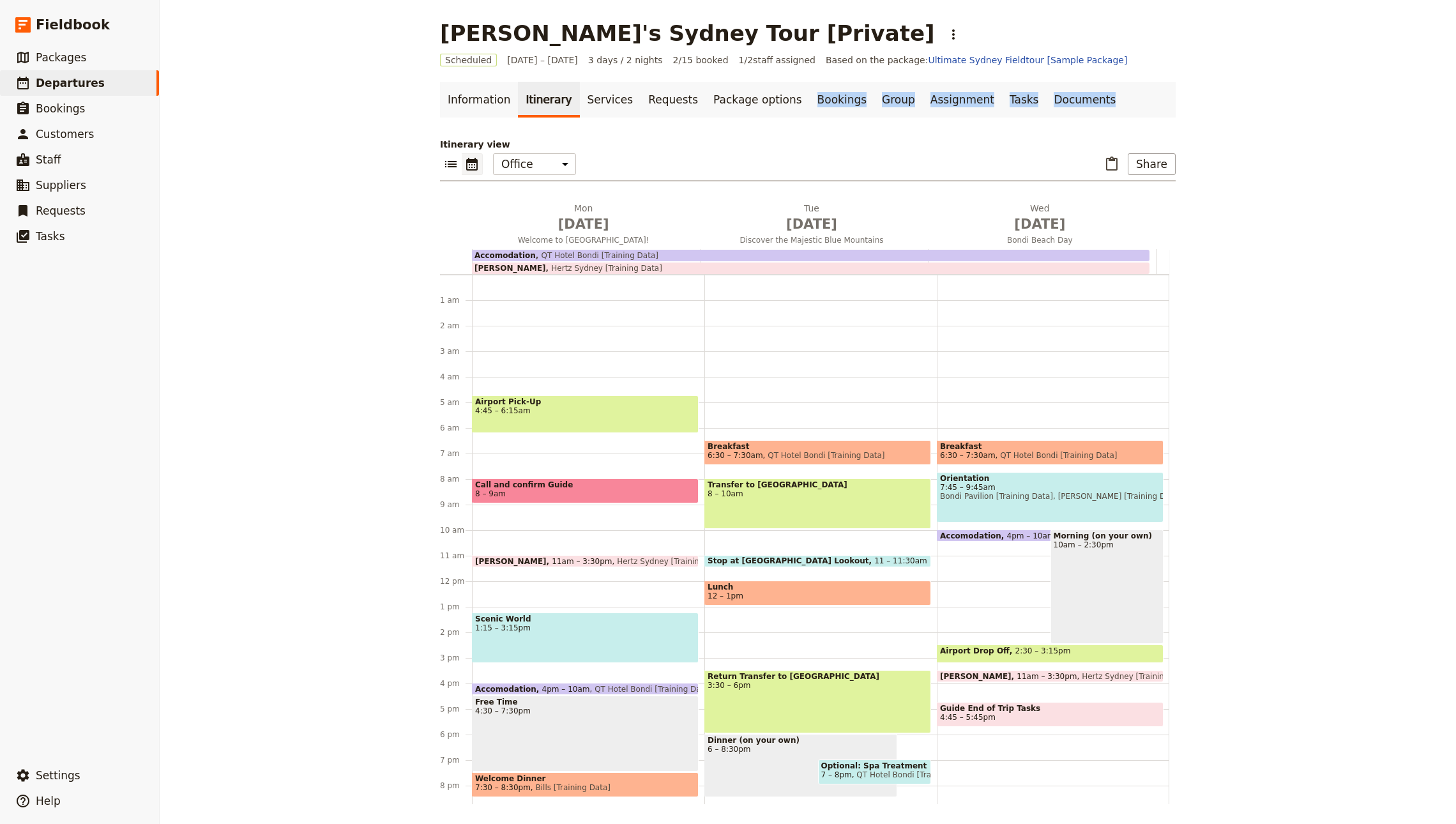
scroll to position [83, 0]
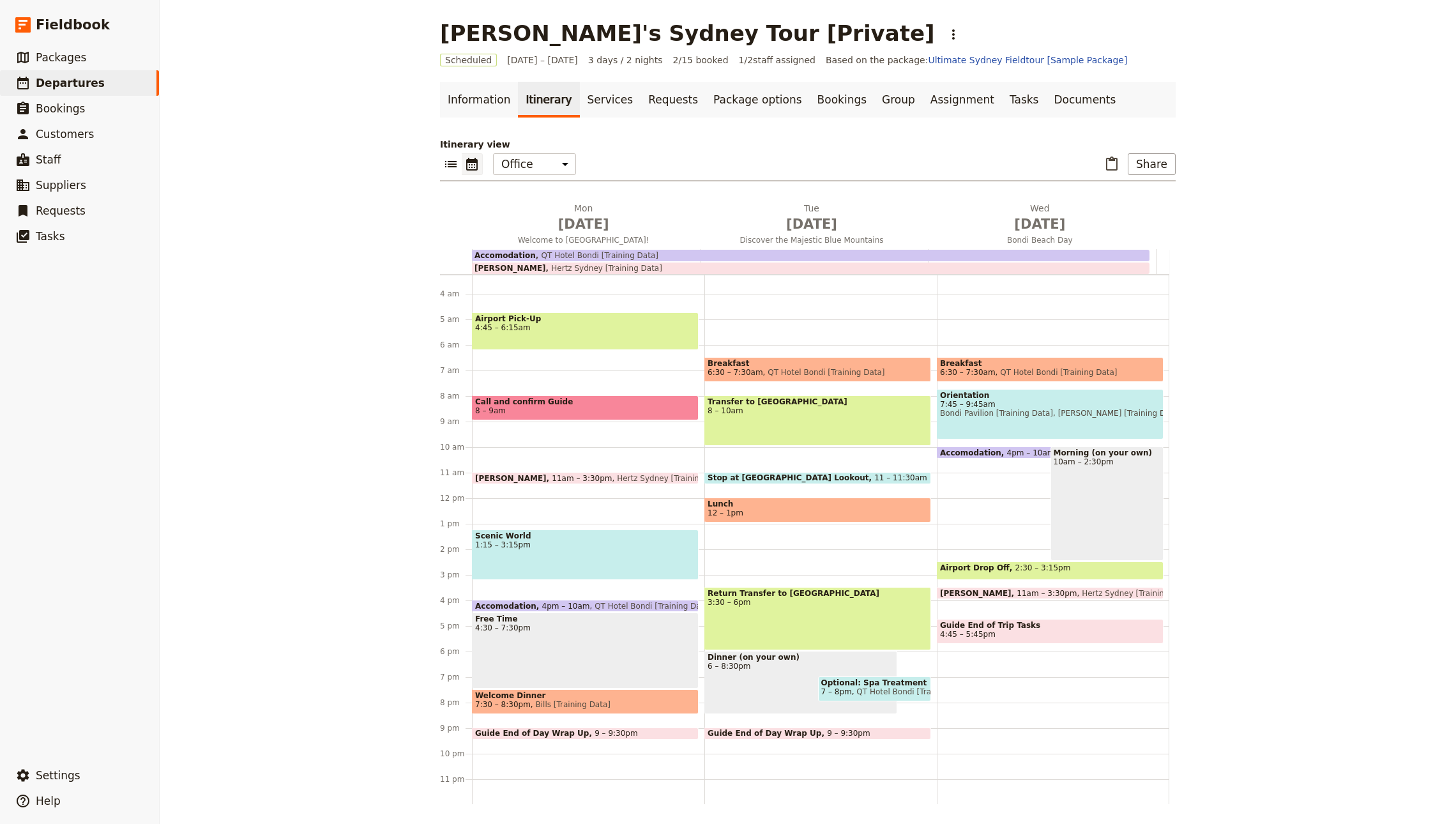
click at [645, 160] on div "​ ​ Office Guide Passenger Sales ​ Share" at bounding box center [808, 167] width 736 height 28
click at [579, 107] on link "Services" at bounding box center [610, 99] width 61 height 36
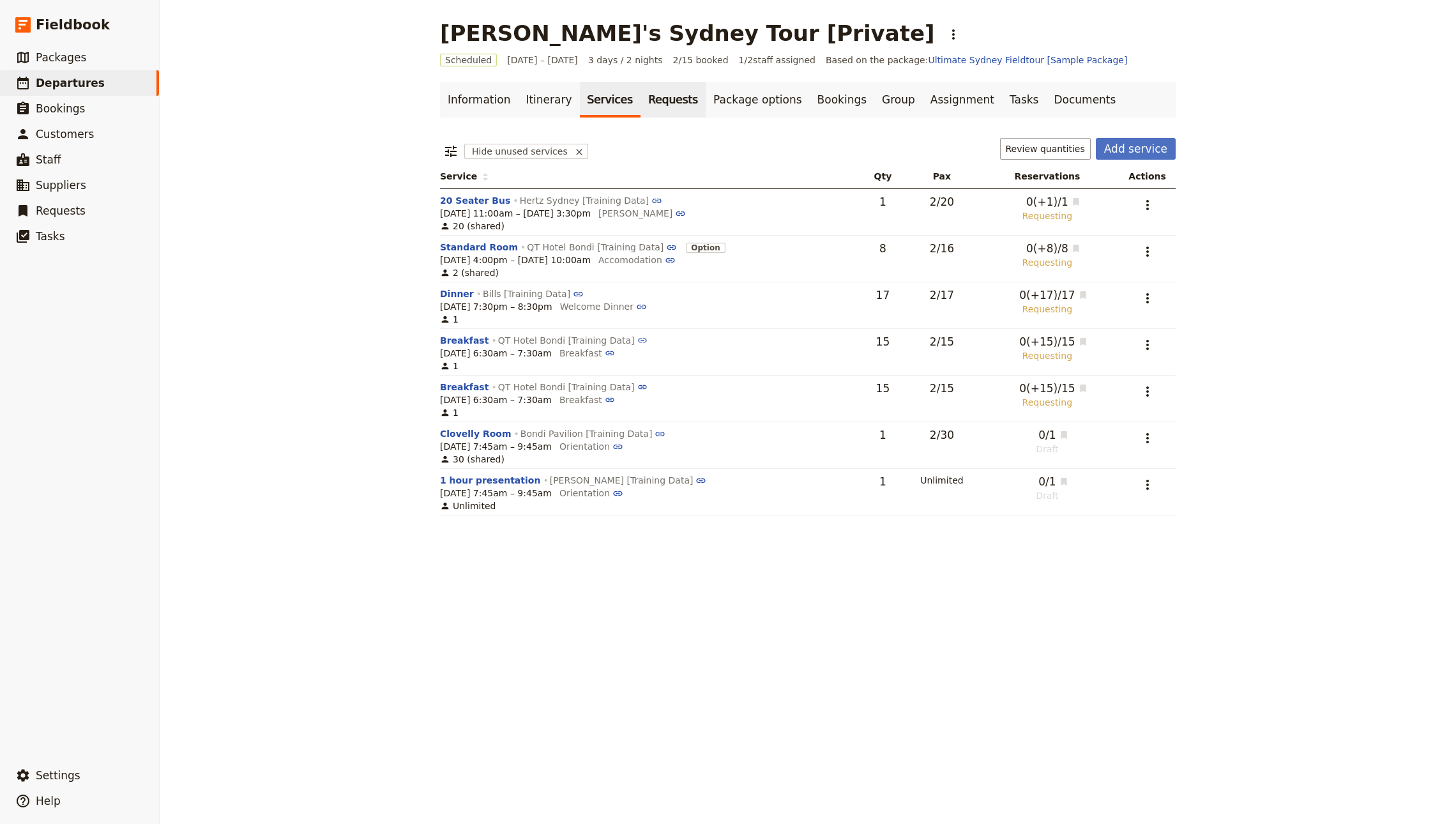
click at [640, 101] on link "Requests" at bounding box center [673, 99] width 65 height 36
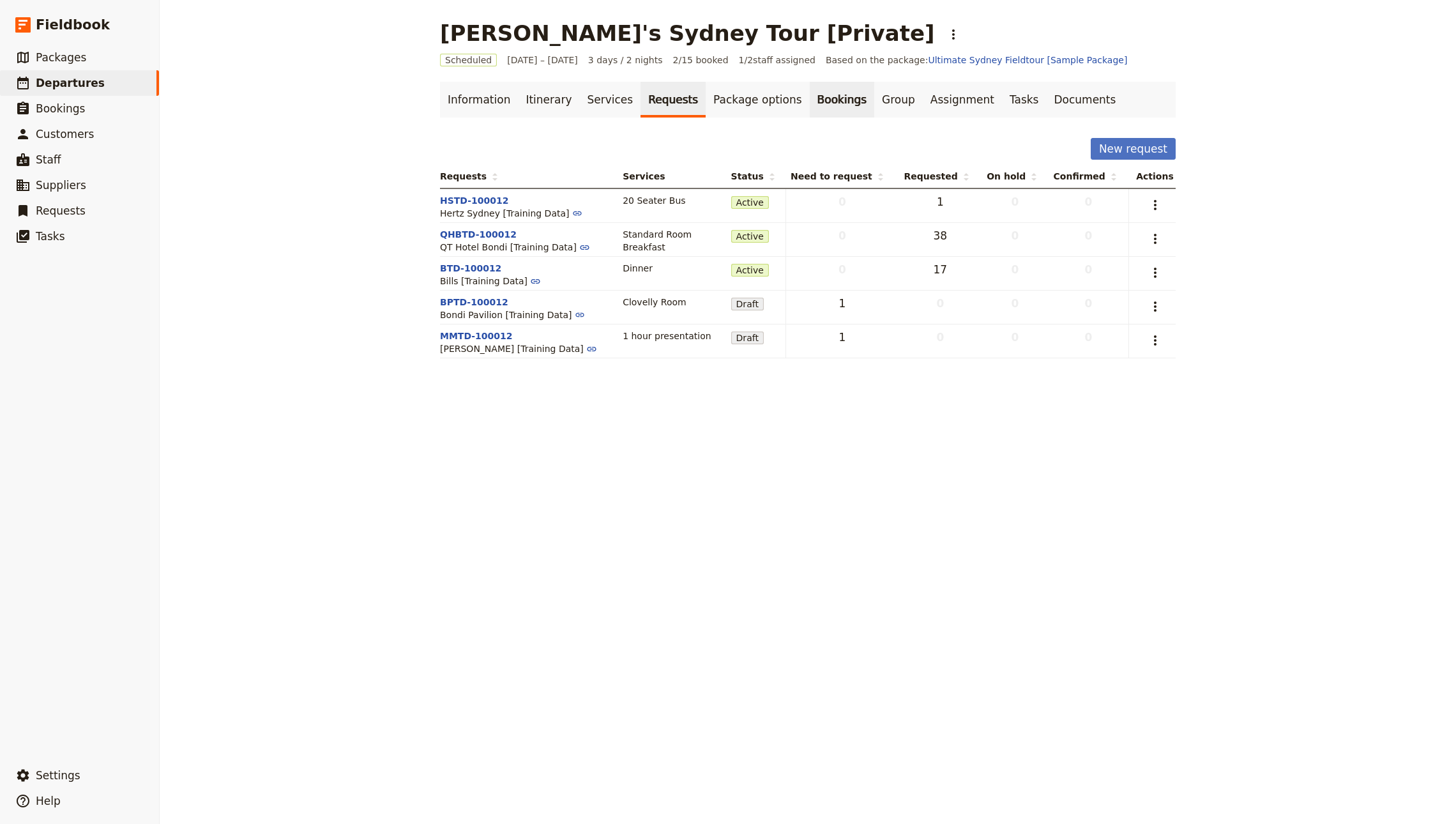
click at [809, 94] on link "Bookings" at bounding box center [842, 99] width 65 height 36
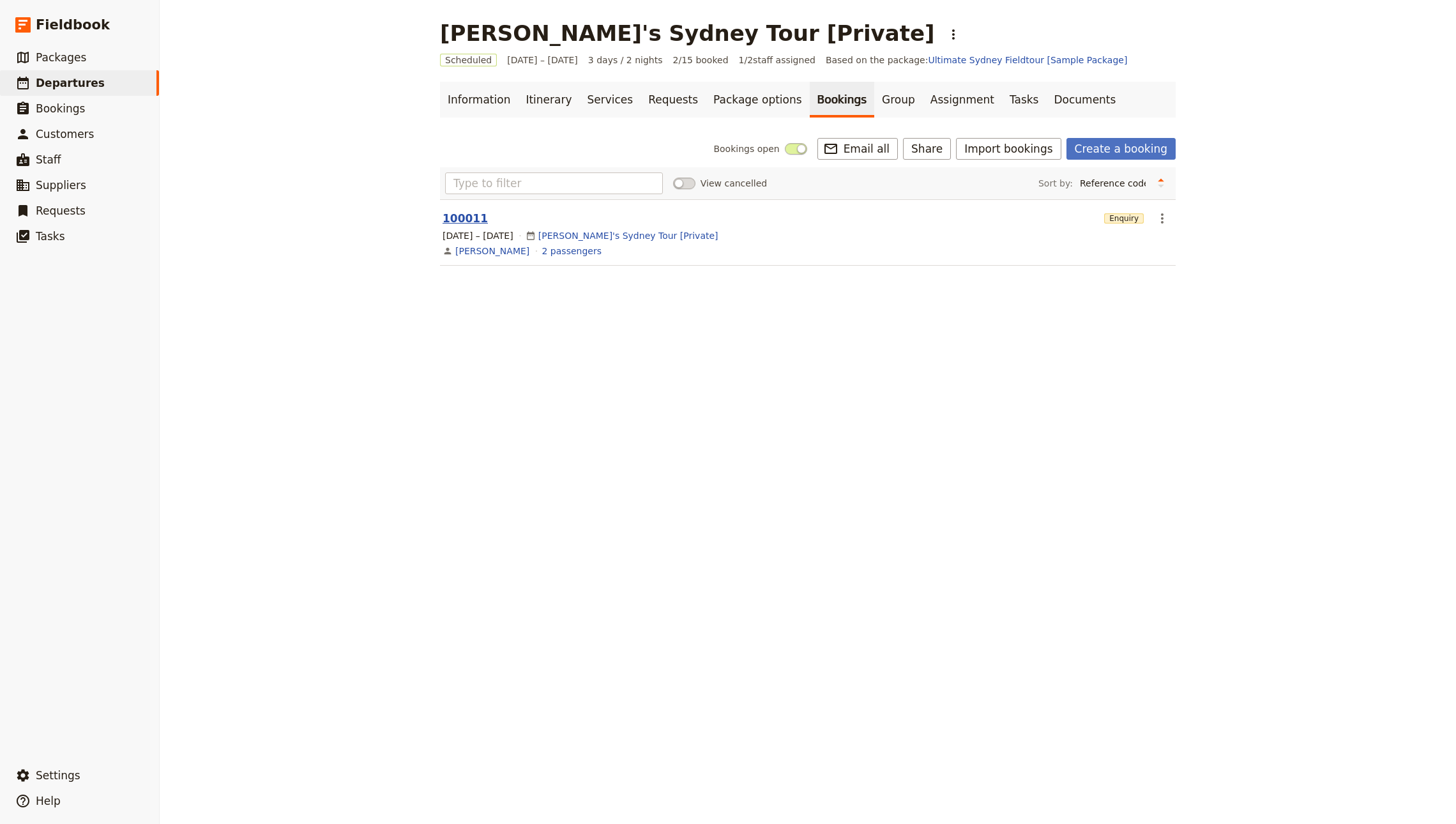
click at [447, 217] on button "100011" at bounding box center [464, 218] width 45 height 16
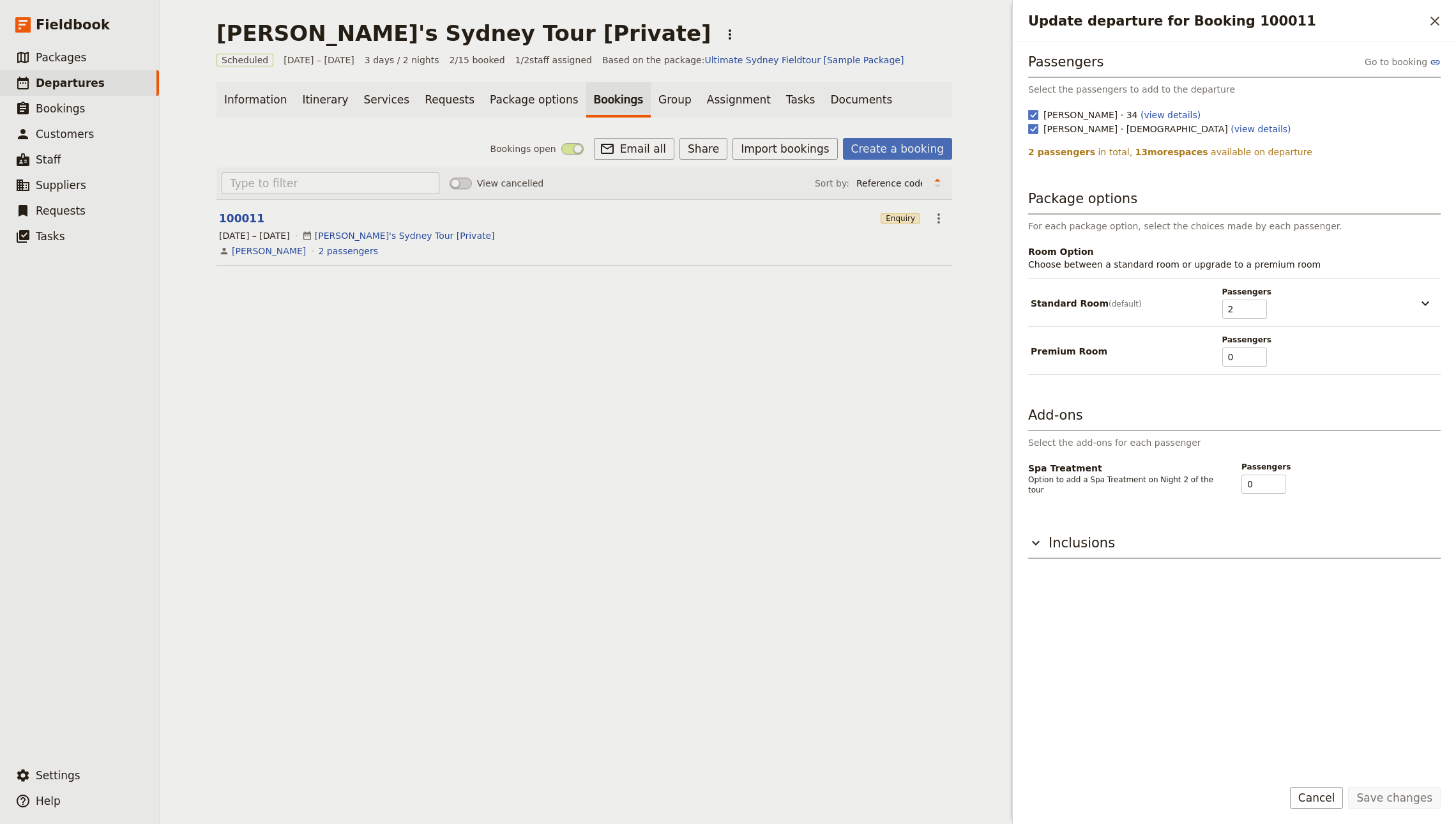
click at [803, 427] on div "John's Sydney Tour [Private] ​ Scheduled 6 – 8 Oct 2025 3 days / 2 nights 2/15 …" at bounding box center [584, 412] width 849 height 824
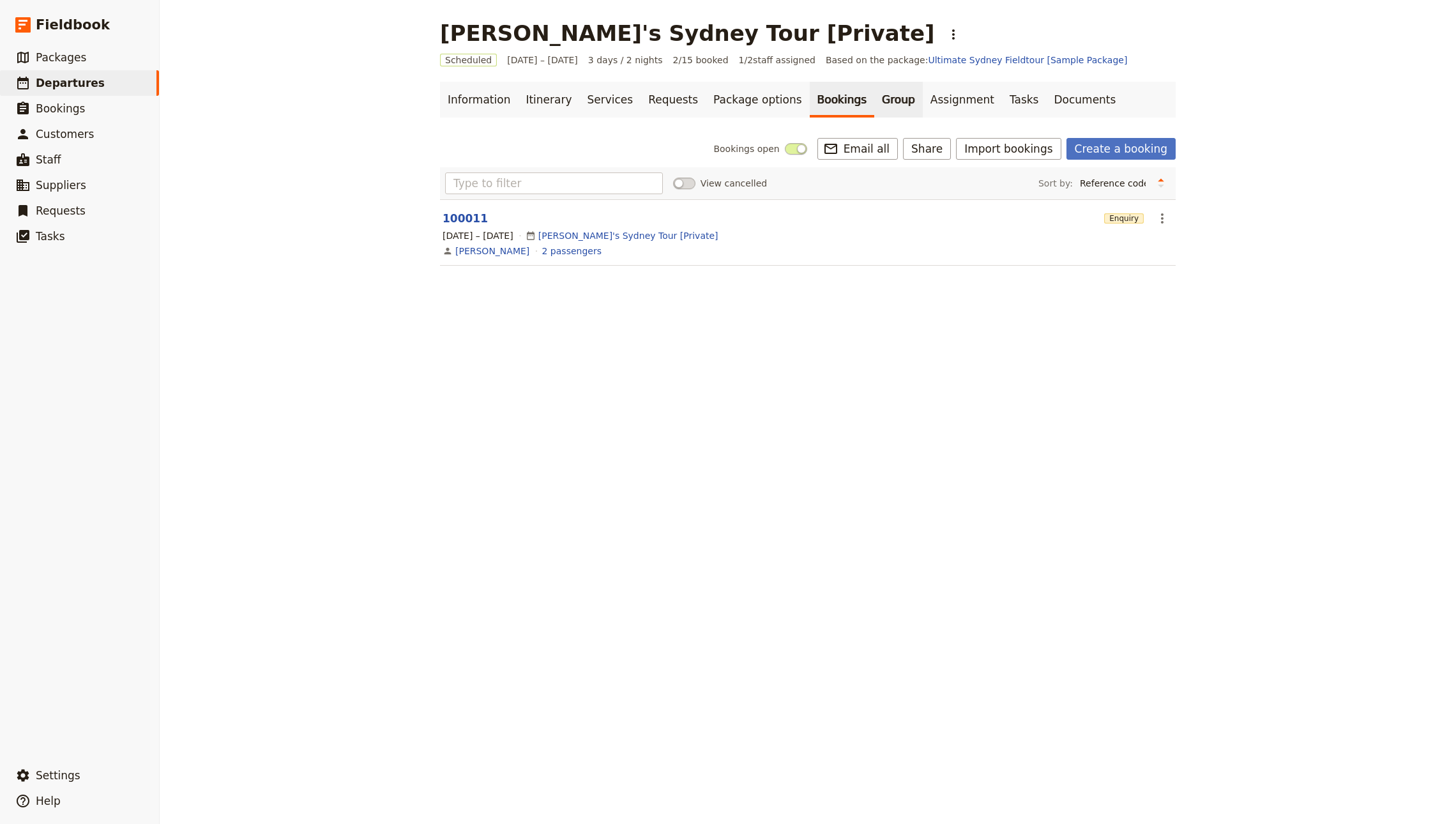
click at [874, 88] on link "Group" at bounding box center [898, 99] width 48 height 36
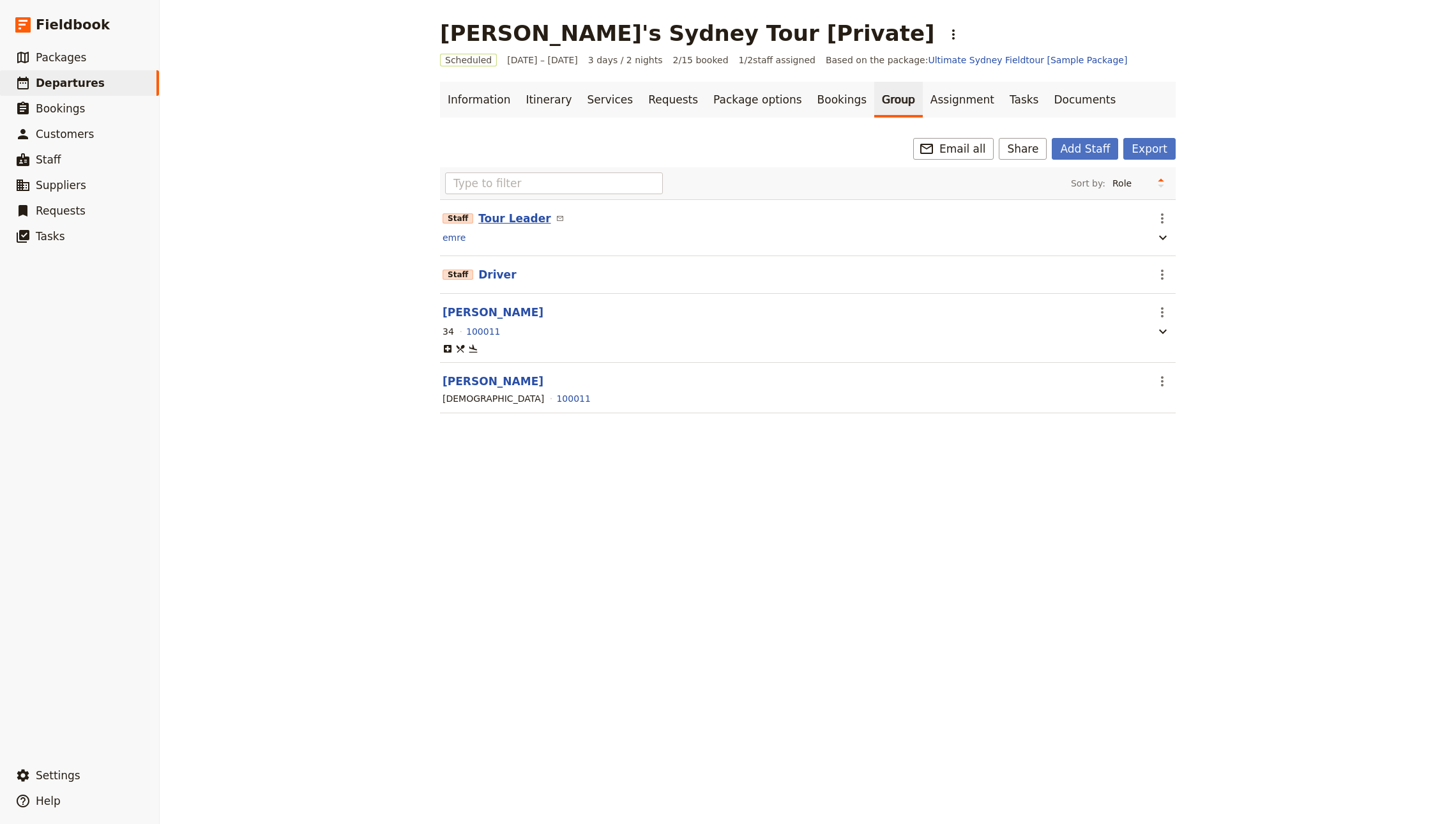
click at [487, 214] on button "Tour Leader" at bounding box center [514, 218] width 72 height 16
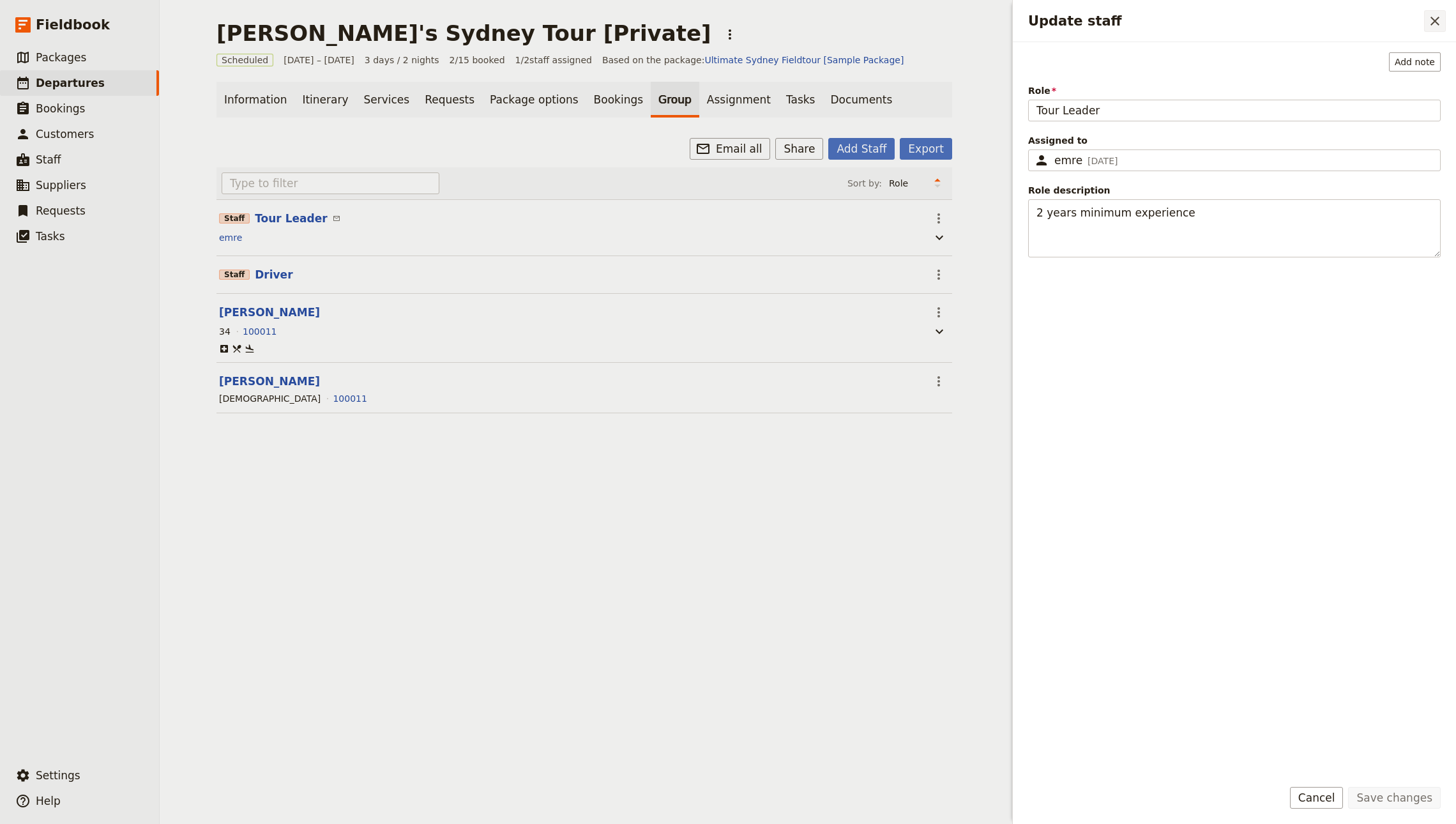
click at [1441, 16] on icon "Close drawer" at bounding box center [1435, 20] width 16 height 16
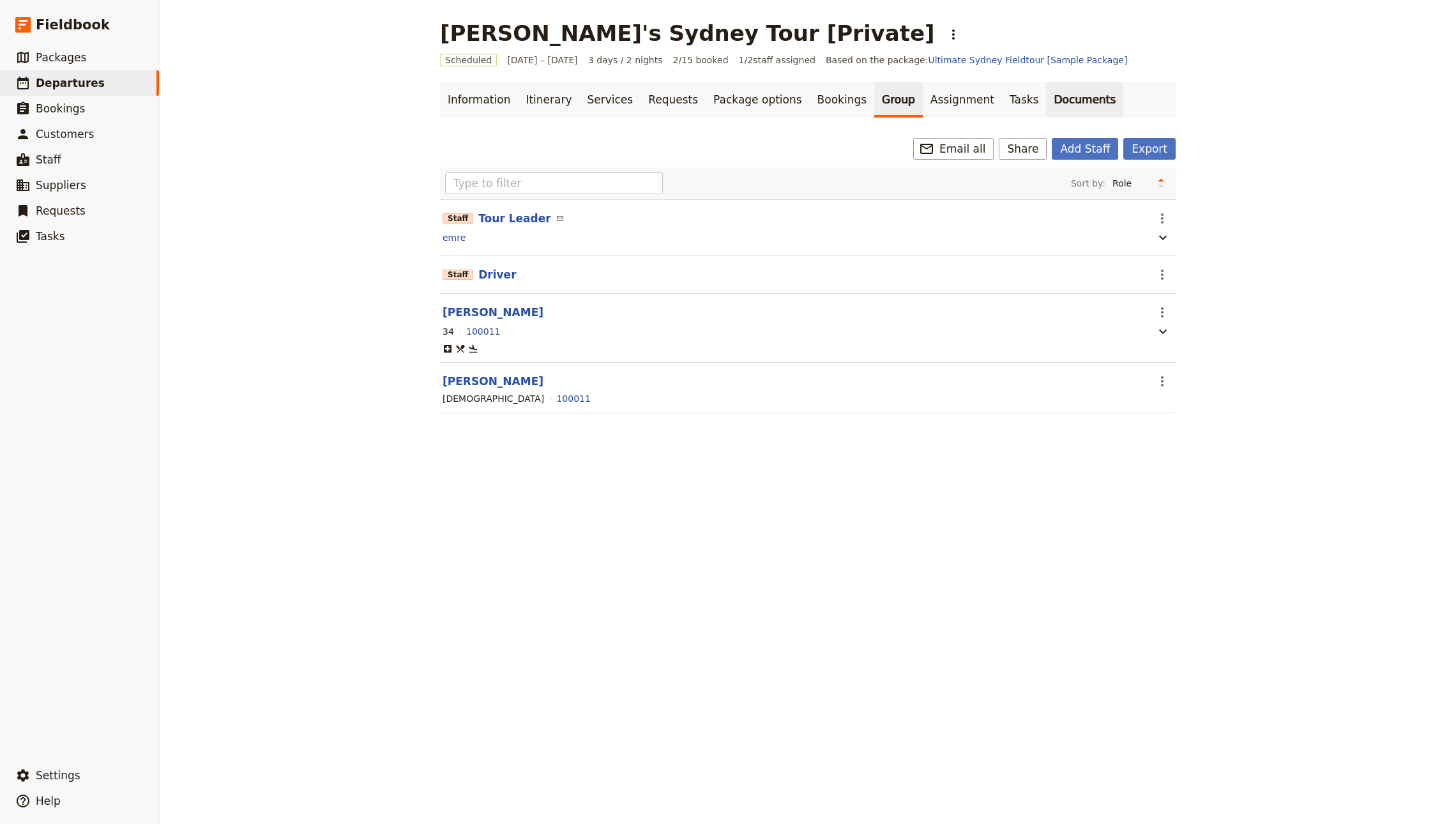
click at [1046, 100] on link "Documents" at bounding box center [1083, 99] width 77 height 36
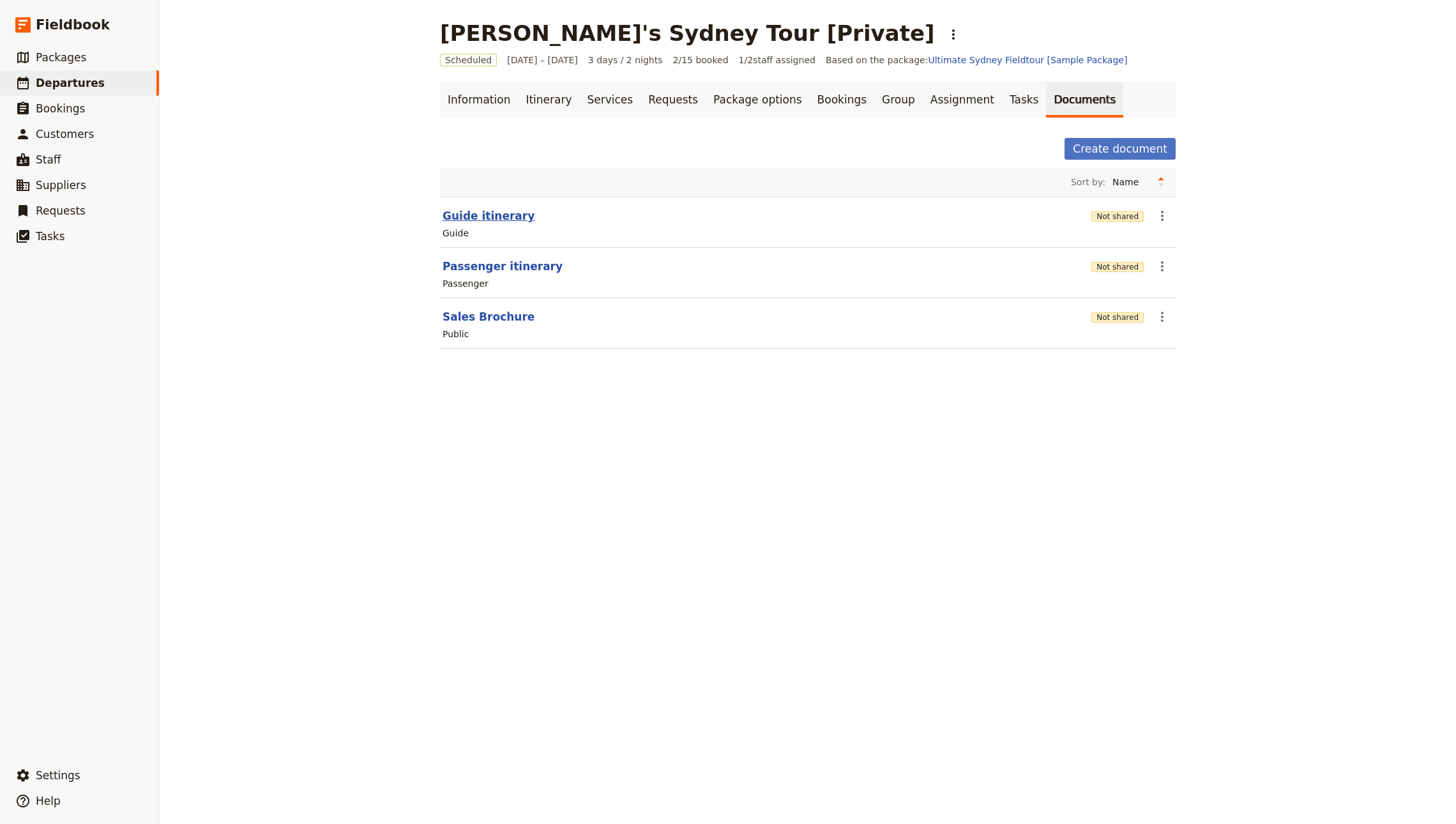
click at [462, 214] on button "Guide itinerary" at bounding box center [487, 216] width 92 height 16
select select "STAFF"
select select "RUN_SHEET"
select select "DEFAULT"
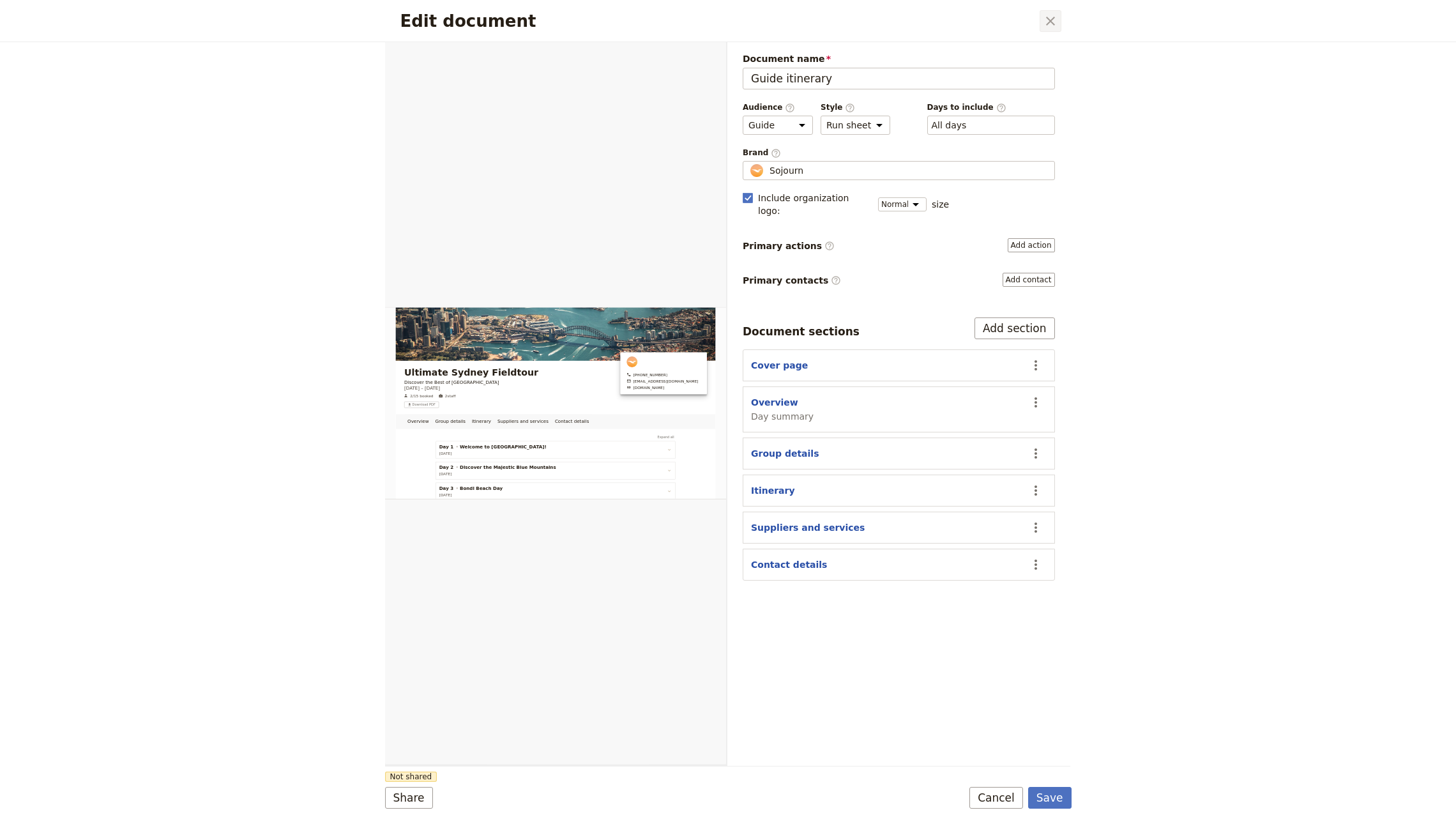
click at [1045, 15] on icon "Close dialog" at bounding box center [1050, 20] width 16 height 16
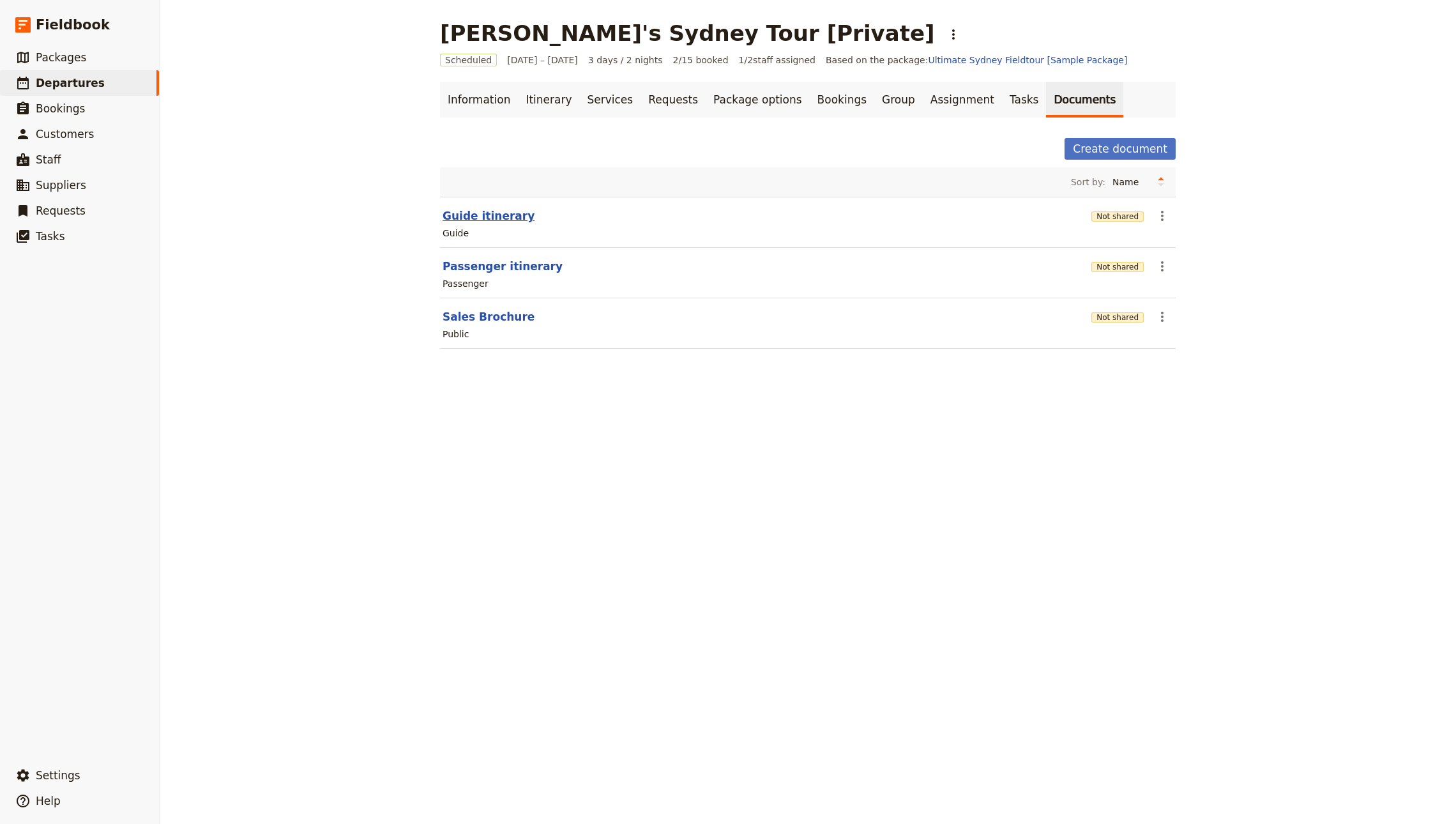
click at [470, 216] on button "Guide itinerary" at bounding box center [487, 216] width 92 height 16
select select "STAFF"
select select "RUN_SHEET"
select select "DEFAULT"
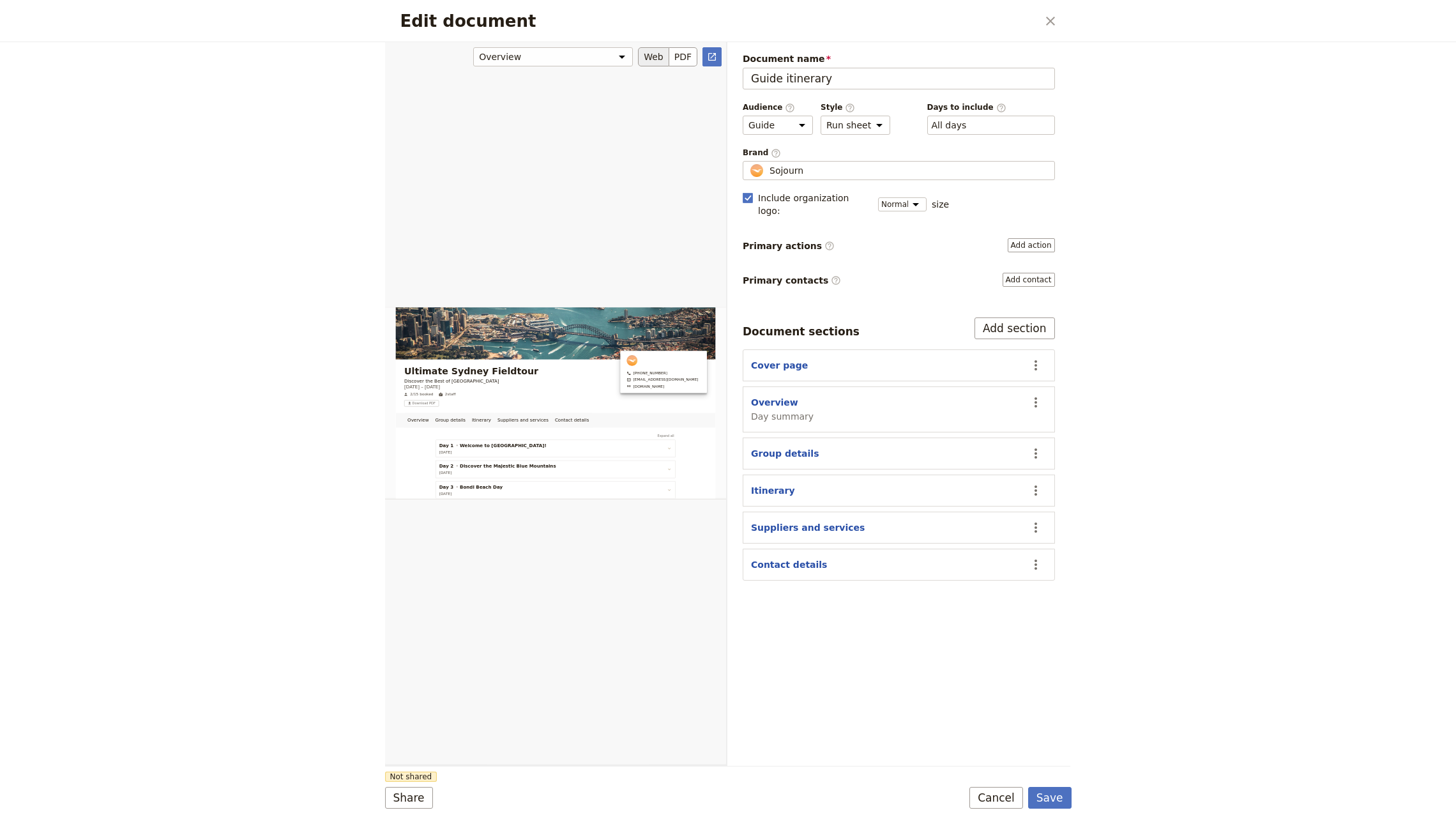
scroll to position [52, 0]
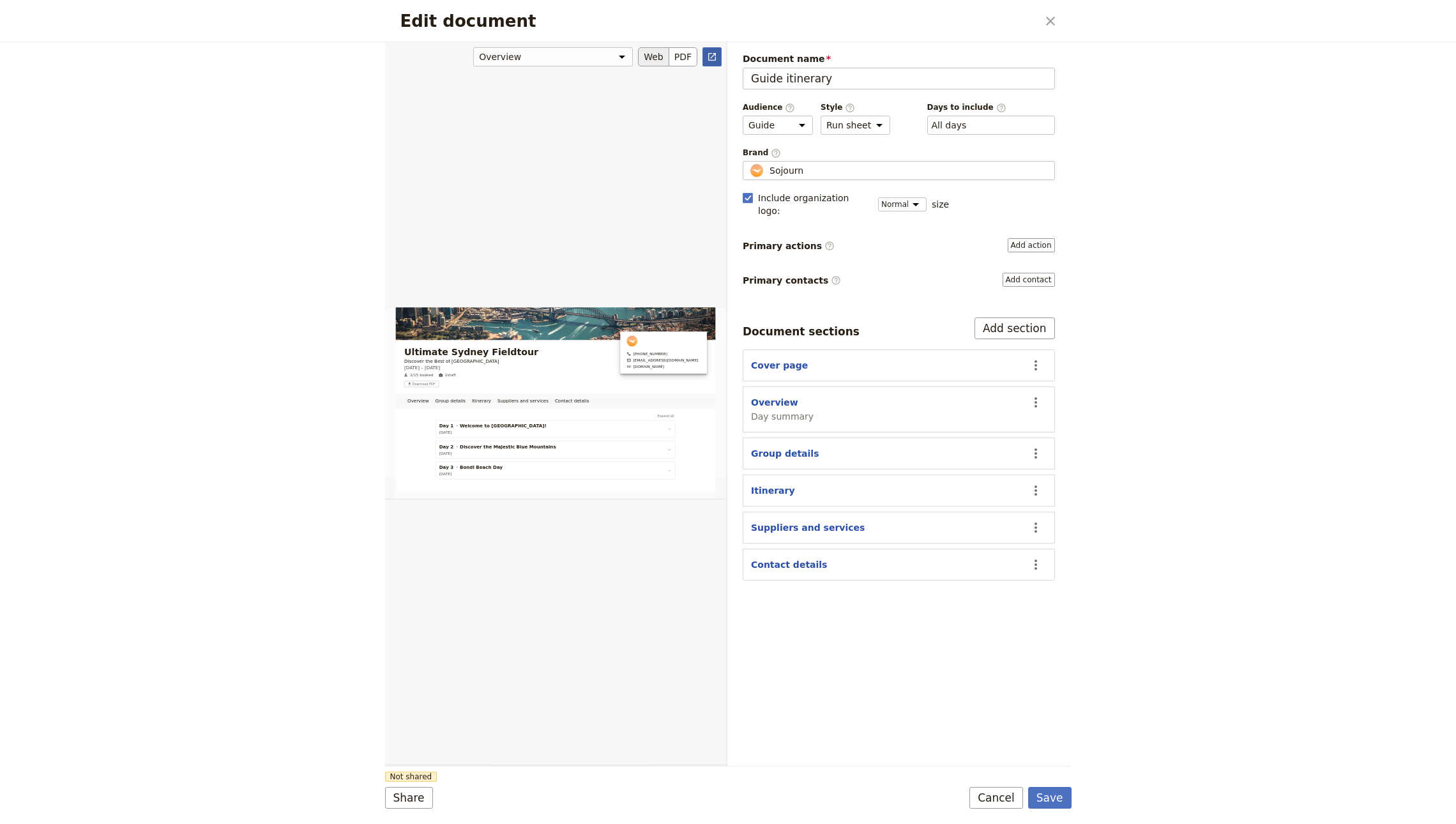
click at [709, 52] on icon "Open full preview" at bounding box center [712, 57] width 10 height 10
click at [1047, 21] on icon "Close dialog" at bounding box center [1050, 20] width 16 height 16
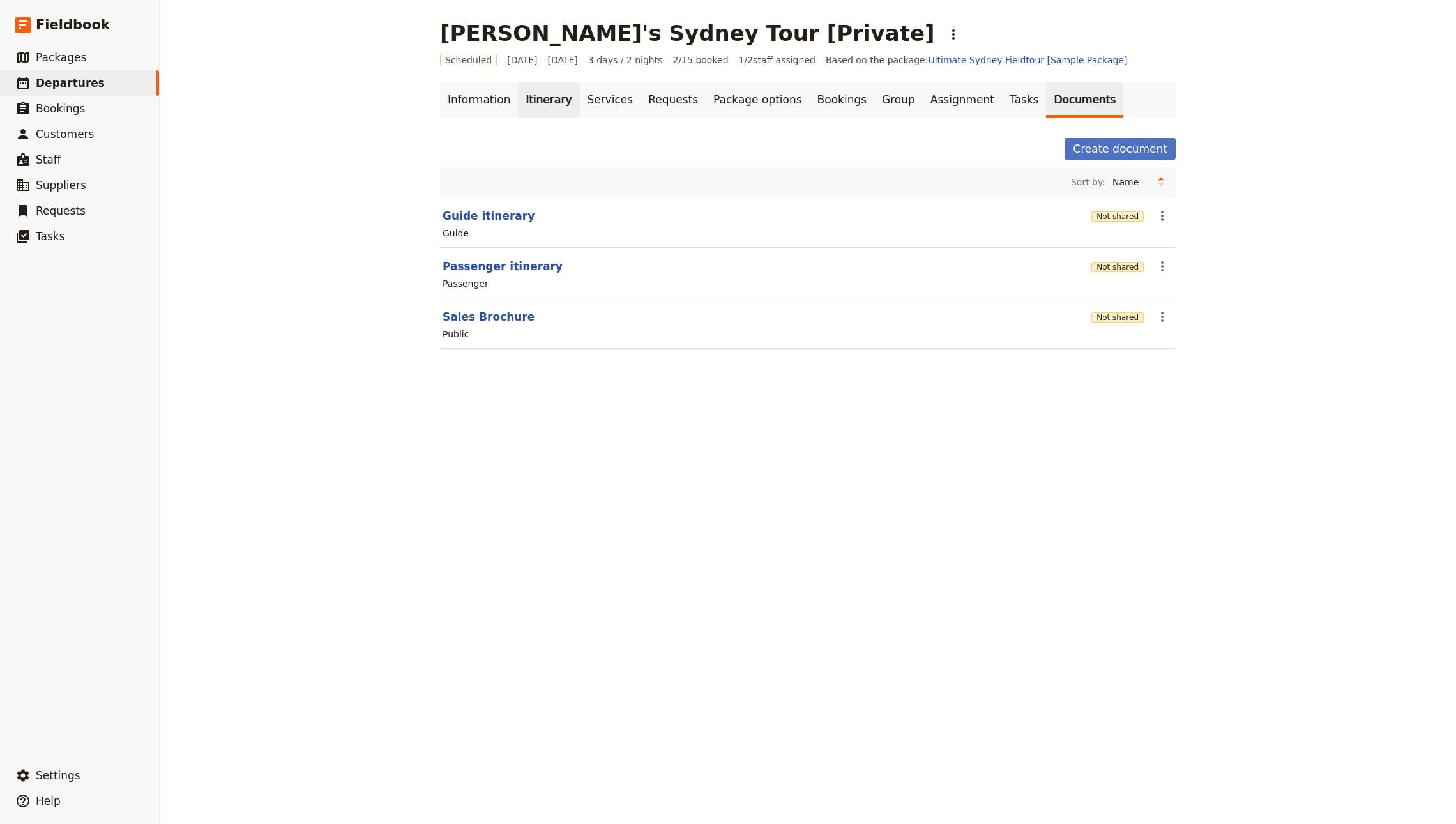
click at [522, 109] on link "Itinerary" at bounding box center [549, 99] width 61 height 36
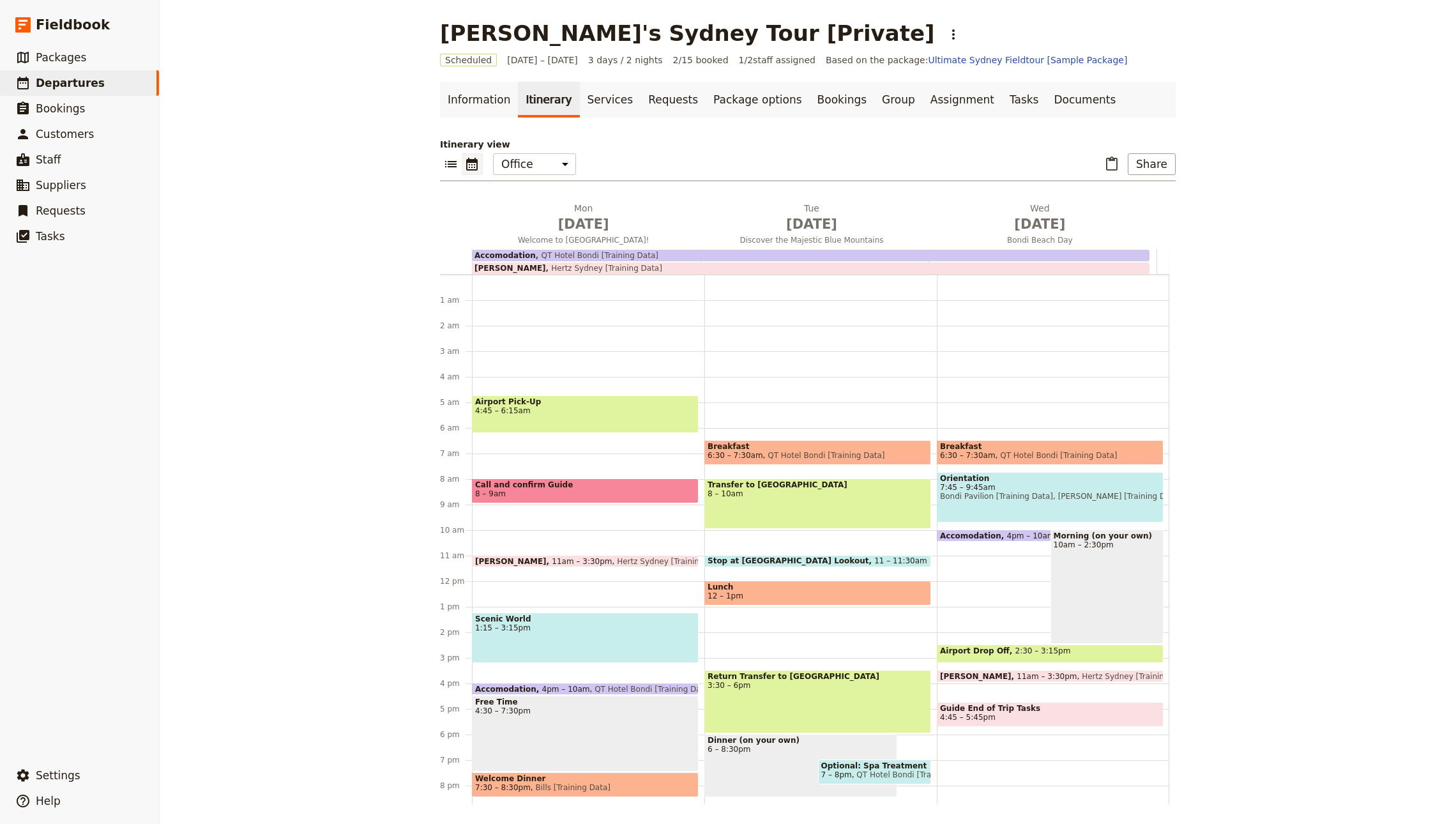
scroll to position [83, 0]
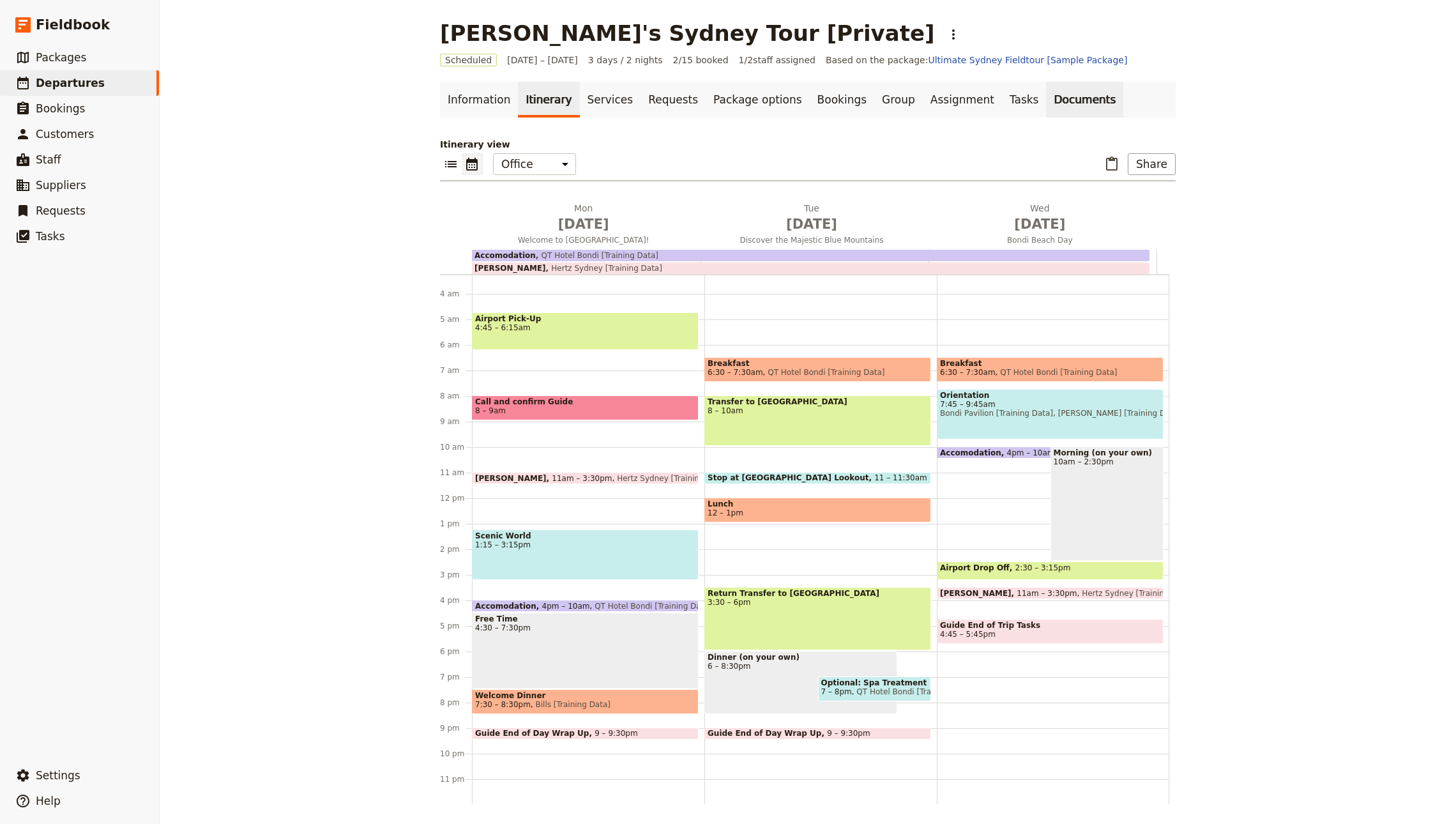
click at [1045, 98] on link "Documents" at bounding box center [1083, 99] width 77 height 36
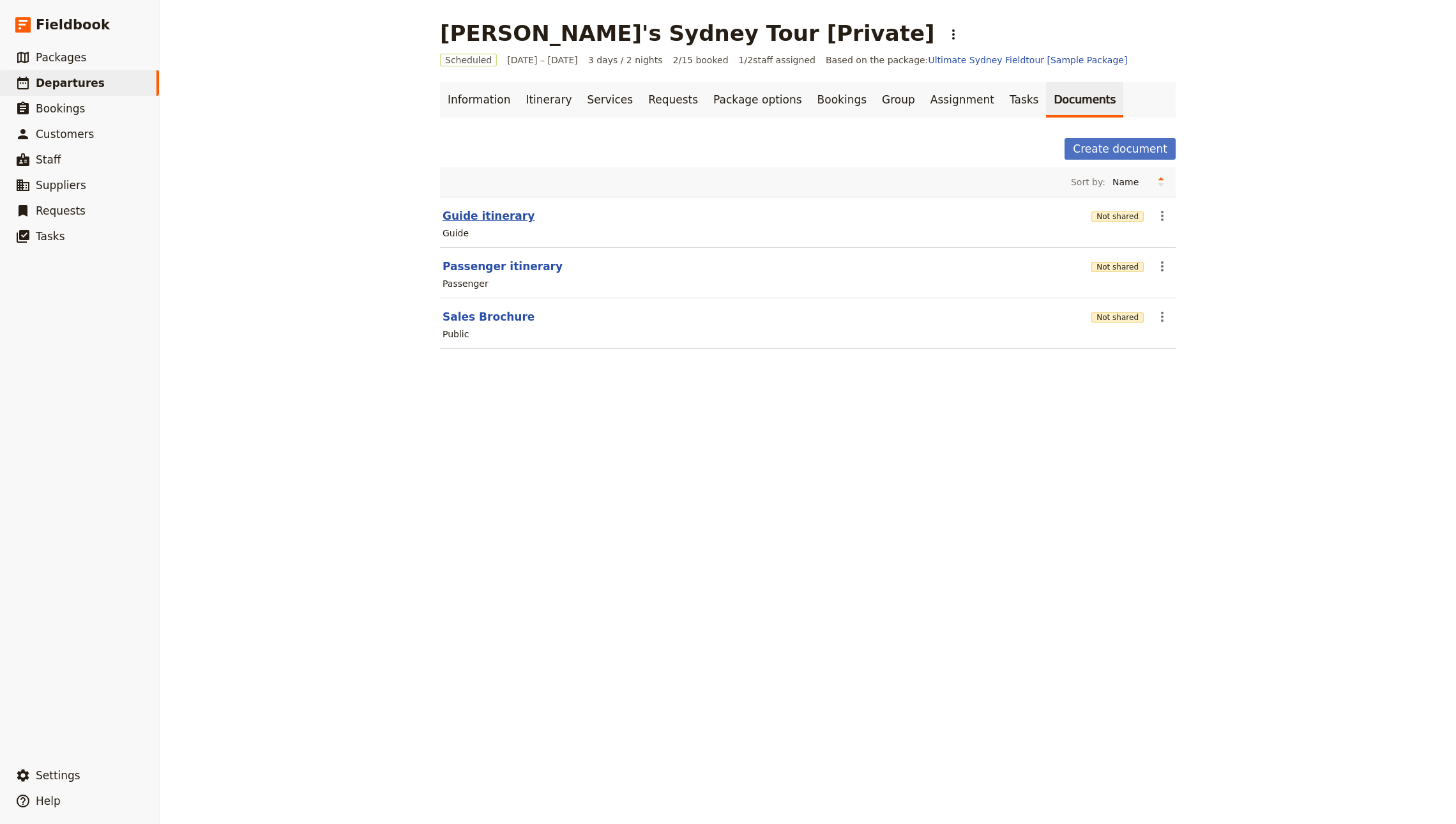
click at [483, 217] on button "Guide itinerary" at bounding box center [487, 216] width 92 height 16
select select "STAFF"
select select "RUN_SHEET"
select select "DEFAULT"
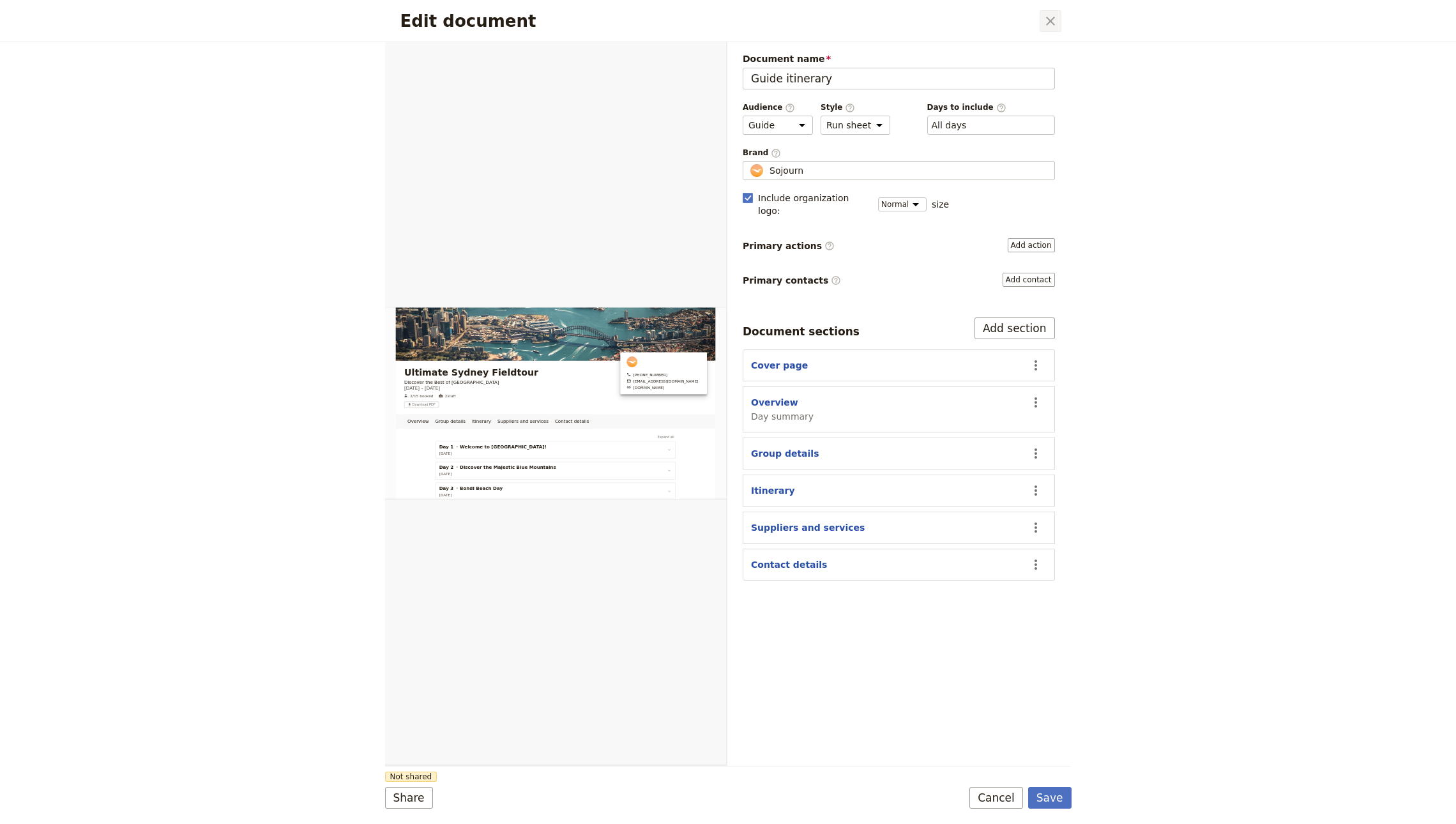
click at [1060, 10] on button "​" at bounding box center [1049, 20] width 21 height 21
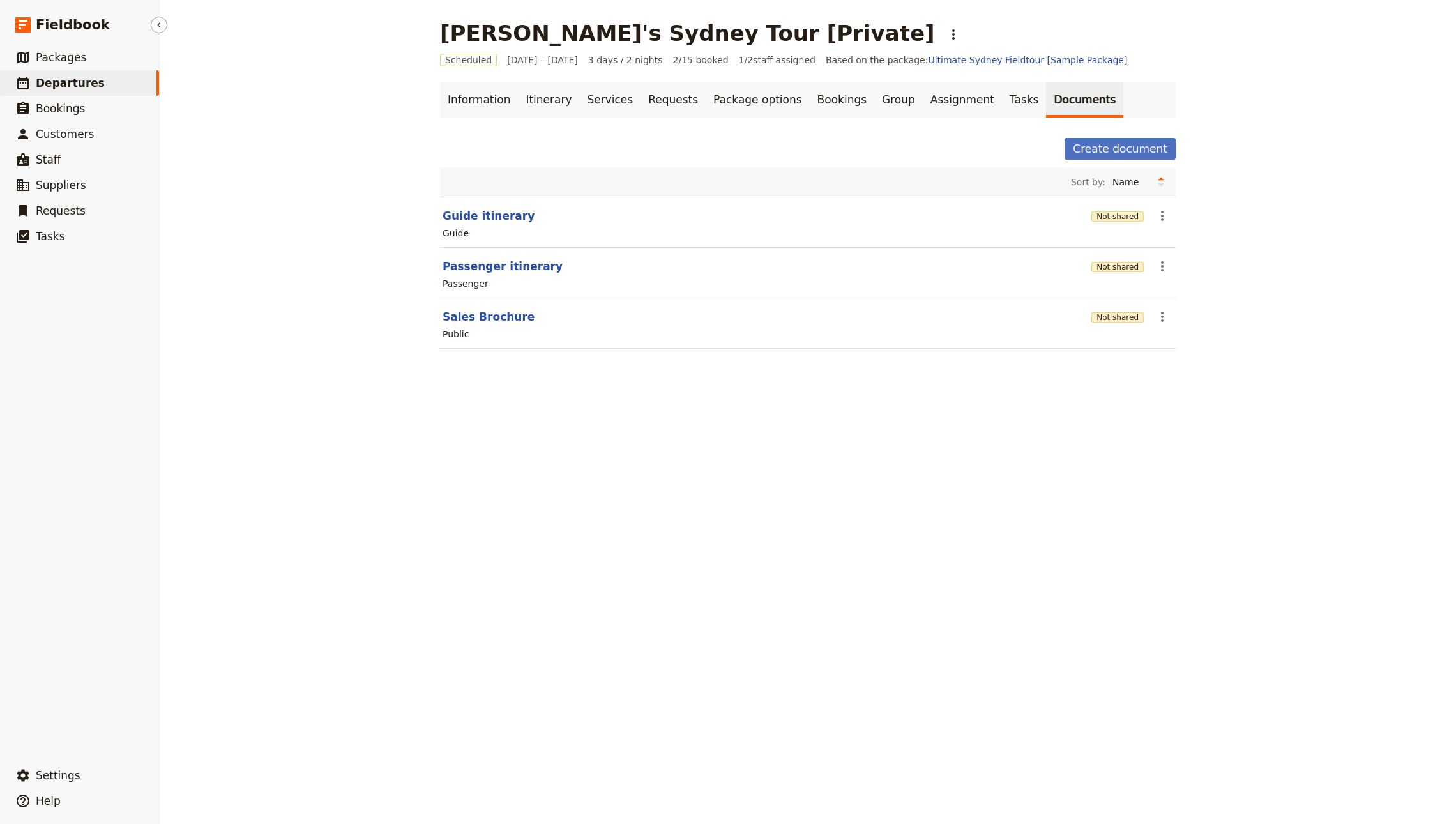
click at [75, 81] on span "Departures" at bounding box center [70, 83] width 69 height 13
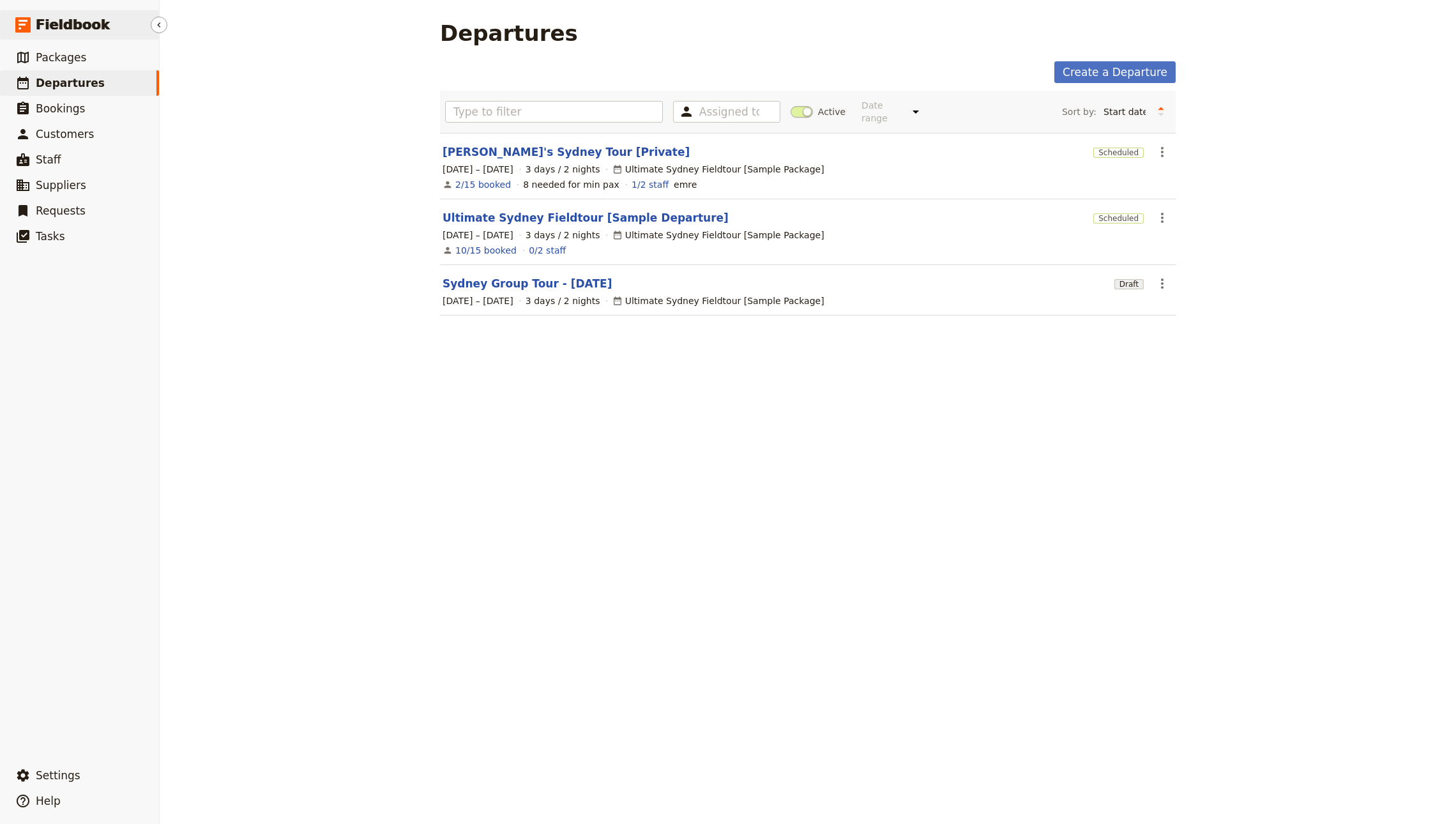
click at [85, 31] on span "Fieldbook" at bounding box center [73, 25] width 74 height 19
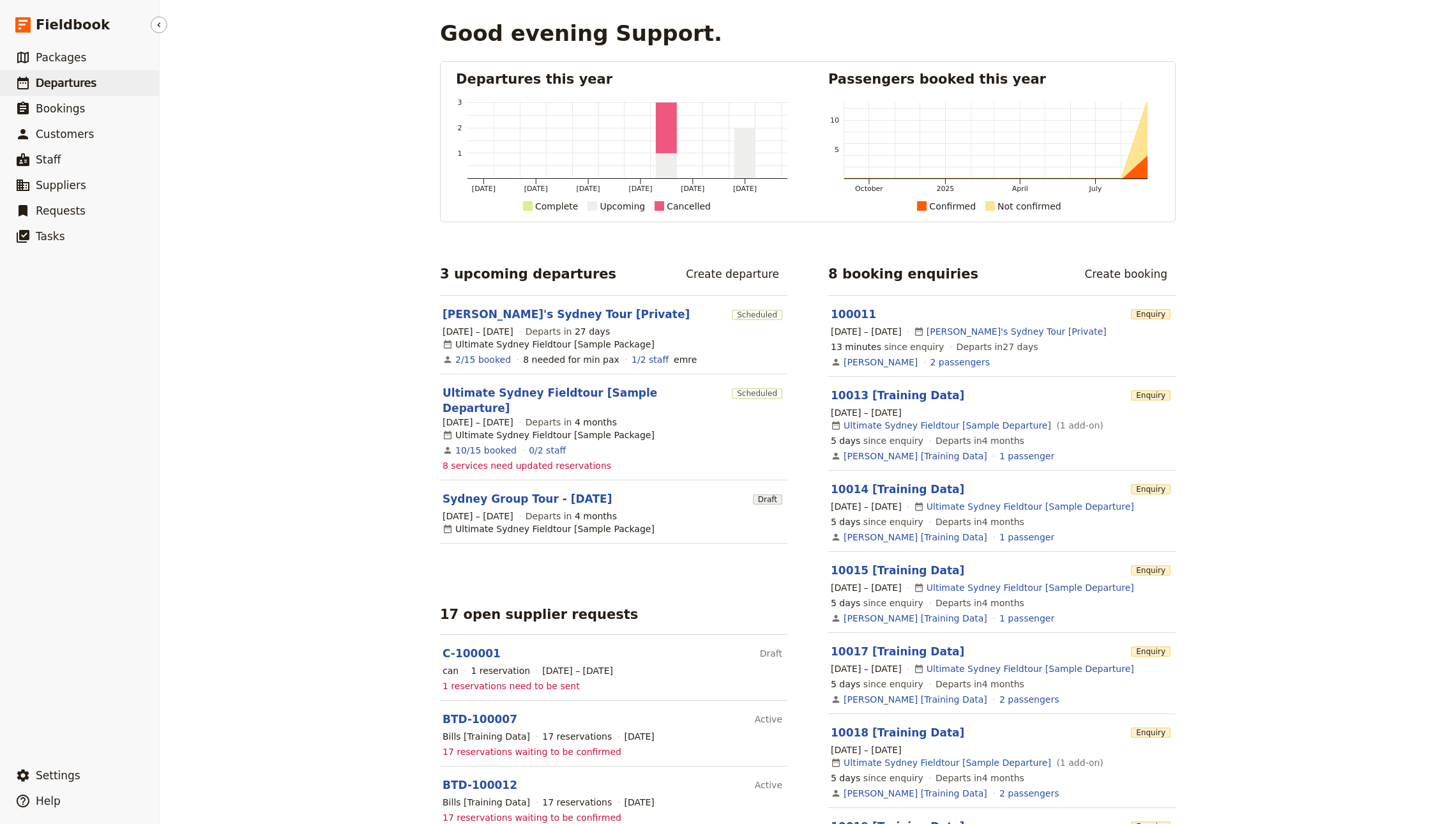
click at [70, 80] on span "Departures" at bounding box center [66, 83] width 60 height 13
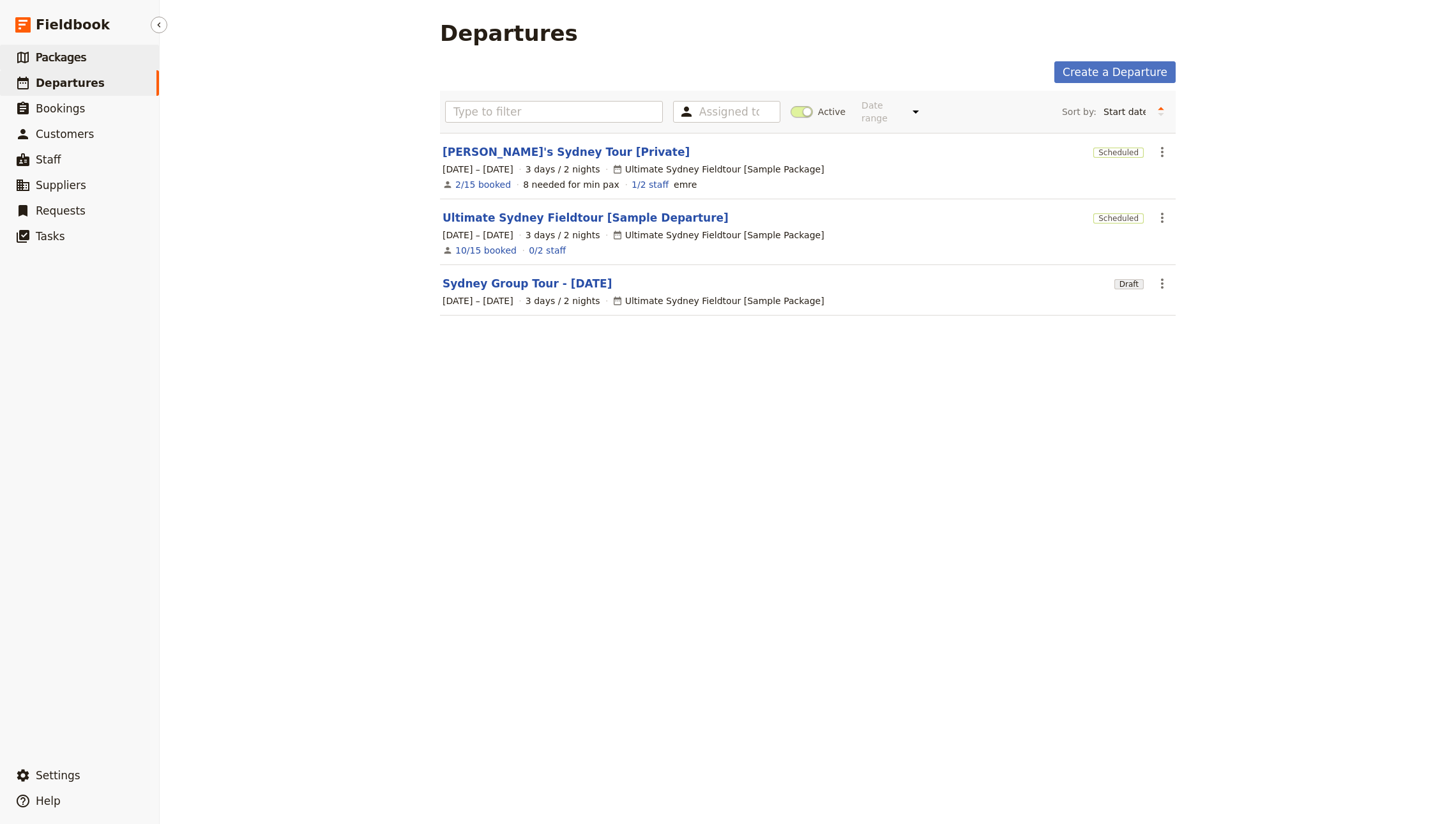
click at [78, 51] on span "Packages" at bounding box center [61, 57] width 50 height 13
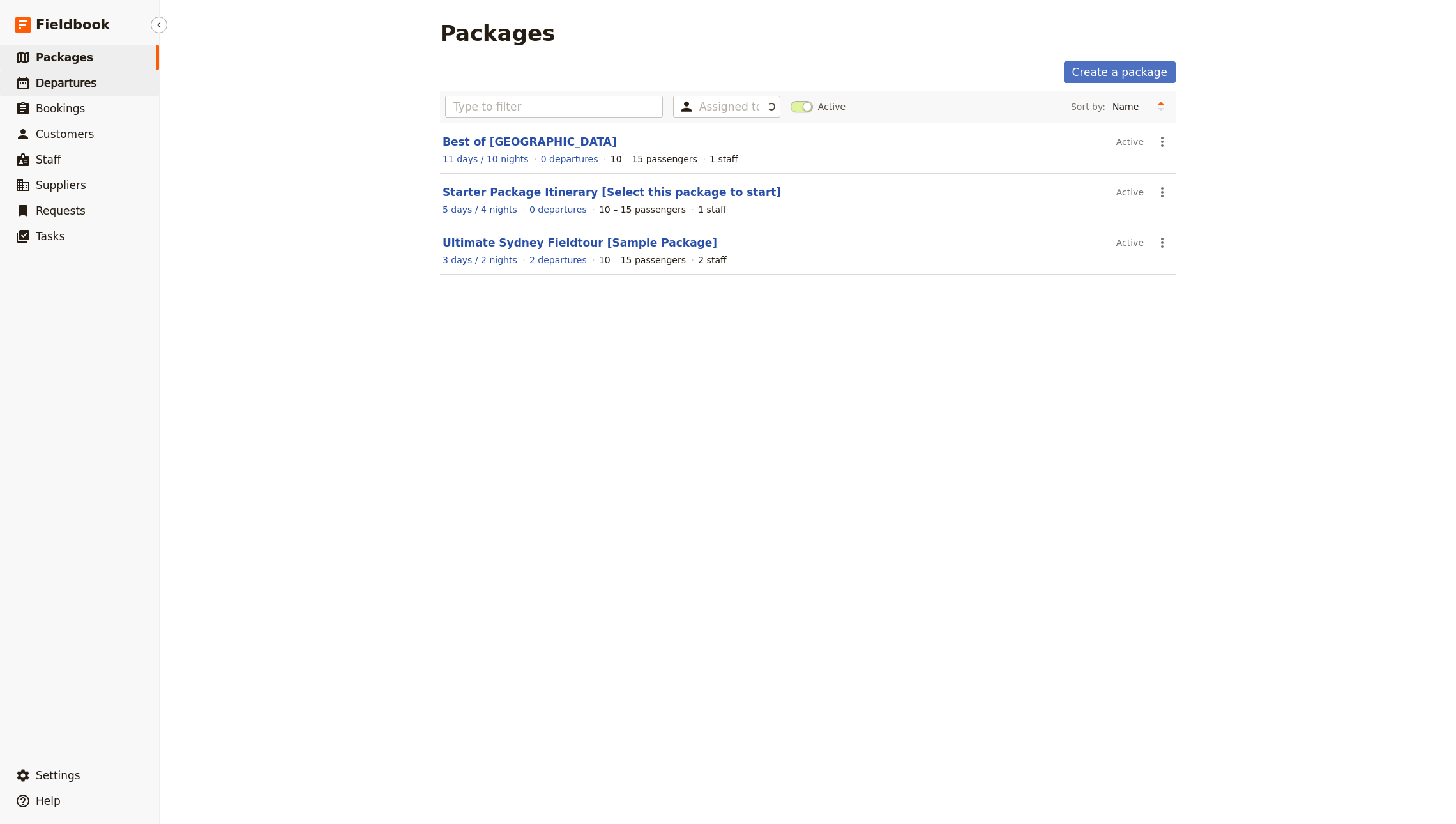
click at [68, 75] on span "Departures" at bounding box center [66, 82] width 60 height 16
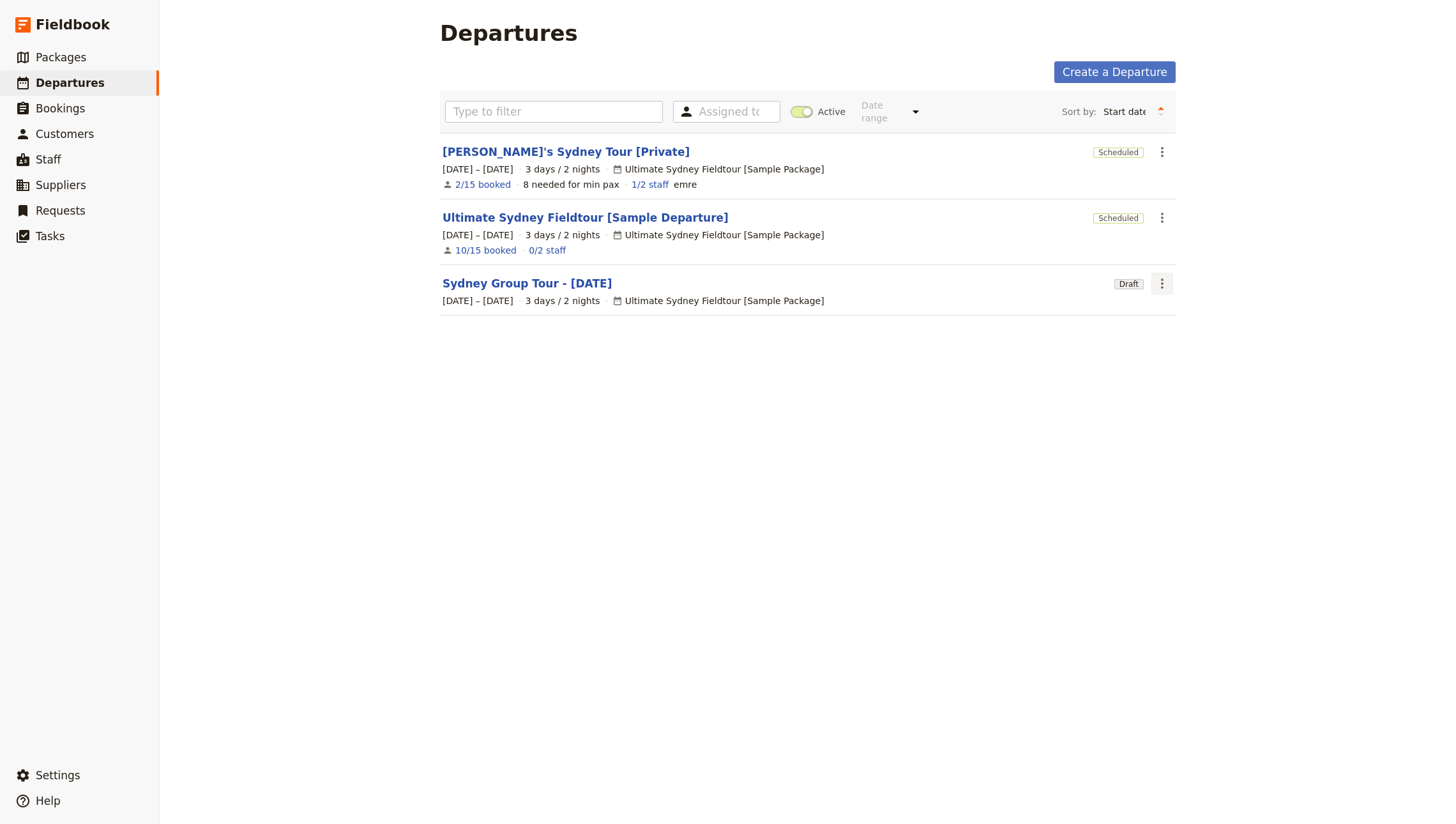
click at [1157, 276] on icon "Actions" at bounding box center [1161, 284] width 16 height 16
click at [1191, 399] on span "Discard draft" at bounding box center [1181, 397] width 57 height 13
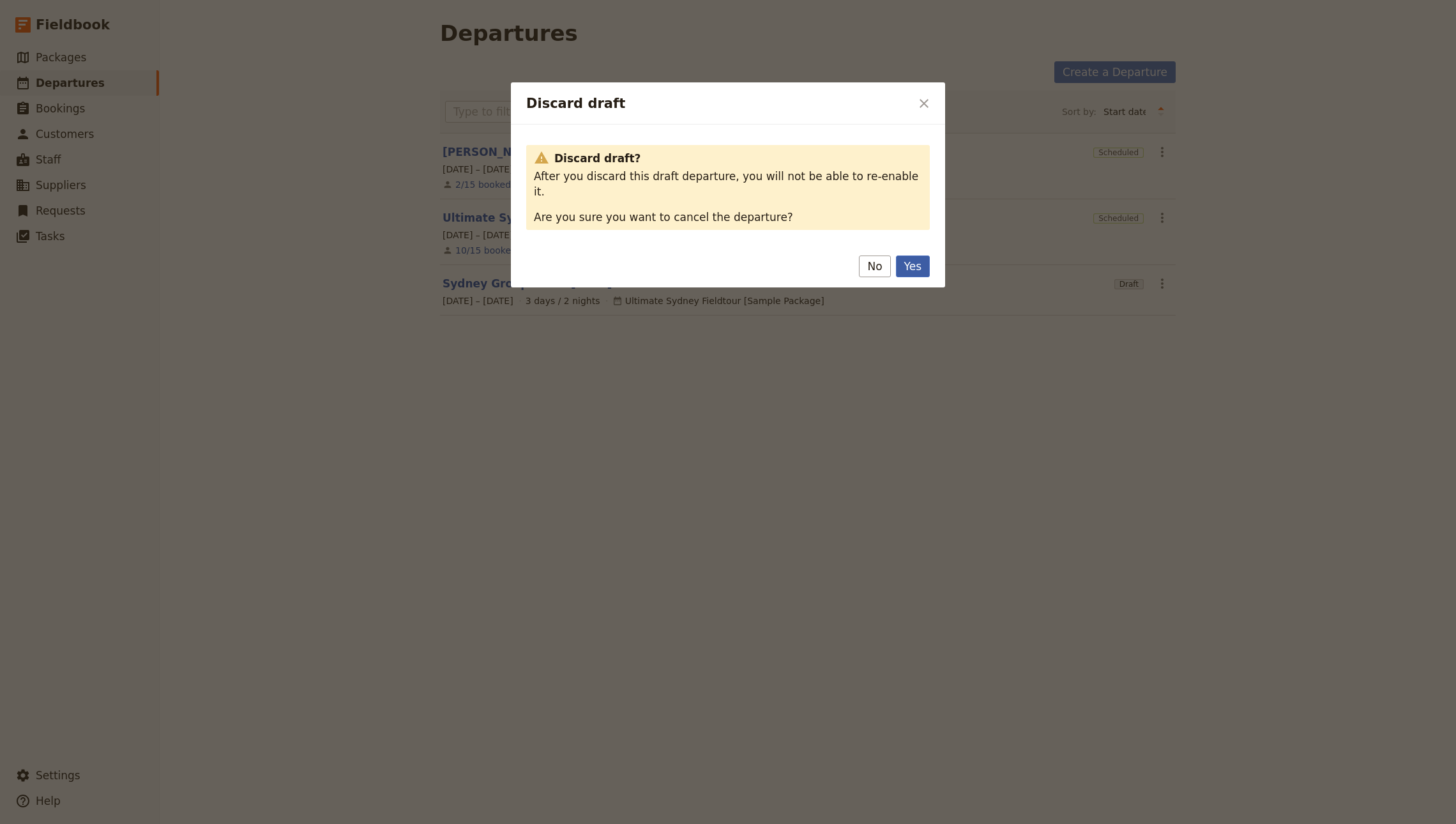
click at [922, 256] on button "Yes" at bounding box center [912, 266] width 34 height 21
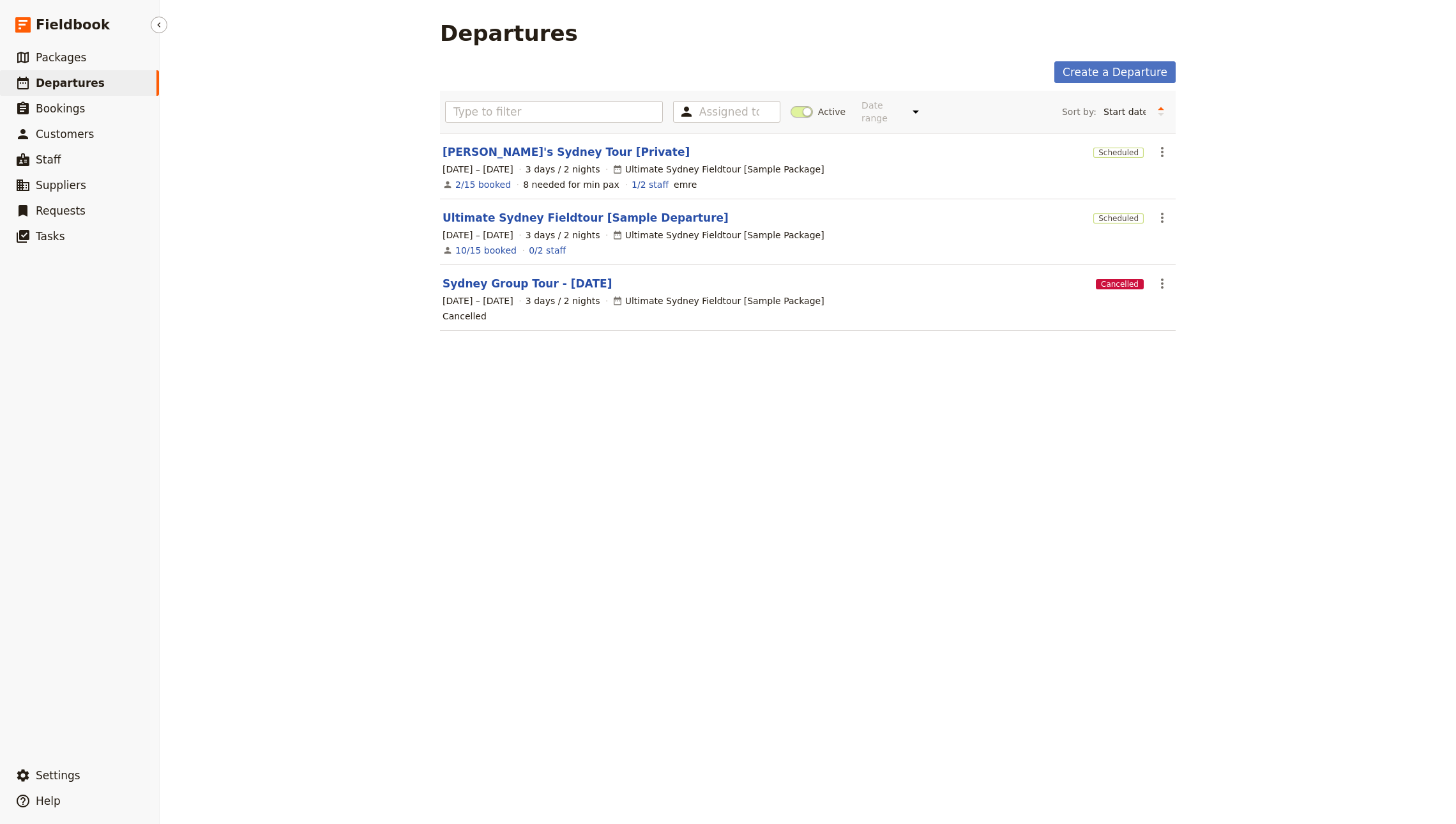
click at [16, 84] on icon at bounding box center [23, 82] width 16 height 16
click at [65, 85] on span "Departures" at bounding box center [70, 83] width 69 height 13
click at [45, 46] on link "​ Packages" at bounding box center [80, 57] width 159 height 26
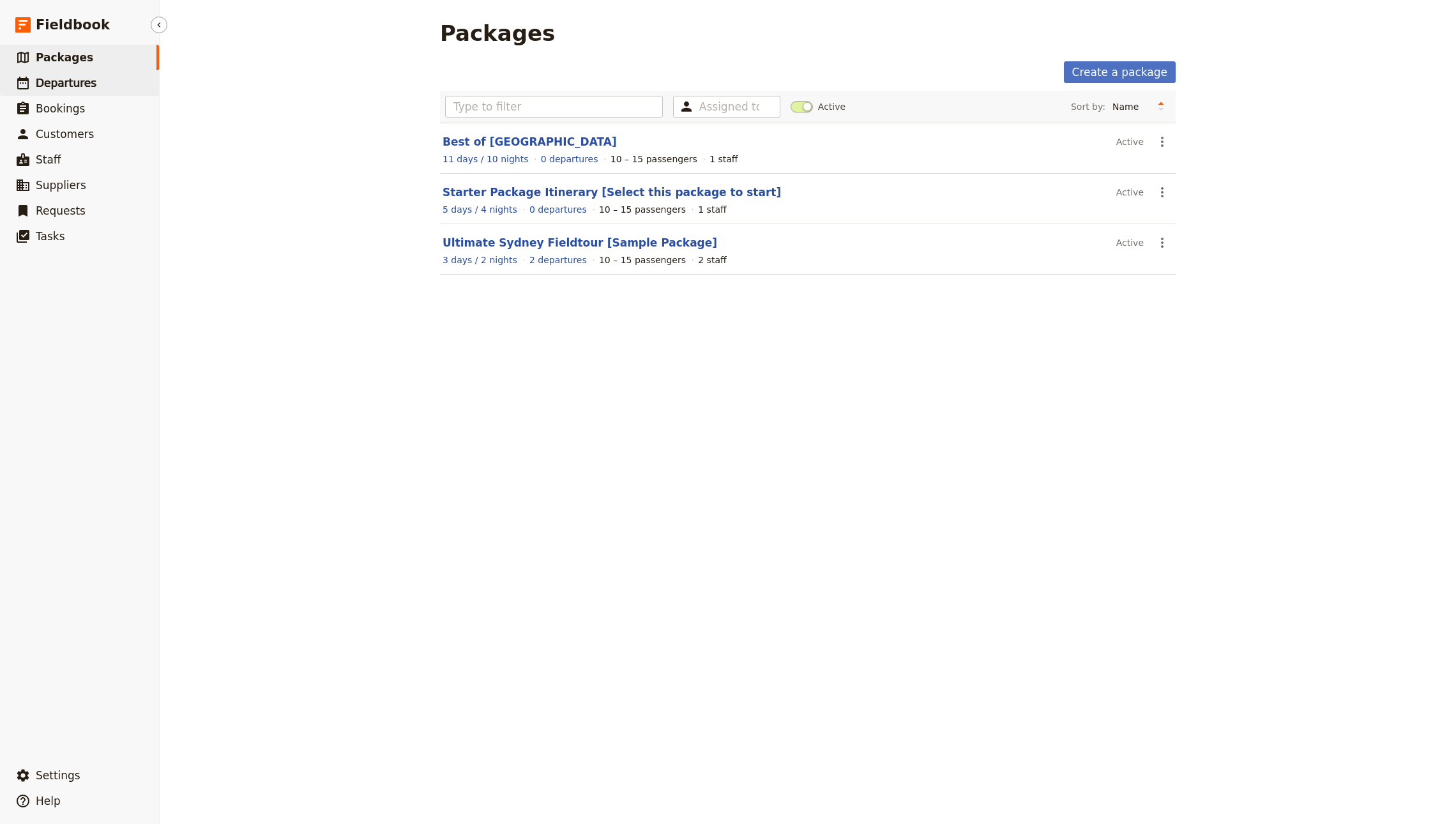
click at [58, 80] on span "Departures" at bounding box center [66, 83] width 60 height 13
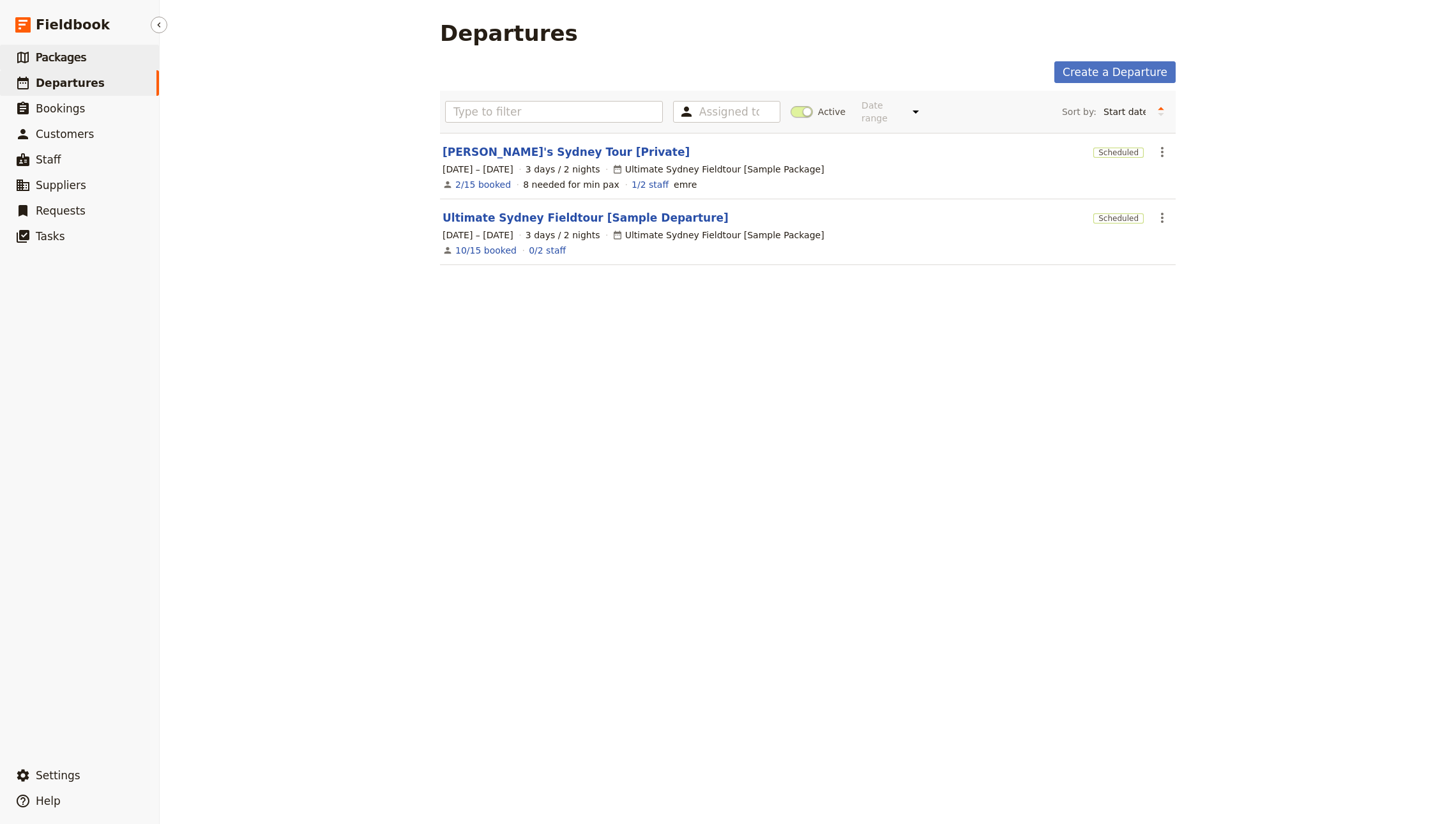
click at [52, 55] on span "Packages" at bounding box center [61, 57] width 50 height 13
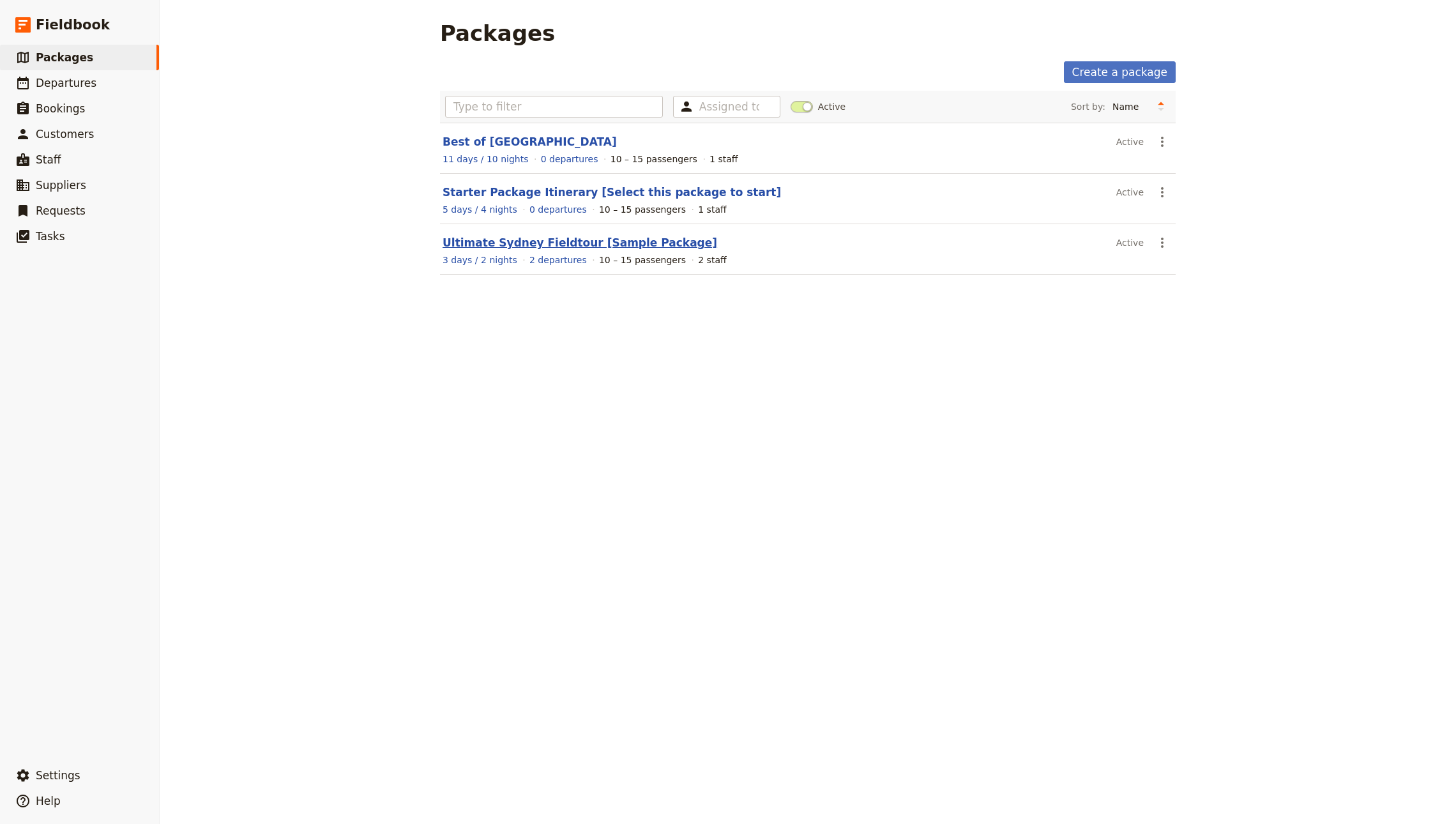
click at [543, 247] on link "Ultimate Sydney Fieldtour [Sample Package]" at bounding box center [579, 243] width 274 height 13
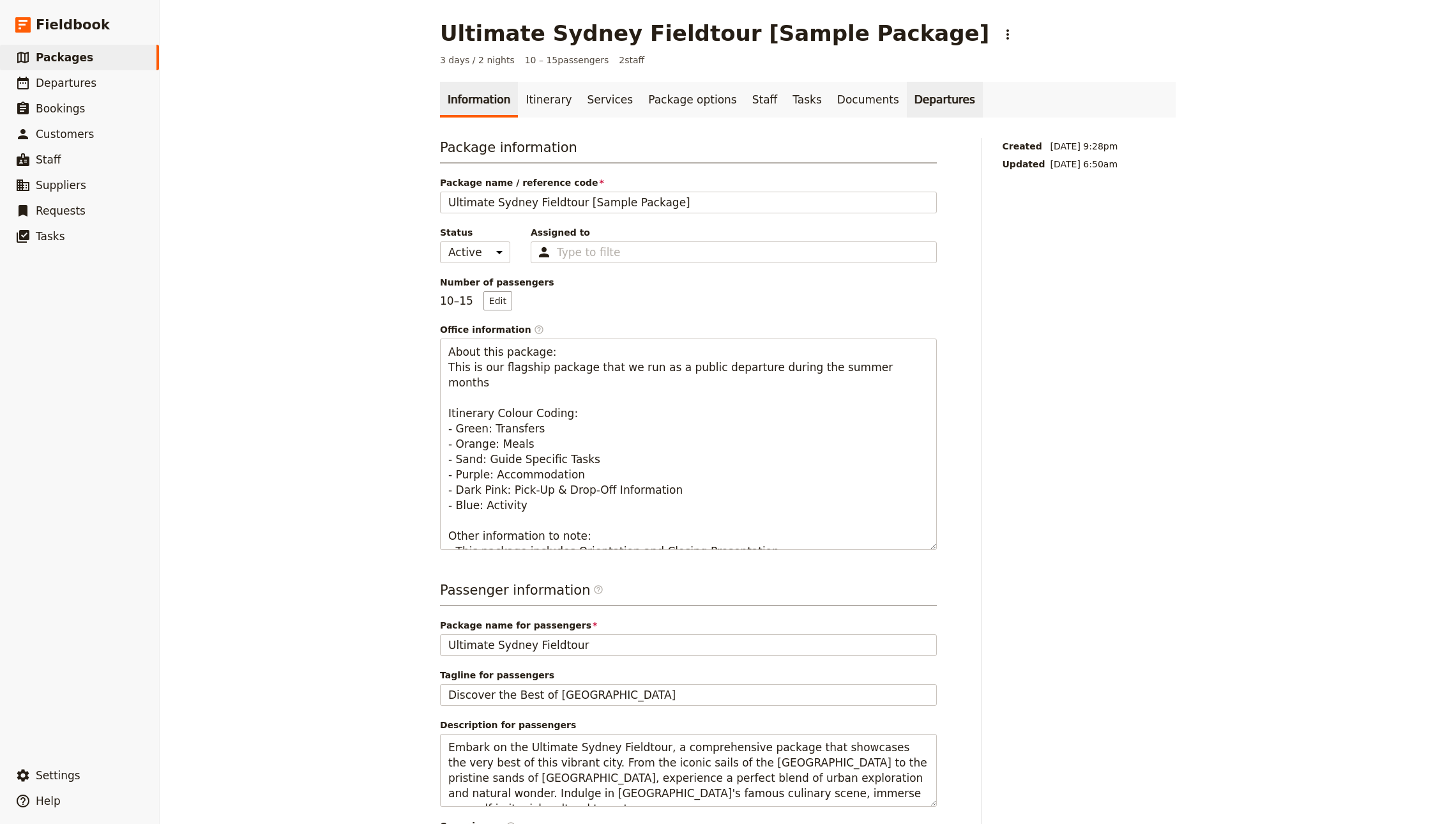
click at [906, 96] on link "Departures" at bounding box center [944, 99] width 76 height 36
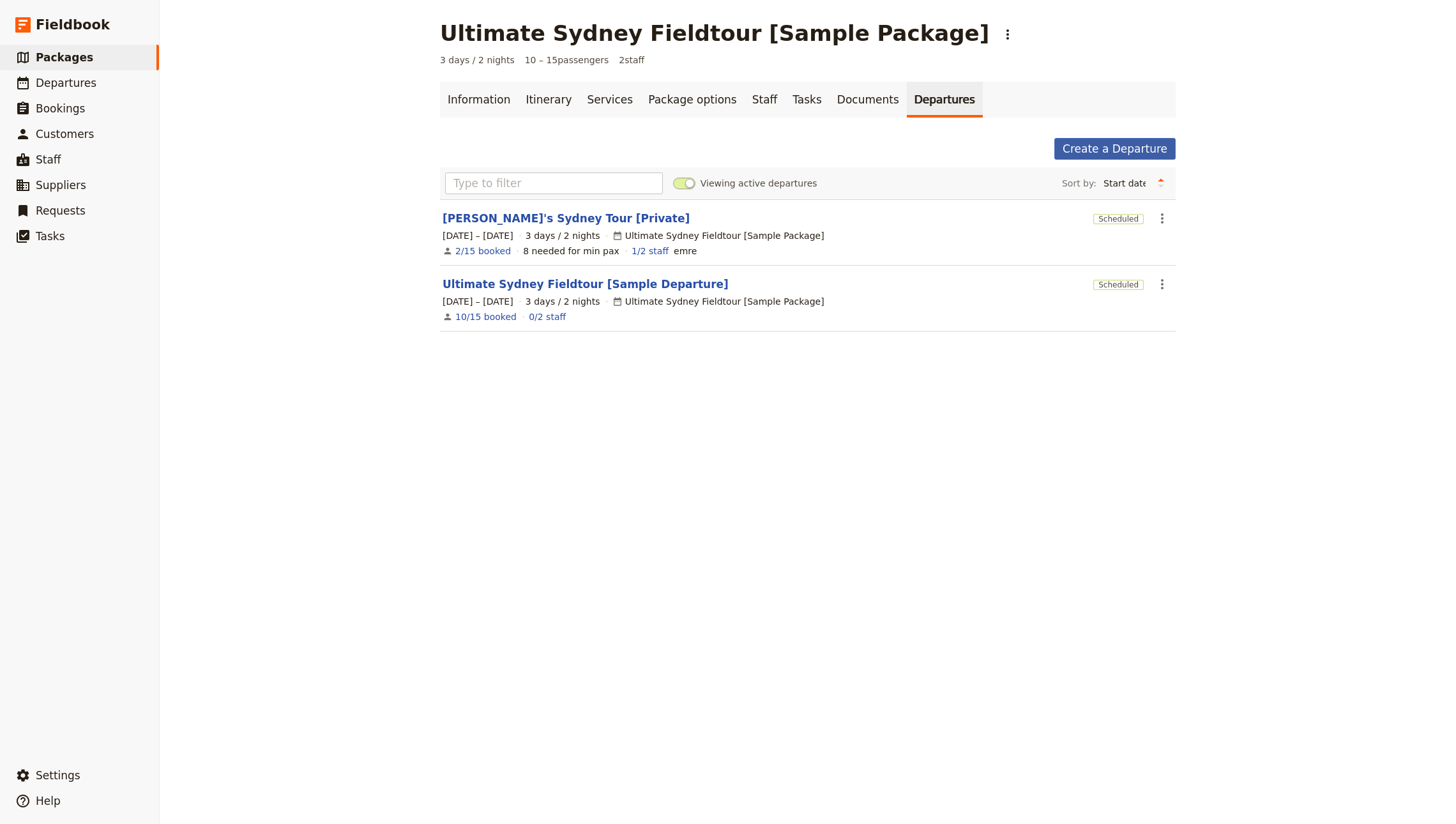
click at [1117, 146] on link "Create a Departure" at bounding box center [1114, 148] width 121 height 21
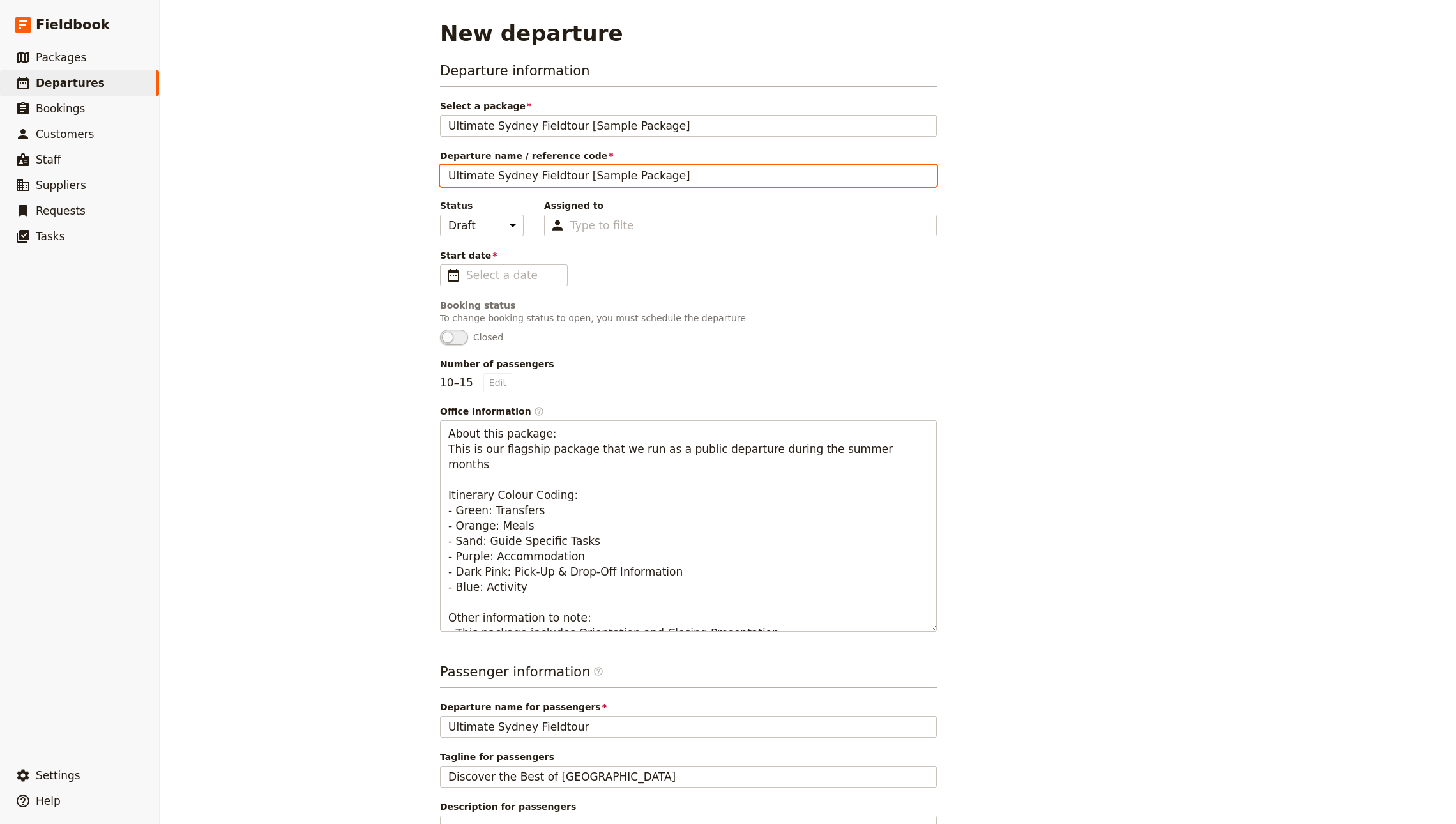
click at [500, 167] on input "Ultimate Sydney Fieldtour [Sample Package]" at bounding box center [689, 175] width 497 height 21
type input "Sydney Group Tour 2026"
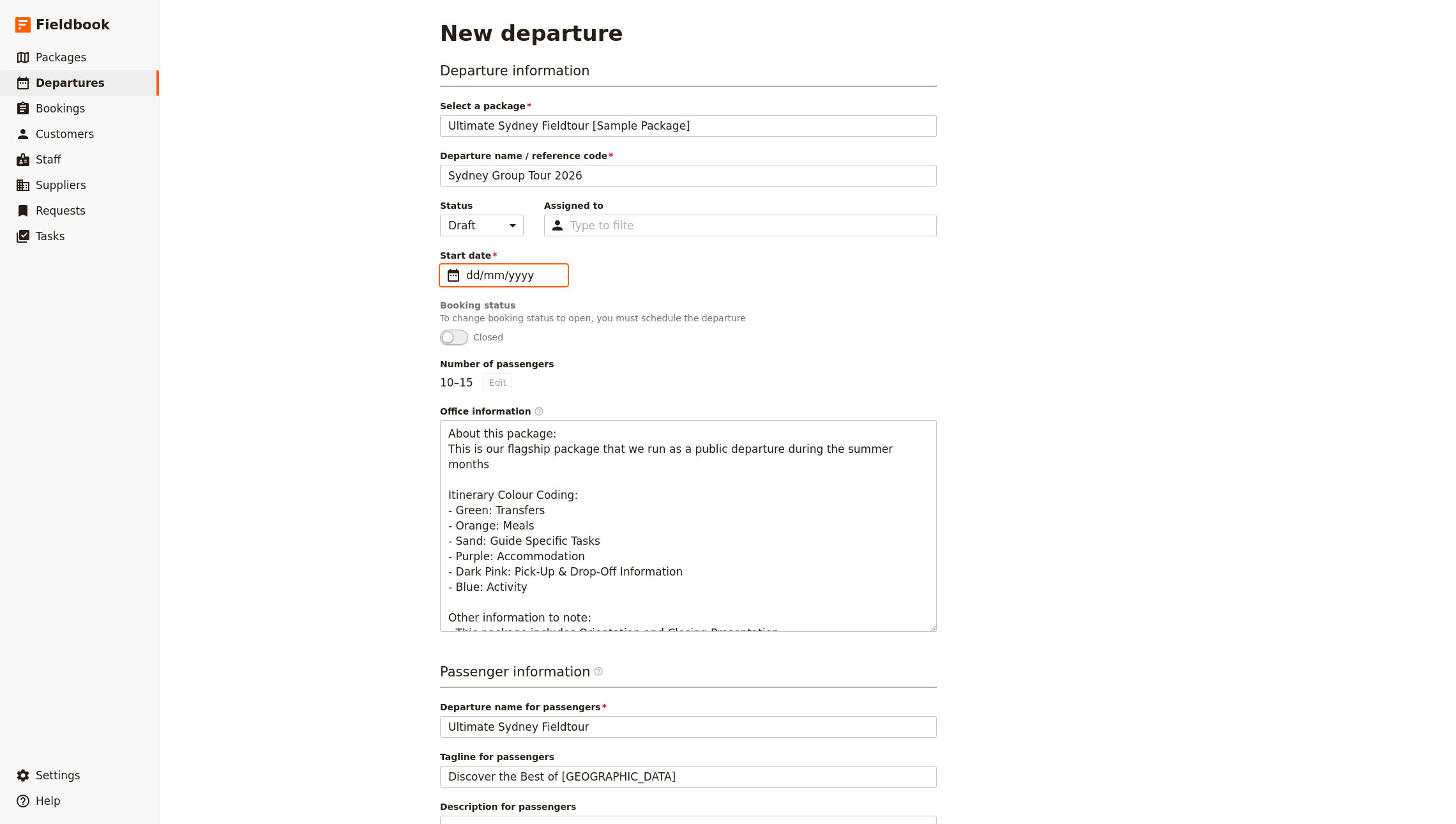
click at [487, 272] on input "dd/mm/yyyy" at bounding box center [513, 275] width 94 height 16
click at [573, 307] on div "September 2025" at bounding box center [520, 309] width 119 height 16
click at [593, 305] on icon "Next month" at bounding box center [589, 309] width 10 height 10
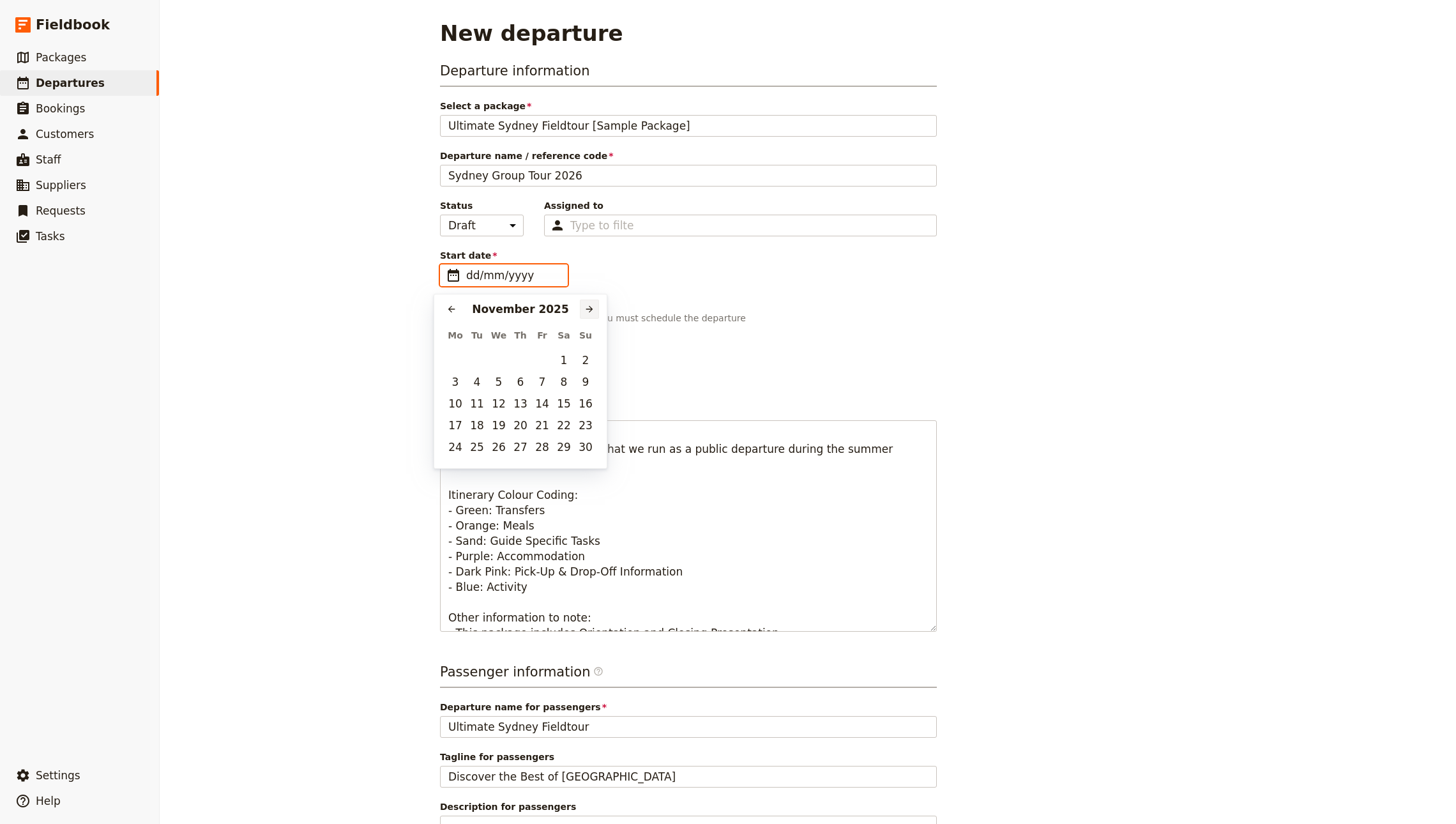
click at [593, 305] on icon "Next month" at bounding box center [589, 309] width 10 height 10
click at [589, 299] on button "​" at bounding box center [589, 309] width 19 height 19
click at [458, 424] on button "19" at bounding box center [455, 425] width 19 height 19
type input "19/01/2026"
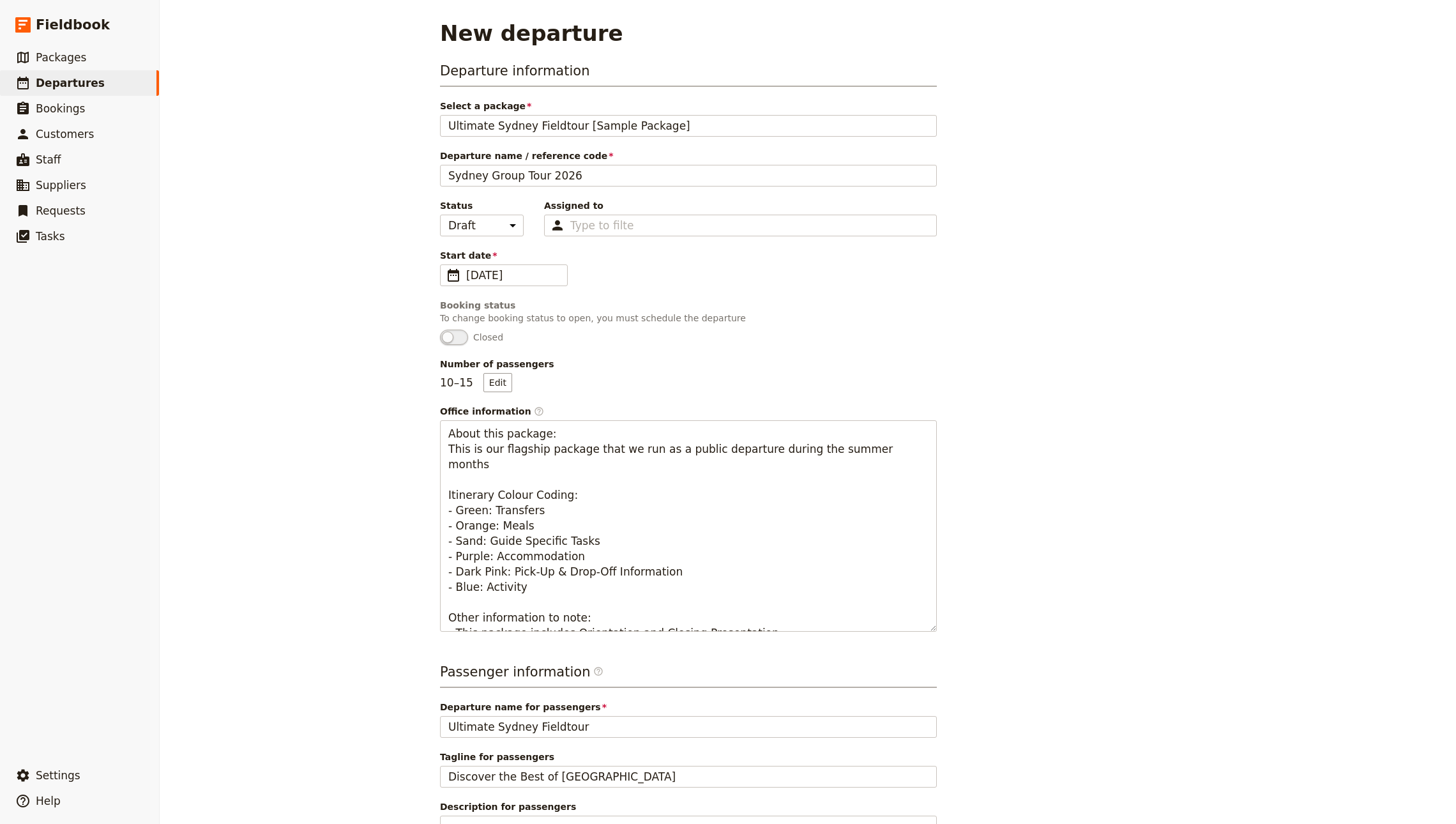
click at [1074, 280] on div "Departure information Select a package Ultimate Sydney Fieldtour [Sample Packag…" at bounding box center [808, 502] width 736 height 883
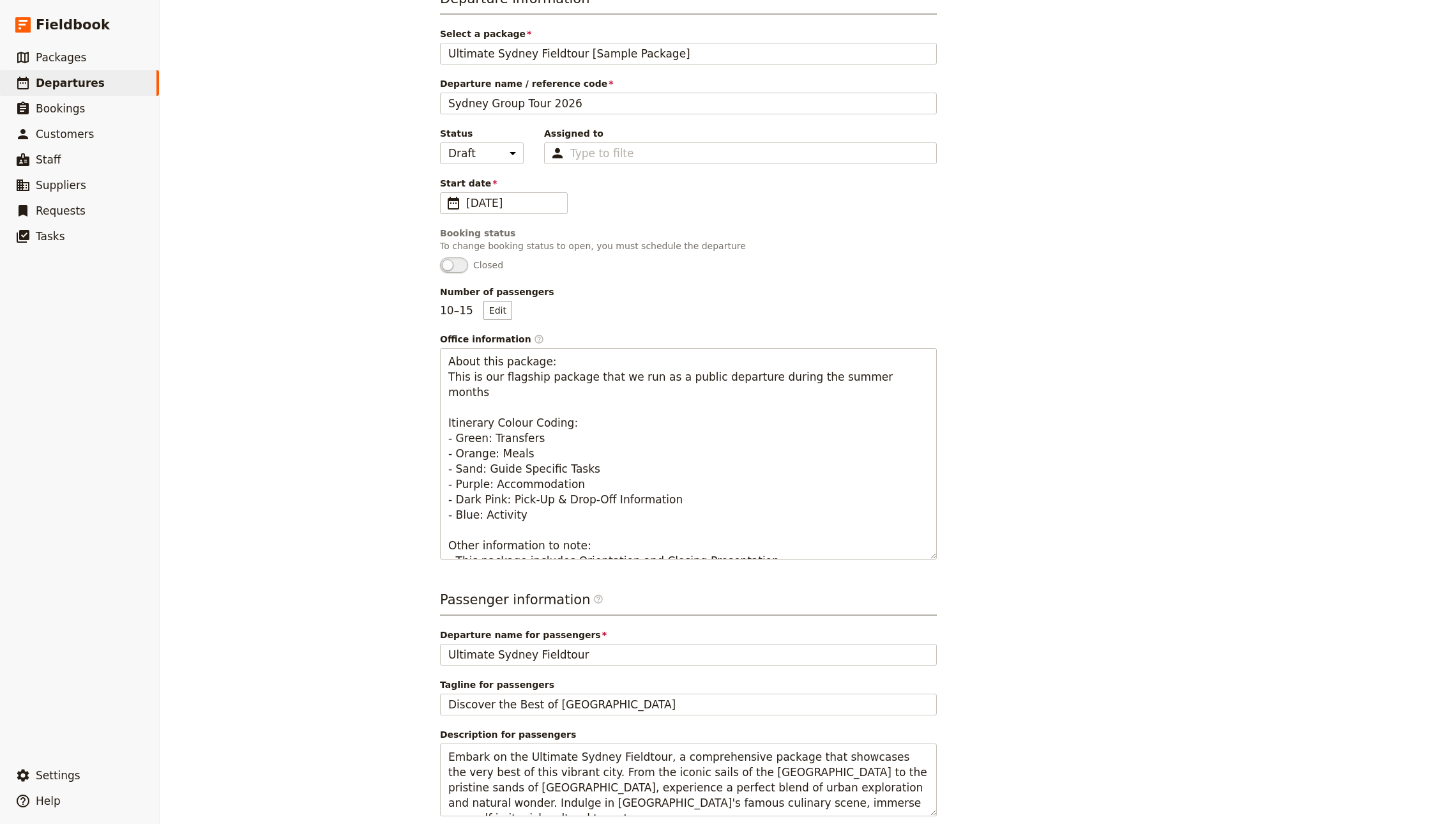
scroll to position [143, 0]
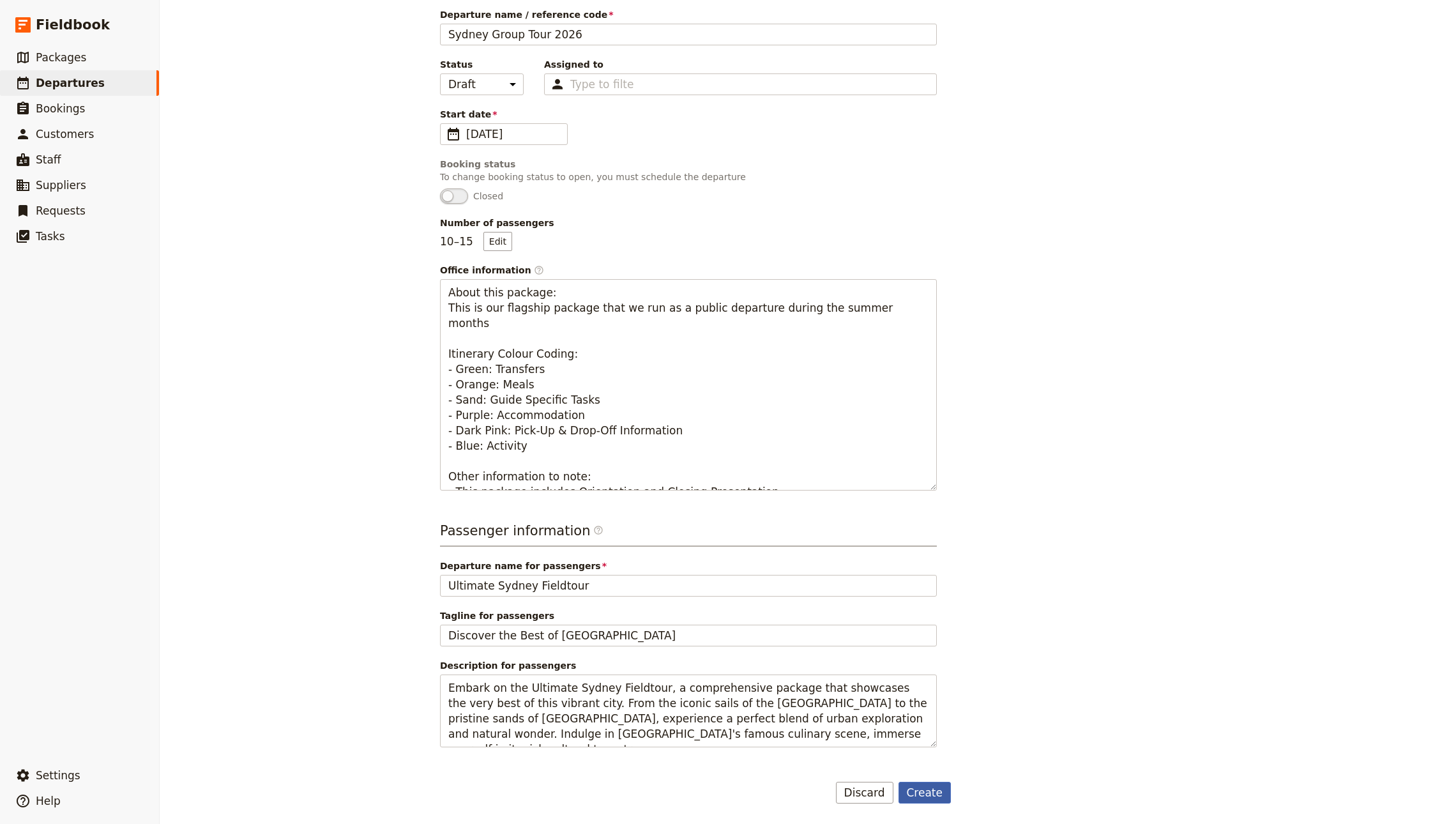
click at [905, 785] on button "Create" at bounding box center [924, 792] width 53 height 21
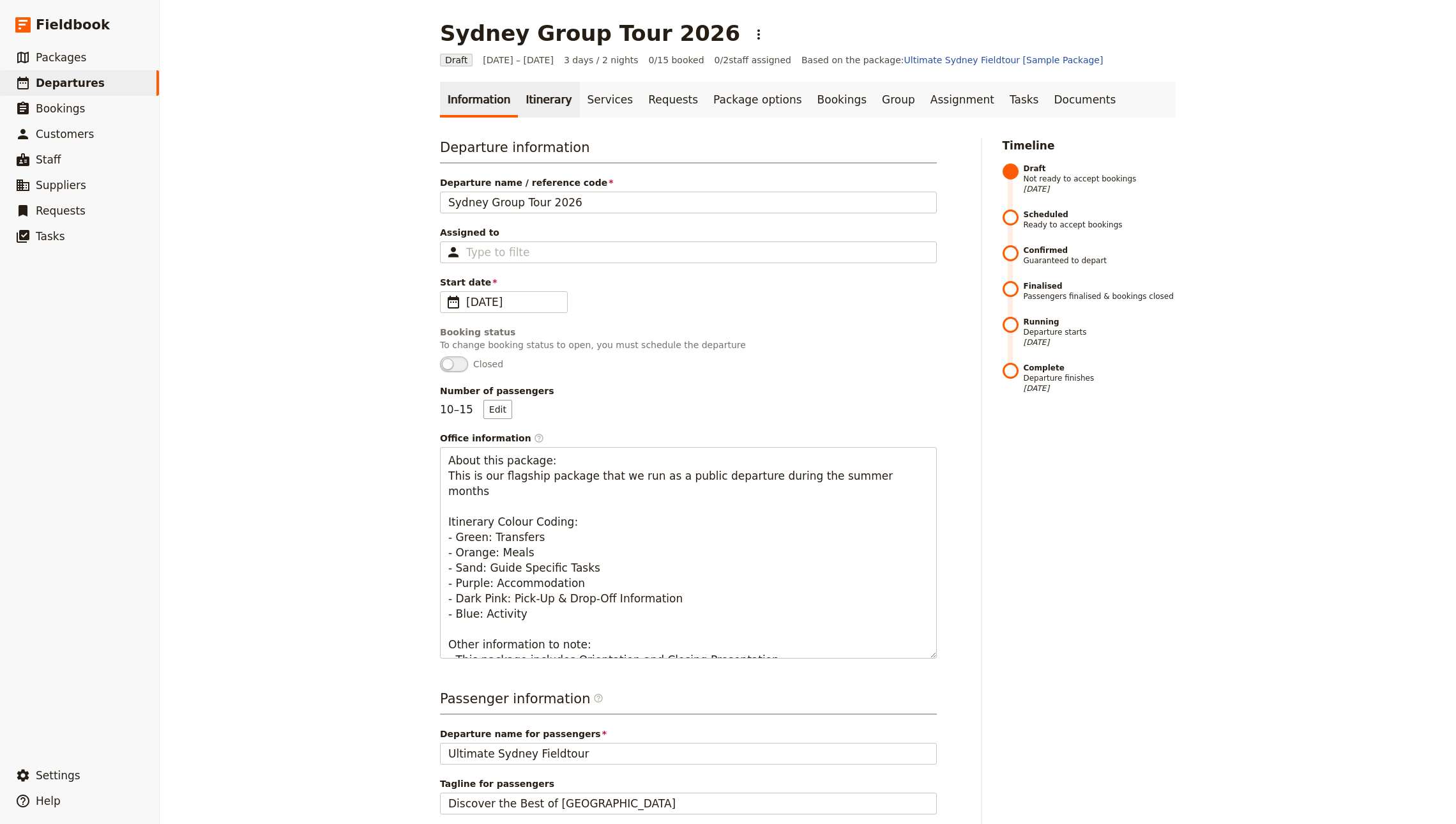
click at [522, 116] on link "Itinerary" at bounding box center [549, 99] width 61 height 36
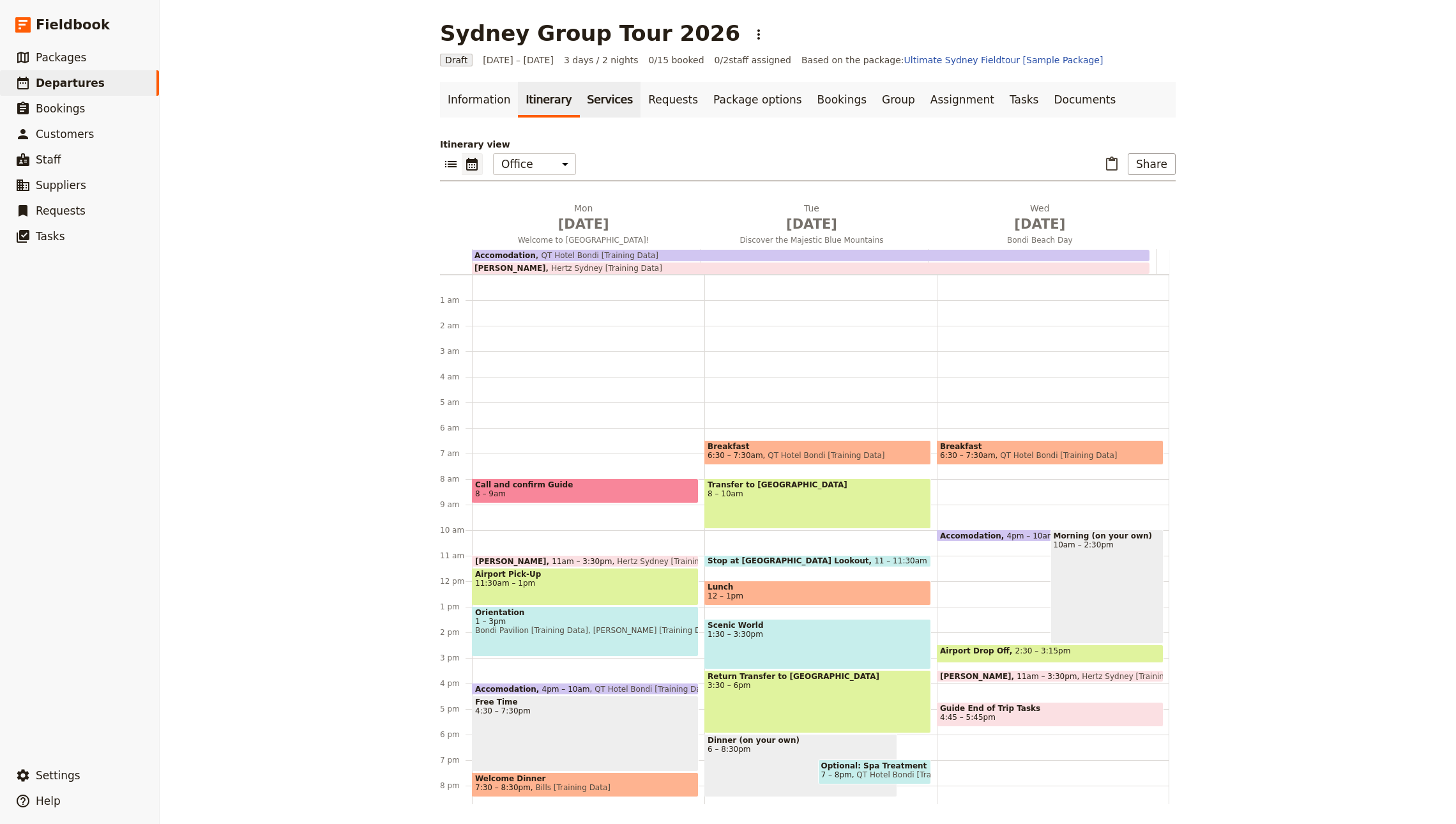
scroll to position [83, 0]
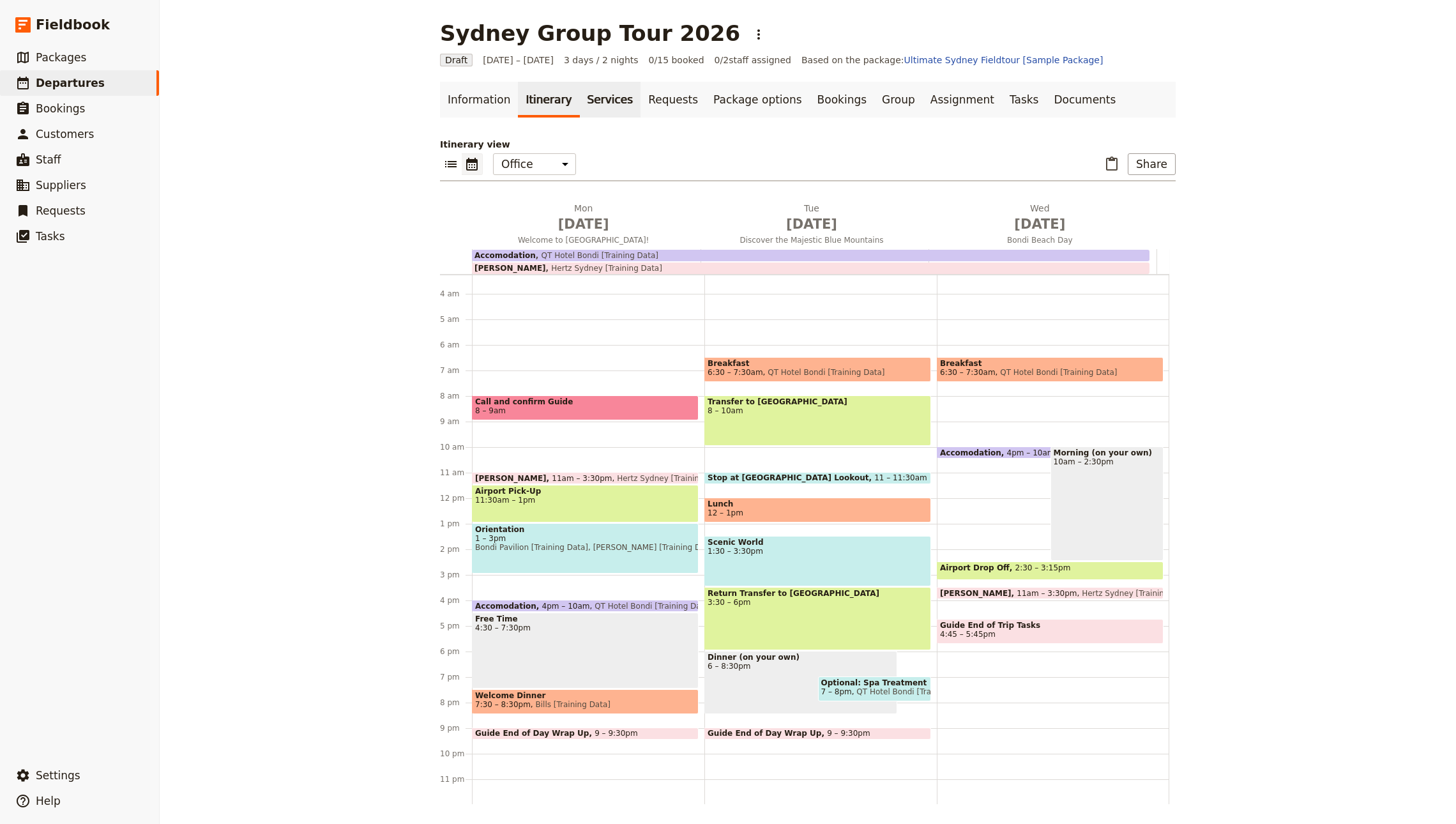
click at [586, 112] on link "Services" at bounding box center [610, 99] width 61 height 36
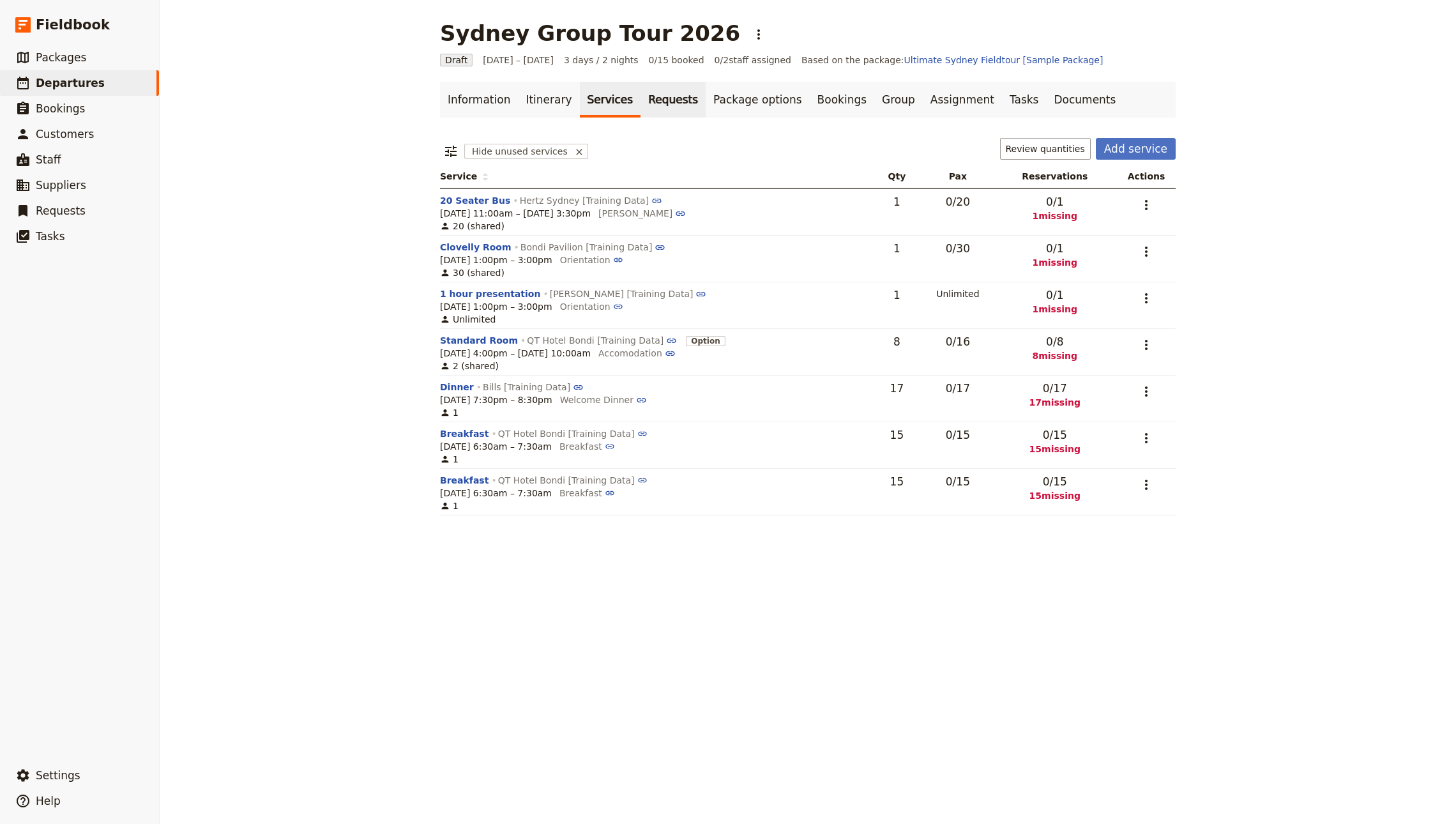
click at [648, 109] on link "Requests" at bounding box center [673, 99] width 65 height 36
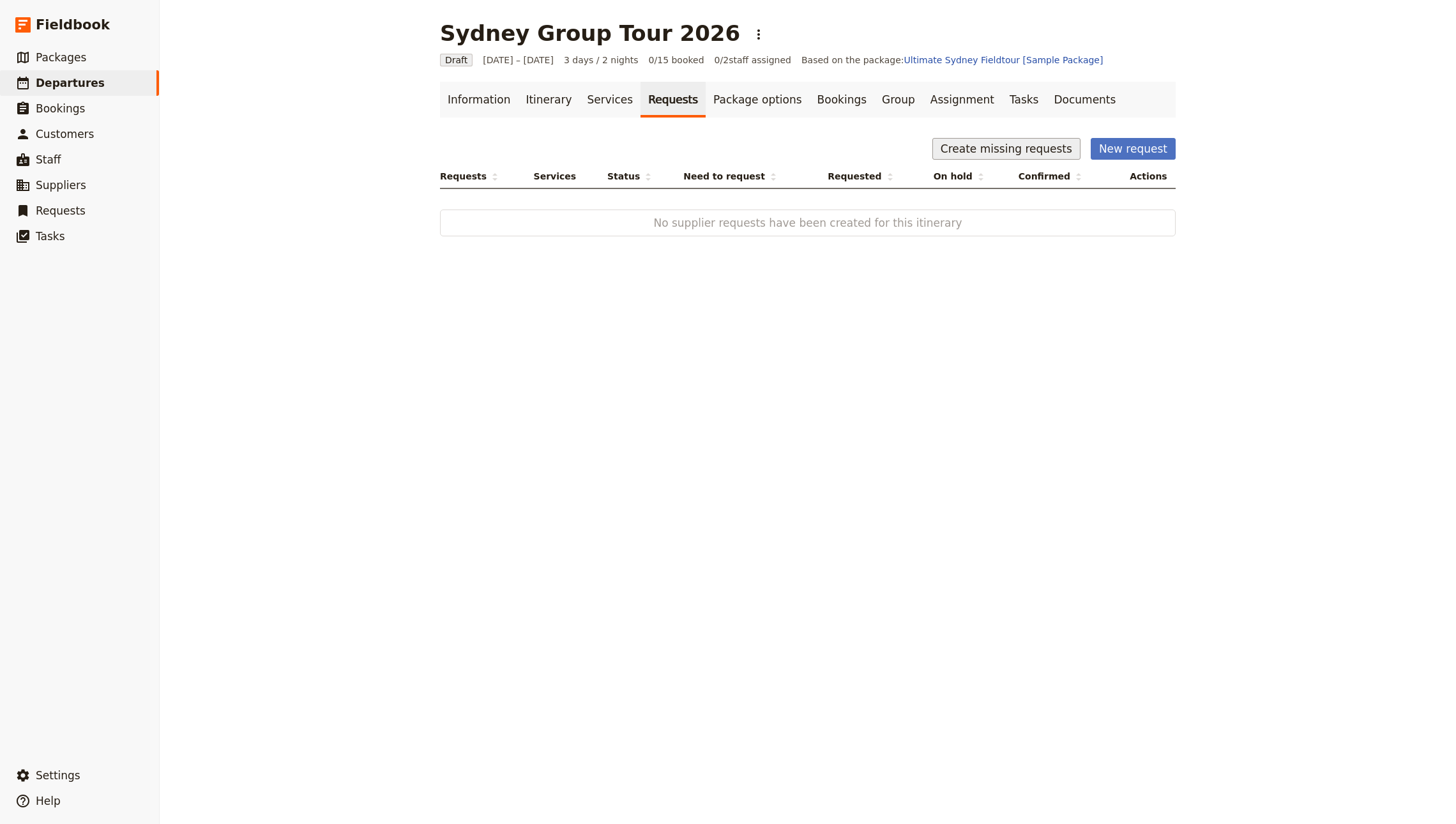
click at [1054, 149] on button "Create missing requests" at bounding box center [1007, 148] width 148 height 21
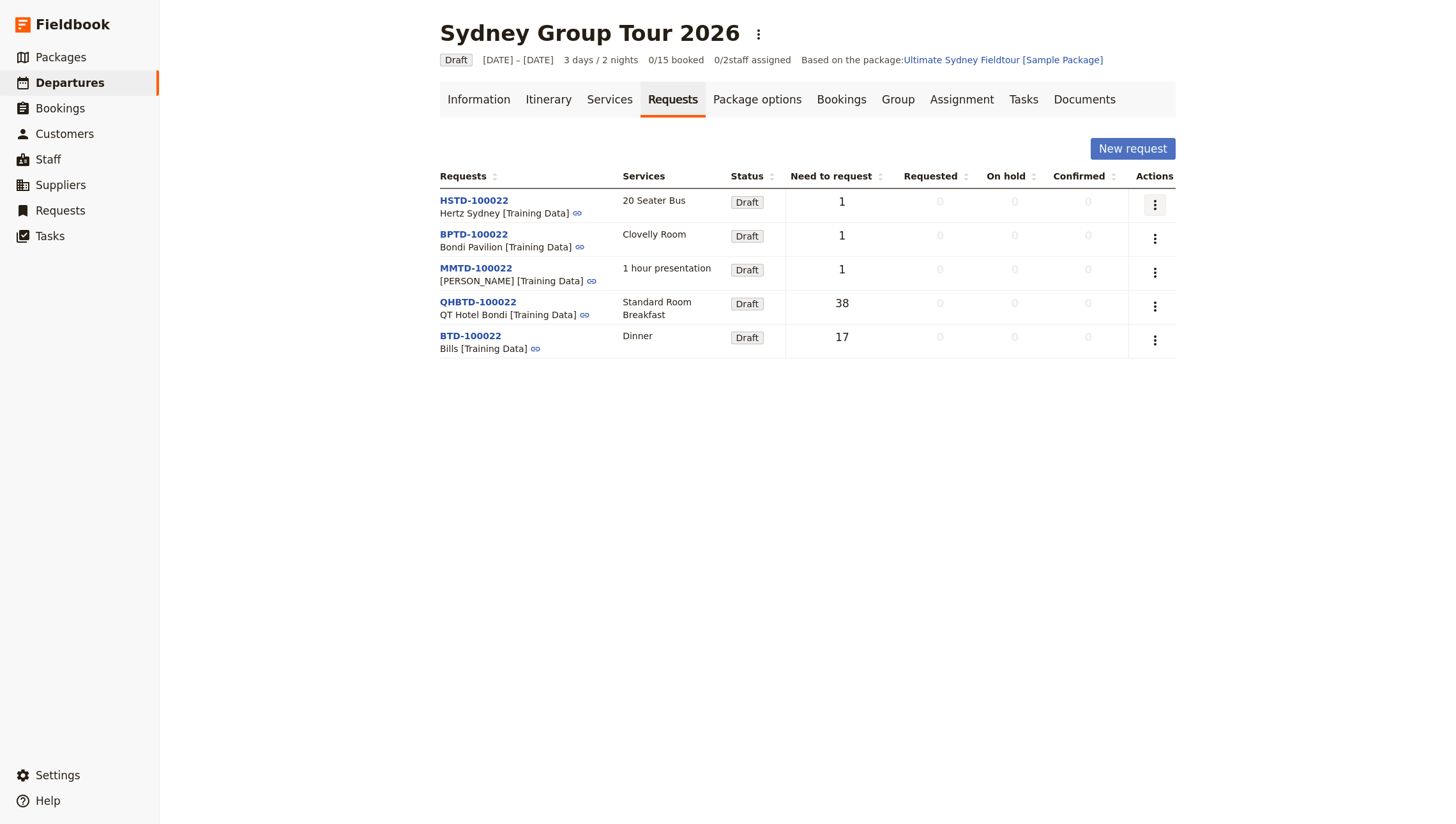
click at [1155, 204] on icon "Actions" at bounding box center [1155, 205] width 16 height 16
click at [1094, 254] on span "Send request" at bounding box center [1064, 252] width 59 height 13
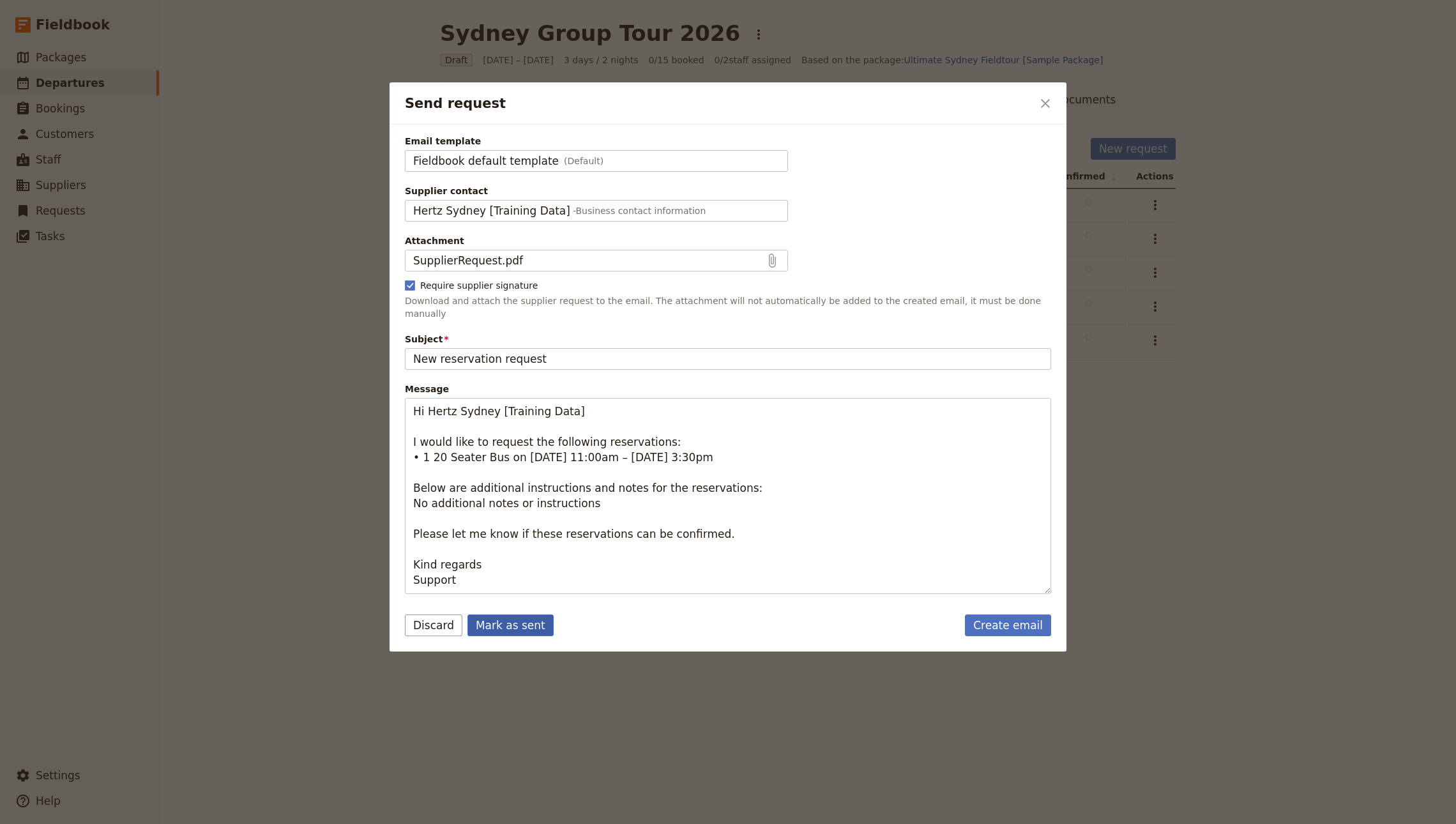
click at [505, 615] on button "Mark as sent" at bounding box center [510, 625] width 86 height 21
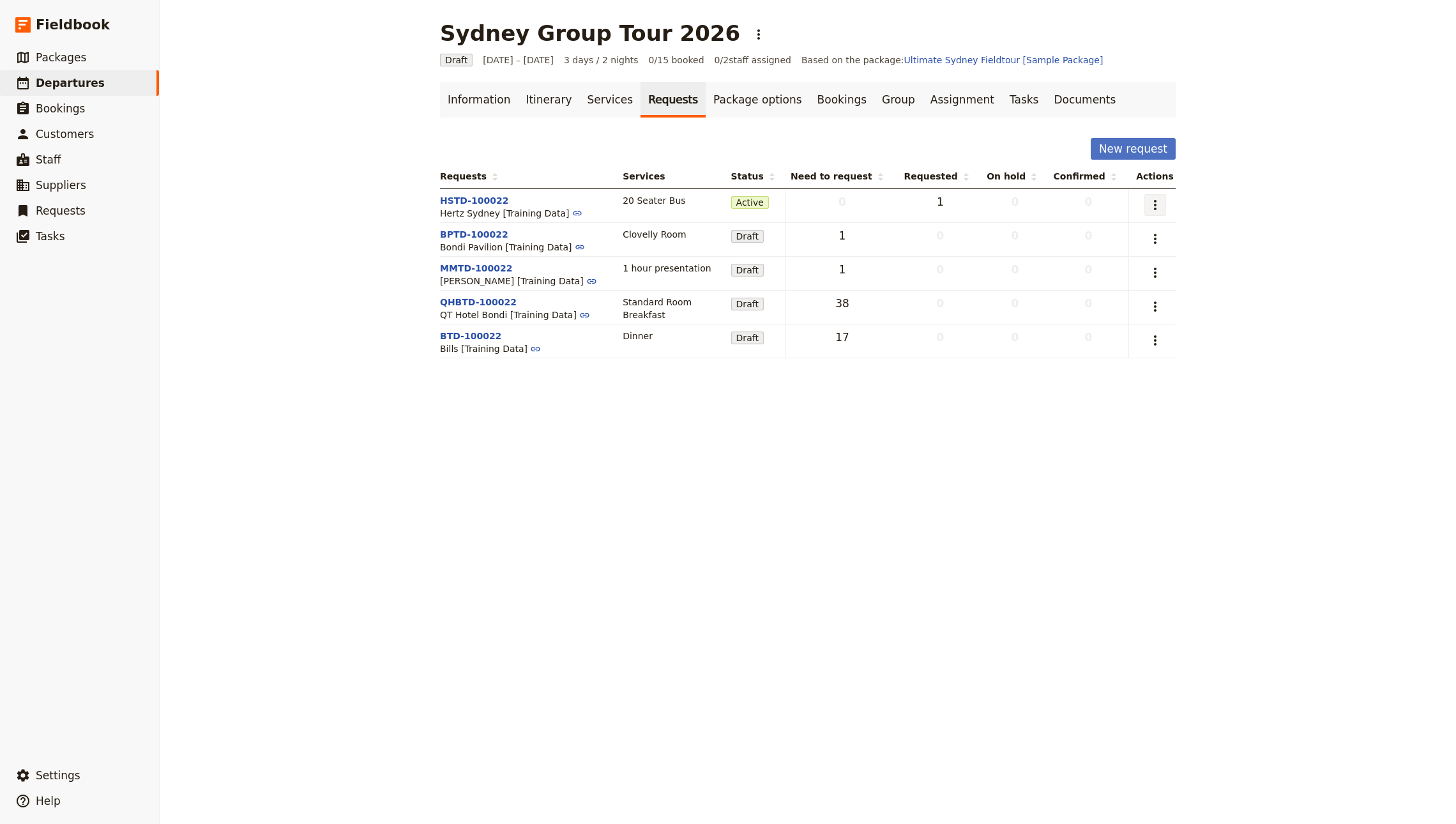
click at [1147, 202] on icon "Actions" at bounding box center [1155, 205] width 16 height 16
click at [1120, 253] on span "Capture supplier response" at bounding box center [1093, 252] width 118 height 13
click at [1159, 207] on button "​" at bounding box center [1154, 204] width 21 height 21
click at [1123, 252] on span "Capture supplier response" at bounding box center [1093, 252] width 118 height 13
click at [459, 201] on button "HSTD-100022" at bounding box center [475, 200] width 69 height 13
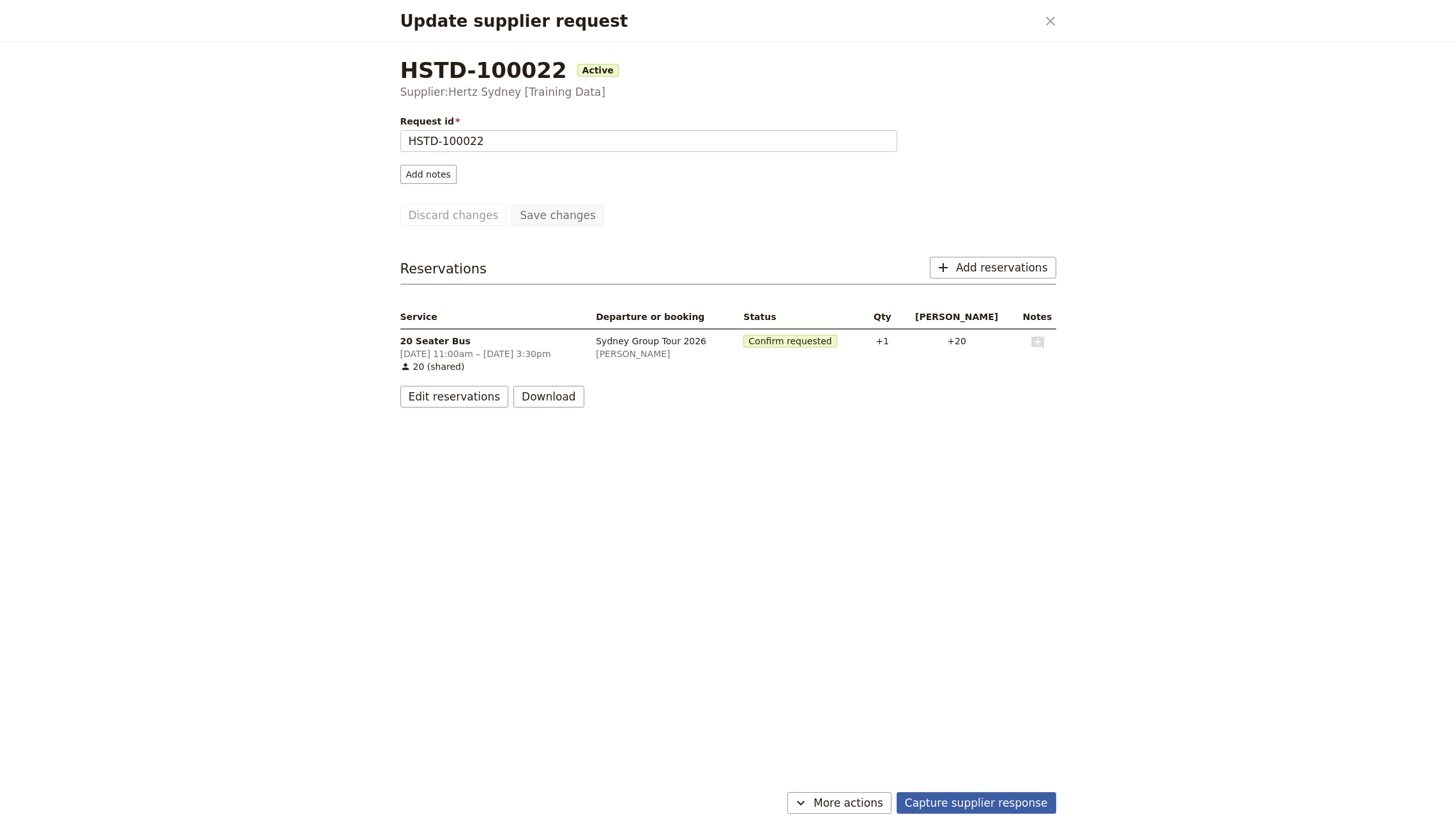
click at [973, 792] on button "Capture supplier response" at bounding box center [976, 802] width 159 height 21
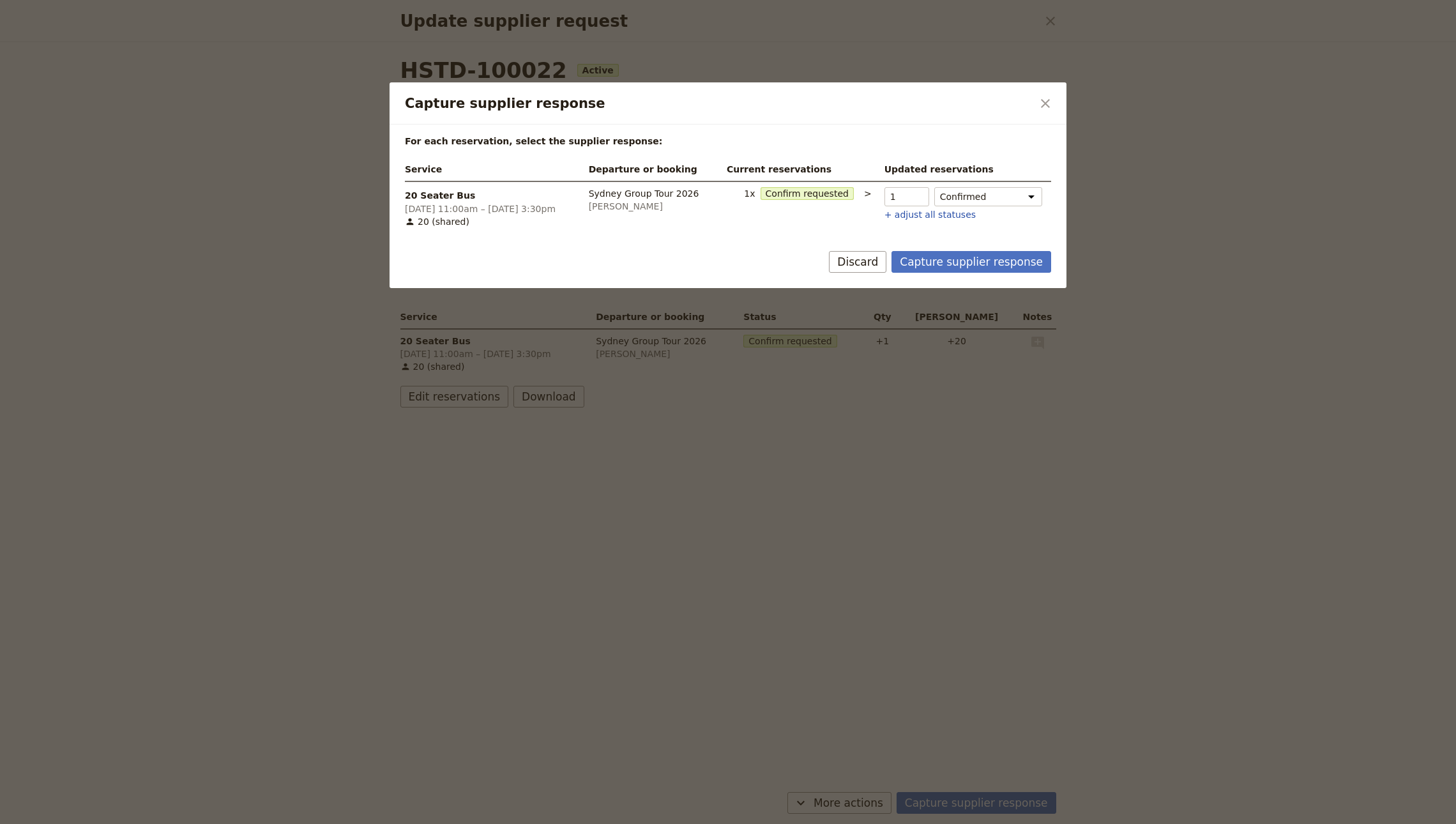
click at [943, 261] on button "Capture supplier response" at bounding box center [971, 261] width 159 height 21
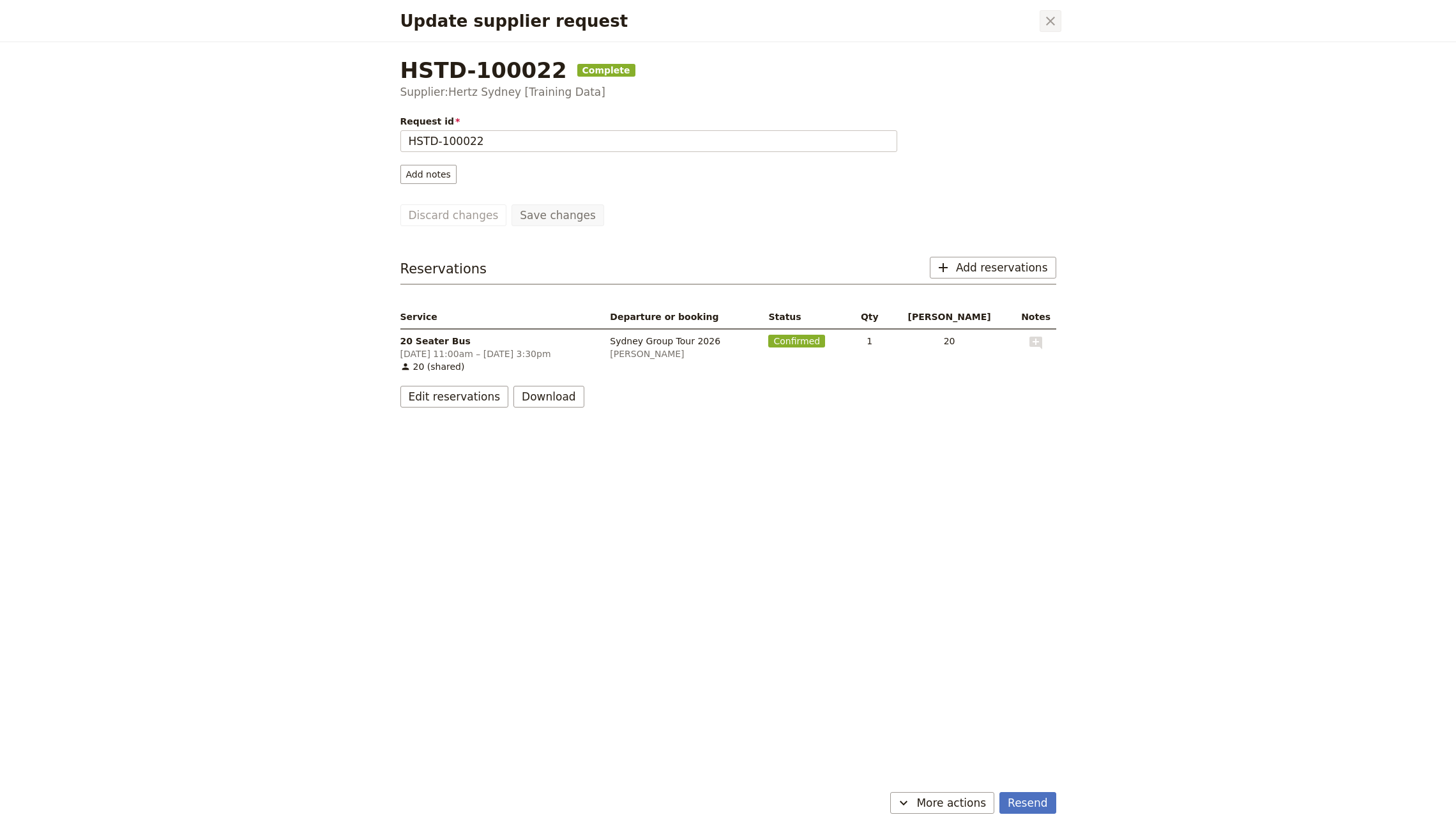
click at [1057, 30] on button "​" at bounding box center [1049, 20] width 21 height 21
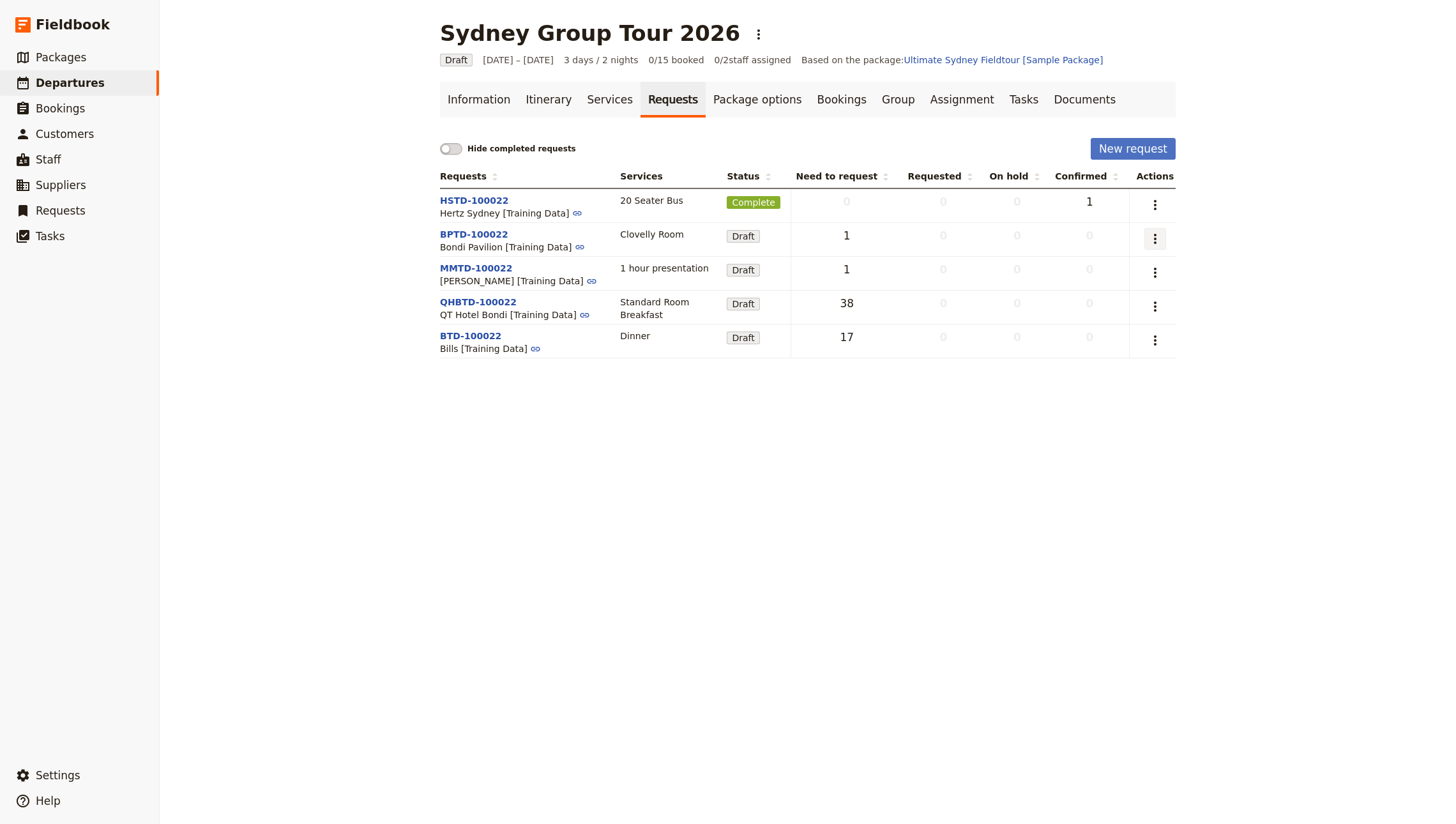
click at [1149, 231] on button "​" at bounding box center [1154, 238] width 21 height 21
click at [1095, 298] on span "Capture supplier response" at bounding box center [1094, 303] width 118 height 13
click at [458, 234] on button "BPTD-100022" at bounding box center [475, 235] width 69 height 13
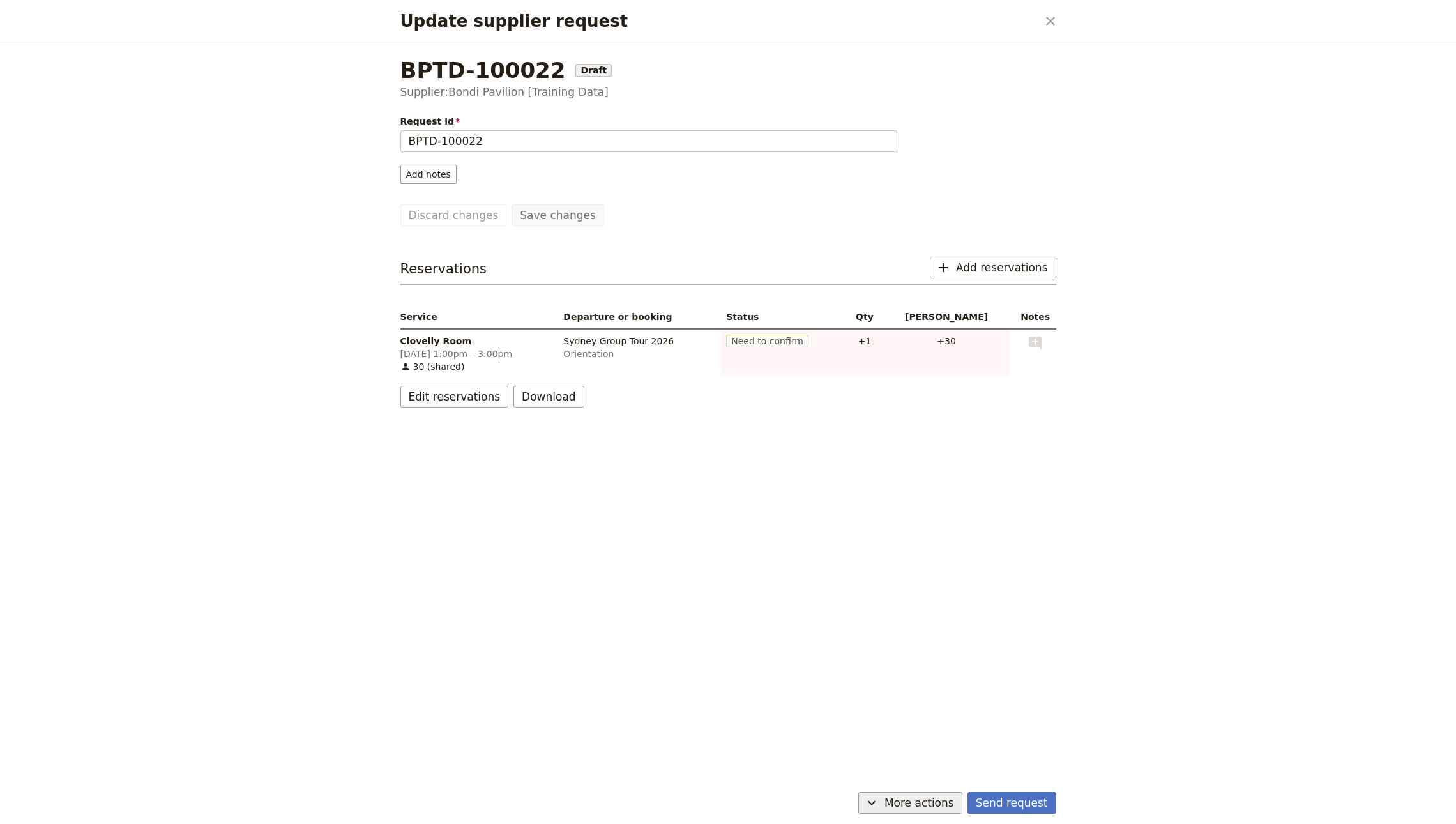
click at [926, 802] on span "More actions" at bounding box center [918, 803] width 70 height 16
click at [931, 743] on span "Mark as sent" at bounding box center [900, 739] width 118 height 13
click at [855, 803] on span "More actions" at bounding box center [848, 803] width 70 height 16
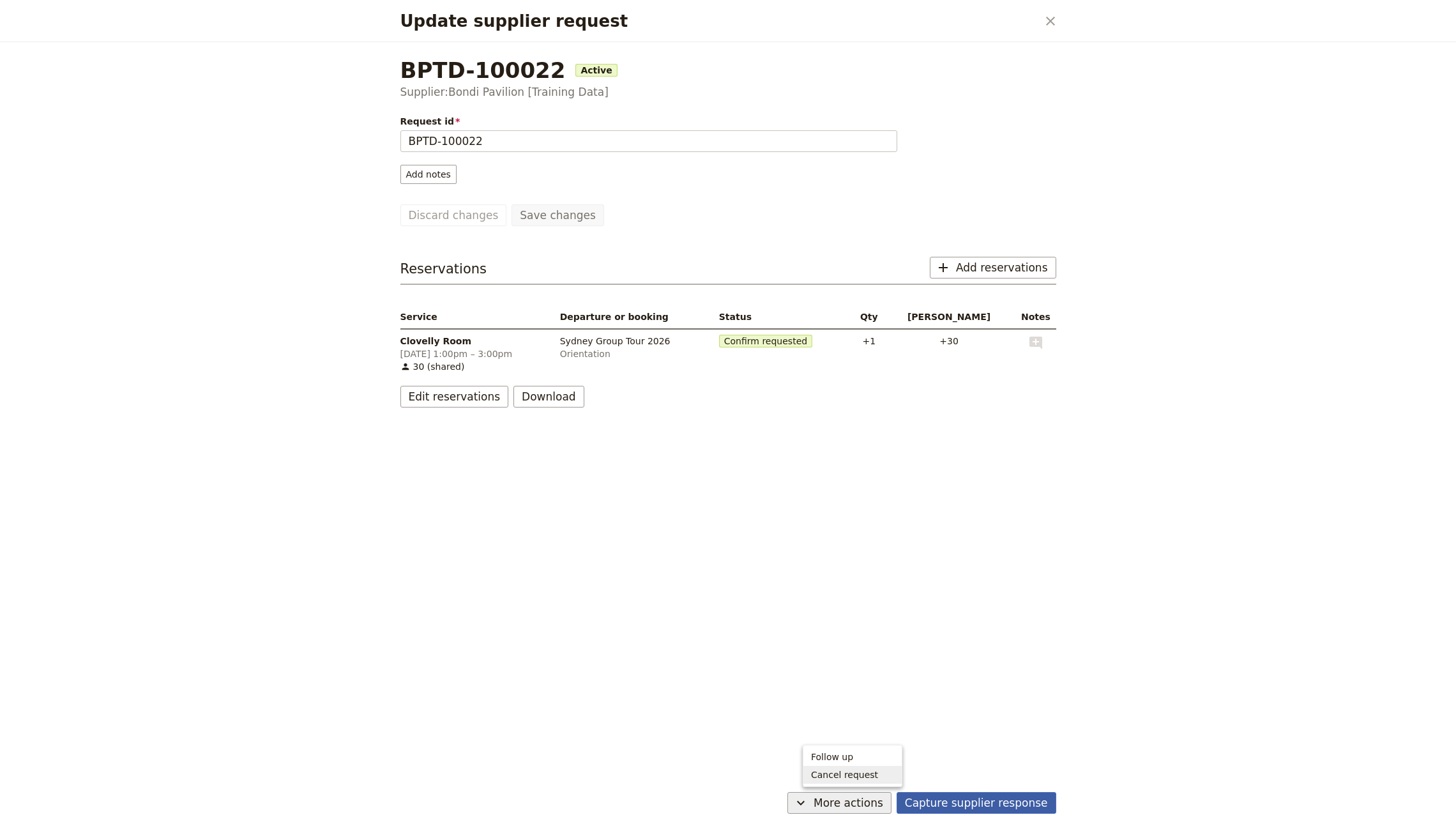
click at [957, 792] on button "Capture supplier response" at bounding box center [976, 802] width 159 height 21
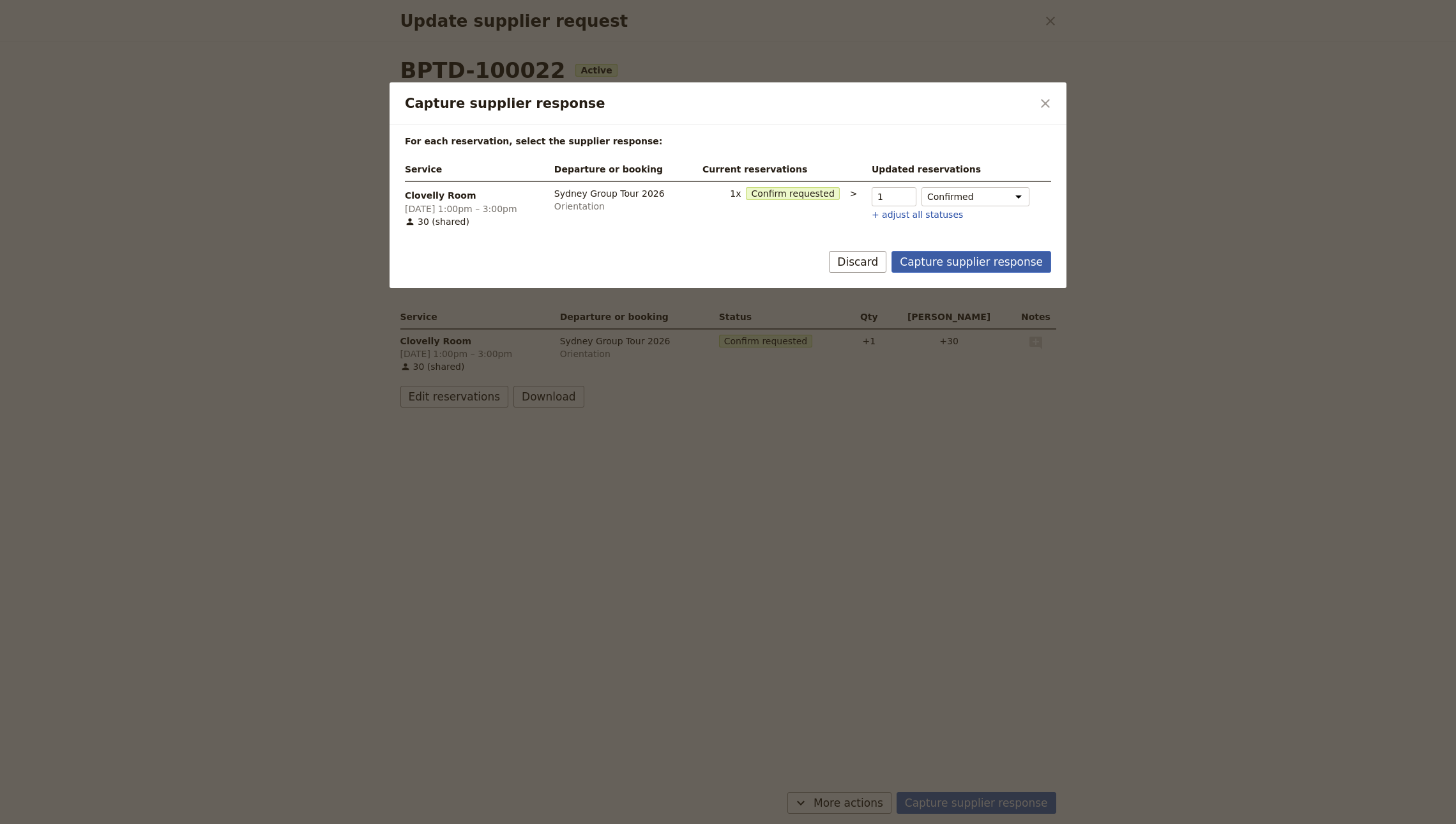
click at [981, 268] on button "Capture supplier response" at bounding box center [971, 261] width 159 height 21
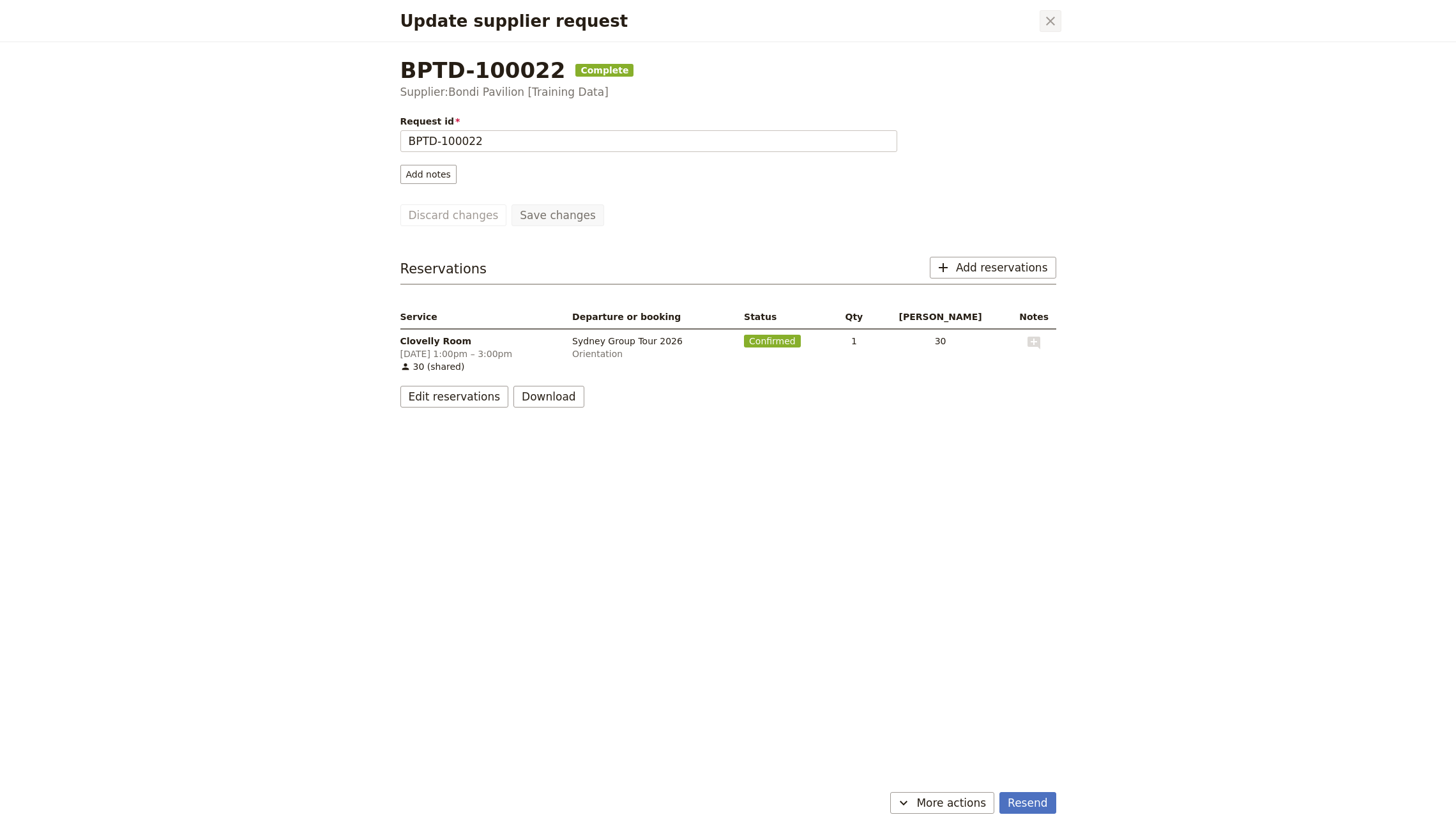
click at [1046, 23] on icon "Close dialog" at bounding box center [1050, 20] width 16 height 16
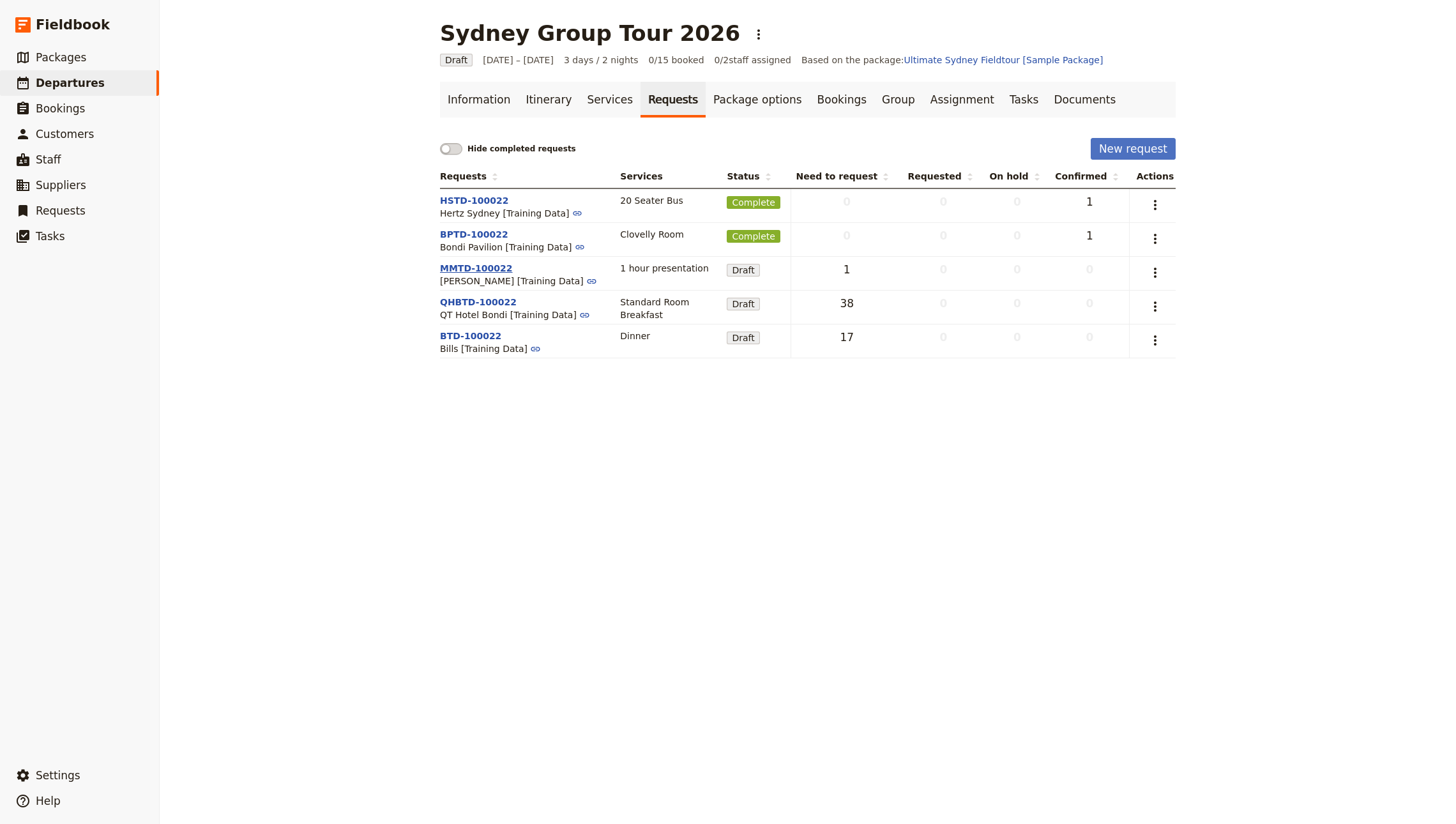
click at [444, 266] on button "MMTD-100022" at bounding box center [476, 268] width 73 height 13
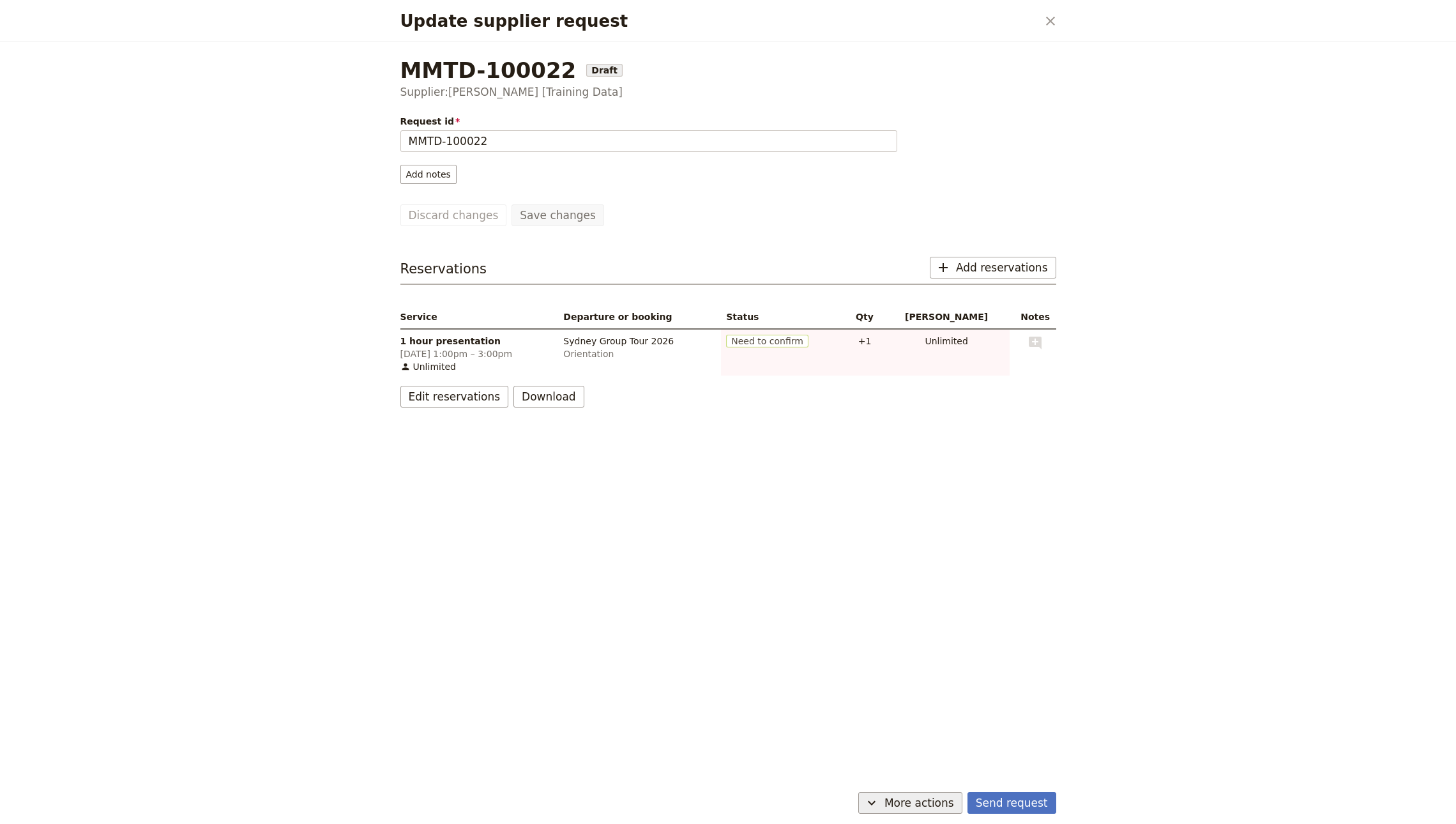
click at [939, 813] on button "​ More actions" at bounding box center [910, 802] width 104 height 21
click at [932, 797] on span "More actions" at bounding box center [918, 803] width 70 height 16
click at [919, 807] on span "More actions" at bounding box center [918, 803] width 70 height 16
click at [941, 752] on span "Capture supplier response" at bounding box center [900, 756] width 118 height 13
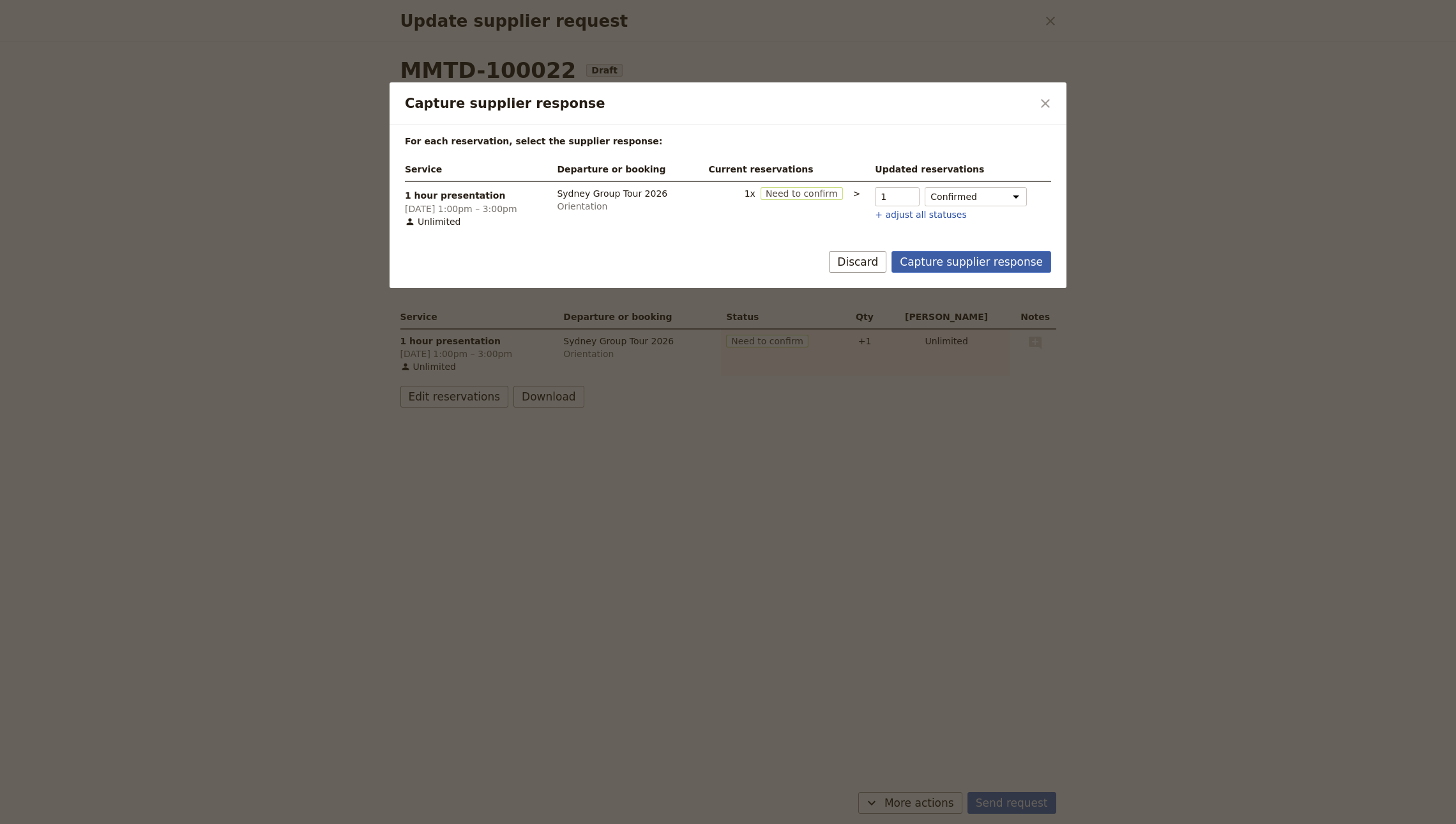
click at [961, 266] on button "Capture supplier response" at bounding box center [971, 261] width 159 height 21
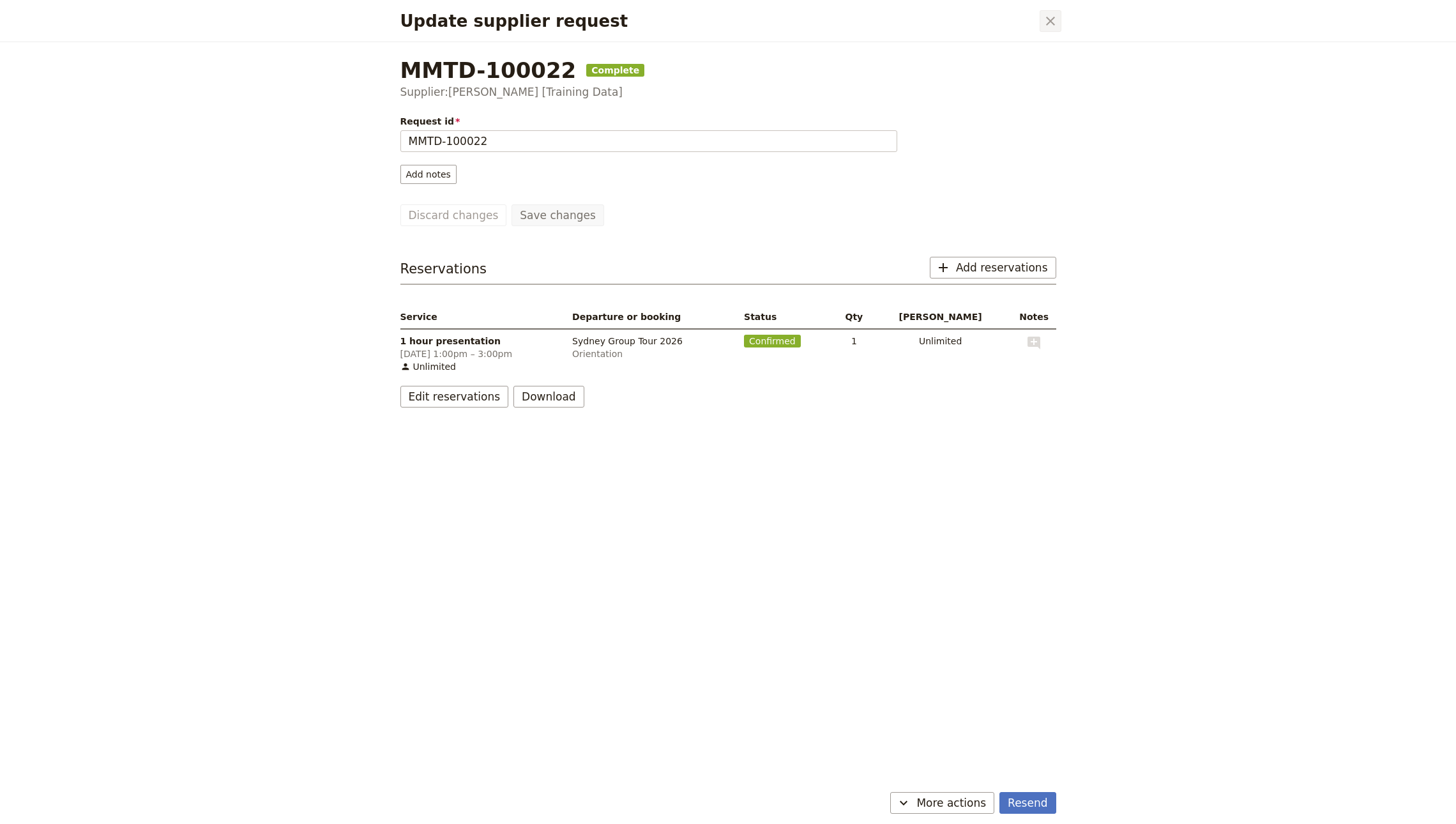
click at [1043, 21] on icon "Close dialog" at bounding box center [1050, 20] width 16 height 16
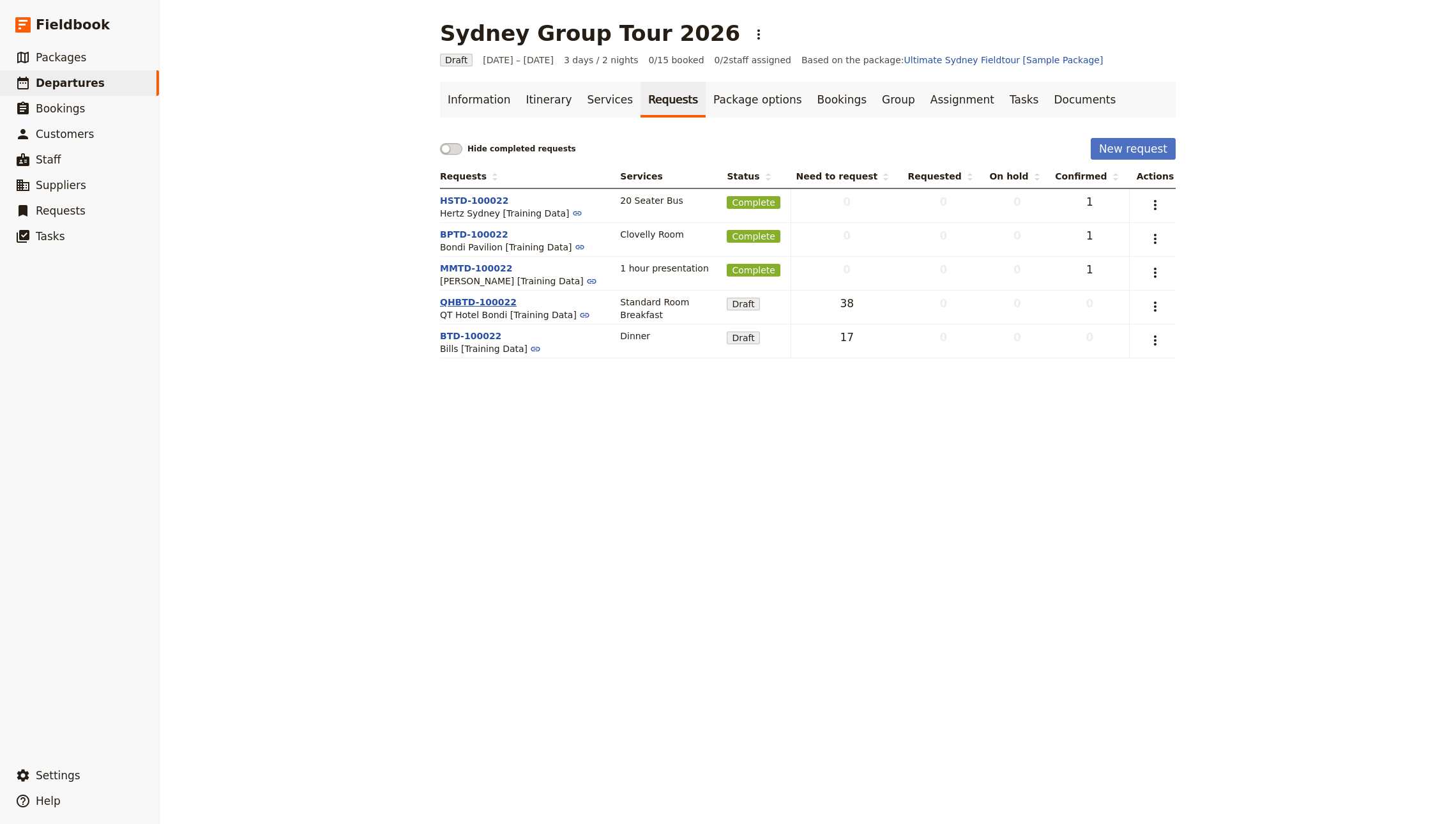
click at [491, 297] on button "QHBTD-100022" at bounding box center [478, 302] width 77 height 13
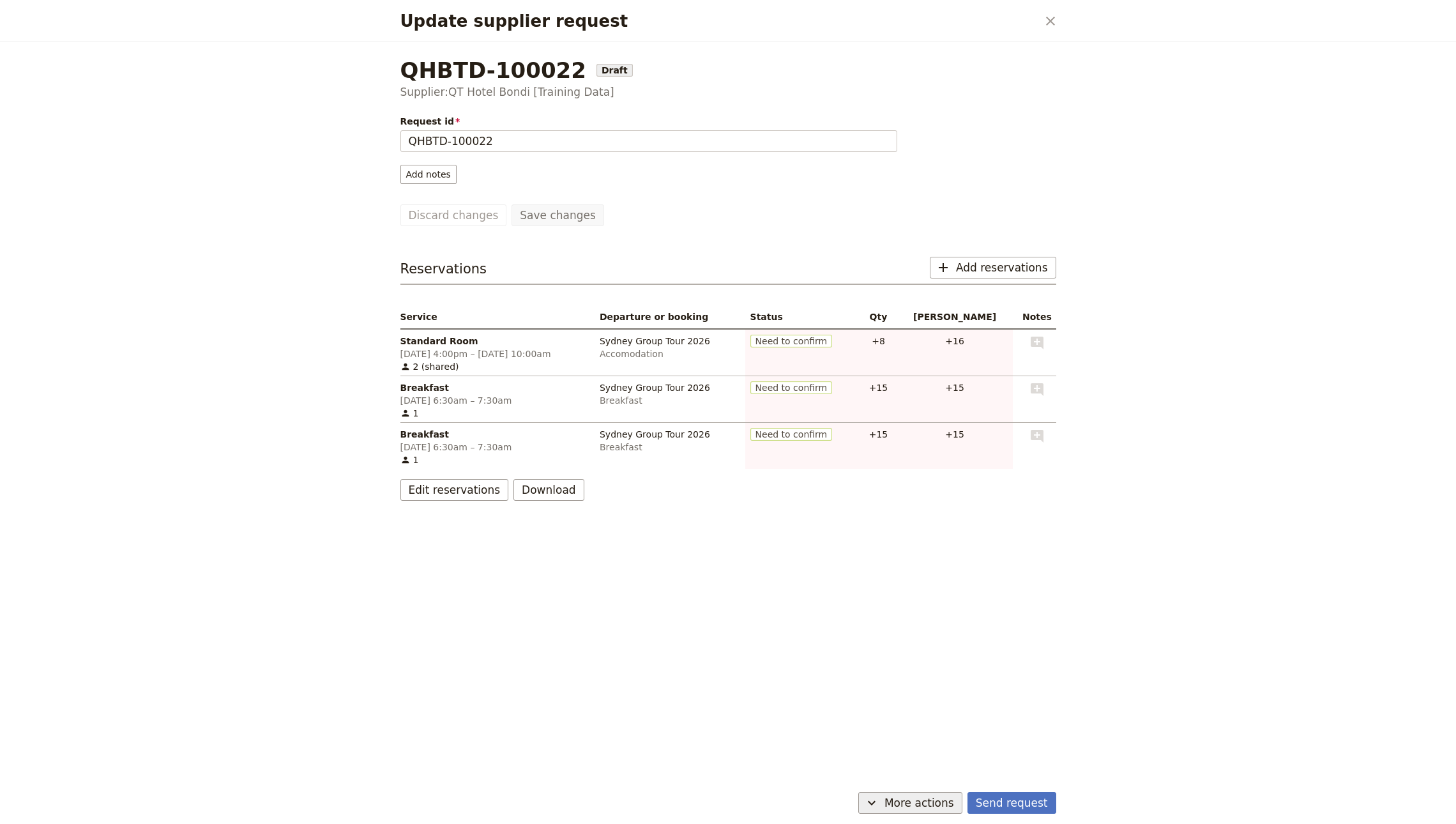
click at [890, 802] on button "​ More actions" at bounding box center [910, 802] width 104 height 21
click at [941, 752] on span "Capture supplier response" at bounding box center [900, 756] width 118 height 13
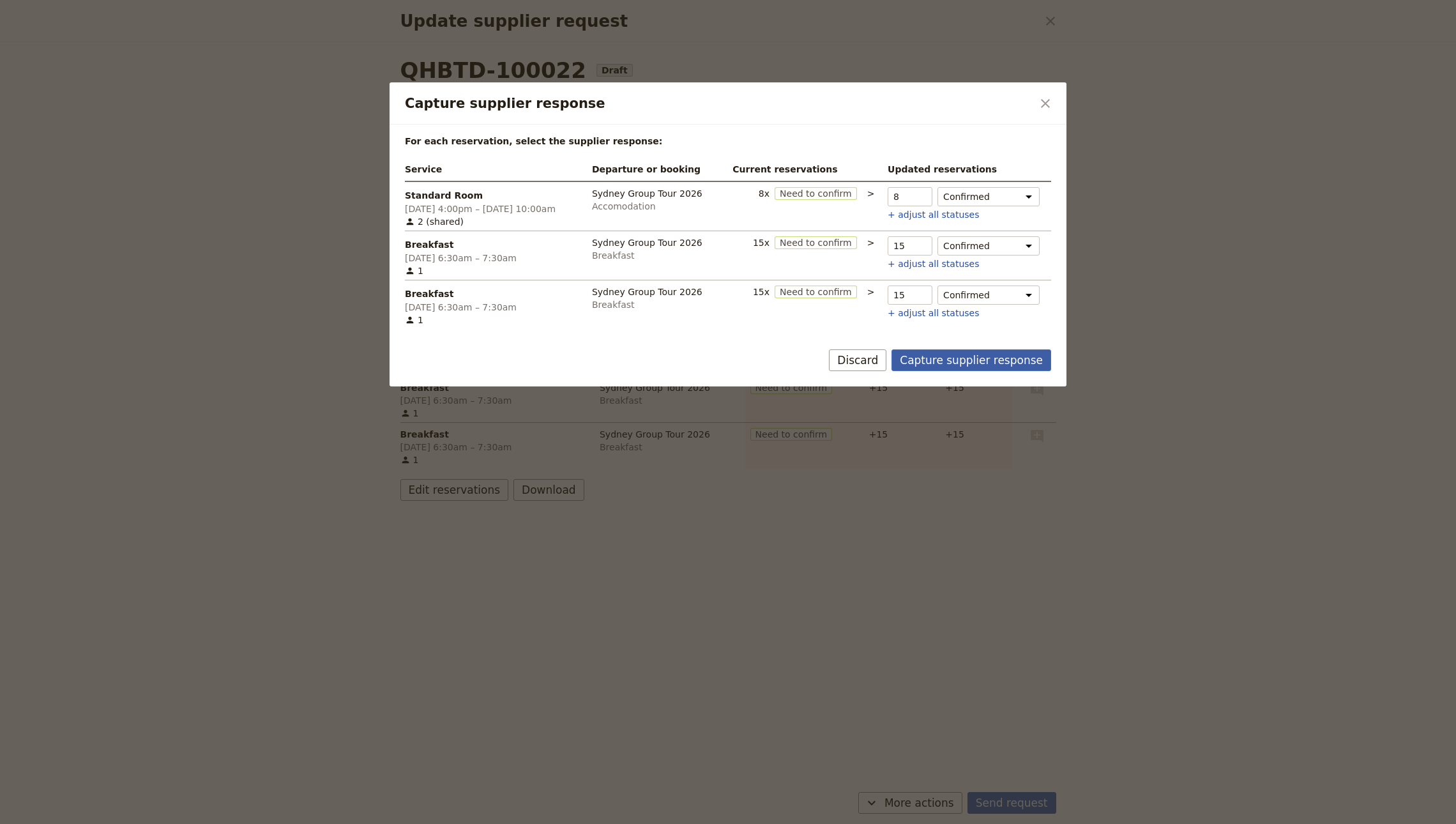
click at [938, 364] on button "Capture supplier response" at bounding box center [971, 360] width 159 height 21
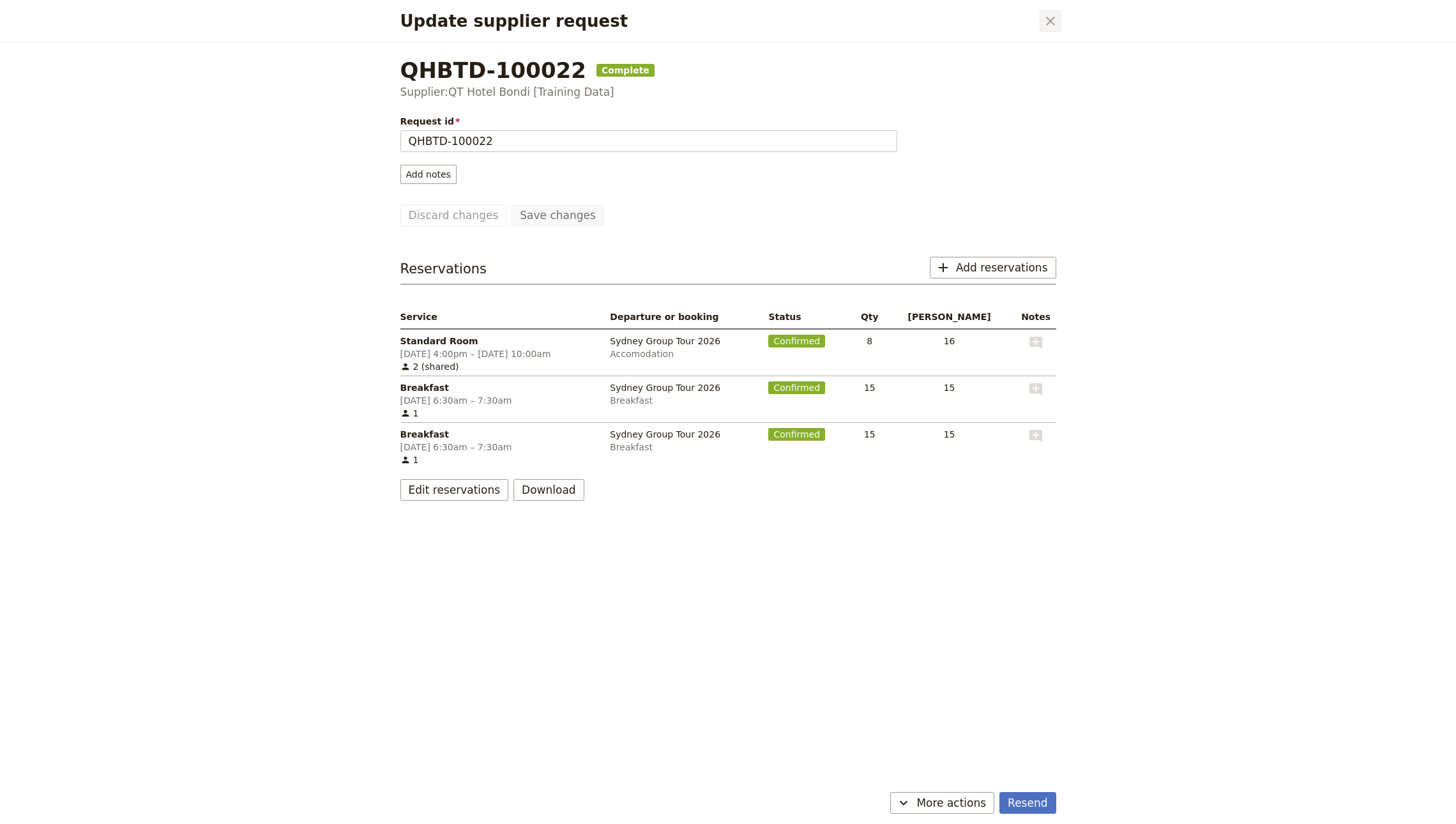
click at [1054, 23] on icon "Close dialog" at bounding box center [1050, 20] width 16 height 16
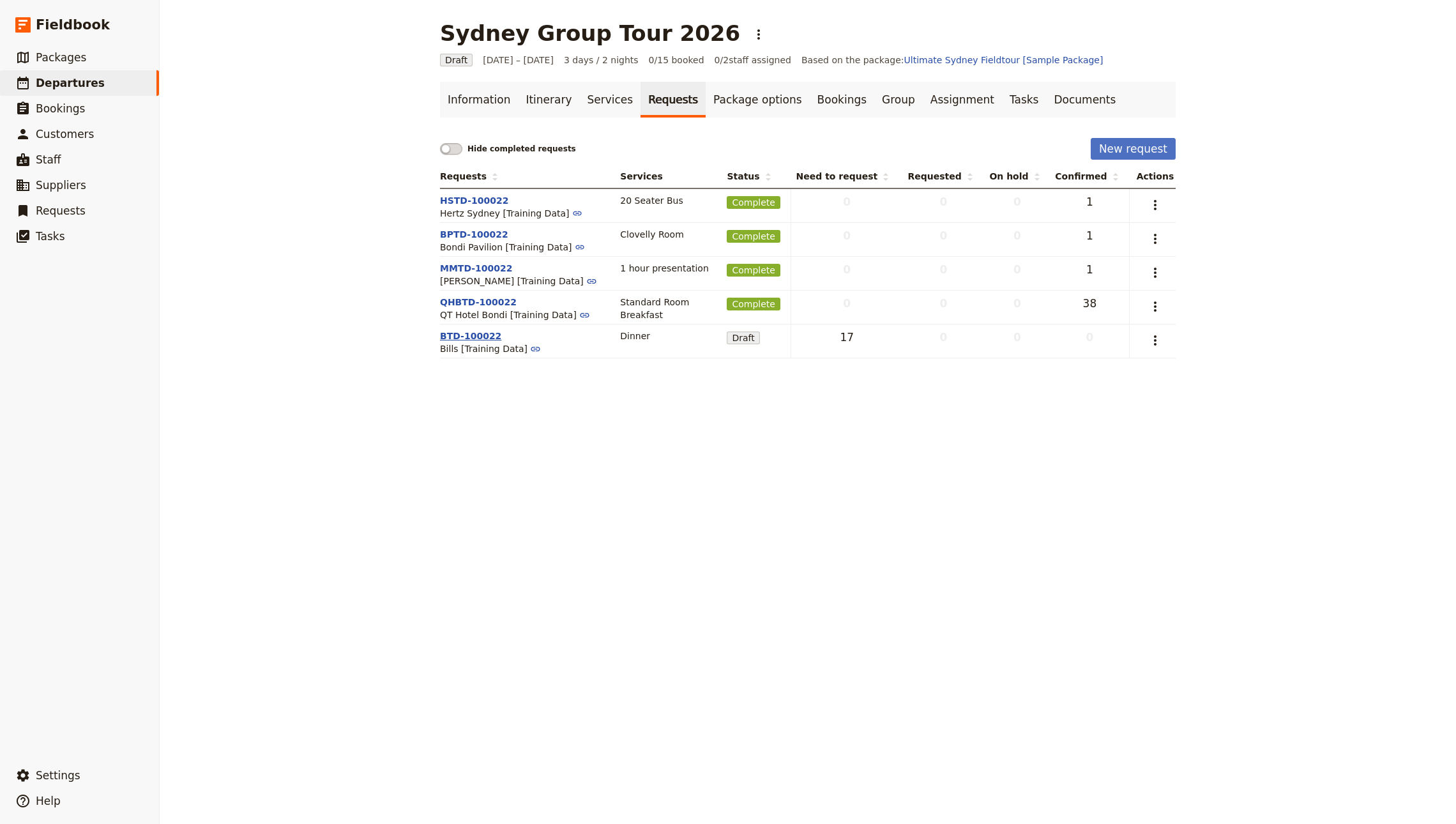
click at [464, 336] on button "BTD-100022" at bounding box center [471, 336] width 61 height 13
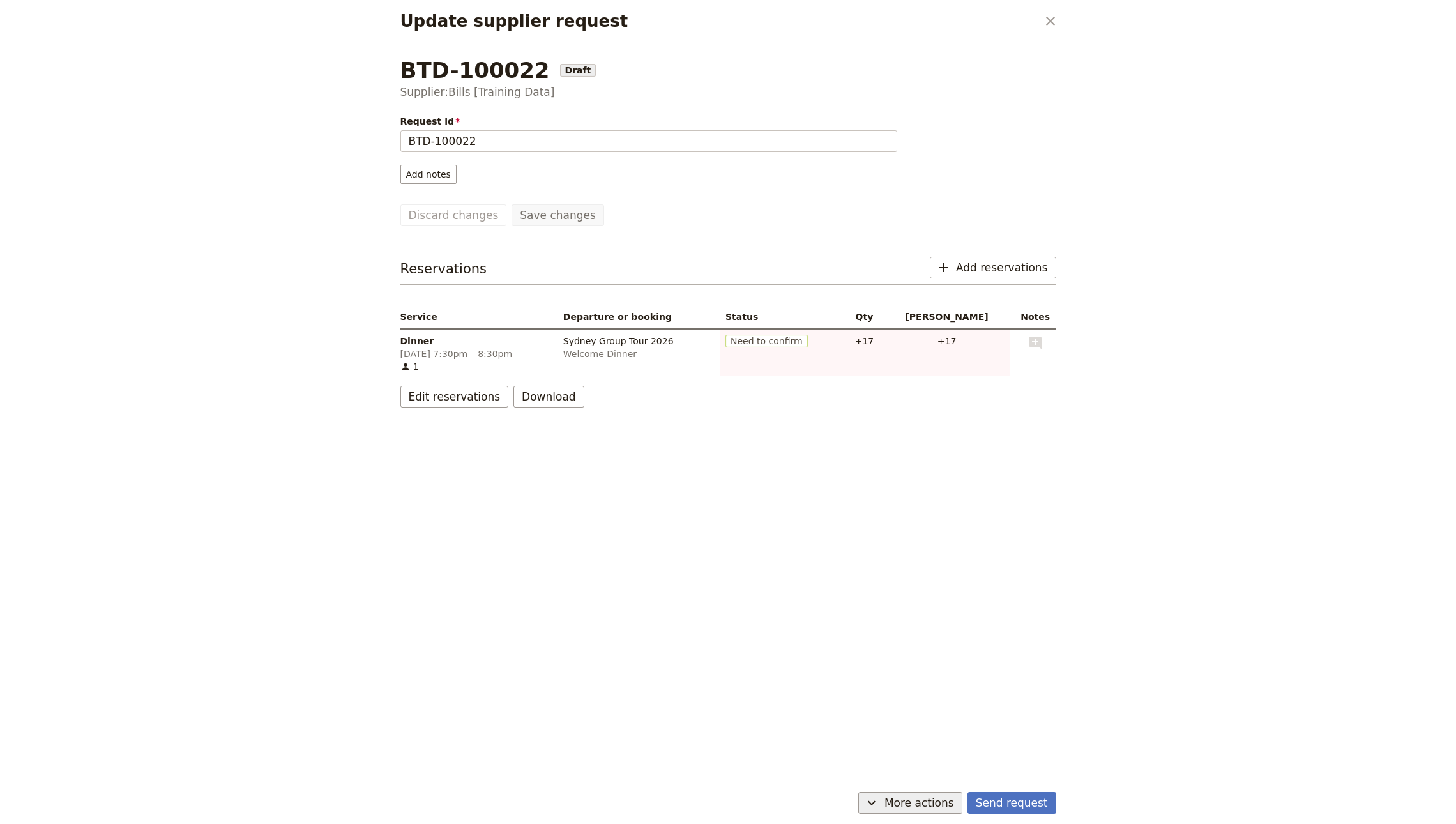
click at [924, 802] on span "More actions" at bounding box center [918, 803] width 70 height 16
click at [923, 754] on span "Capture supplier response" at bounding box center [900, 756] width 118 height 13
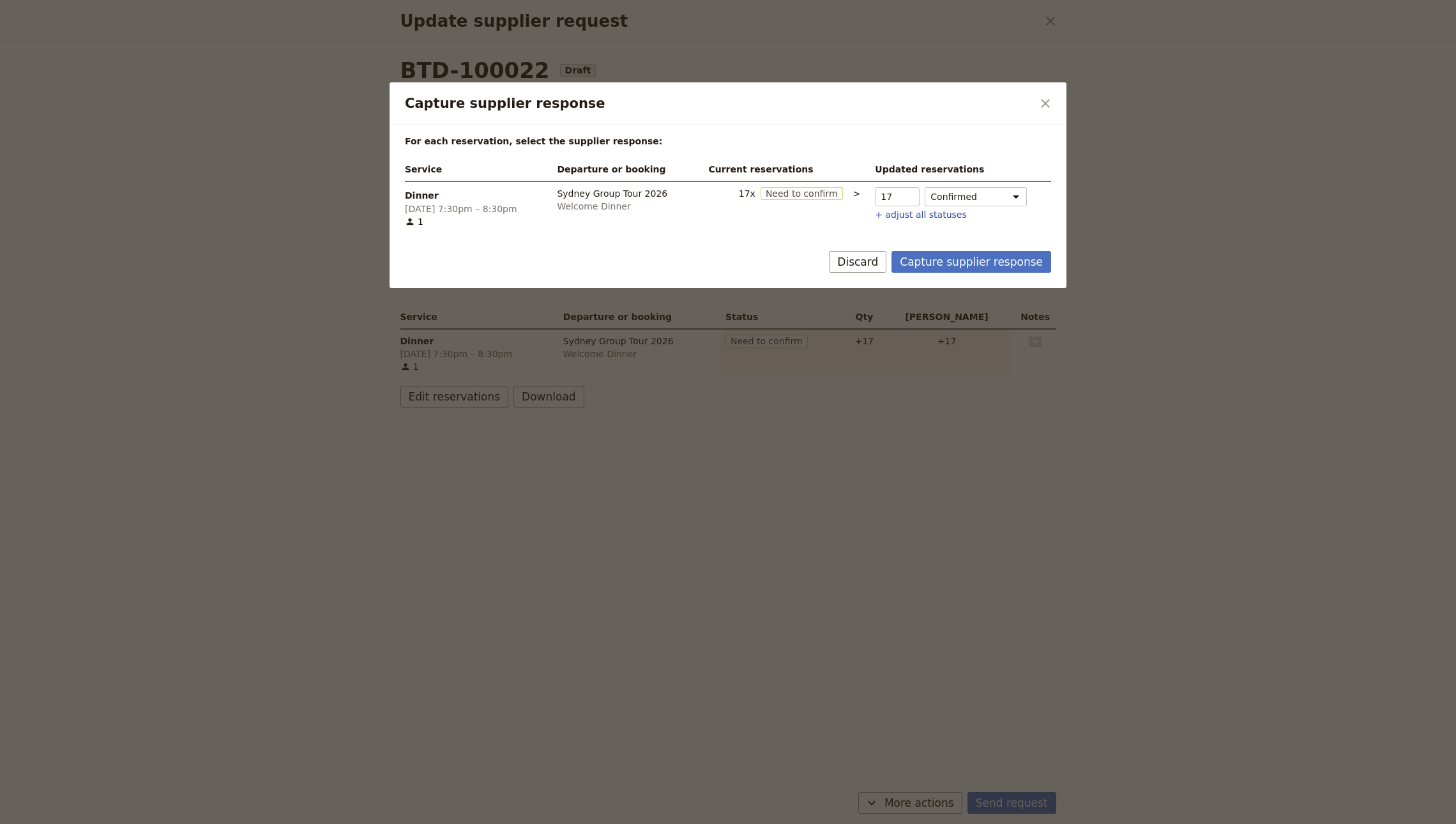
drag, startPoint x: 929, startPoint y: 252, endPoint x: 932, endPoint y: 247, distance: 5.8
click at [929, 252] on button "Capture supplier response" at bounding box center [971, 261] width 159 height 21
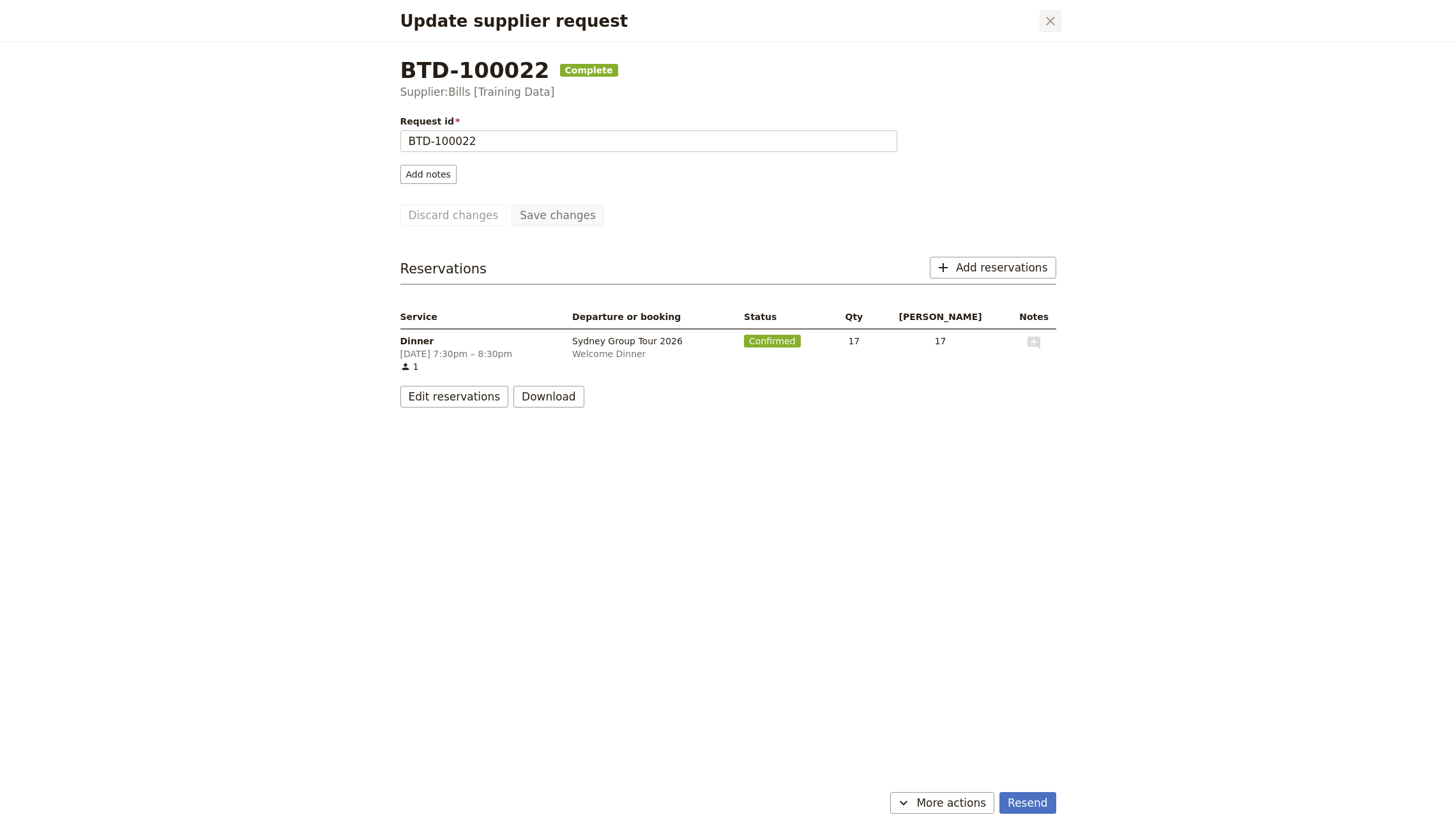
click at [1057, 23] on icon "Close dialog" at bounding box center [1050, 20] width 16 height 16
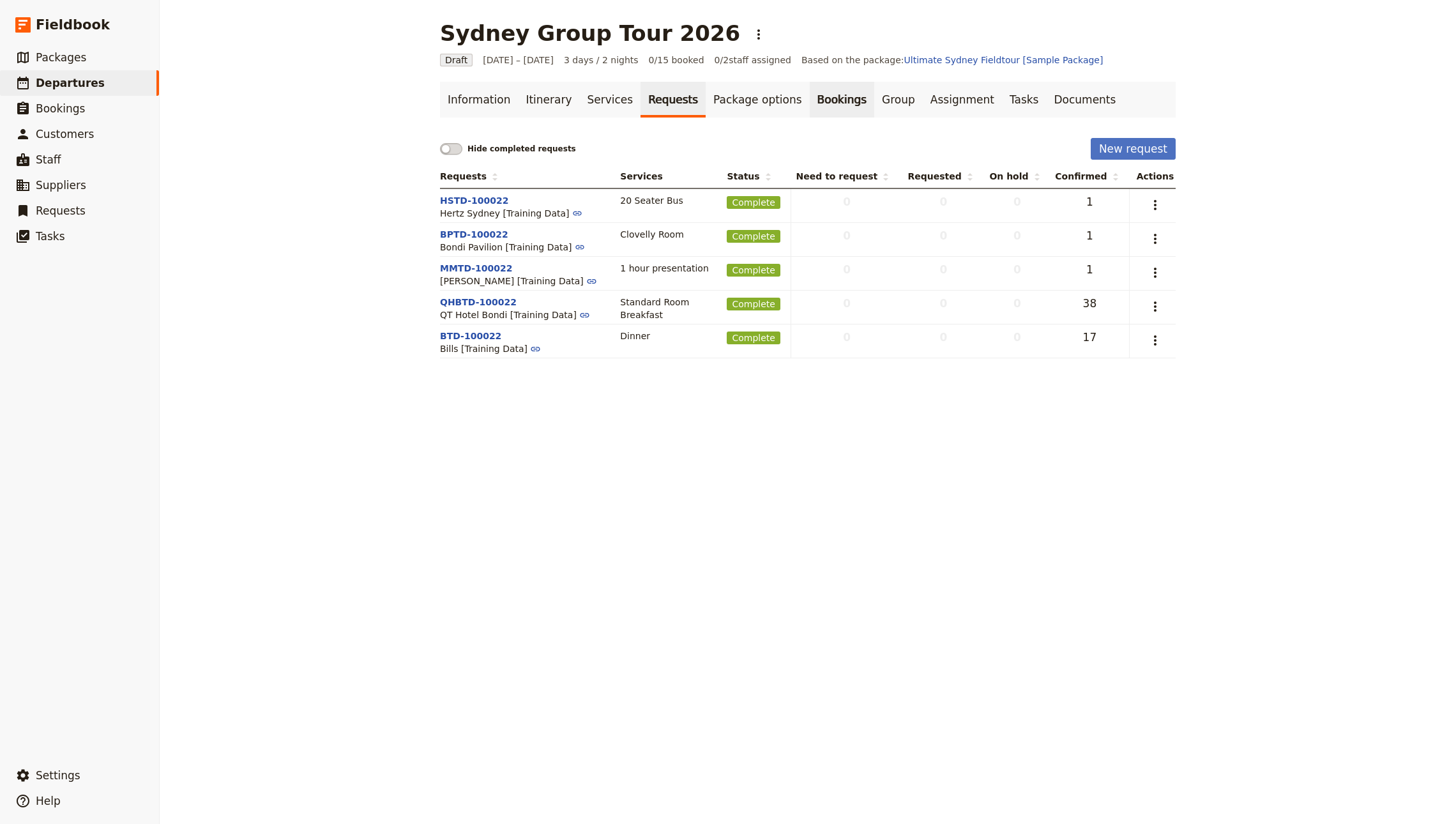
click at [809, 101] on link "Bookings" at bounding box center [842, 99] width 65 height 36
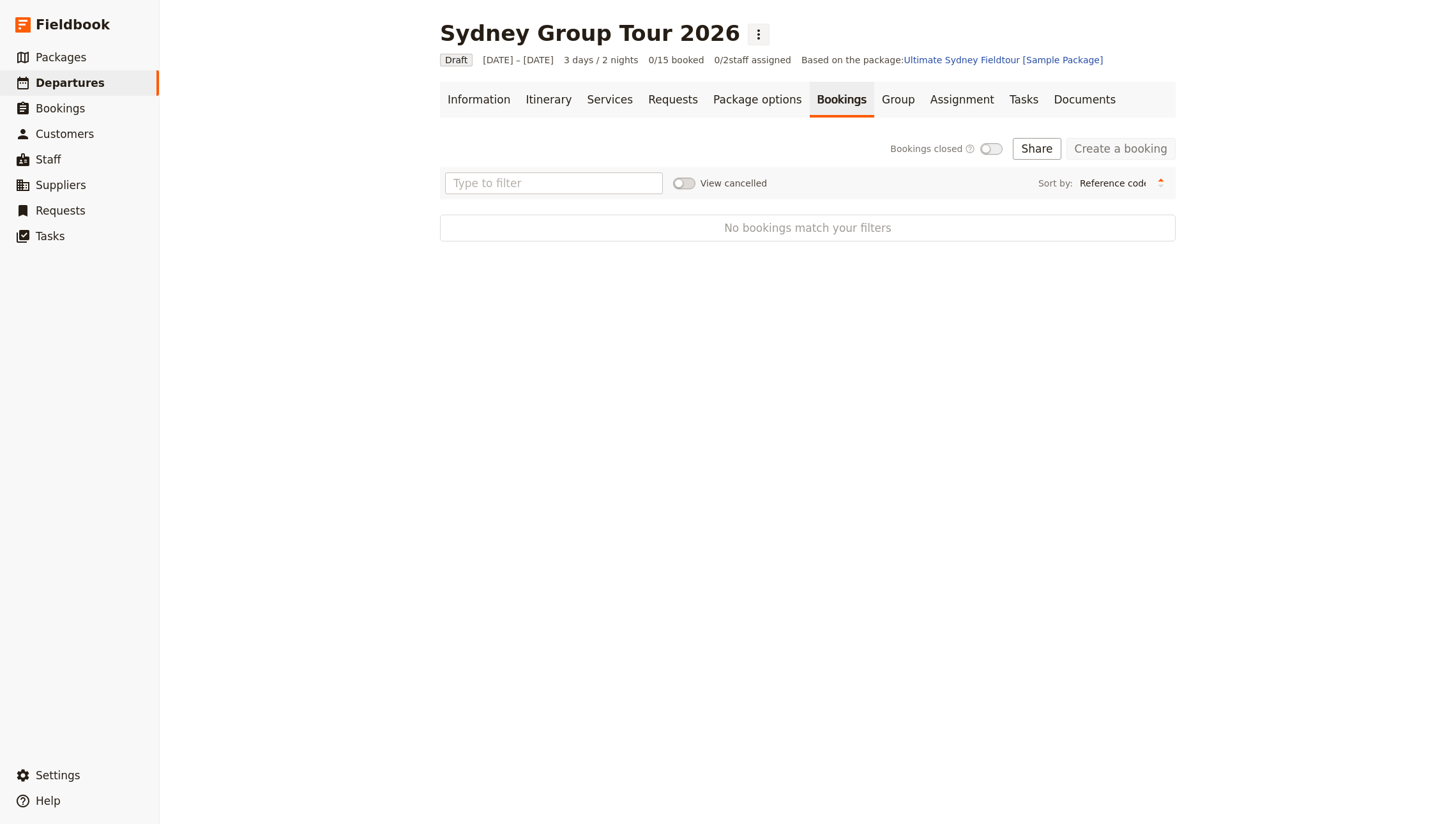
click at [751, 41] on icon "Actions" at bounding box center [758, 34] width 16 height 16
click at [751, 105] on span "Schedule departure" at bounding box center [738, 102] width 88 height 13
click at [1072, 153] on link "Create a booking" at bounding box center [1120, 148] width 109 height 21
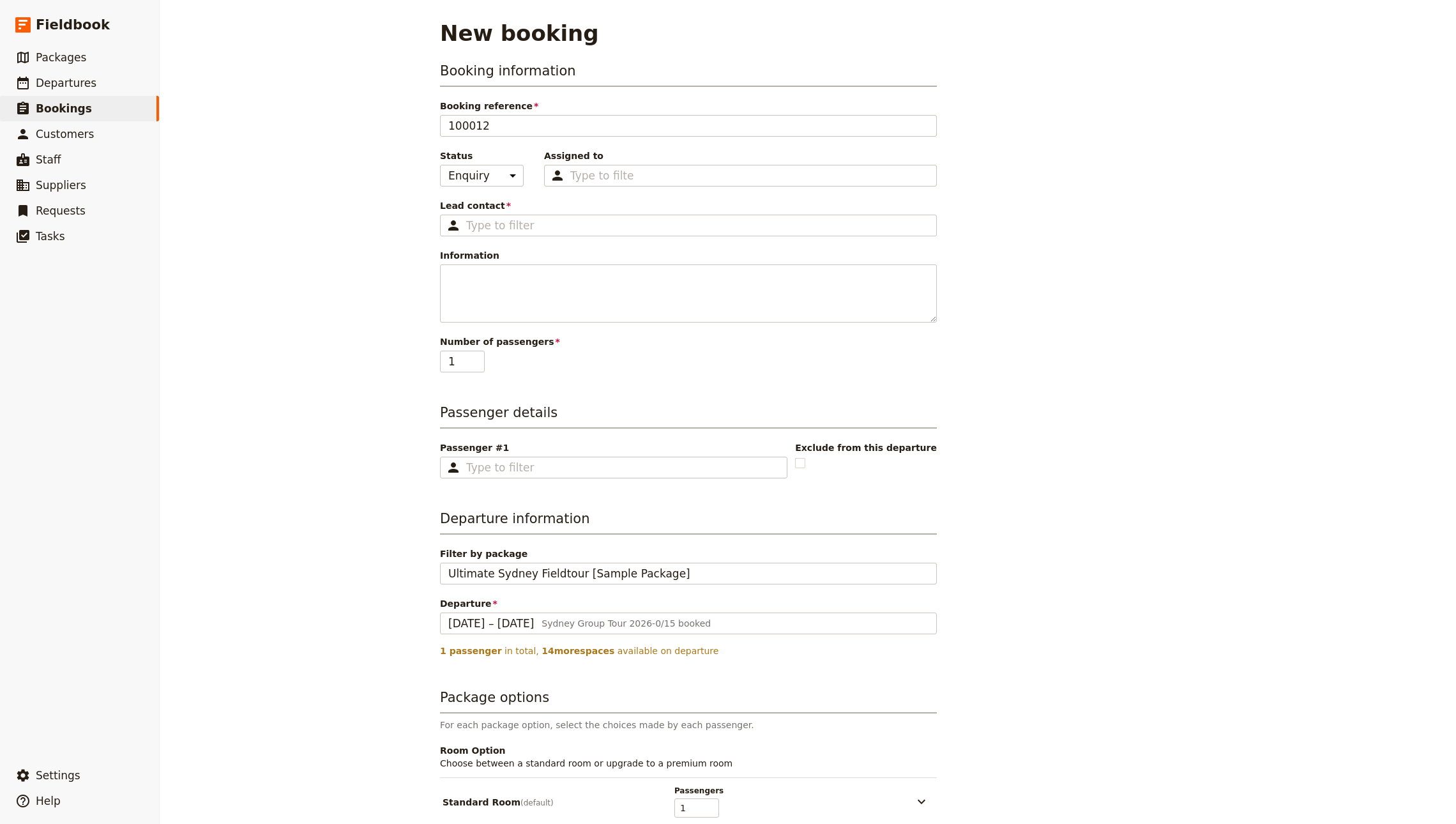
scroll to position [289, 0]
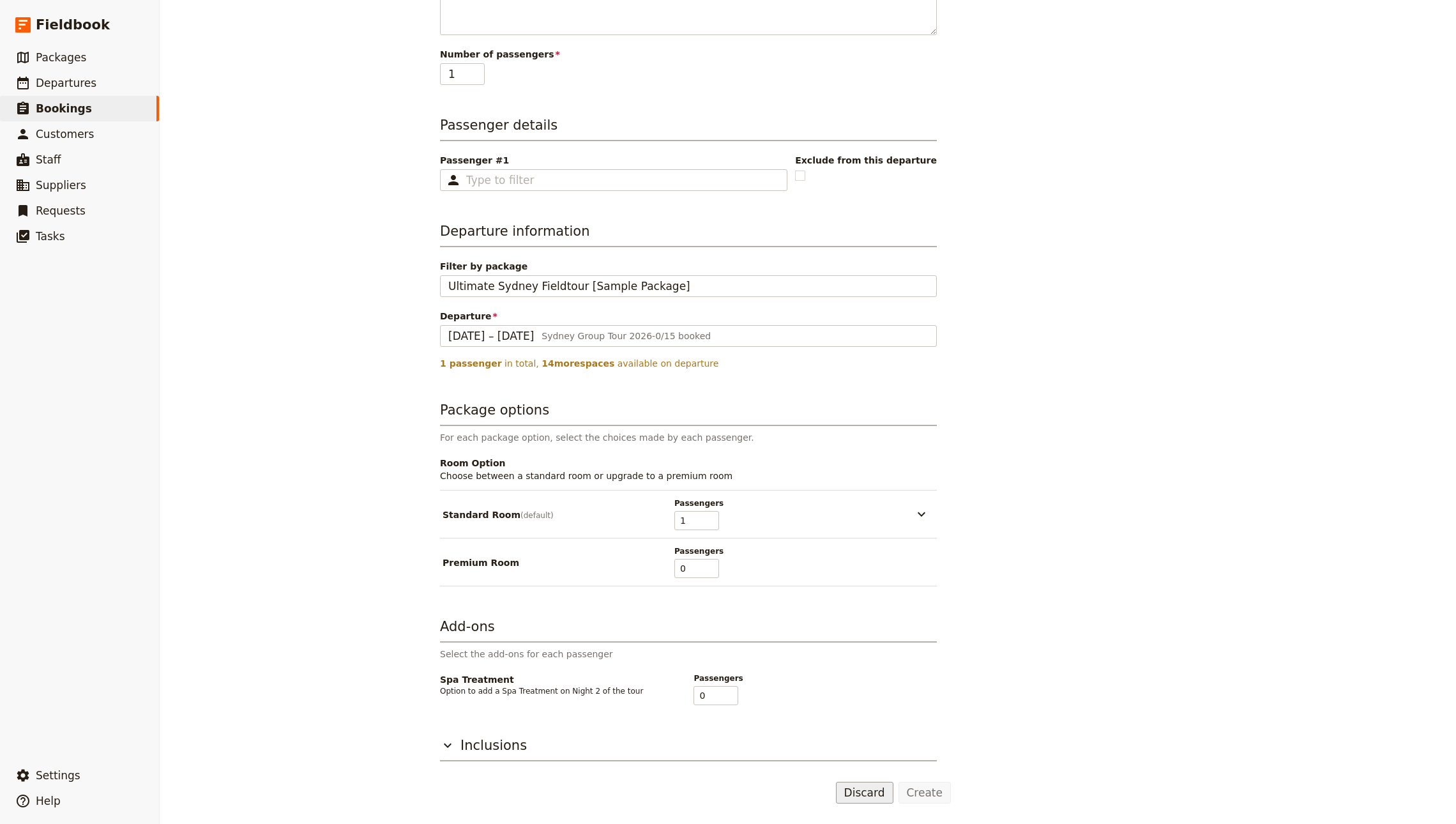
click at [854, 791] on button "Discard" at bounding box center [865, 792] width 57 height 21
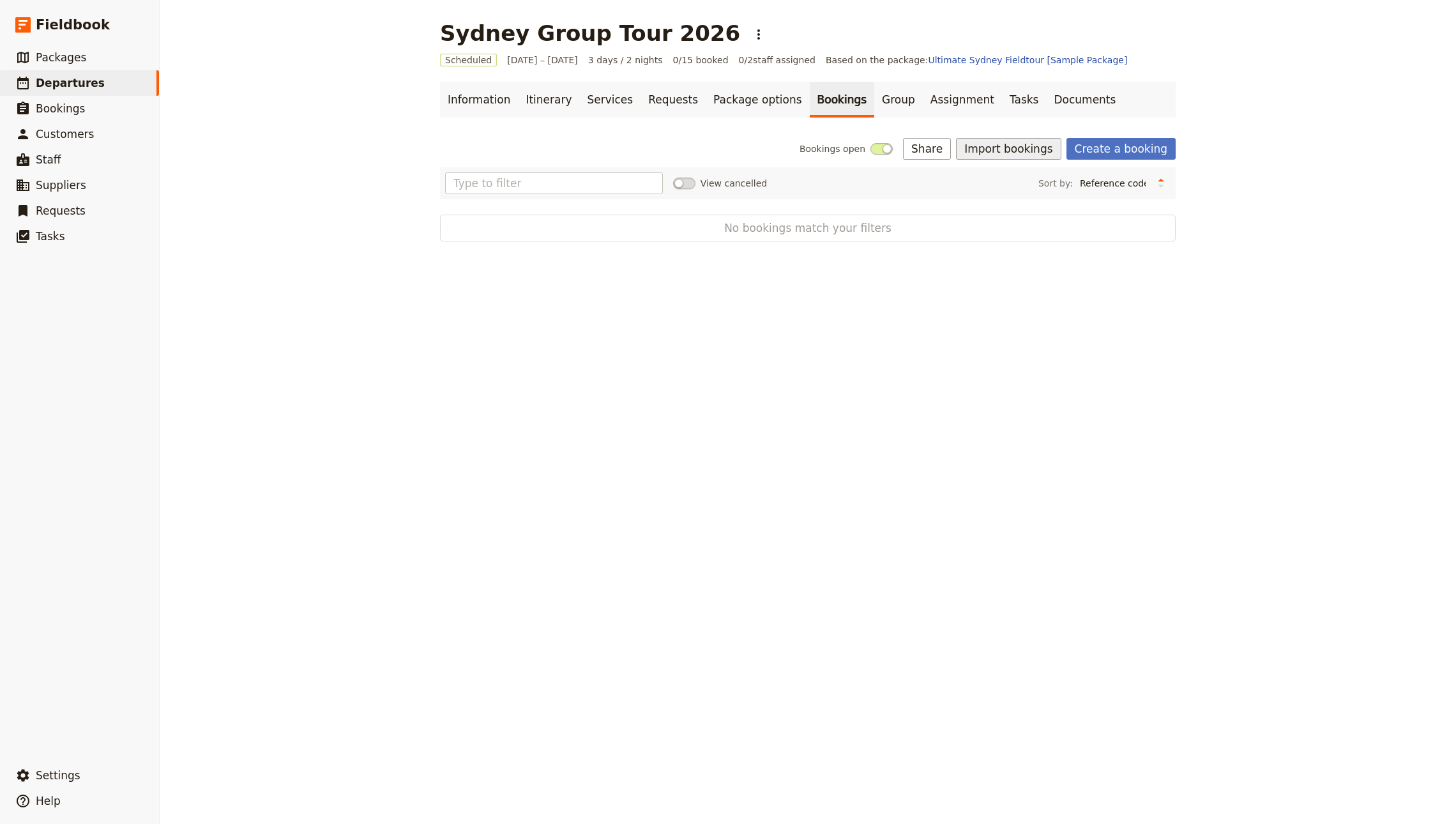
click at [1019, 142] on button "Import bookings" at bounding box center [1007, 148] width 105 height 21
click at [1022, 126] on div "Information Itinerary Services Requests Package options Bookings Group Assignme…" at bounding box center [808, 161] width 736 height 159
click at [1010, 155] on button "Import bookings" at bounding box center [1007, 148] width 105 height 21
click at [1000, 178] on span "Import Bookings" at bounding box center [1008, 178] width 73 height 13
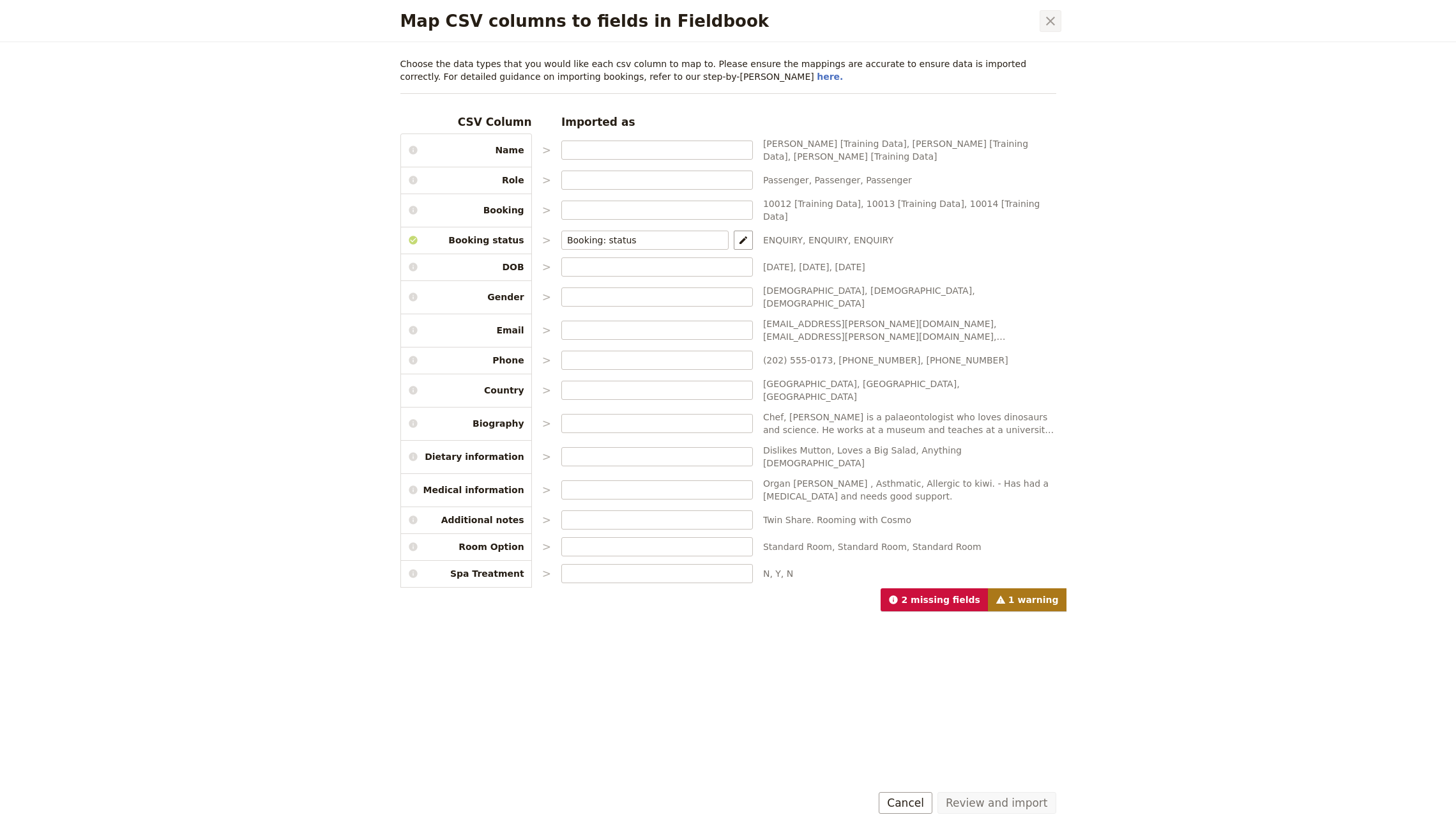
click at [1045, 27] on icon "Close dialog" at bounding box center [1050, 20] width 16 height 16
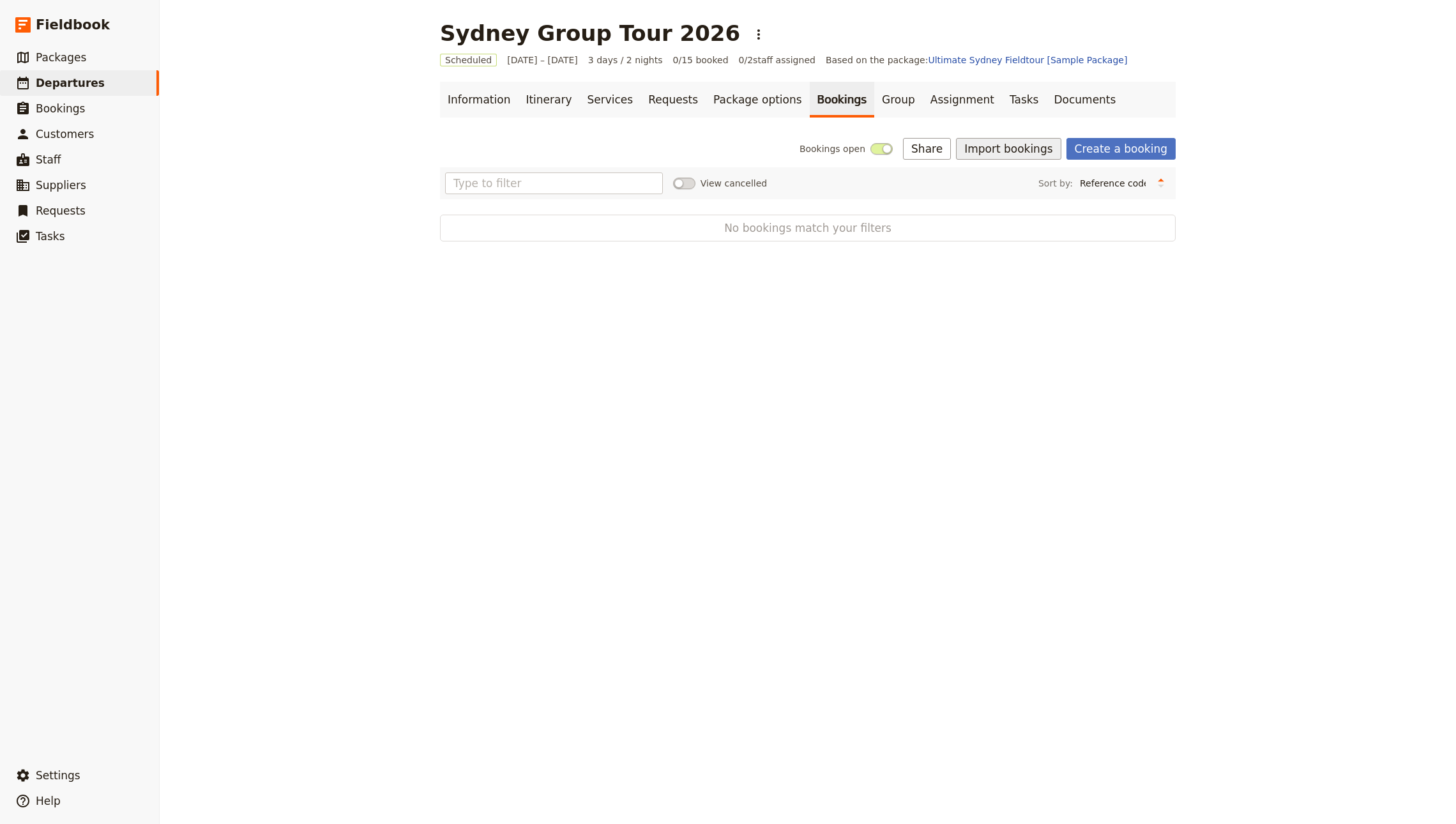
drag, startPoint x: 1009, startPoint y: 146, endPoint x: 1007, endPoint y: 152, distance: 6.3
click at [1009, 146] on button "Import bookings" at bounding box center [1007, 148] width 105 height 21
click at [998, 175] on span "Import Bookings" at bounding box center [1008, 178] width 73 height 13
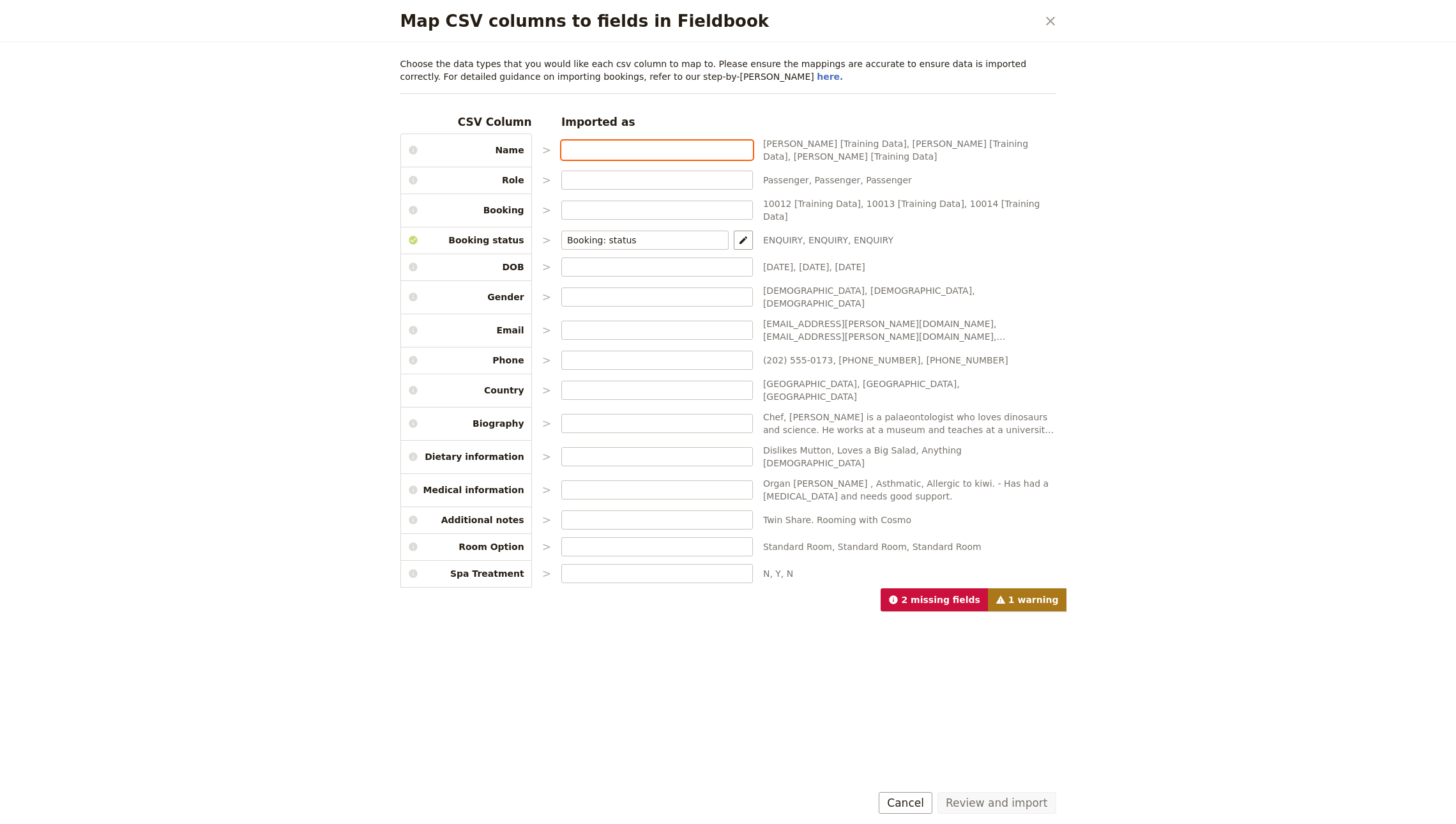
click at [601, 146] on input "Map CSV columns to fields in Fieldbook" at bounding box center [657, 150] width 180 height 13
type input "Customer: name"
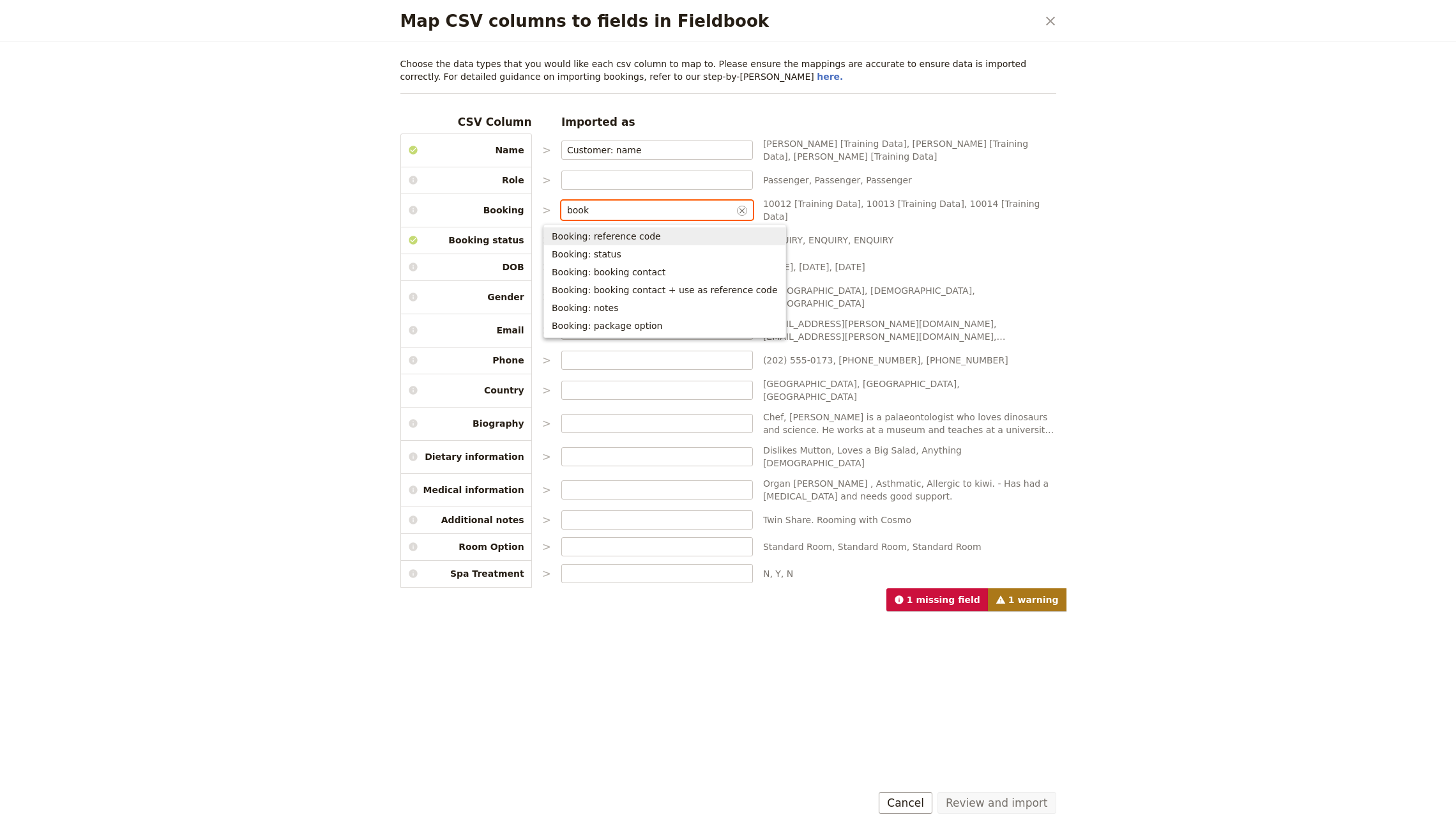
click at [639, 229] on button "Booking: reference code" at bounding box center [665, 235] width 241 height 18
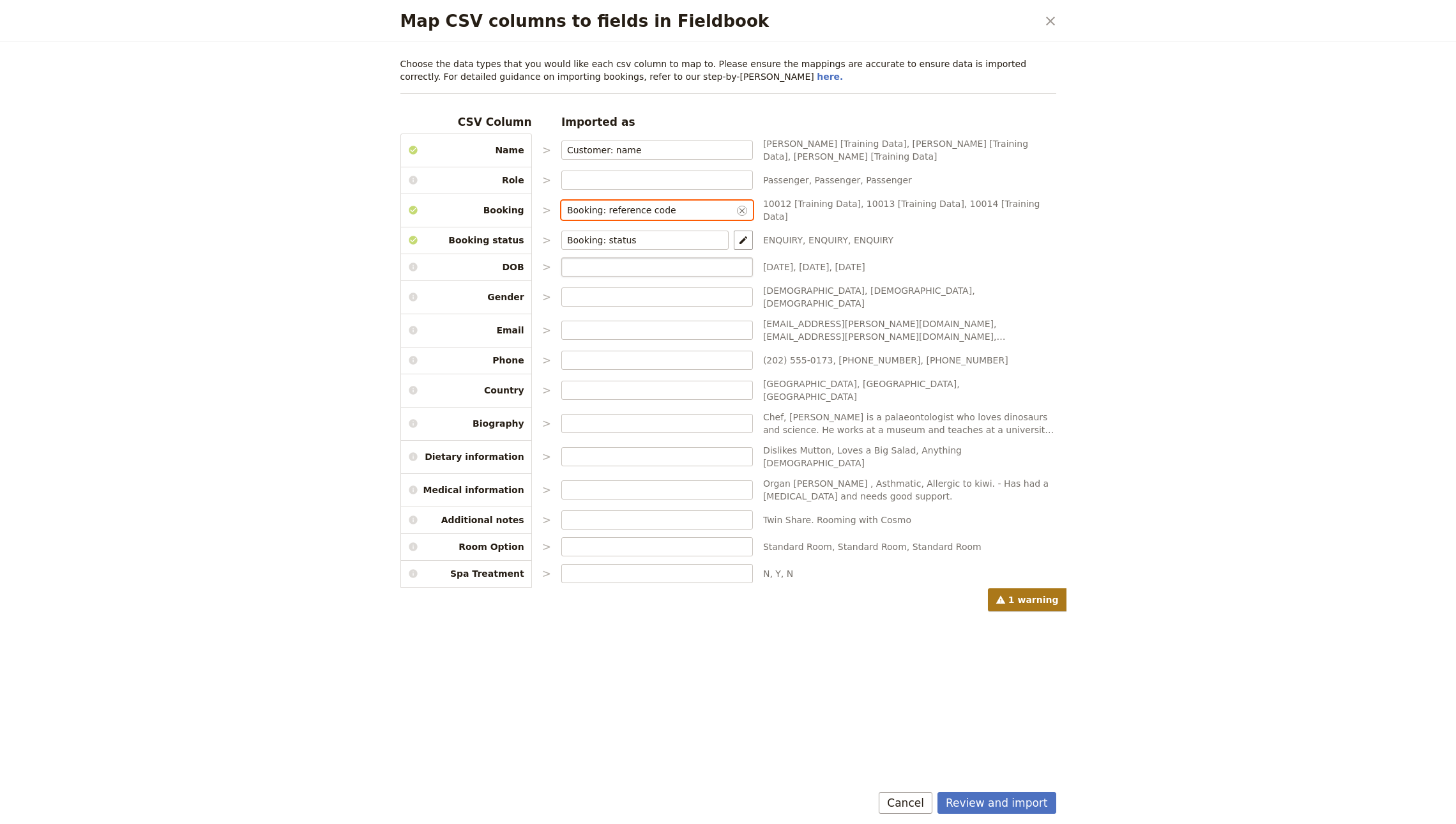
type input "Booking: reference code"
click at [601, 260] on input "Map CSV columns to fields in Fieldbook" at bounding box center [657, 267] width 180 height 13
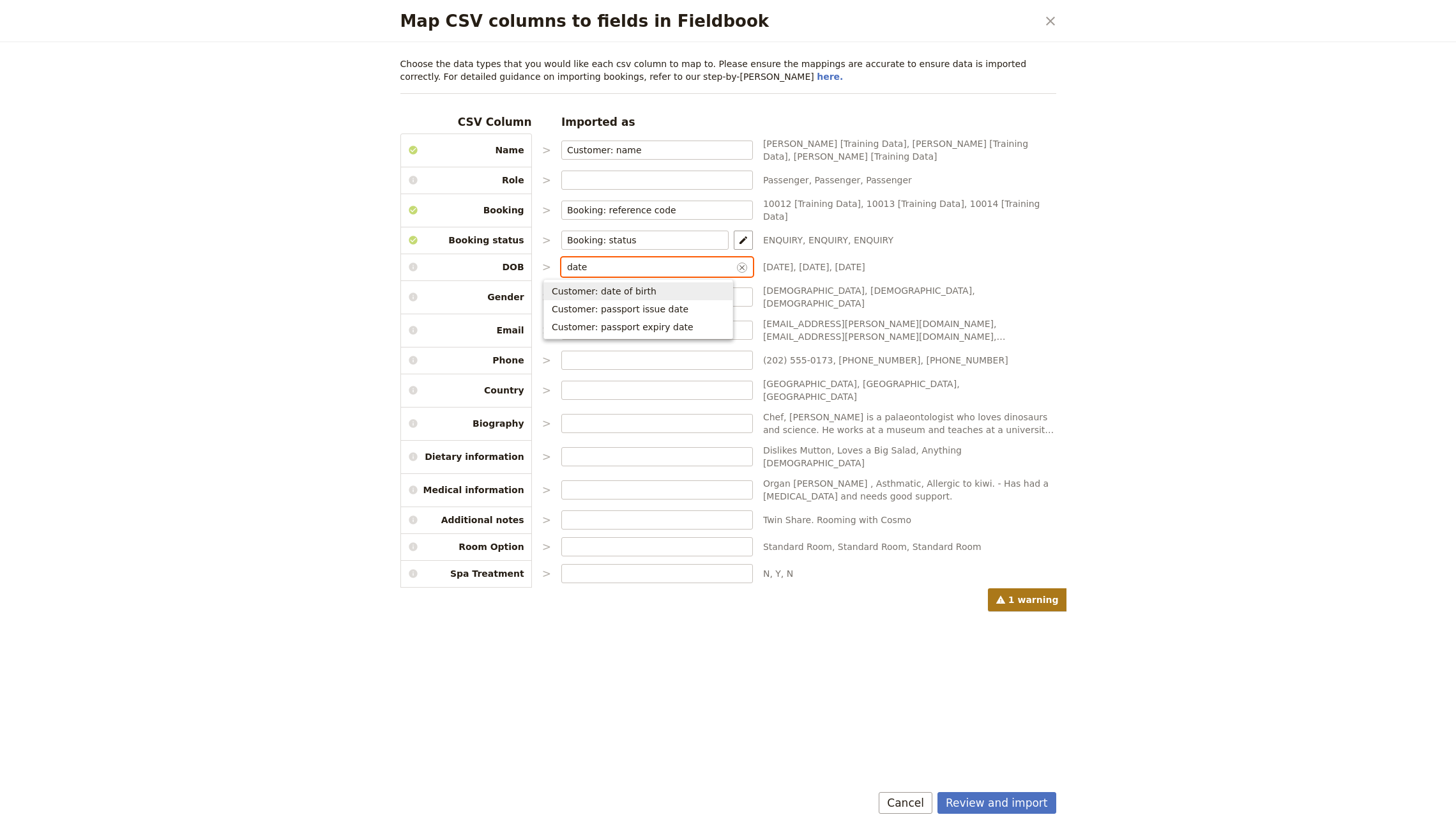
click at [624, 286] on span "Customer: date of birth" at bounding box center [603, 291] width 105 height 13
type input "Customer: date of birth"
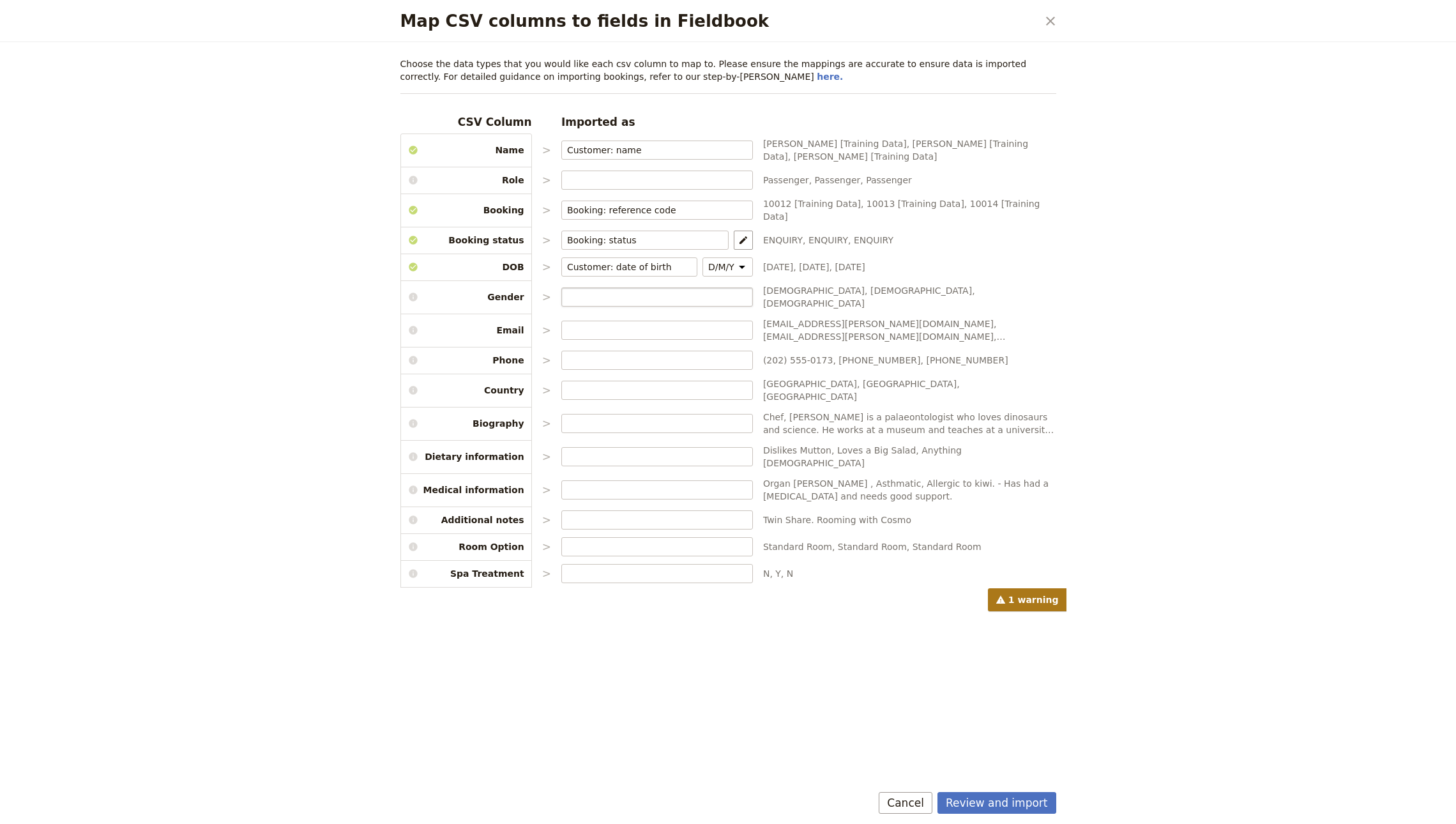
click at [587, 297] on label "Map CSV columns to fields in Fieldbook" at bounding box center [657, 297] width 192 height 19
click at [587, 297] on input "Map CSV columns to fields in Fieldbook" at bounding box center [657, 297] width 180 height 13
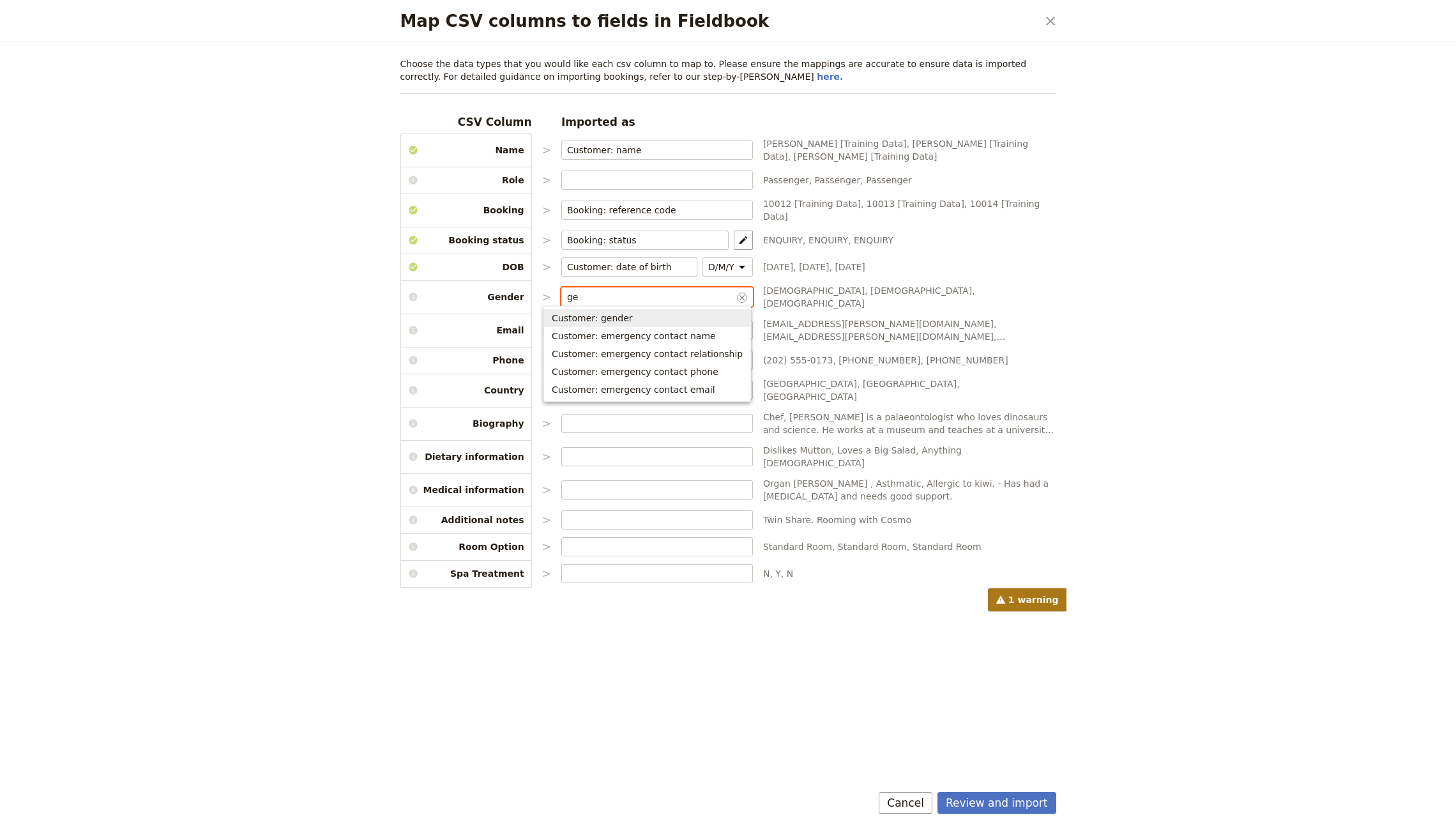
type input "g"
drag, startPoint x: 610, startPoint y: 322, endPoint x: 624, endPoint y: 322, distance: 14.0
click at [610, 322] on span "Customer: gender" at bounding box center [591, 318] width 81 height 13
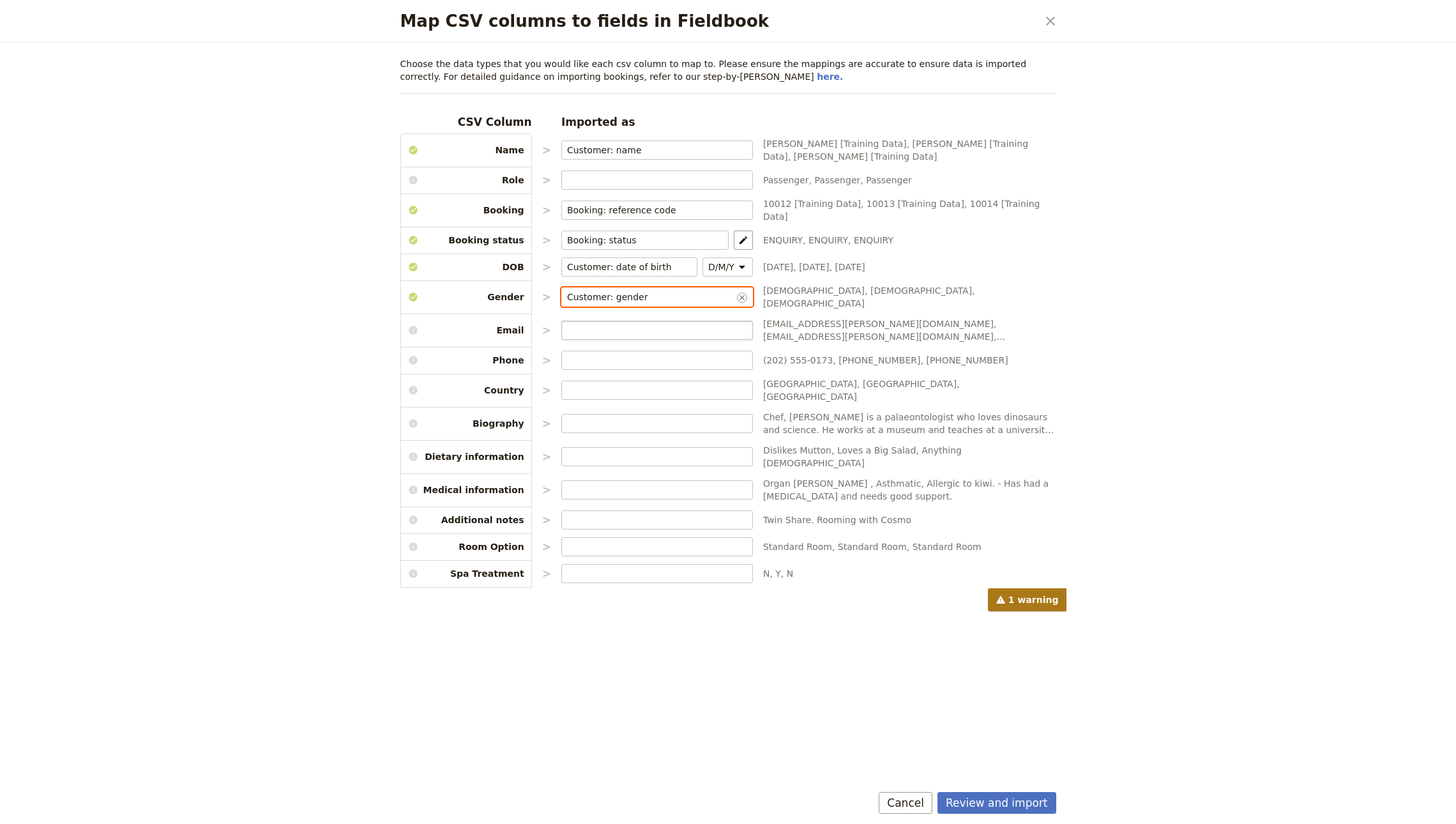
type input "Customer: gender"
click at [626, 323] on input "Map CSV columns to fields in Fieldbook" at bounding box center [657, 330] width 180 height 13
type input "Customer: email"
click at [635, 354] on input "Map CSV columns to fields in Fieldbook" at bounding box center [657, 361] width 180 height 13
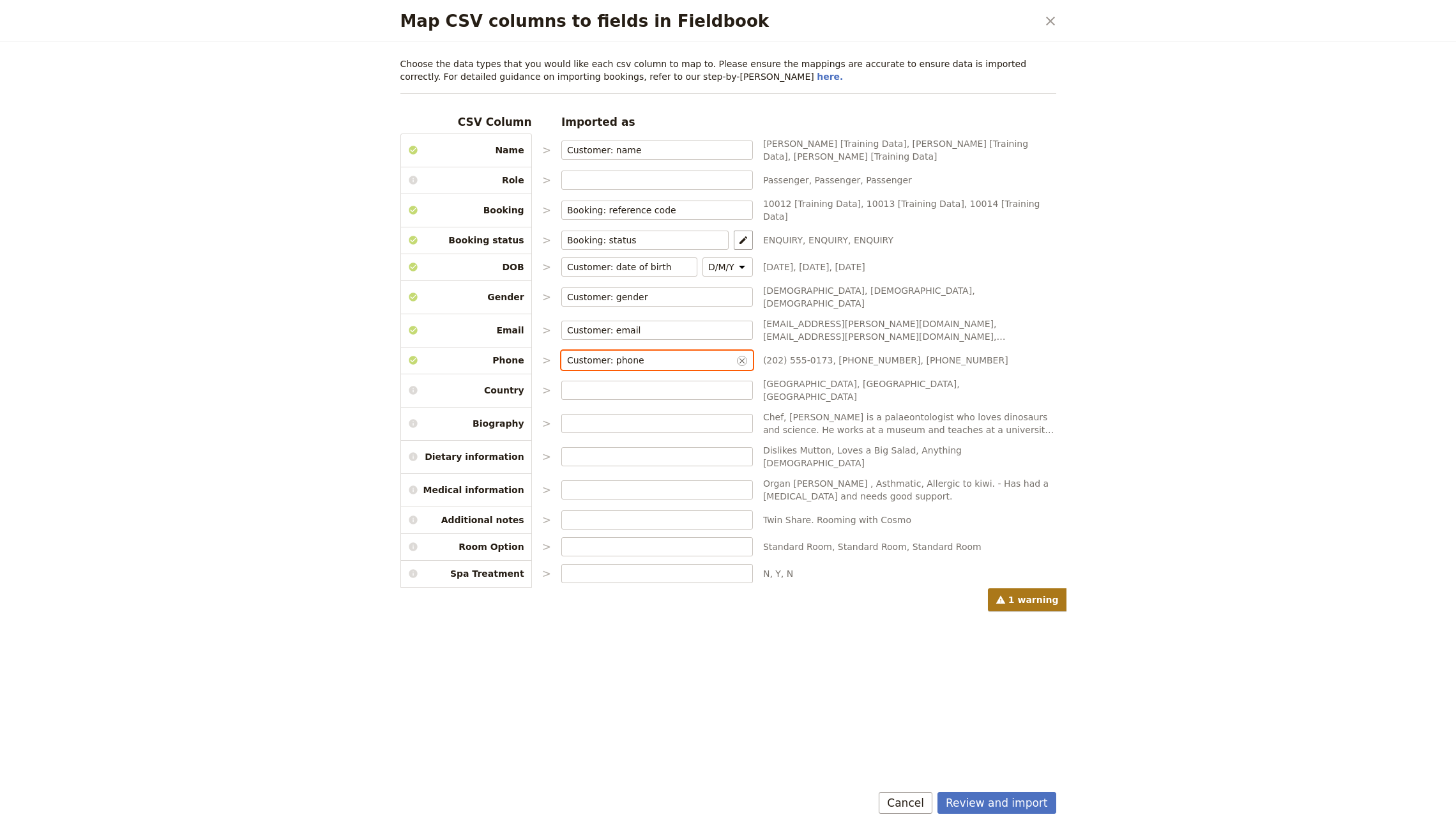
type input "Customer: phone"
type input "Customer: country"
click at [715, 417] on input "Map CSV columns to fields in Fieldbook" at bounding box center [657, 424] width 180 height 13
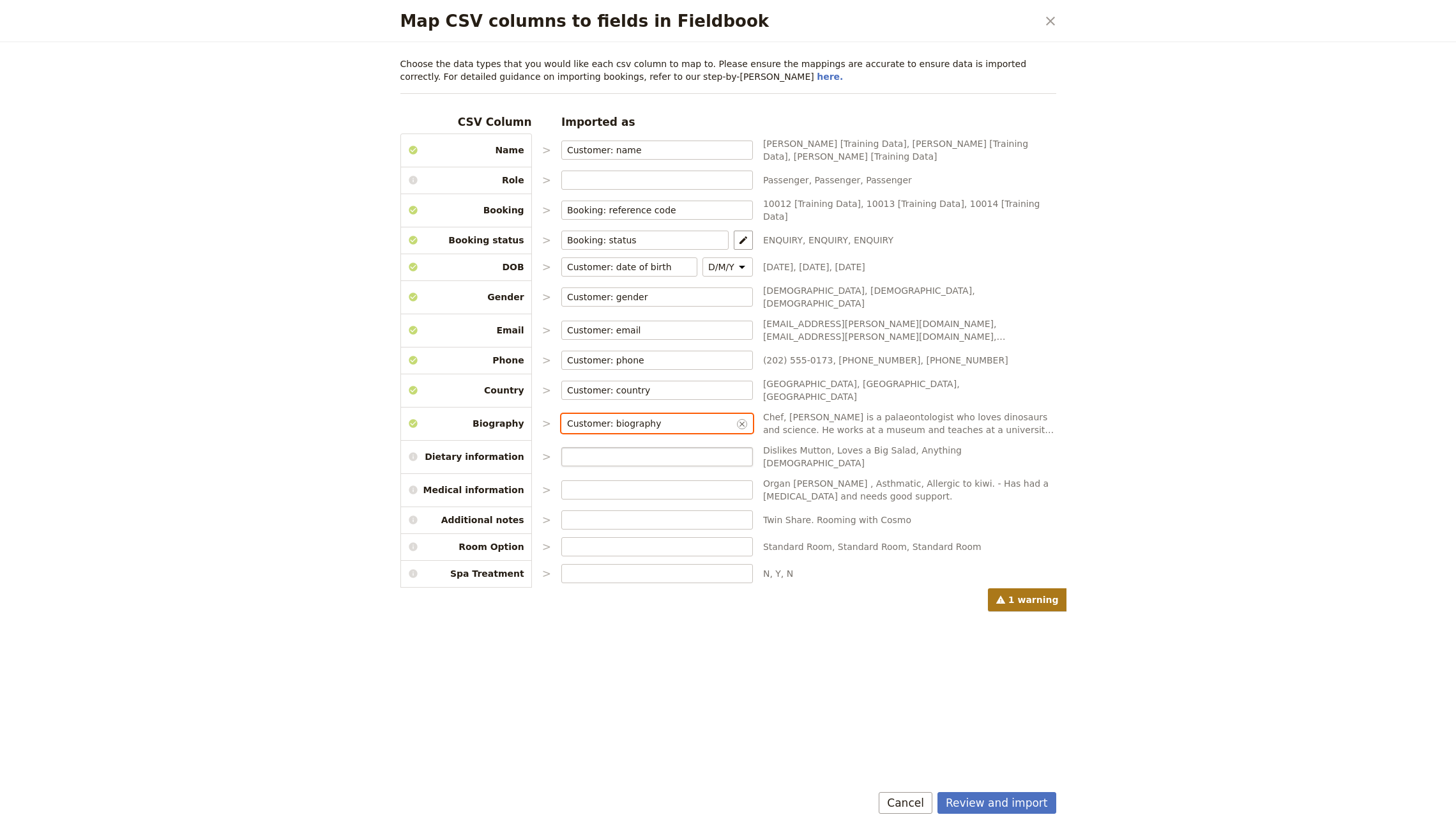
type input "Customer: biography"
click at [698, 450] on input "Map CSV columns to fields in Fieldbook" at bounding box center [657, 457] width 180 height 13
type input "Customer: dietary information"
click at [690, 483] on input "Map CSV columns to fields in Fieldbook" at bounding box center [657, 489] width 180 height 13
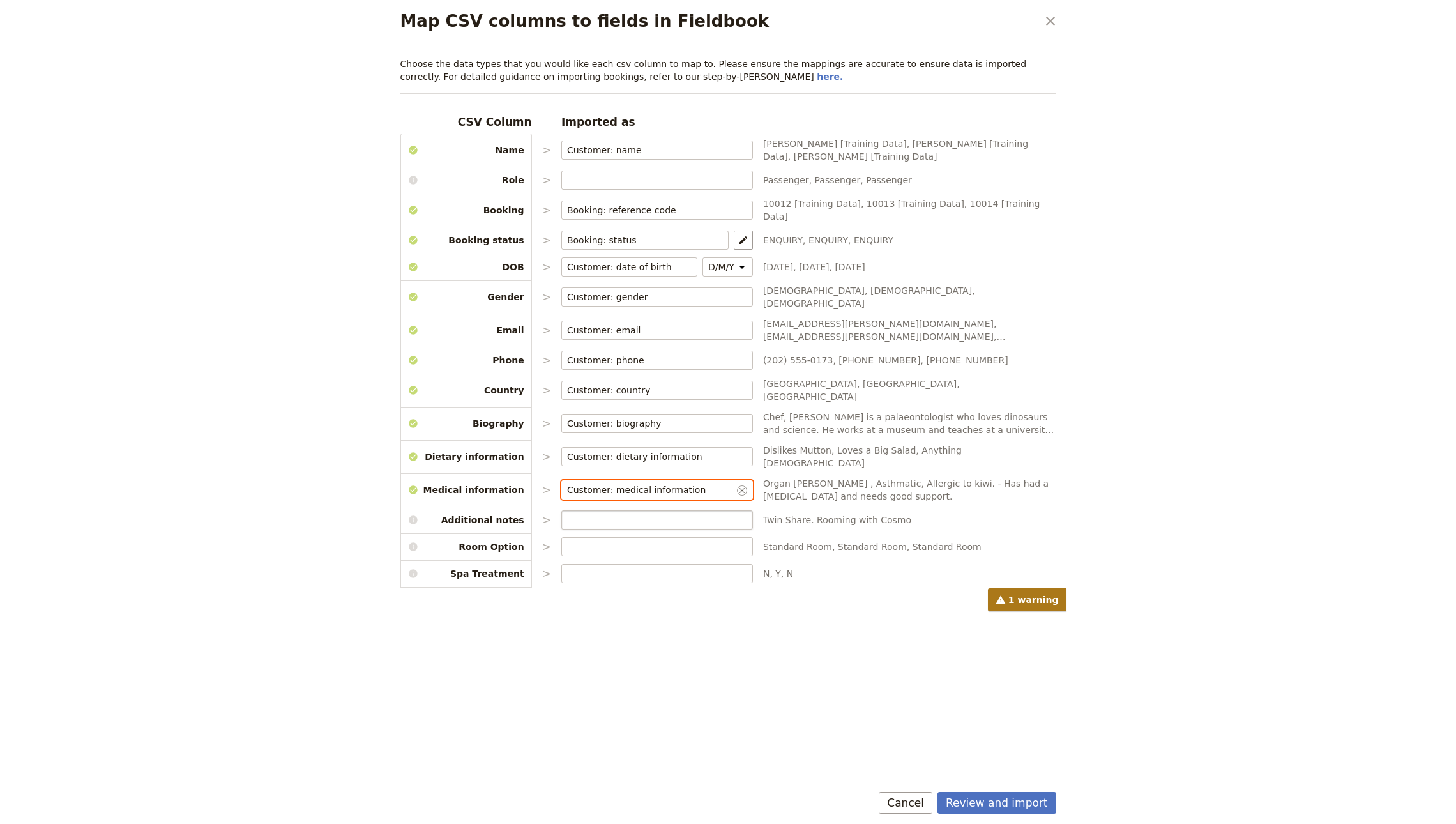
type input "Customer: medical information"
click at [677, 513] on input "Map CSV columns to fields in Fieldbook" at bounding box center [657, 520] width 180 height 13
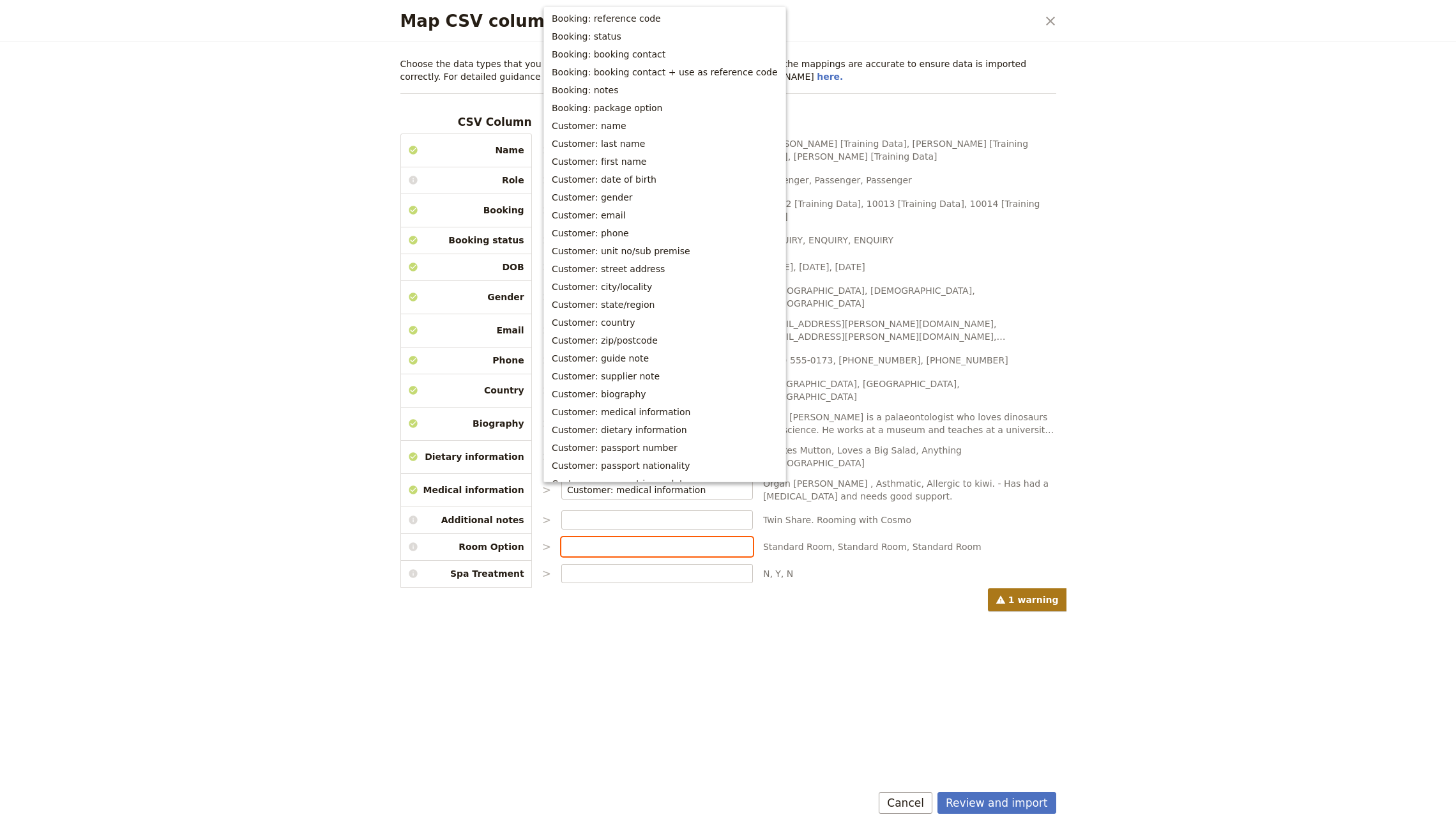
click at [585, 540] on input "Map CSV columns to fields in Fieldbook" at bounding box center [657, 547] width 180 height 13
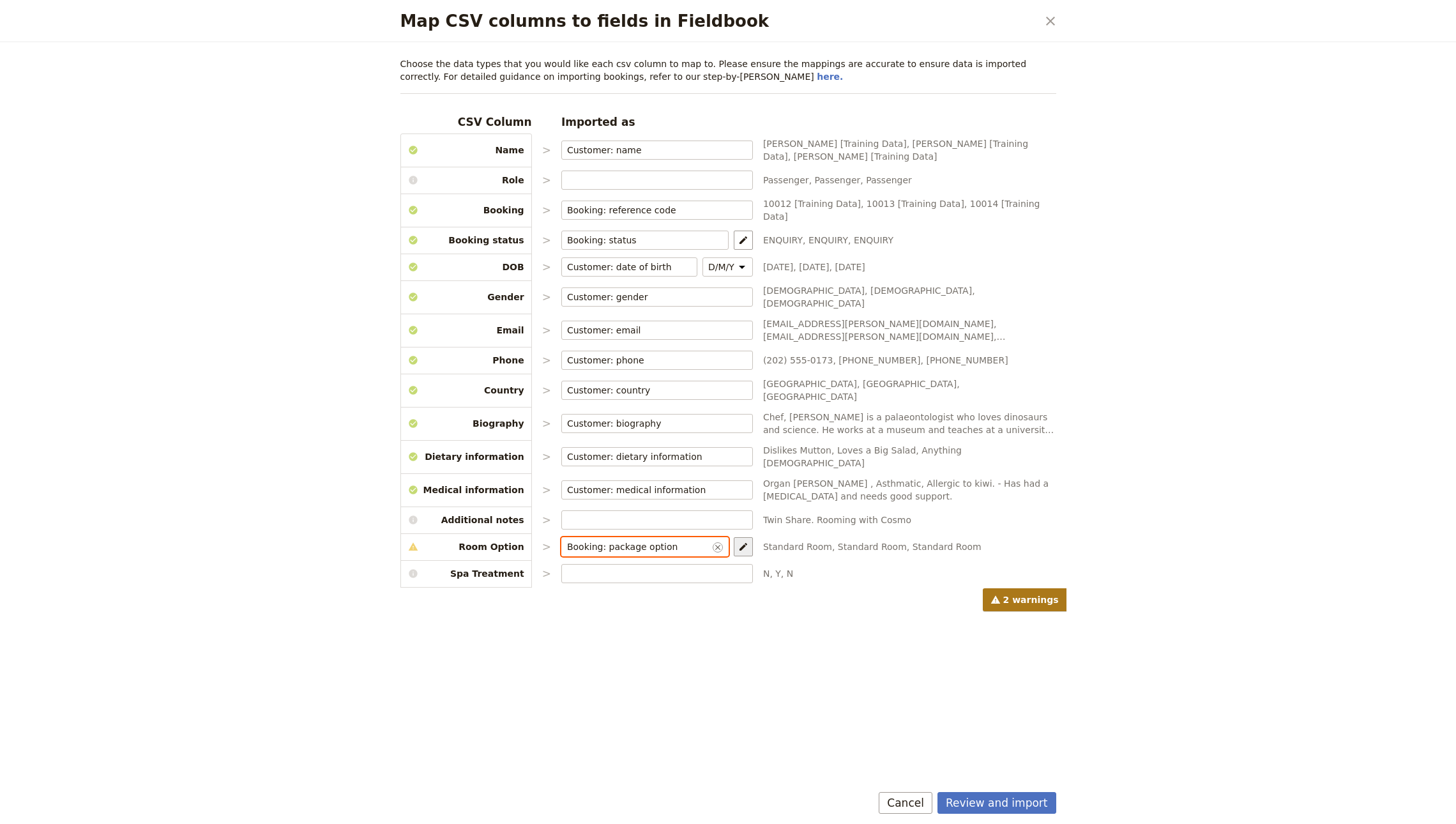
type input "Booking: package option"
click at [738, 541] on icon "Map package options" at bounding box center [742, 546] width 10 height 10
click at [837, 532] on select "Room Option: Standard Room Room Option: Premium Room Spa Treatment" at bounding box center [900, 525] width 128 height 14
select select "68bead56cfc485b178c714f4"
click at [836, 518] on select "Room Option: Standard Room Room Option: Premium Room Spa Treatment" at bounding box center [900, 530] width 128 height 24
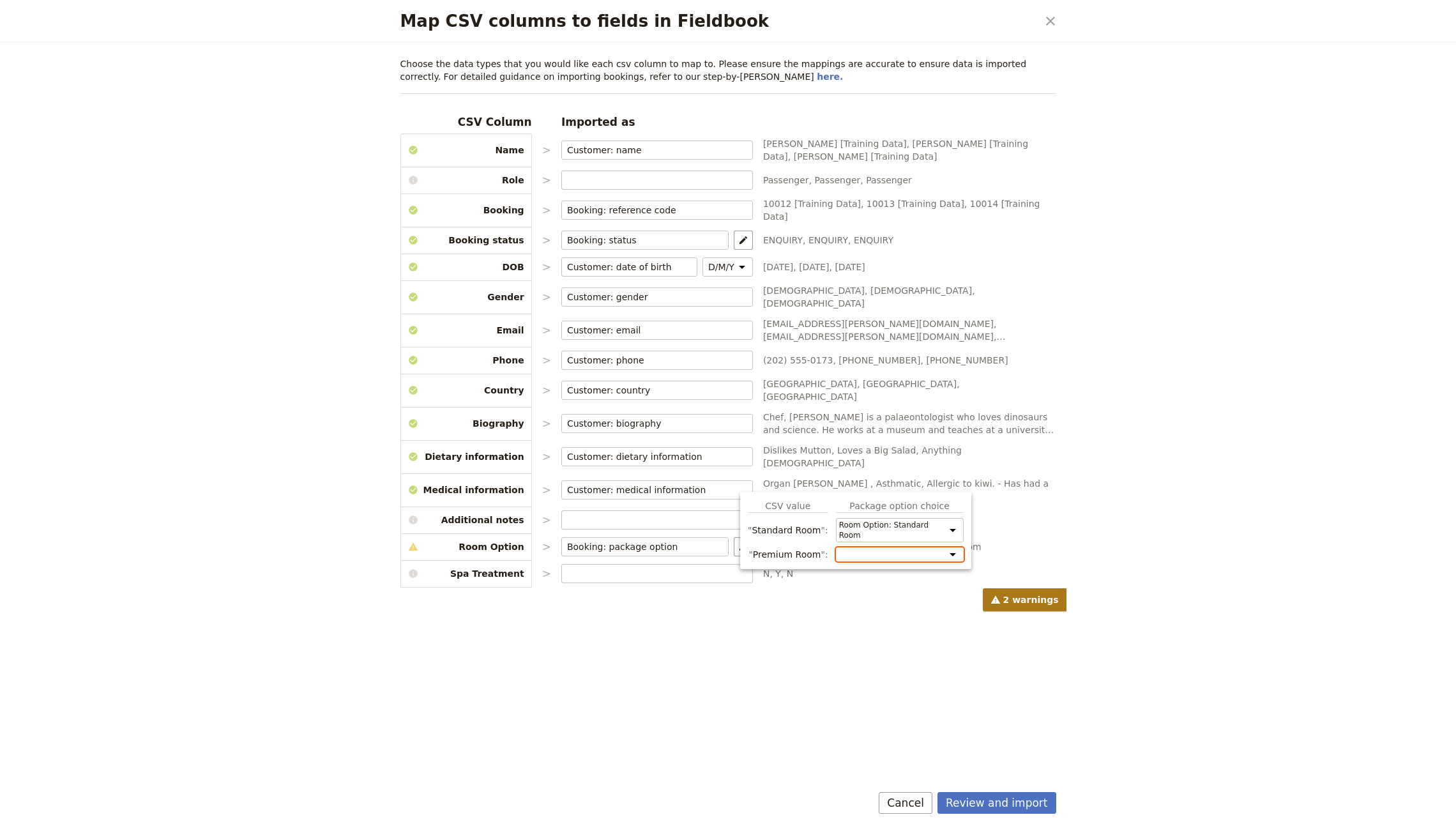
click at [869, 549] on select "Room Option: Standard Room Room Option: Premium Room Spa Treatment" at bounding box center [900, 553] width 128 height 14
select select "68bead56cfc485b178c714f5"
click at [836, 548] on select "Room Option: Standard Room Room Option: Premium Room Spa Treatment" at bounding box center [900, 559] width 128 height 24
click at [626, 567] on input "Map CSV columns to fields in Fieldbook" at bounding box center [657, 574] width 180 height 13
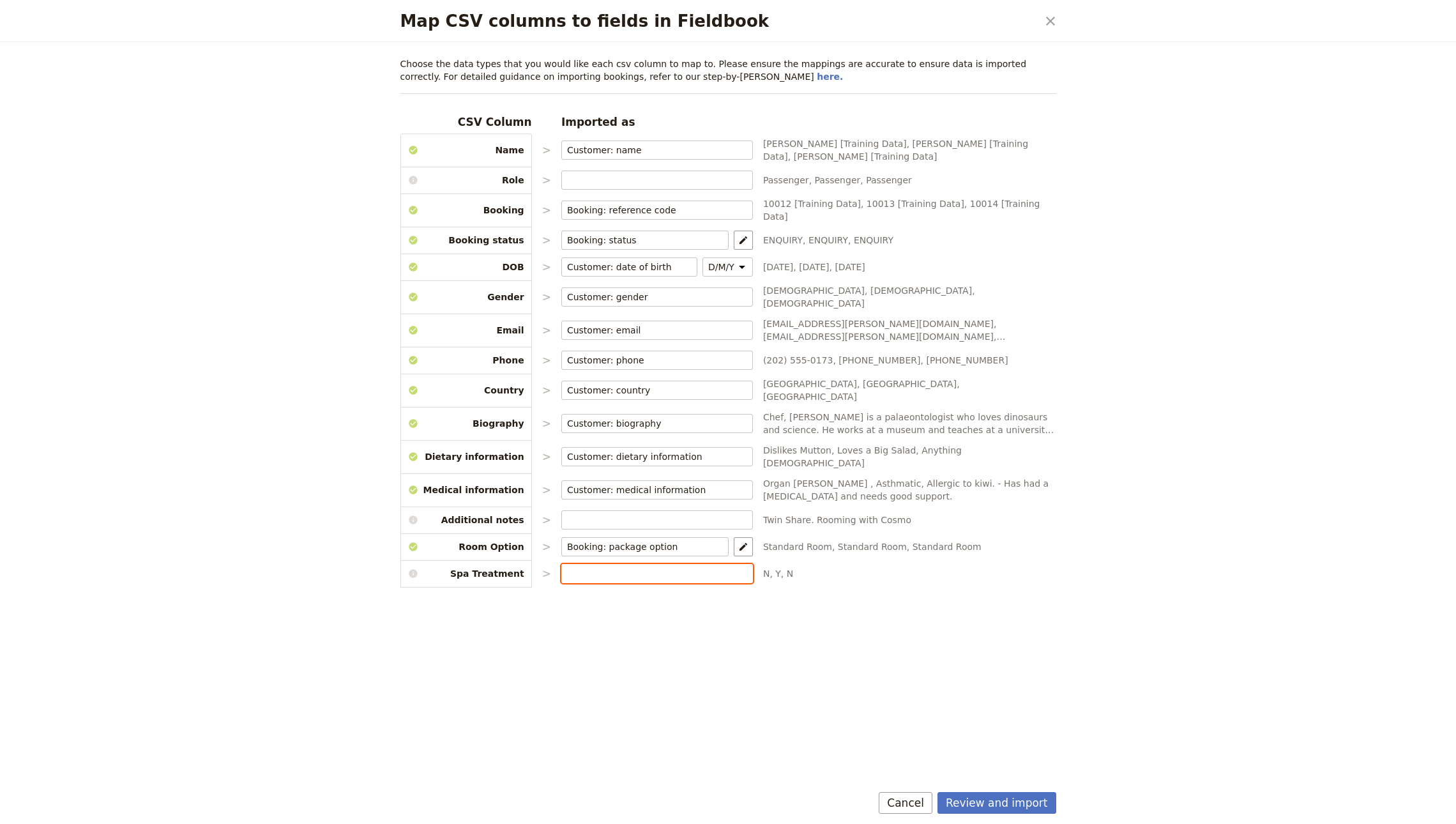
click at [602, 567] on input "Map CSV columns to fields in Fieldbook" at bounding box center [657, 574] width 180 height 13
type input "Booking: package option"
click at [733, 564] on button "​" at bounding box center [742, 573] width 19 height 19
click at [840, 564] on div "CSV value Package option choice N Room Option: Standard Room Room Option: Premi…" at bounding box center [838, 552] width 181 height 52
click at [841, 567] on select "Room Option: Standard Room Room Option: Premium Room Spa Treatment" at bounding box center [865, 571] width 128 height 14
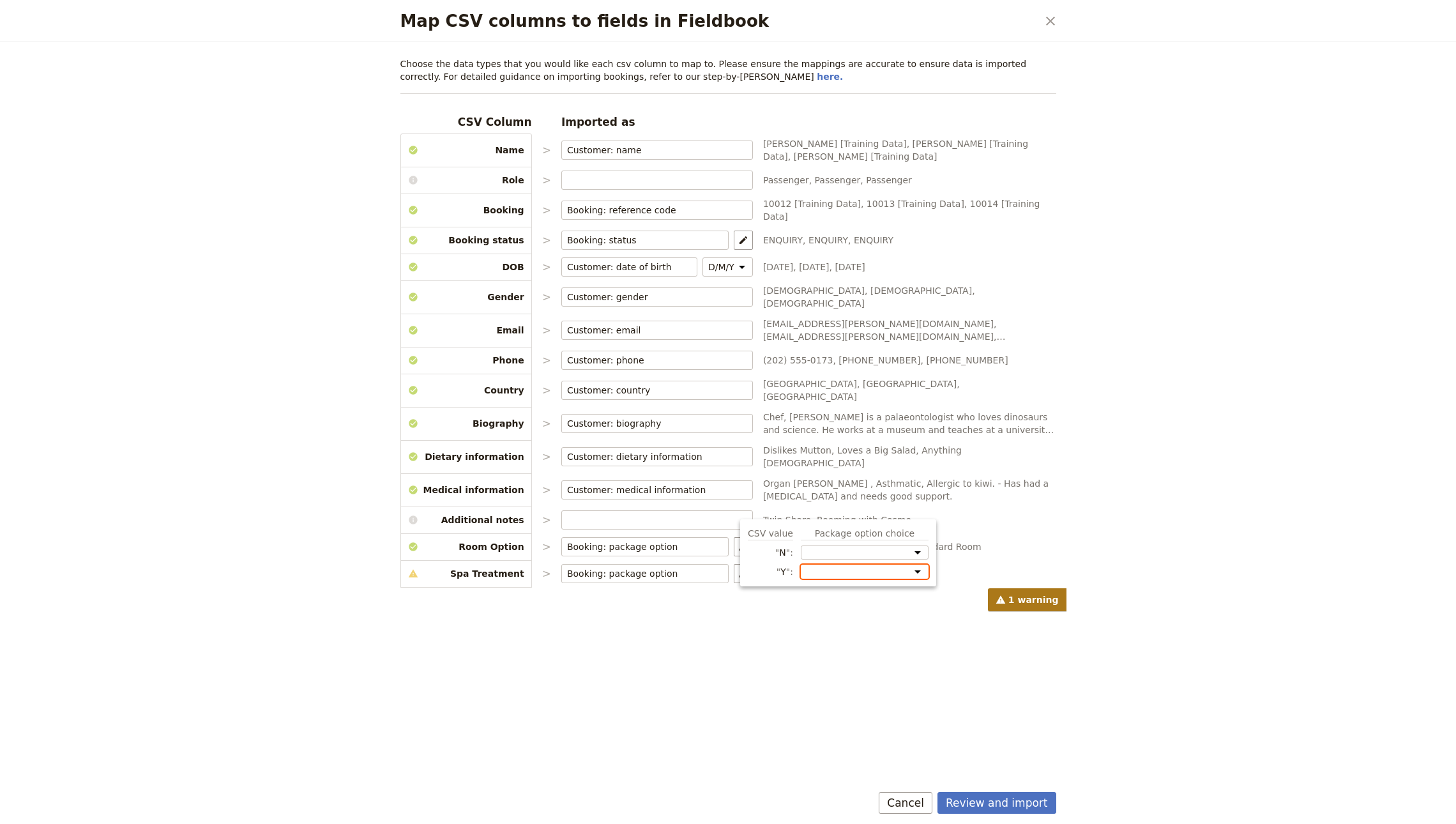
select select "68bead56cfc485b178c714f7"
click at [801, 565] on select "Room Option: Standard Room Room Option: Premium Room Spa Treatment" at bounding box center [865, 571] width 128 height 14
click at [310, 331] on div "Map CSV columns to fields in Fieldbook ​ Choose the data types that you would l…" at bounding box center [728, 412] width 1456 height 824
click at [985, 800] on button "Review and import" at bounding box center [996, 802] width 119 height 21
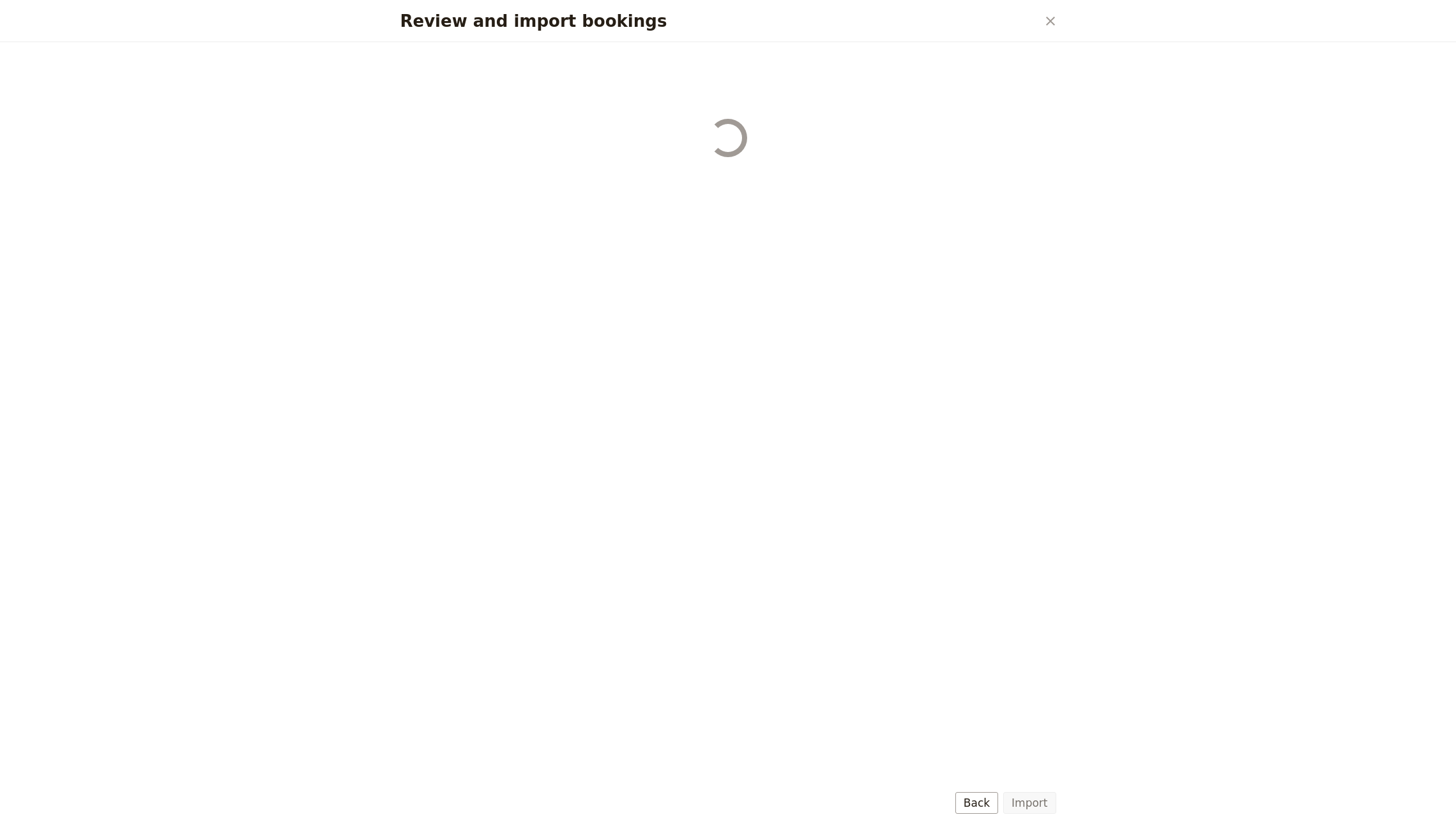
select select "68bead56cfc485b178c714f4"
select select "68b8aa4aeae79634fb6ea810"
select select "68bead56cfc485b178c714f4"
select select "68b8aa4aeae79634fb6ea811"
select select "68bead56cfc485b178c714f4"
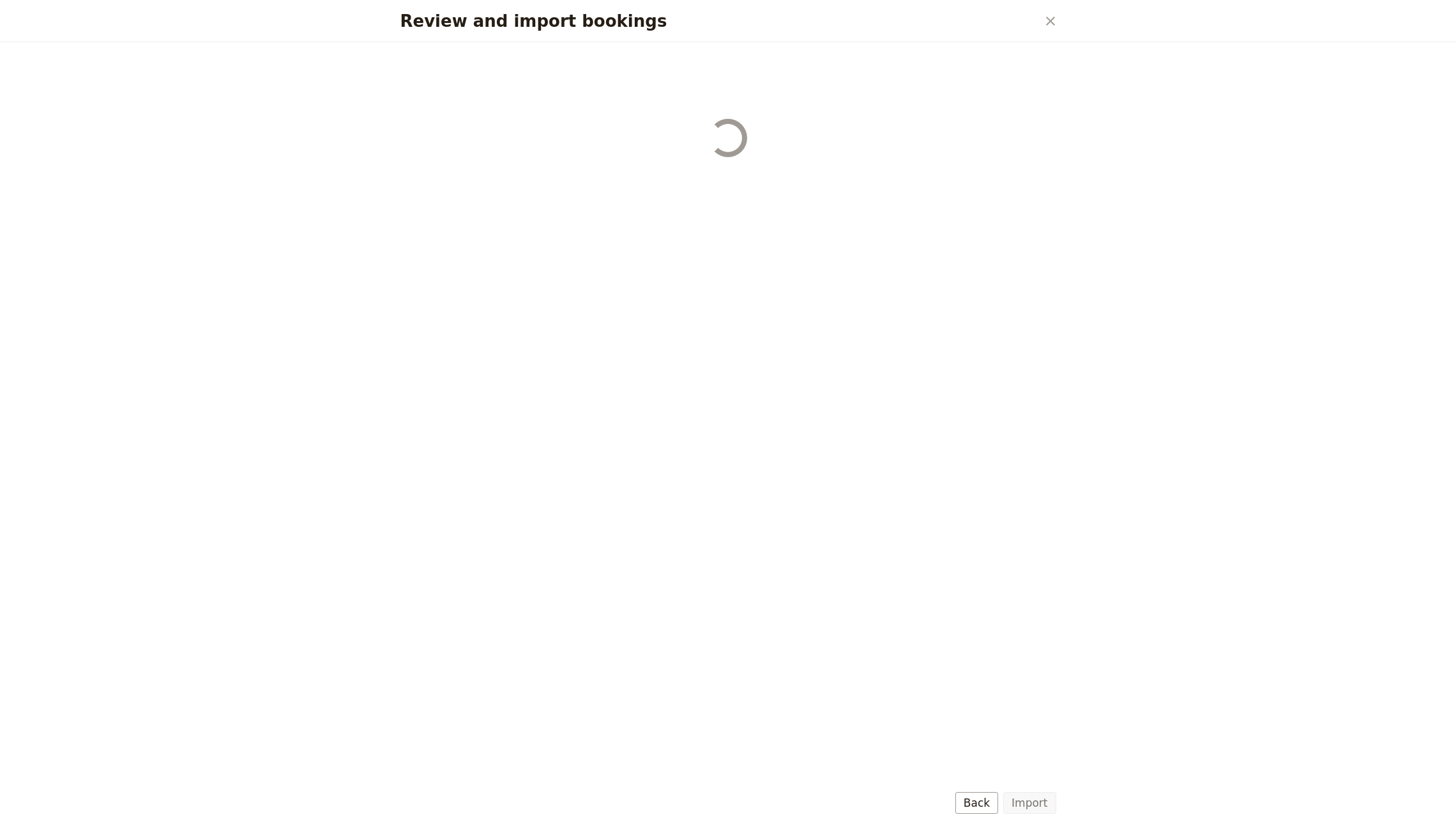
select select "68b8aa4aeae79634fb6ea812"
select select "68bead56cfc485b178c714f4"
select select "68b8aa4aeae79634fb6ea813"
select select "68bead56cfc485b178c714f4"
select select "68b8aa4aeae79634fb6ea814"
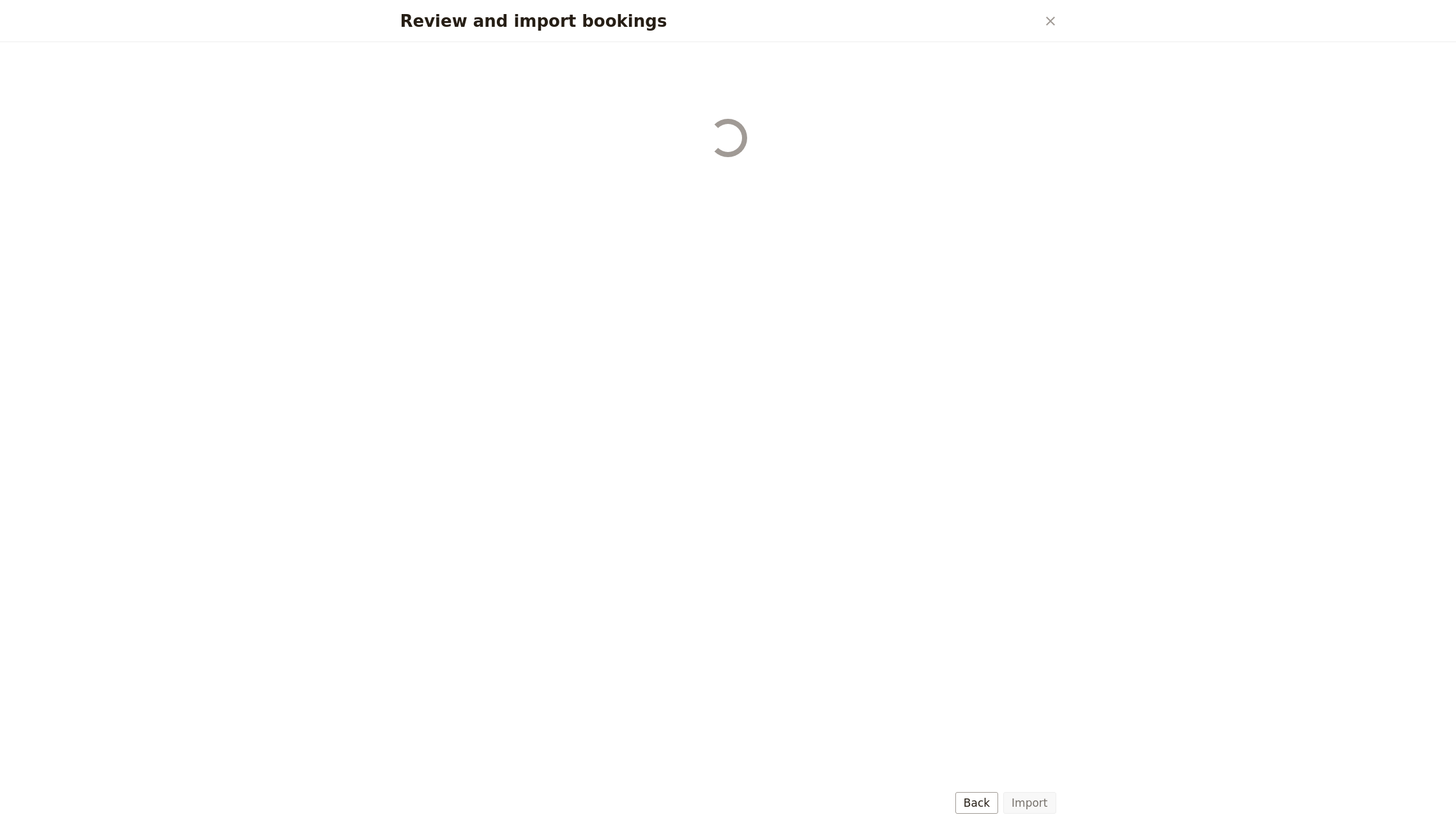
select select "68bead56cfc485b178c714f4"
select select "68b8aa4aeae79634fb6ea815"
select select "68bead56cfc485b178c714f4"
select select "68b8aa4aeae79634fb6ea816"
select select "68bead56cfc485b178c714f4"
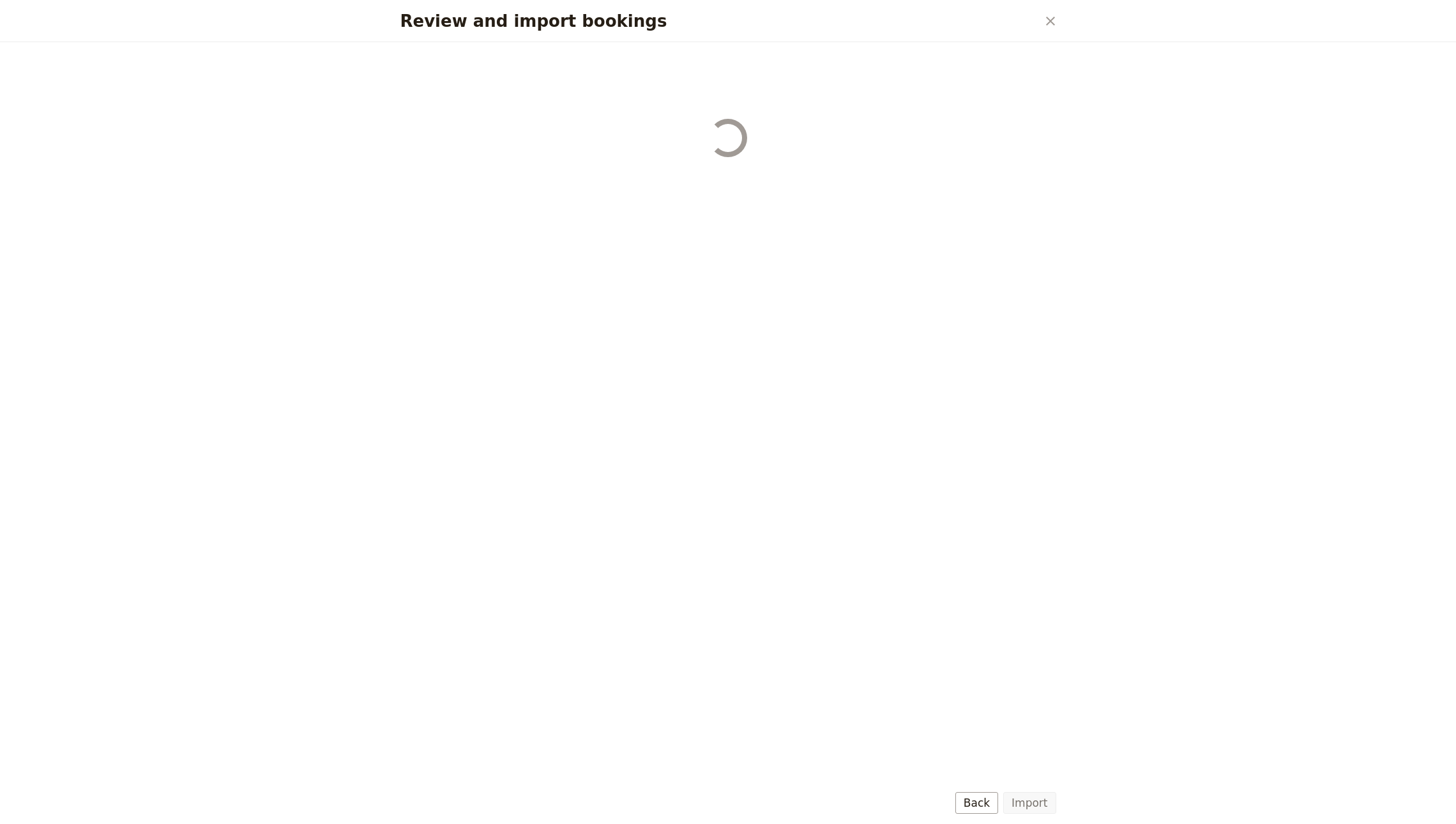
select select "68b8aa4aeae79634fb6ea817"
select select "68bead56cfc485b178c714f4"
select select "68b8aa4aeae79634fb6ea818"
select select "68bead56cfc485b178c714f5"
select select "68b8aa4aeae79634fb6ea819"
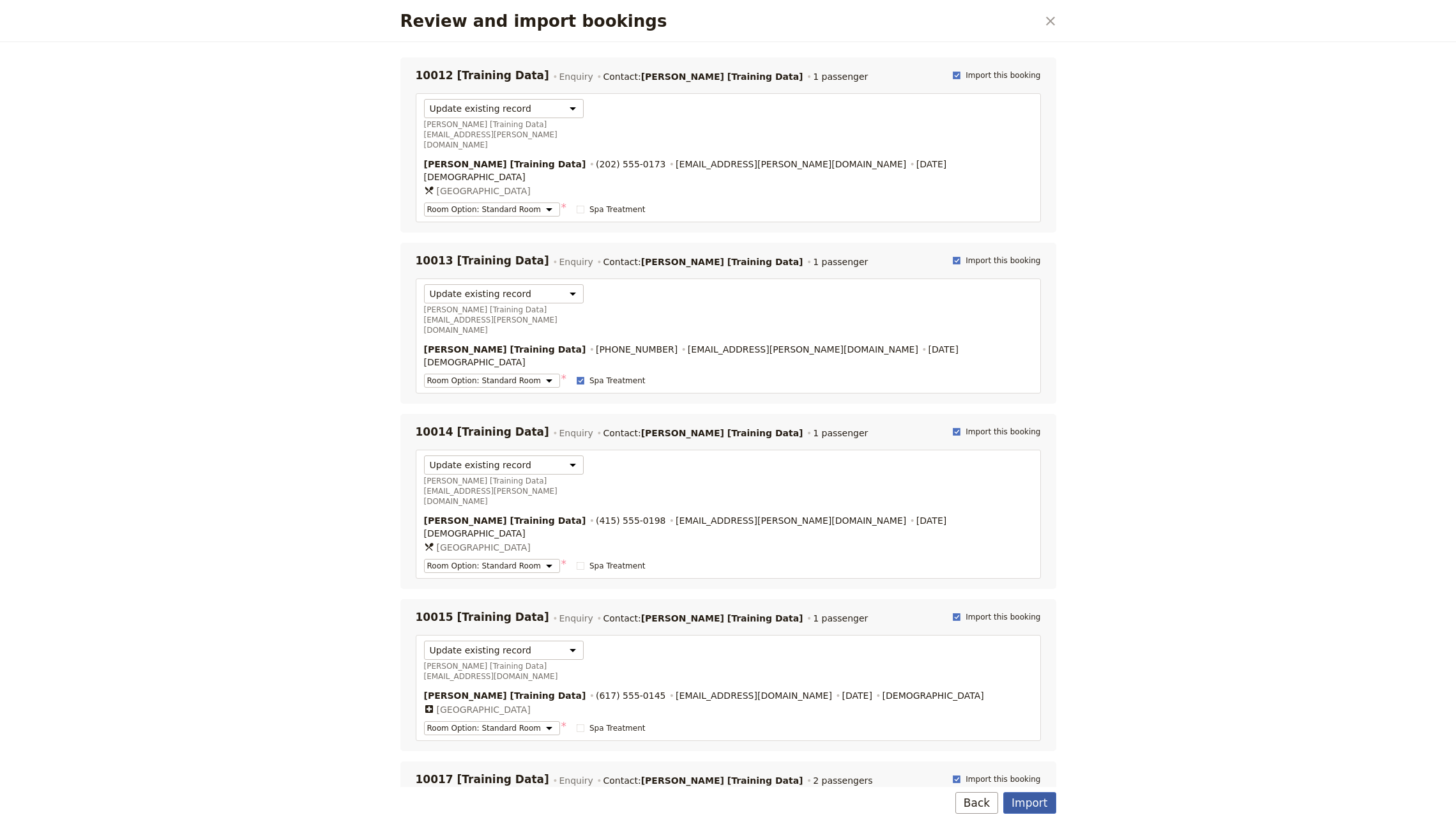
click at [1021, 805] on button "Import" at bounding box center [1029, 802] width 52 height 21
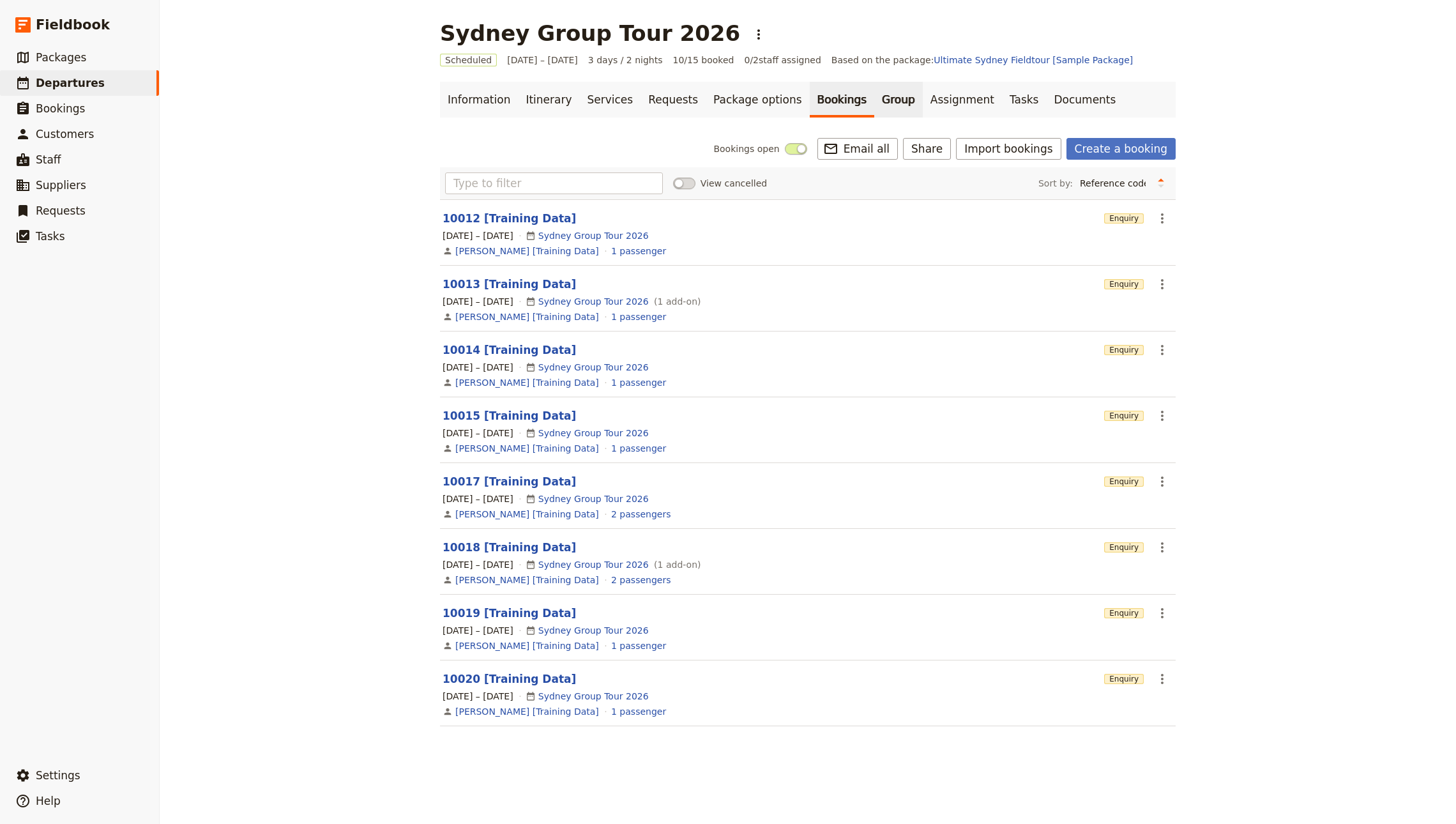
click at [874, 94] on link "Group" at bounding box center [898, 99] width 48 height 36
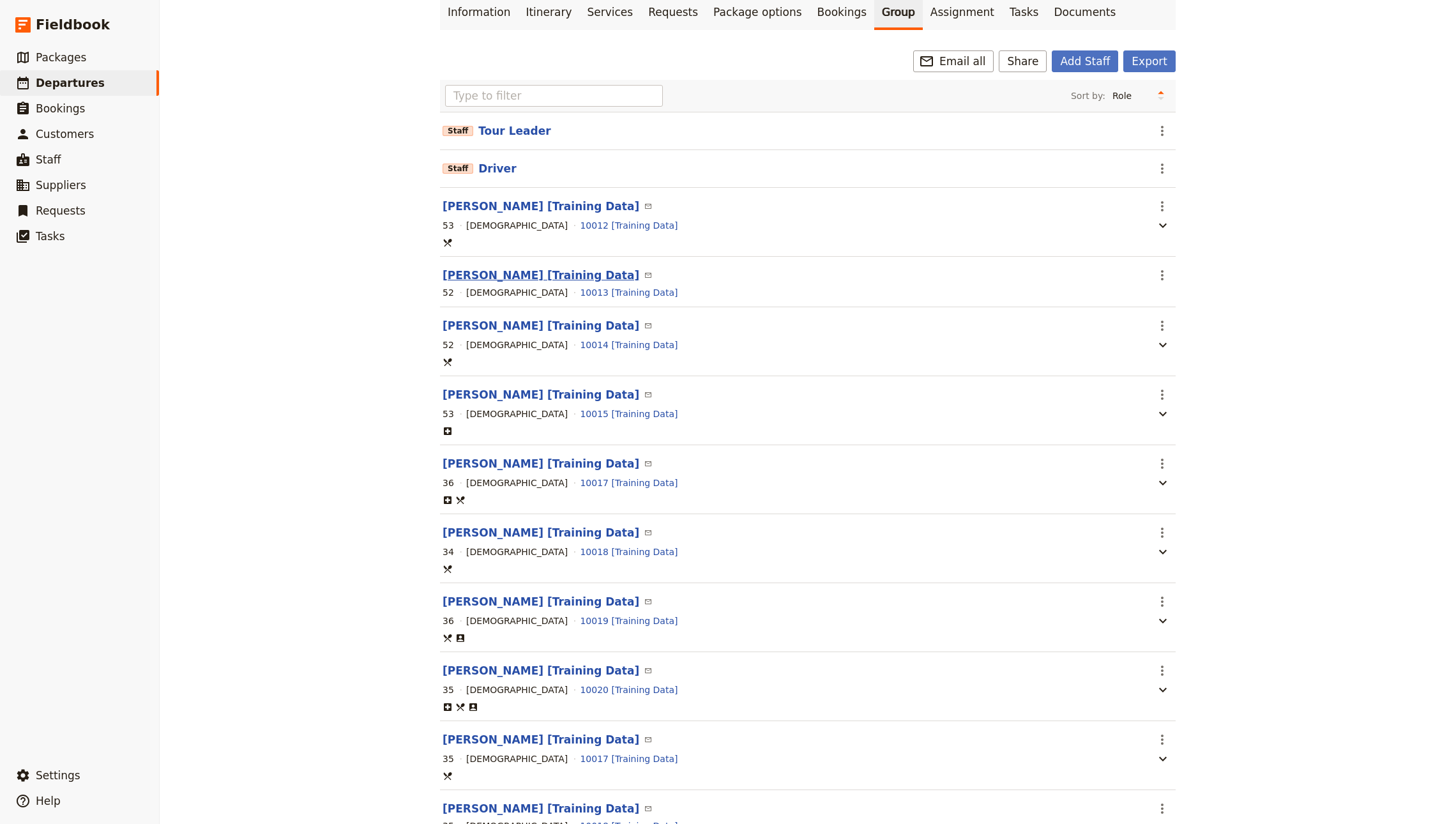
scroll to position [92, 0]
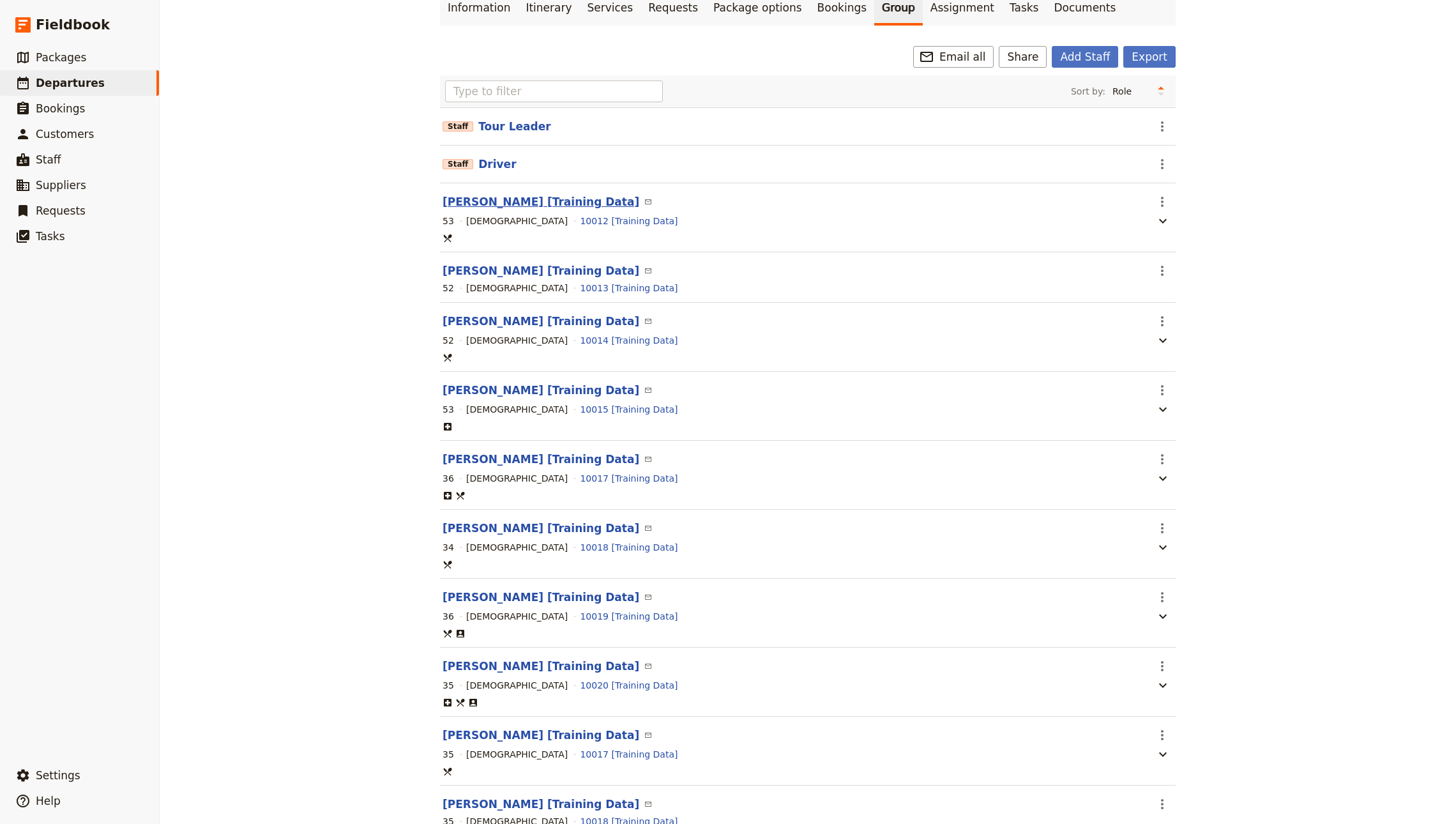
click at [533, 207] on button "Jerry Seinfeld [Training Data]" at bounding box center [540, 201] width 196 height 16
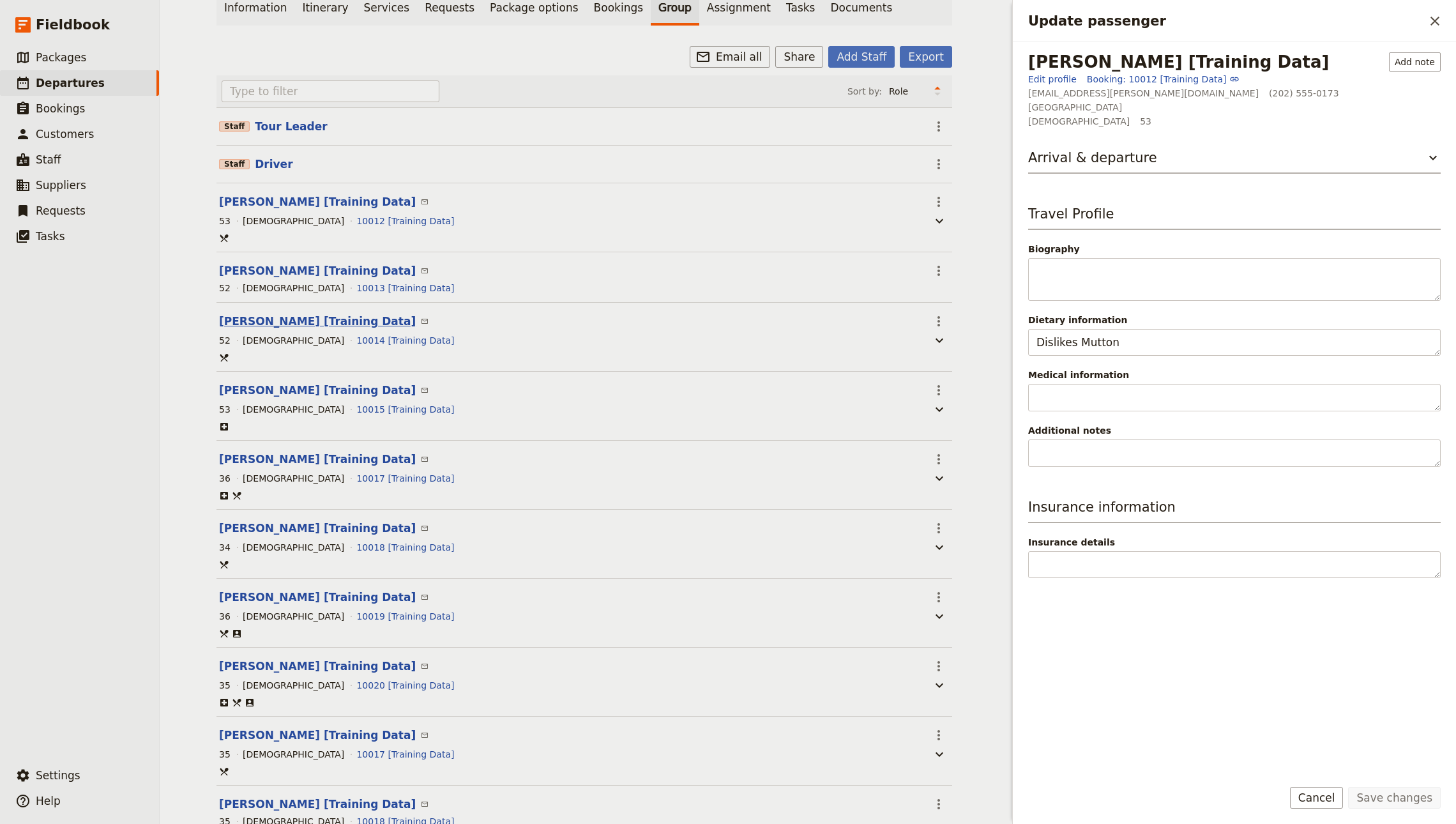
click at [324, 323] on button "Elaine Benes [Training Data]" at bounding box center [317, 321] width 196 height 16
click at [304, 398] on button "Cosmo Kramer [Training Data]" at bounding box center [317, 390] width 196 height 16
click at [1429, 13] on icon "Close drawer" at bounding box center [1435, 20] width 16 height 16
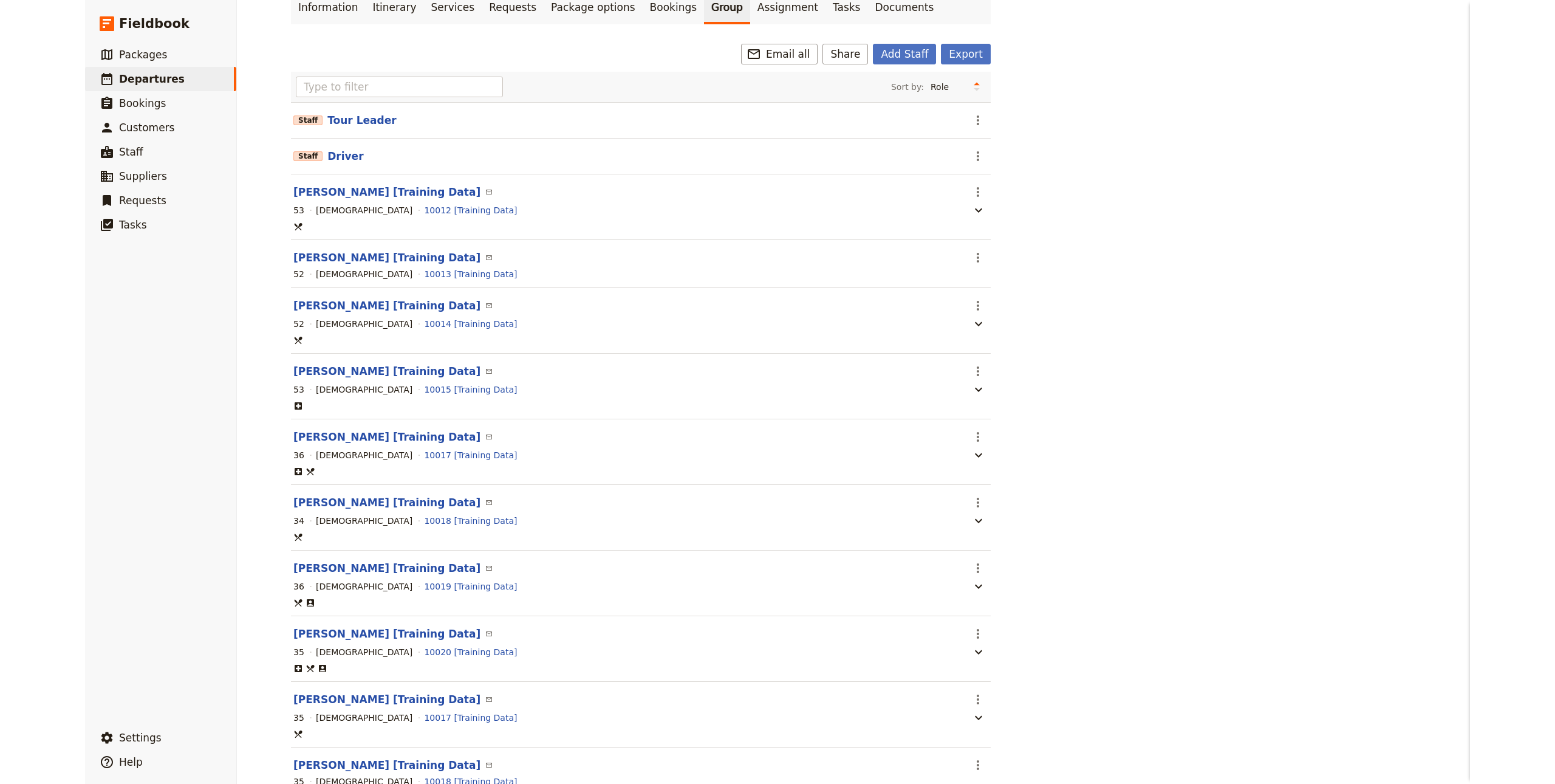
scroll to position [0, 0]
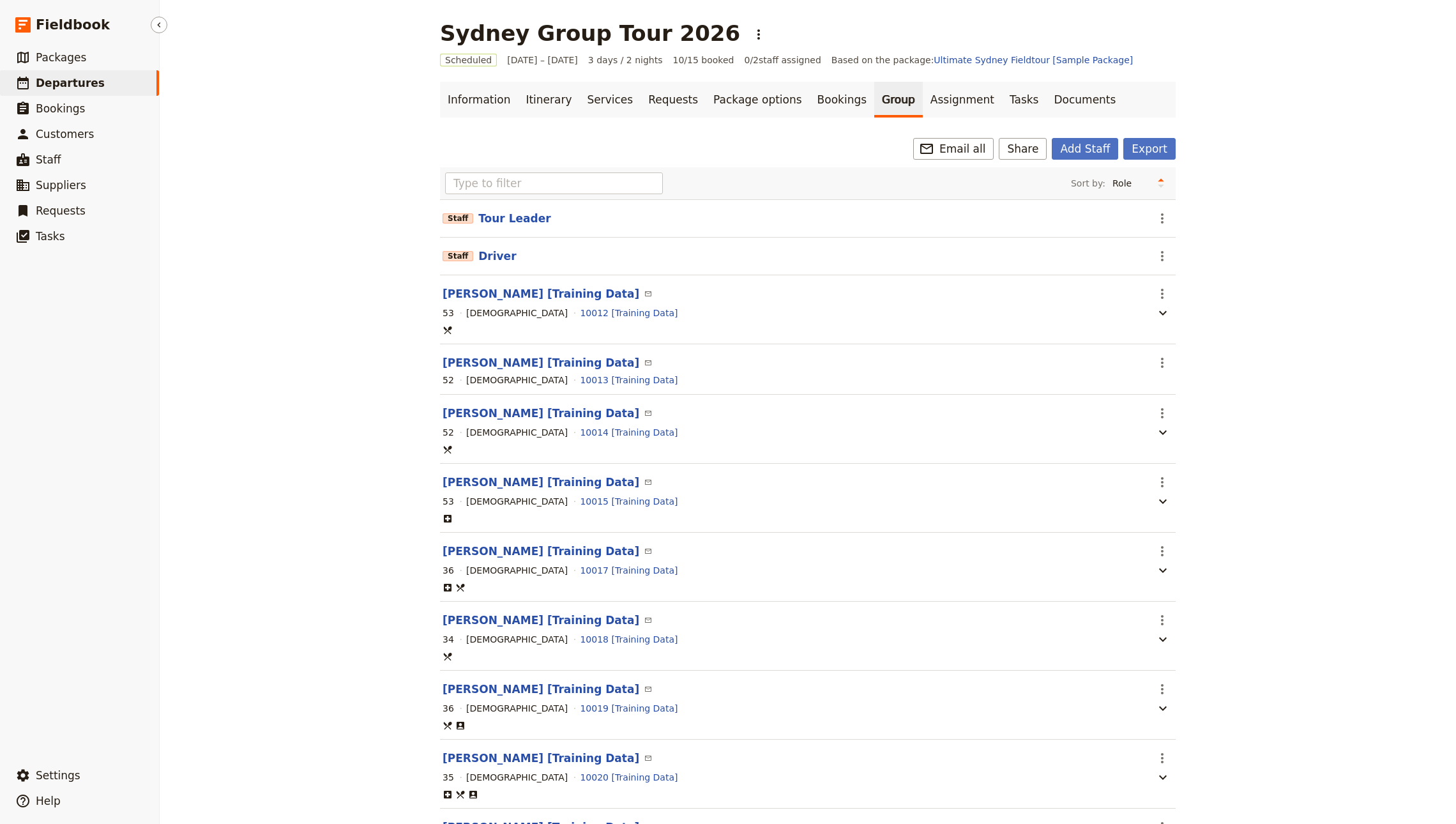
click at [108, 77] on link "​ Departures" at bounding box center [80, 83] width 159 height 26
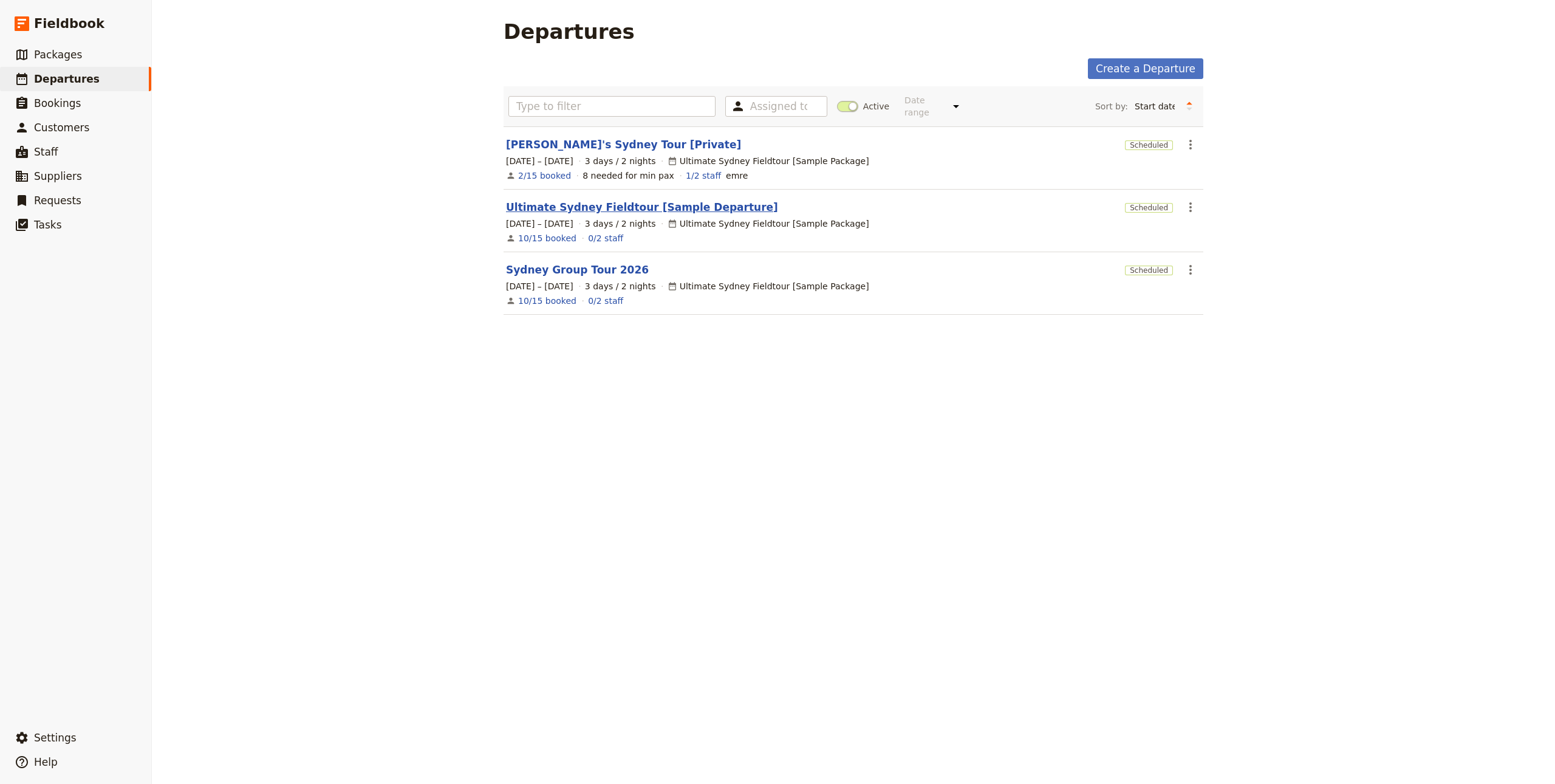
click at [632, 200] on link "Ultimate Sydney Fieldtour [Sample Departure]" at bounding box center [642, 207] width 273 height 15
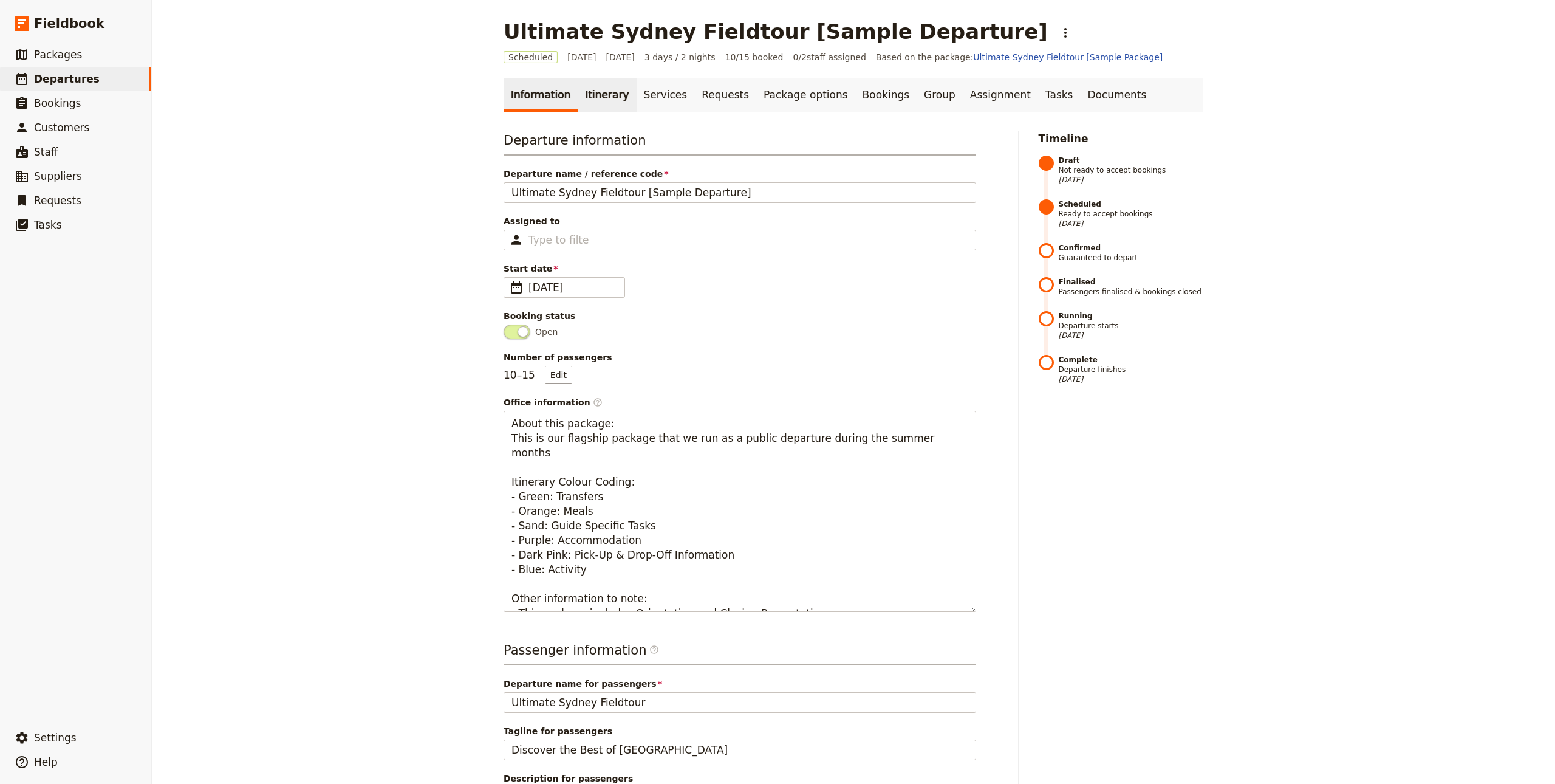
click at [595, 105] on link "Itinerary" at bounding box center [607, 94] width 58 height 34
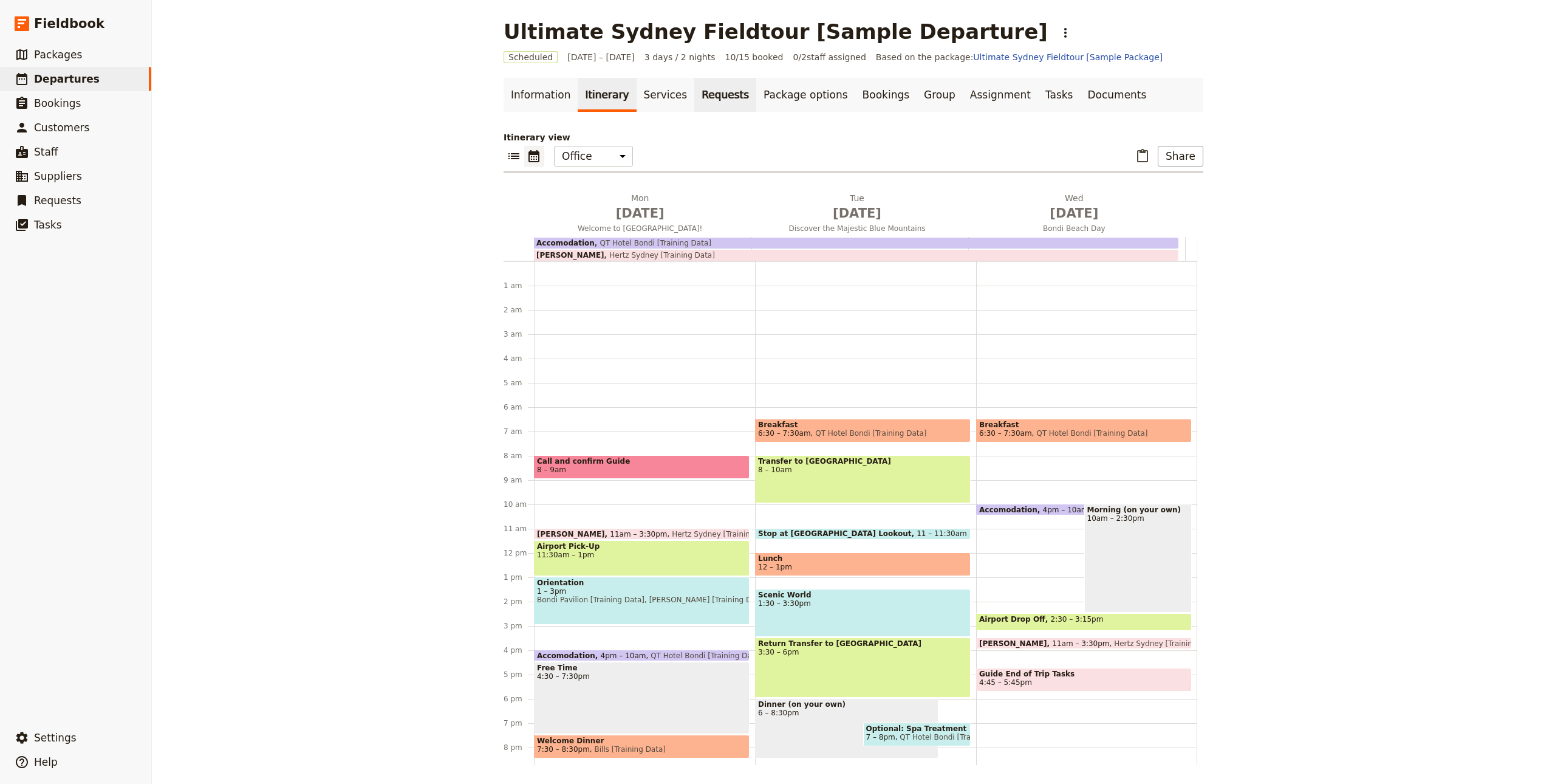
scroll to position [79, 0]
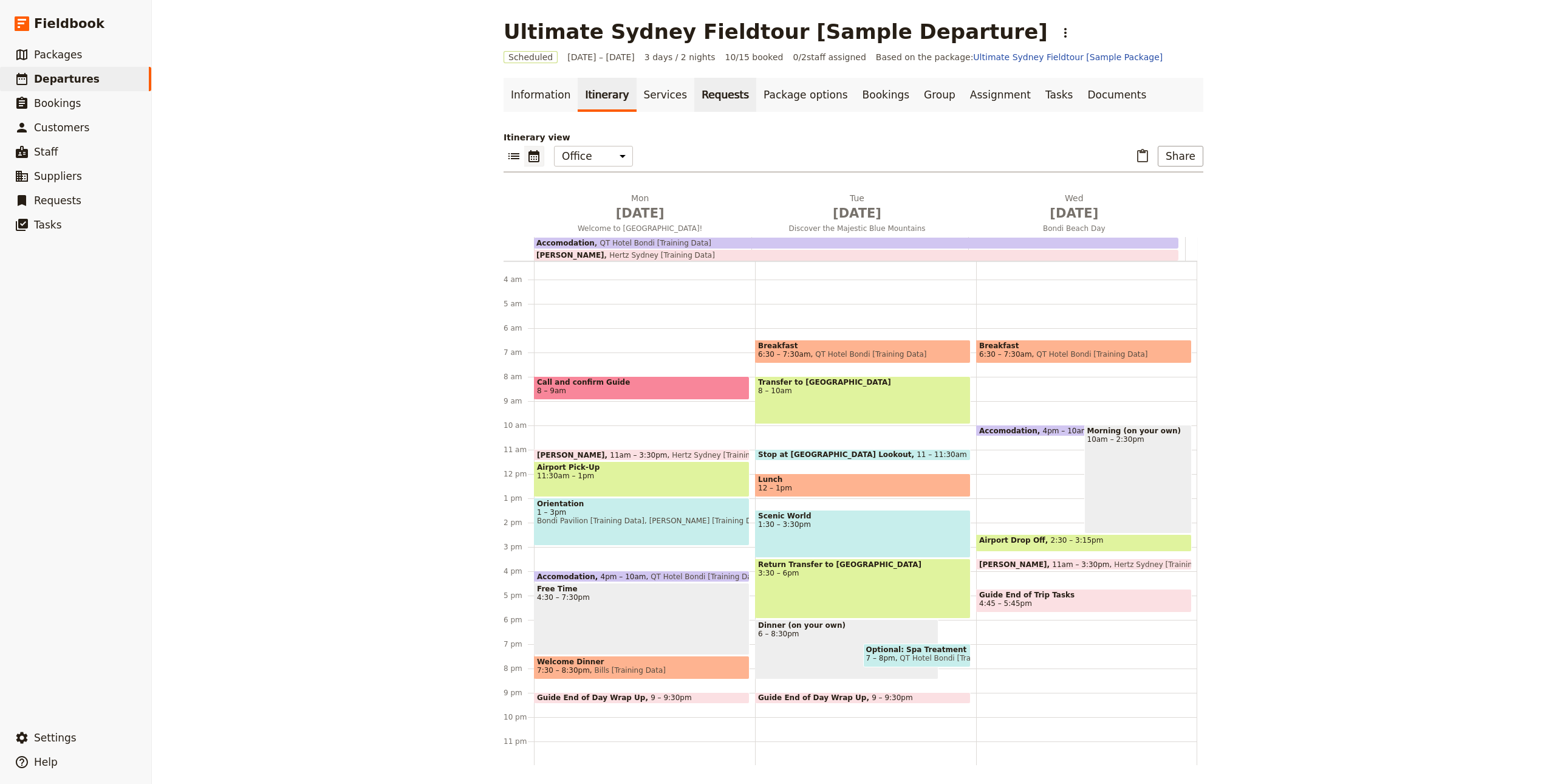
click at [718, 102] on link "Requests" at bounding box center [725, 94] width 62 height 34
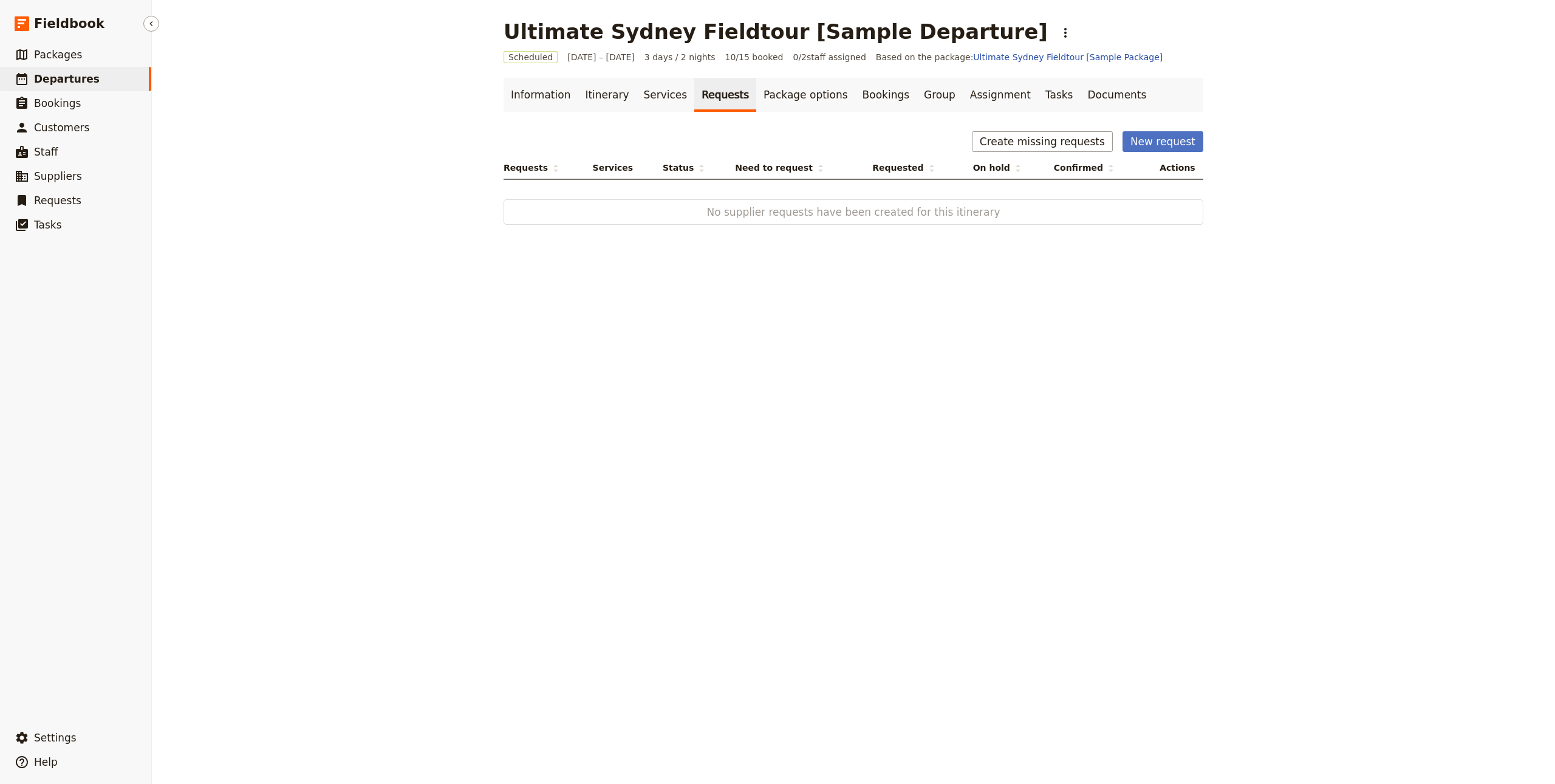
click at [70, 76] on span "Departures" at bounding box center [67, 79] width 65 height 12
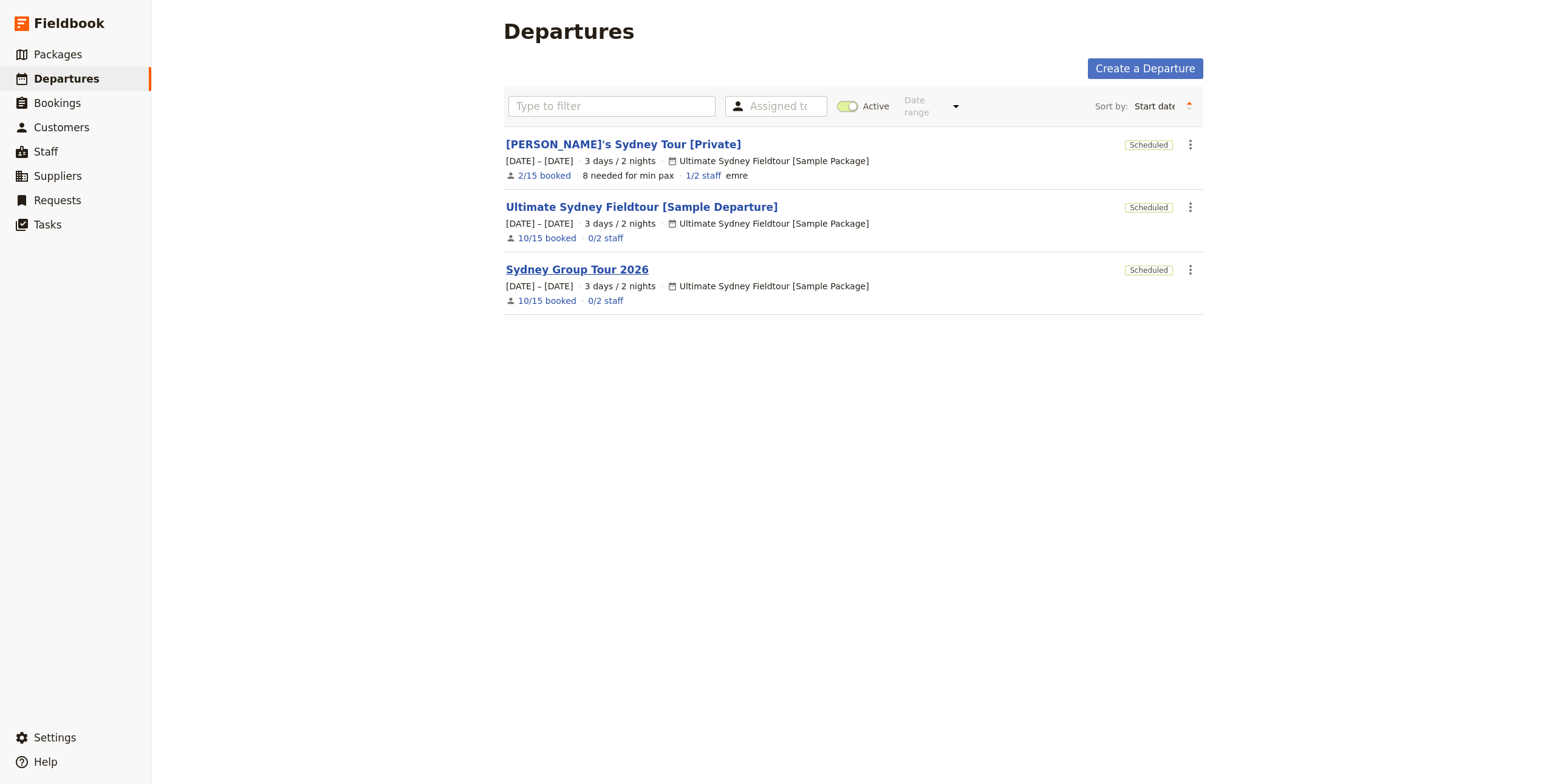
click at [559, 263] on link "Sydney Group Tour 2026" at bounding box center [578, 270] width 143 height 15
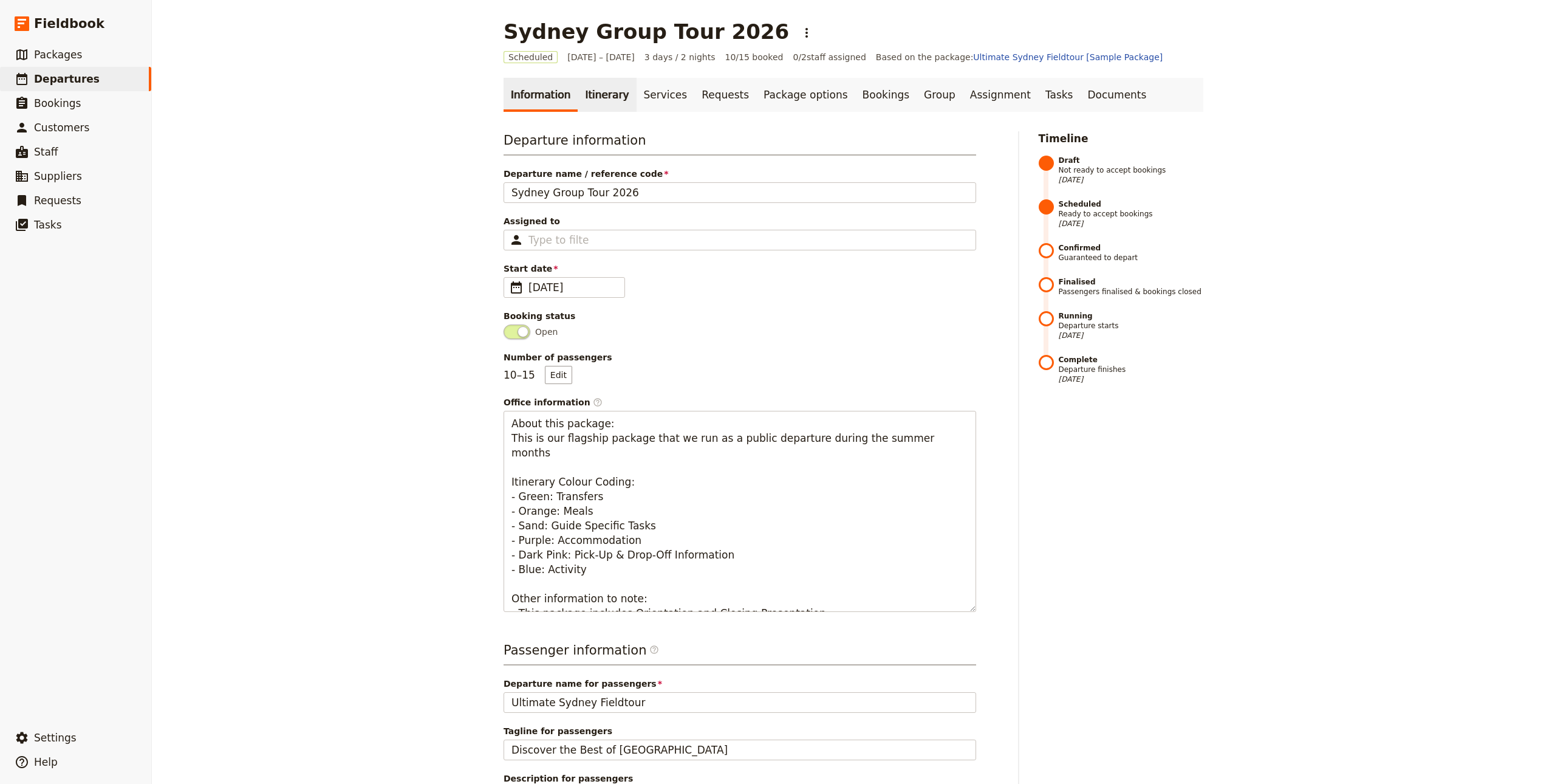
click at [600, 105] on link "Itinerary" at bounding box center [607, 94] width 58 height 34
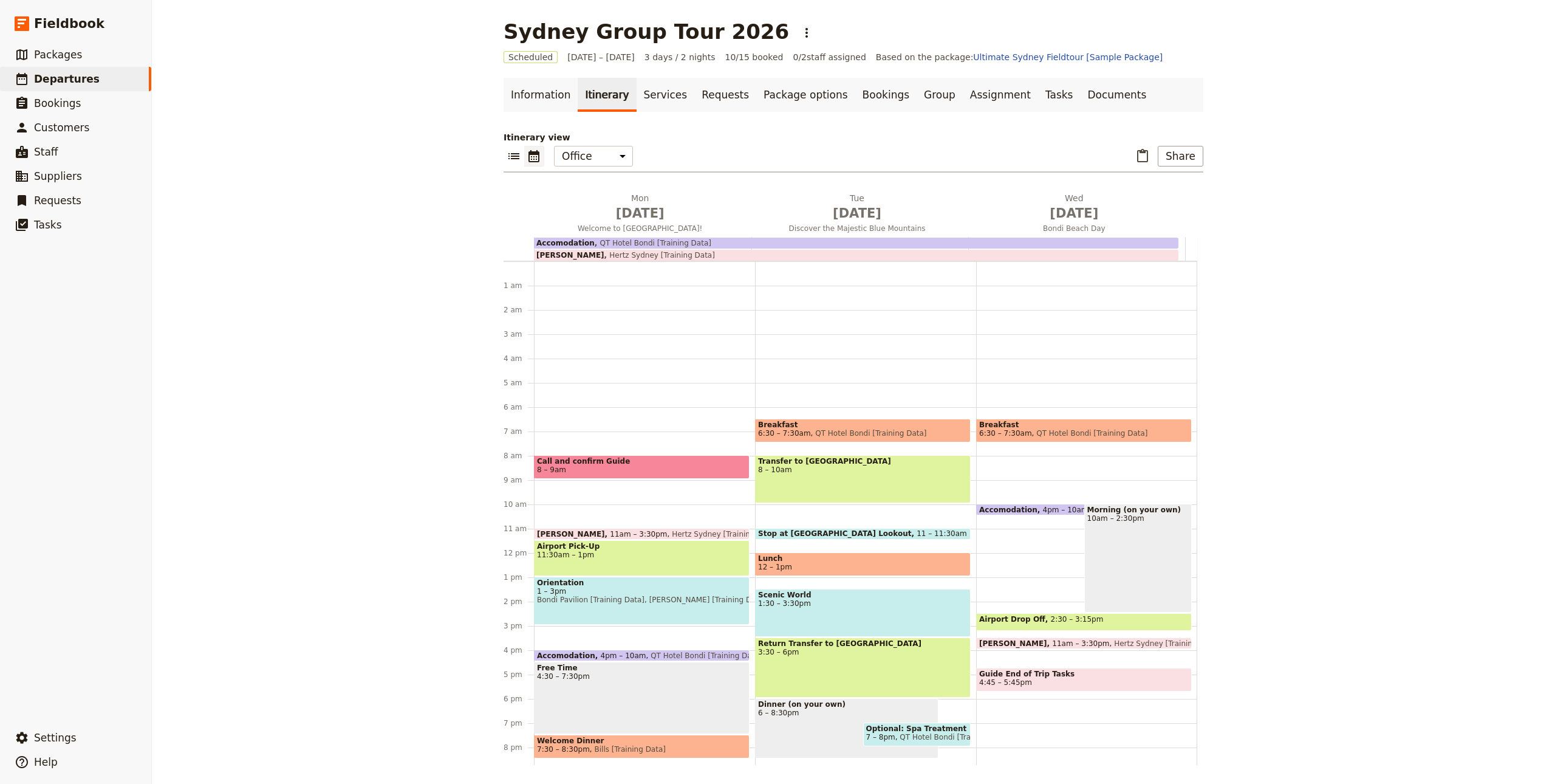
scroll to position [79, 0]
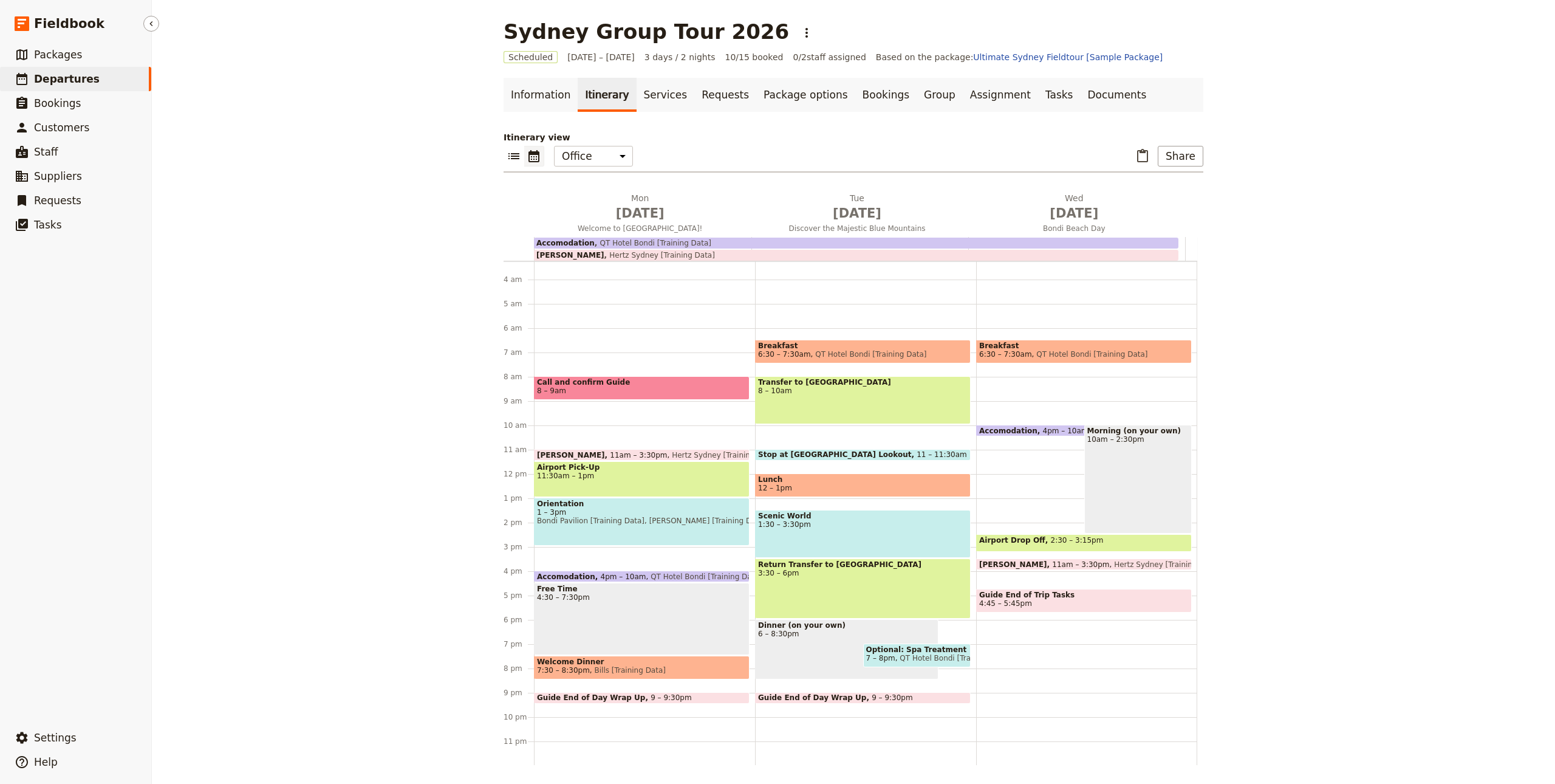
click at [70, 81] on span "Departures" at bounding box center [67, 79] width 65 height 12
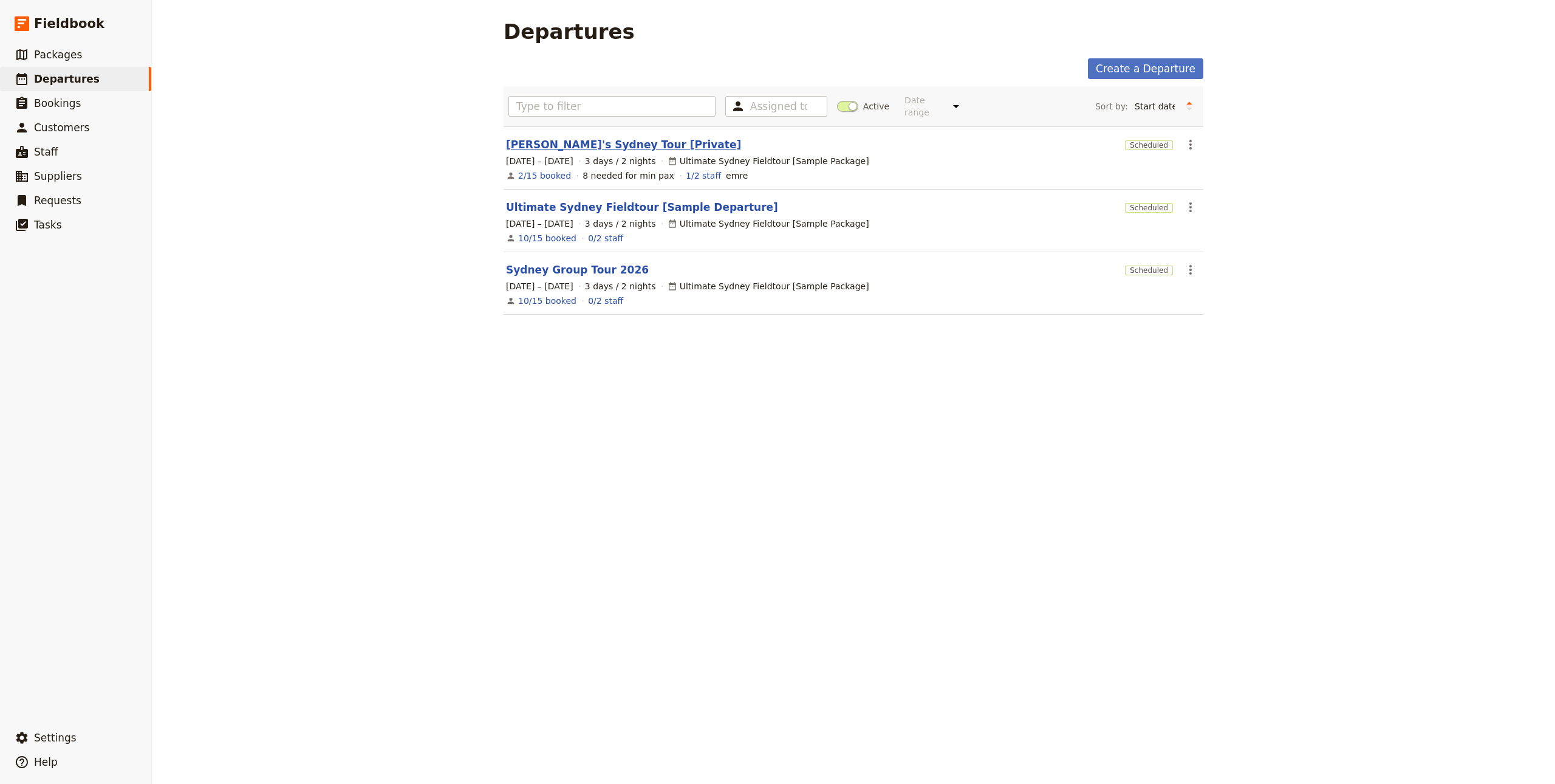
click at [581, 138] on link "John's Sydney Tour [Private]" at bounding box center [624, 145] width 235 height 15
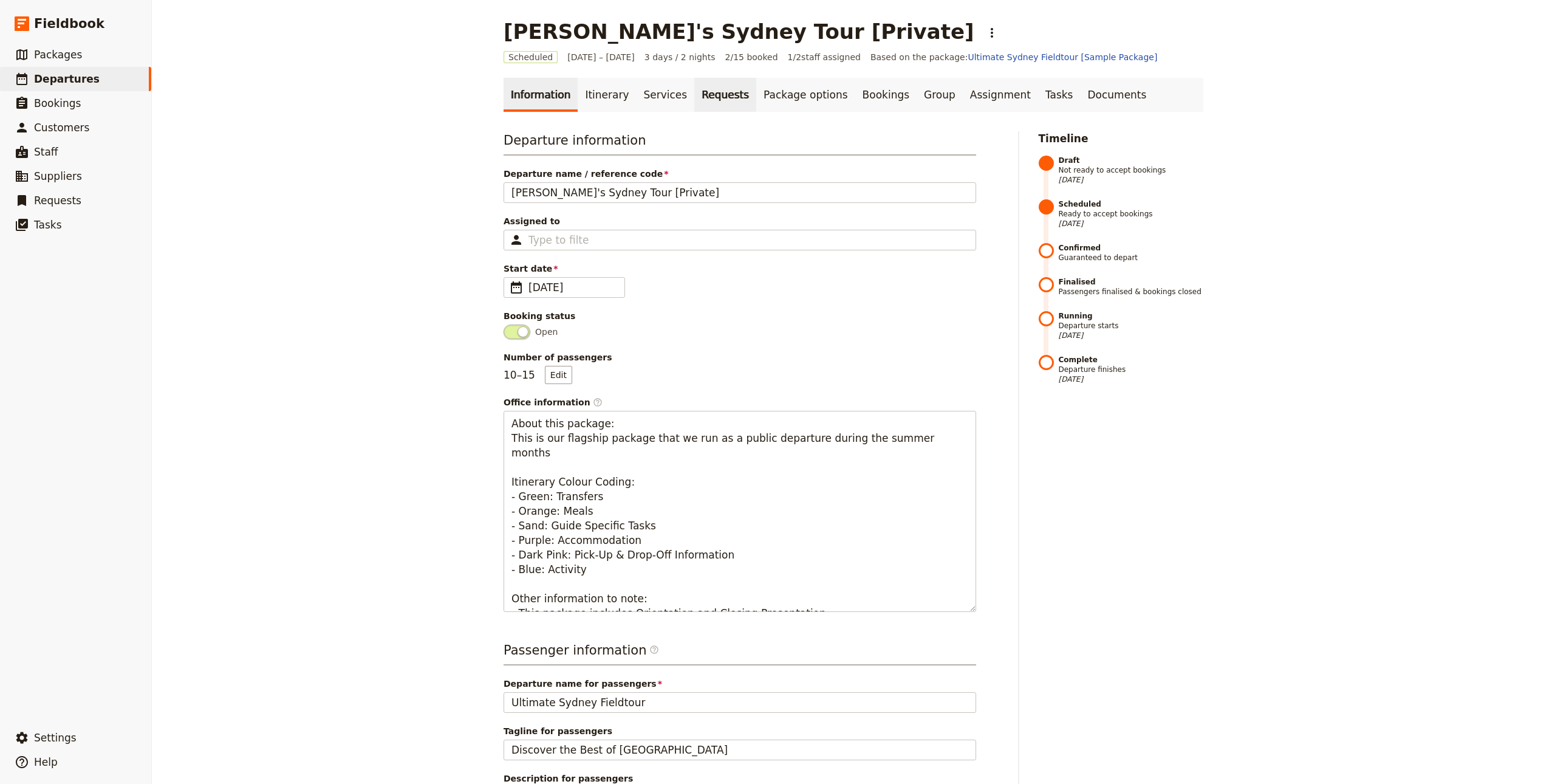
click at [702, 97] on link "Requests" at bounding box center [725, 94] width 62 height 34
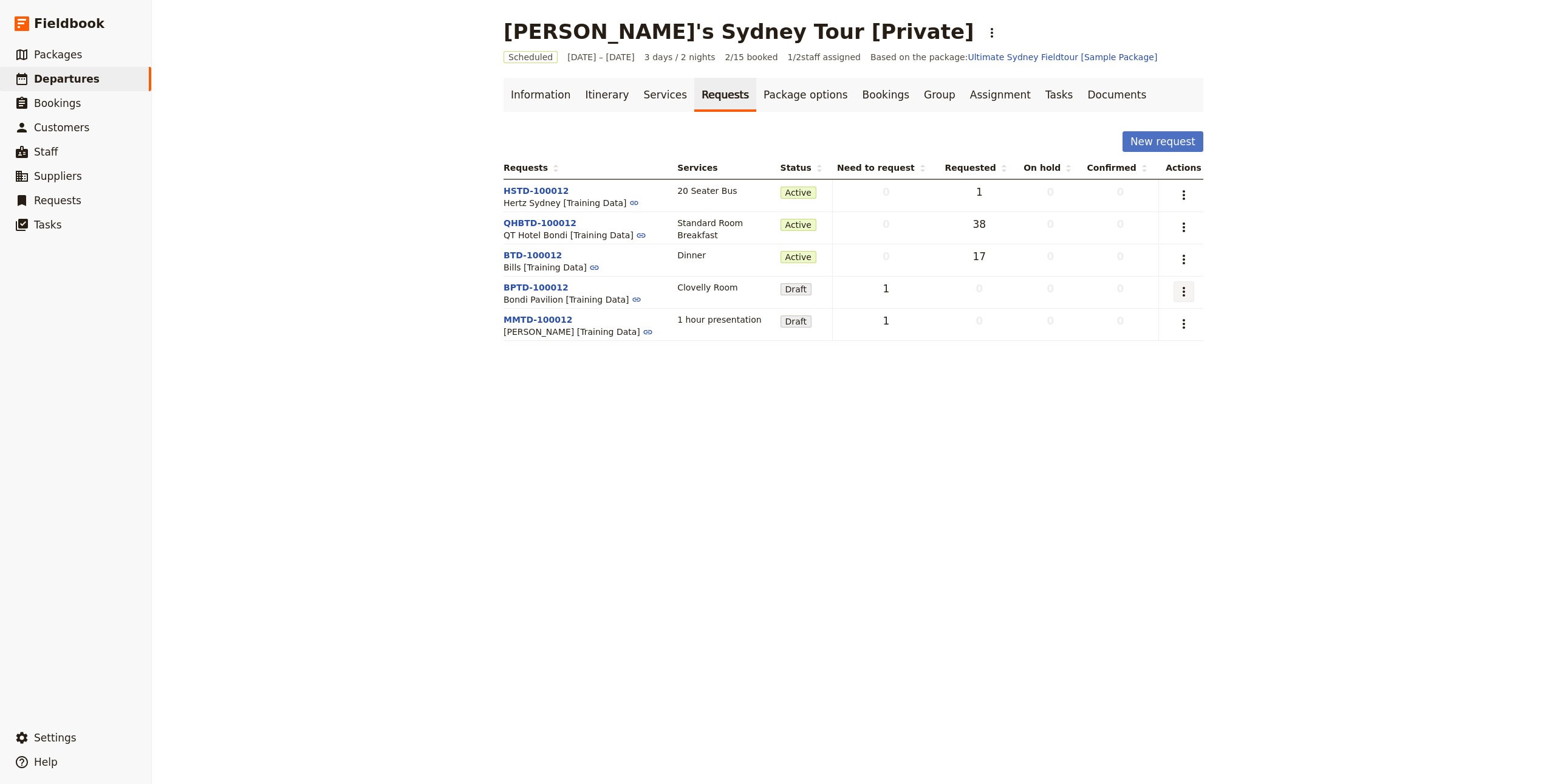
click at [1176, 284] on button "​" at bounding box center [1184, 291] width 20 height 20
click at [1102, 358] on span "Capture supplier response" at bounding box center [1125, 354] width 112 height 12
click at [1177, 296] on icon "Actions" at bounding box center [1184, 291] width 15 height 15
click at [1162, 345] on button "Capture supplier response" at bounding box center [1125, 353] width 126 height 17
click at [1193, 287] on td "​" at bounding box center [1181, 292] width 44 height 33
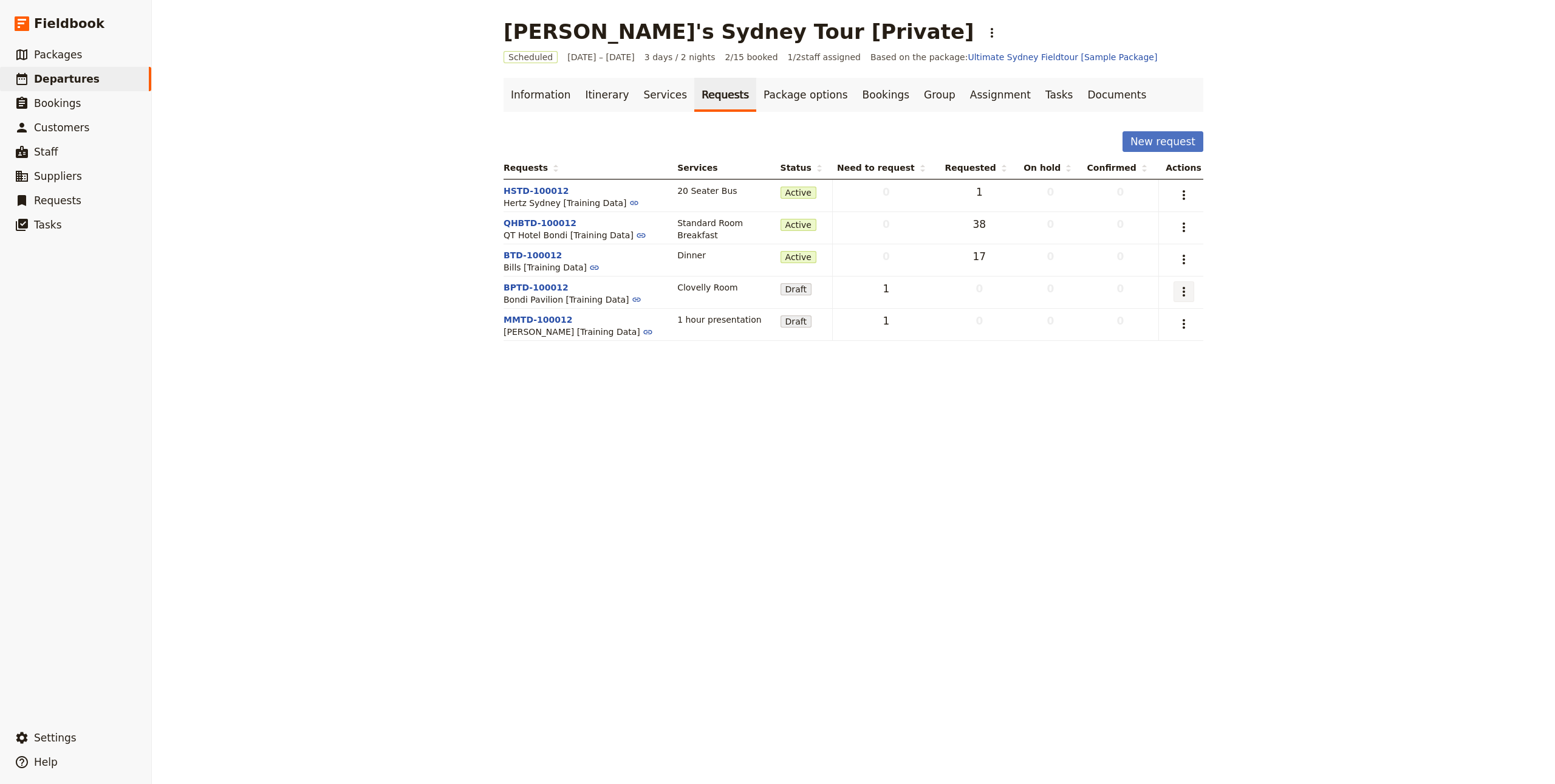
click at [1174, 295] on button "​" at bounding box center [1184, 291] width 20 height 20
click at [1119, 349] on span "Capture supplier response" at bounding box center [1125, 354] width 112 height 12
